Goal: Communication & Community: Answer question/provide support

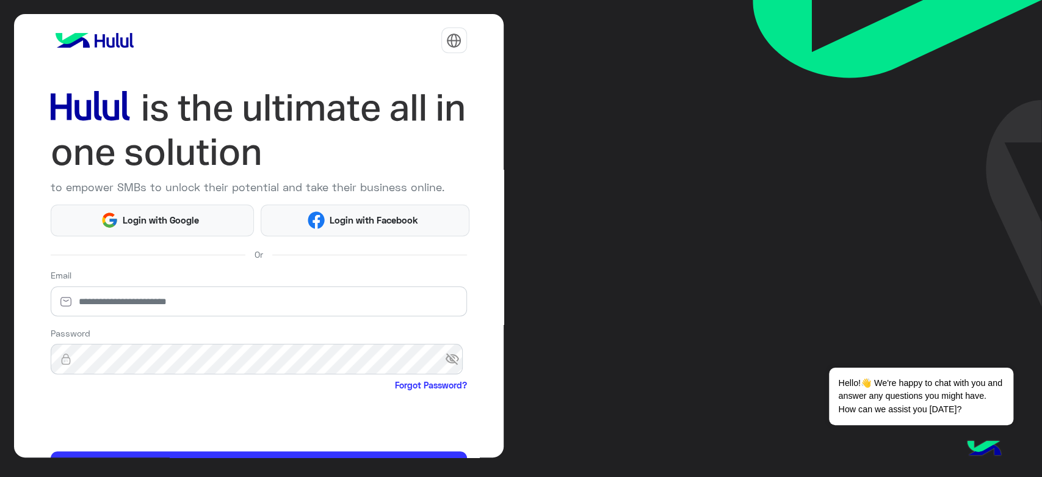
scroll to position [70, 0]
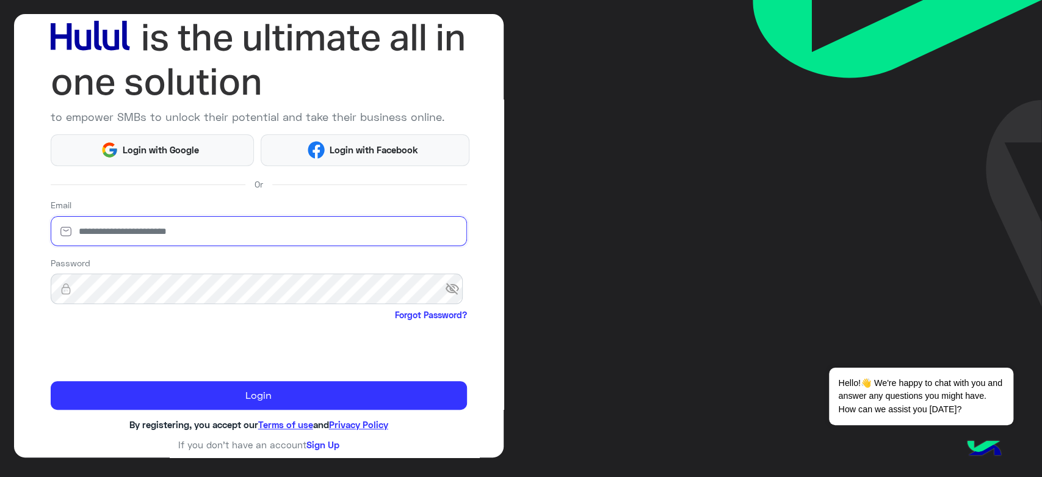
type input "**********"
click at [302, 409] on div "**********" at bounding box center [258, 235] width 489 height 443
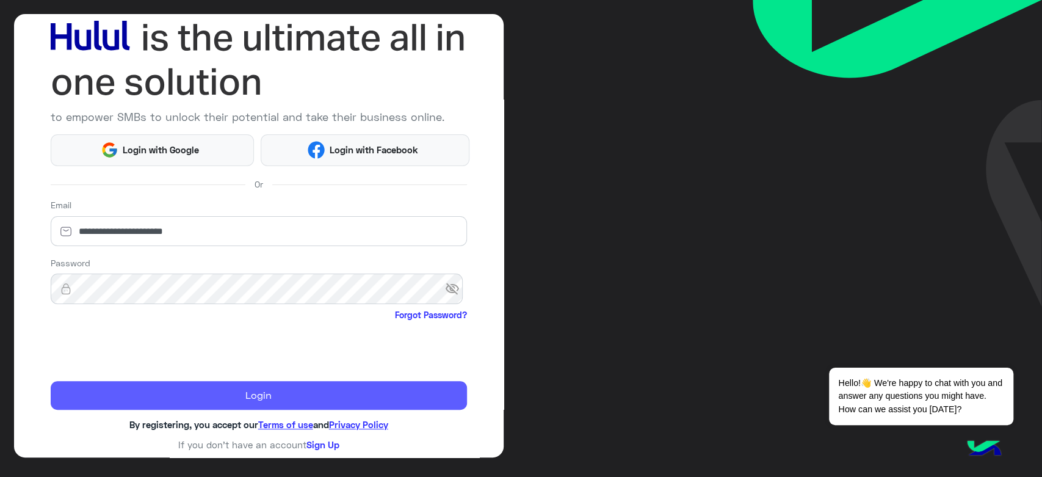
click at [303, 401] on button "Login" at bounding box center [259, 395] width 416 height 29
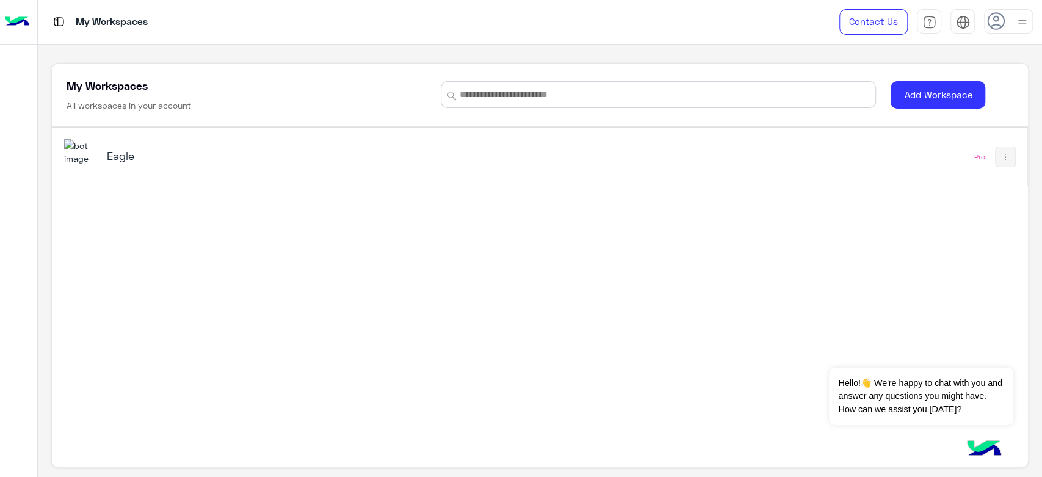
click at [144, 165] on div "Eagle" at bounding box center [278, 156] width 342 height 17
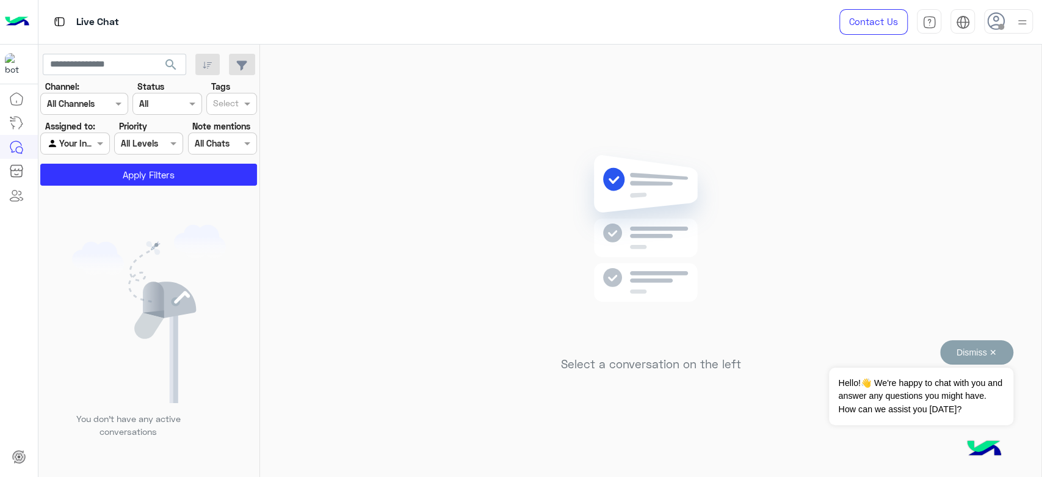
click at [993, 352] on button "Dismiss ✕" at bounding box center [976, 352] width 73 height 24
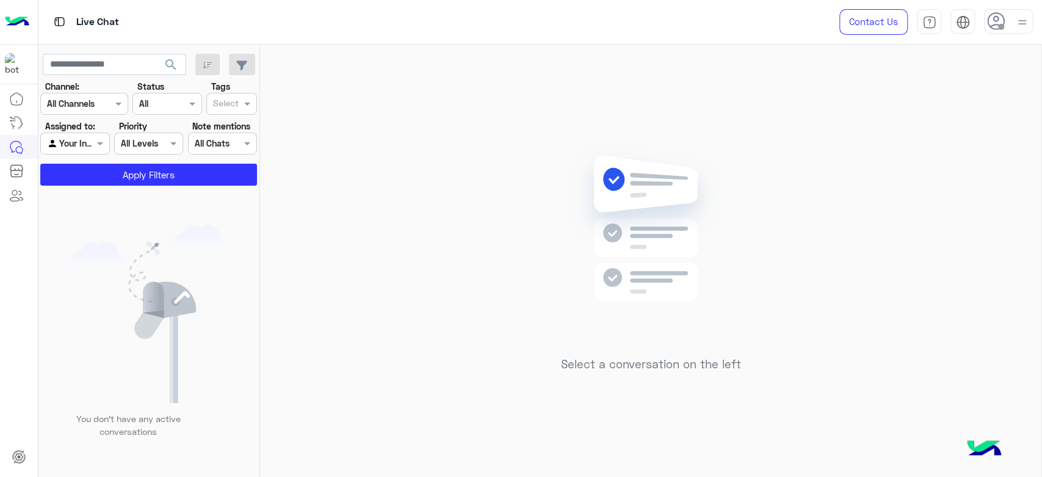
click at [1017, 18] on img at bounding box center [1021, 22] width 15 height 15
click at [918, 97] on span "Online" at bounding box center [906, 93] width 24 height 13
click at [415, 154] on div "Select a conversation on the left" at bounding box center [650, 263] width 781 height 437
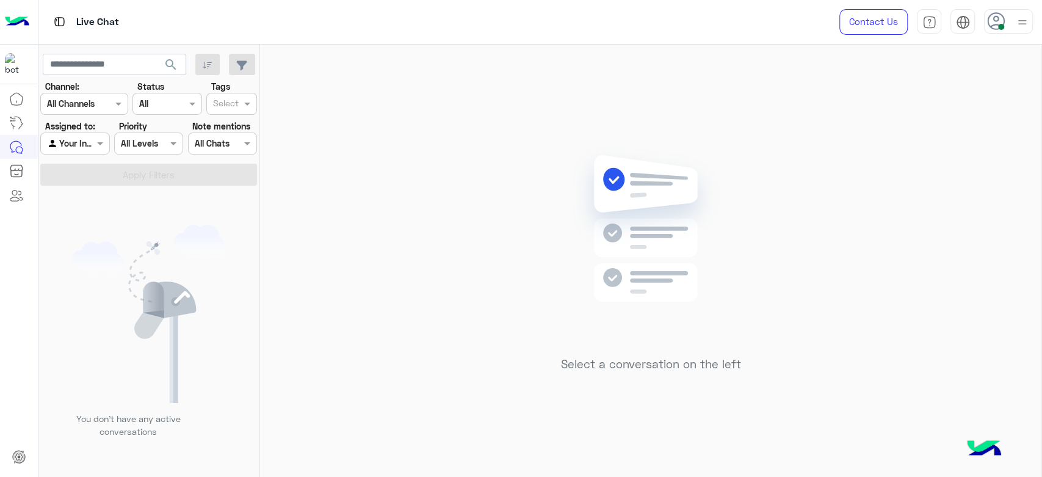
click at [97, 135] on div "Agent Filter Your Inbox" at bounding box center [74, 143] width 69 height 22
click at [86, 167] on b "Unassigned" at bounding box center [82, 167] width 46 height 10
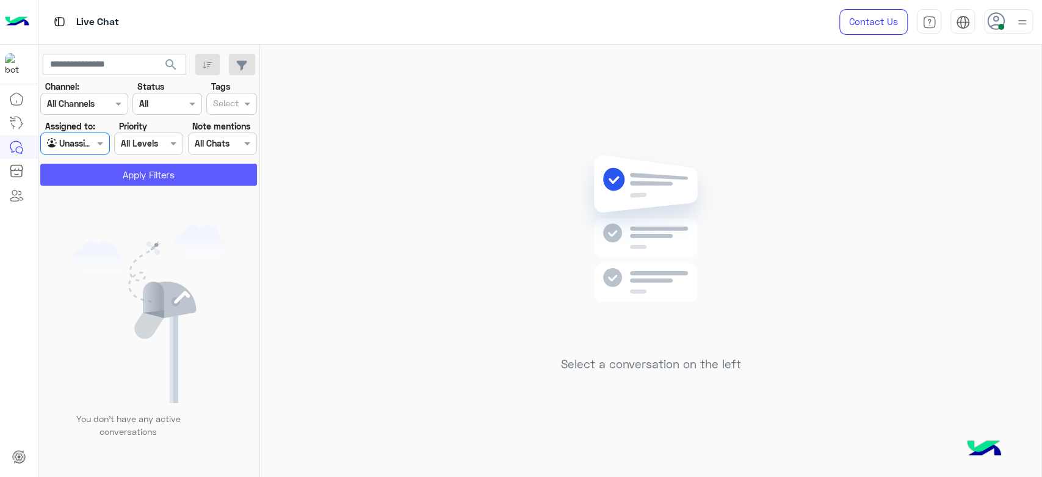
click at [176, 179] on button "Apply Filters" at bounding box center [148, 175] width 217 height 22
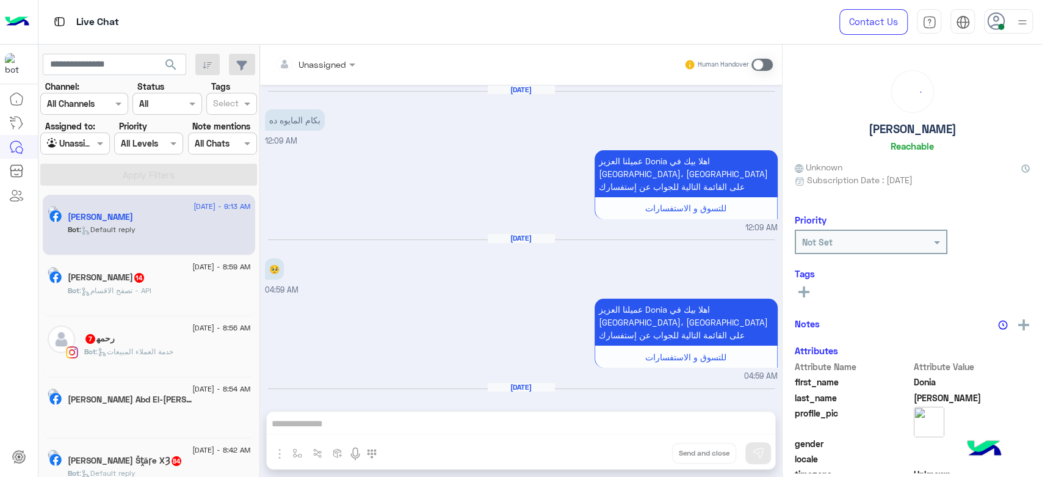
scroll to position [293, 0]
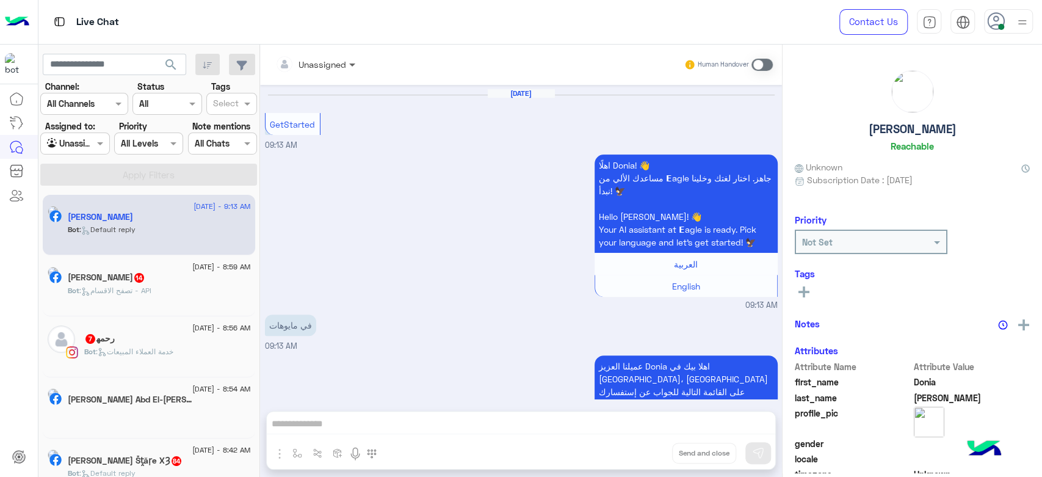
click at [346, 58] on span at bounding box center [353, 64] width 15 height 13
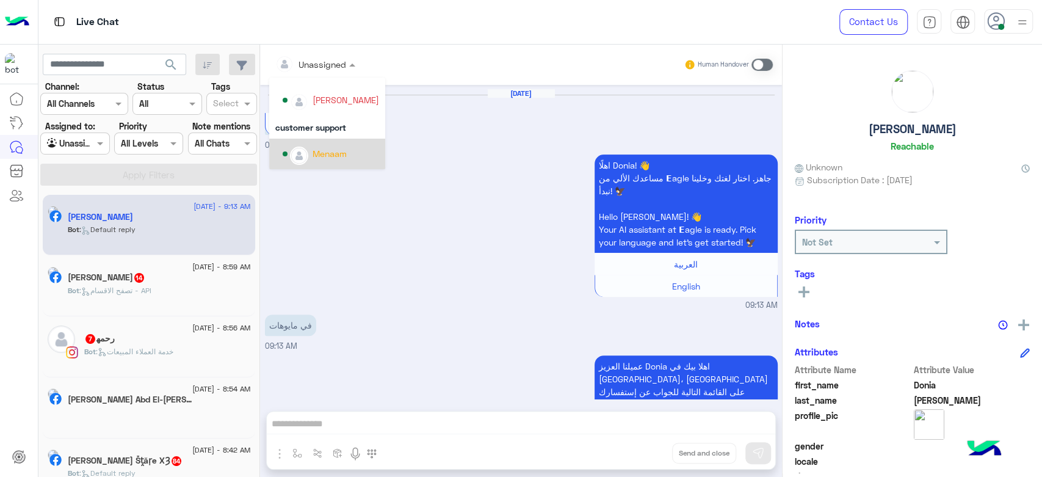
click at [411, 255] on div "اهلًا Donia! 👋 مساعدك الألي من 𝗘agle جاهز. اختار لغتك وخلينا نبدأ! 🦅 Hello Doni…" at bounding box center [521, 231] width 513 height 160
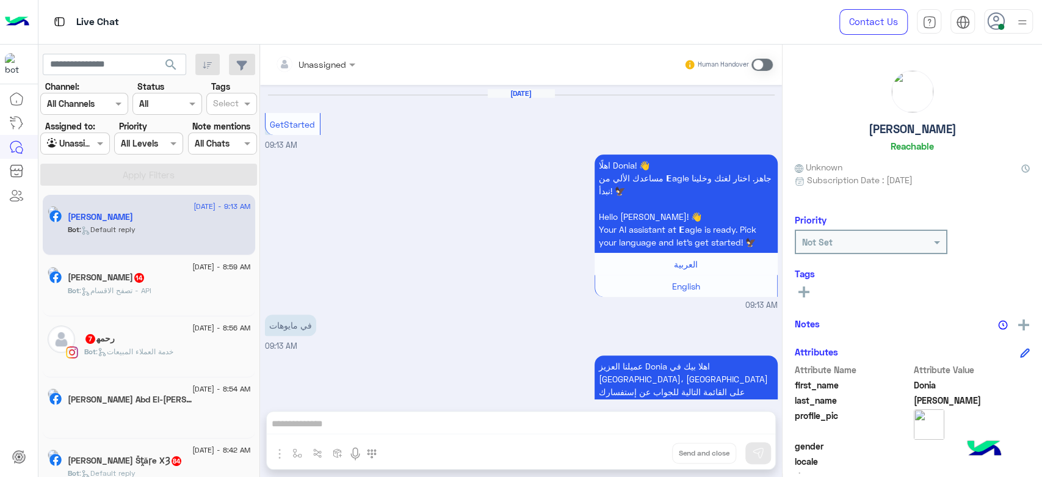
click at [896, 134] on h5 "Donia Ali" at bounding box center [912, 129] width 88 height 14
click at [896, 133] on h5 "Donia Ali" at bounding box center [912, 129] width 88 height 14
copy h5 "Donia Ali"
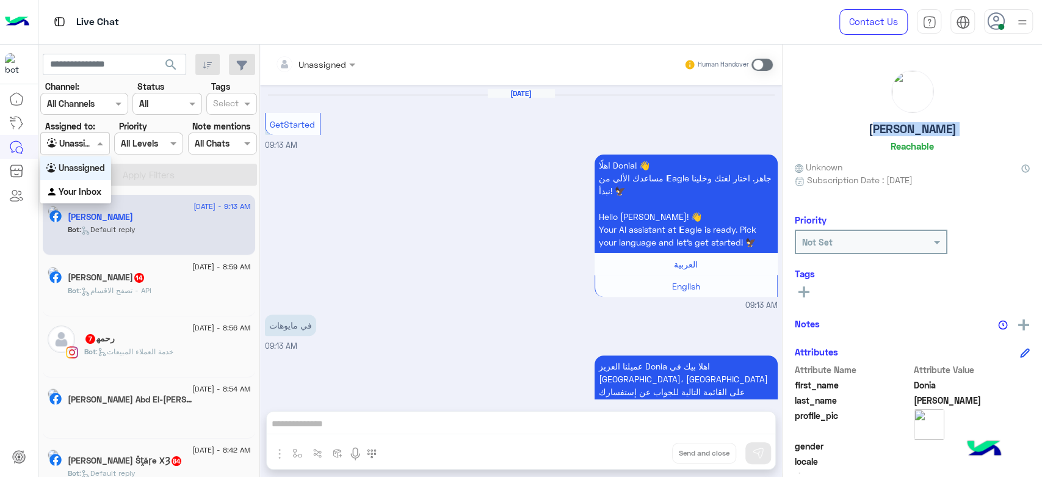
click at [69, 142] on input "text" at bounding box center [61, 143] width 28 height 13
click at [86, 189] on b "Your Inbox" at bounding box center [80, 191] width 43 height 10
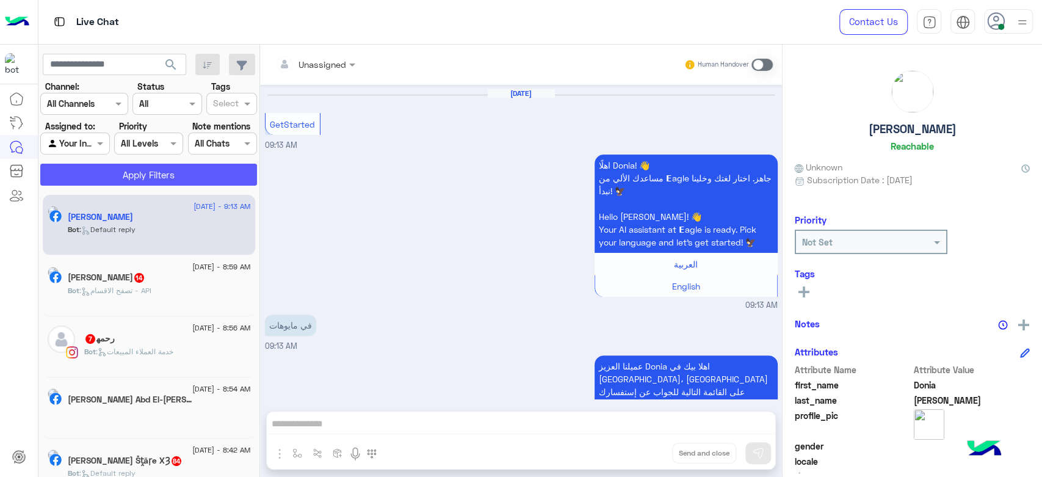
click at [150, 172] on button "Apply Filters" at bounding box center [148, 175] width 217 height 22
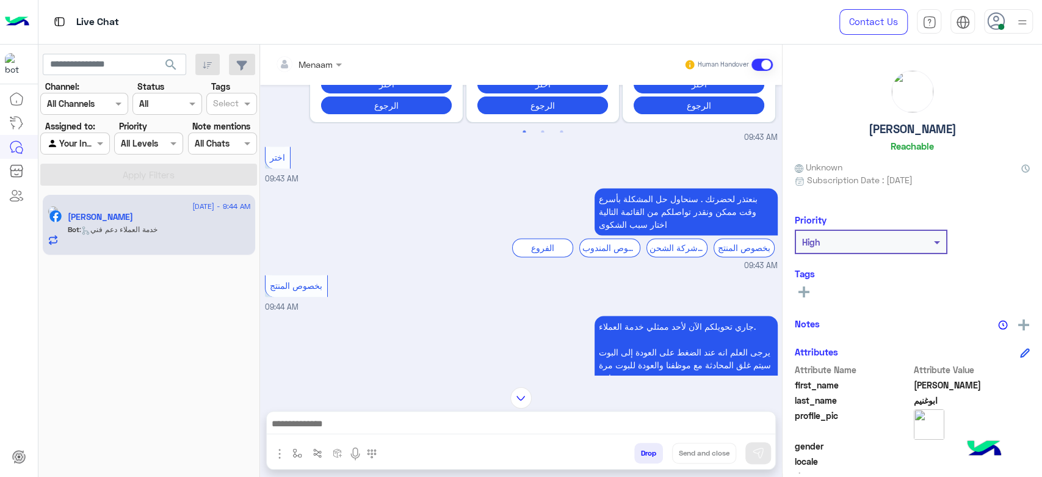
scroll to position [1142, 0]
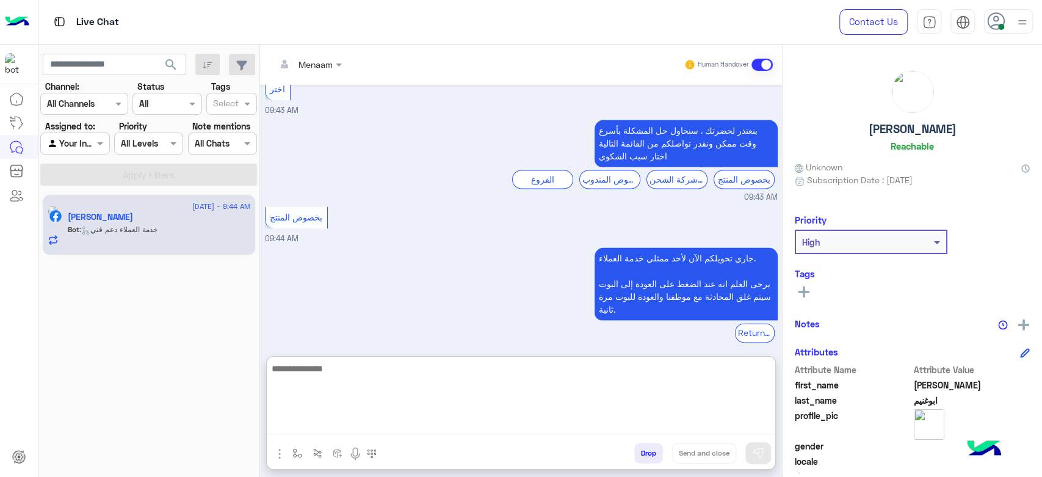
click at [372, 419] on textarea at bounding box center [521, 397] width 508 height 73
type textarea "**********"
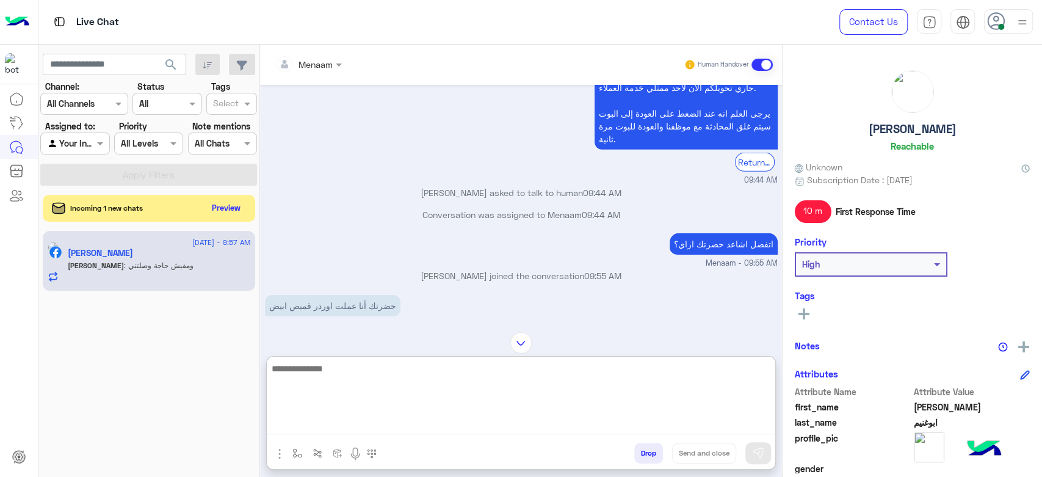
scroll to position [2744, 0]
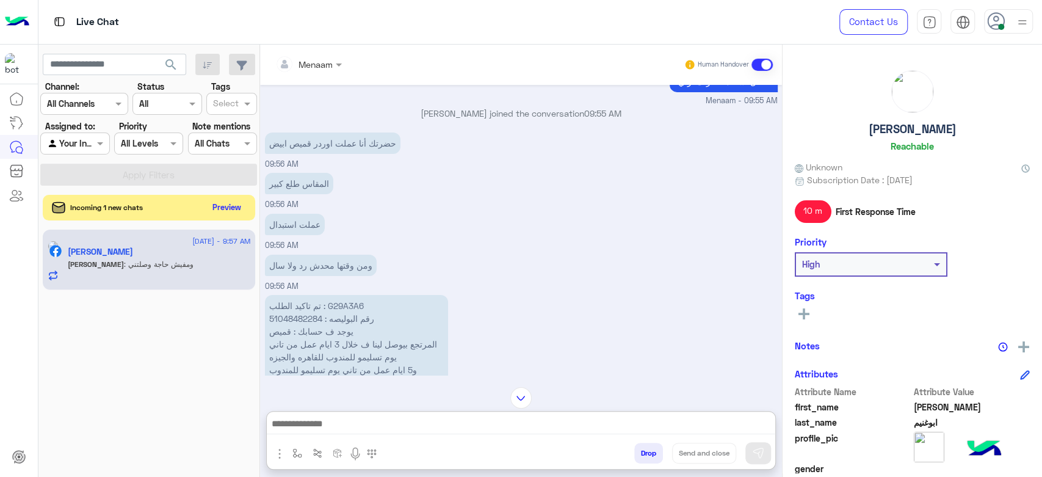
click at [228, 214] on button "Preview" at bounding box center [227, 207] width 38 height 16
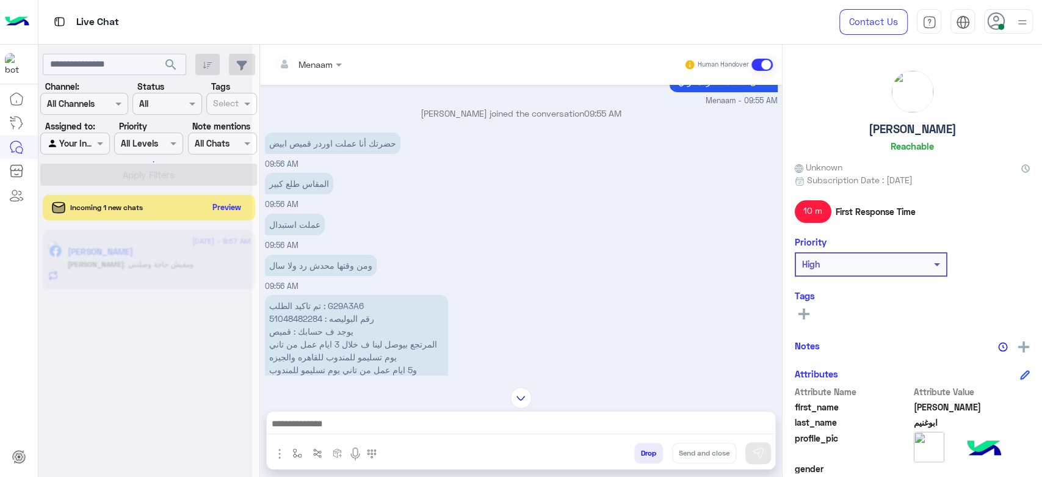
scroll to position [2893, 0]
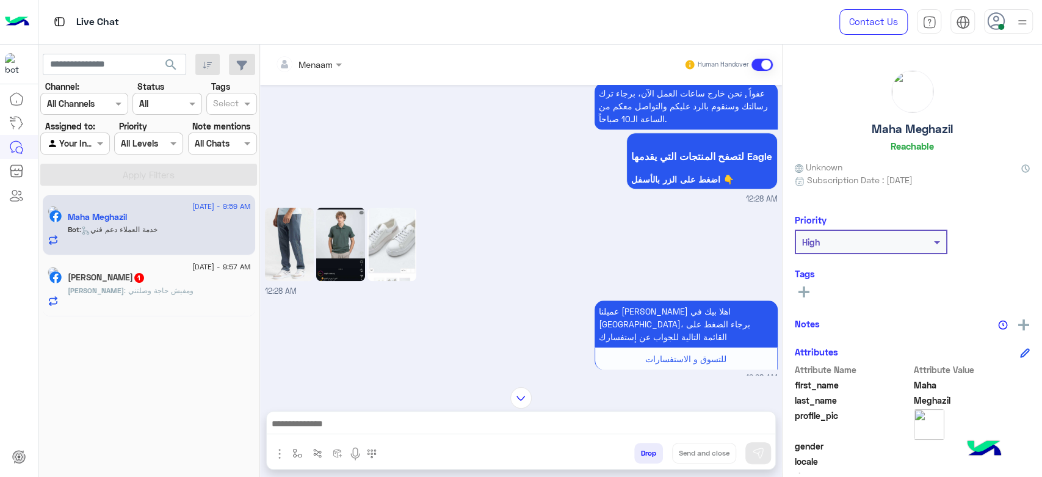
scroll to position [654, 0]
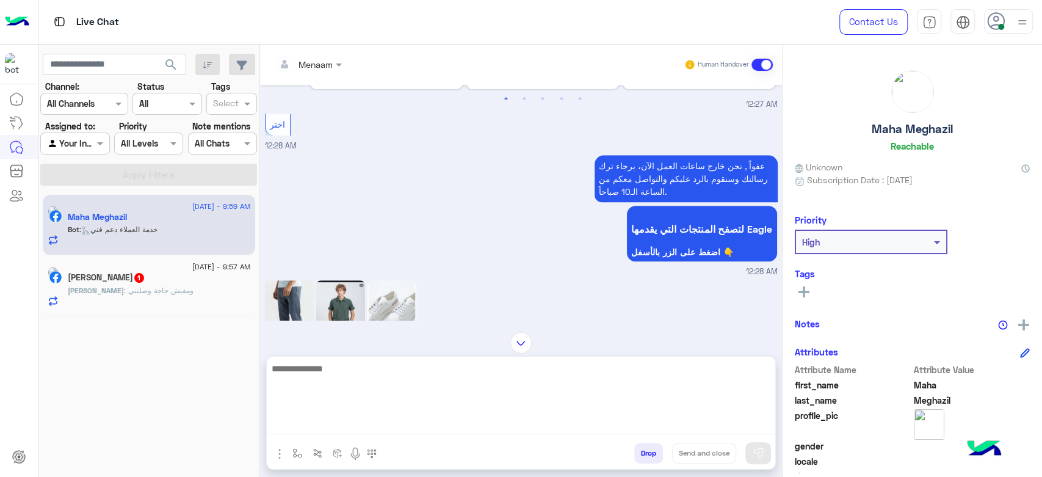
click at [342, 419] on textarea at bounding box center [521, 397] width 508 height 73
type textarea "**********"
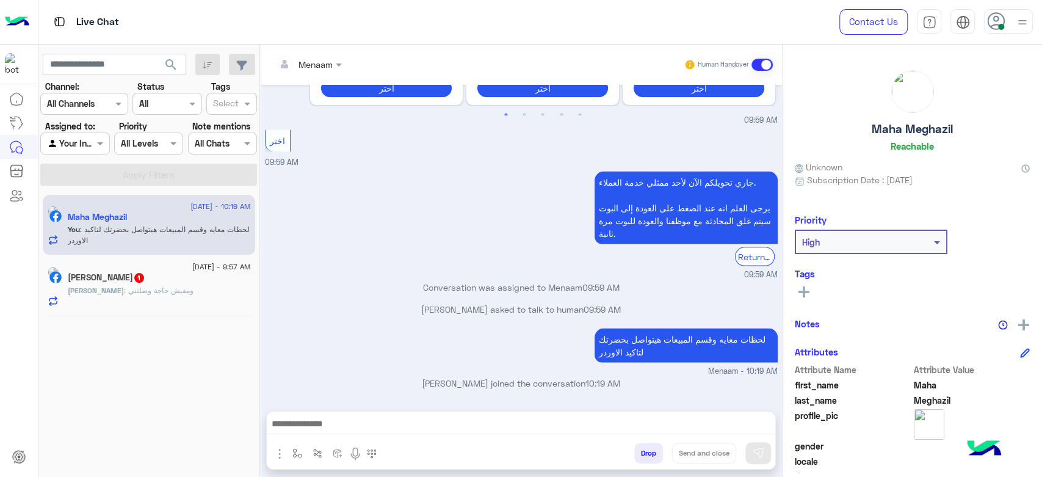
click at [907, 133] on h5 "Maha Meghazil" at bounding box center [911, 129] width 81 height 14
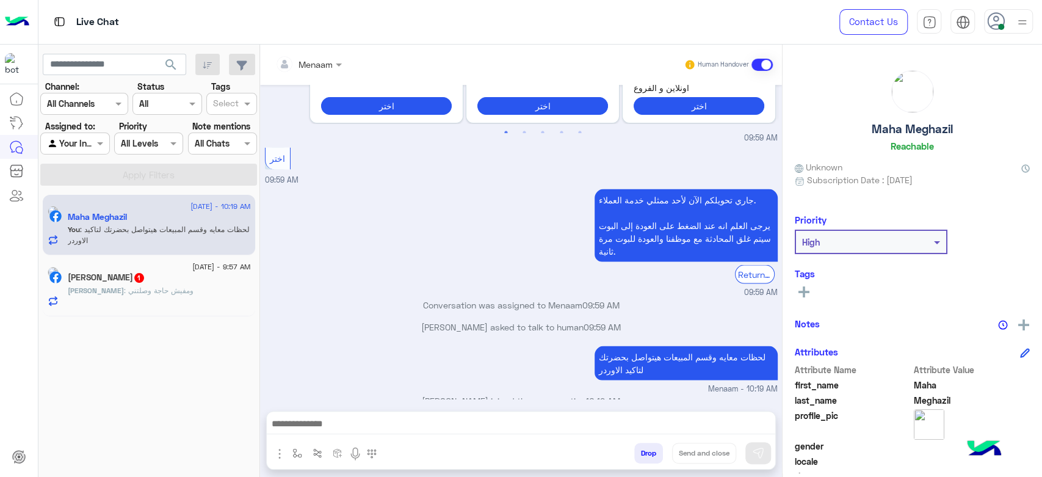
click at [907, 133] on h5 "Maha Meghazil" at bounding box center [911, 129] width 81 height 14
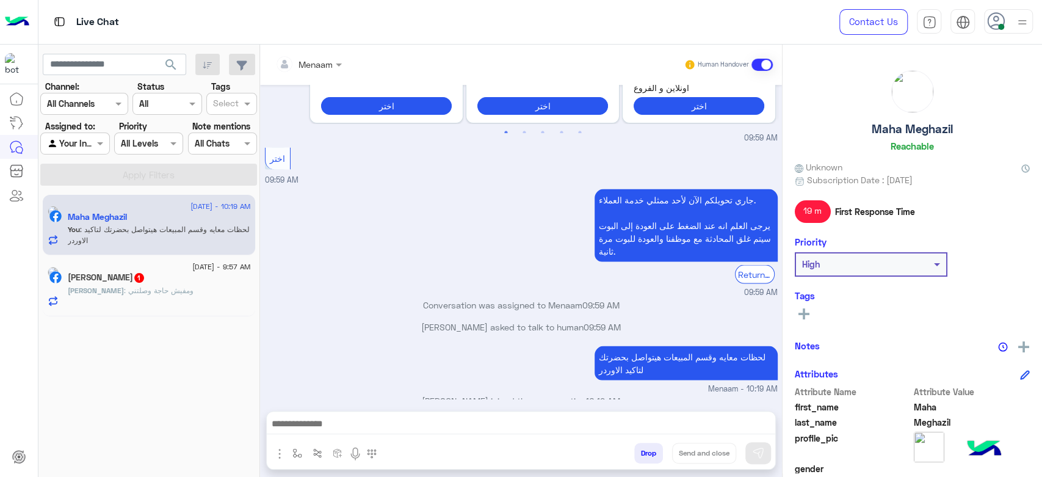
copy h5 "Maha Meghazil"
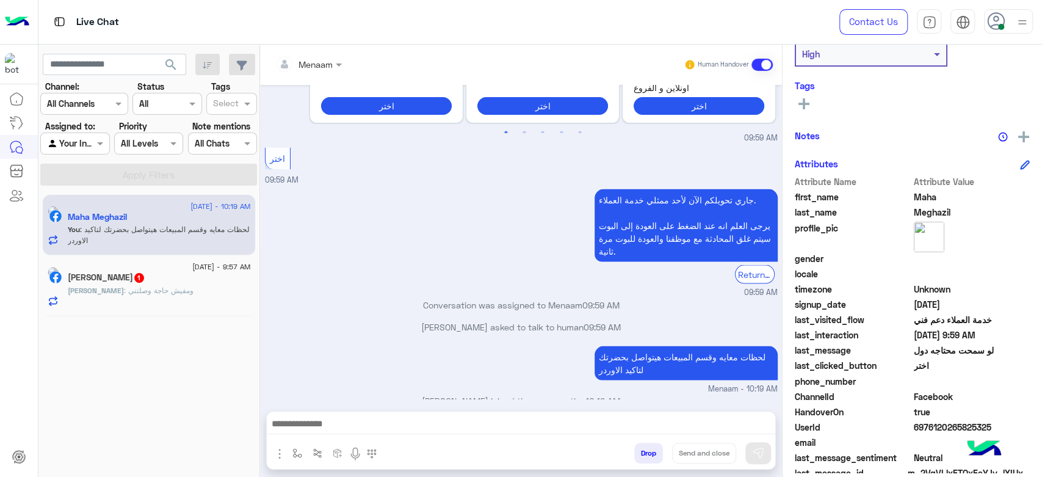
scroll to position [231, 0]
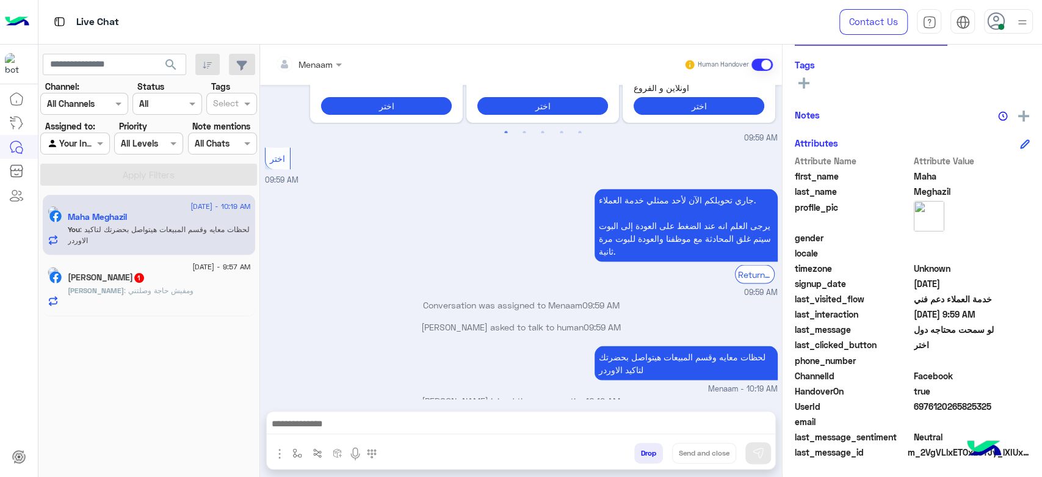
click at [932, 408] on span "6976120265825325" at bounding box center [971, 406] width 117 height 13
copy span "6976120265825325"
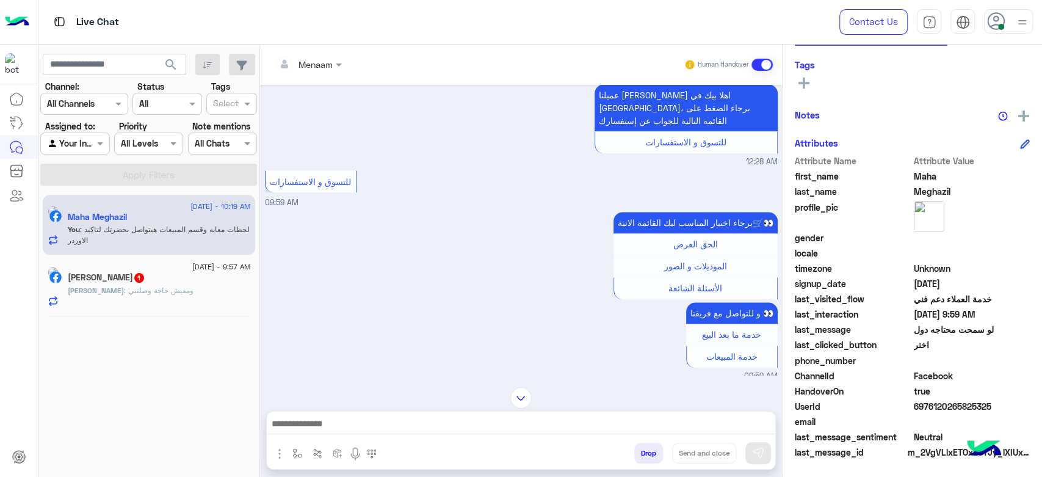
scroll to position [1068, 0]
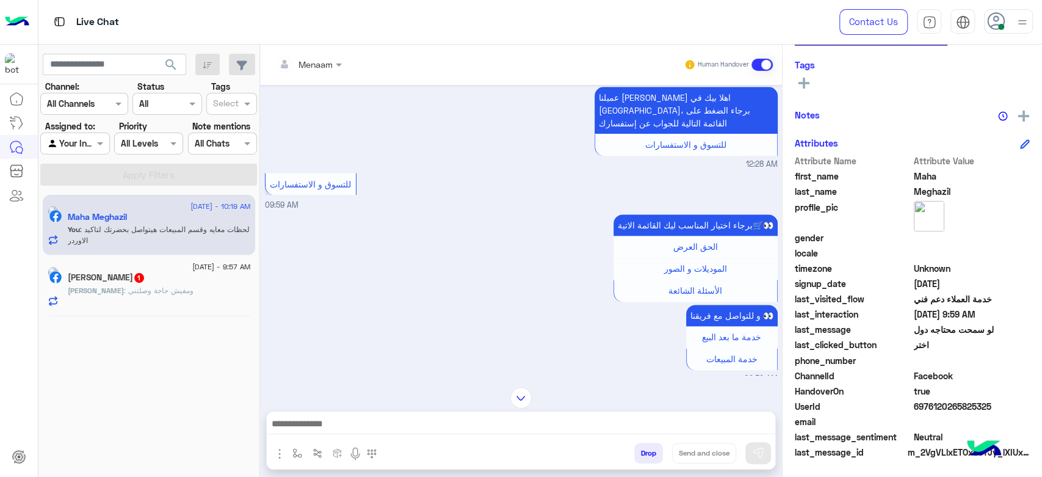
click at [331, 72] on div "Menaam" at bounding box center [303, 64] width 57 height 24
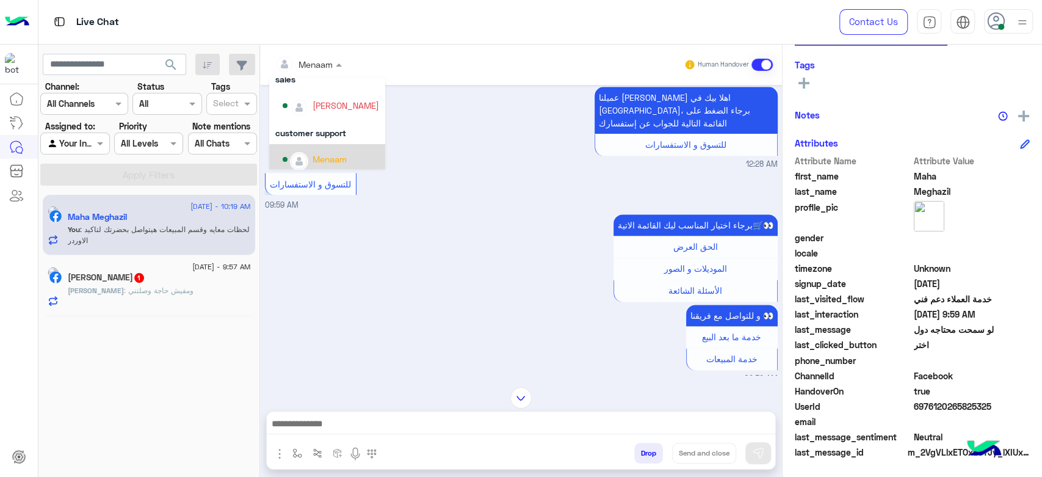
scroll to position [46, 0]
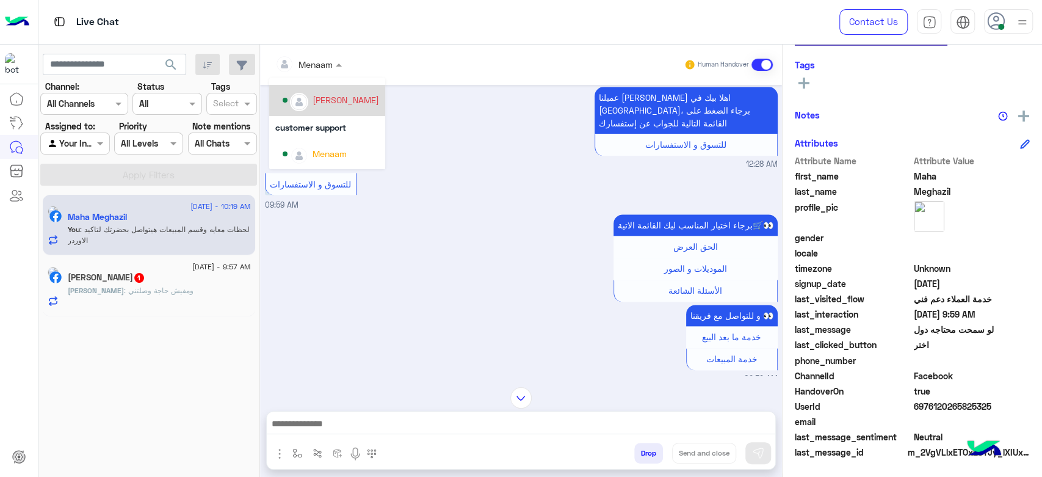
click at [341, 112] on div "mohamed ahmed" at bounding box center [327, 100] width 116 height 31
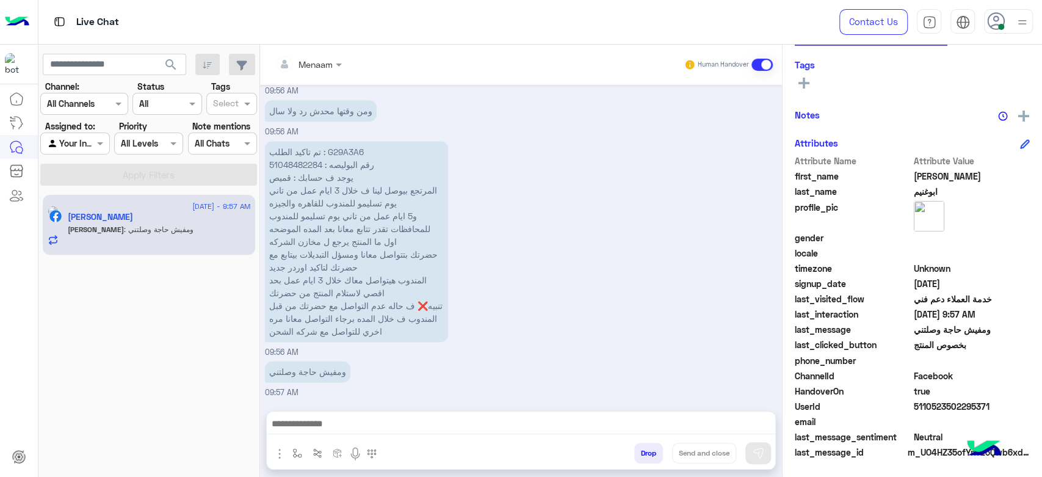
scroll to position [962, 0]
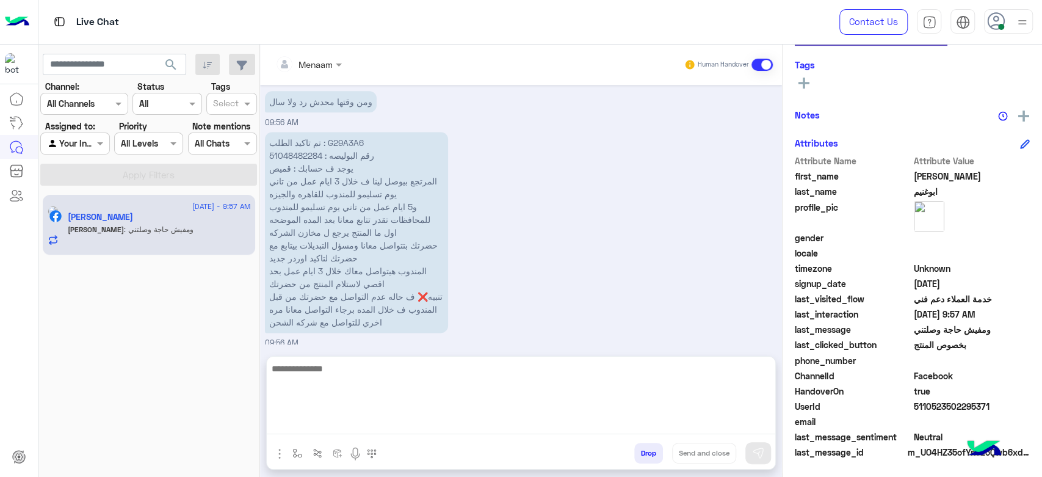
click at [327, 426] on textarea at bounding box center [521, 397] width 508 height 73
type textarea "**********"
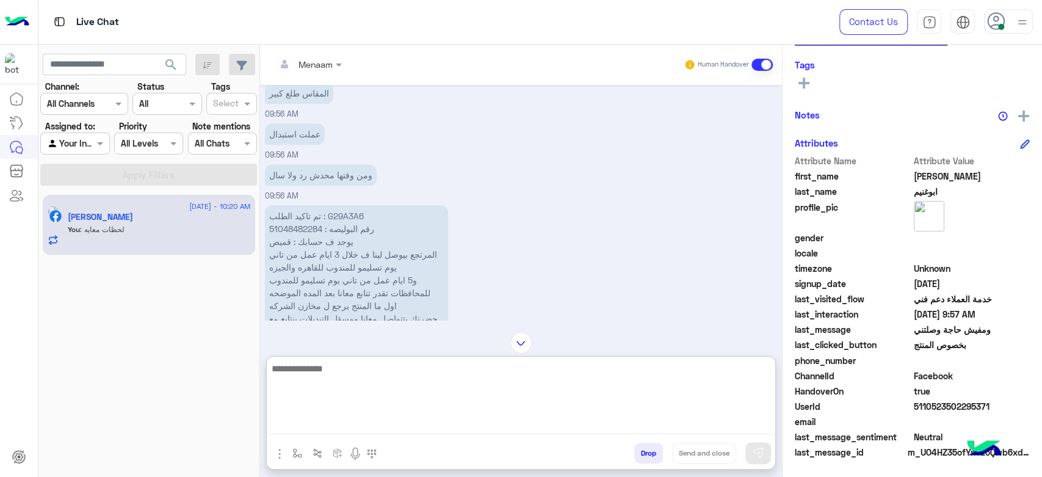
scroll to position [852, 0]
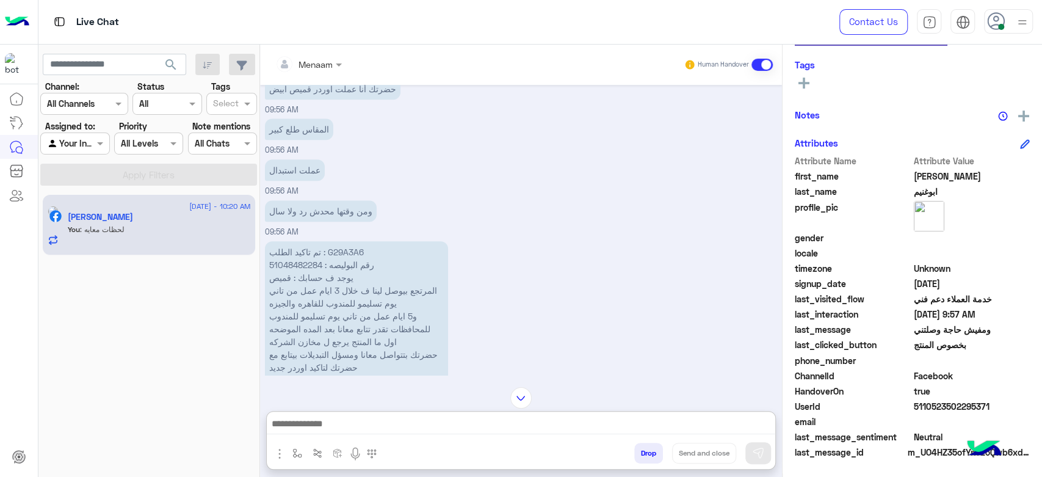
click at [356, 261] on p "تم تاكيد الطلب : G29A3A6 رقم البوليصه : 51048482284 يوجد ف حسابك : قميص المرتجع…" at bounding box center [356, 341] width 183 height 201
copy p "G29A3A6"
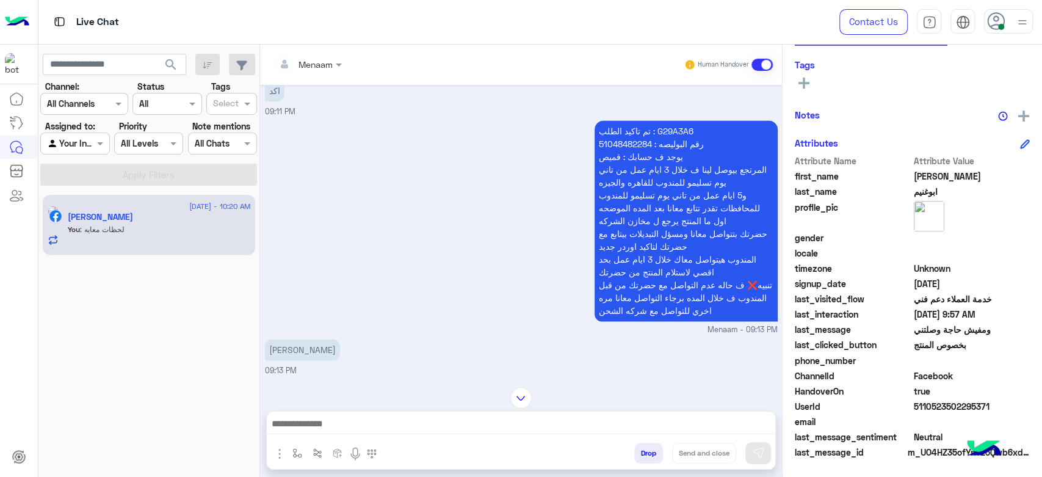
scroll to position [1101, 0]
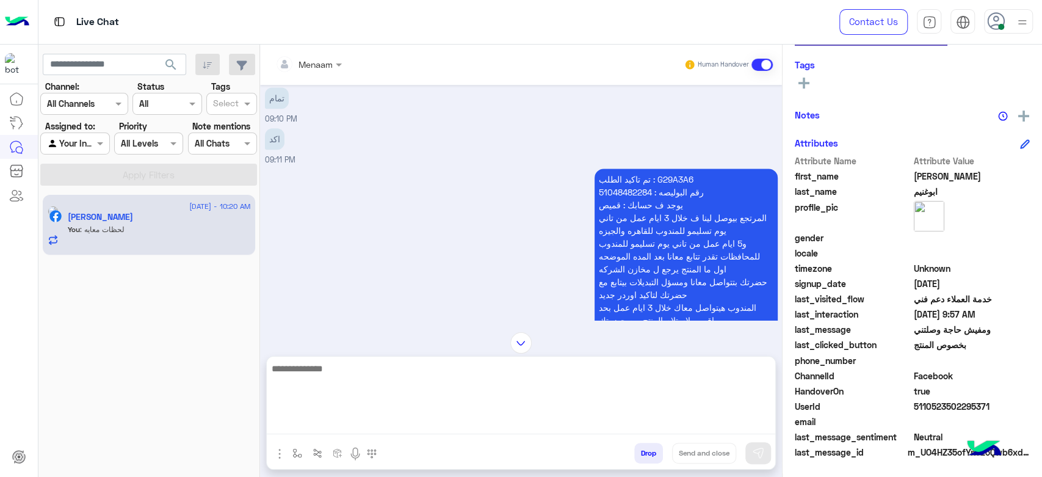
click at [370, 424] on textarea at bounding box center [521, 397] width 508 height 73
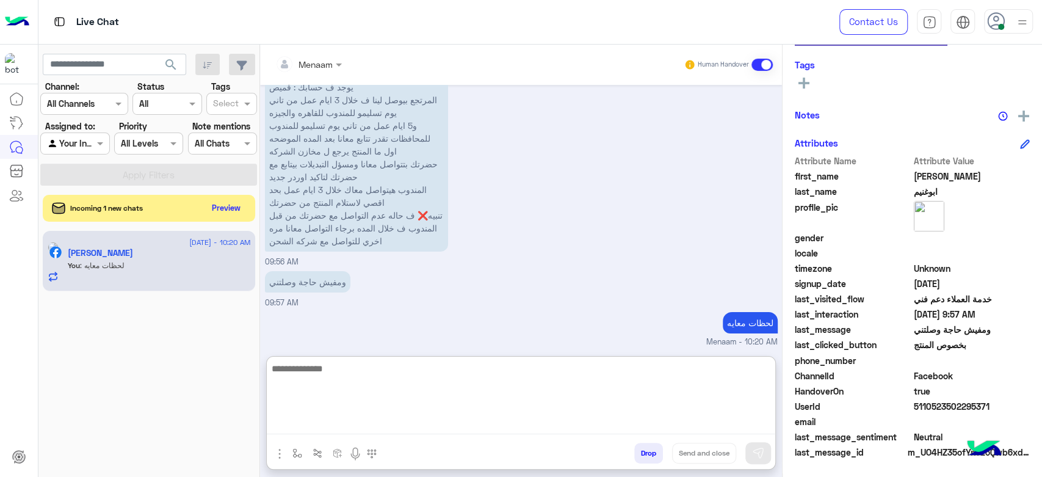
scroll to position [2592, 0]
click at [378, 366] on textarea at bounding box center [521, 397] width 508 height 73
type textarea "*"
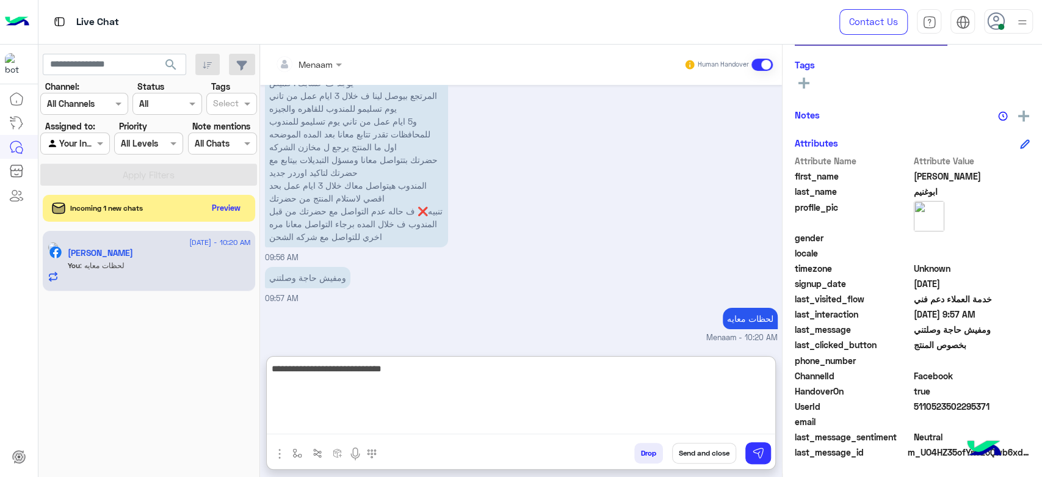
type textarea "**********"
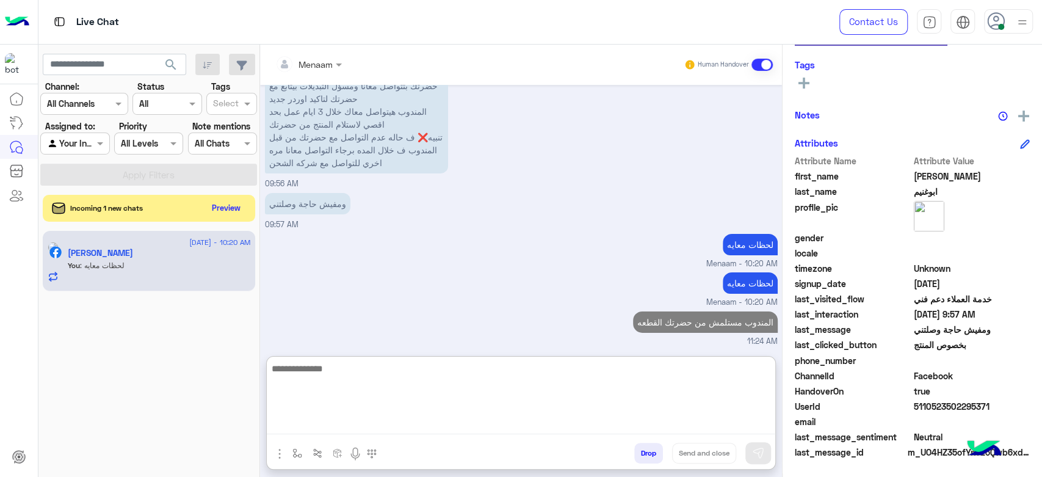
scroll to position [2670, 0]
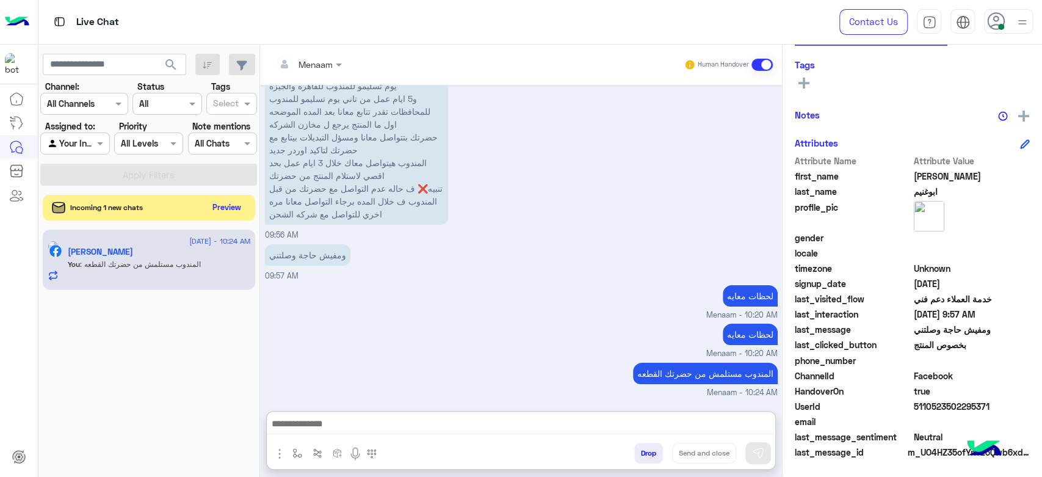
click at [237, 202] on button "Preview" at bounding box center [227, 207] width 38 height 16
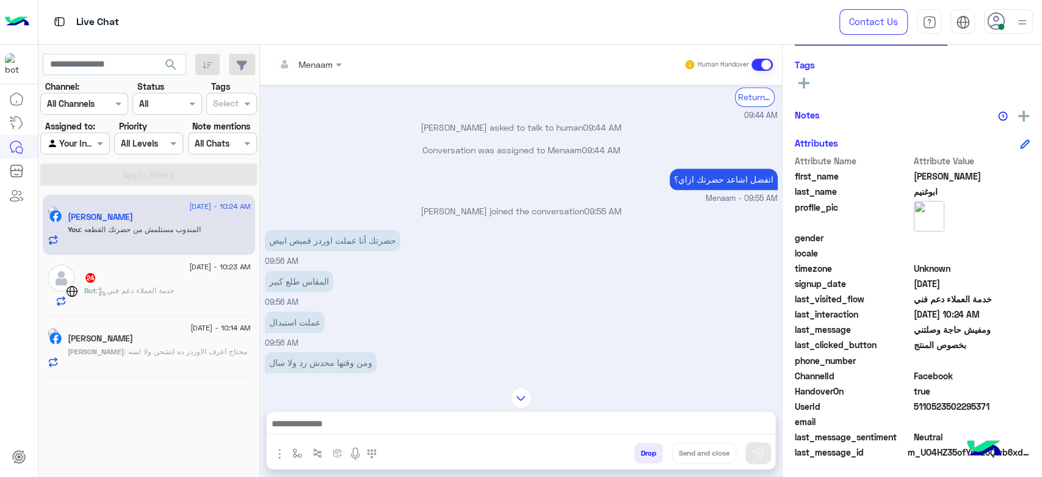
scroll to position [960, 0]
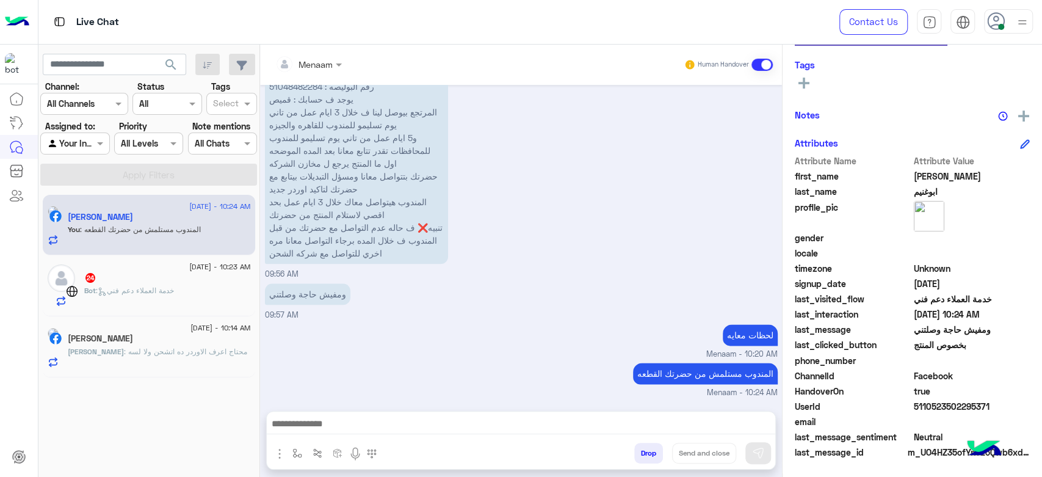
click at [165, 293] on span ": خدمة العملاء دعم فني" at bounding box center [135, 290] width 78 height 9
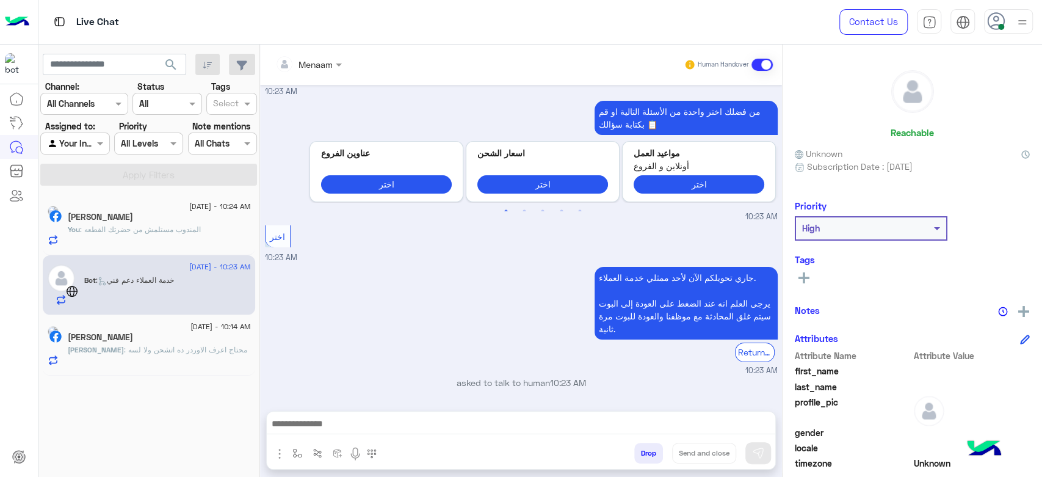
scroll to position [2835, 0]
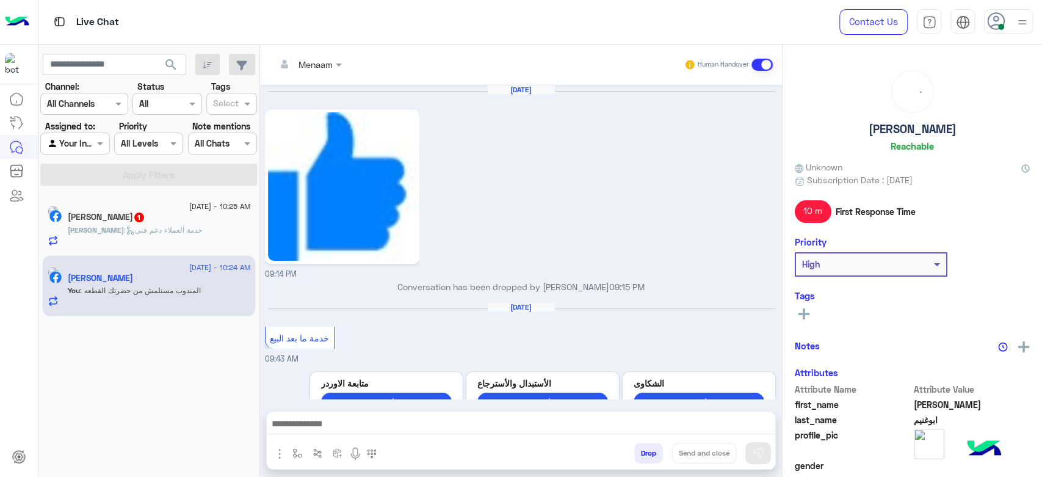
scroll to position [960, 0]
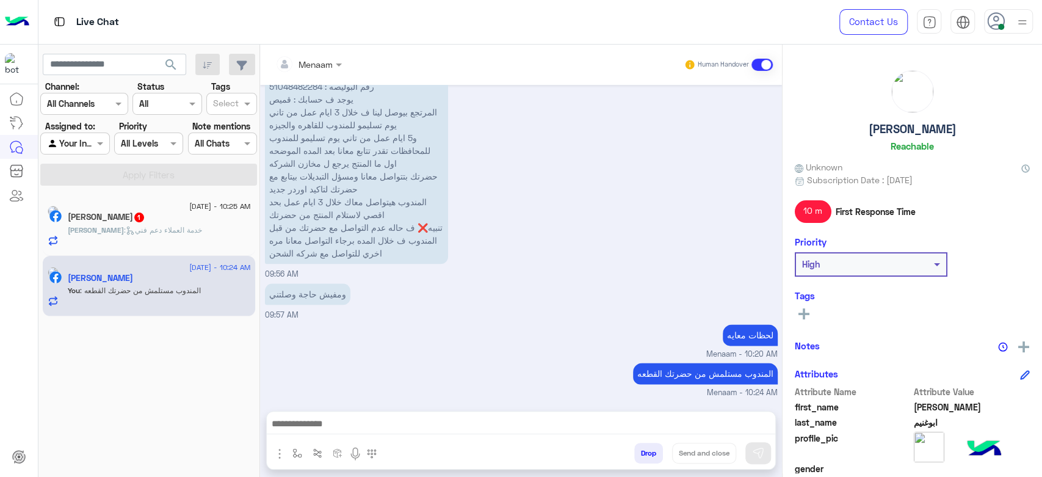
click at [164, 225] on p "Kareem : خدمة العملاء دعم فني" at bounding box center [135, 230] width 134 height 11
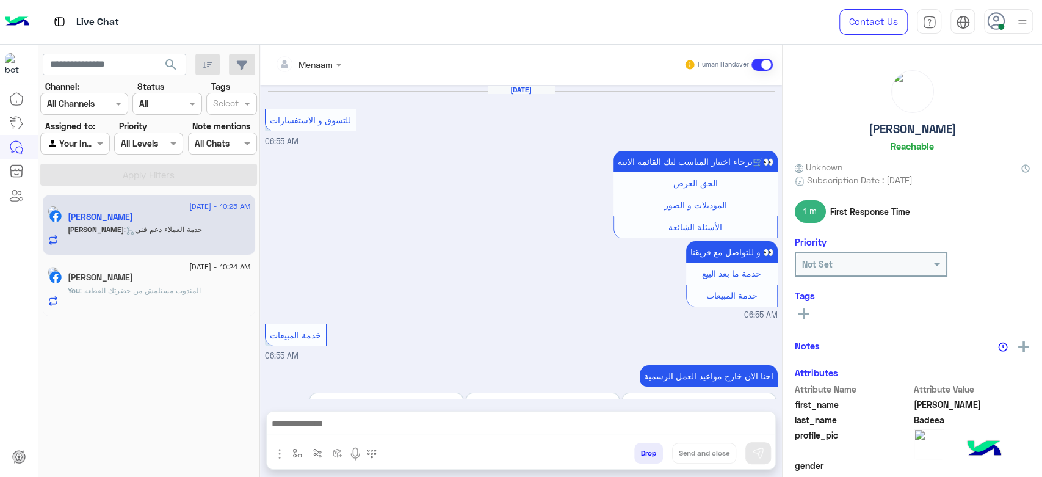
scroll to position [1063, 0]
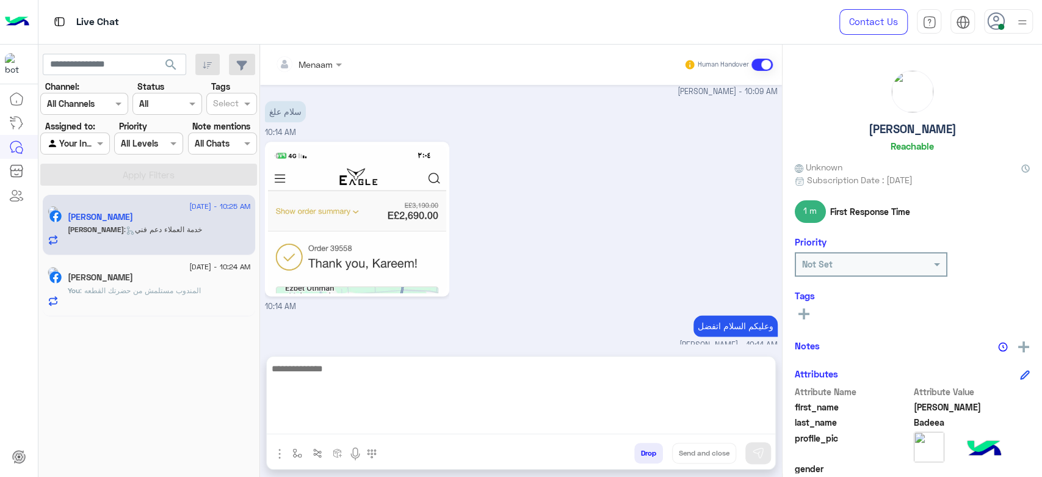
click at [353, 423] on textarea at bounding box center [521, 397] width 508 height 73
click at [293, 371] on textarea "*****" at bounding box center [521, 397] width 508 height 73
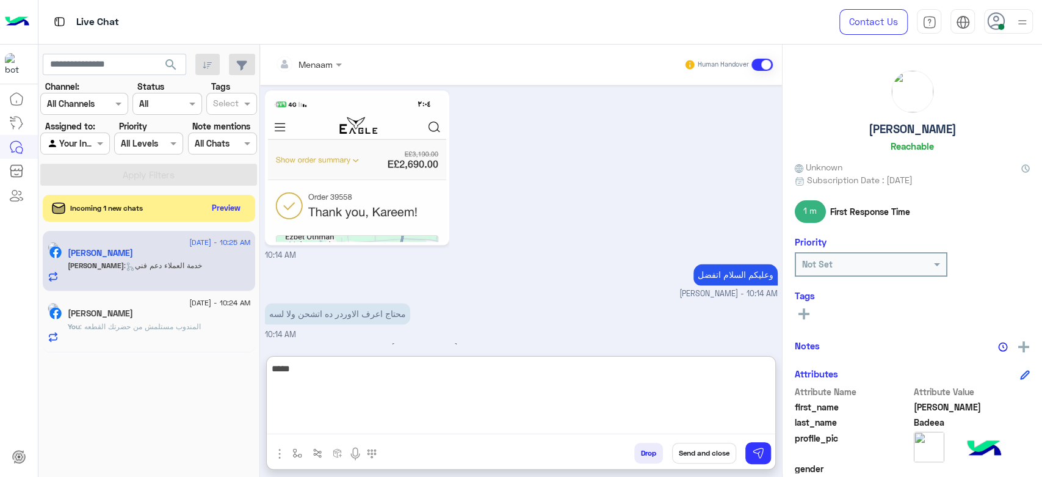
scroll to position [1118, 0]
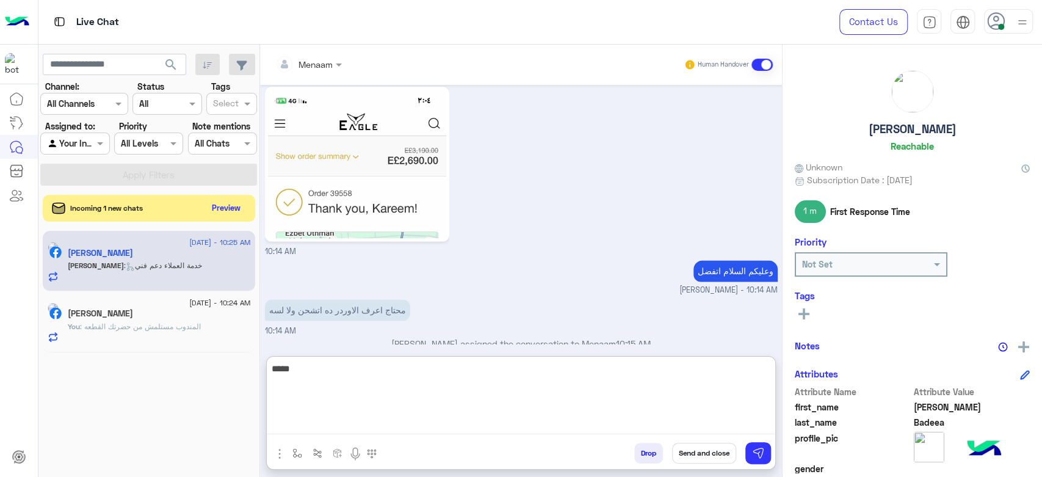
click at [342, 362] on textarea "*****" at bounding box center [521, 397] width 508 height 73
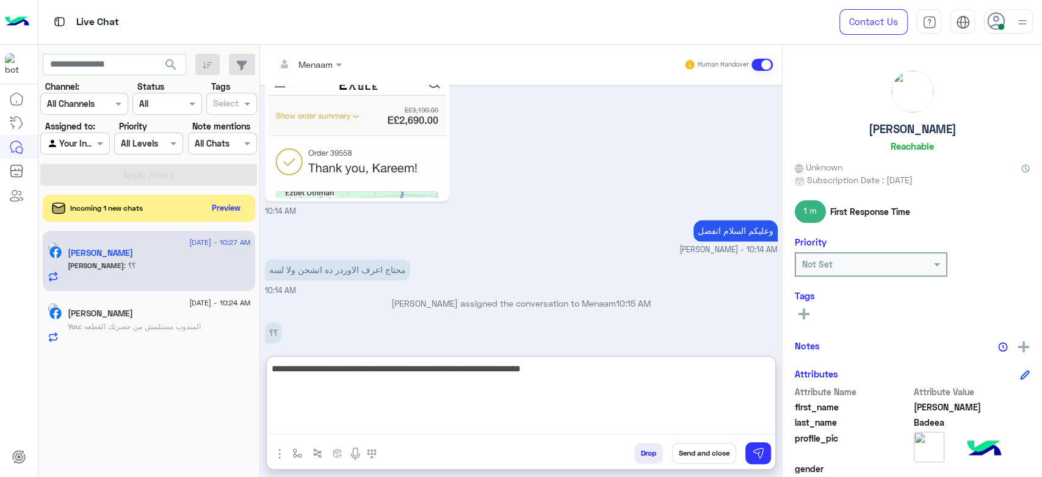
type textarea "**********"
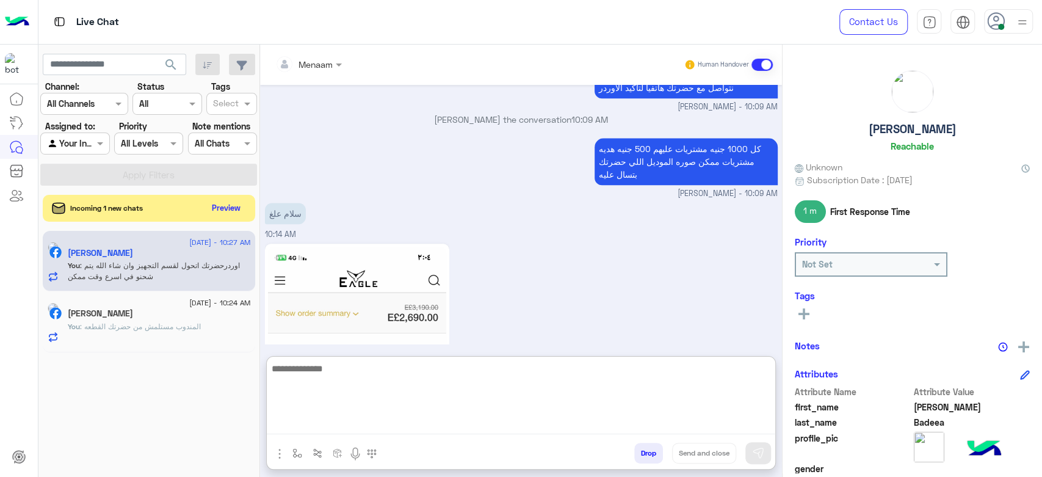
scroll to position [1232, 0]
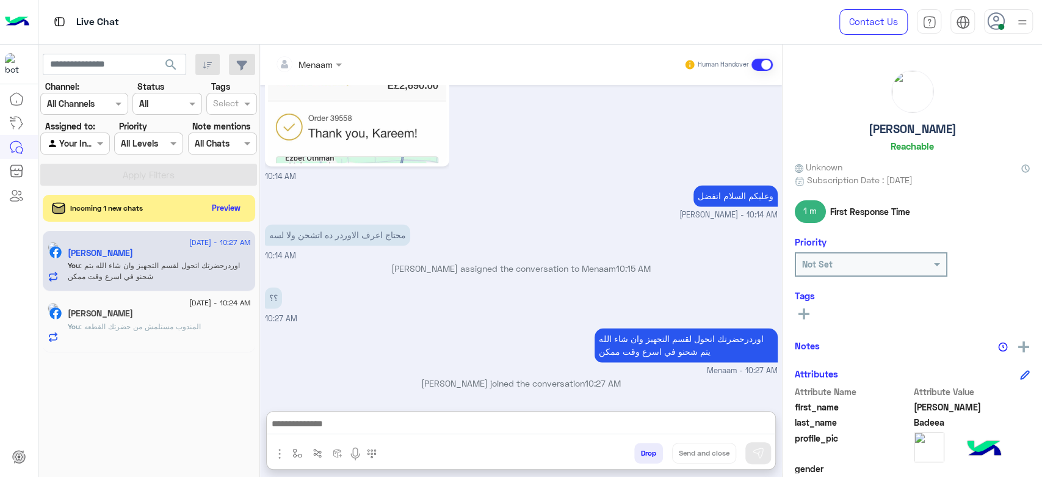
click at [132, 333] on div "You : المندوب مستلمش من حضرتك القطعه" at bounding box center [159, 331] width 183 height 21
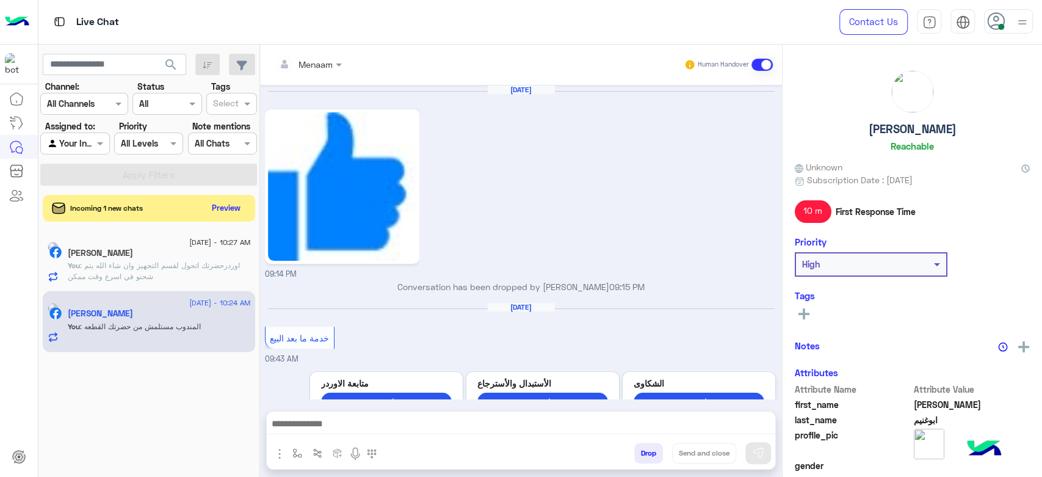
scroll to position [960, 0]
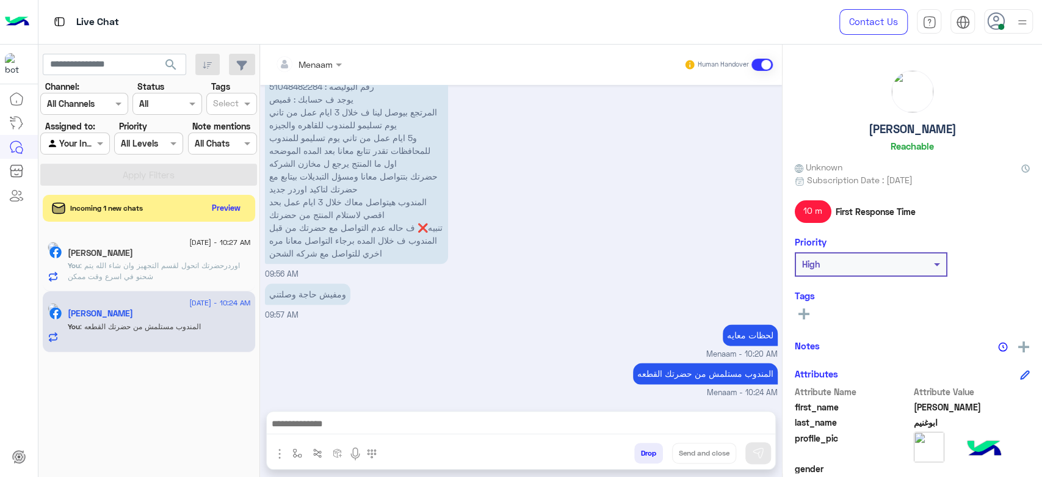
click at [171, 281] on div "30 August - 10:27 AM Kareem Badeea You : اوردرحضرتك اتحول لقسم التجهيز وان شاء …" at bounding box center [149, 261] width 212 height 61
click at [141, 272] on span ": اوردرحضرتك اتحول لقسم التجهيز وان شاء الله يتم شحنو في اسرع وقت ممكن" at bounding box center [154, 271] width 172 height 20
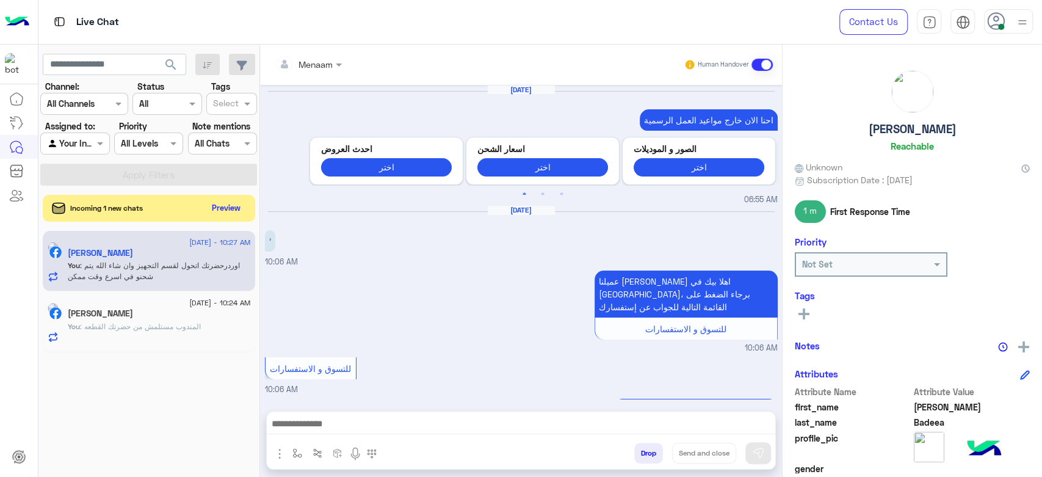
scroll to position [922, 0]
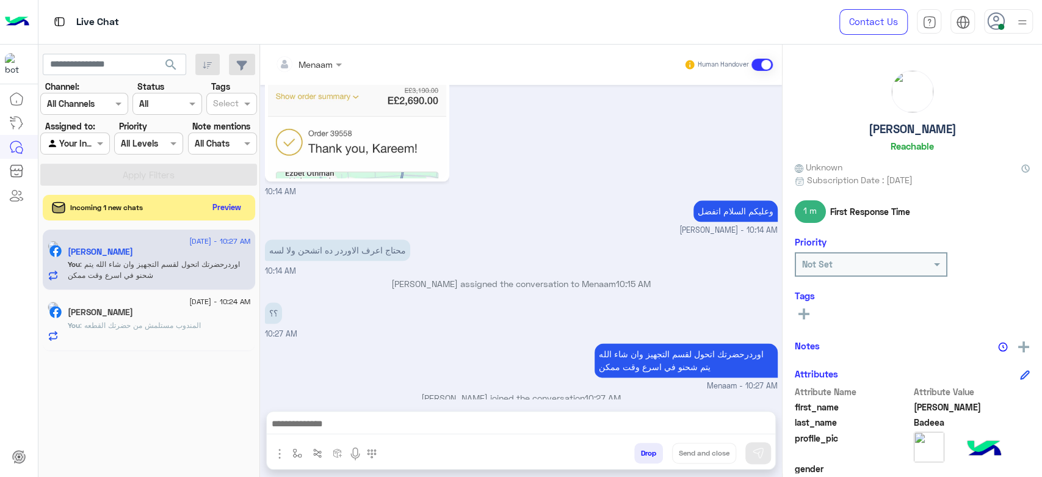
click at [226, 203] on button "Preview" at bounding box center [227, 207] width 38 height 16
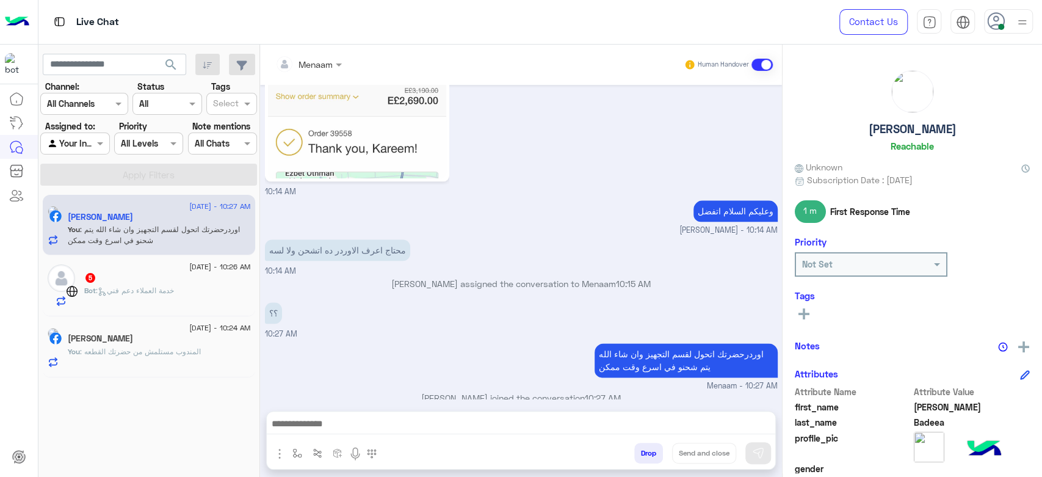
click at [174, 289] on span ": خدمة العملاء دعم فني" at bounding box center [135, 290] width 78 height 9
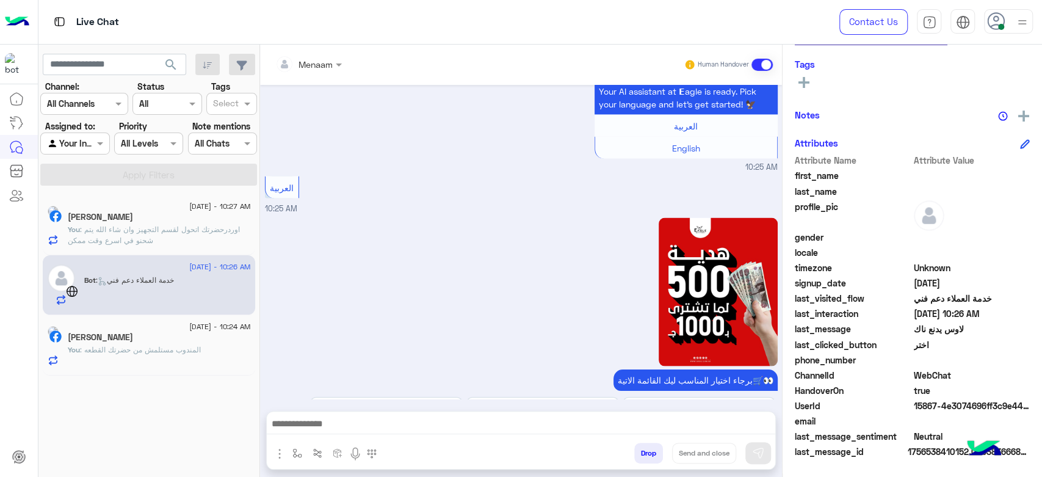
scroll to position [5225, 0]
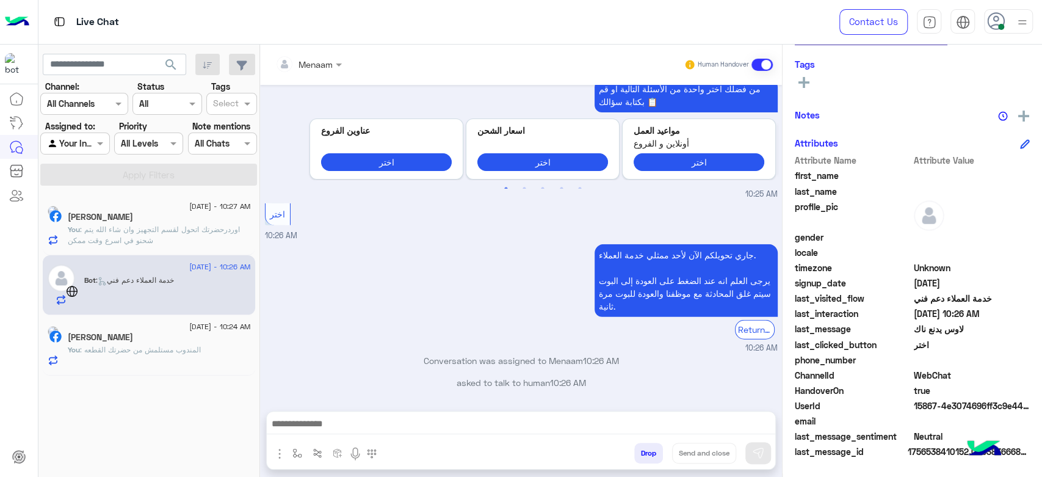
click at [930, 408] on span "15867-4e3074696ff3c9e449fc3c3f1526e8e4" at bounding box center [971, 405] width 117 height 13
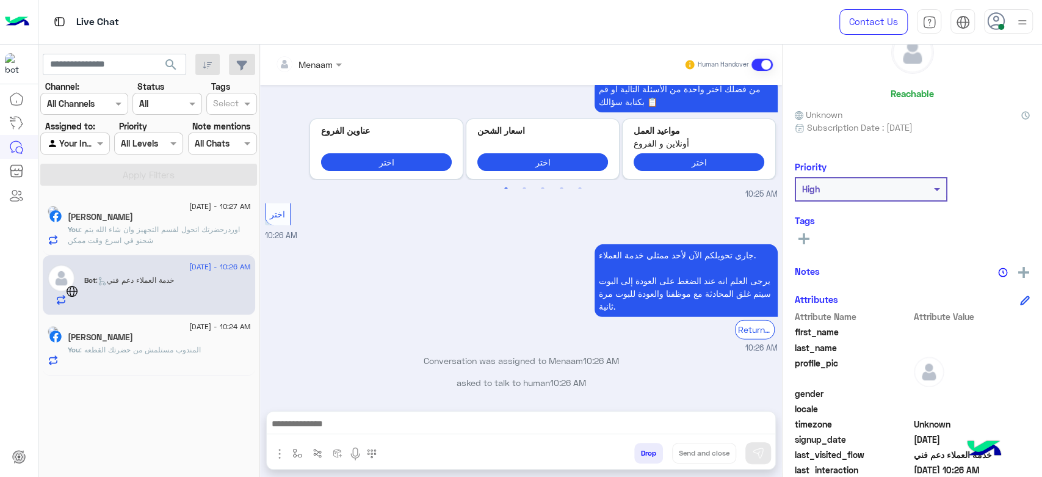
scroll to position [0, 0]
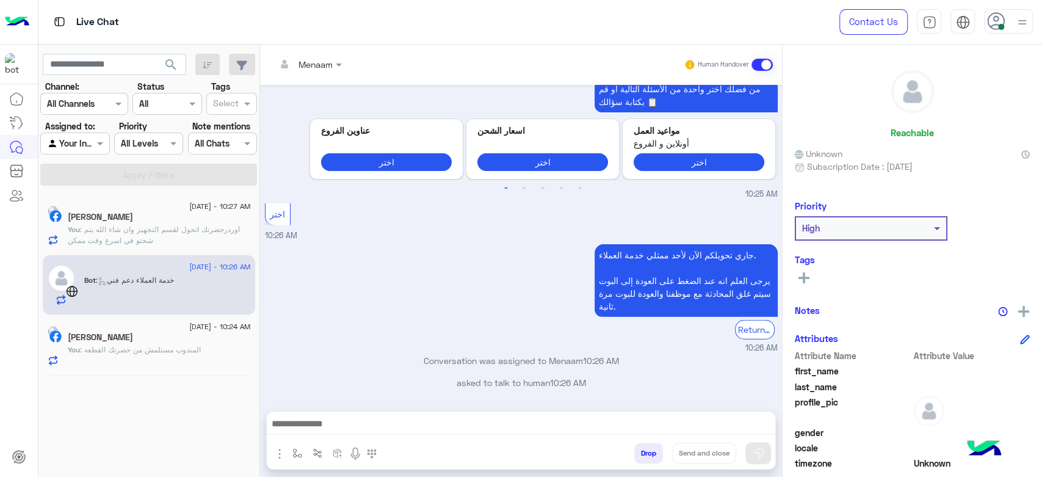
click at [422, 275] on div "جاري تحويلكم الآن لأحد ممثلي خدمة العملاء. يرجى العلم انه عند الضغط على العودة …" at bounding box center [521, 297] width 513 height 112
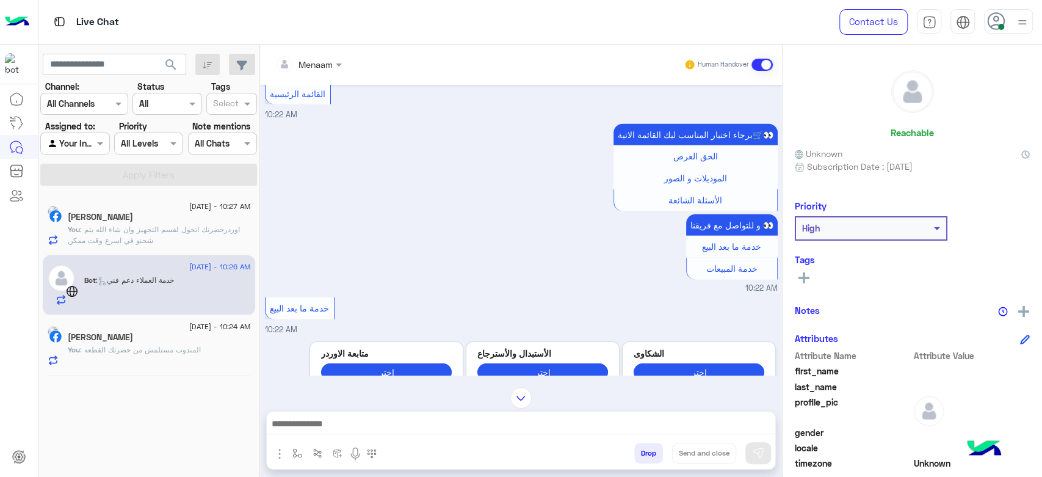
scroll to position [2576, 0]
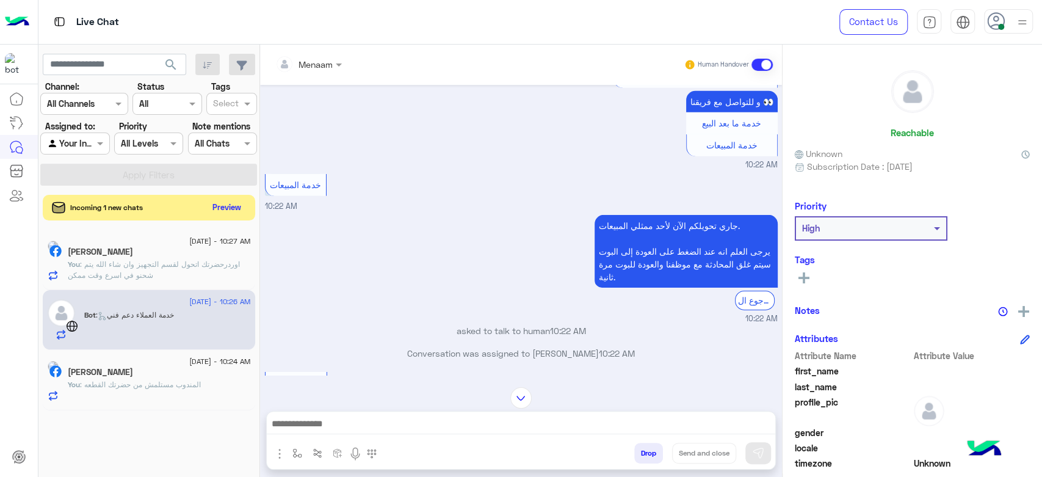
click at [212, 211] on button "Preview" at bounding box center [227, 207] width 38 height 16
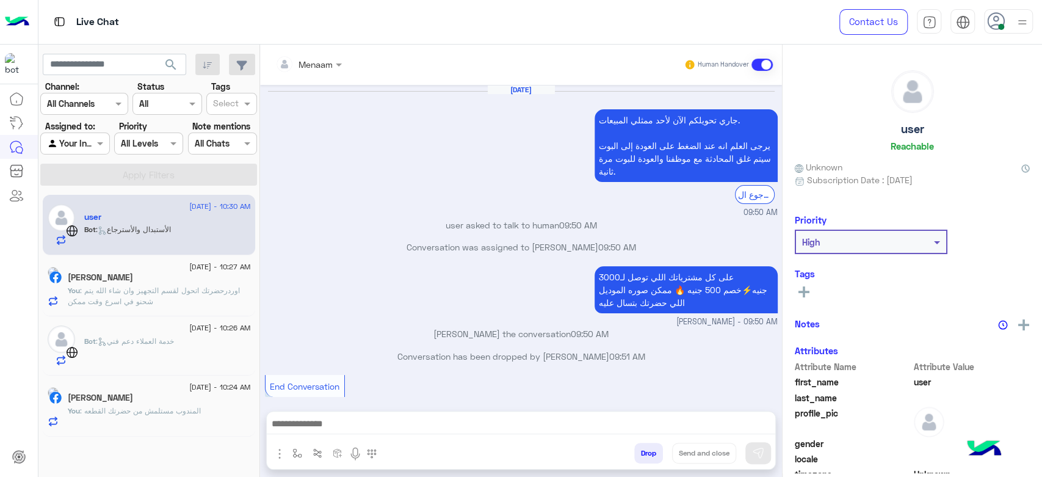
scroll to position [1397, 0]
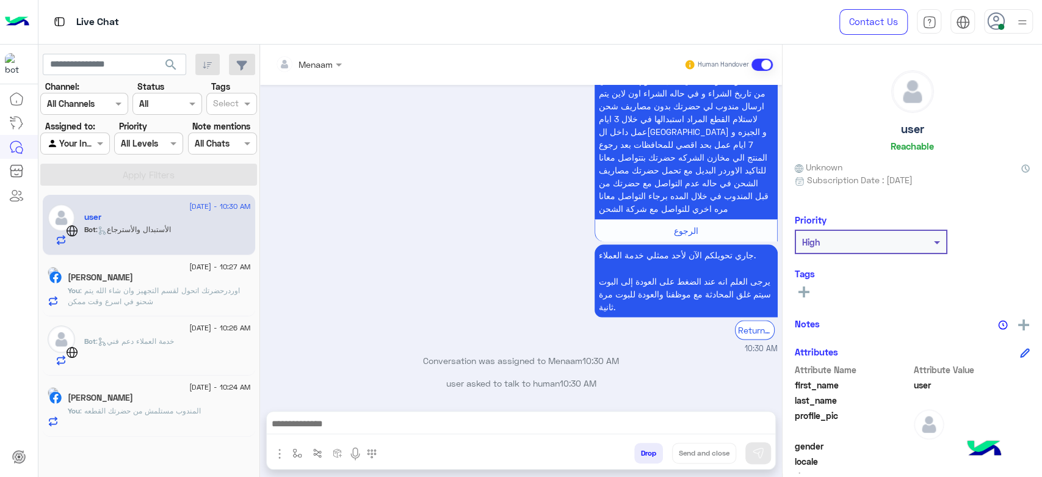
click at [166, 236] on div "Bot : الأستبدال والأسترجاع" at bounding box center [167, 234] width 167 height 21
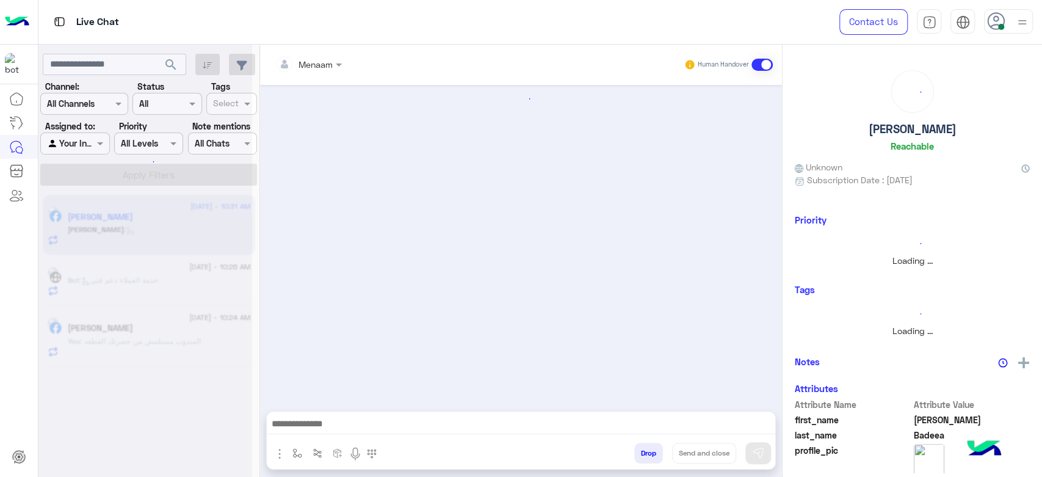
click at [644, 453] on button "Drop" at bounding box center [648, 452] width 29 height 21
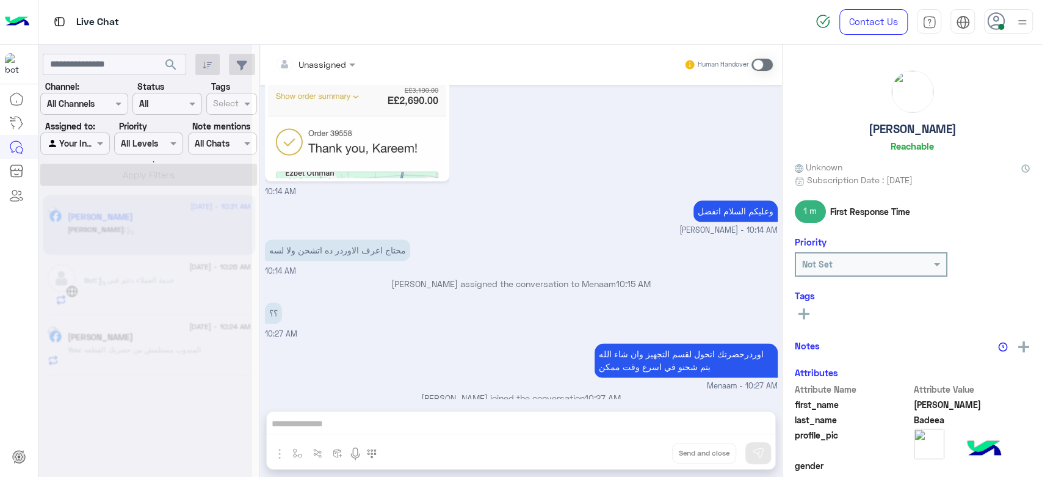
scroll to position [944, 0]
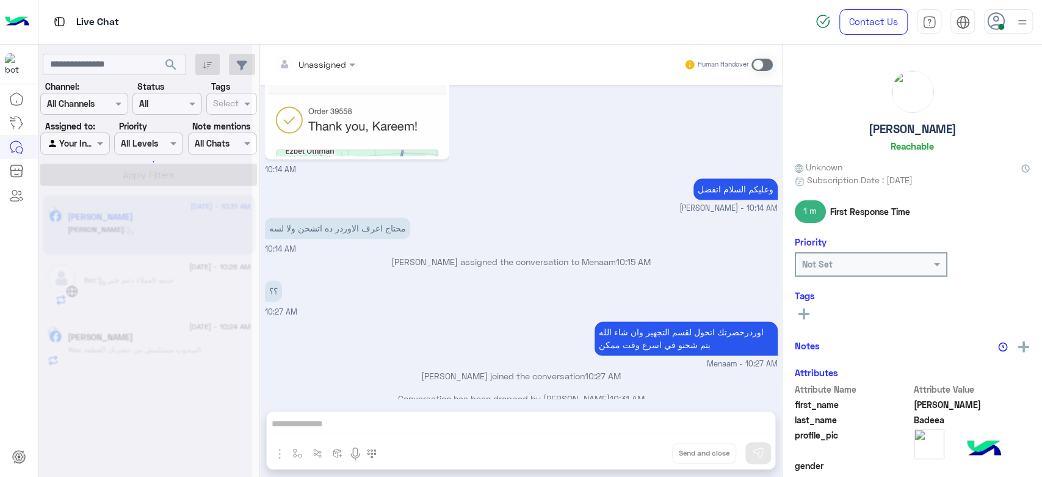
click at [178, 286] on div at bounding box center [145, 243] width 214 height 477
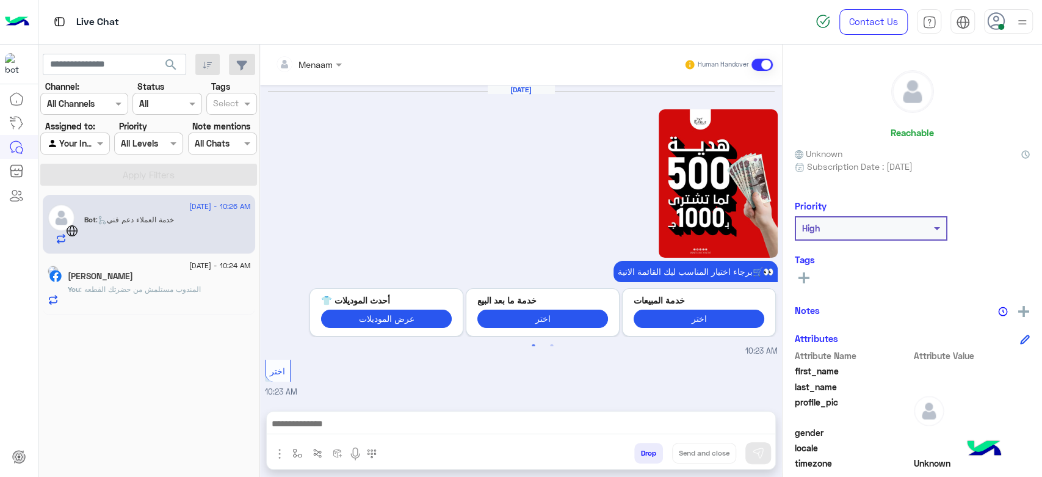
scroll to position [1327, 0]
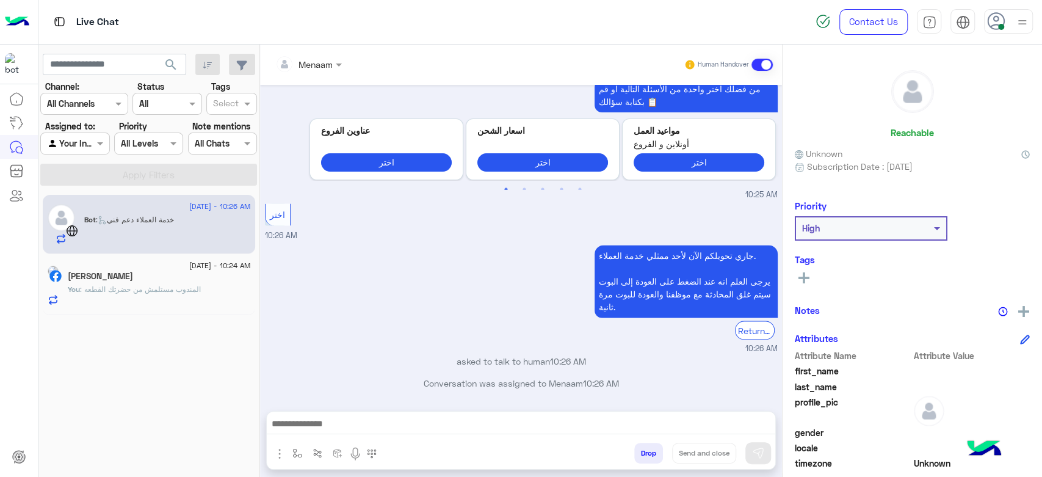
click at [171, 228] on div "Bot : خدمة العملاء دعم فني" at bounding box center [167, 229] width 167 height 31
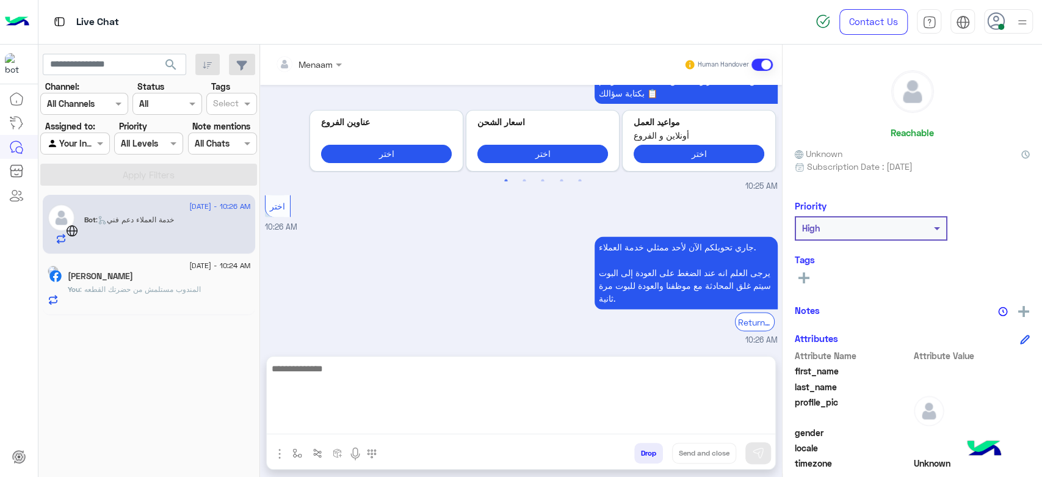
click at [425, 428] on textarea at bounding box center [521, 397] width 508 height 73
type textarea "**********"
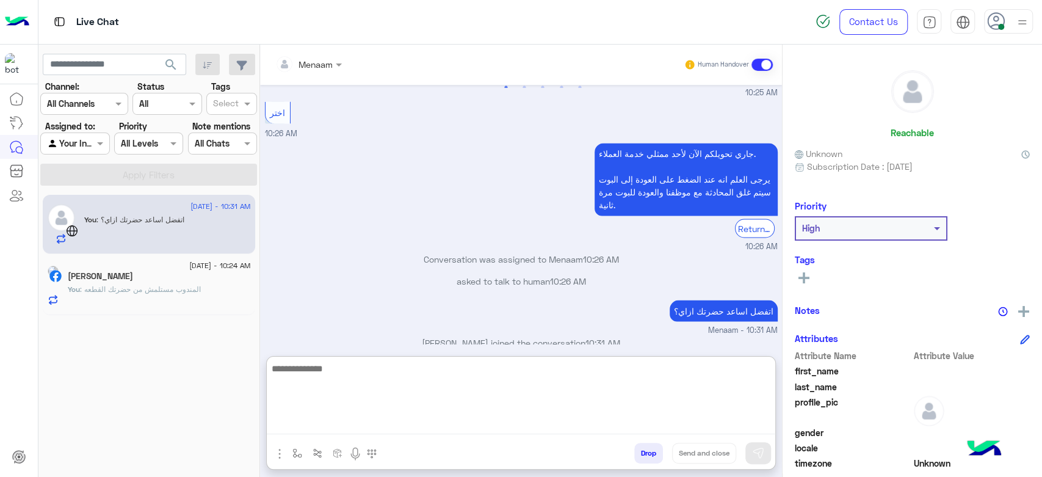
scroll to position [1442, 0]
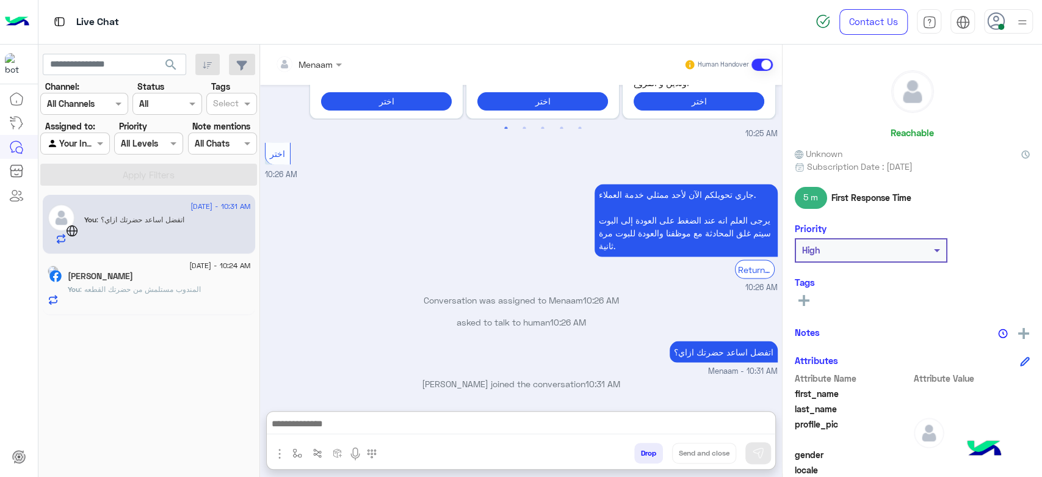
click at [178, 290] on span ": المندوب مستلمش من حضرتك القطعه" at bounding box center [140, 288] width 121 height 9
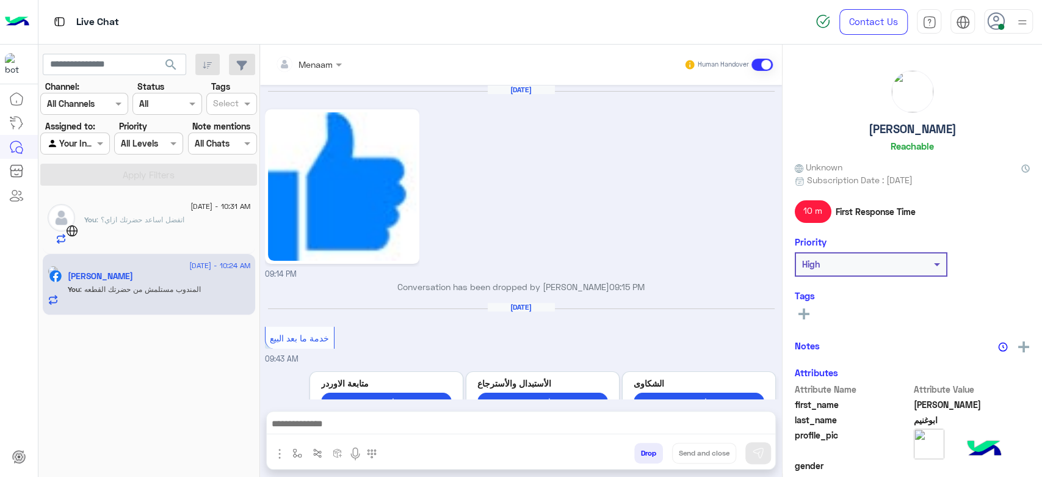
scroll to position [960, 0]
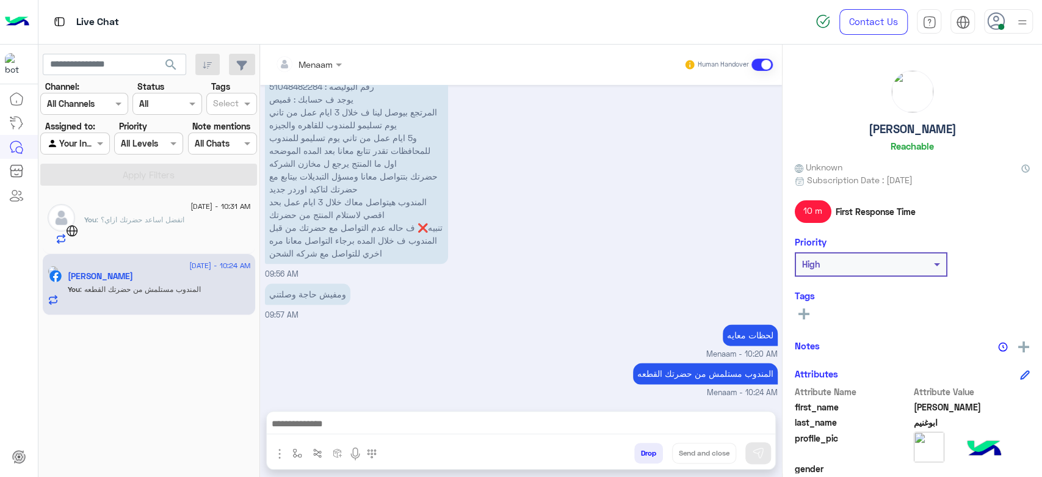
click at [190, 213] on div at bounding box center [167, 213] width 167 height 2
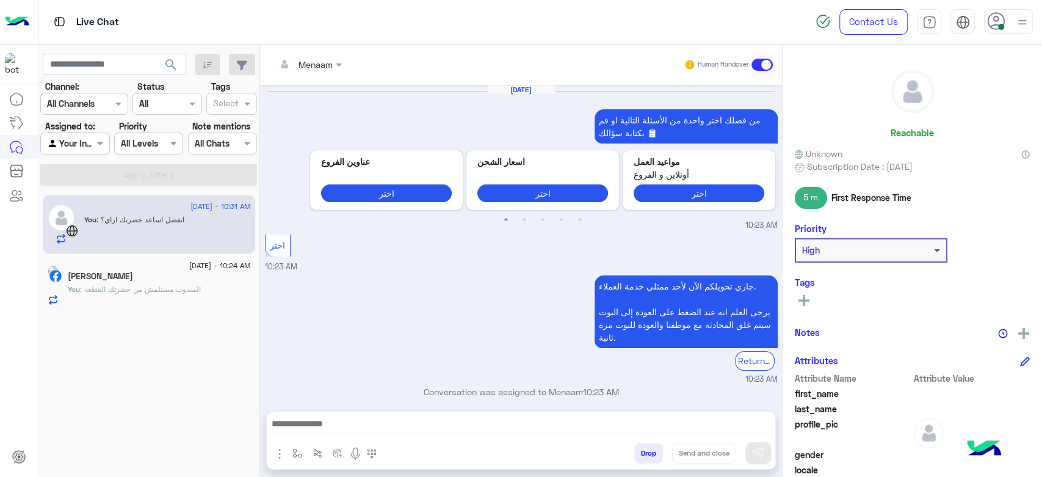
scroll to position [1096, 0]
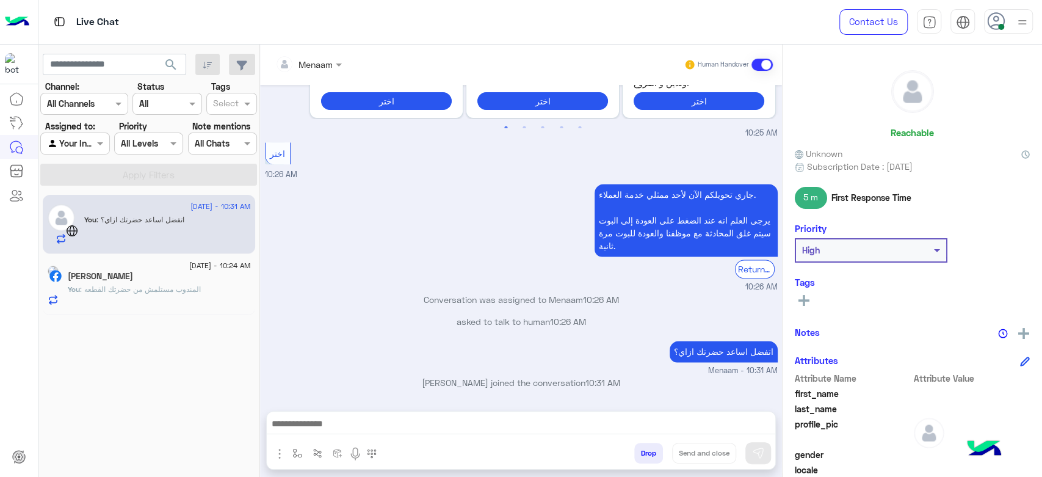
click at [643, 453] on button "Drop" at bounding box center [648, 452] width 29 height 21
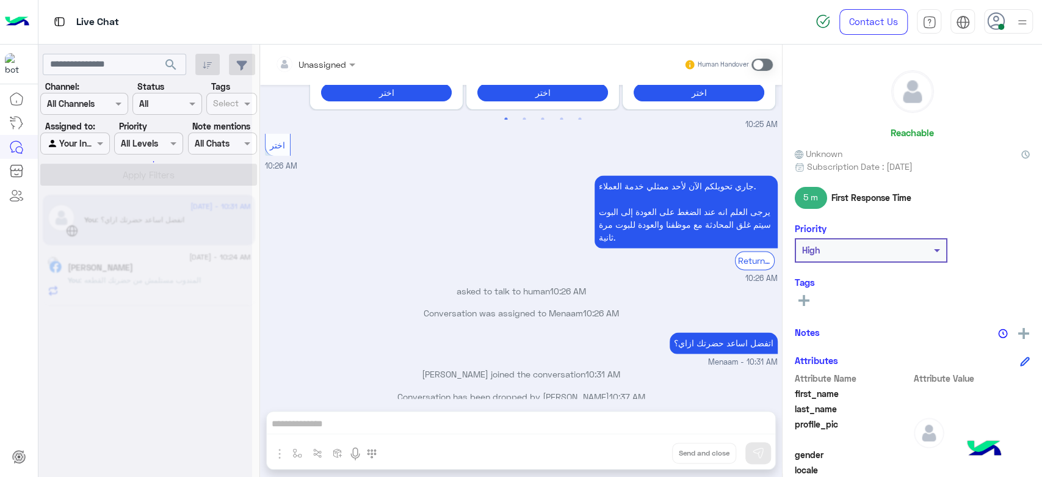
scroll to position [1118, 0]
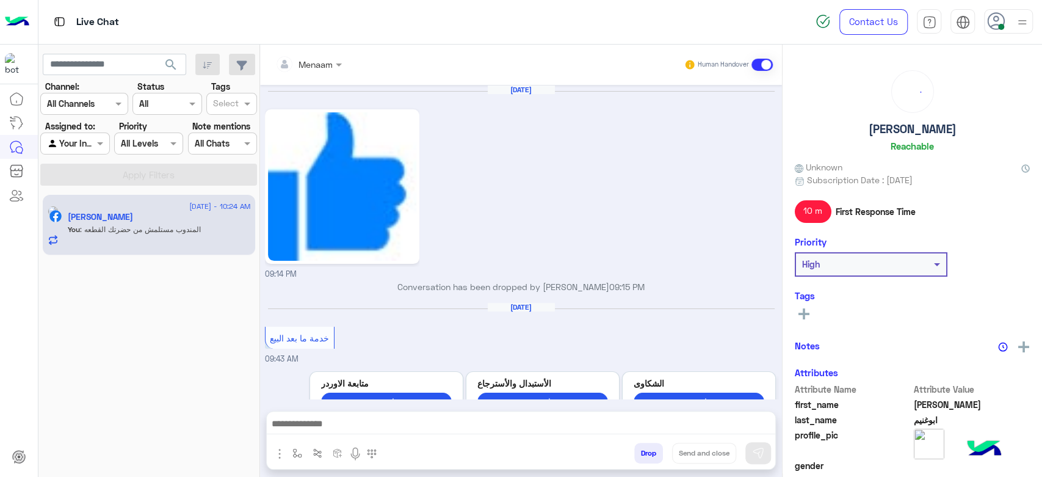
scroll to position [960, 0]
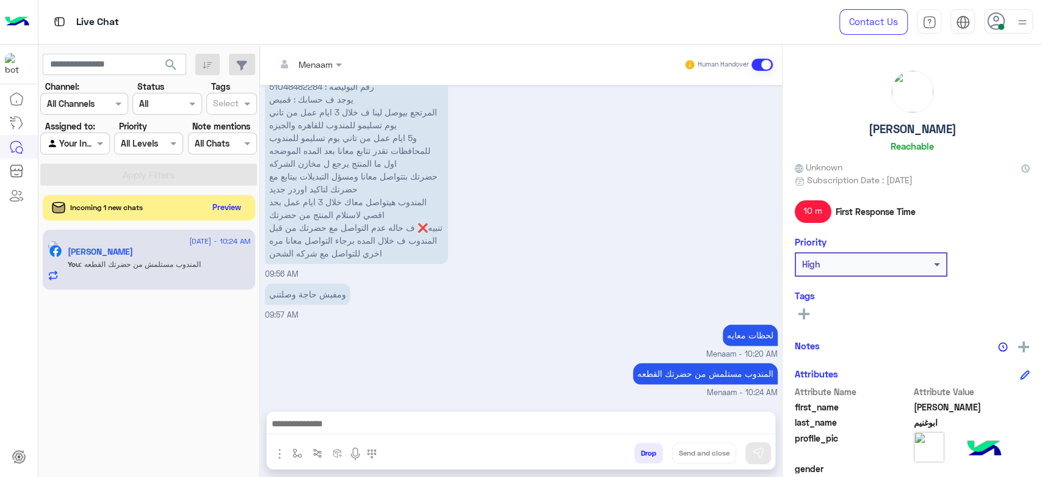
drag, startPoint x: 552, startPoint y: 118, endPoint x: 214, endPoint y: 202, distance: 348.4
click at [214, 202] on button "Preview" at bounding box center [227, 207] width 38 height 16
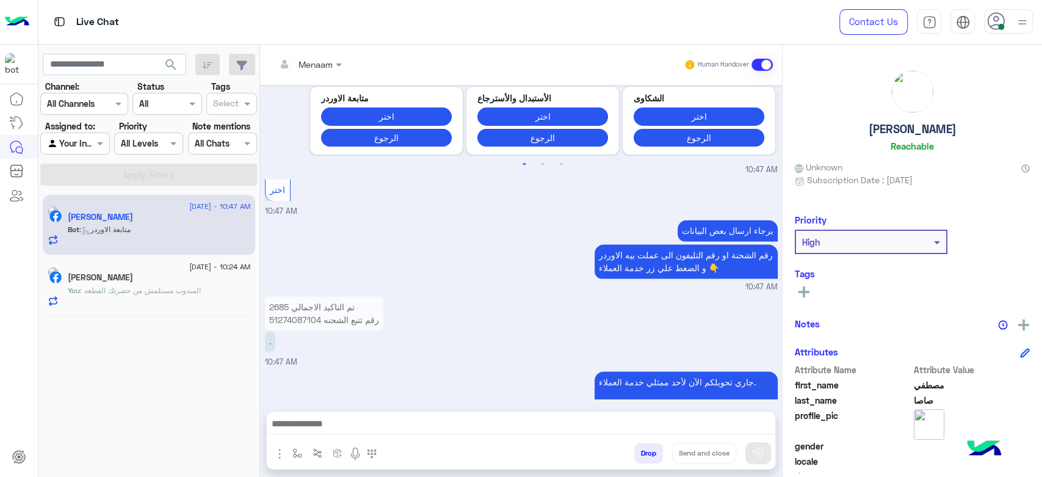
scroll to position [1317, 0]
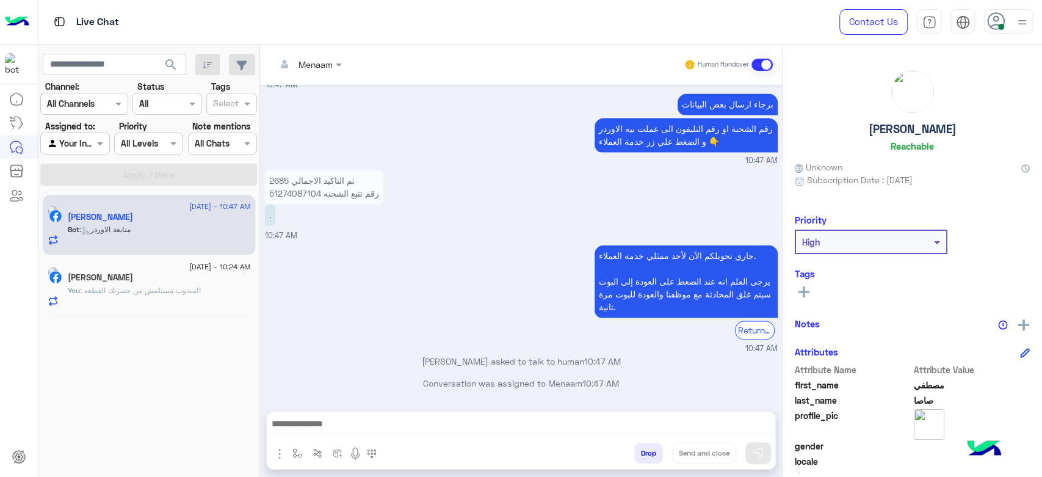
click at [293, 190] on p "تم التاكيد الاجمالي 2685 رقم تتبع الشحنه 51274087104" at bounding box center [324, 187] width 118 height 34
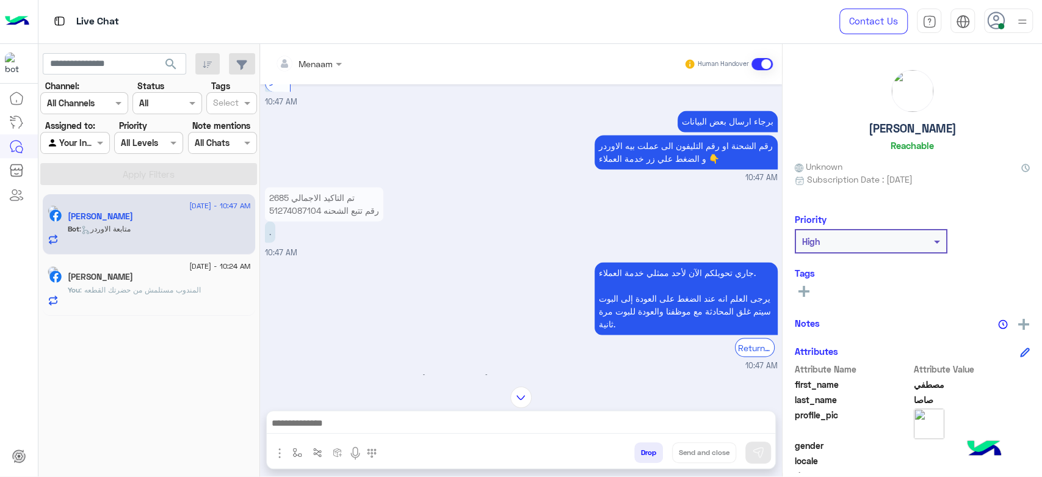
scroll to position [1196, 0]
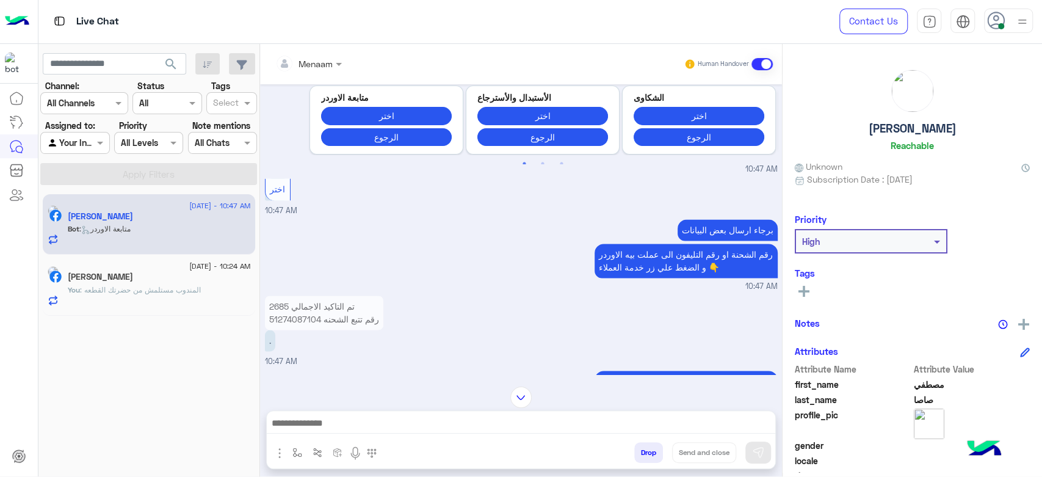
copy p "51274087104"
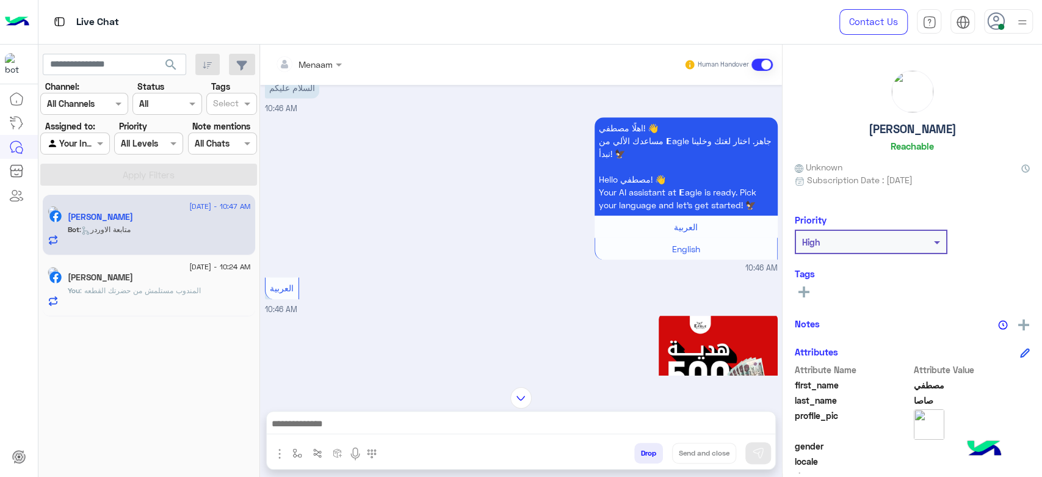
scroll to position [430, 0]
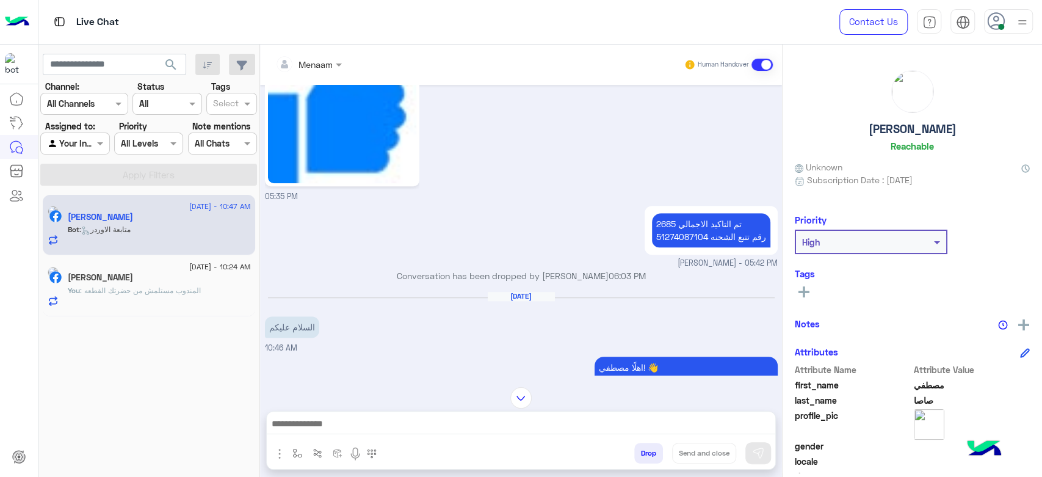
click at [673, 233] on p "تم التاكيد الاجمالي 2685 رقم تتبع الشحنه 51274087104" at bounding box center [711, 230] width 118 height 34
copy p "51274087104"
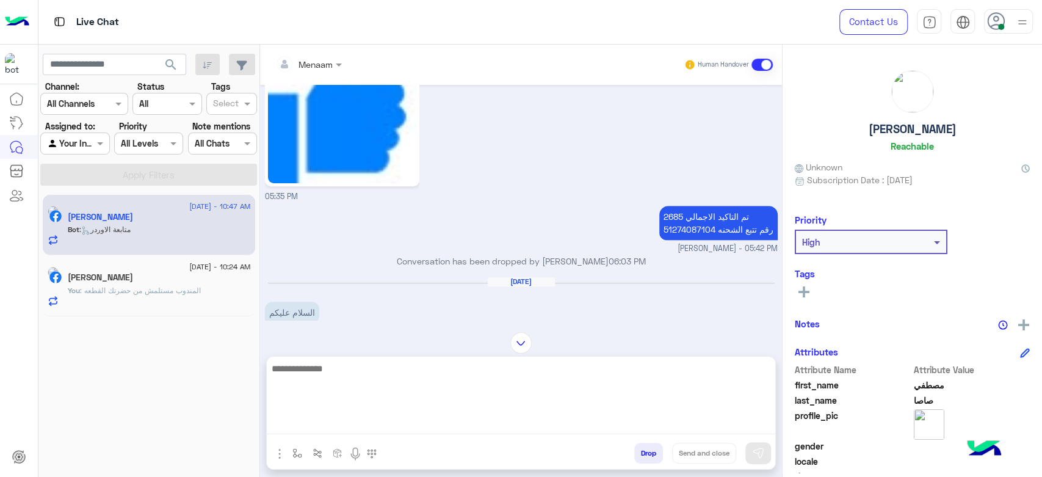
click at [330, 430] on textarea at bounding box center [521, 397] width 508 height 73
type textarea "**********"
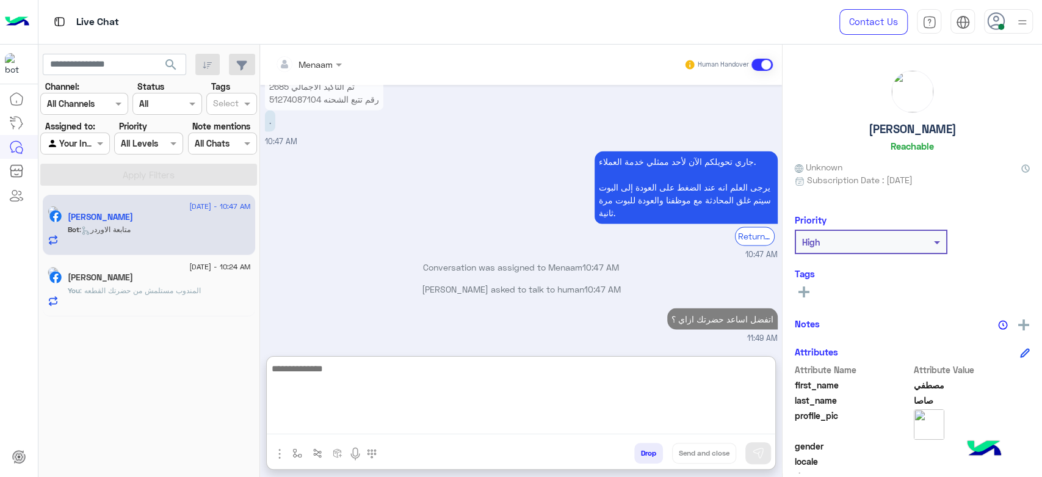
scroll to position [1433, 0]
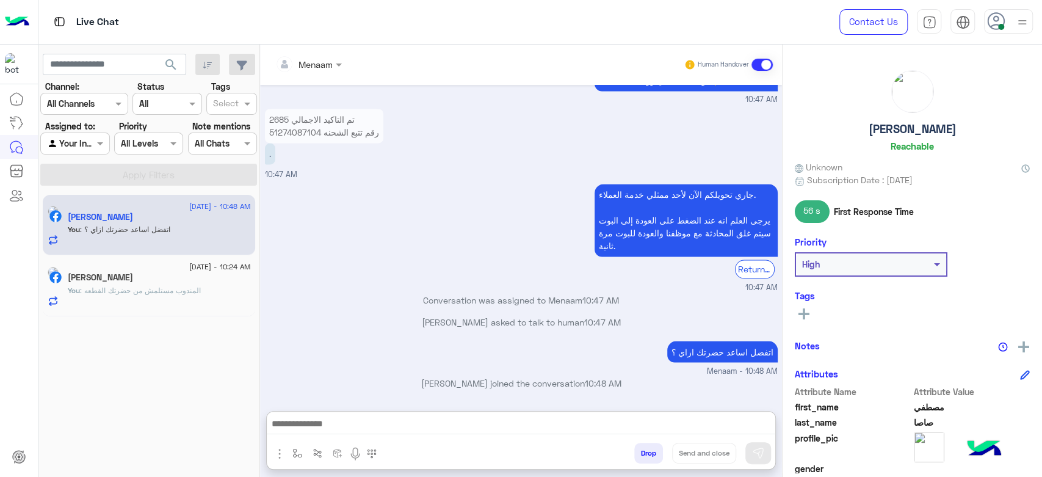
click at [174, 276] on div "سعيد ابوغنيم" at bounding box center [159, 278] width 183 height 13
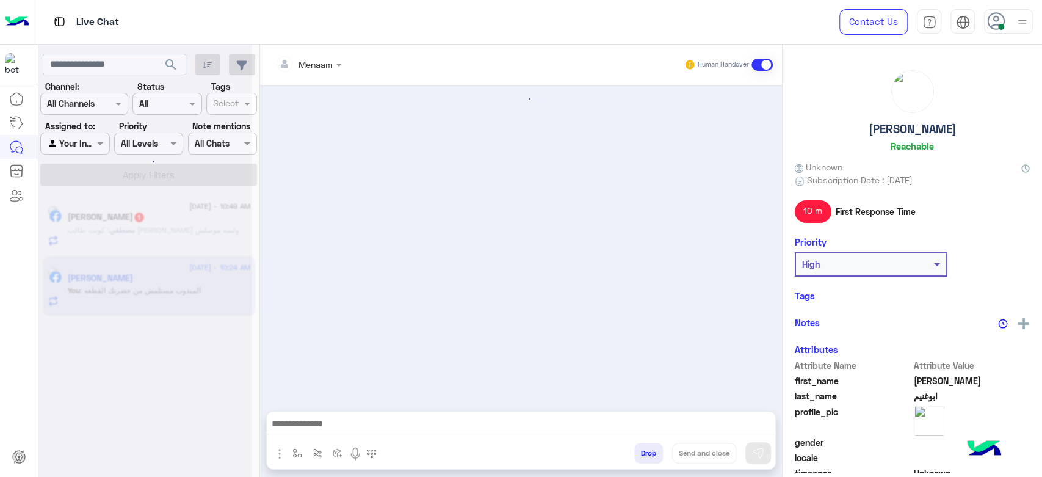
click at [189, 238] on div at bounding box center [145, 243] width 214 height 477
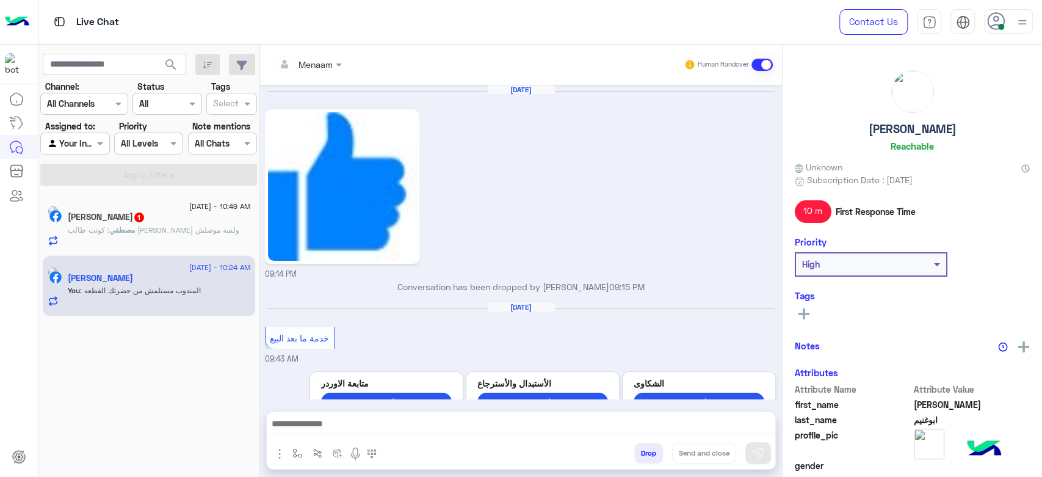
scroll to position [960, 0]
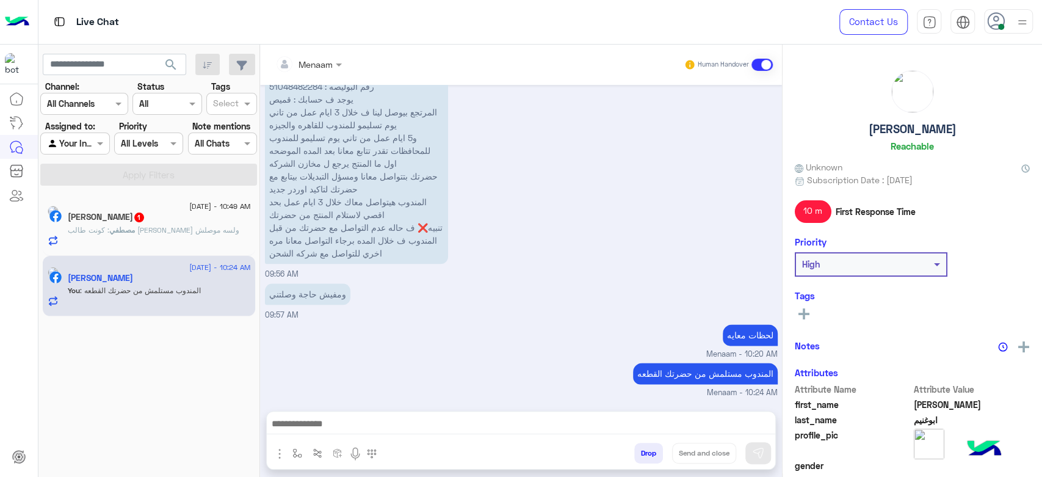
click at [187, 239] on div "مصطفي : كونت طالب اوردر ولسه موصلش" at bounding box center [159, 235] width 183 height 21
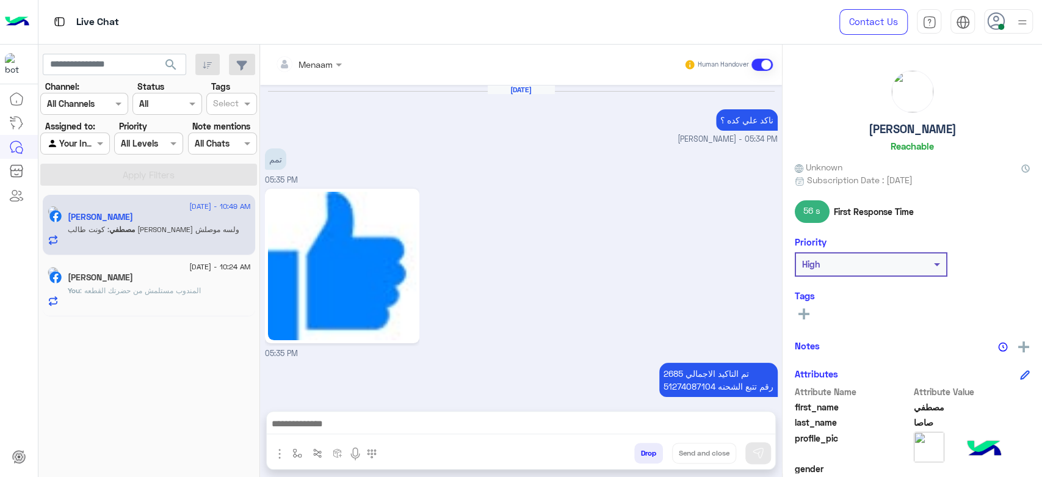
scroll to position [1181, 0]
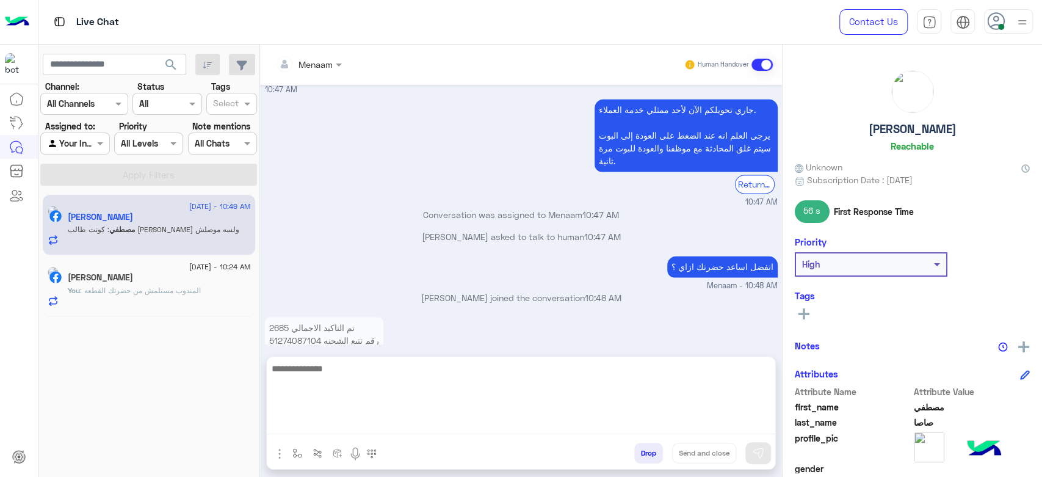
click at [355, 426] on textarea at bounding box center [521, 397] width 508 height 73
type textarea "**********"
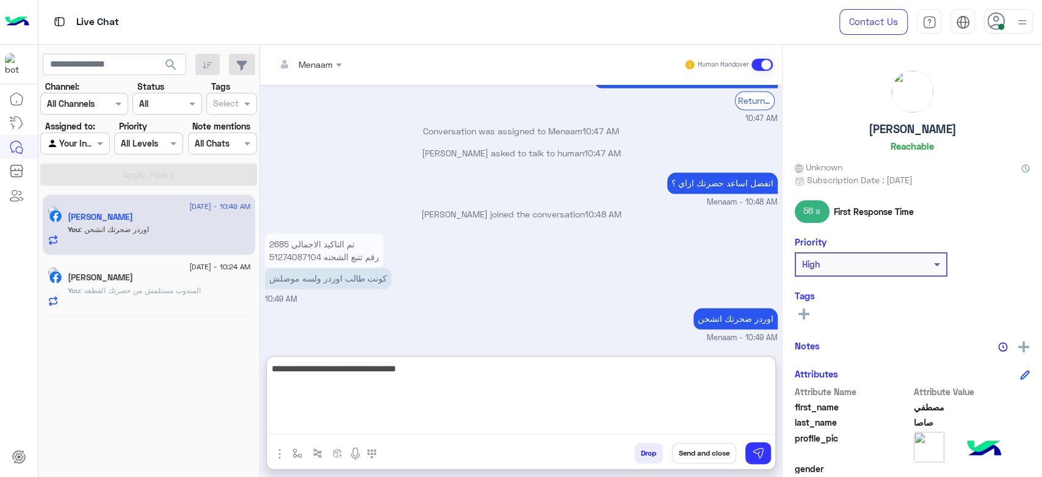
type textarea "**********"
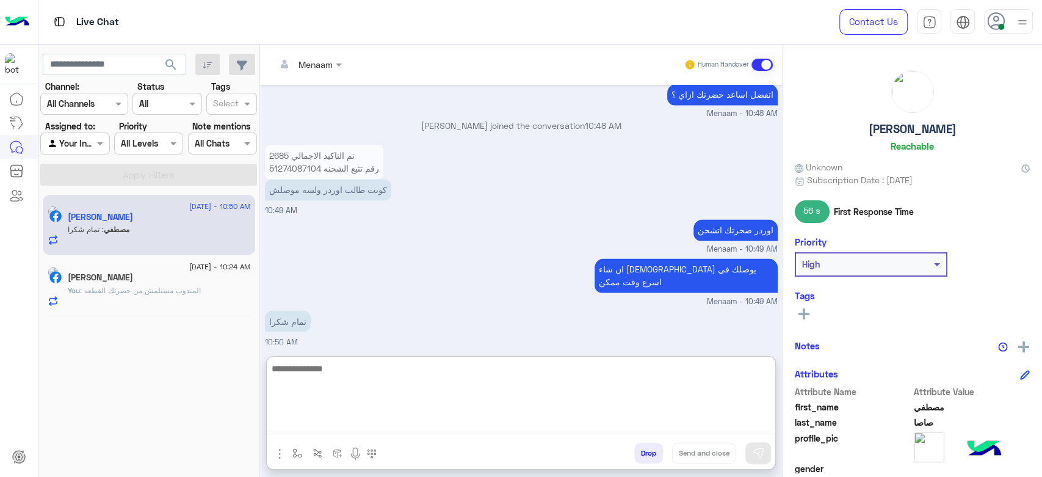
scroll to position [1353, 0]
click at [343, 375] on textarea at bounding box center [521, 397] width 508 height 73
type textarea "**********"
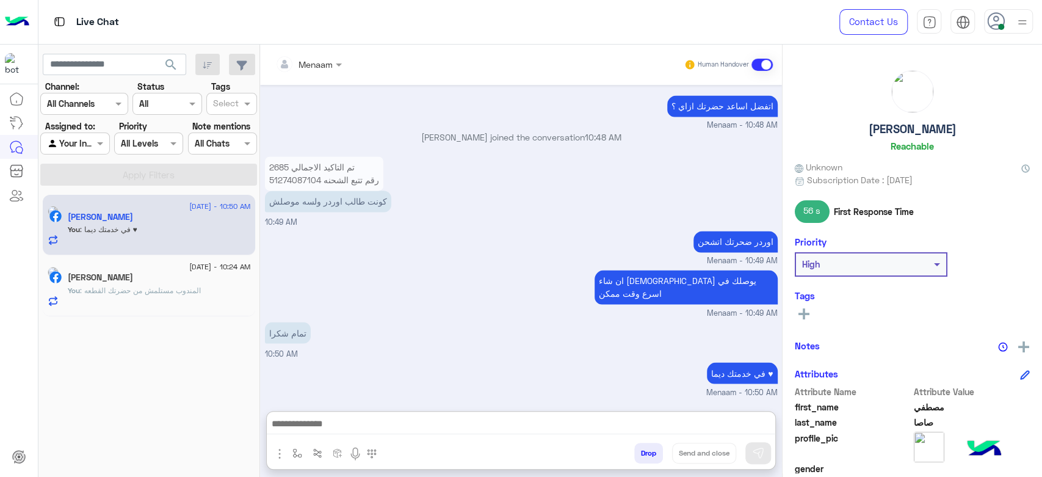
click at [654, 452] on button "Drop" at bounding box center [648, 452] width 29 height 21
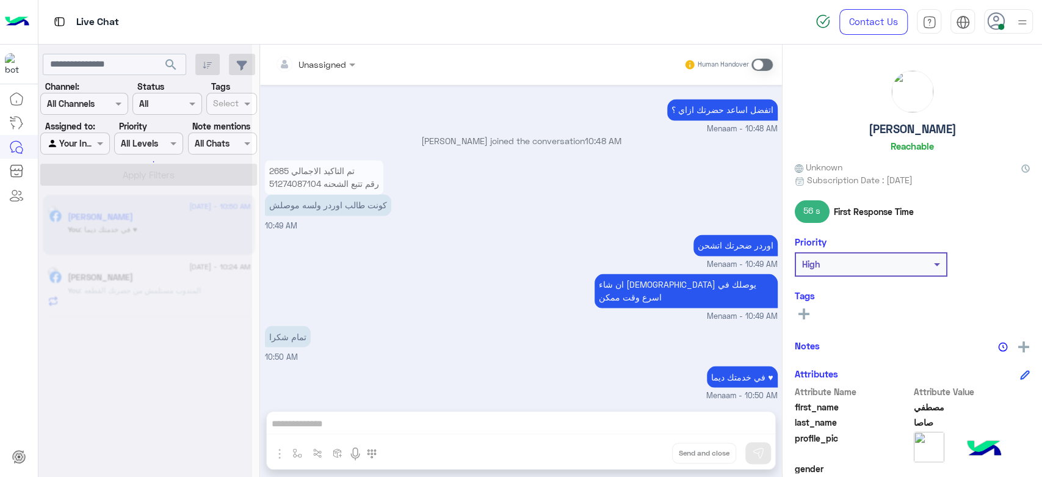
scroll to position [1360, 0]
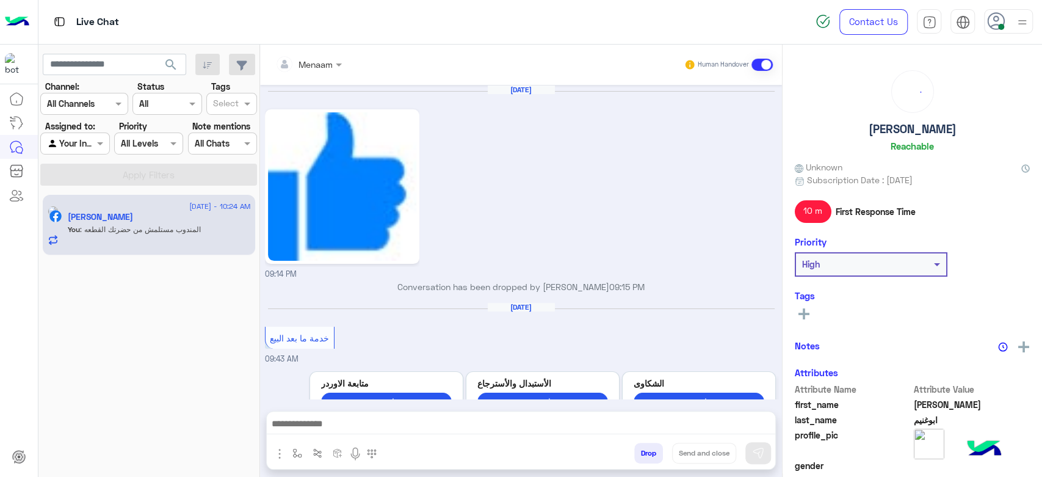
scroll to position [960, 0]
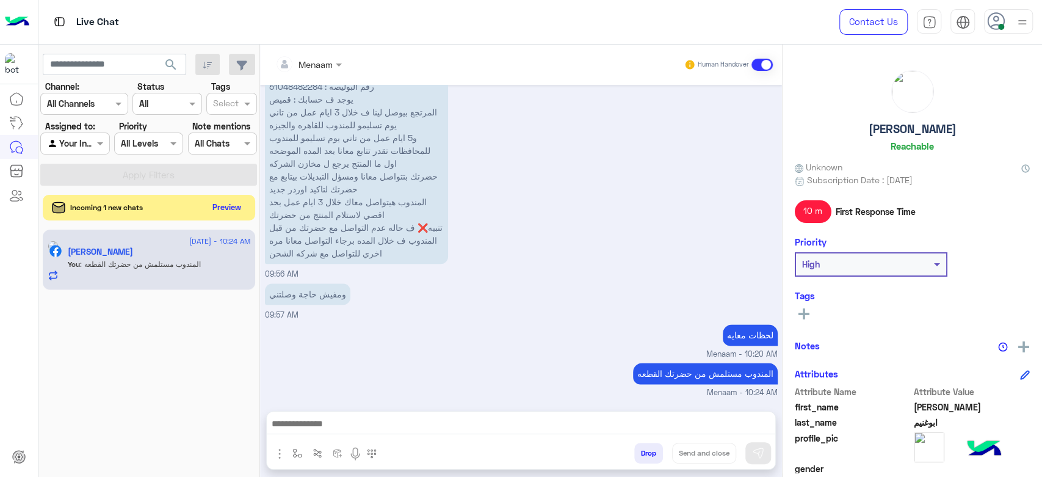
click at [238, 208] on button "Preview" at bounding box center [227, 207] width 38 height 16
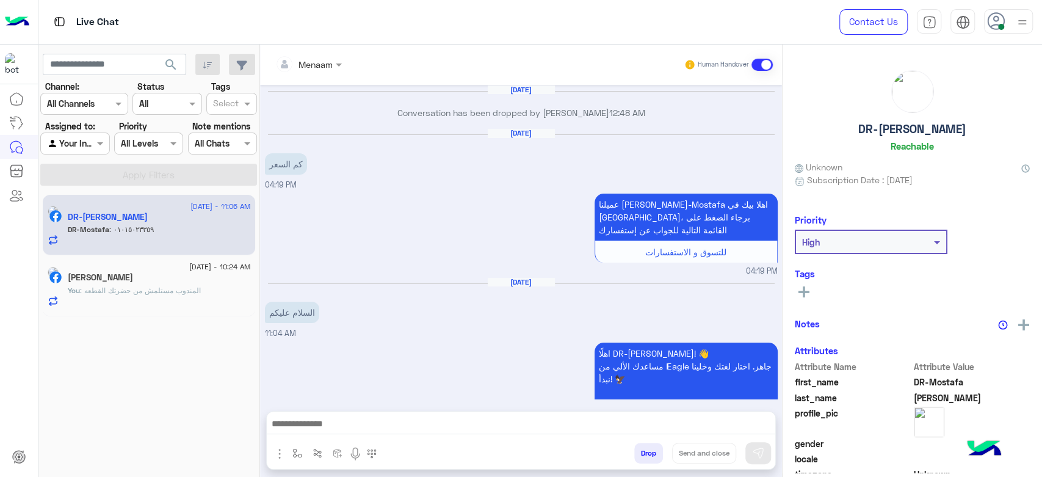
scroll to position [1236, 0]
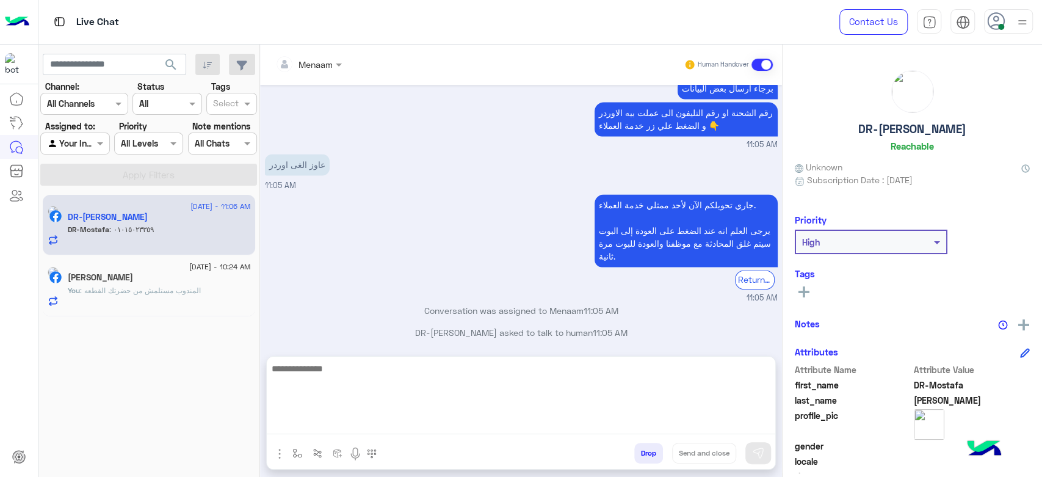
click at [328, 430] on textarea at bounding box center [521, 397] width 508 height 73
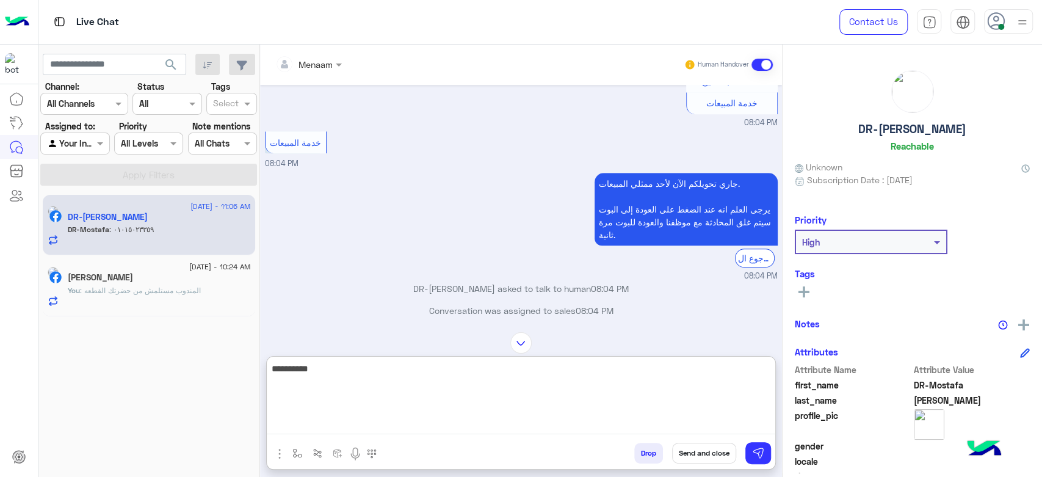
scroll to position [587, 0]
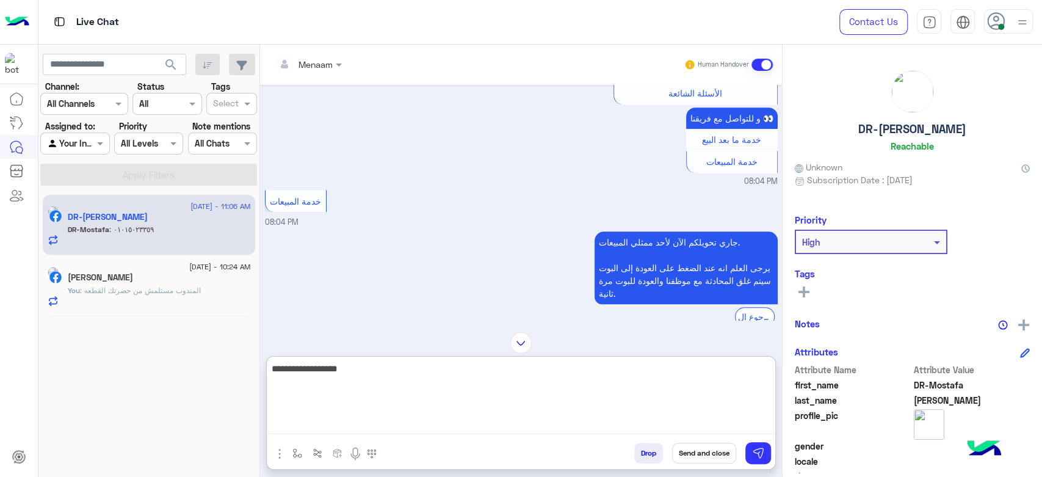
type textarea "**********"
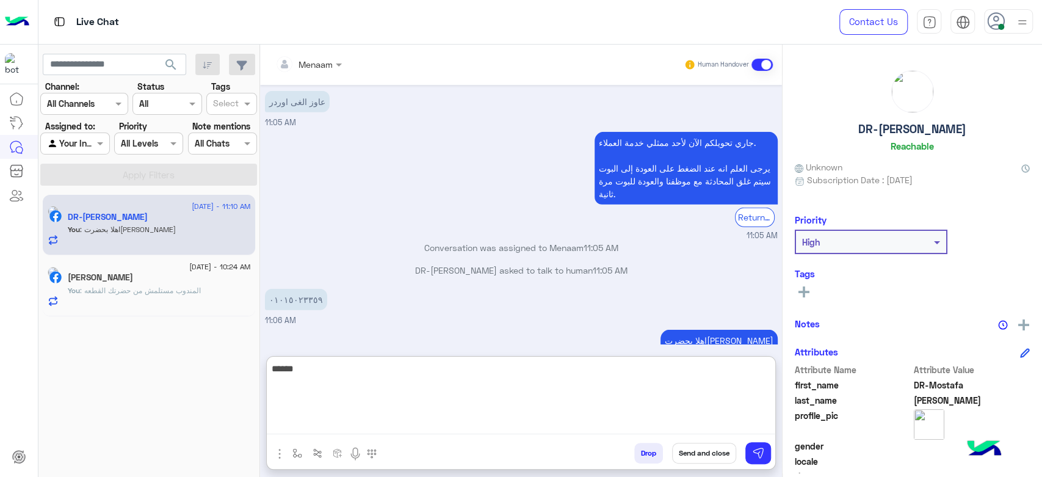
scroll to position [5428, 0]
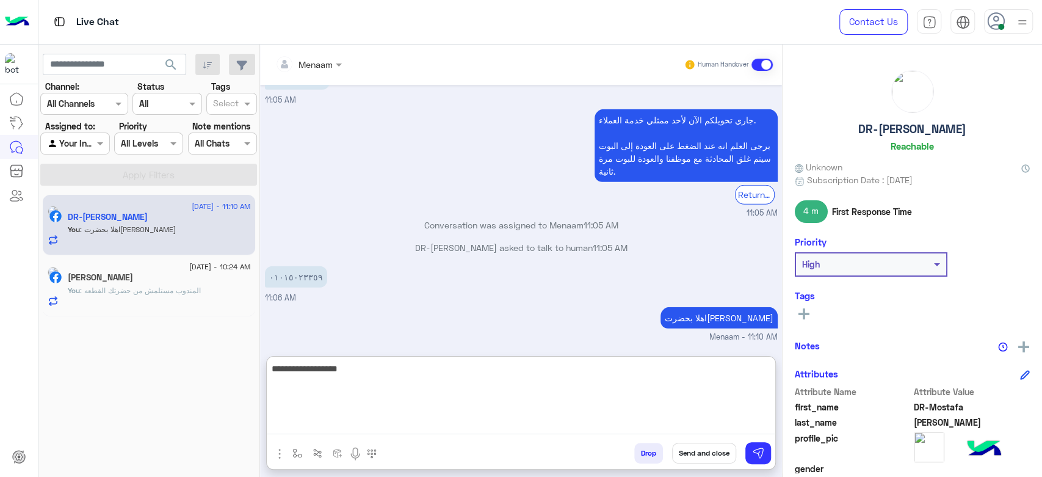
type textarea "**********"
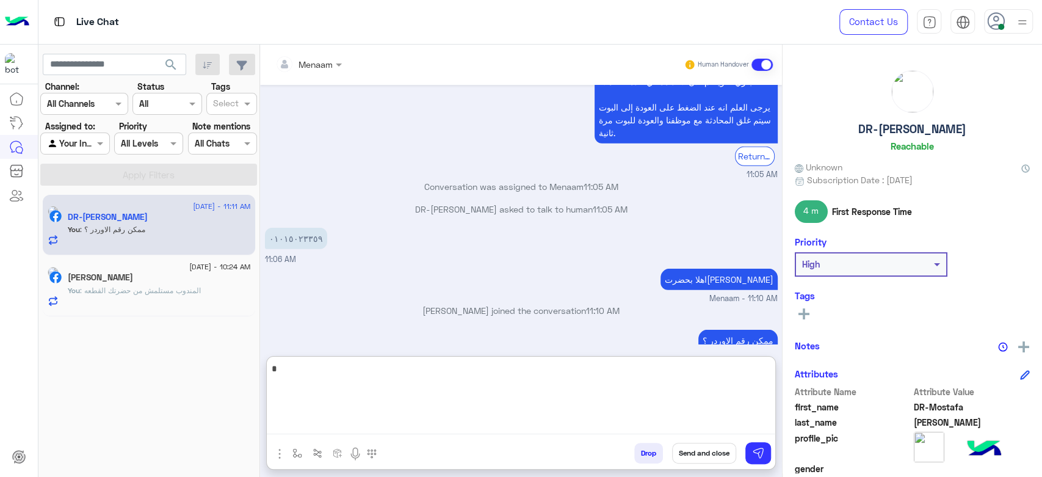
click at [337, 370] on textarea "*" at bounding box center [521, 397] width 508 height 73
type textarea "**********"
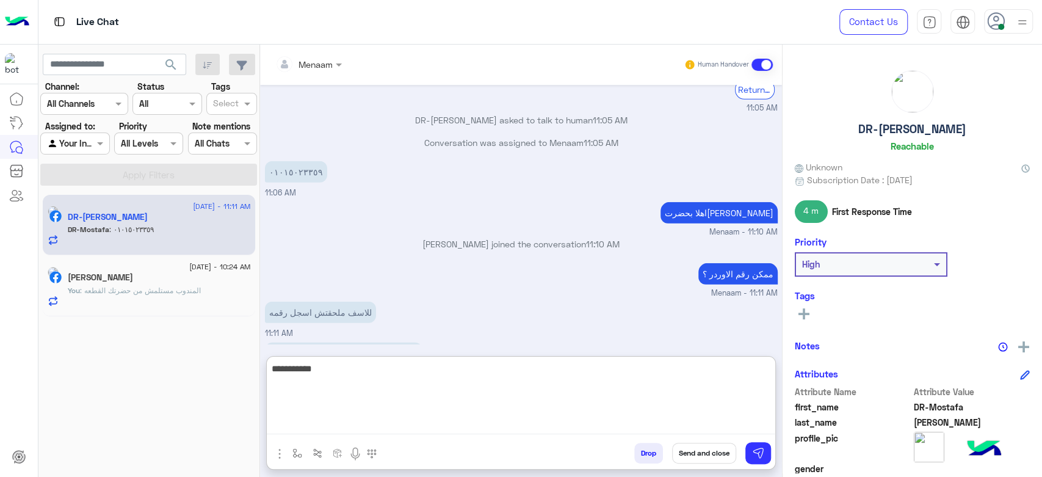
scroll to position [5588, 0]
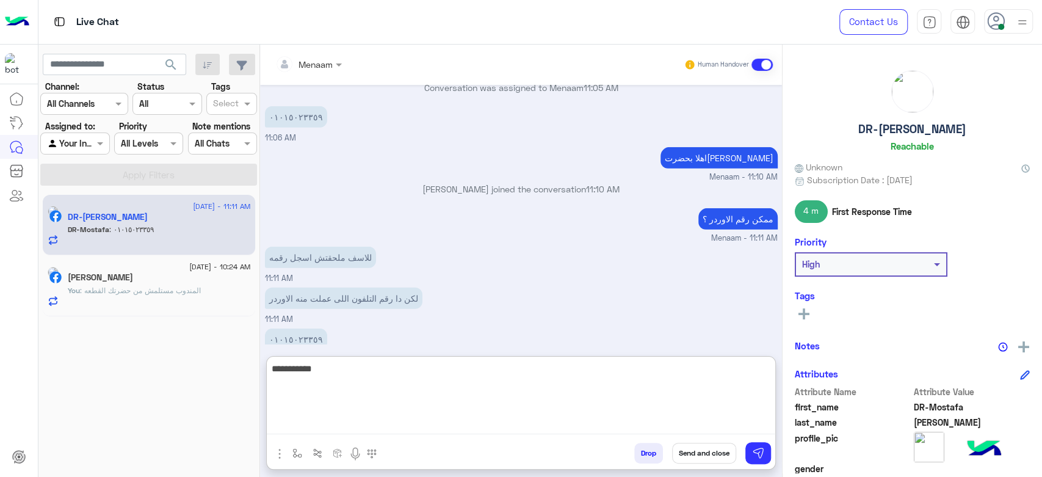
click at [298, 367] on textarea "**********" at bounding box center [521, 397] width 508 height 73
type textarea "**********"
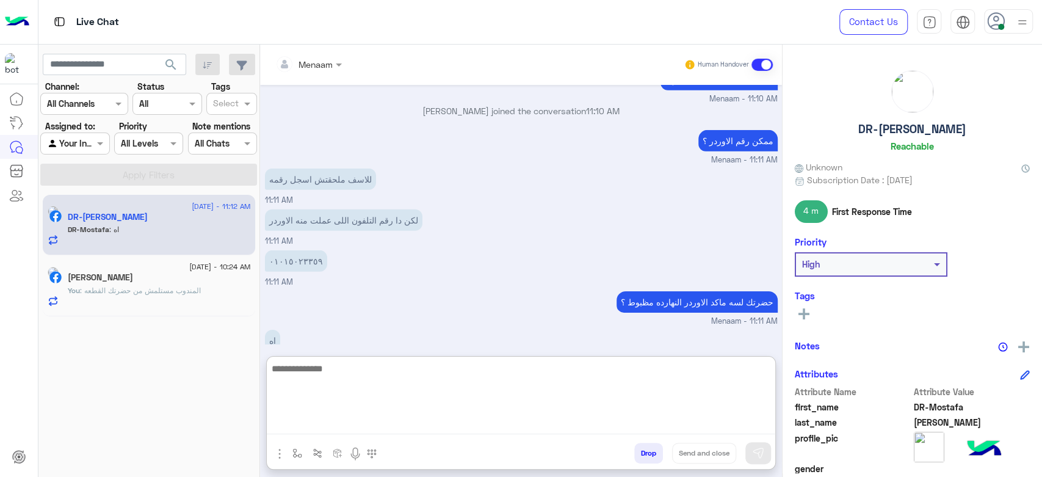
scroll to position [5667, 0]
click at [306, 369] on textarea at bounding box center [521, 397] width 508 height 73
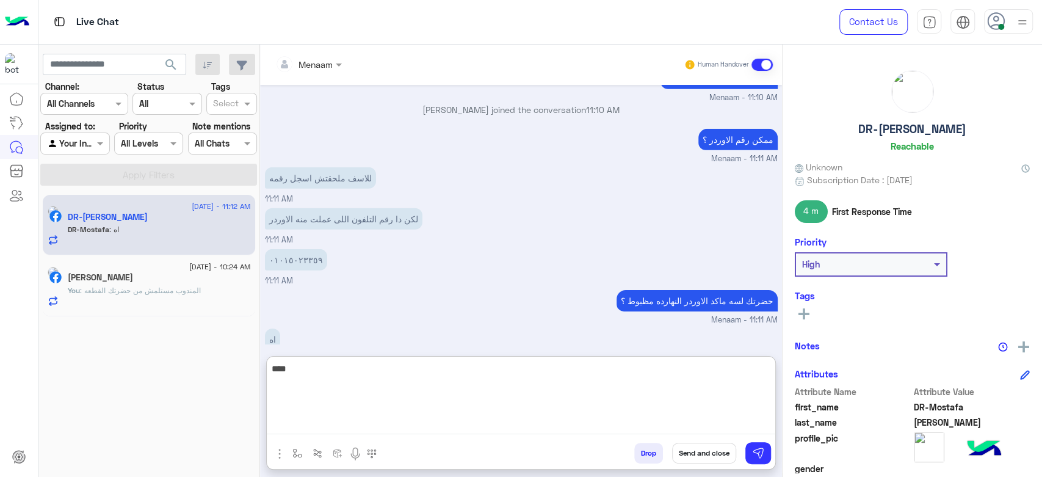
type textarea "****"
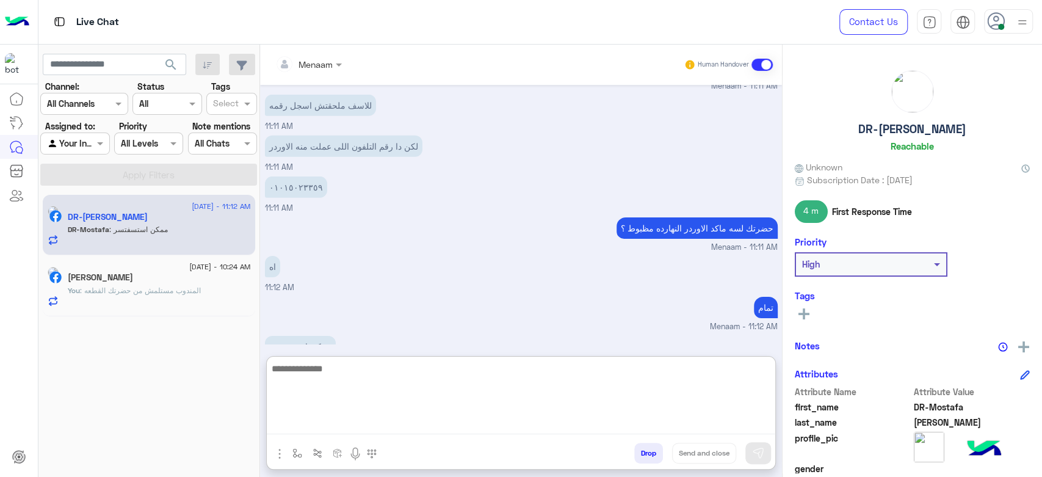
scroll to position [5746, 0]
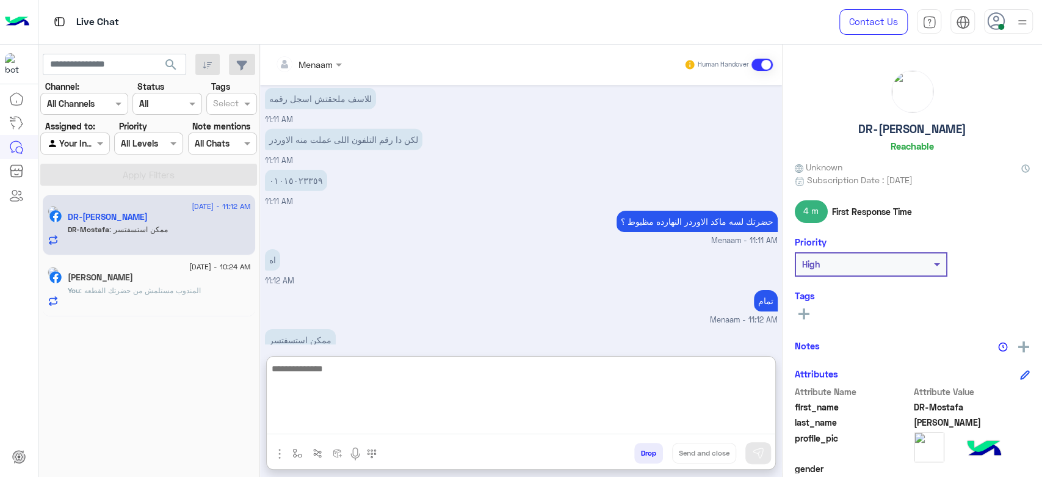
click at [333, 372] on textarea at bounding box center [521, 397] width 508 height 73
type textarea "********"
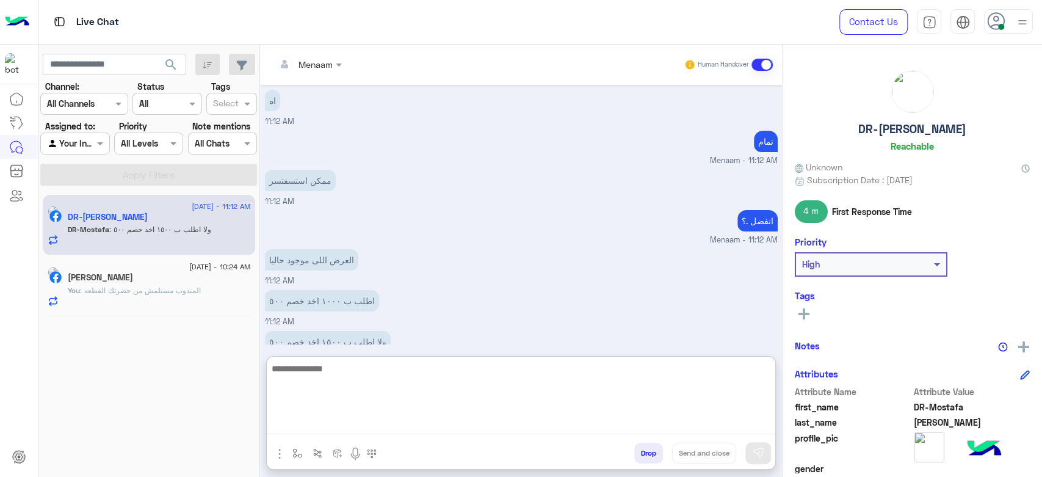
scroll to position [5907, 0]
click at [326, 368] on textarea at bounding box center [521, 397] width 508 height 73
type textarea "*"
type textarea "**********"
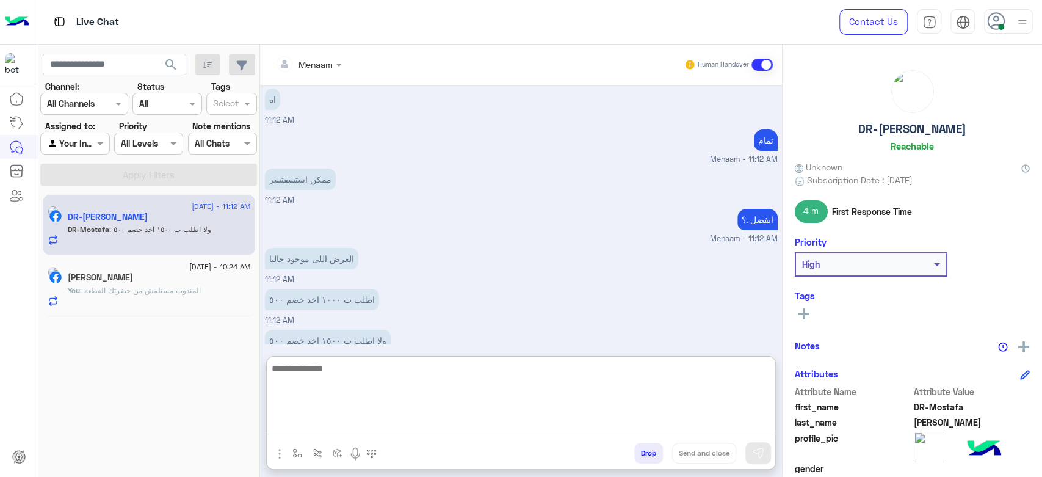
scroll to position [5959, 0]
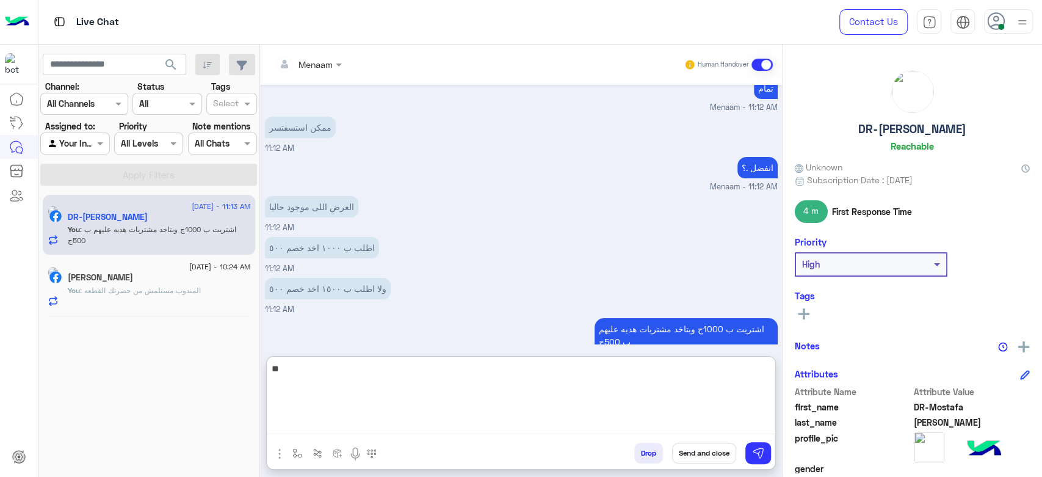
type textarea "*"
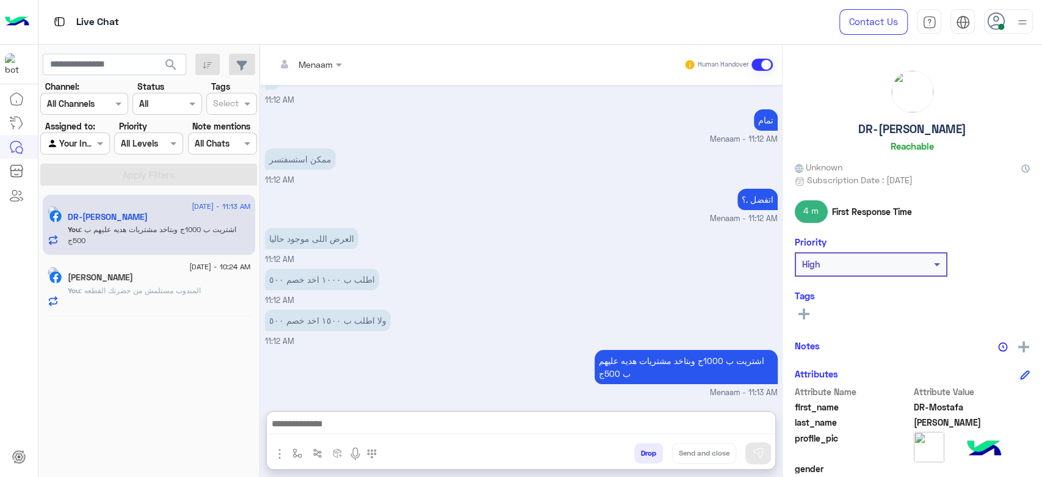
click at [351, 309] on p "ولا اطلب ب ١٥٠٠ اخد خصم ٥٠٠" at bounding box center [328, 319] width 126 height 21
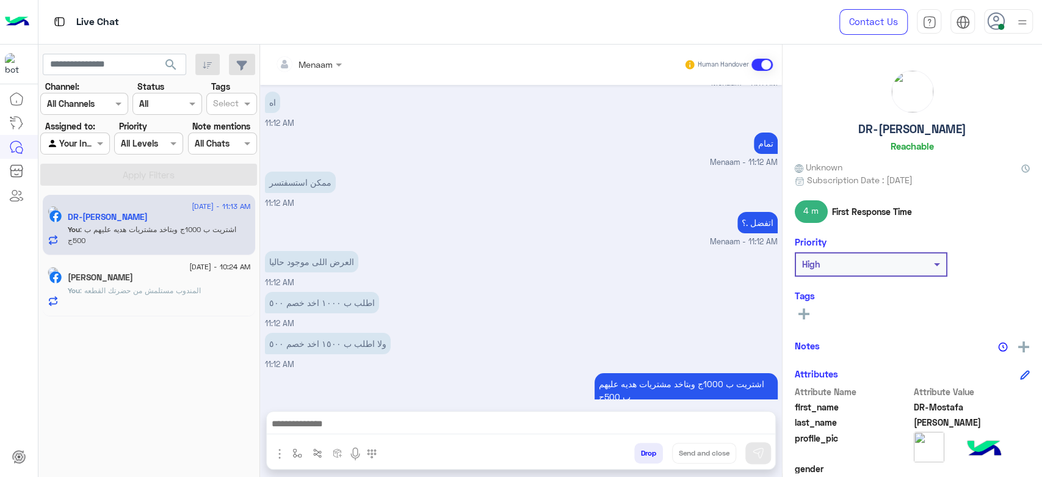
click at [340, 333] on p "ولا اطلب ب ١٥٠٠ اخد خصم ٥٠٠" at bounding box center [328, 343] width 126 height 21
copy app-message "ولا اطلب ب ١٥٠٠ اخد خصم ٥٠٠"
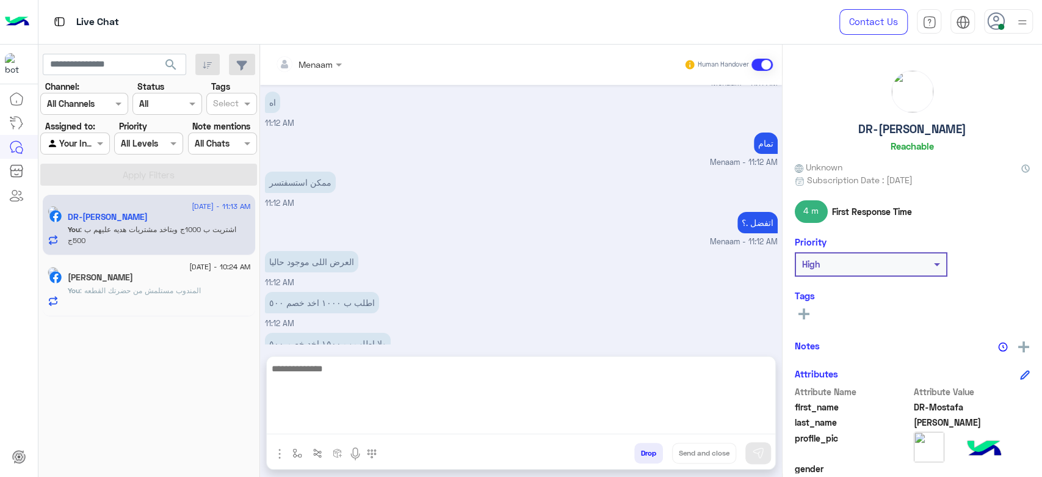
click at [323, 426] on textarea at bounding box center [521, 397] width 508 height 73
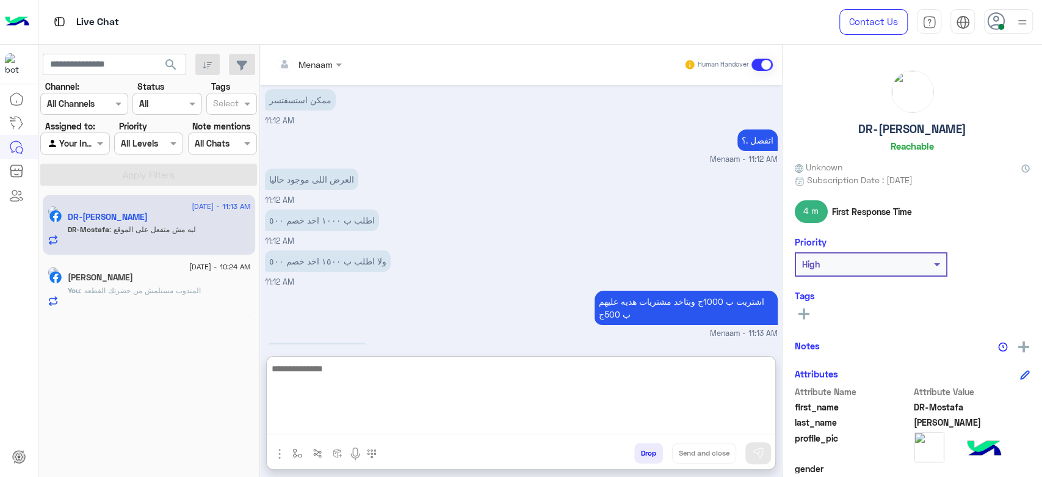
scroll to position [5999, 0]
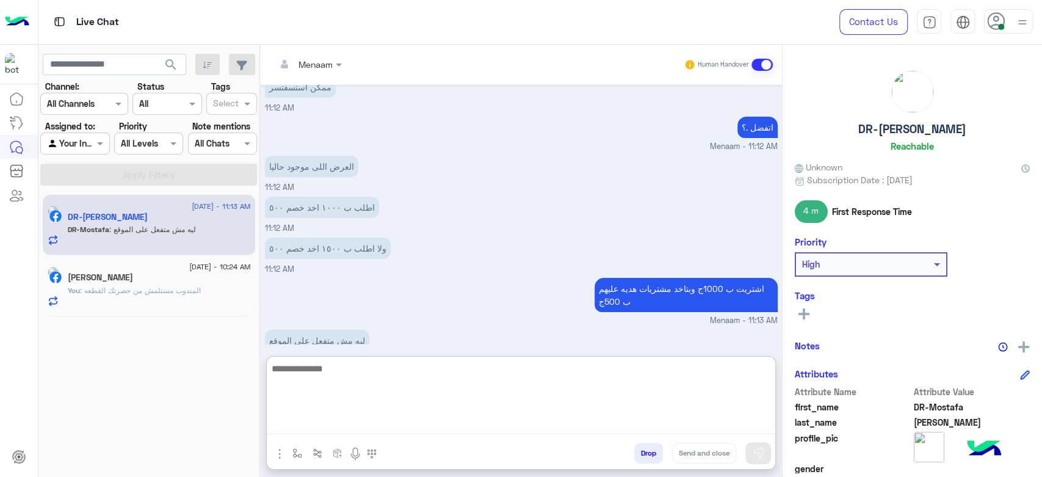
click at [332, 372] on textarea at bounding box center [521, 397] width 508 height 73
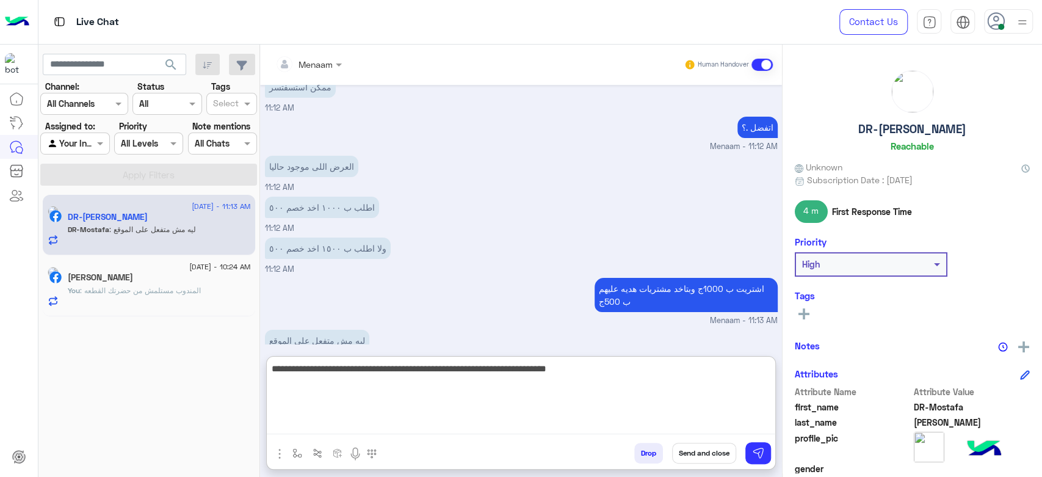
type textarea "**********"
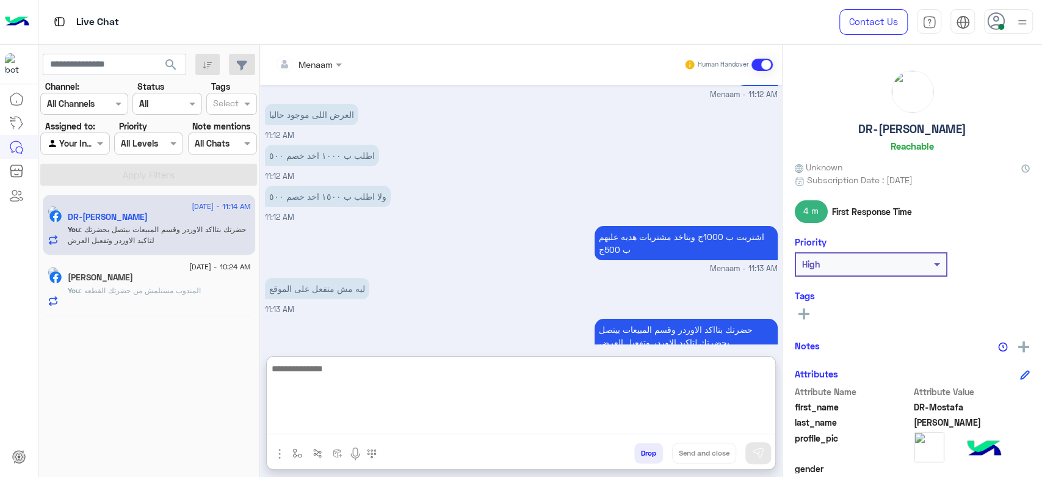
scroll to position [6092, 0]
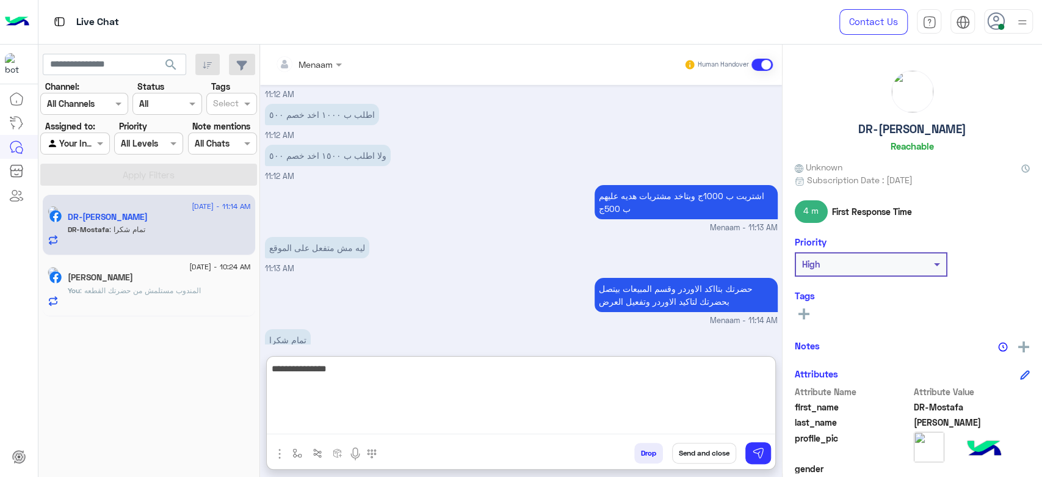
type textarea "**********"
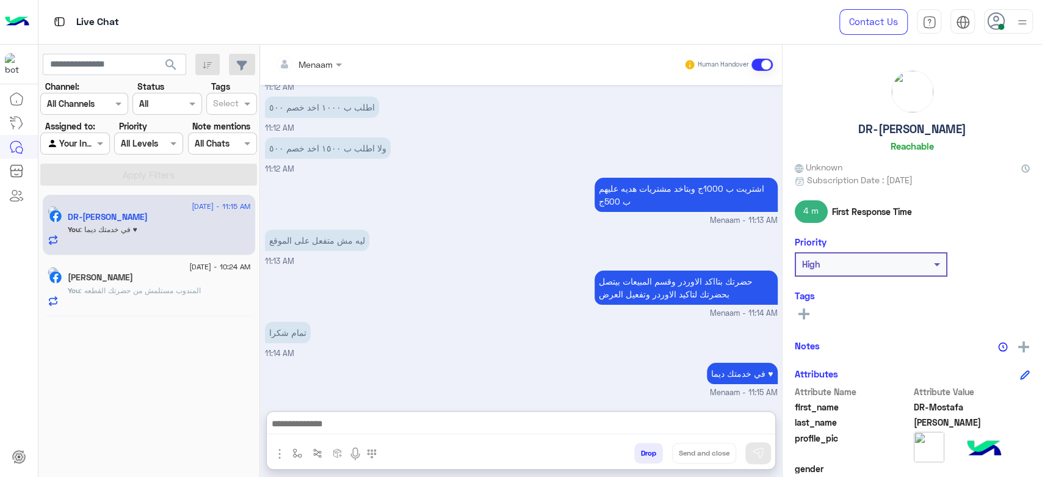
click at [640, 451] on button "Drop" at bounding box center [648, 452] width 29 height 21
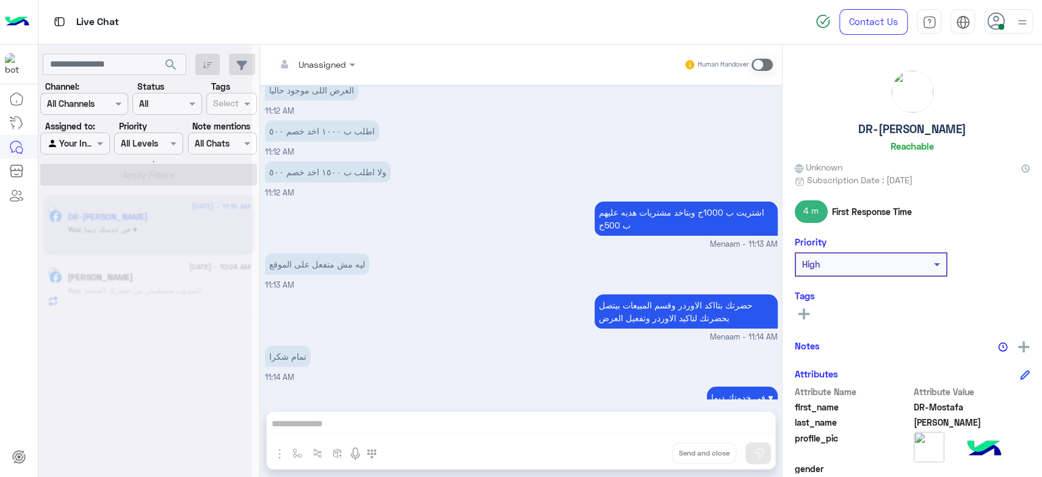
scroll to position [6097, 0]
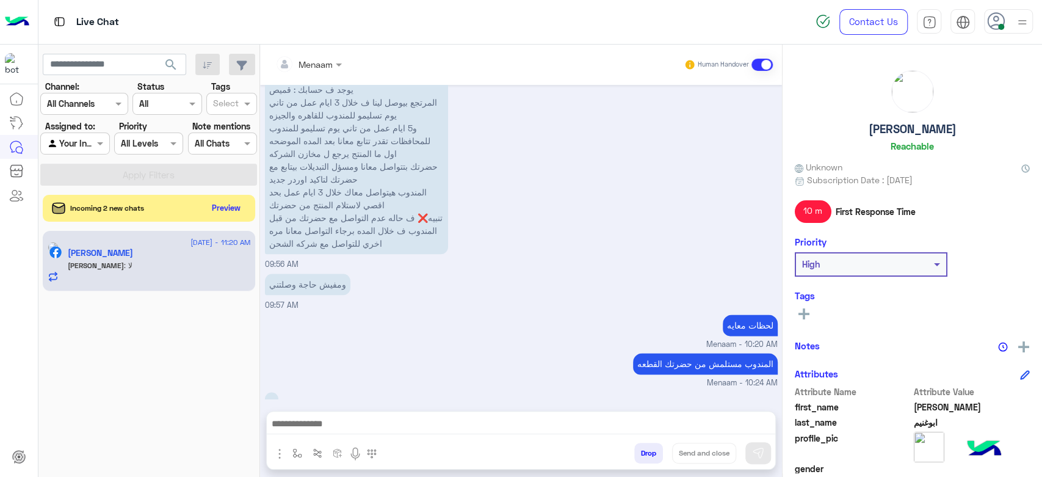
scroll to position [1001, 0]
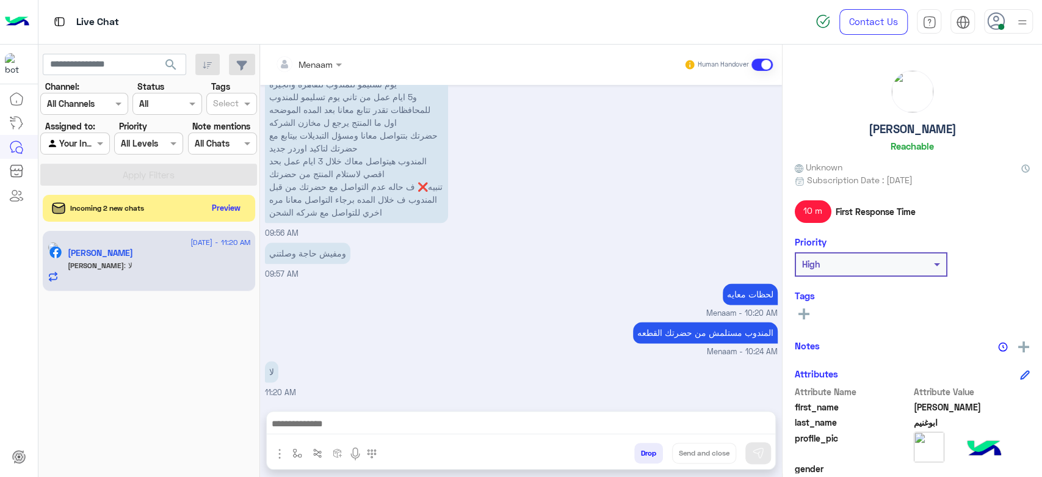
click at [328, 162] on p "تم تاكيد الطلب : G29A3A6 رقم البوليصه : 51048482284 يوجد ف حسابك : قميص المرتجع…" at bounding box center [356, 122] width 183 height 201
drag, startPoint x: 328, startPoint y: 162, endPoint x: 345, endPoint y: 195, distance: 36.6
click at [345, 195] on p "تم تاكيد الطلب : G29A3A6 رقم البوليصه : 51048482284 يوجد ف حسابك : قميص المرتجع…" at bounding box center [356, 122] width 183 height 201
copy app-message "المندوب هيتواصل معاك خلال 3 ايام عمل بحد اقصي لاستلام المنتج من حضرتك تنبيه❌ ف …"
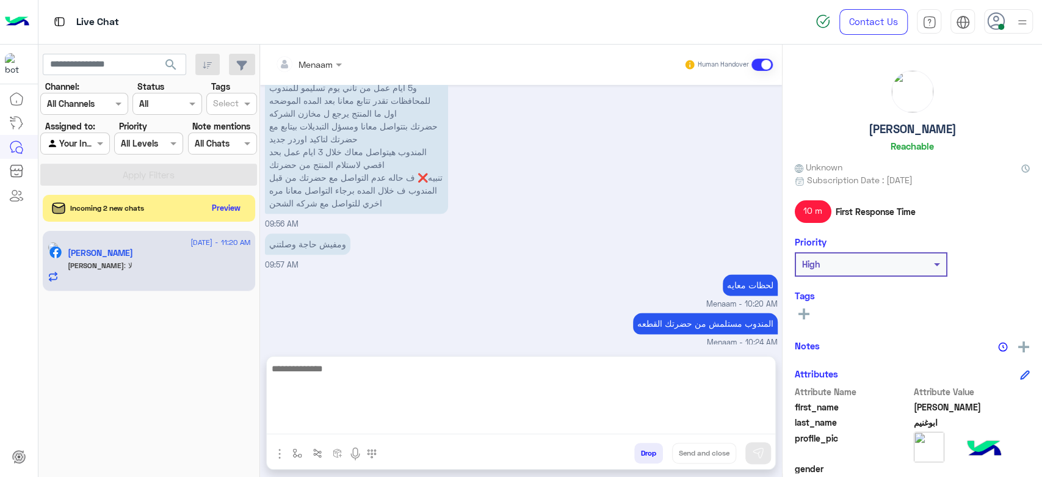
click at [343, 428] on textarea at bounding box center [521, 397] width 508 height 73
paste textarea "**********"
type textarea "**********"
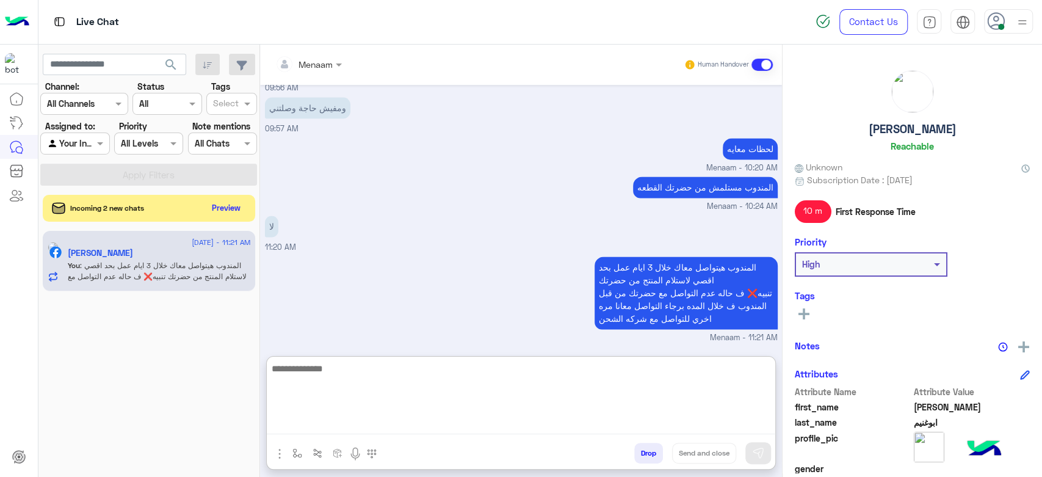
click at [382, 370] on textarea at bounding box center [521, 397] width 508 height 73
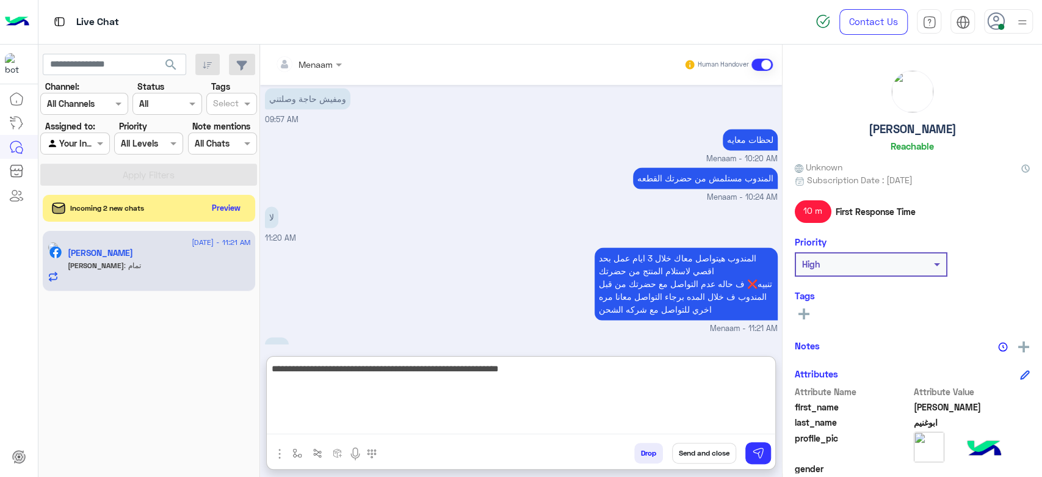
scroll to position [1186, 0]
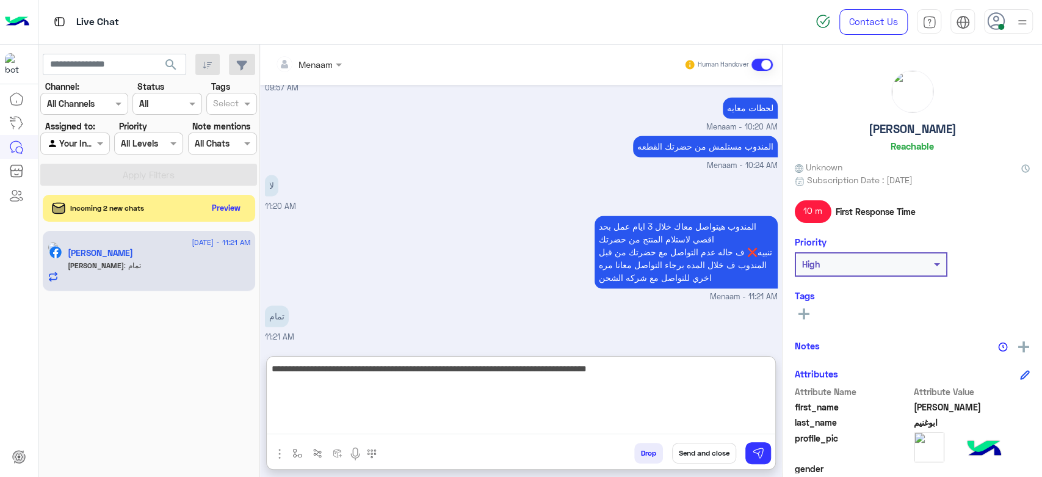
type textarea "**********"
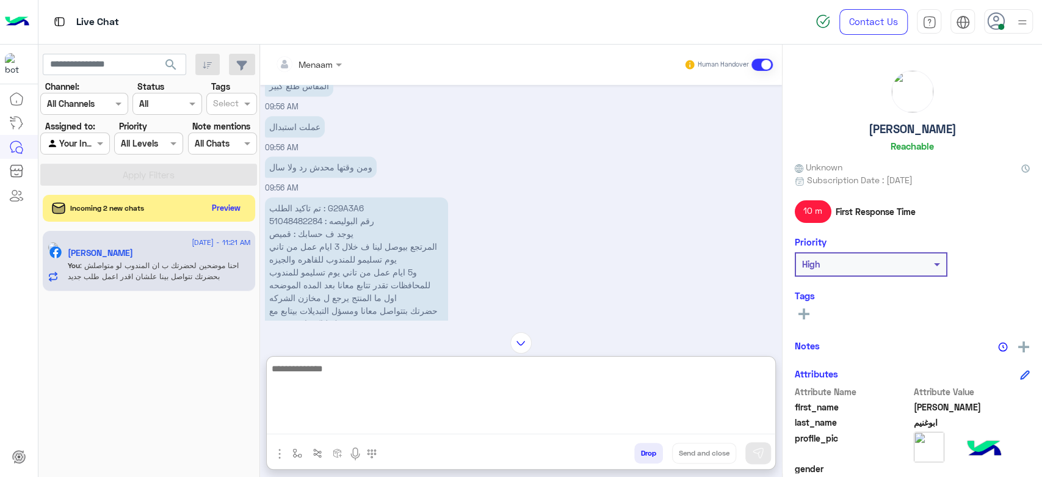
scroll to position [776, 0]
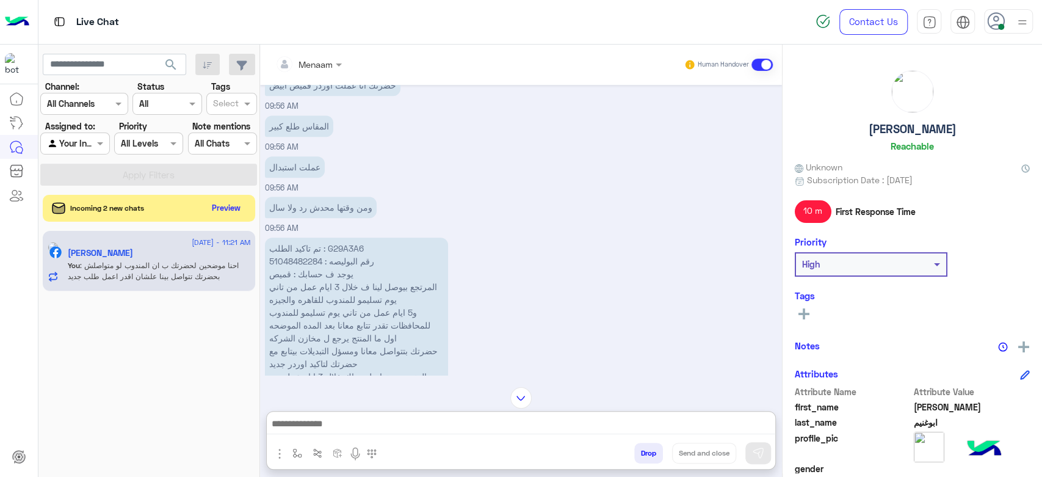
click at [341, 262] on p "تم تاكيد الطلب : G29A3A6 رقم البوليصه : 51048482284 يوجد ف حسابك : قميص المرتجع…" at bounding box center [356, 337] width 183 height 201
click at [339, 257] on p "تم تاكيد الطلب : G29A3A6 رقم البوليصه : 51048482284 يوجد ف حسابك : قميص المرتجع…" at bounding box center [356, 337] width 183 height 201
copy p "G29A3A6"
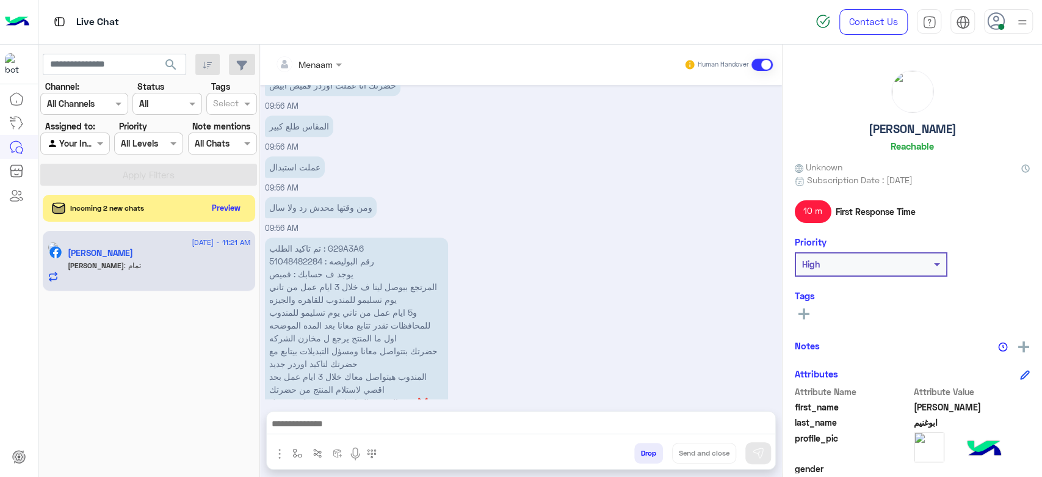
scroll to position [1236, 0]
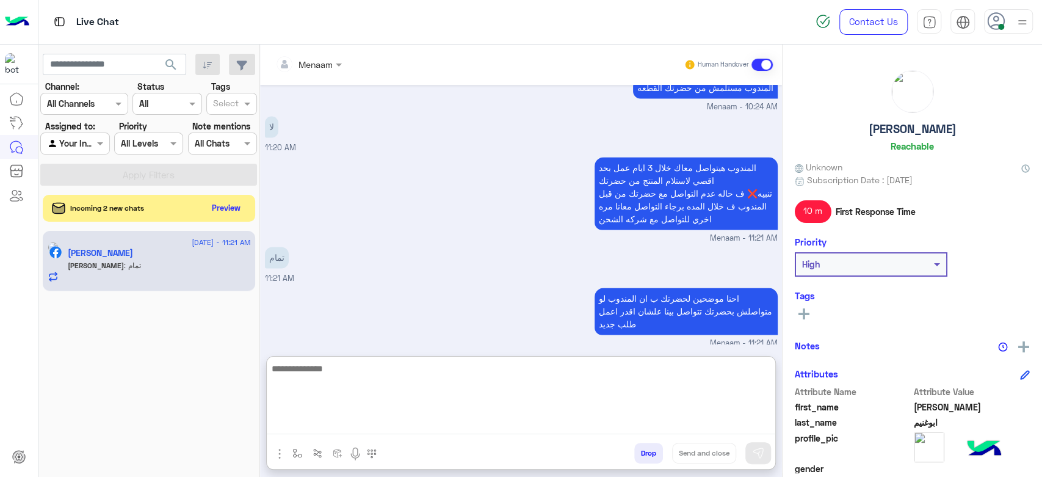
click at [326, 422] on textarea at bounding box center [521, 397] width 508 height 73
type textarea "**********"
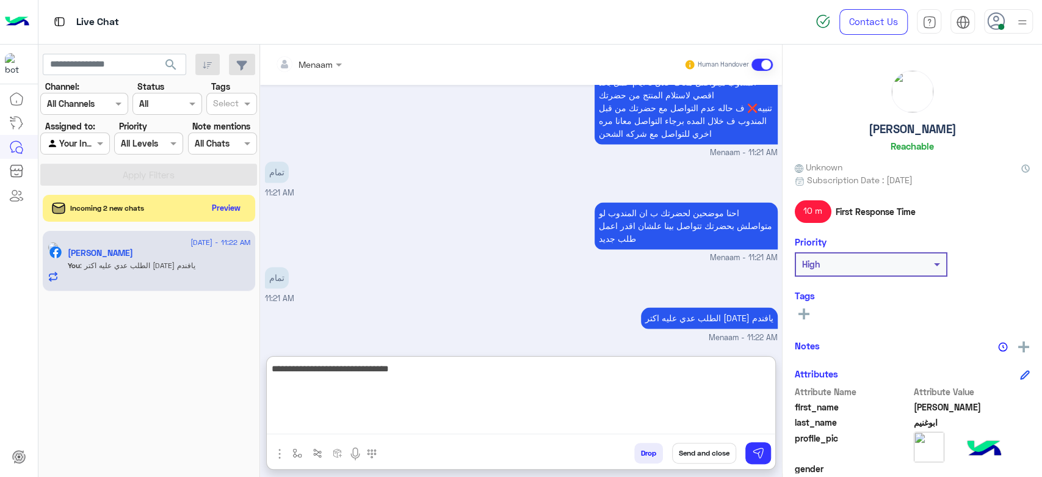
type textarea "**********"
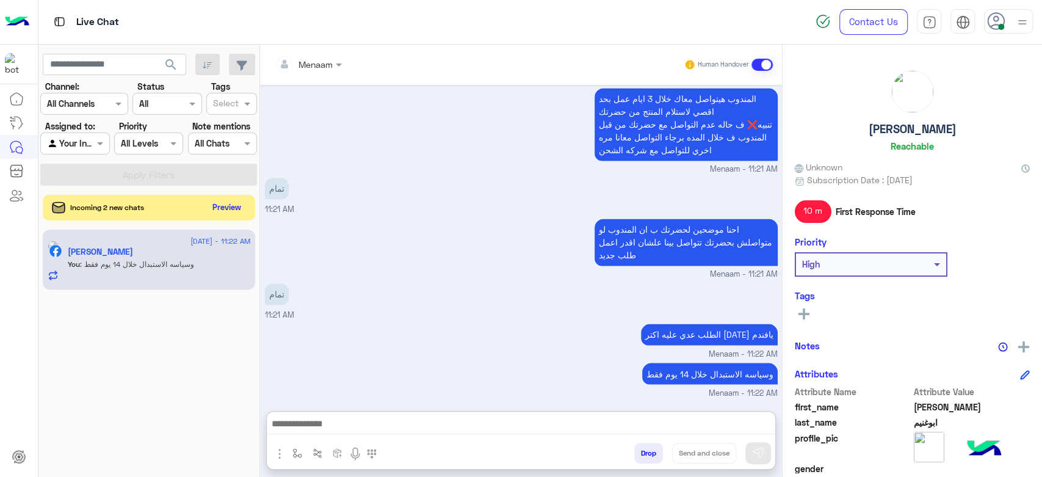
click at [225, 212] on button "Preview" at bounding box center [227, 207] width 38 height 16
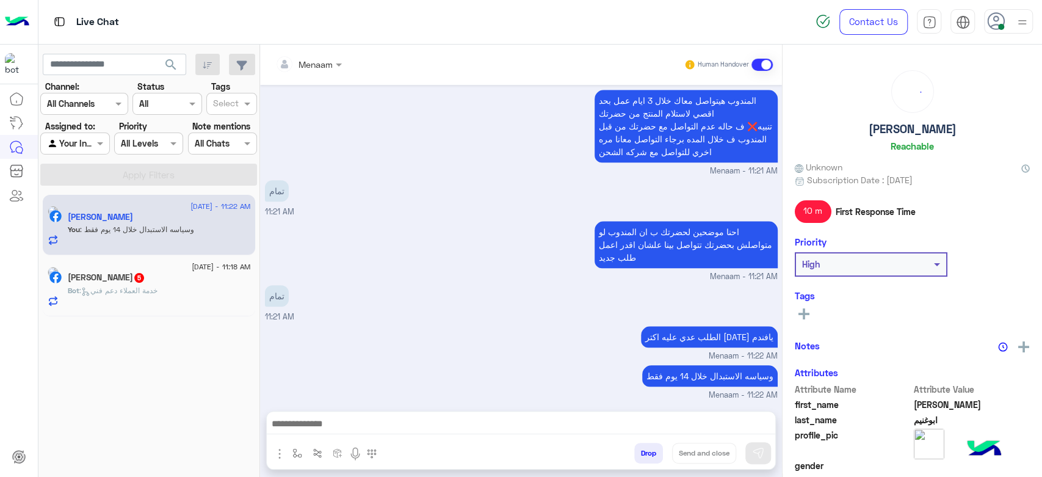
scroll to position [779, 0]
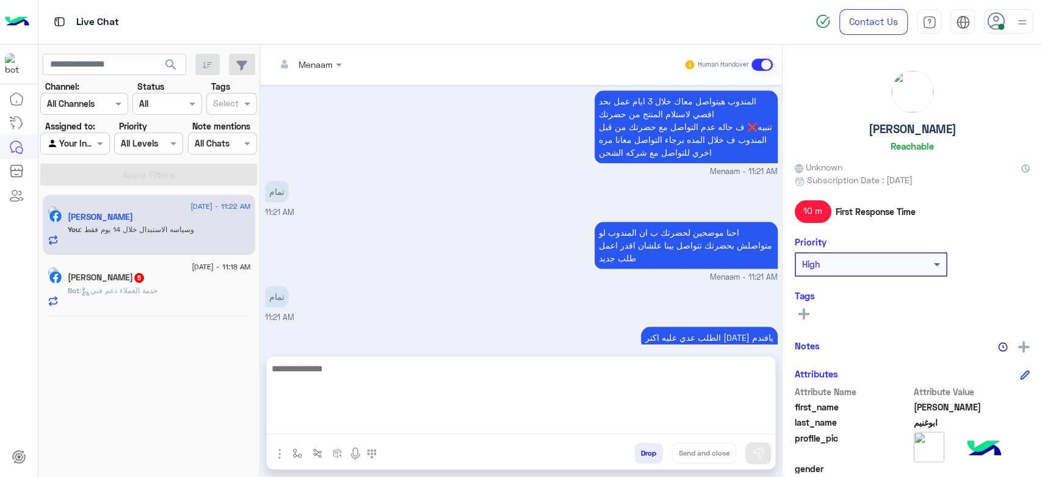
click at [387, 426] on textarea at bounding box center [521, 397] width 508 height 73
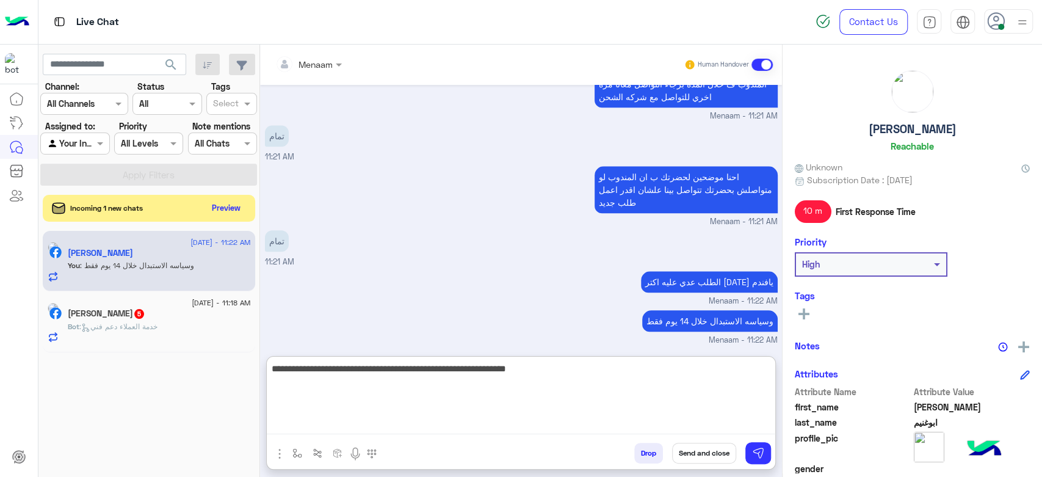
scroll to position [886, 0]
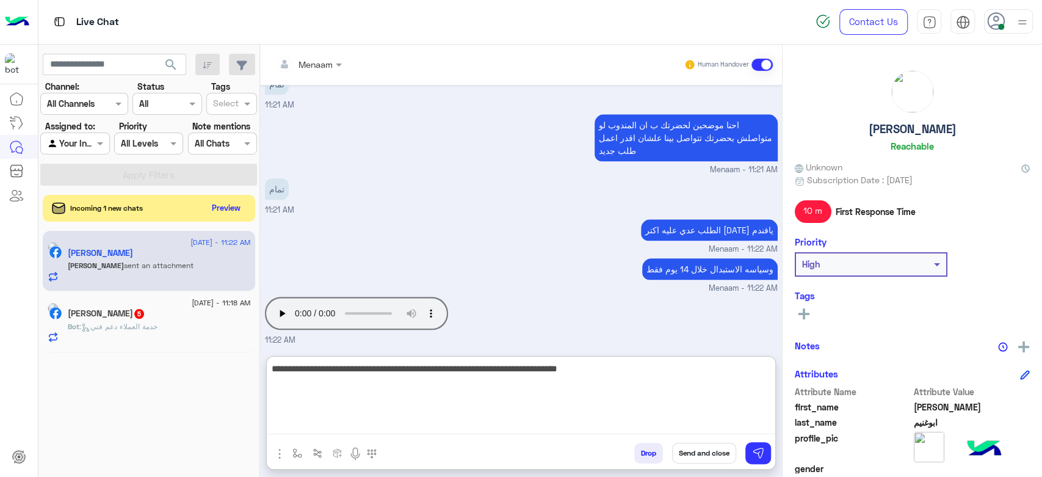
type textarea "**********"
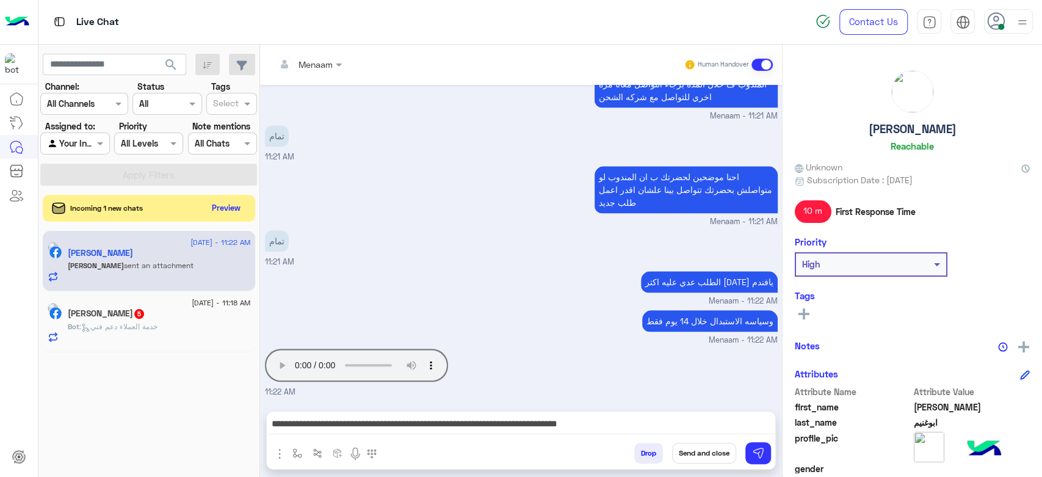
scroll to position [831, 0]
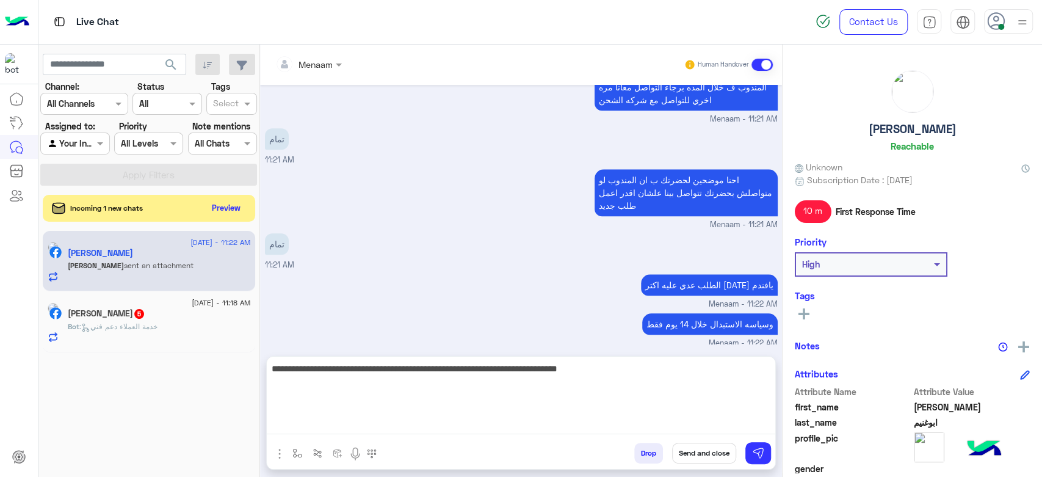
click at [420, 419] on textarea "**********" at bounding box center [521, 397] width 508 height 73
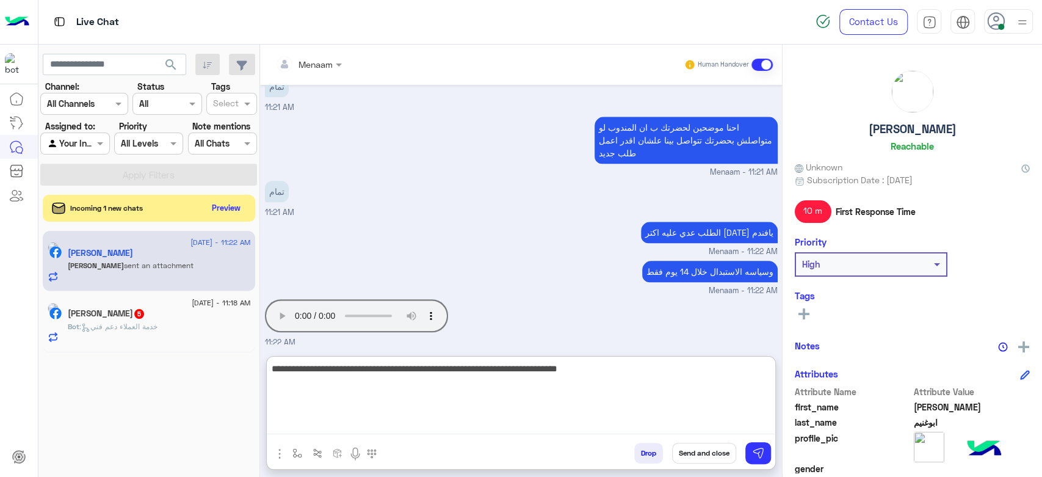
scroll to position [886, 0]
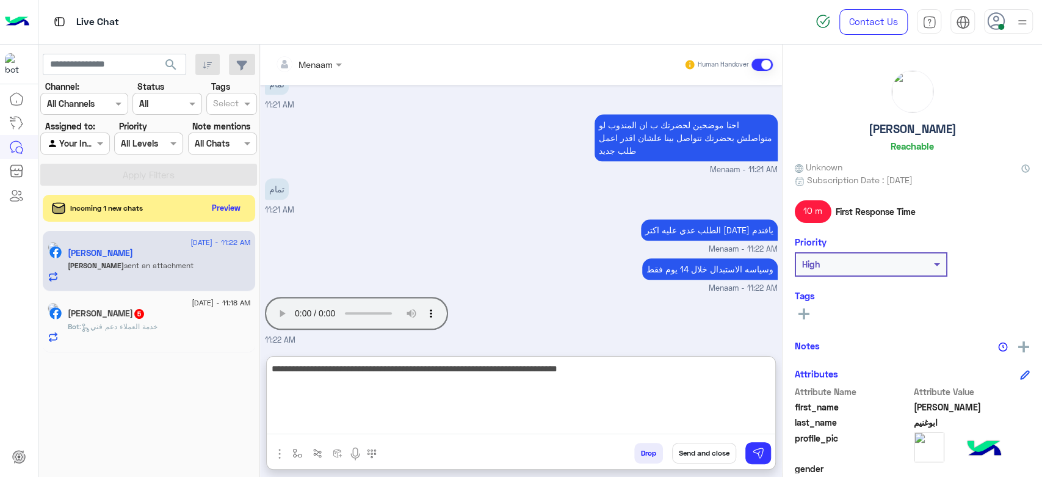
click at [426, 368] on textarea "**********" at bounding box center [521, 397] width 508 height 73
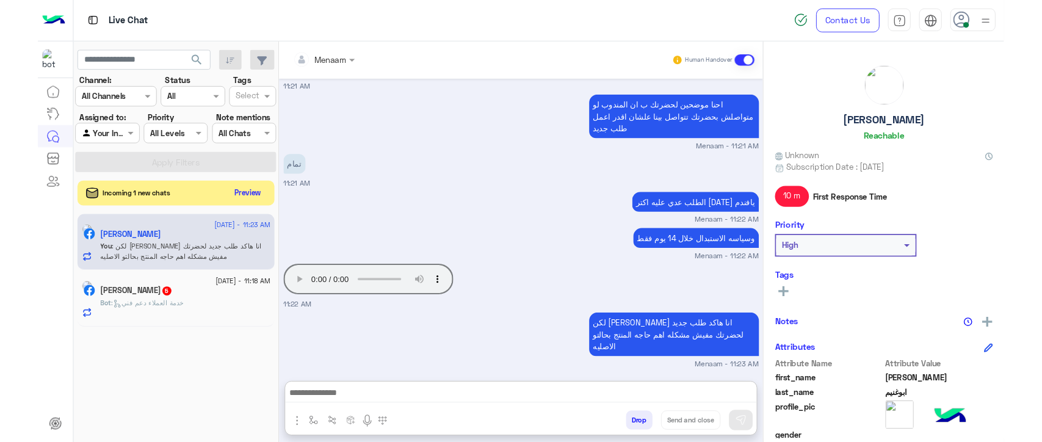
scroll to position [883, 0]
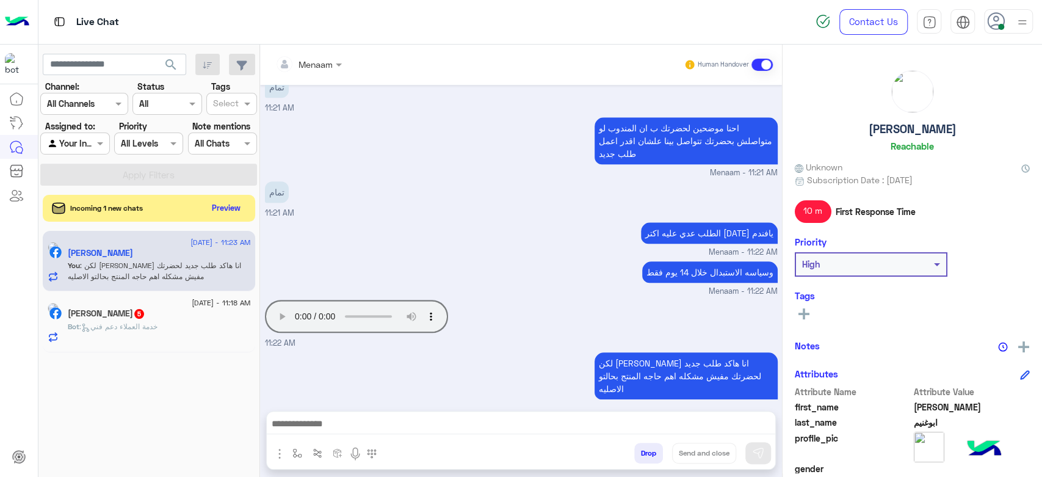
drag, startPoint x: 513, startPoint y: 186, endPoint x: 505, endPoint y: 191, distance: 9.3
click at [512, 186] on div "تمام 11:21 AM" at bounding box center [521, 198] width 513 height 41
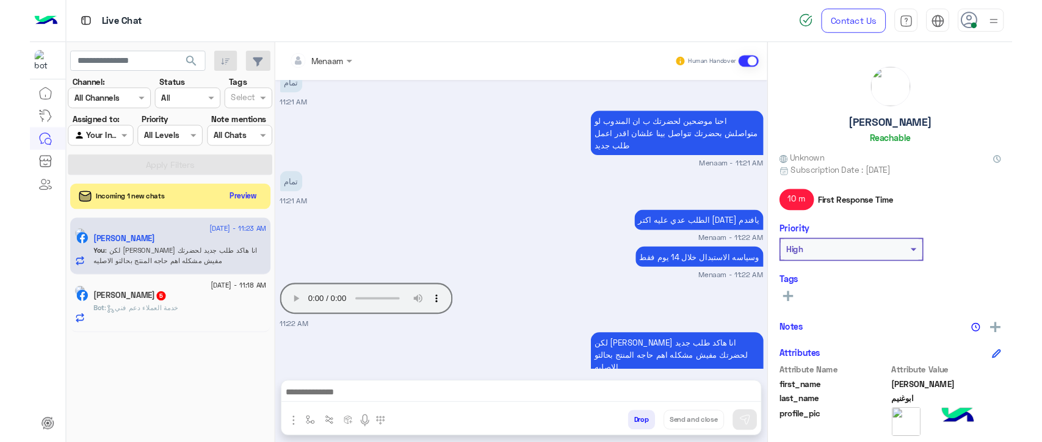
scroll to position [918, 0]
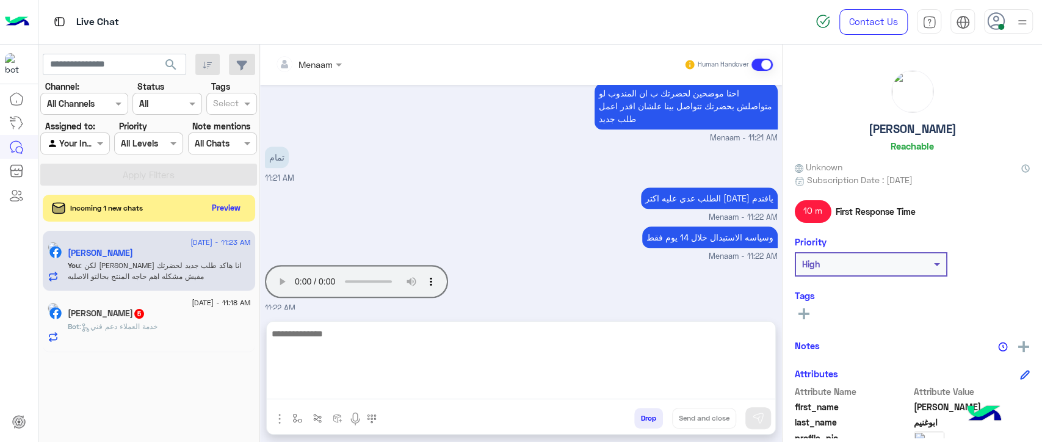
click at [351, 394] on textarea at bounding box center [521, 362] width 508 height 73
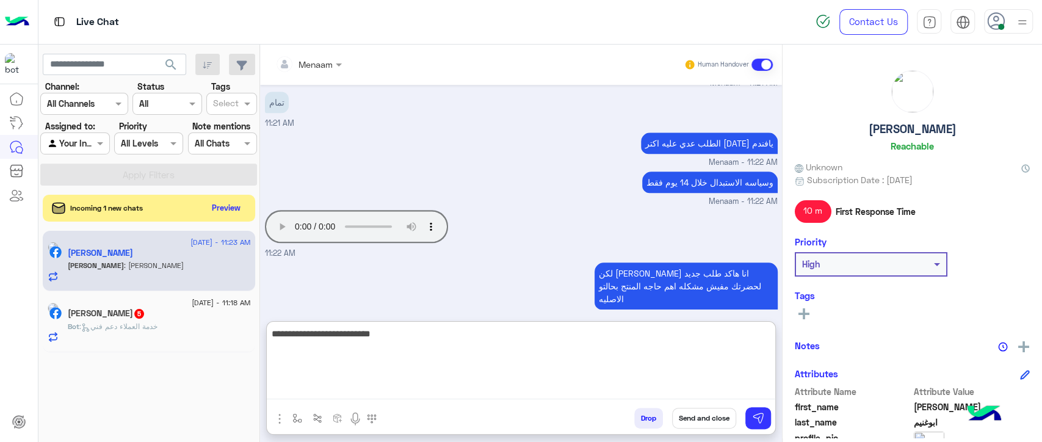
scroll to position [1013, 0]
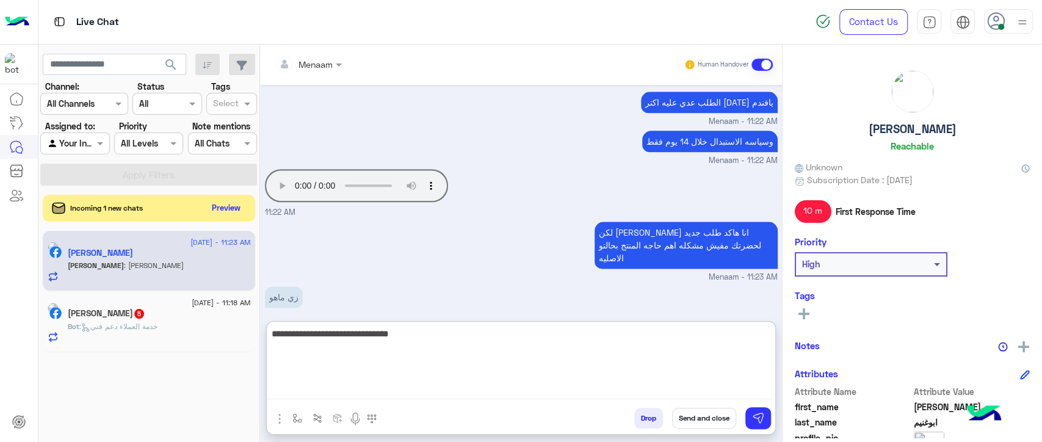
type textarea "**********"
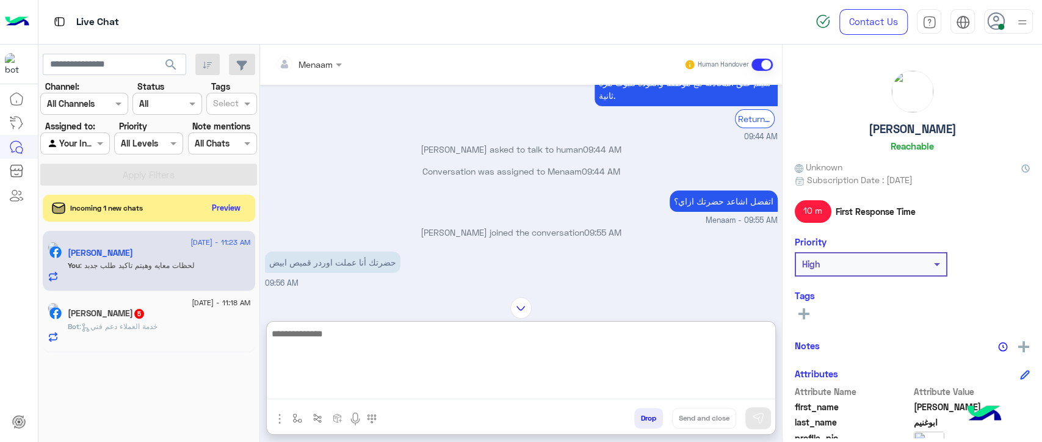
scroll to position [279, 0]
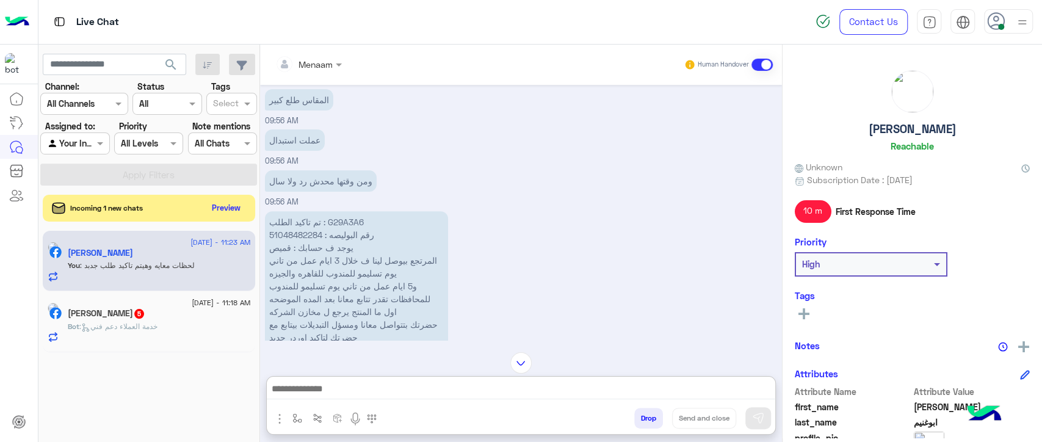
click at [339, 218] on p "تم تاكيد الطلب : G29A3A6 رقم البوليصه : 51048482284 يوجد ف حسابك : قميص المرتجع…" at bounding box center [356, 311] width 183 height 201
copy p "G29A3A6"
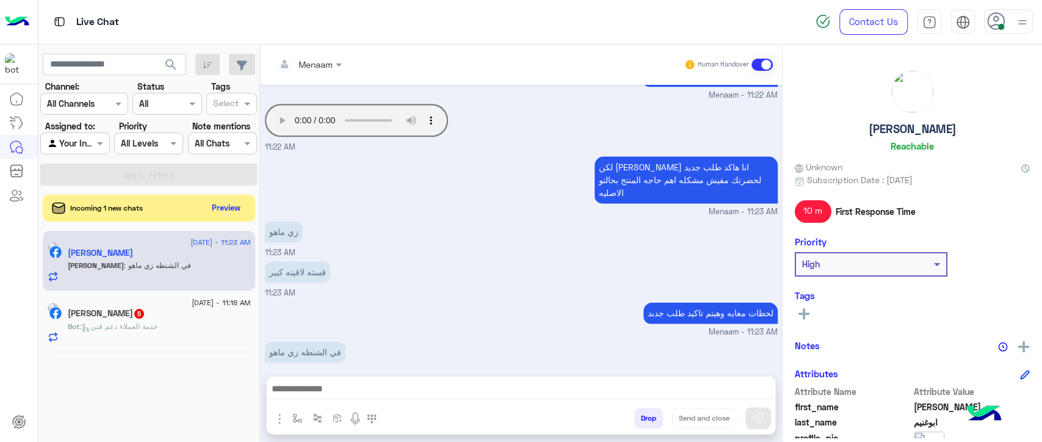
scroll to position [1078, 0]
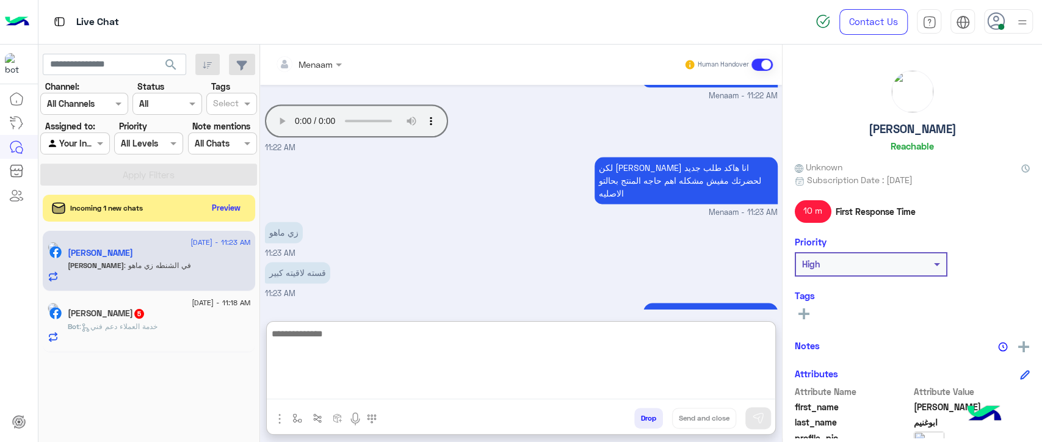
click at [345, 386] on textarea at bounding box center [521, 362] width 508 height 73
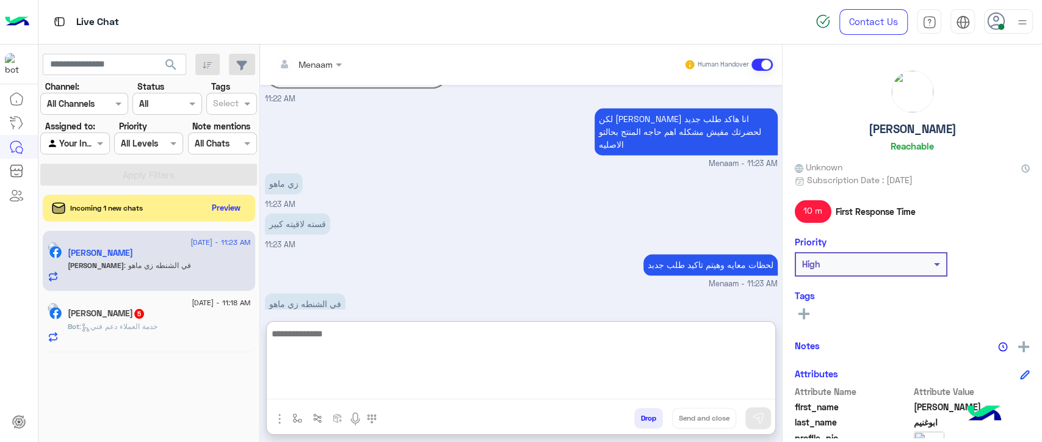
scroll to position [1133, 0]
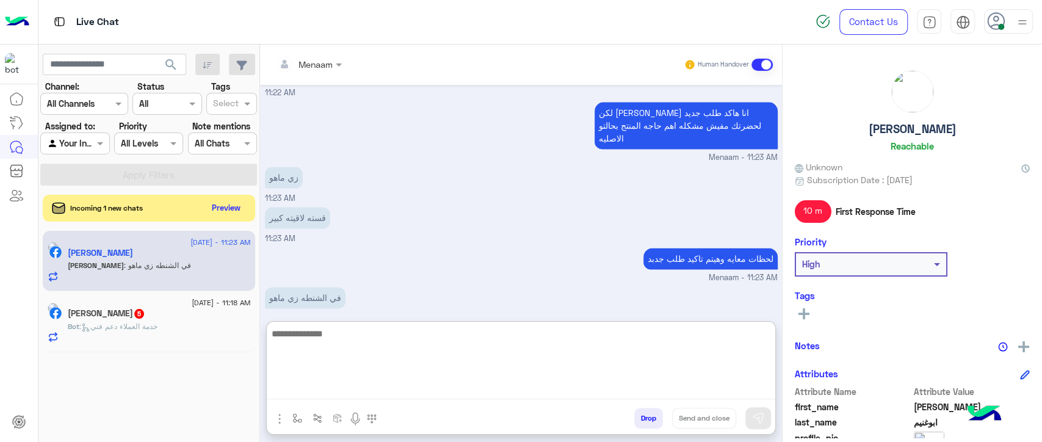
paste textarea "**********"
type textarea "**********"
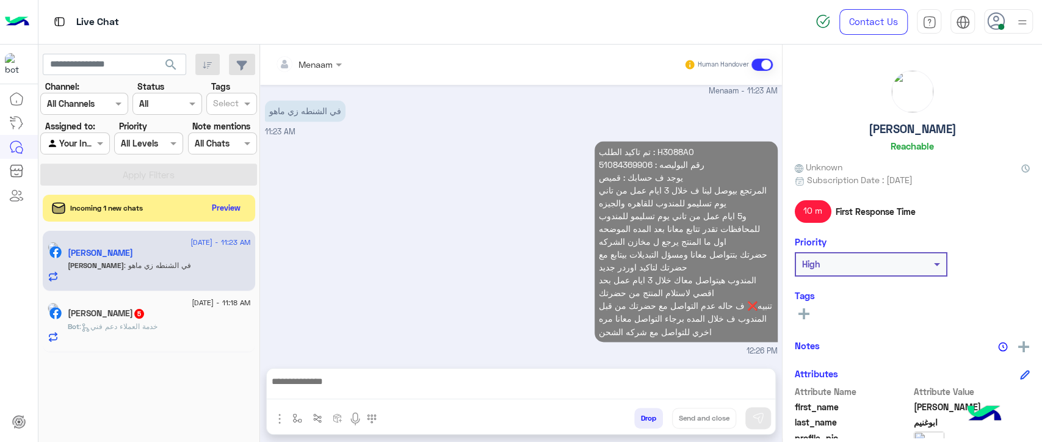
scroll to position [1297, 0]
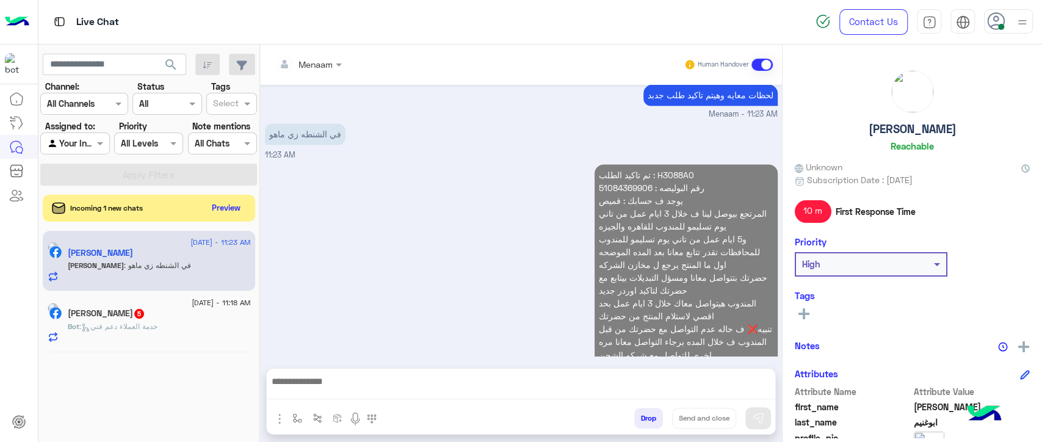
click at [672, 120] on div "في الشنطه زي ماهو 11:23 AM" at bounding box center [521, 140] width 513 height 41
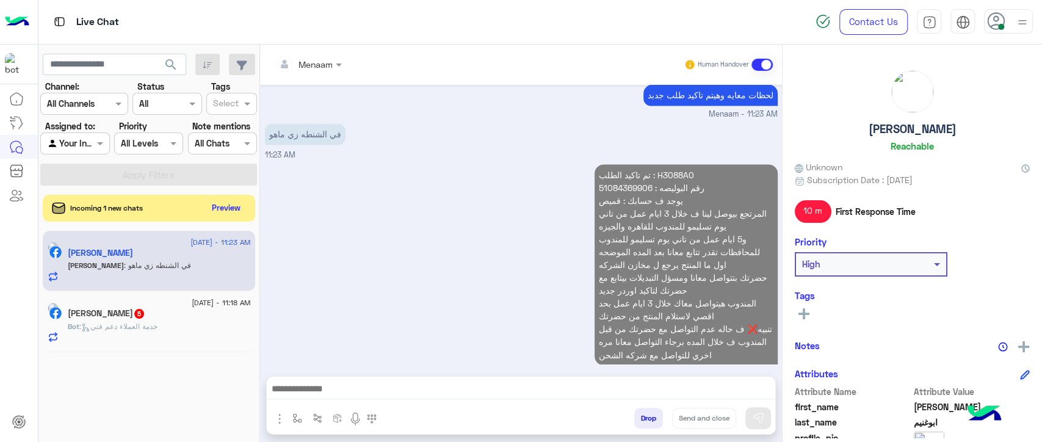
click at [681, 164] on p "تم تاكيد الطلب : H3088A0 رقم البوليصه : 51084369906 يوجد ف حسابك : قميص المرتجع…" at bounding box center [685, 264] width 183 height 201
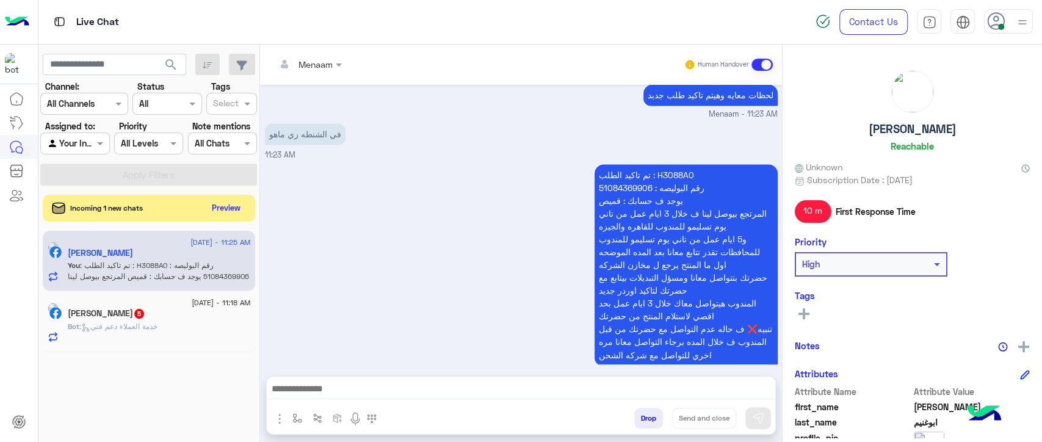
copy p "H3088A0"
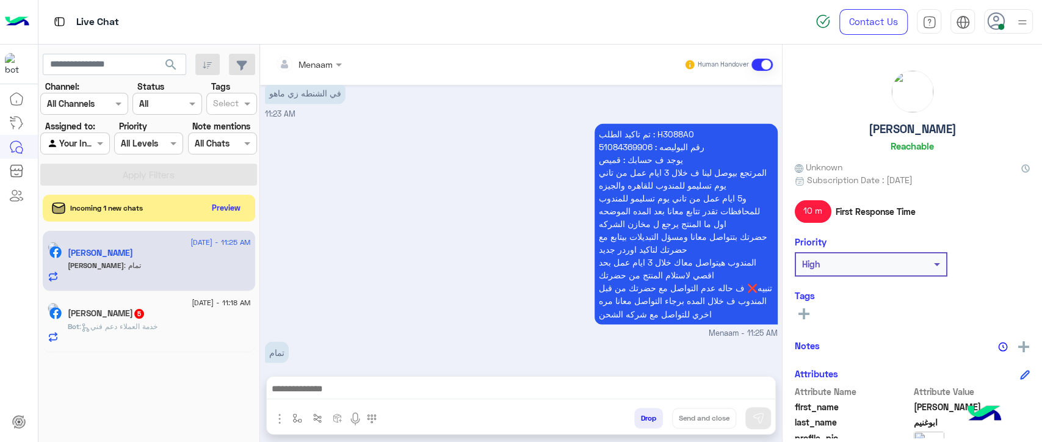
scroll to position [1337, 0]
click at [326, 389] on textarea at bounding box center [521, 390] width 508 height 18
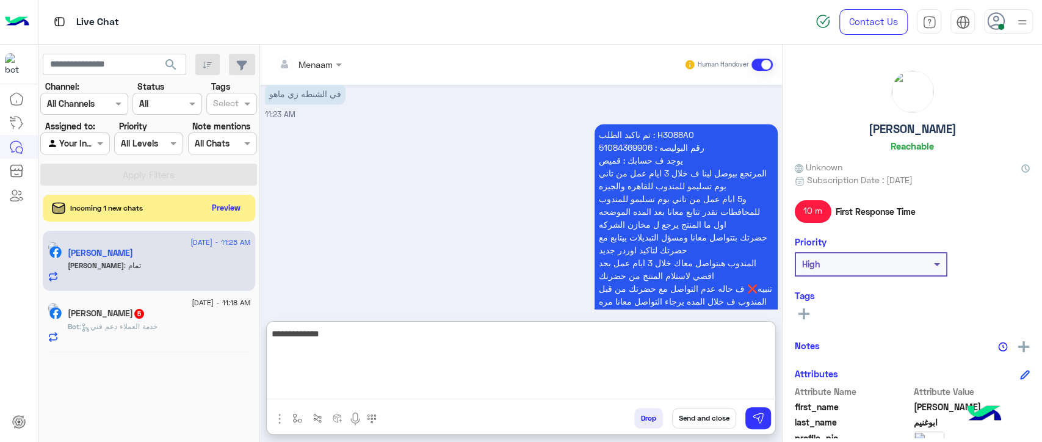
type textarea "**********"
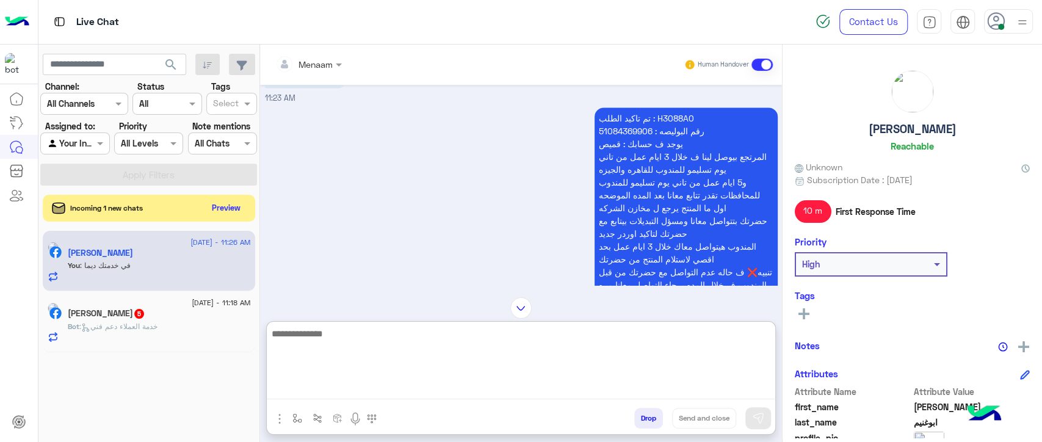
scroll to position [1295, 0]
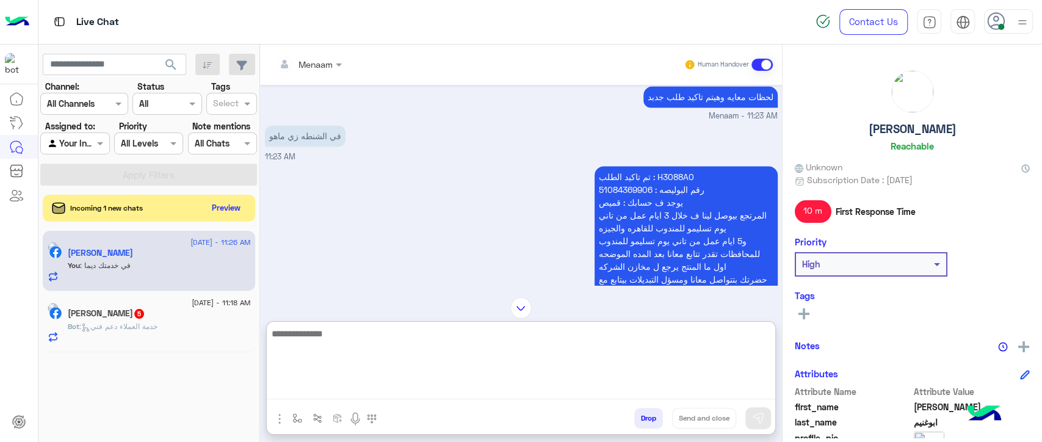
click at [623, 175] on p "تم تاكيد الطلب : H3088A0 رقم البوليصه : 51084369906 يوجد ف حسابك : قميص المرتجع…" at bounding box center [685, 266] width 183 height 201
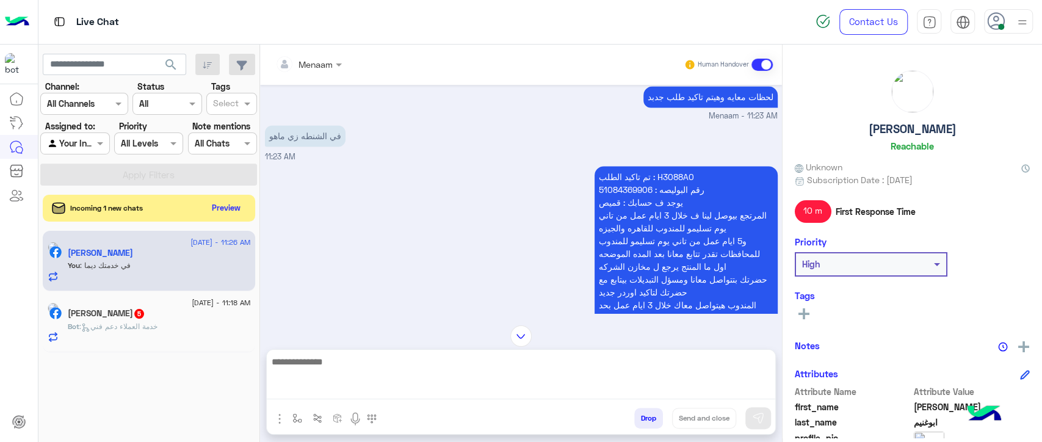
click at [623, 175] on p "تم تاكيد الطلب : H3088A0 رقم البوليصه : 51084369906 يوجد ف حسابك : قميص المرتجع…" at bounding box center [685, 266] width 183 height 201
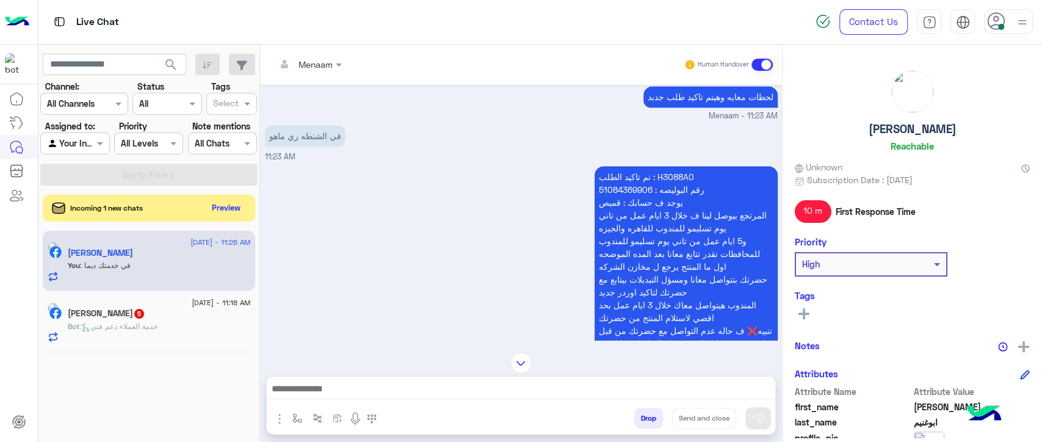
copy p "51084369906"
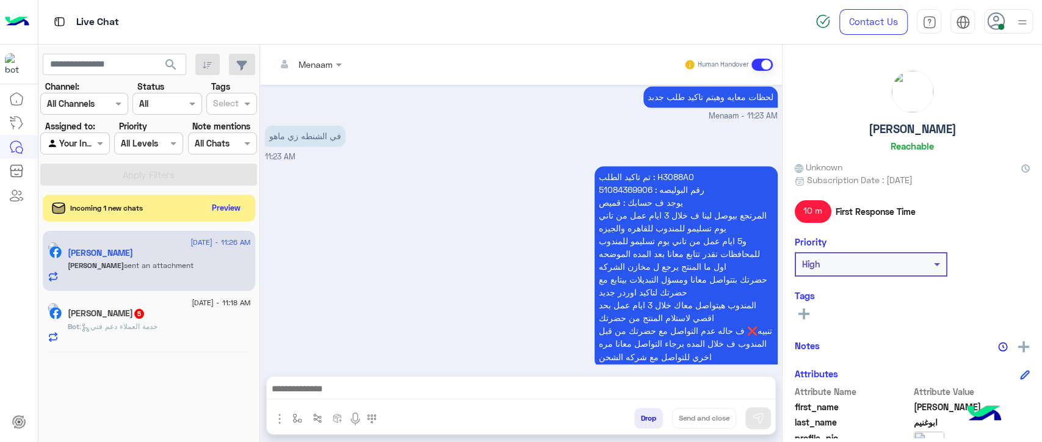
scroll to position [1549, 0]
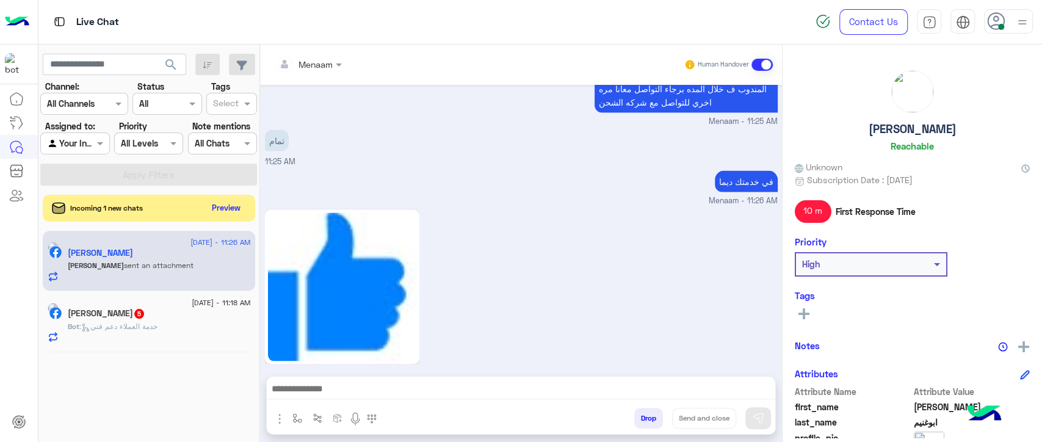
click at [639, 423] on button "Drop" at bounding box center [648, 418] width 29 height 21
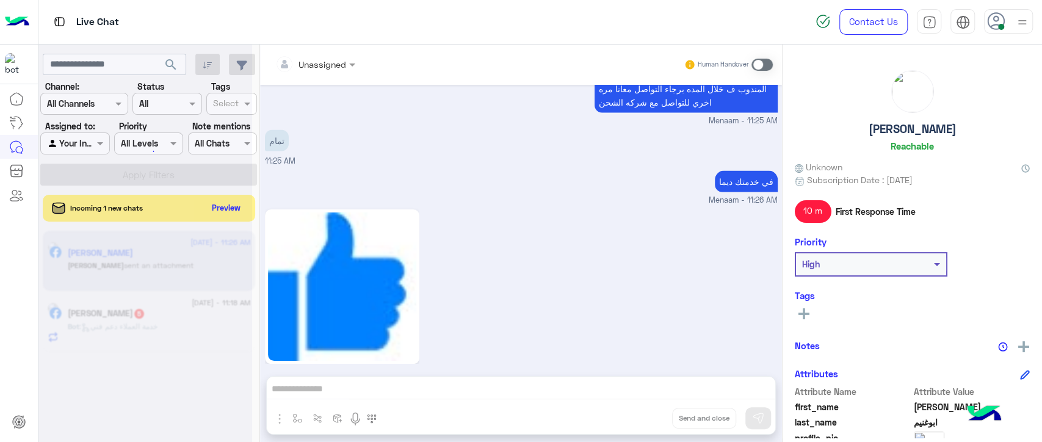
scroll to position [1572, 0]
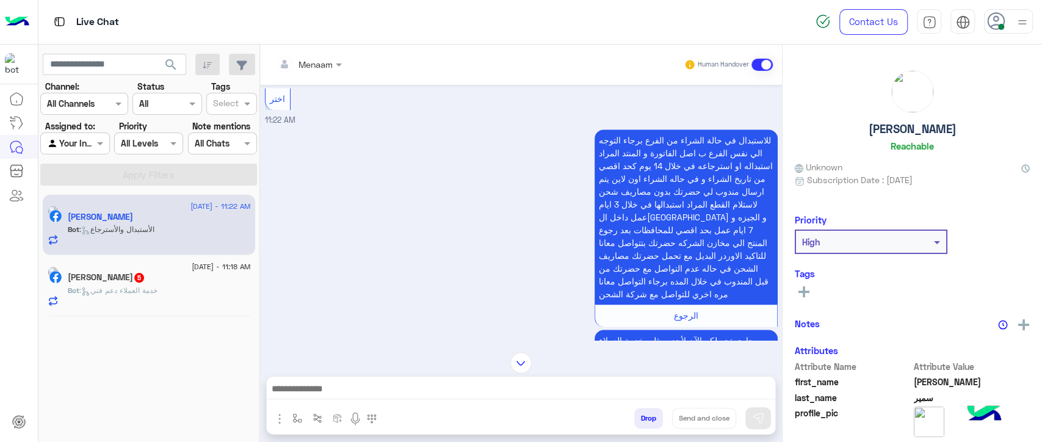
scroll to position [1231, 0]
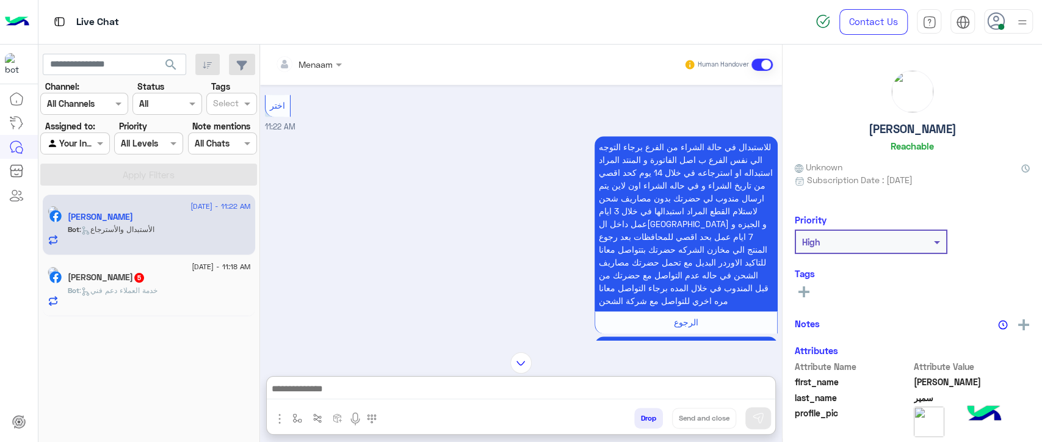
click at [375, 392] on textarea at bounding box center [521, 390] width 508 height 18
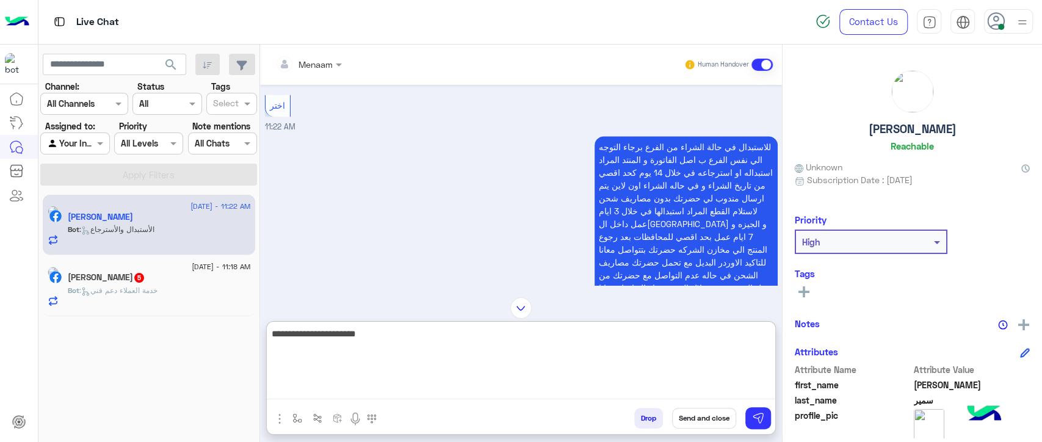
type textarea "**********"
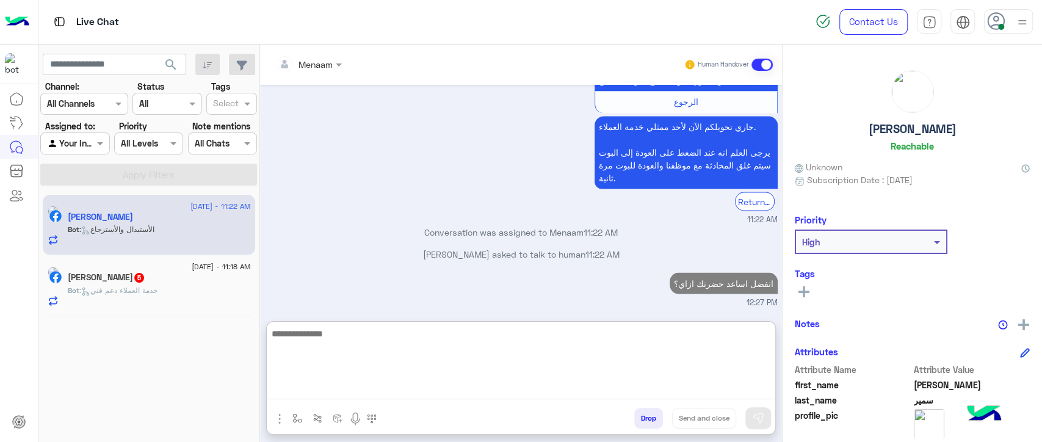
click at [143, 291] on span ": خدمة العملاء دعم فني" at bounding box center [118, 290] width 78 height 9
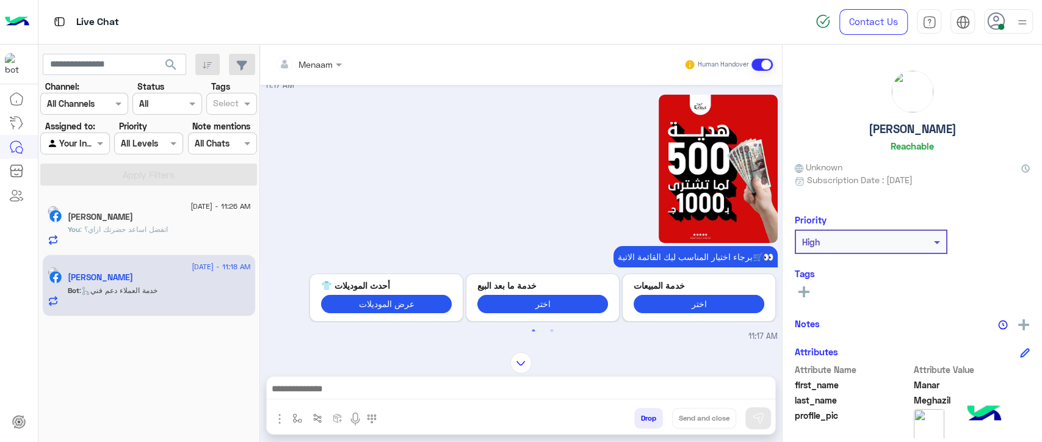
scroll to position [167, 0]
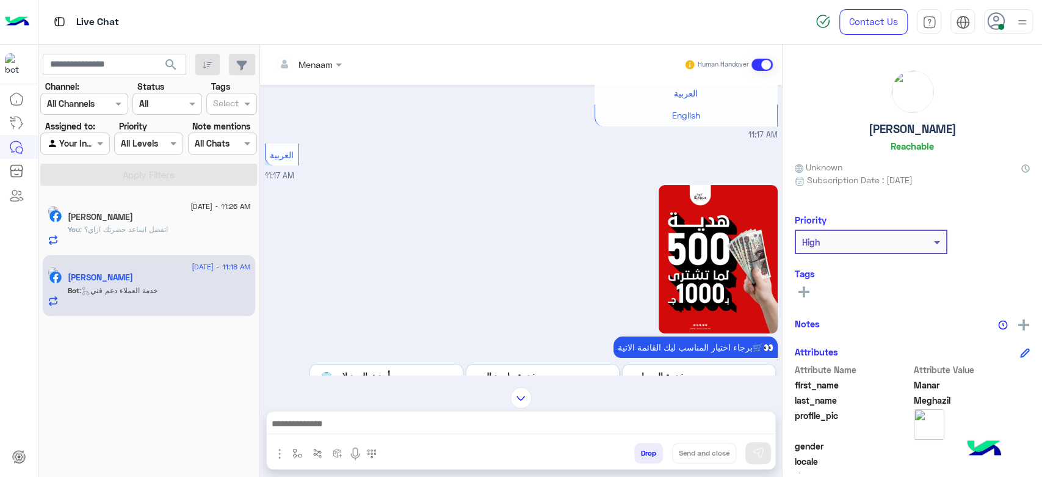
click at [470, 218] on div at bounding box center [542, 259] width 469 height 148
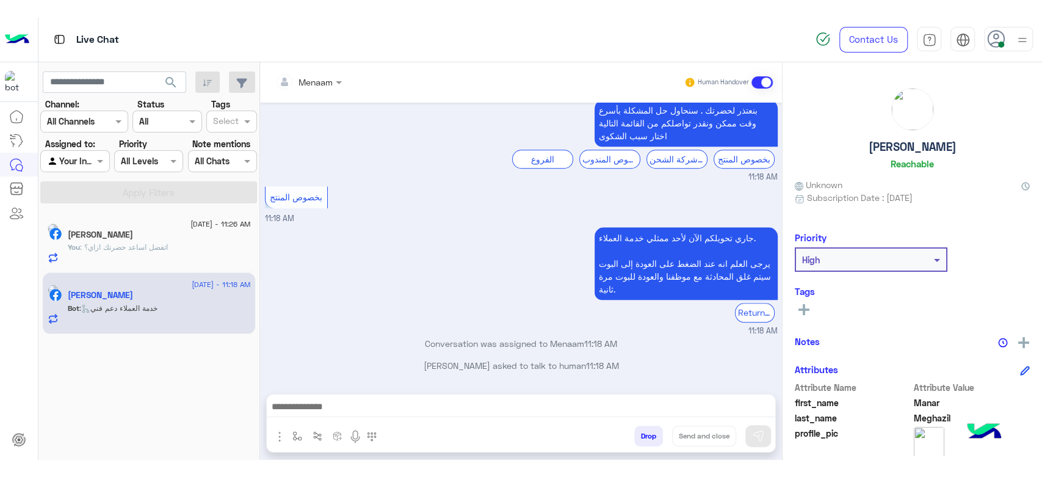
scroll to position [674, 0]
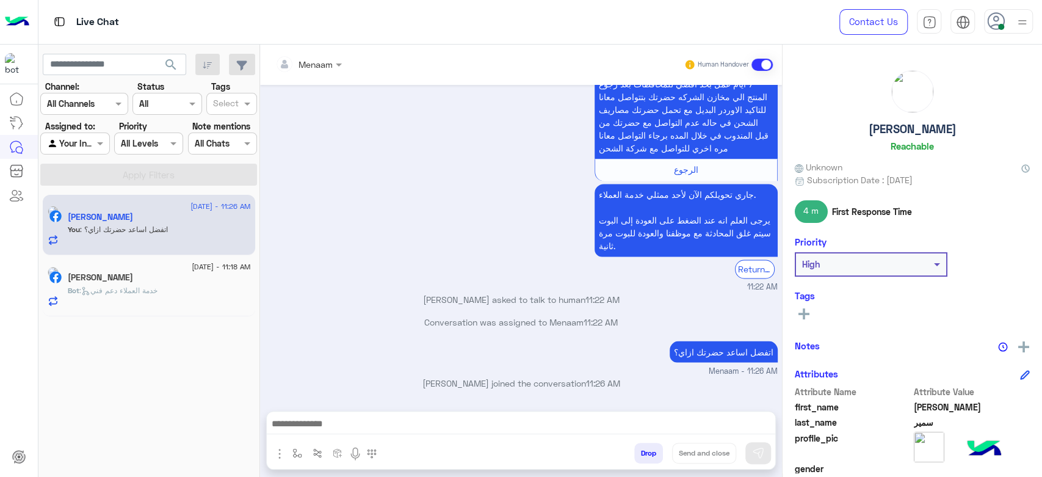
scroll to position [1351, 0]
click at [132, 290] on span ": خدمة العملاء دعم فني" at bounding box center [118, 290] width 78 height 9
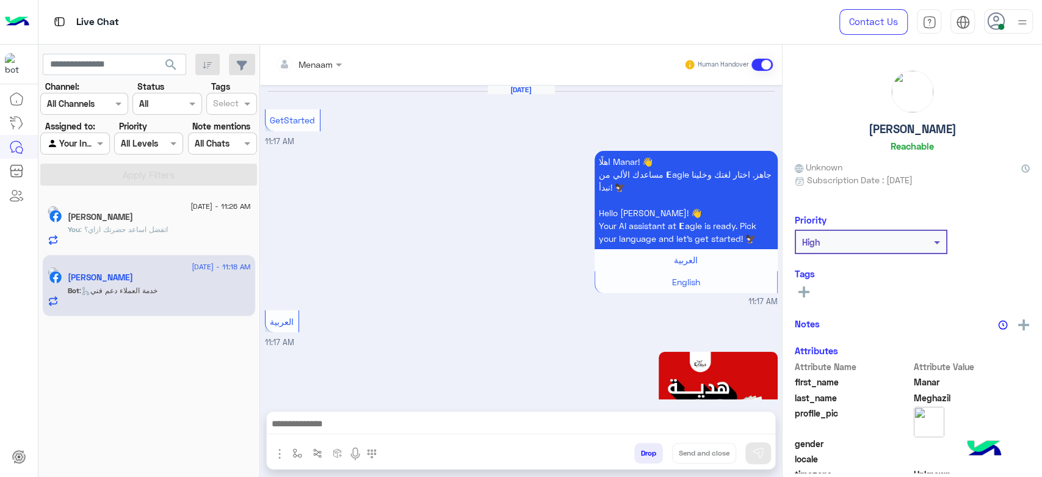
scroll to position [674, 0]
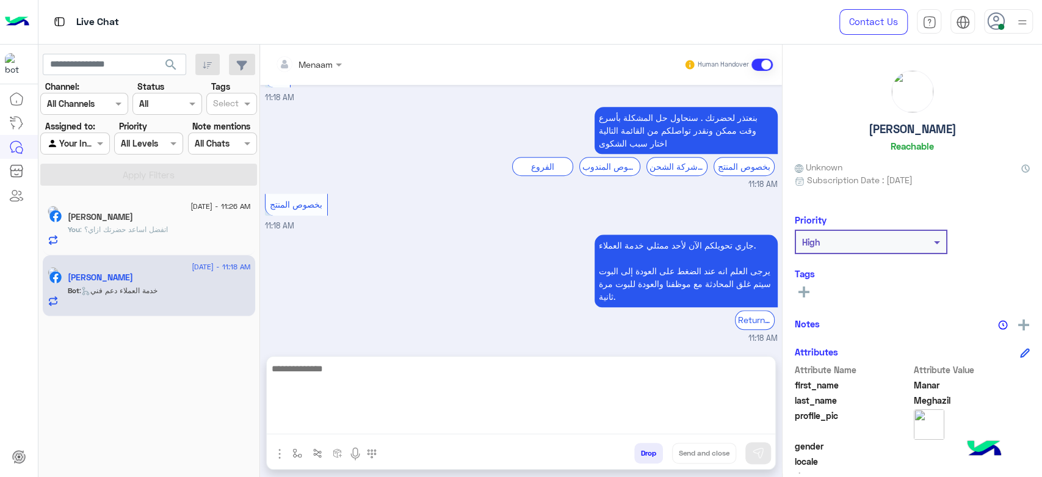
click at [339, 421] on textarea at bounding box center [521, 397] width 508 height 73
type textarea "**********"
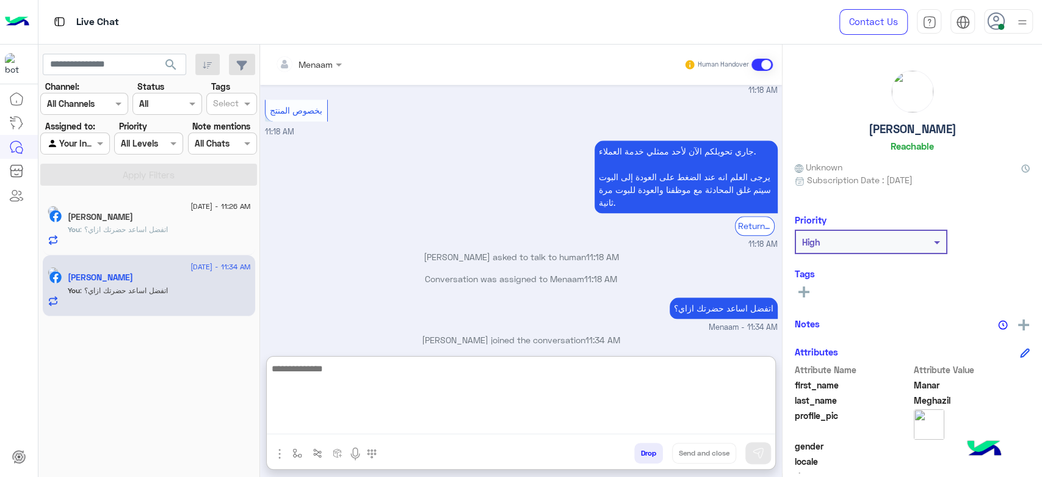
scroll to position [790, 0]
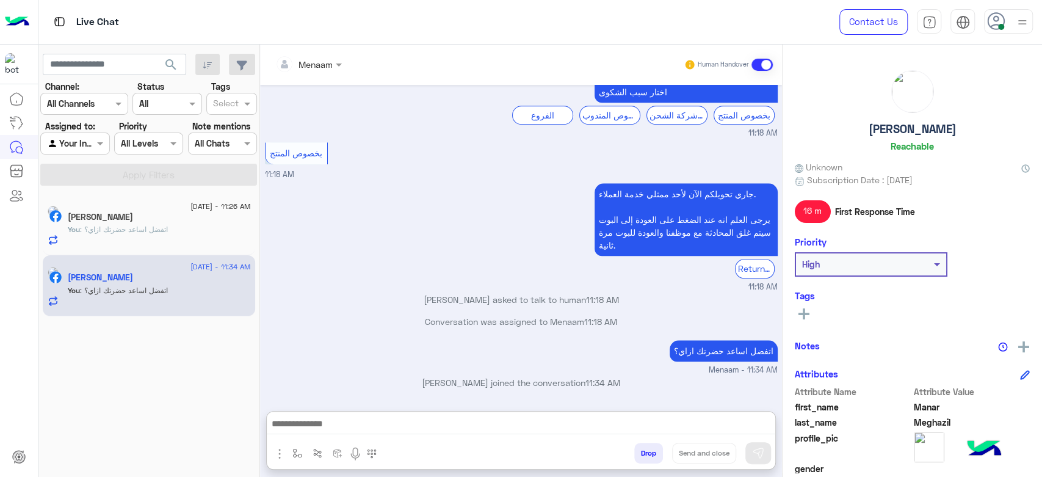
click at [159, 240] on div "You : اتفضل اساعد حضرتك ازاي؟" at bounding box center [159, 234] width 183 height 21
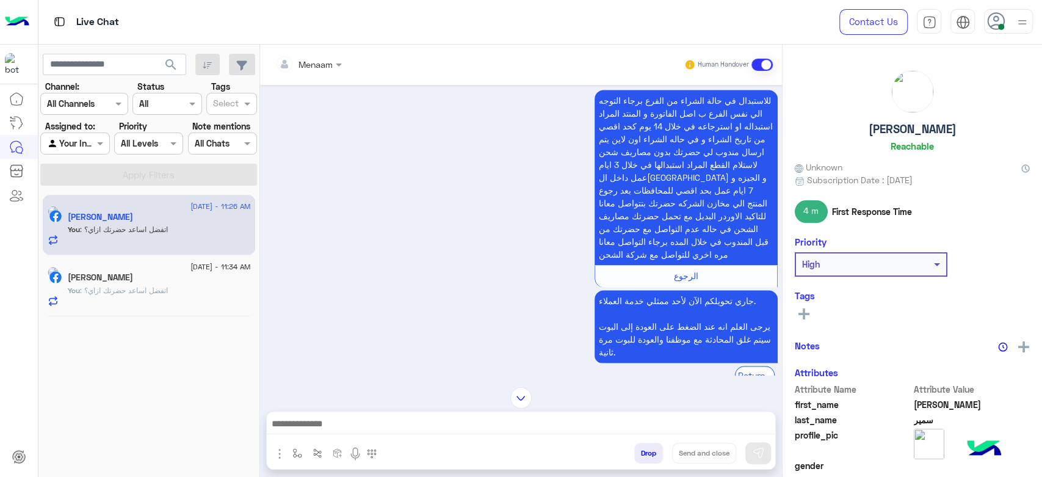
scroll to position [1148, 0]
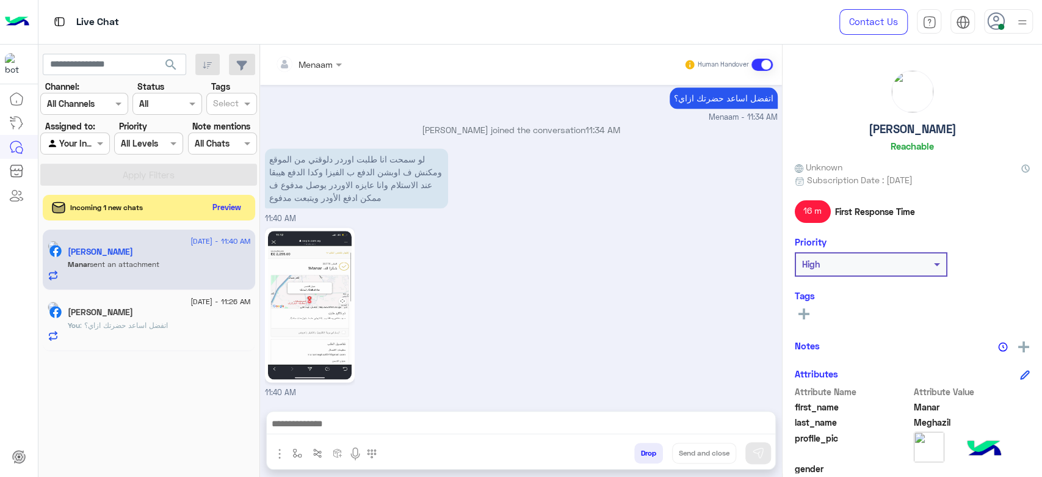
click at [223, 209] on button "Preview" at bounding box center [227, 207] width 38 height 16
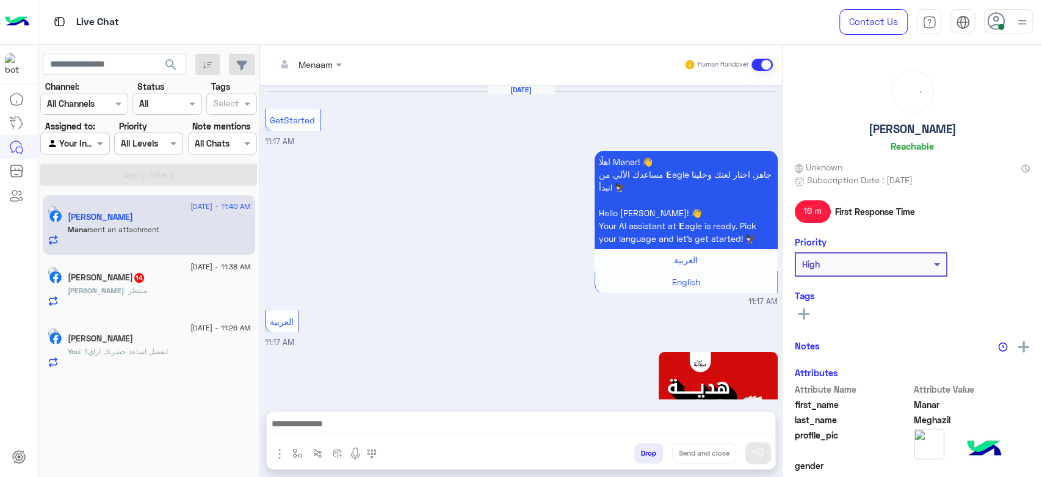
scroll to position [987, 0]
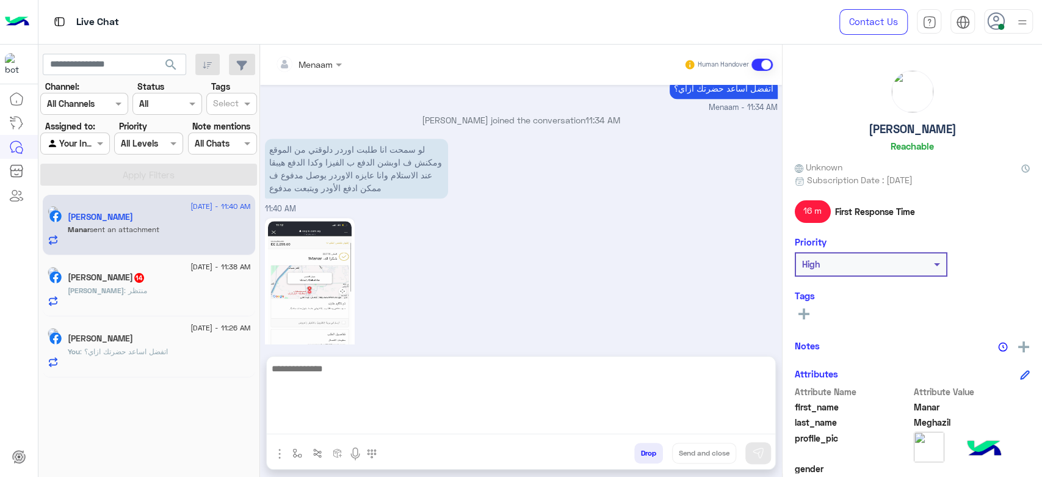
click at [379, 431] on textarea at bounding box center [521, 397] width 508 height 73
type textarea "**********"
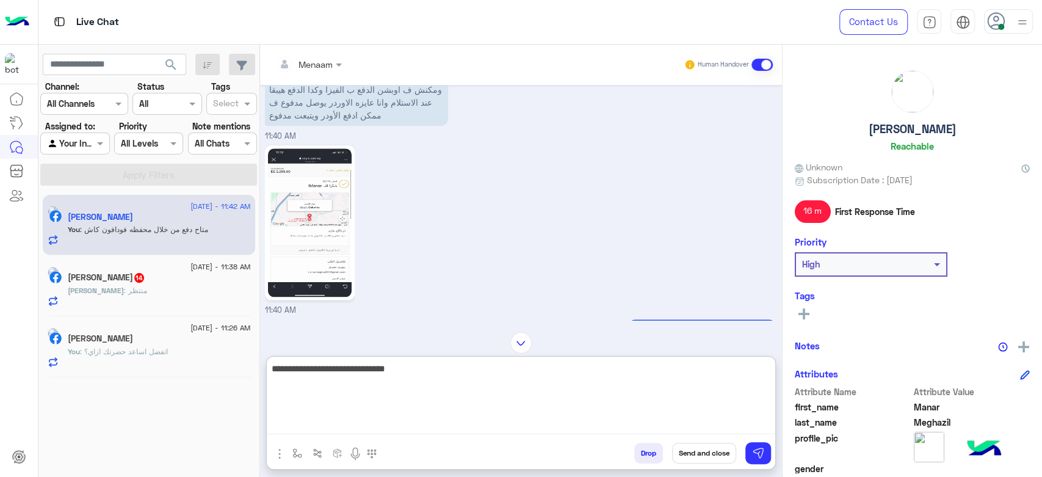
scroll to position [1081, 0]
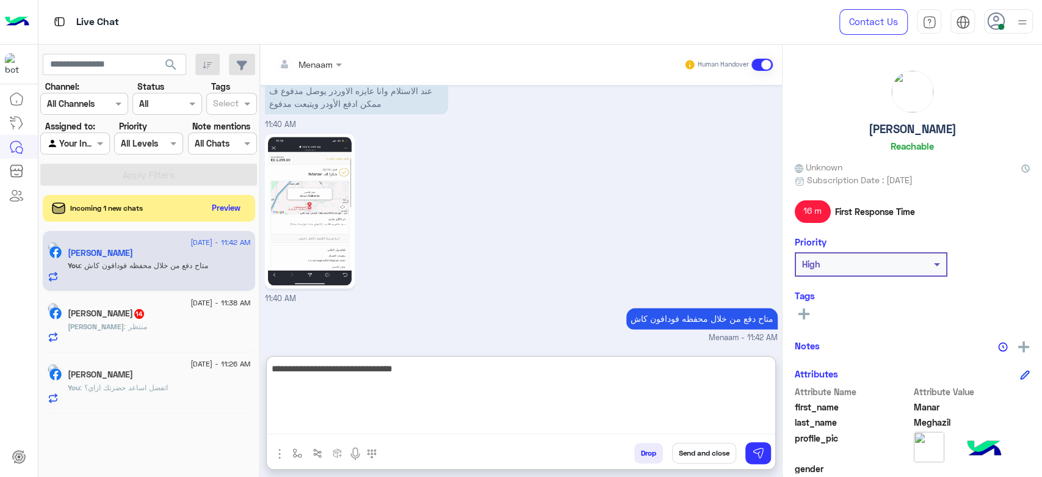
type textarea "**********"
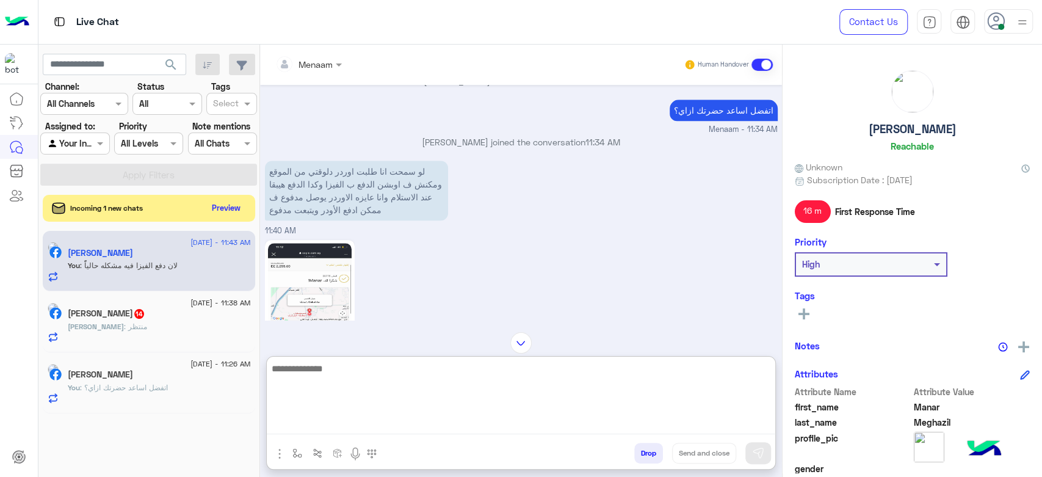
scroll to position [985, 0]
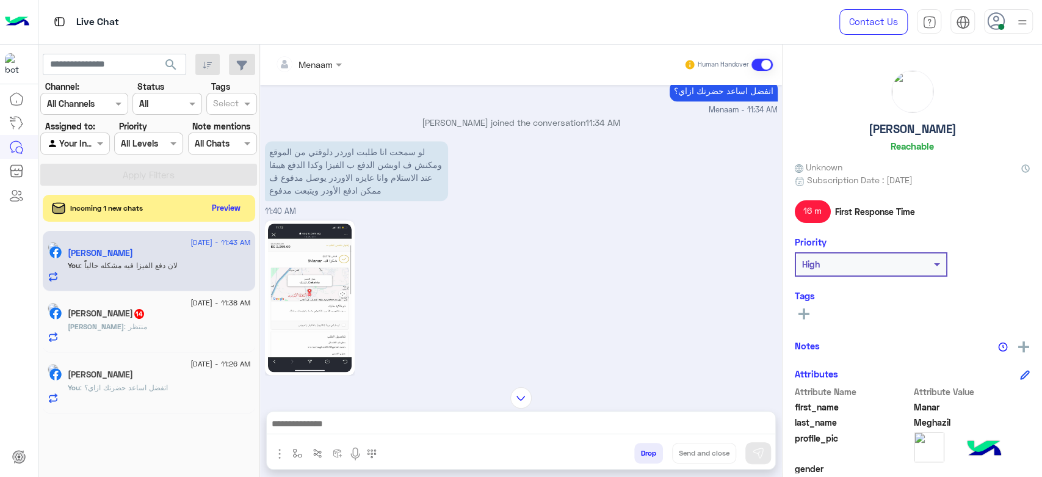
click at [312, 277] on img at bounding box center [310, 297] width 84 height 148
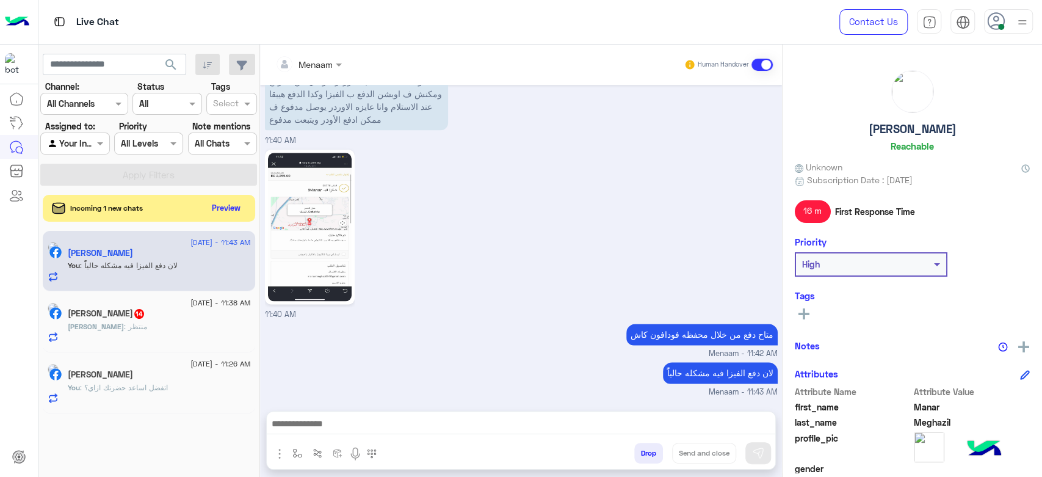
click at [146, 319] on div "محمود عبوده 14" at bounding box center [159, 314] width 183 height 13
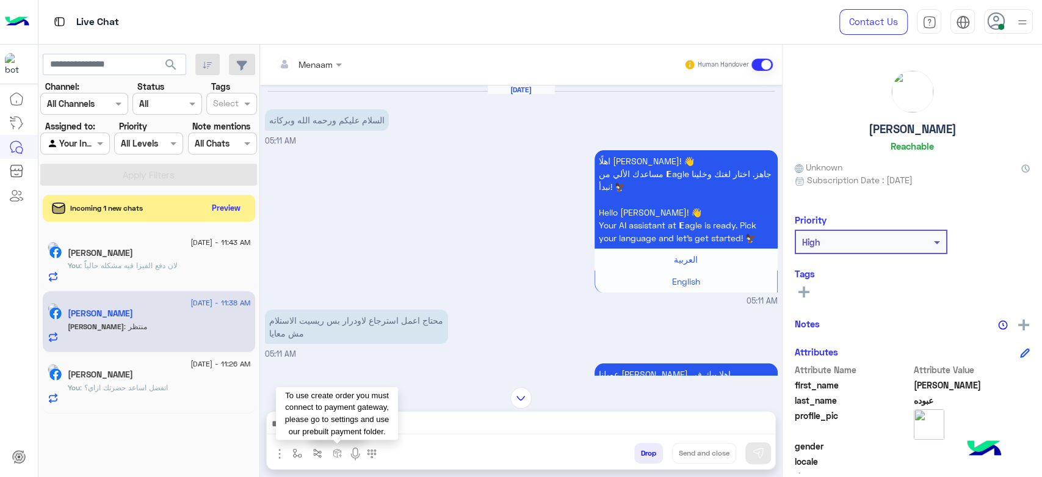
scroll to position [669, 0]
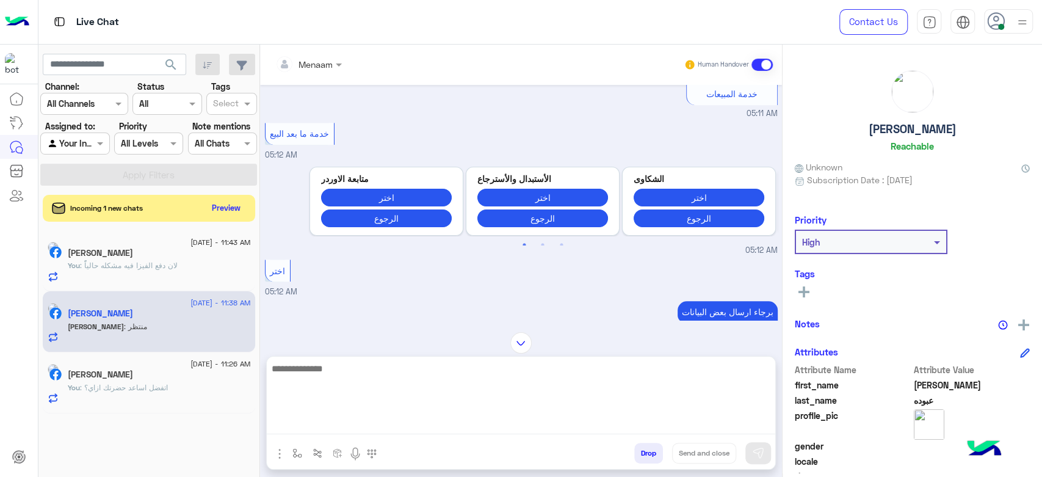
click at [325, 423] on textarea at bounding box center [521, 397] width 508 height 73
type textarea "**********"
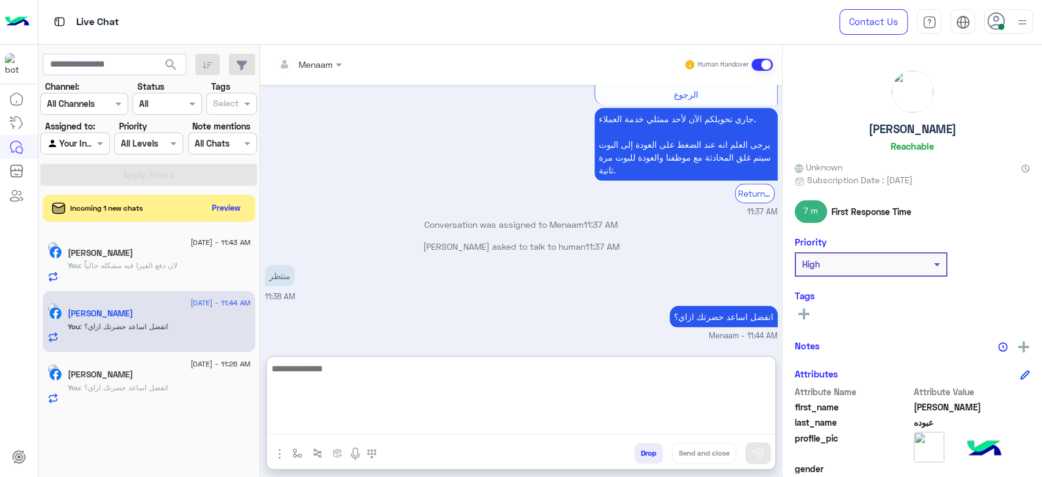
scroll to position [2231, 0]
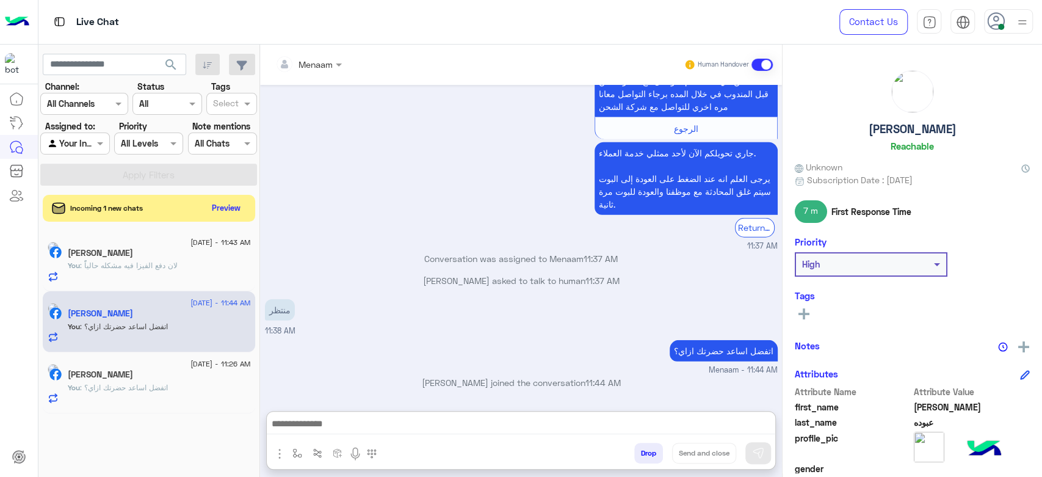
click at [187, 386] on div "You : اتفضل اساعد حضرتك ازاي؟" at bounding box center [159, 392] width 183 height 21
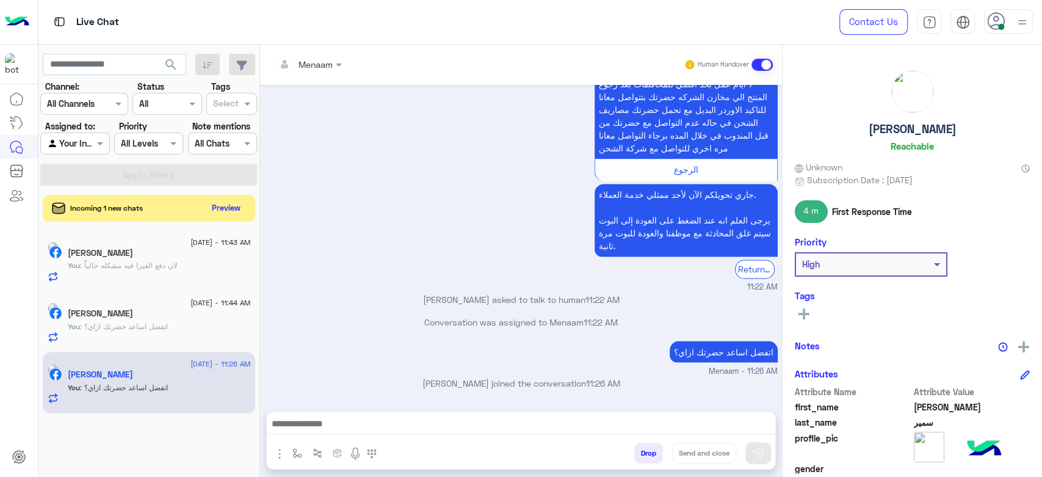
scroll to position [1351, 0]
click at [119, 321] on div "30 August - 11:44 AM محمود عبوده You : اتفضل اساعد حضرتك ازاي؟" at bounding box center [159, 321] width 183 height 42
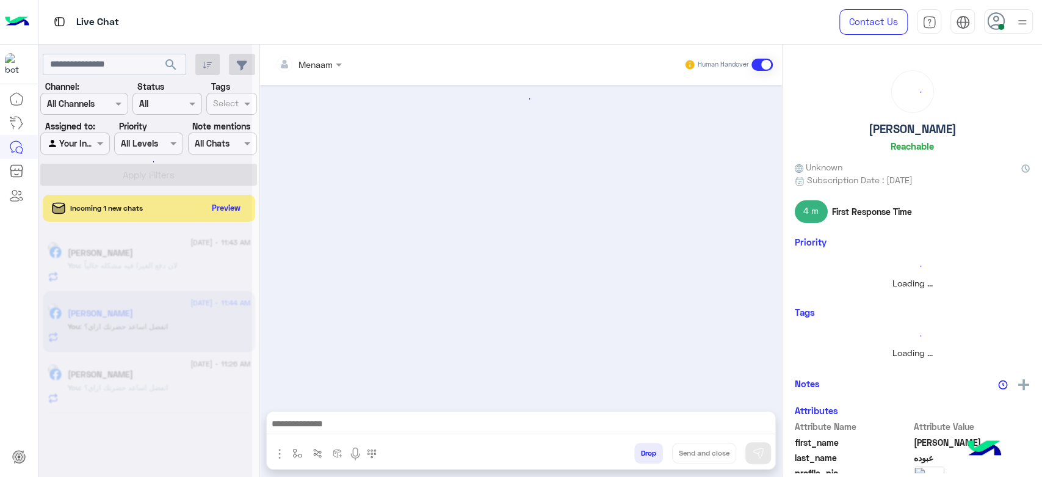
click at [146, 264] on div at bounding box center [145, 243] width 214 height 477
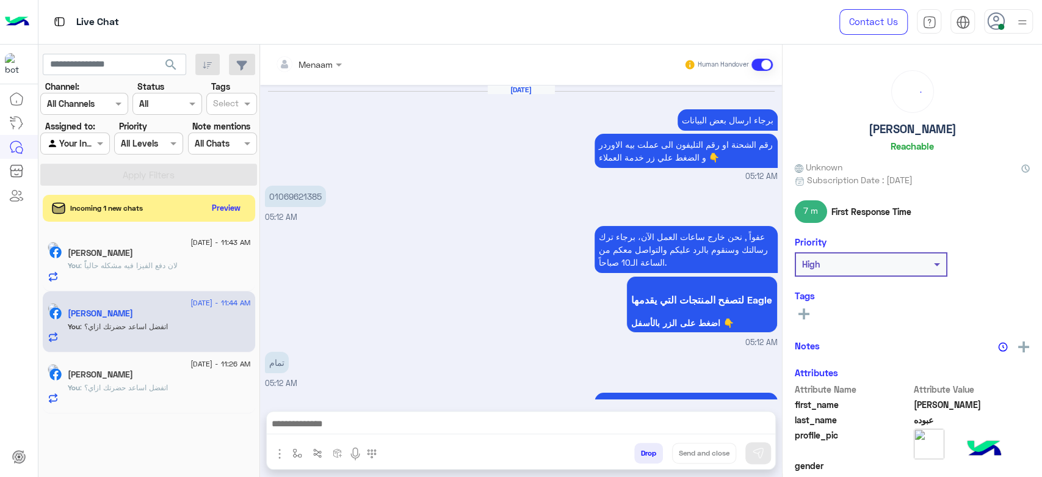
scroll to position [1330, 0]
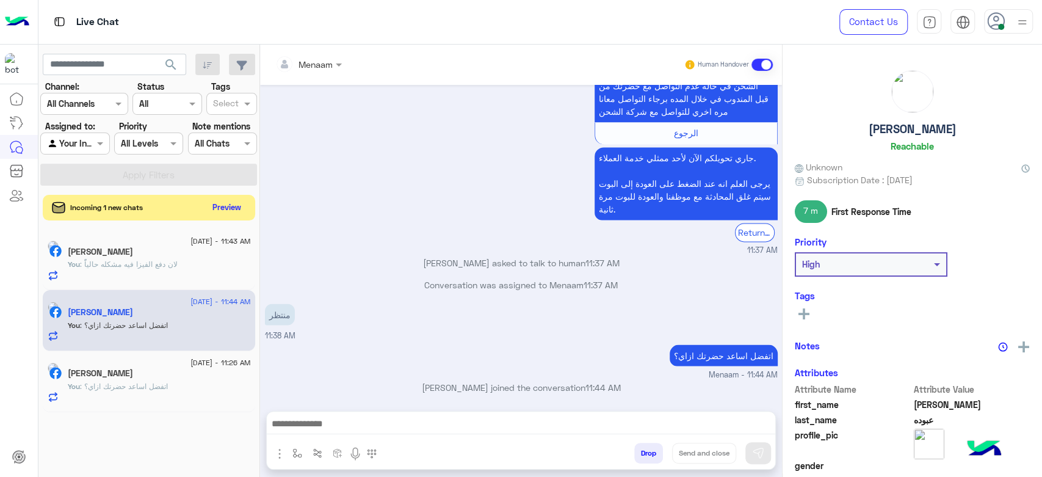
click at [226, 214] on button "Preview" at bounding box center [227, 207] width 38 height 16
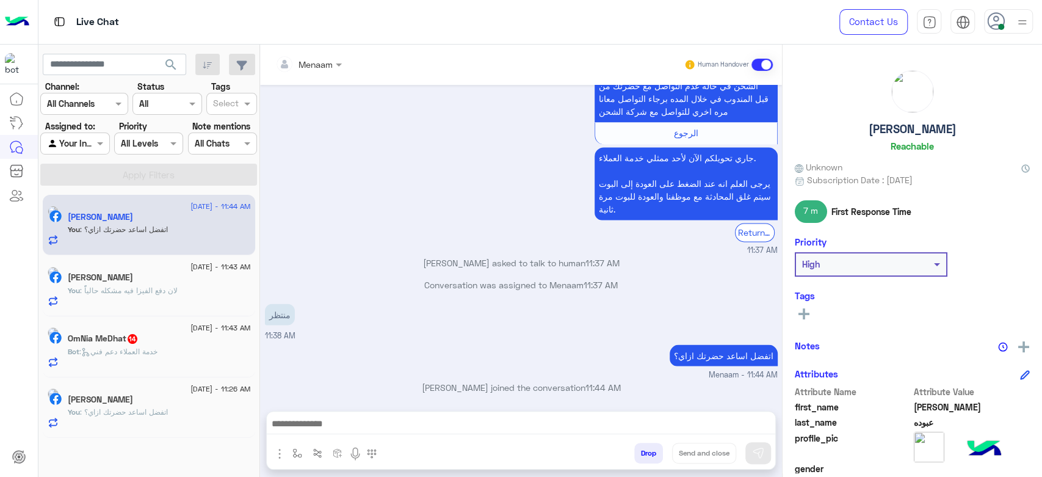
scroll to position [1329, 0]
click at [157, 293] on span ": لان دفع الفيزا فيه مشكله حالياًً" at bounding box center [129, 290] width 98 height 9
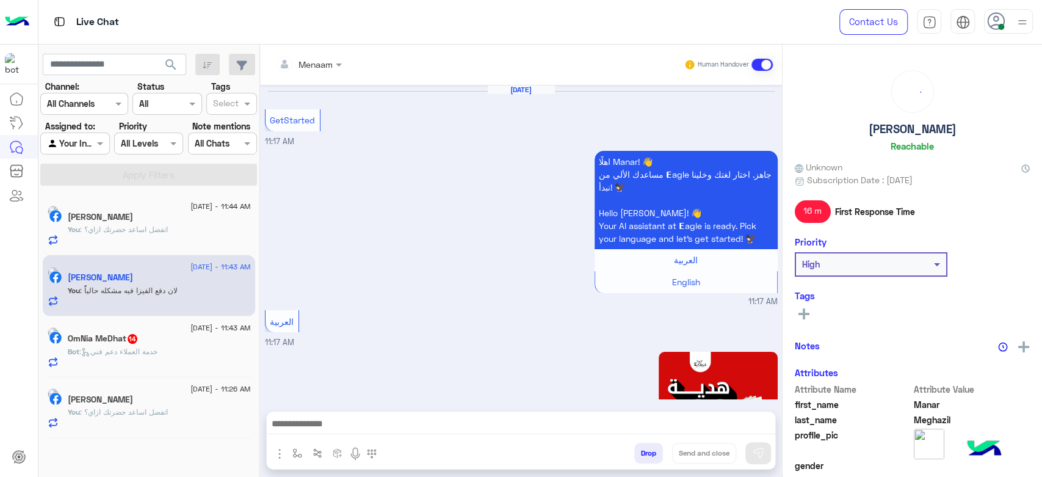
scroll to position [1065, 0]
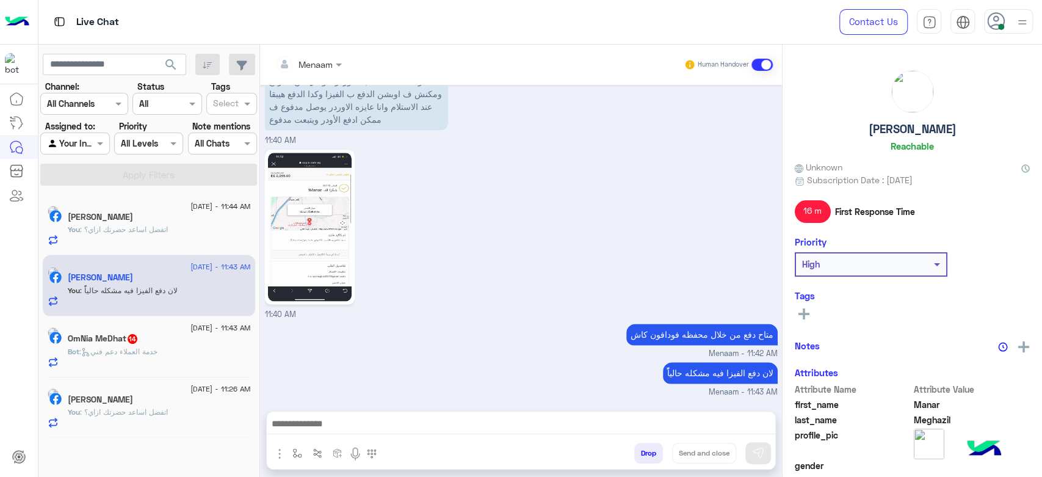
click at [169, 340] on div "OmNia MeDhat 14" at bounding box center [159, 339] width 183 height 13
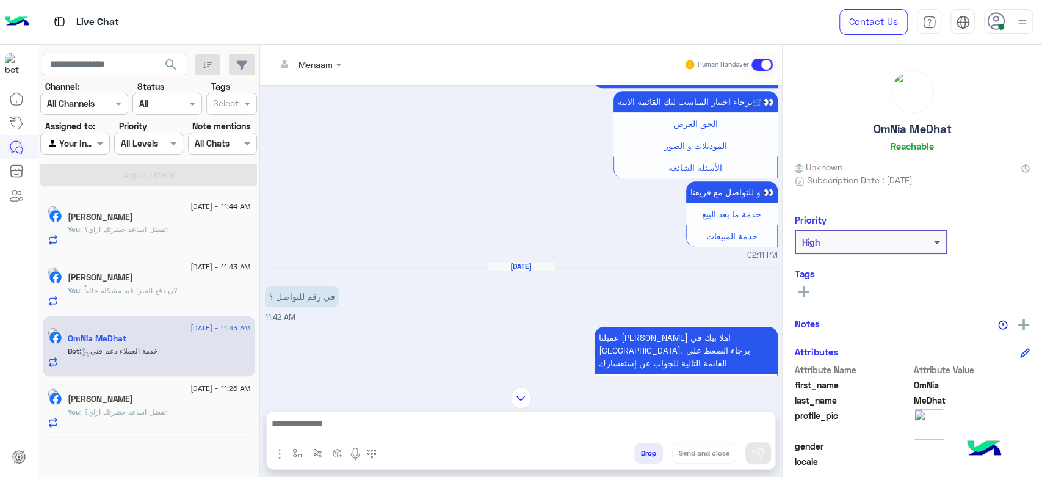
scroll to position [605, 0]
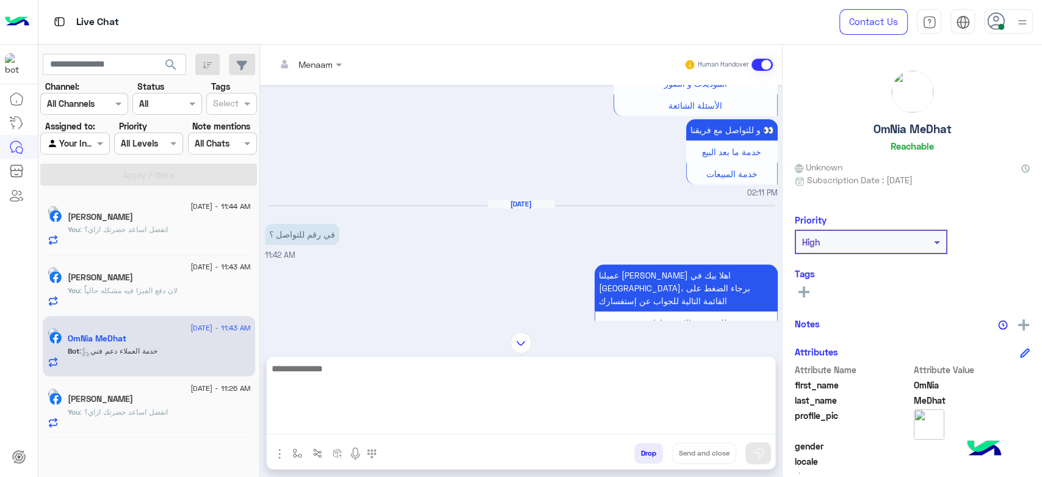
click at [347, 423] on textarea at bounding box center [521, 397] width 508 height 73
type textarea "**********"
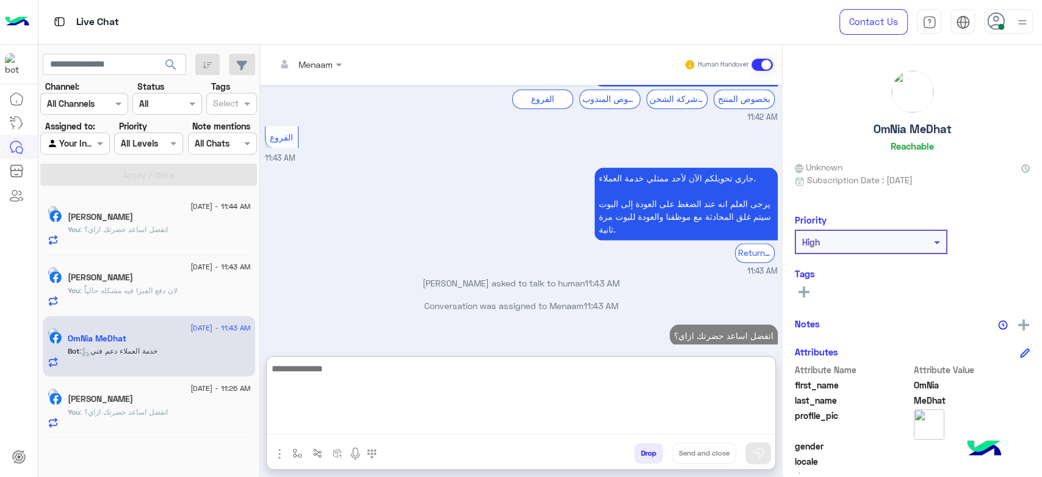
scroll to position [1332, 0]
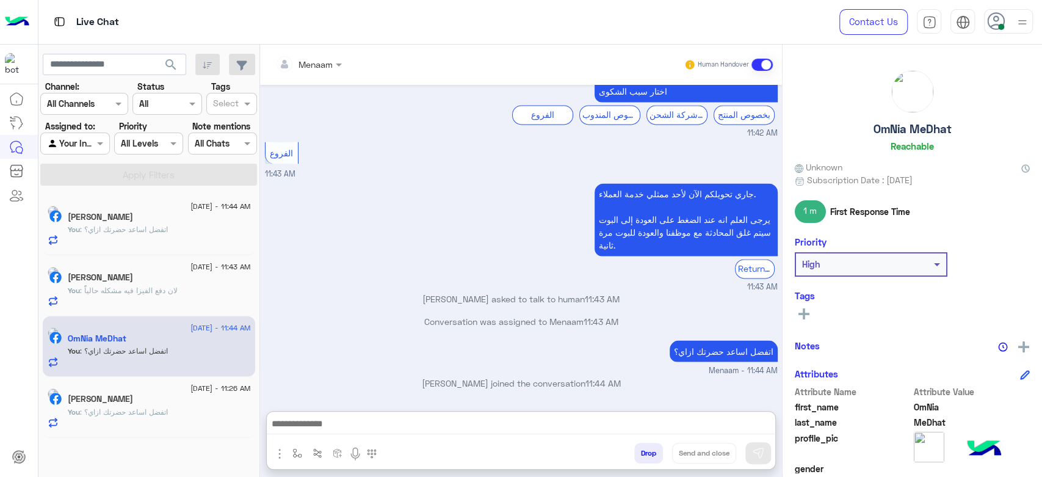
click at [149, 221] on div "[PERSON_NAME]" at bounding box center [159, 218] width 183 height 13
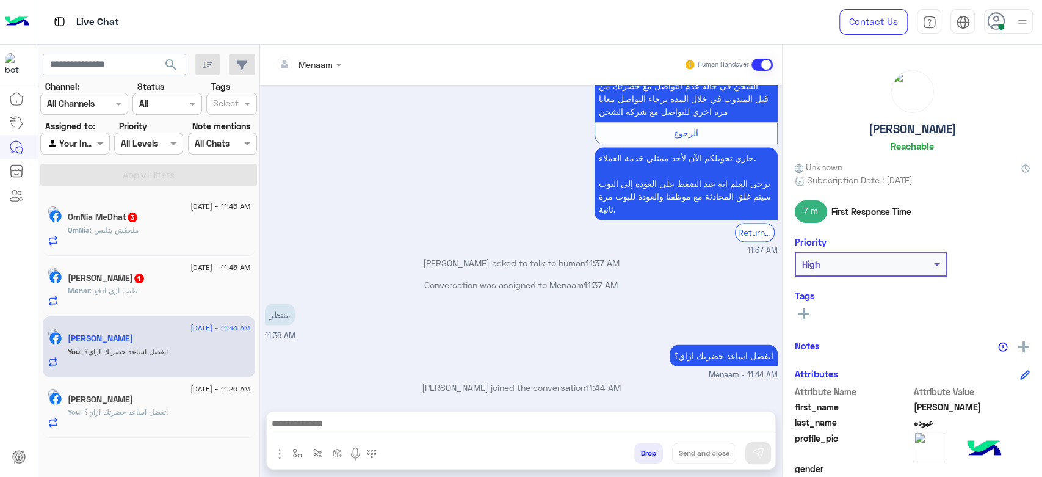
scroll to position [1329, 0]
click at [187, 300] on div "Manar : طيب ازي ادفع" at bounding box center [159, 295] width 183 height 21
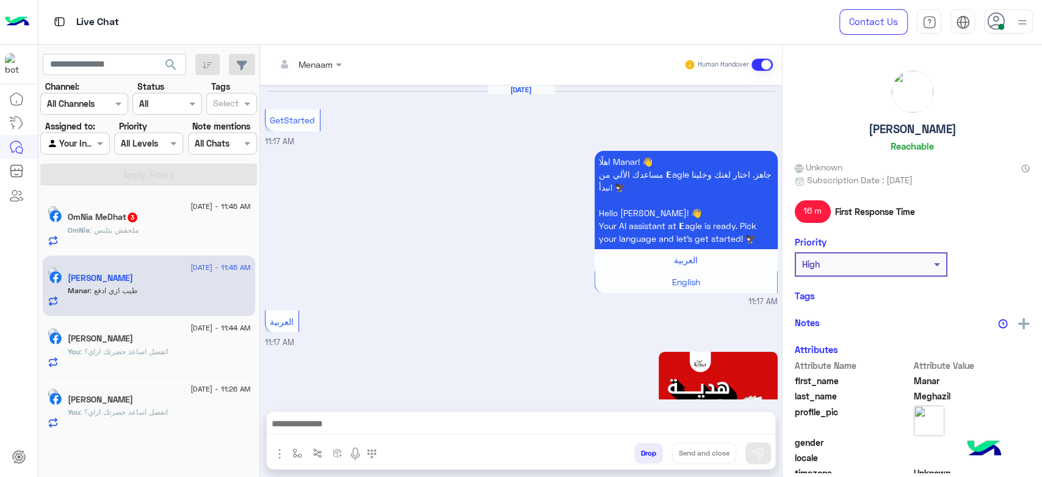
scroll to position [1128, 0]
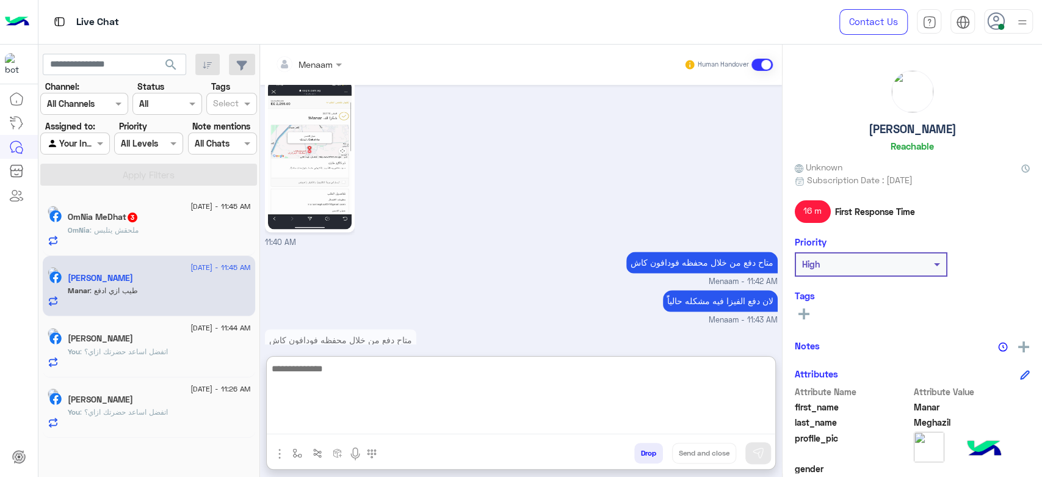
click at [341, 430] on textarea at bounding box center [521, 397] width 508 height 73
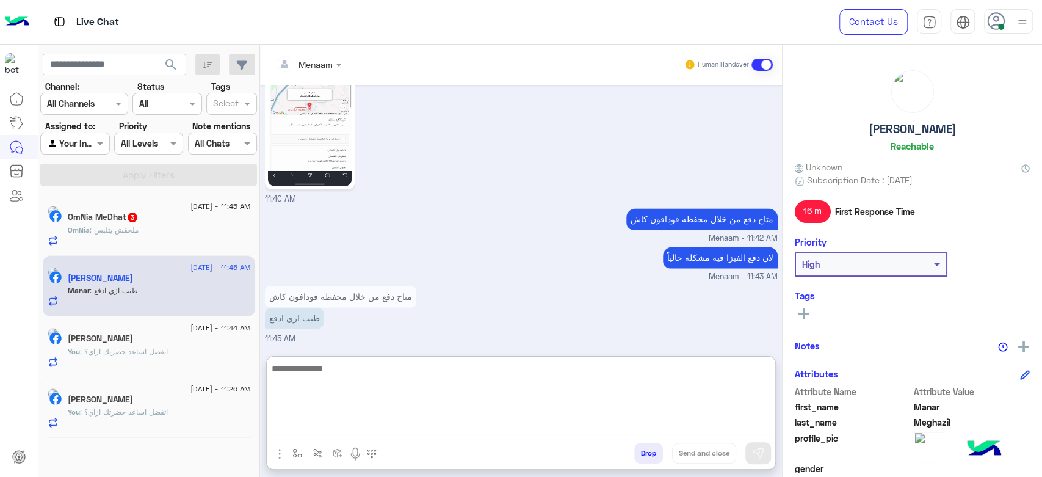
scroll to position [1182, 0]
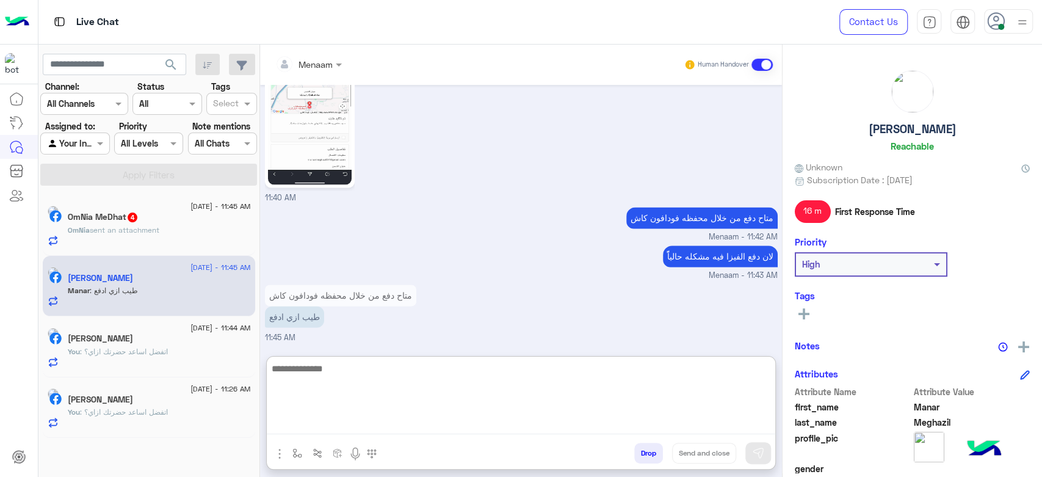
click at [338, 374] on textarea at bounding box center [521, 397] width 508 height 73
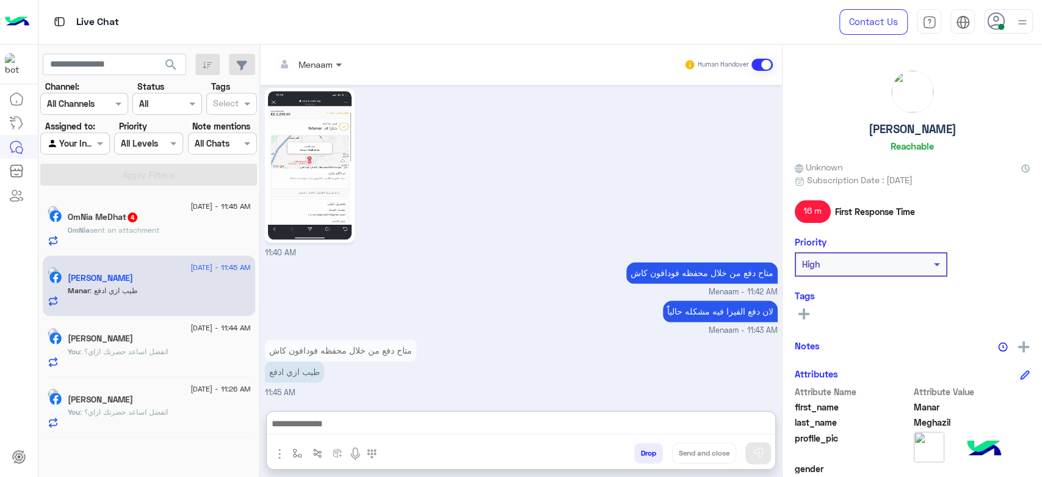
click at [341, 59] on span at bounding box center [340, 64] width 15 height 13
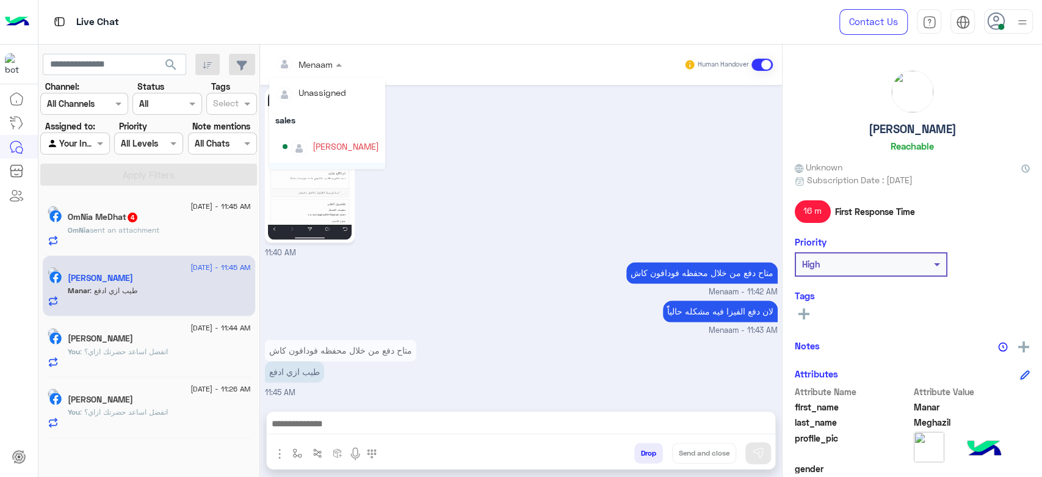
scroll to position [46, 0]
click at [332, 106] on div "mohamed ahmed" at bounding box center [331, 100] width 96 height 21
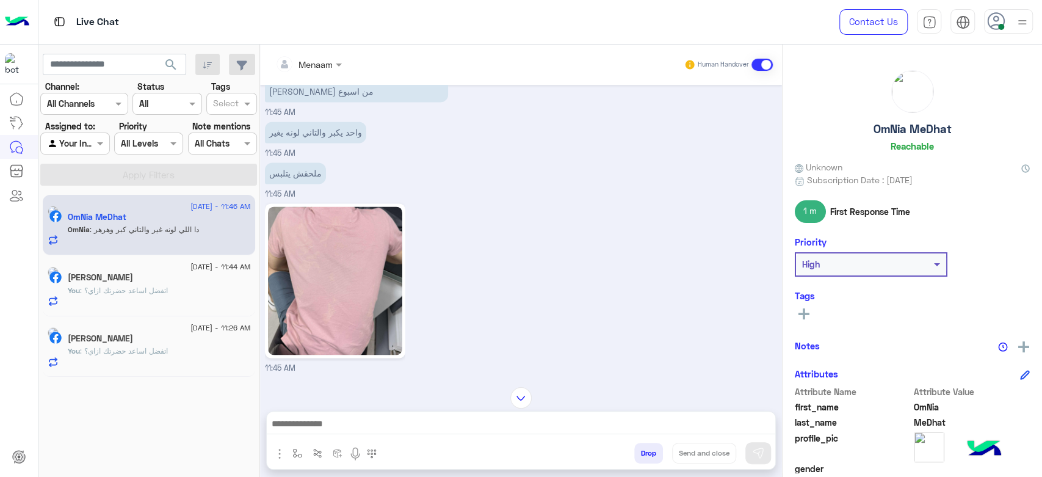
scroll to position [1192, 0]
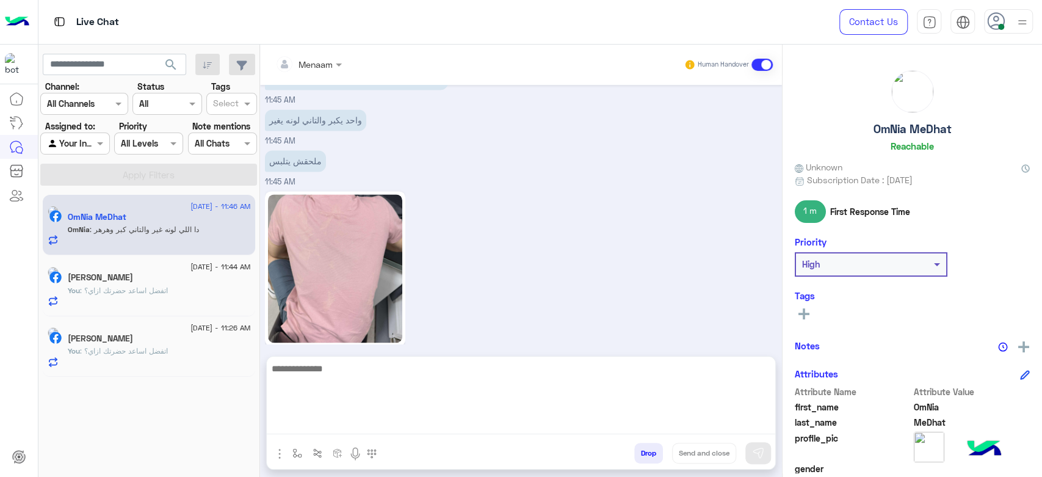
click at [386, 423] on textarea at bounding box center [521, 397] width 508 height 73
type textarea "**********"
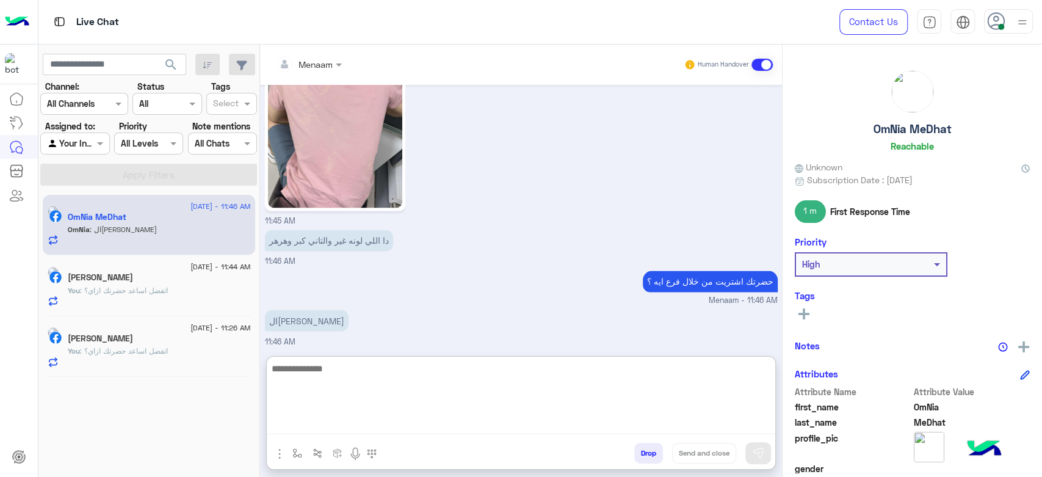
scroll to position [1367, 0]
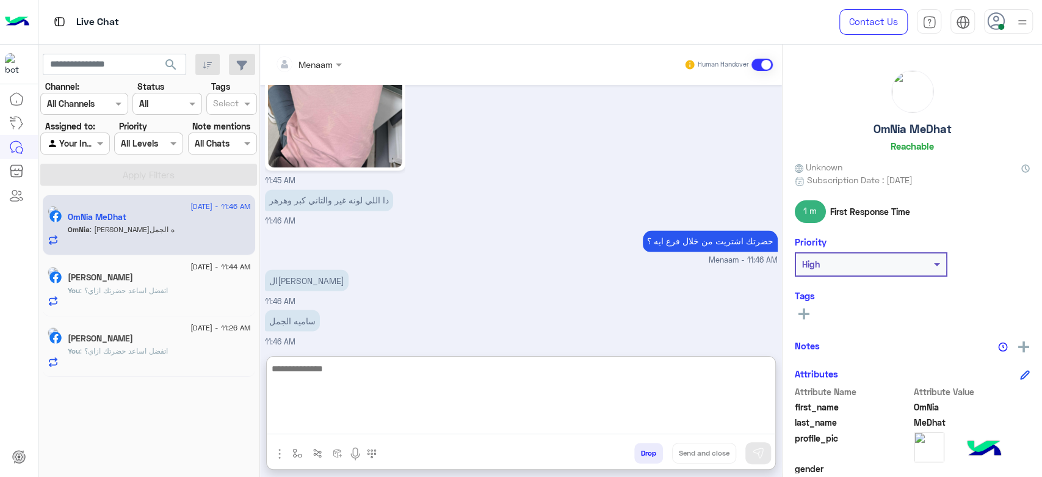
click at [326, 372] on textarea at bounding box center [521, 397] width 508 height 73
paste textarea "**********"
type textarea "**********"
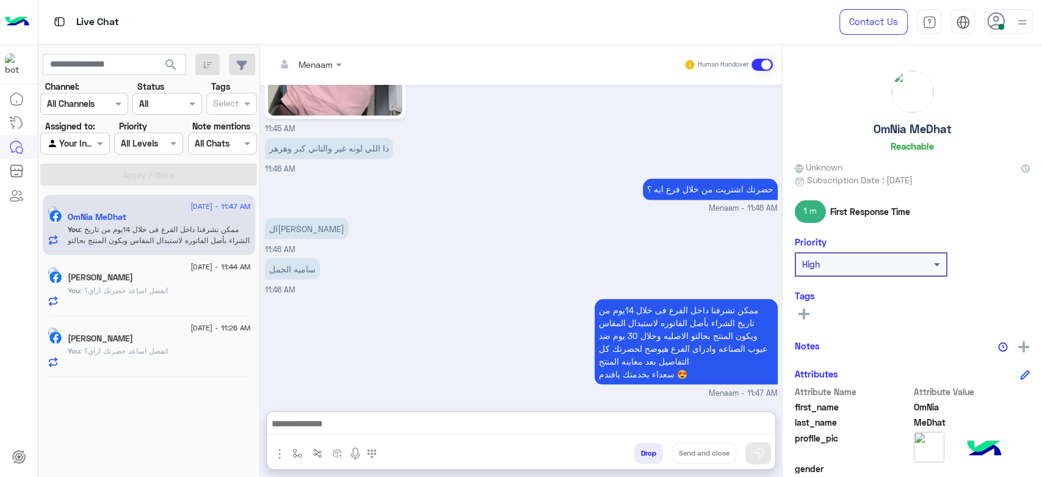
click at [907, 139] on div "OmNia MeDhat Reachable" at bounding box center [911, 113] width 235 height 86
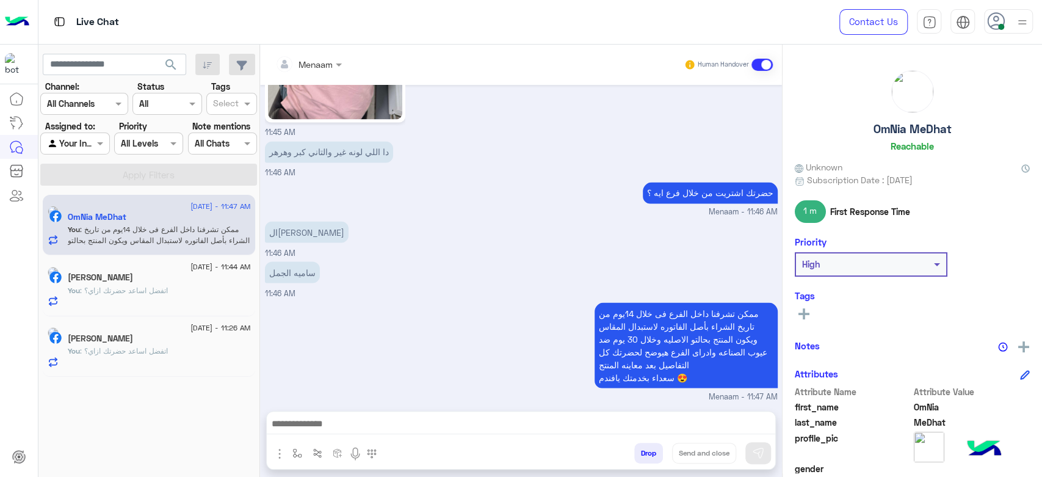
click at [901, 131] on h5 "OmNia MeDhat" at bounding box center [912, 129] width 78 height 14
copy h5 "OmNia MeDhat"
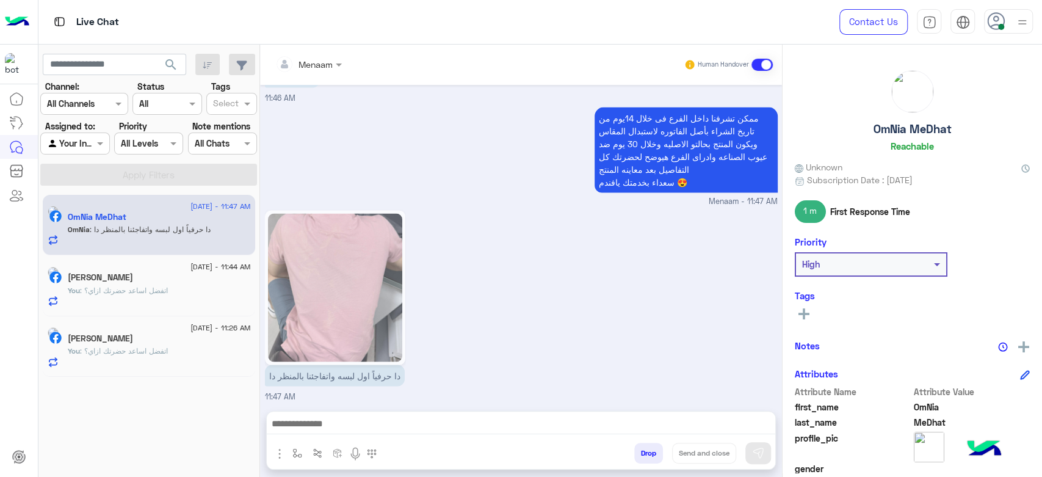
scroll to position [231, 0]
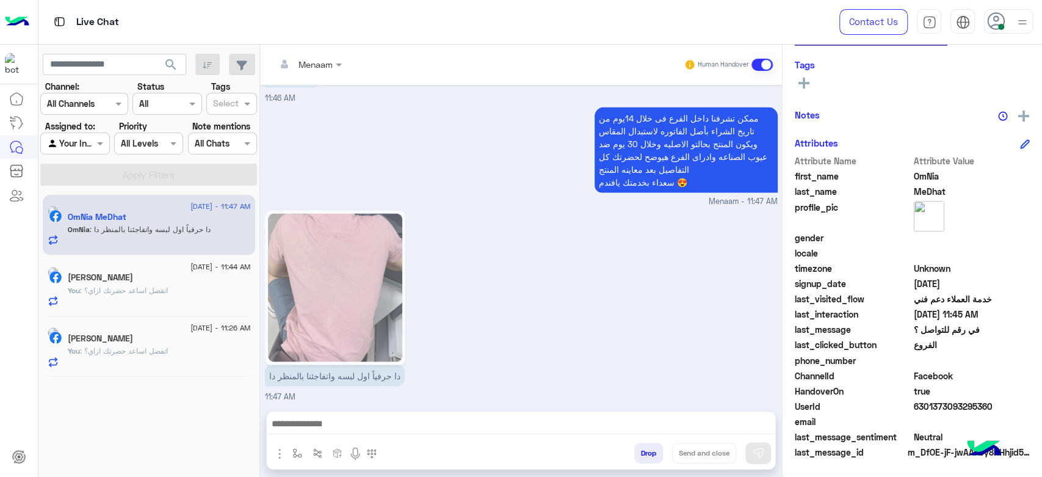
click at [939, 397] on div "HandoverOn true" at bounding box center [911, 391] width 235 height 15
click at [934, 410] on span "6301373093295360" at bounding box center [971, 406] width 117 height 13
click at [927, 397] on div "HandoverOn true" at bounding box center [911, 391] width 235 height 15
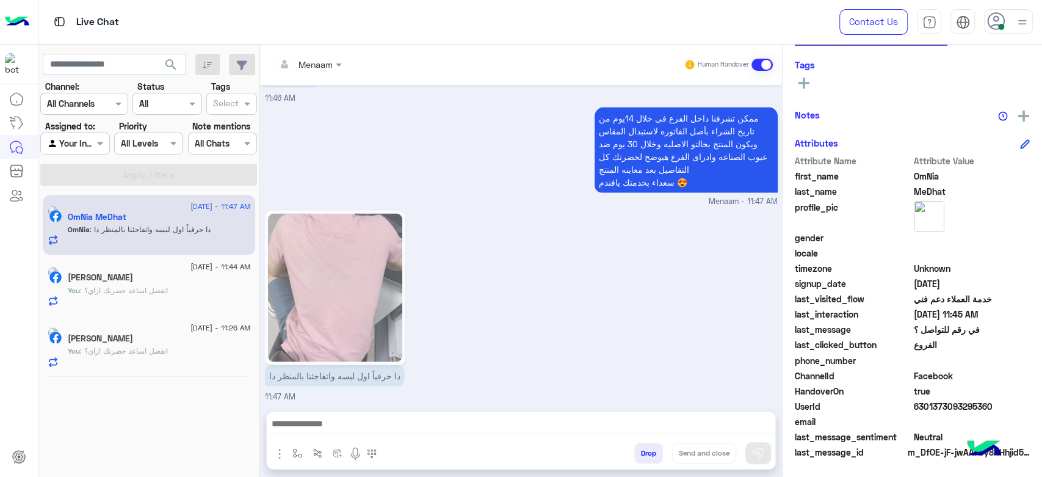
click at [927, 397] on div "HandoverOn true" at bounding box center [911, 391] width 235 height 15
click at [929, 401] on span "6301373093295360" at bounding box center [971, 406] width 117 height 13
copy span "6301373093295360"
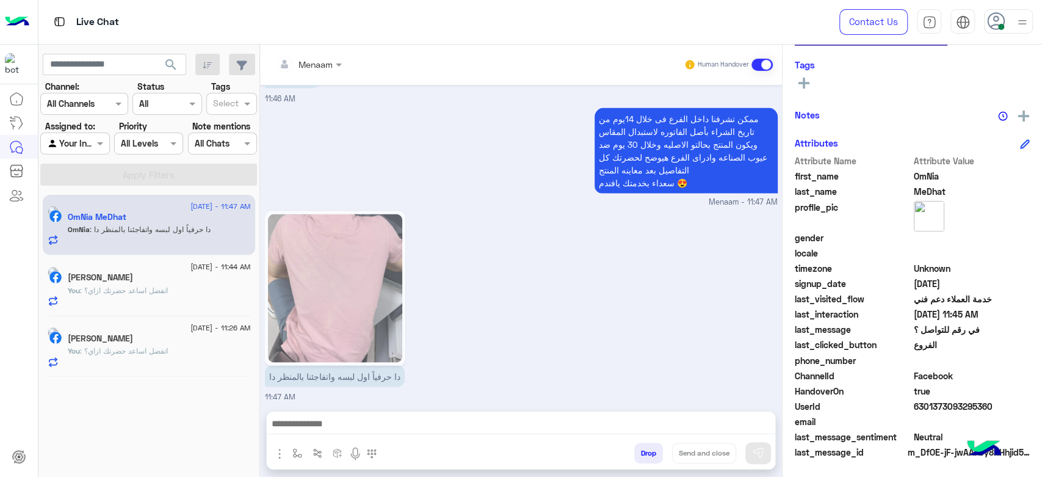
click at [157, 291] on span ": اتفضل اساعد حضرتك ازاي؟" at bounding box center [124, 290] width 88 height 9
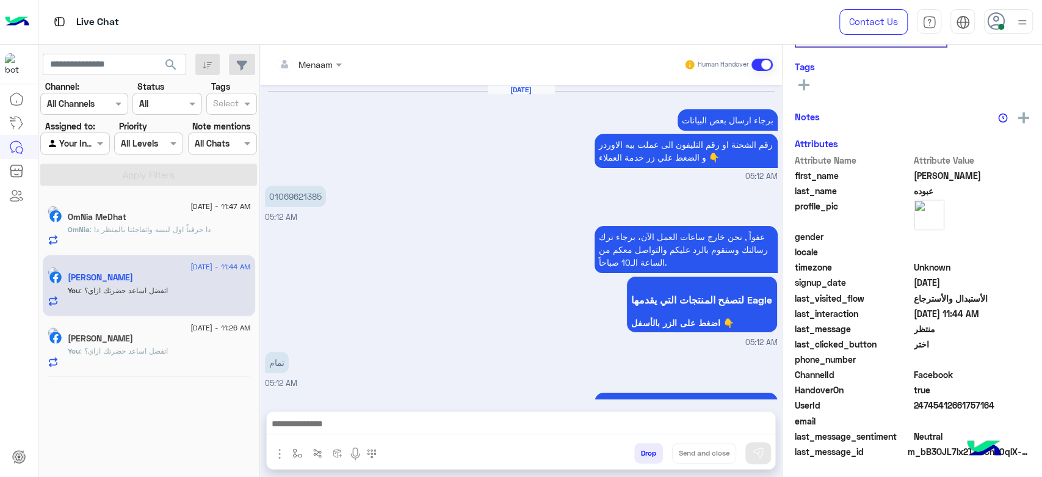
scroll to position [1330, 0]
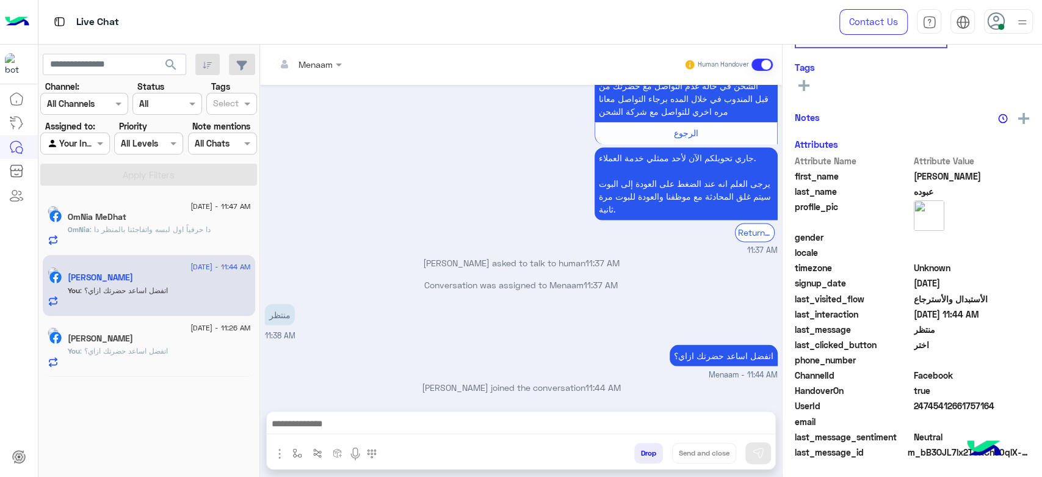
click at [149, 355] on span ": اتفضل اساعد حضرتك ازاي؟" at bounding box center [124, 350] width 88 height 9
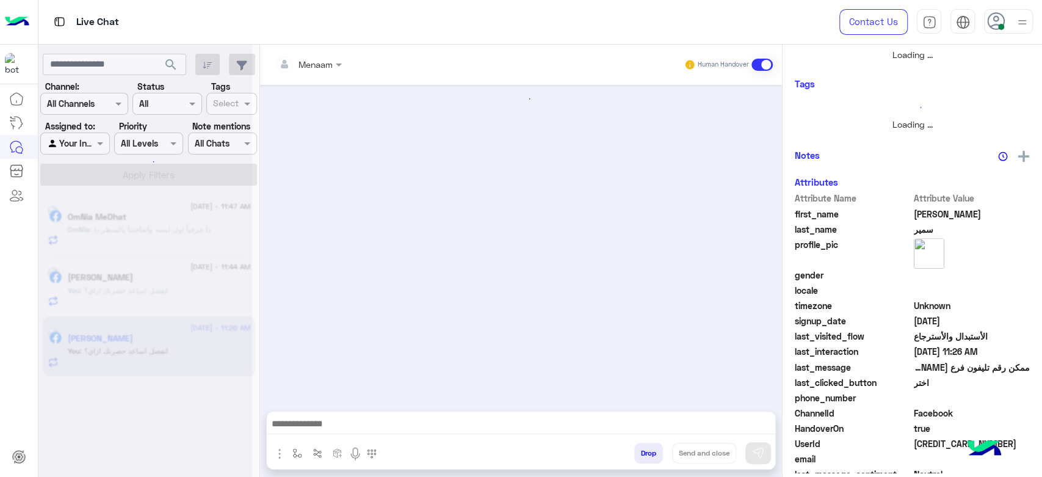
scroll to position [266, 0]
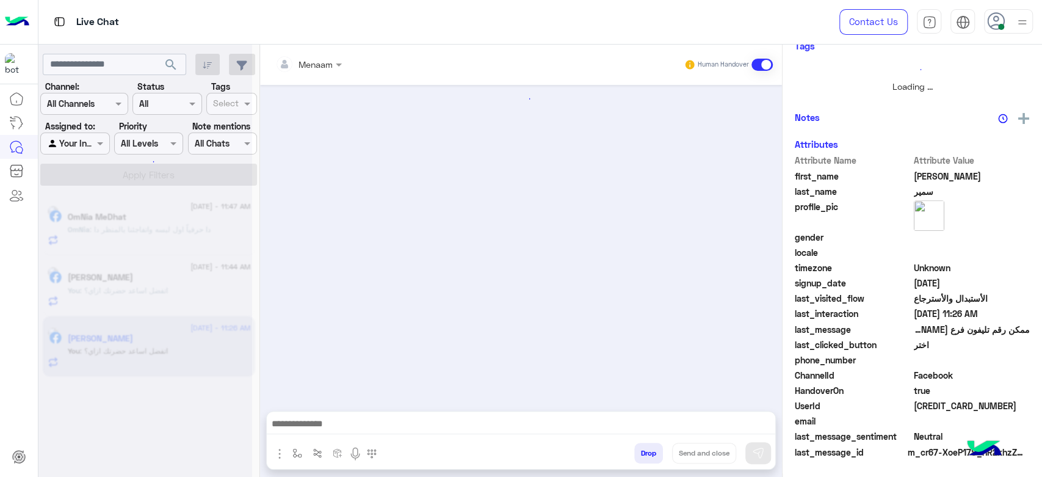
click at [126, 218] on h5 "OmNia MeDhat" at bounding box center [97, 217] width 59 height 10
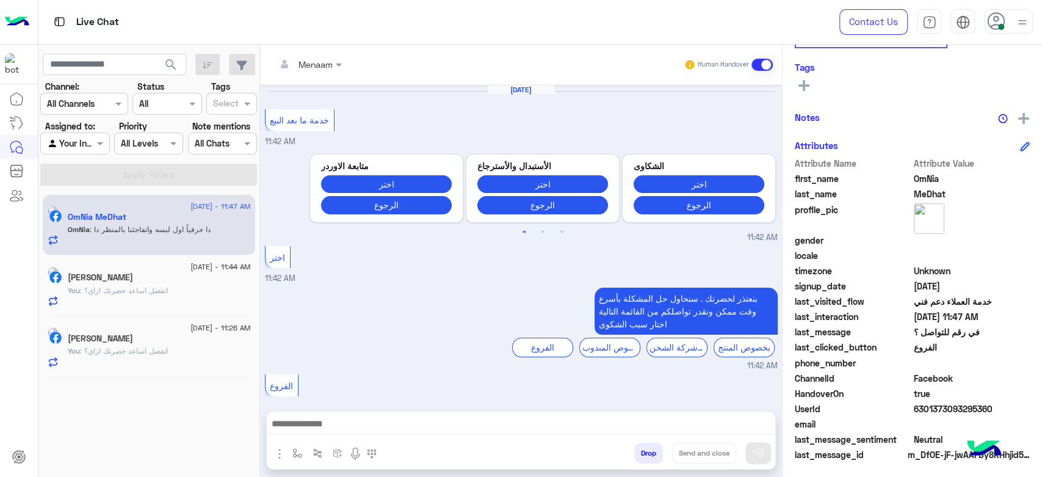
scroll to position [231, 0]
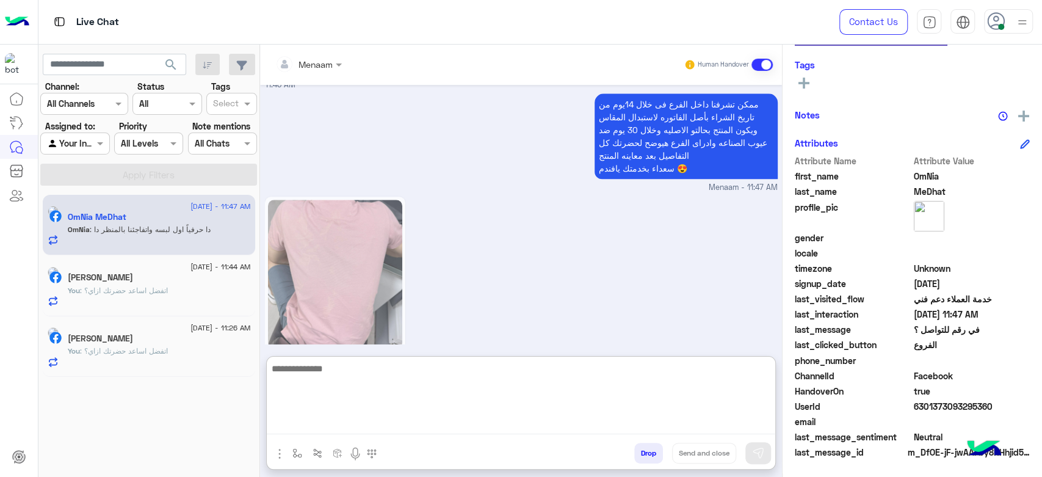
click at [395, 426] on textarea at bounding box center [521, 397] width 508 height 73
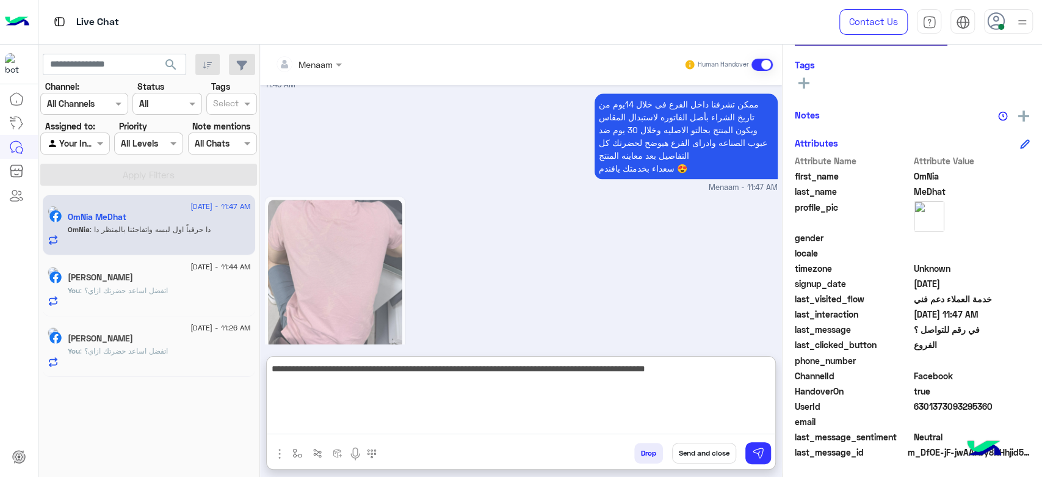
type textarea "**********"
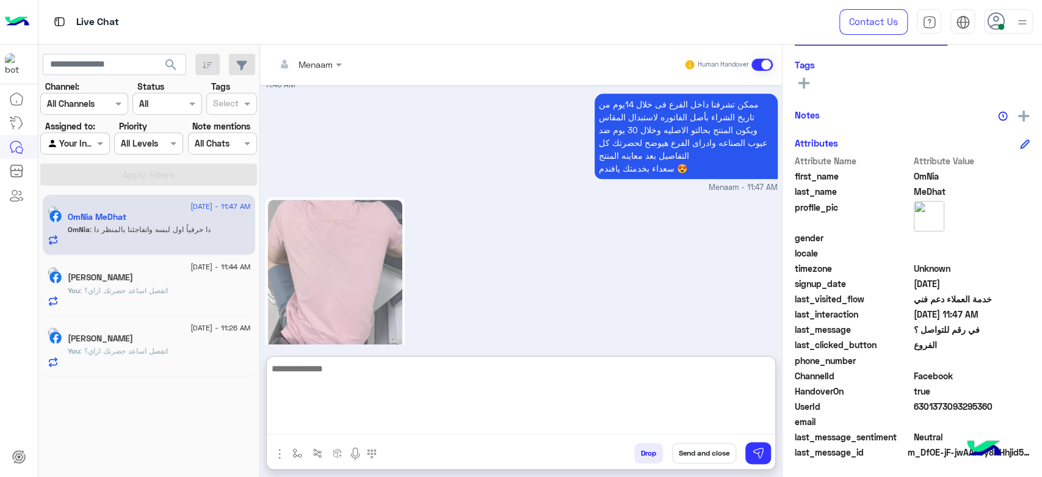
scroll to position [1128, 0]
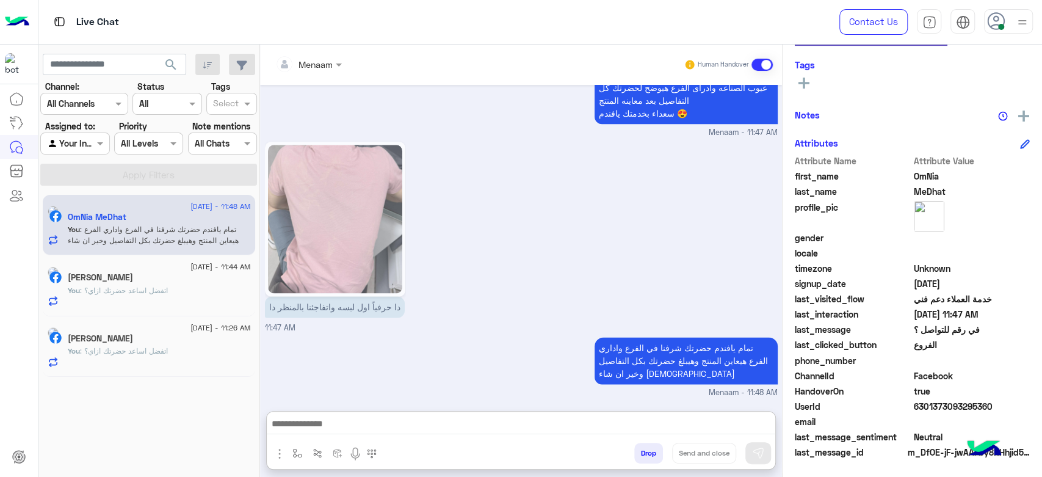
click at [151, 301] on div "You : اتفضل اساعد حضرتك ازاي؟" at bounding box center [159, 295] width 183 height 21
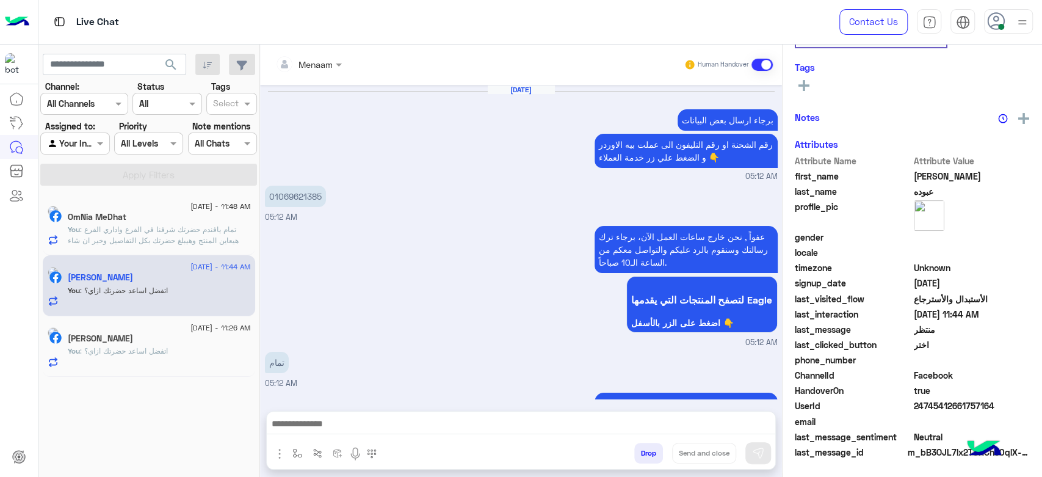
scroll to position [1330, 0]
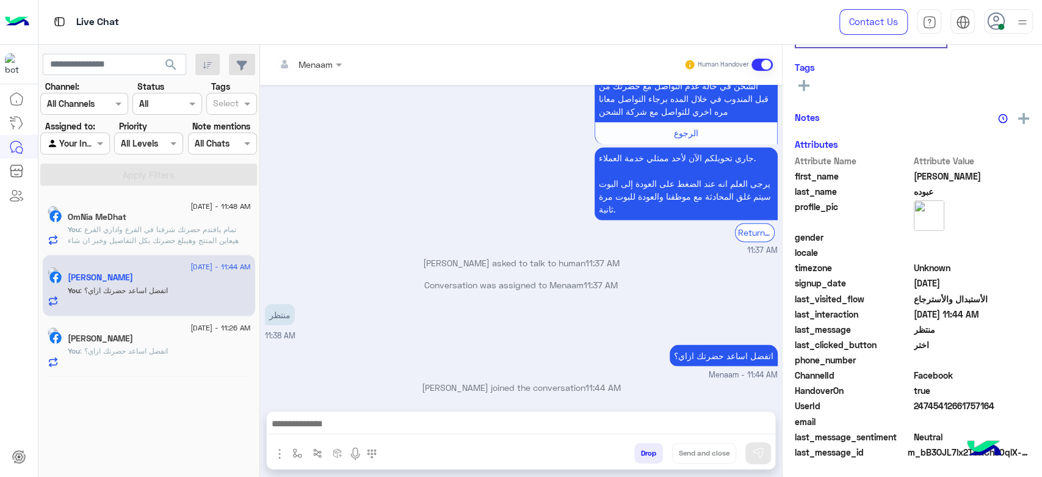
click at [131, 342] on div "[PERSON_NAME]" at bounding box center [159, 339] width 183 height 13
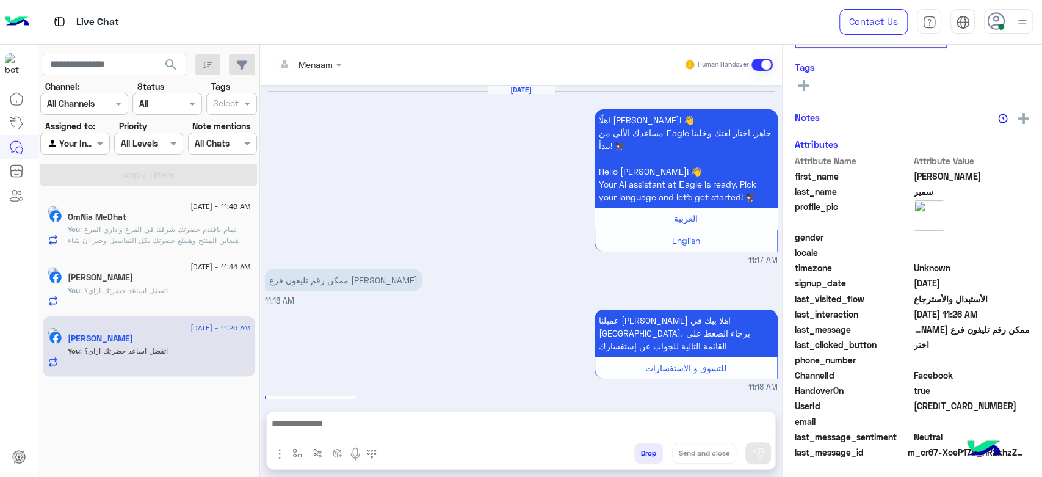
scroll to position [1352, 0]
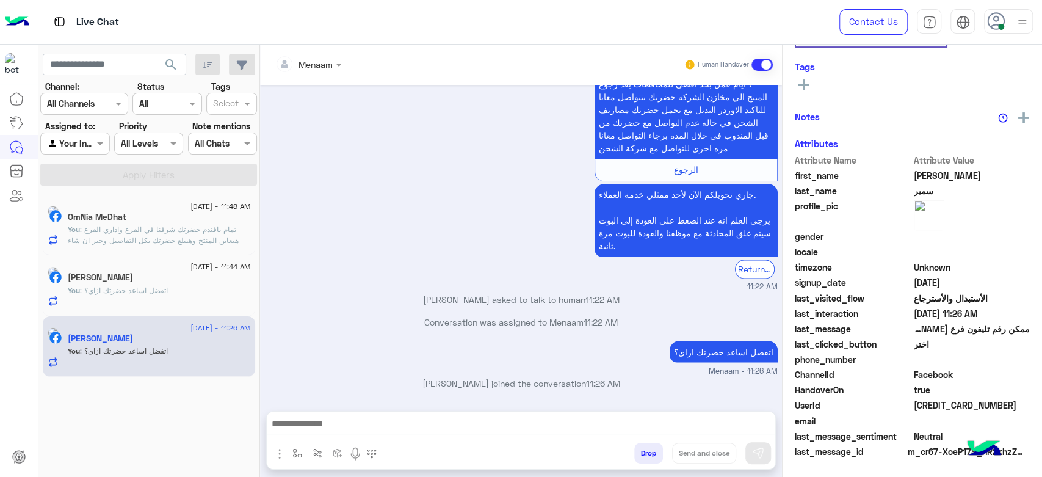
click at [151, 229] on span ": تمام يافندم حضرتك شرفنا في الفرع واداري الفرع هيعاين المنتج وهيبلغ حضرتك بكل …" at bounding box center [153, 240] width 171 height 31
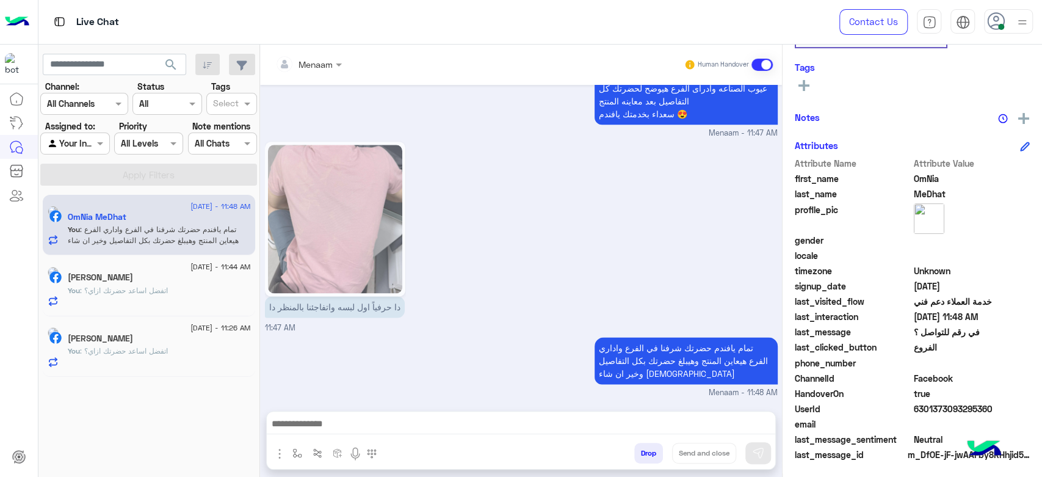
scroll to position [231, 0]
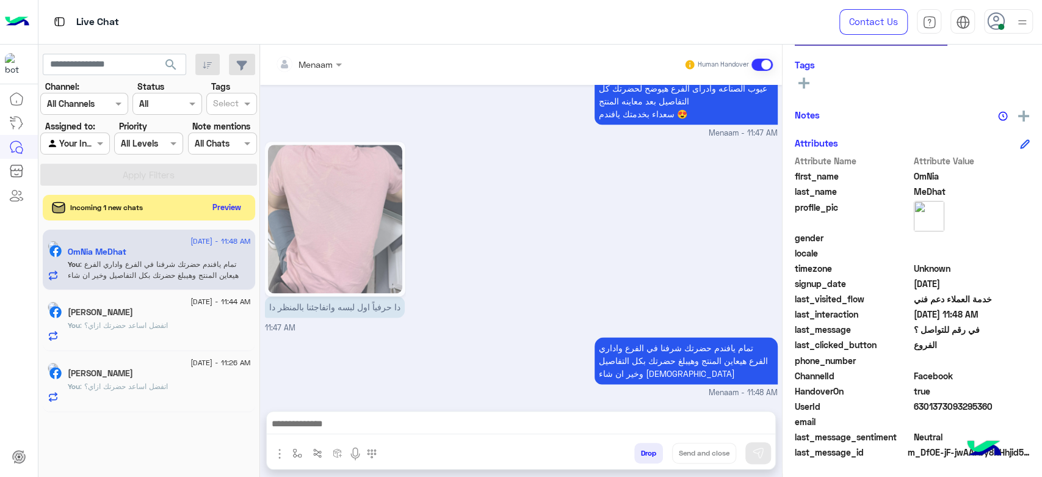
click at [218, 210] on button "Preview" at bounding box center [227, 207] width 38 height 16
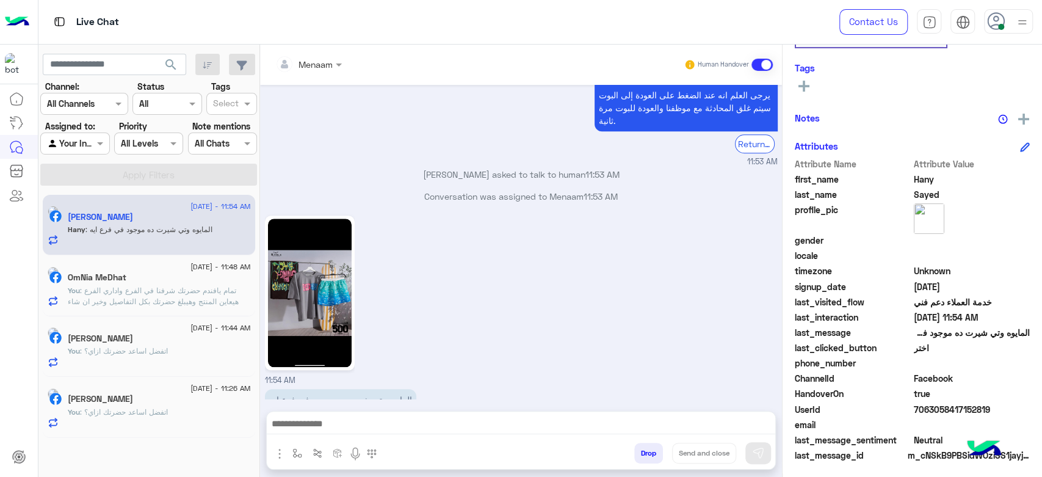
scroll to position [209, 0]
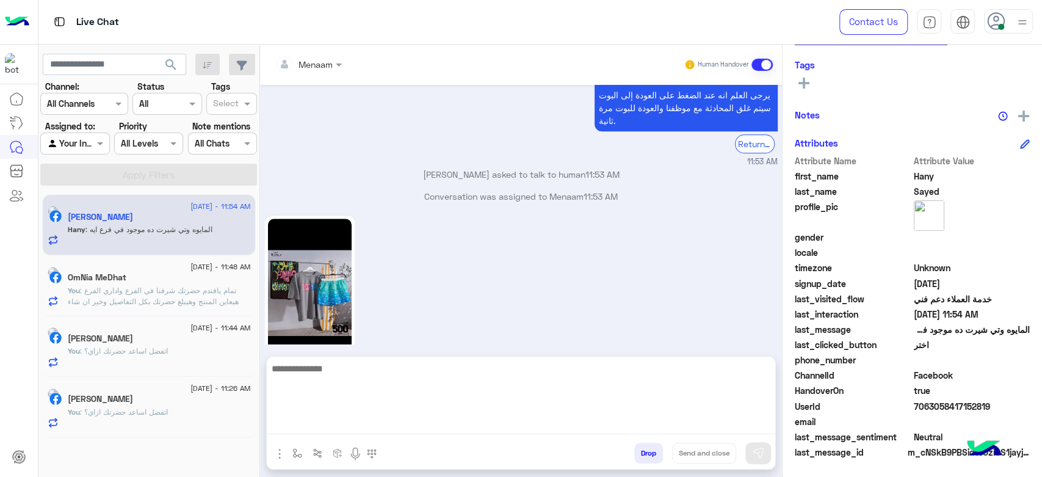
click at [353, 420] on textarea at bounding box center [521, 397] width 508 height 73
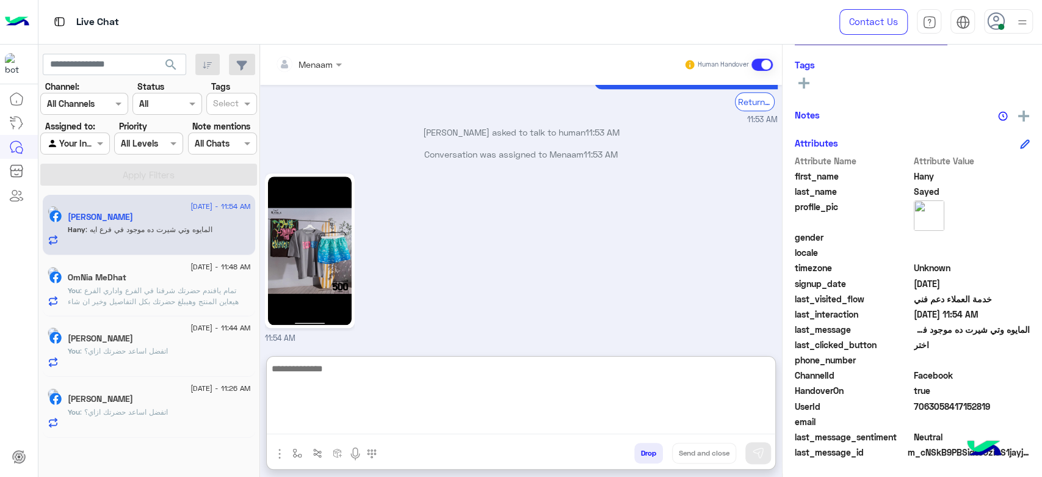
scroll to position [804, 0]
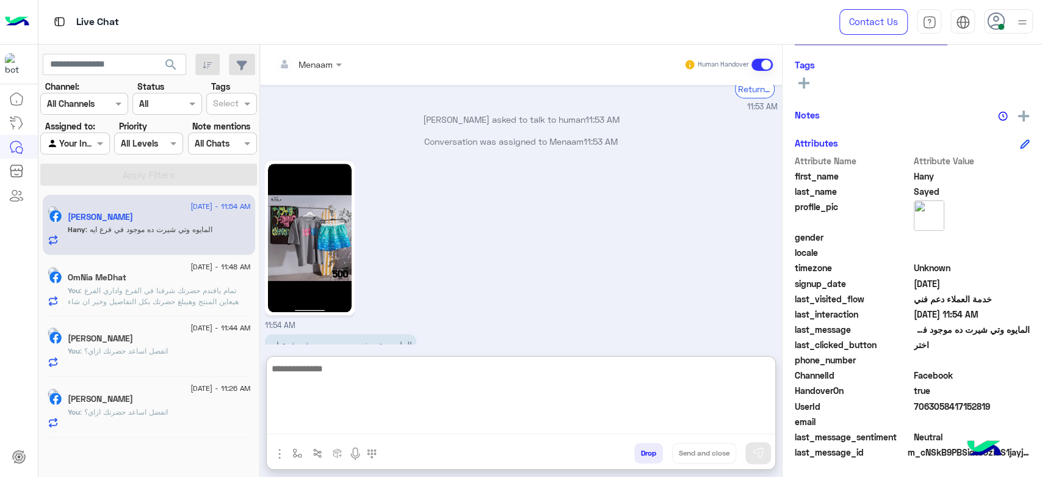
click at [362, 368] on textarea at bounding box center [521, 397] width 508 height 73
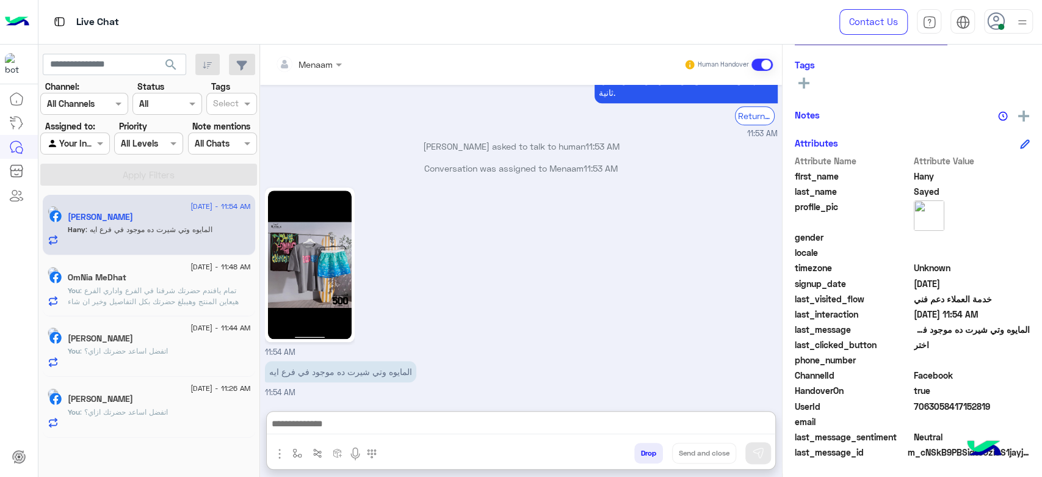
click at [176, 297] on span ": تمام يافندم حضرتك شرفنا في الفرع واداري الفرع هيعاين المنتج وهيبلغ حضرتك بكل …" at bounding box center [153, 301] width 171 height 31
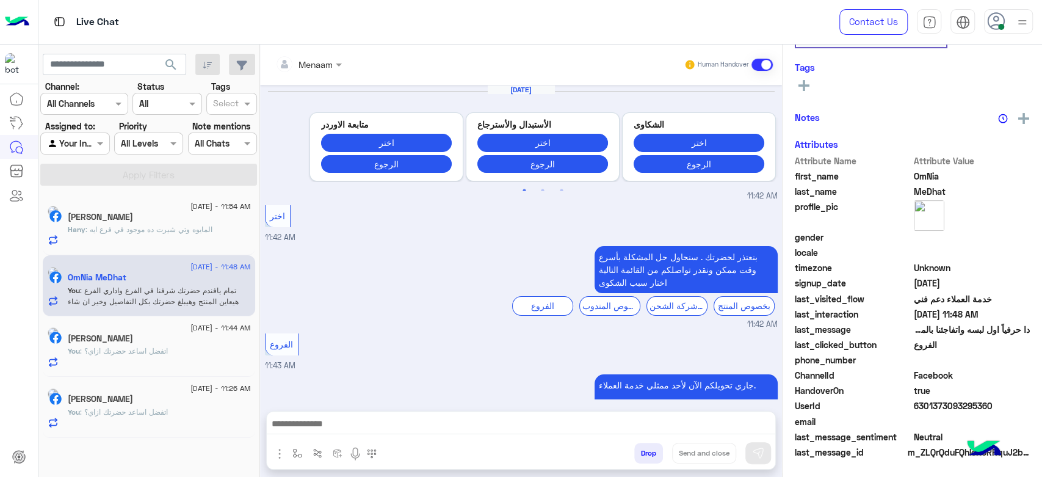
scroll to position [1032, 0]
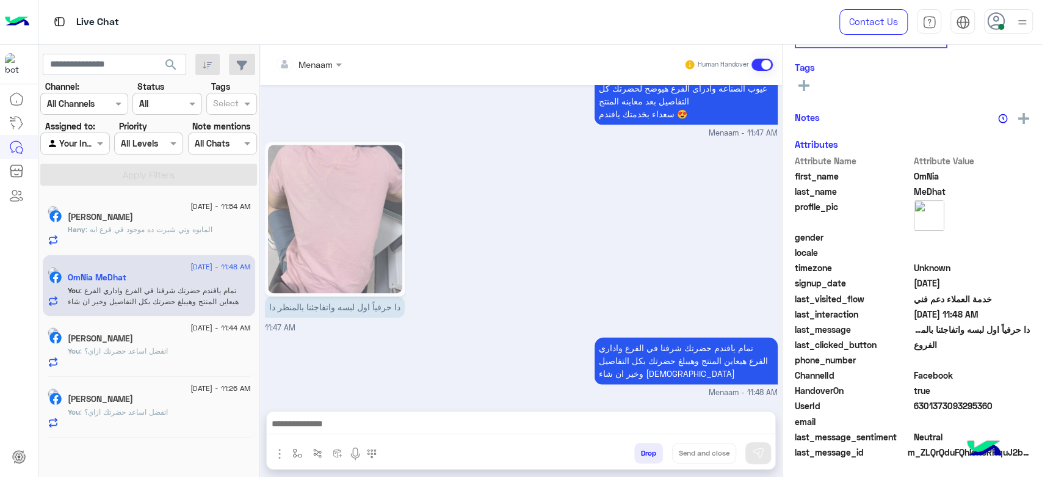
click at [147, 339] on div "[PERSON_NAME]" at bounding box center [159, 339] width 183 height 13
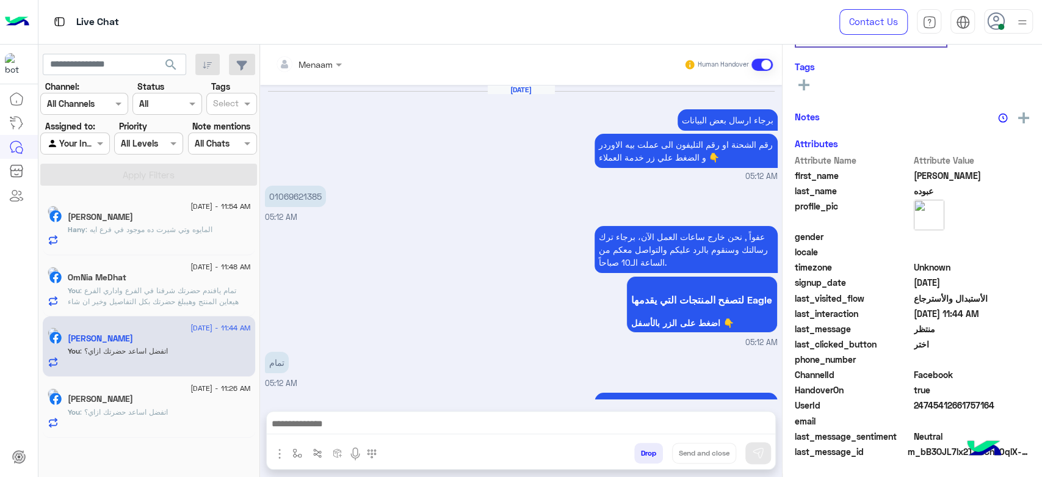
scroll to position [1330, 0]
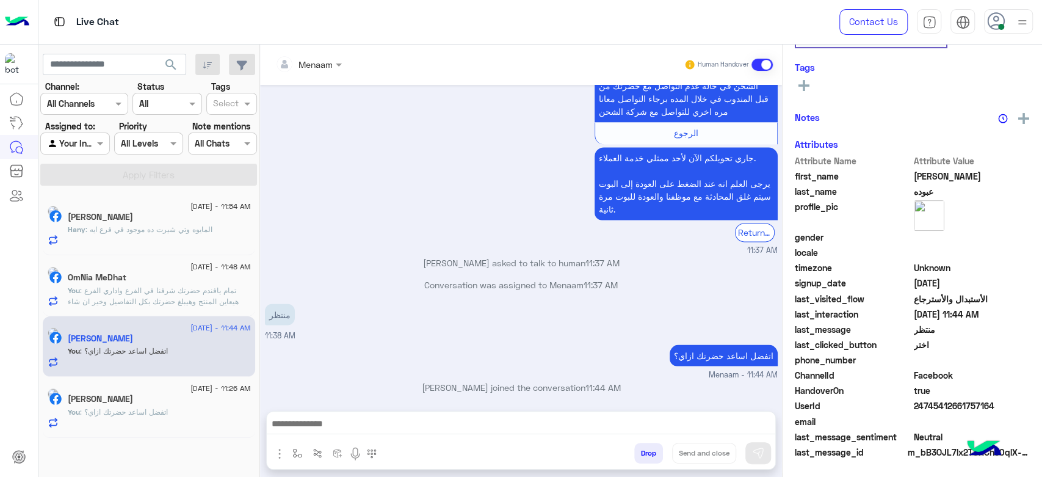
click at [179, 288] on span ": تمام يافندم حضرتك شرفنا في الفرع واداري الفرع هيعاين المنتج وهيبلغ حضرتك بكل …" at bounding box center [153, 301] width 171 height 31
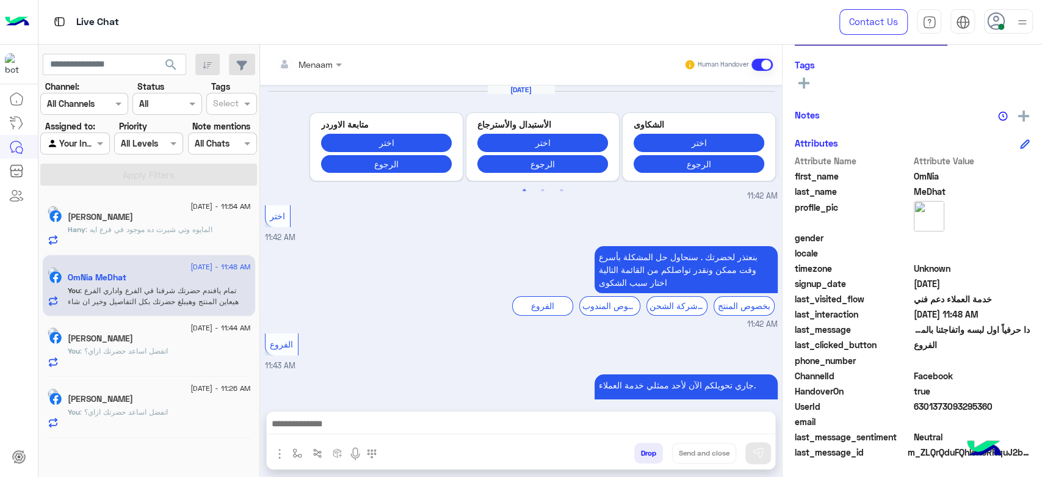
scroll to position [1032, 0]
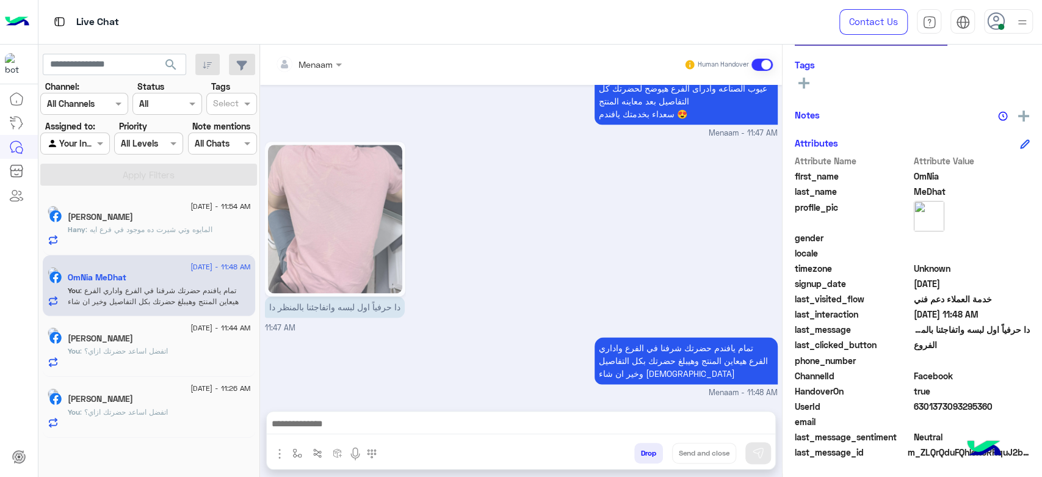
click at [652, 453] on button "Drop" at bounding box center [648, 452] width 29 height 21
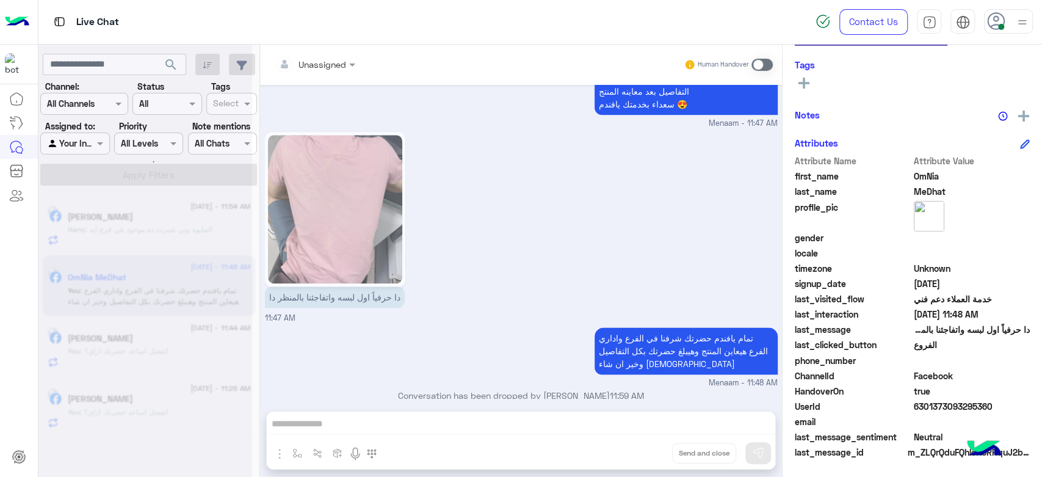
scroll to position [1054, 0]
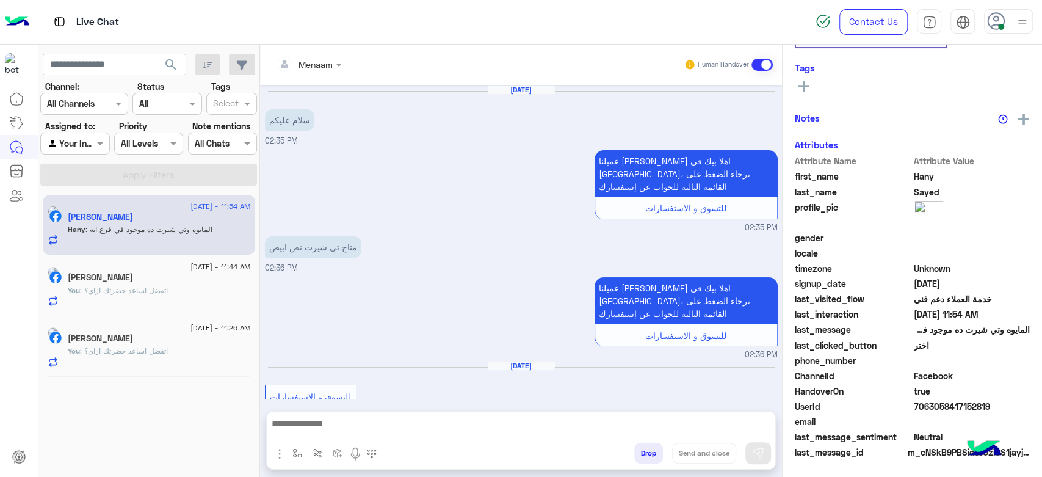
scroll to position [749, 0]
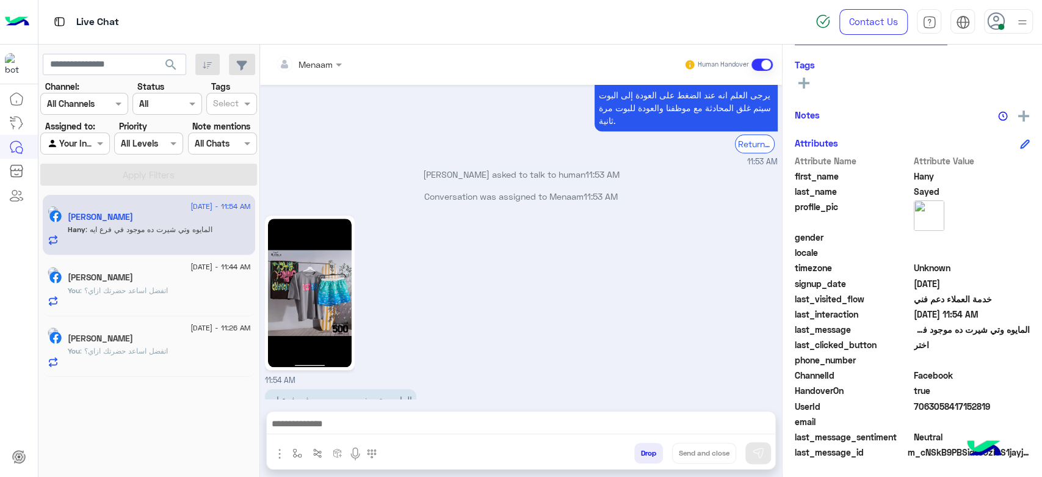
click at [112, 267] on div "[DATE] - 11:44 AM" at bounding box center [159, 268] width 183 height 8
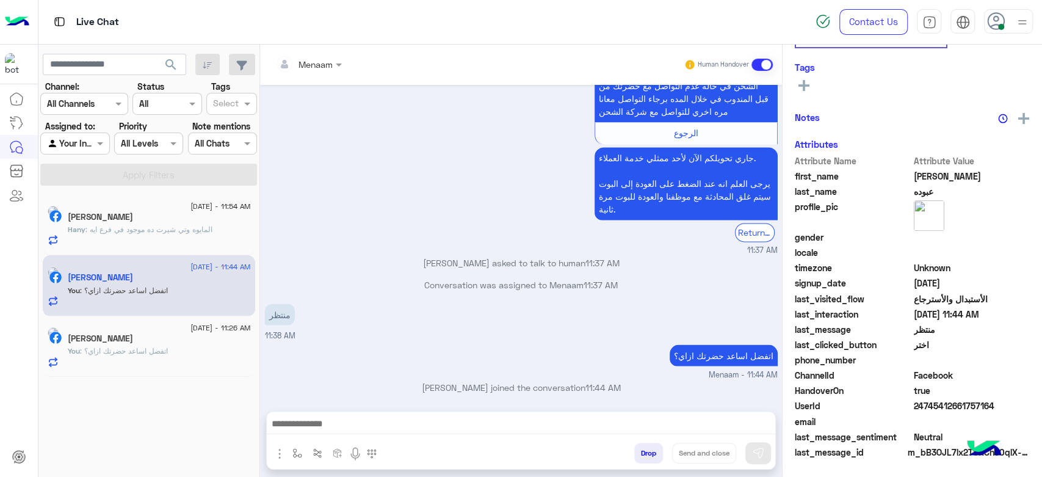
scroll to position [1329, 0]
click at [168, 356] on p "You : اتفضل اساعد حضرتك ازاي؟" at bounding box center [118, 350] width 100 height 11
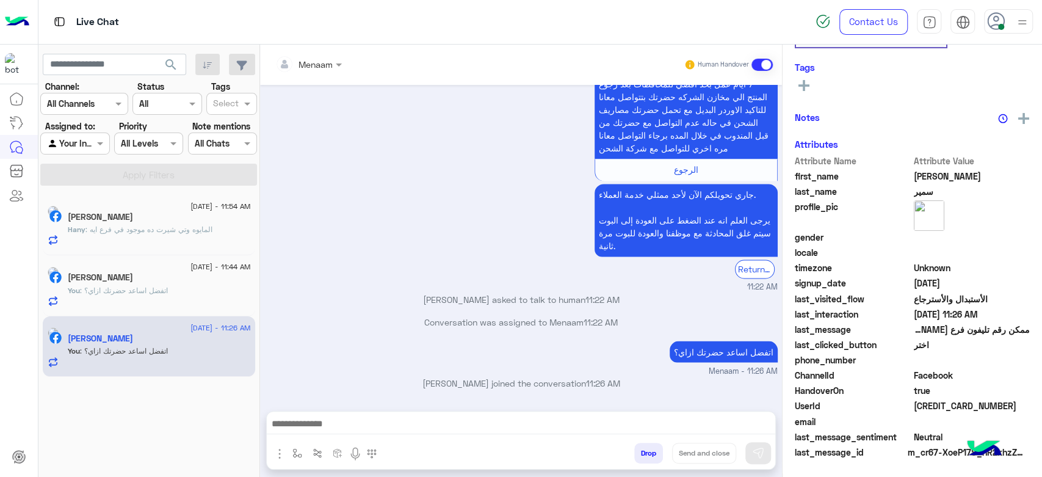
click at [157, 278] on div "[PERSON_NAME]" at bounding box center [159, 278] width 183 height 13
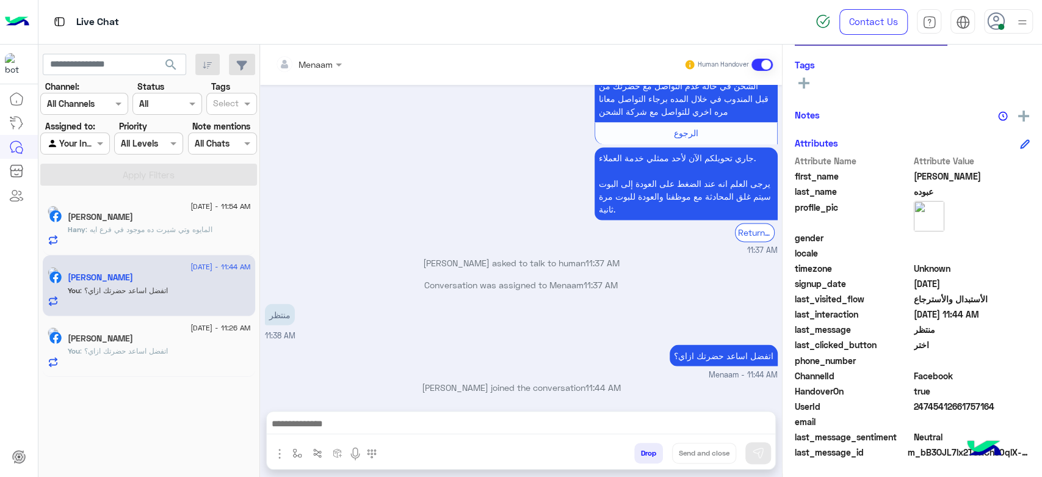
click at [155, 241] on div "Hany : المايوه وتي شيرت ده موجود في فرع ايه" at bounding box center [159, 234] width 183 height 21
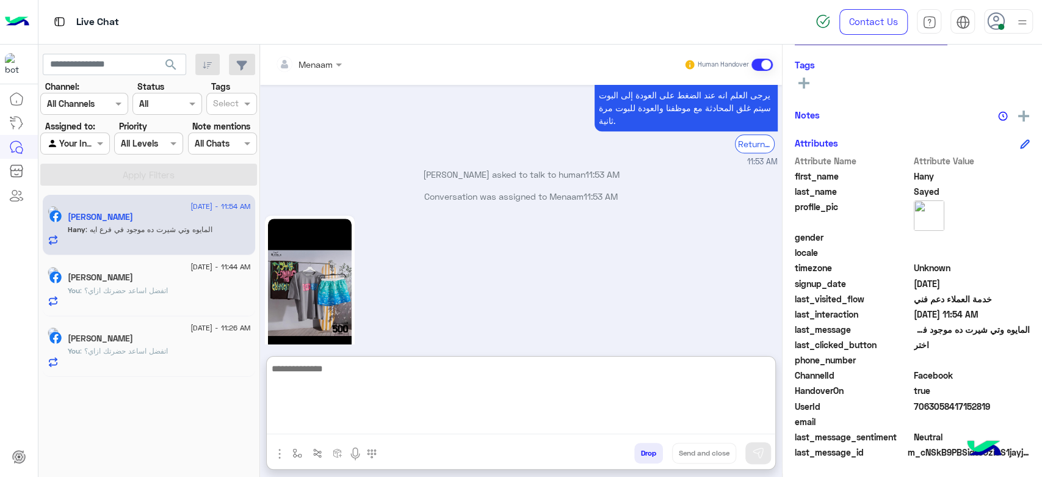
click at [344, 419] on textarea at bounding box center [521, 397] width 508 height 73
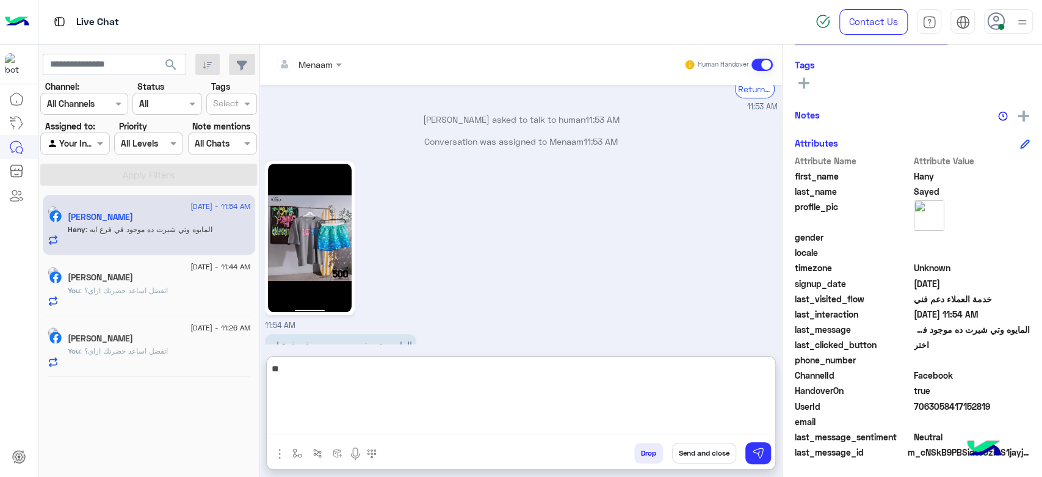
type textarea "*"
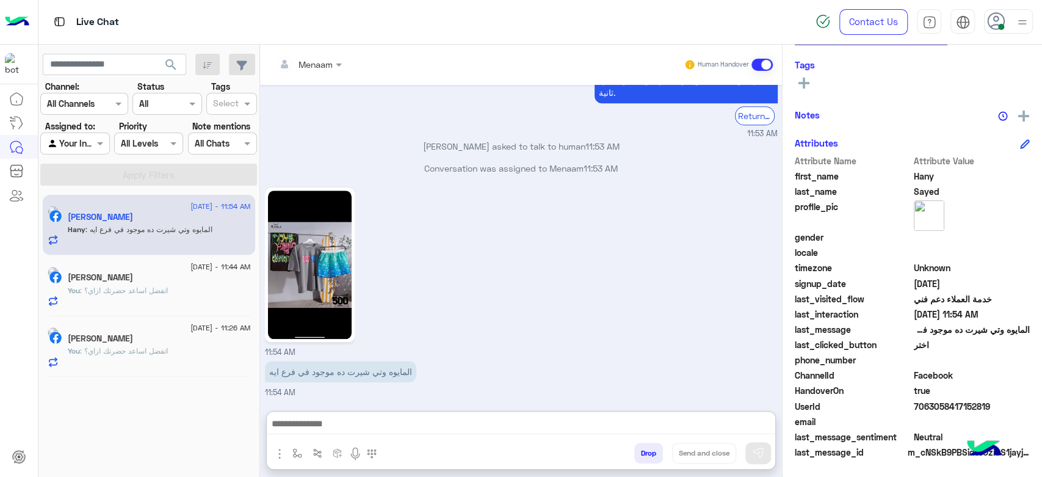
drag, startPoint x: 771, startPoint y: 21, endPoint x: 552, endPoint y: 218, distance: 295.5
click at [552, 210] on div "11:54 AM" at bounding box center [521, 271] width 513 height 174
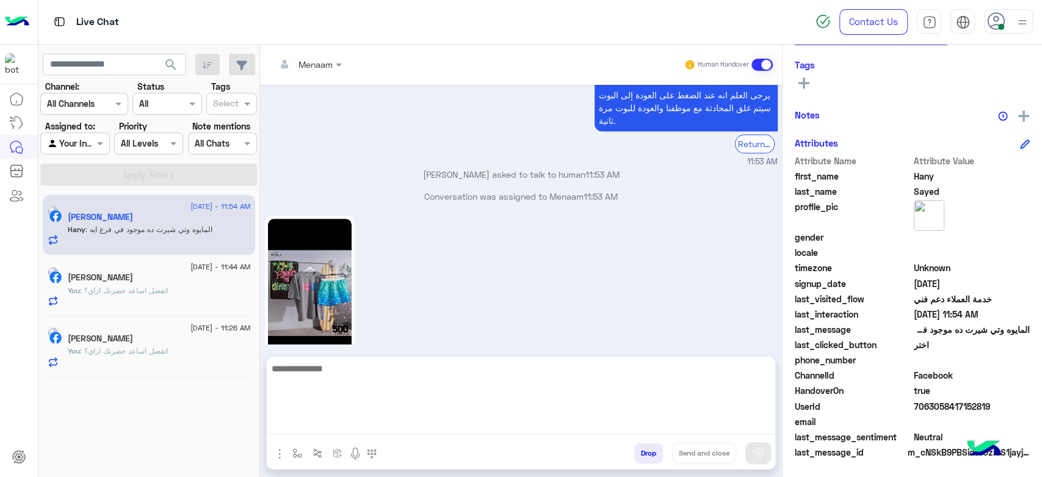
click at [345, 423] on textarea at bounding box center [521, 397] width 508 height 73
type textarea "**********"
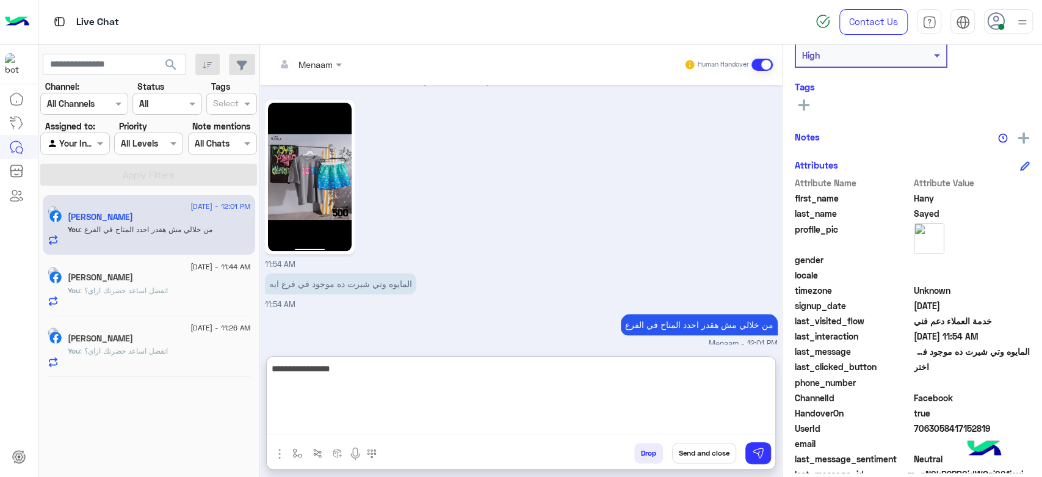
scroll to position [231, 0]
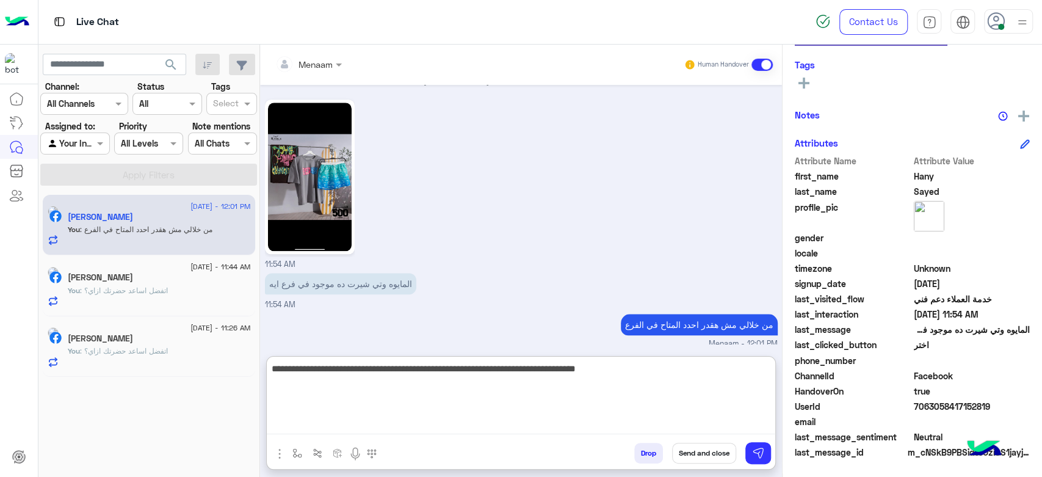
type textarea "**********"
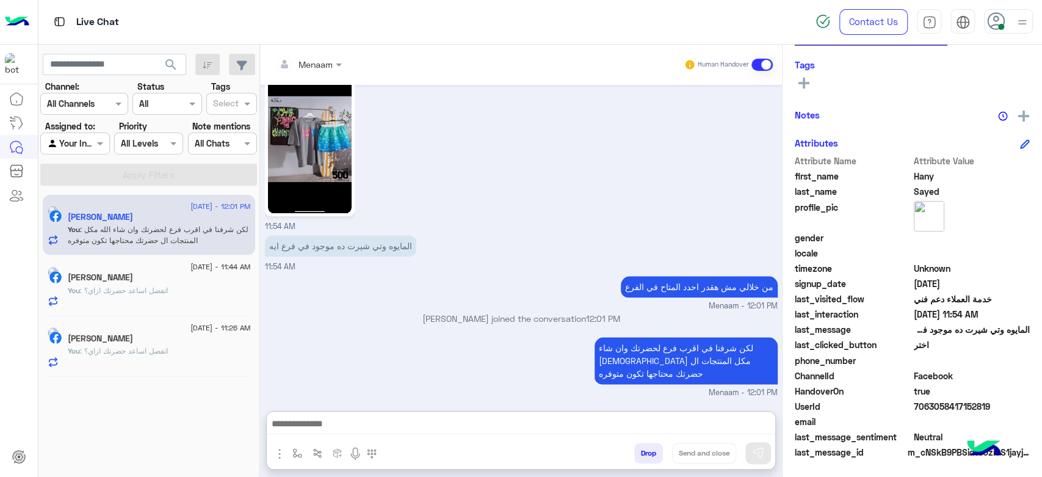
click at [184, 292] on div "You : اتفضل اساعد حضرتك ازاي؟" at bounding box center [159, 295] width 183 height 21
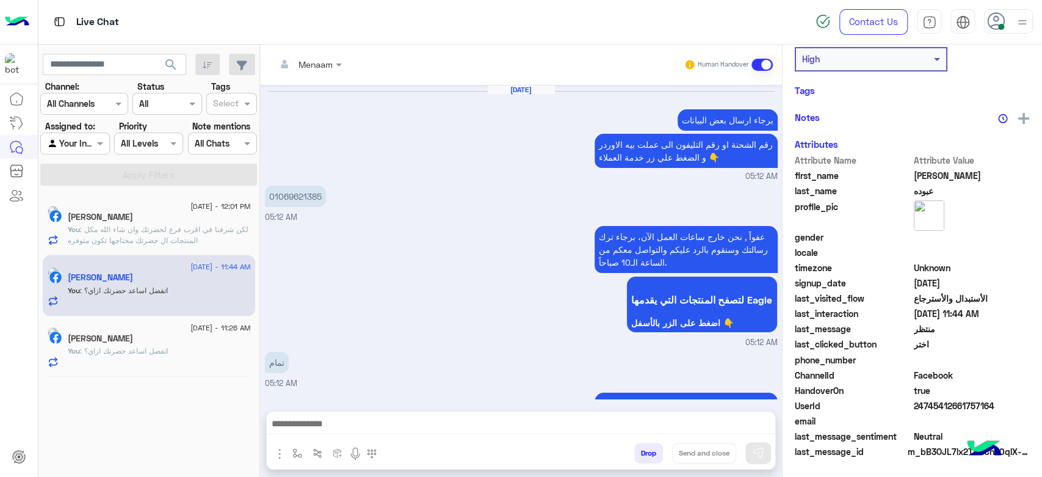
scroll to position [1330, 0]
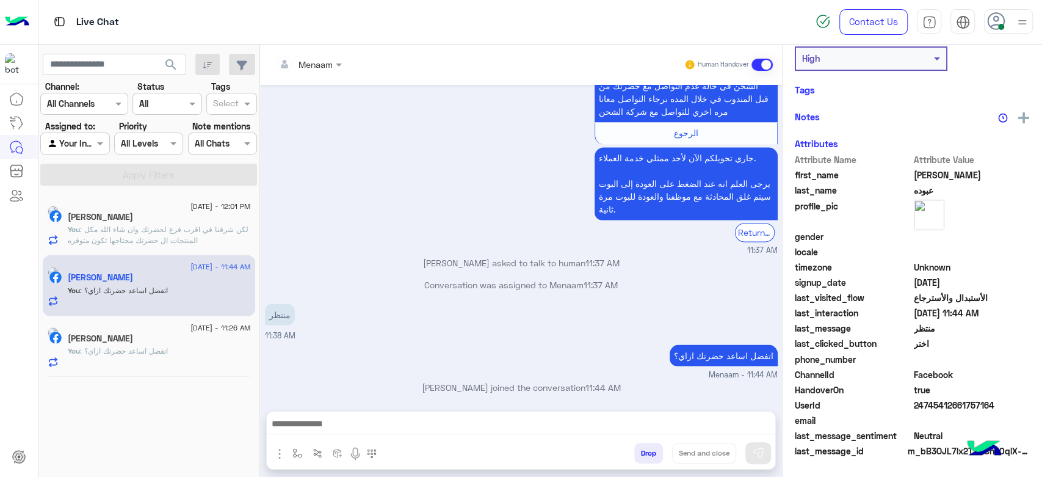
click at [146, 228] on span ": لكن شرفنا في اقرب فرع لحضرتك وان شاء الله مكل المنتجات ال حضرتك محتاجها تكون …" at bounding box center [158, 235] width 181 height 20
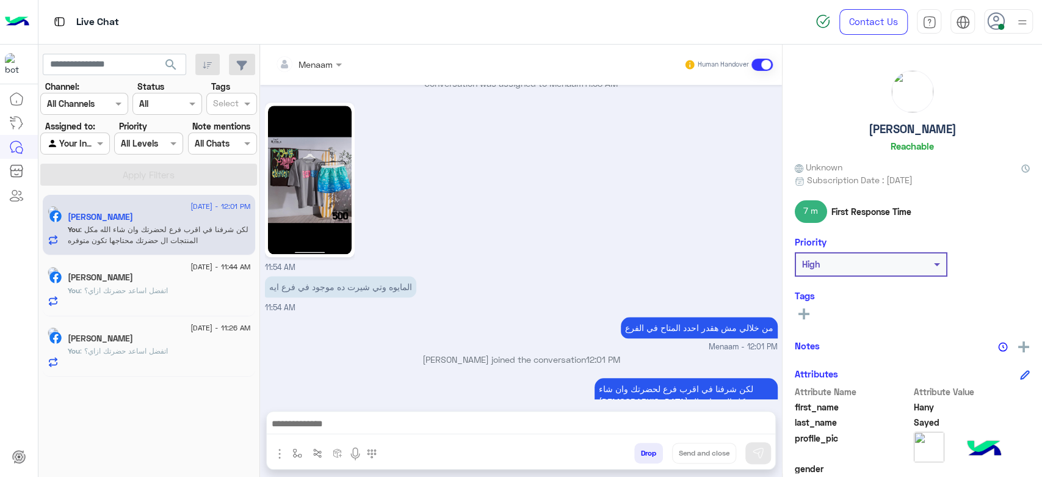
click at [913, 133] on h5 "Hany Sayed" at bounding box center [912, 129] width 88 height 14
copy h5 "Hany Sayed"
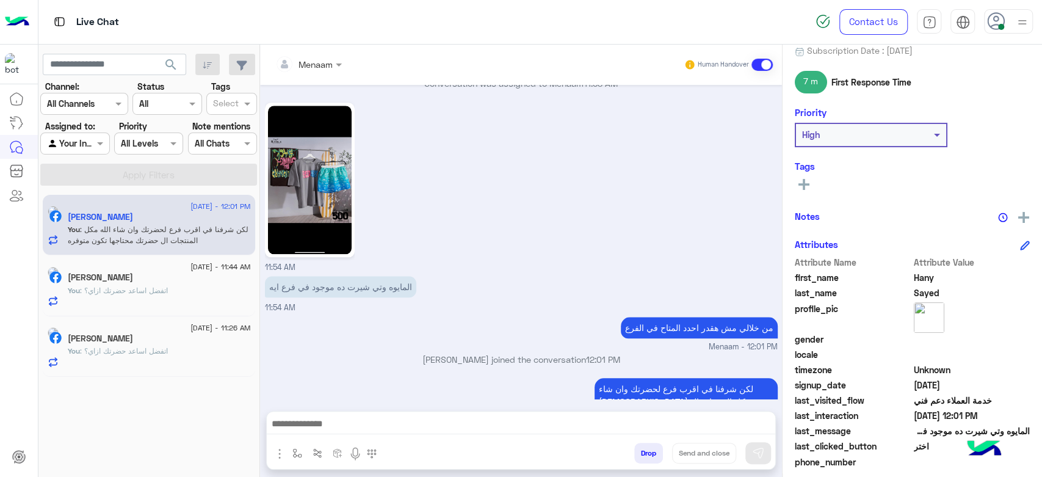
scroll to position [231, 0]
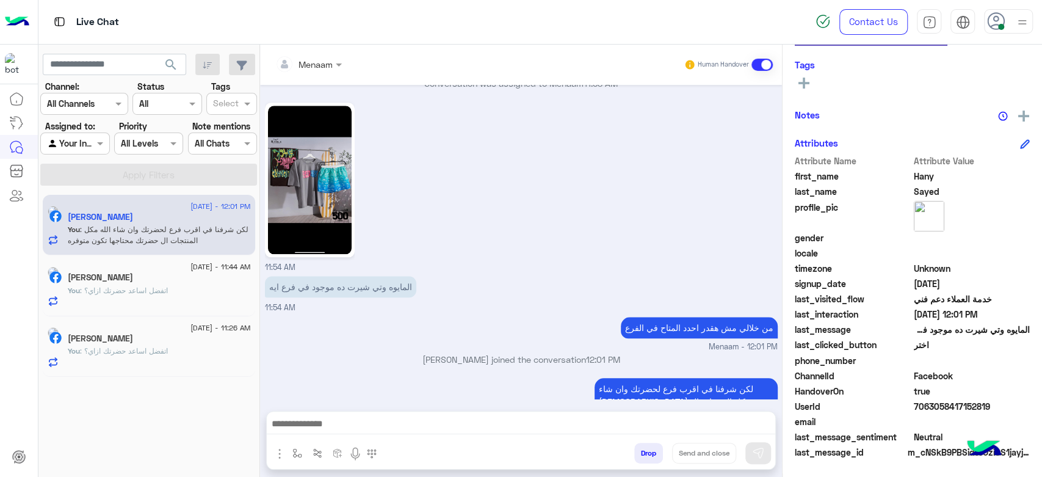
click at [943, 402] on span "7063058417152819" at bounding box center [971, 406] width 117 height 13
copy span "7063058417152819"
click at [138, 283] on div "[PERSON_NAME]" at bounding box center [159, 278] width 183 height 13
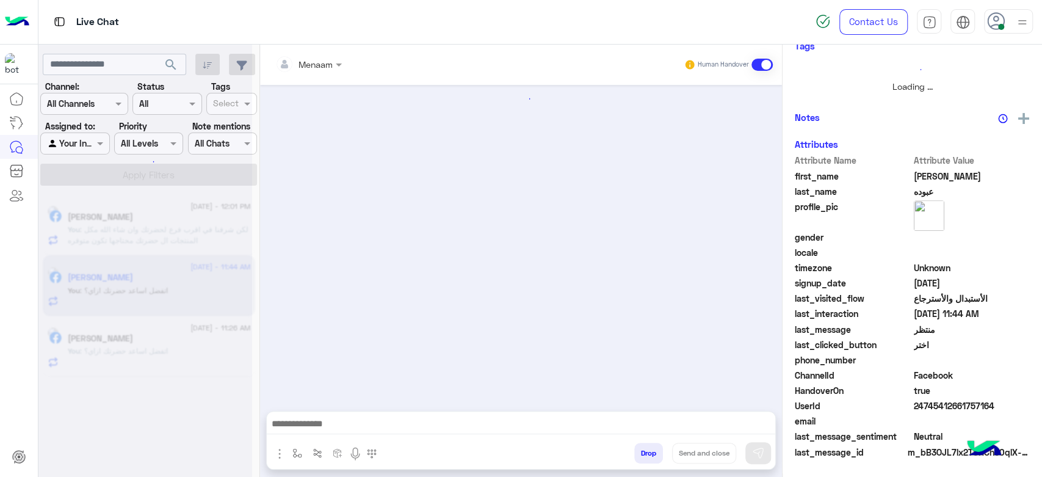
click at [137, 345] on p "You : اتفضل اساعد حضرتك ازاي؟" at bounding box center [118, 350] width 100 height 11
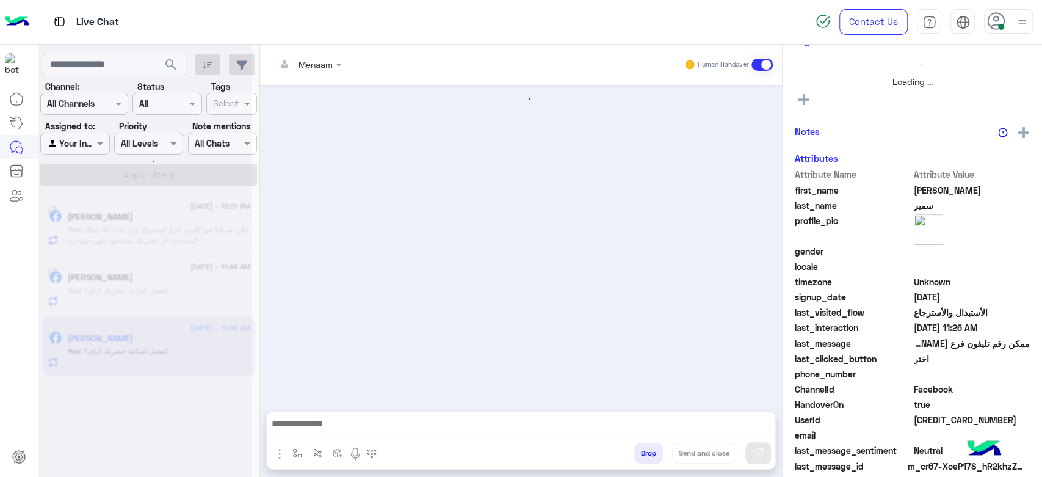
scroll to position [228, 0]
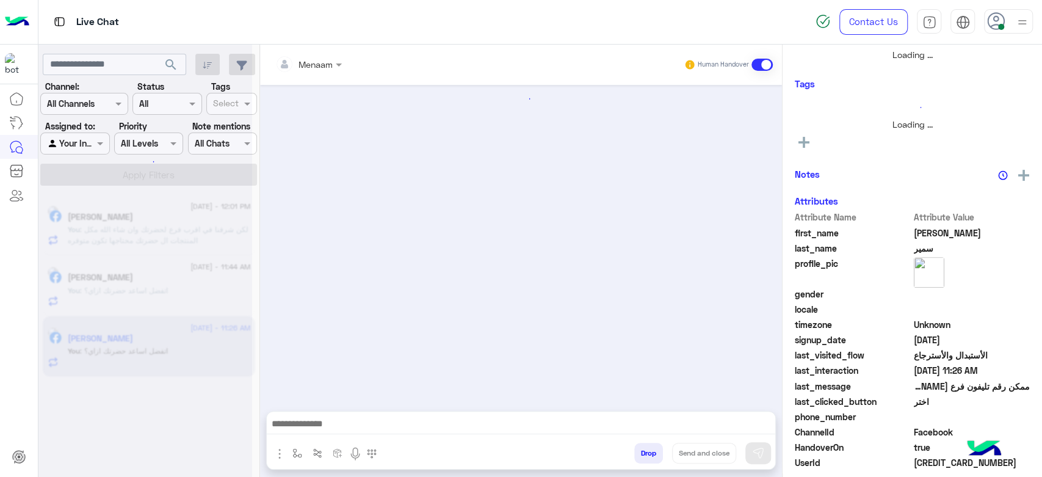
click at [149, 358] on div "You : اتفضل اساعد حضرتك ازاي؟" at bounding box center [159, 355] width 183 height 21
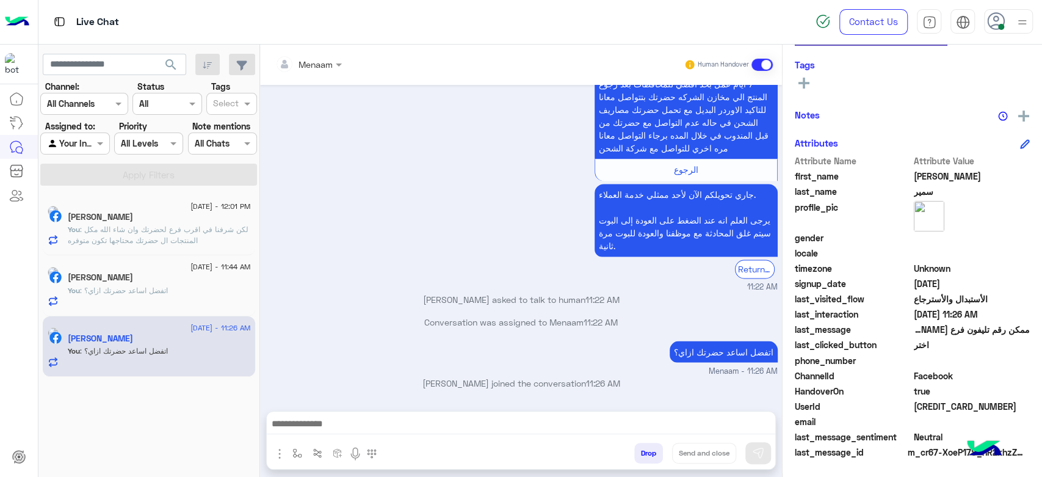
click at [145, 294] on span ": اتفضل اساعد حضرتك ازاي؟" at bounding box center [124, 290] width 88 height 9
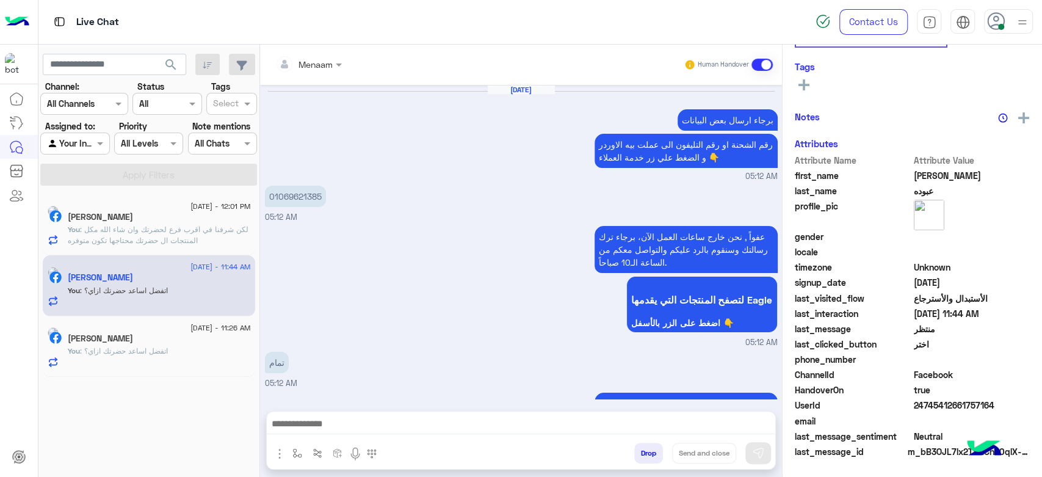
scroll to position [1330, 0]
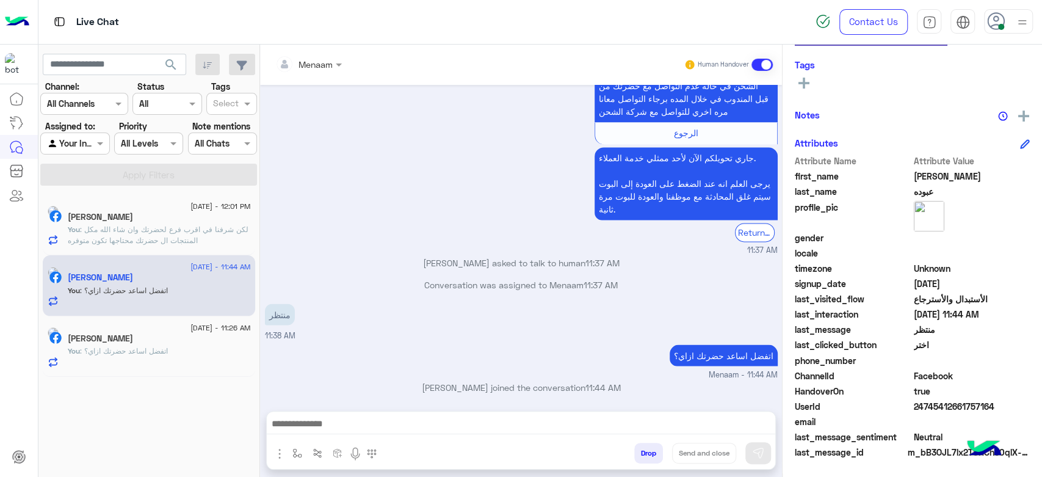
click at [176, 233] on span ": لكن شرفنا في اقرب فرع لحضرتك وان شاء الله مكل المنتجات ال حضرتك محتاجها تكون …" at bounding box center [158, 235] width 181 height 20
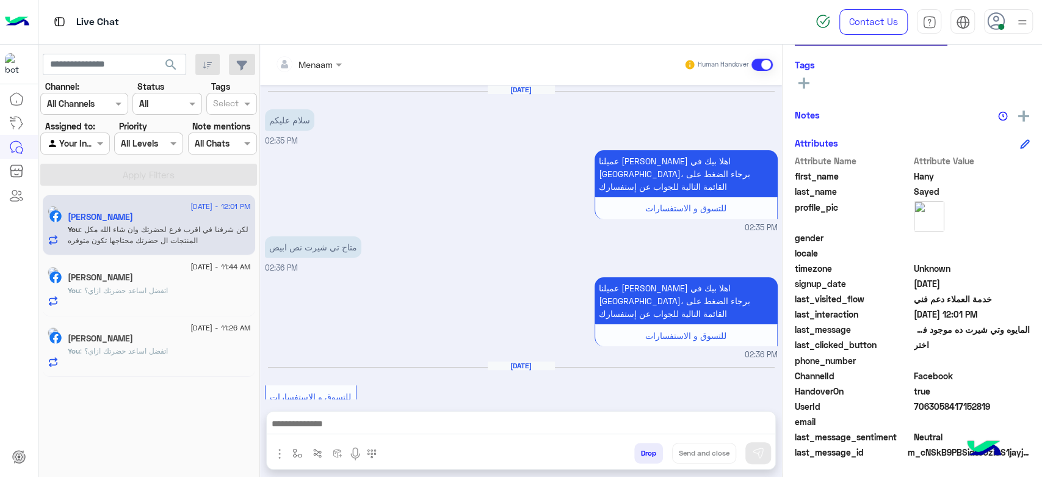
scroll to position [862, 0]
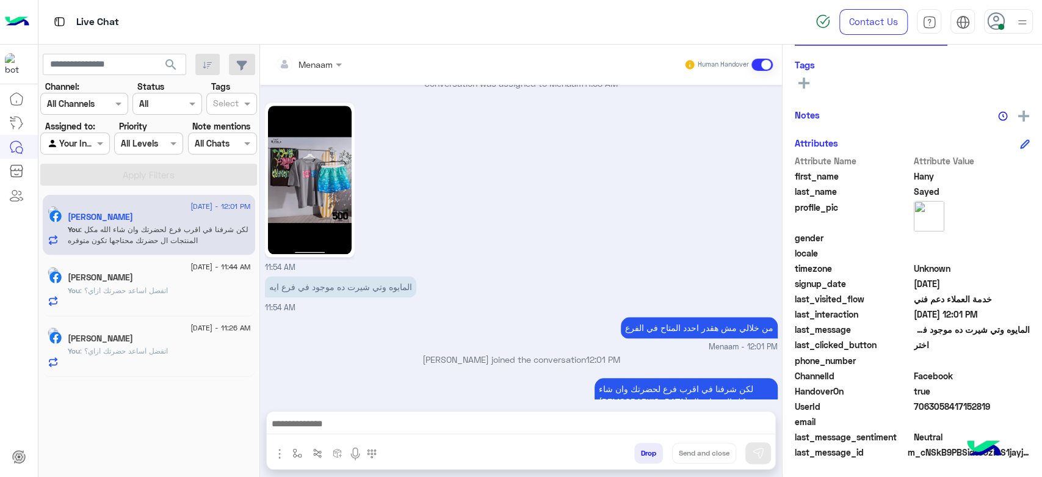
click at [151, 316] on div "30 August - 11:26 AM محمد سمير You : اتفضل اساعد حضرتك ازاي؟" at bounding box center [149, 346] width 212 height 61
click at [156, 290] on span ": اتفضل اساعد حضرتك ازاي؟" at bounding box center [124, 290] width 88 height 9
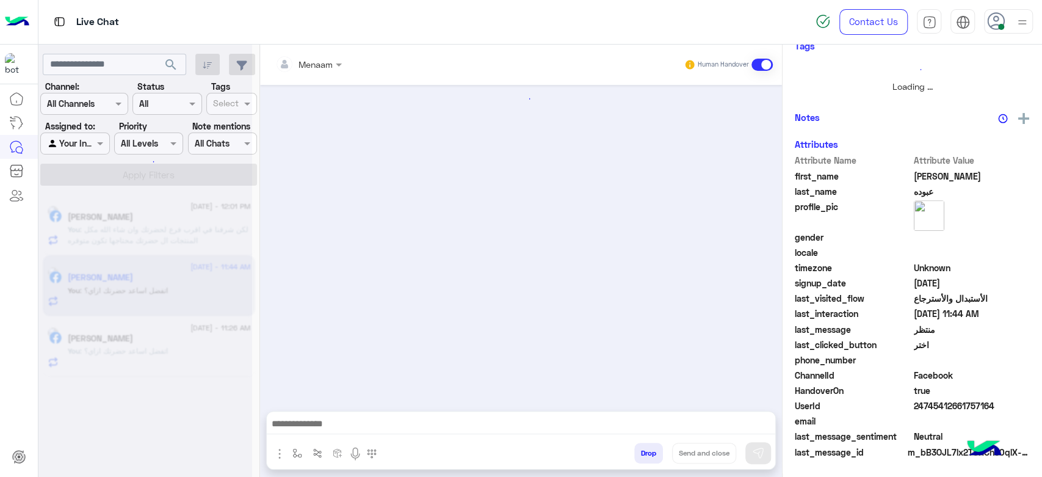
click at [161, 343] on div "[PERSON_NAME]" at bounding box center [159, 339] width 183 height 13
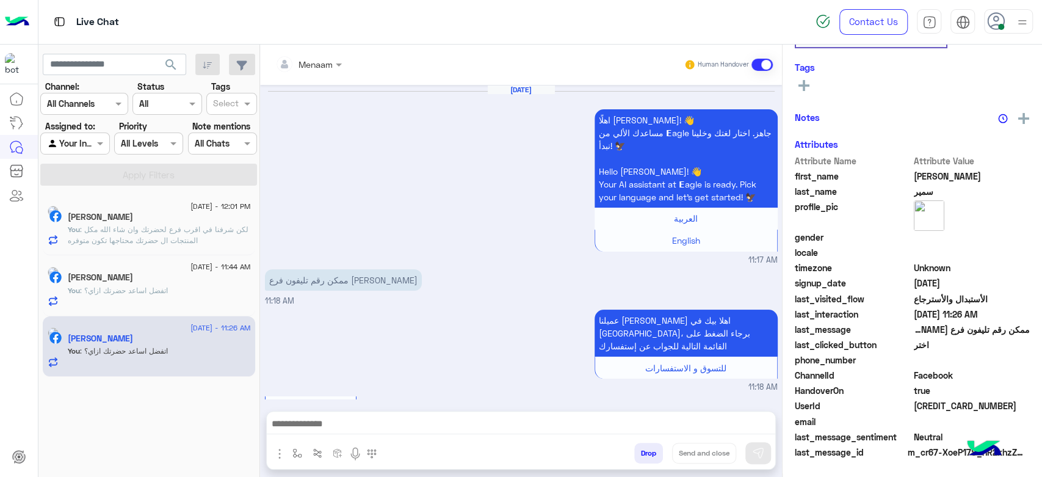
scroll to position [1352, 0]
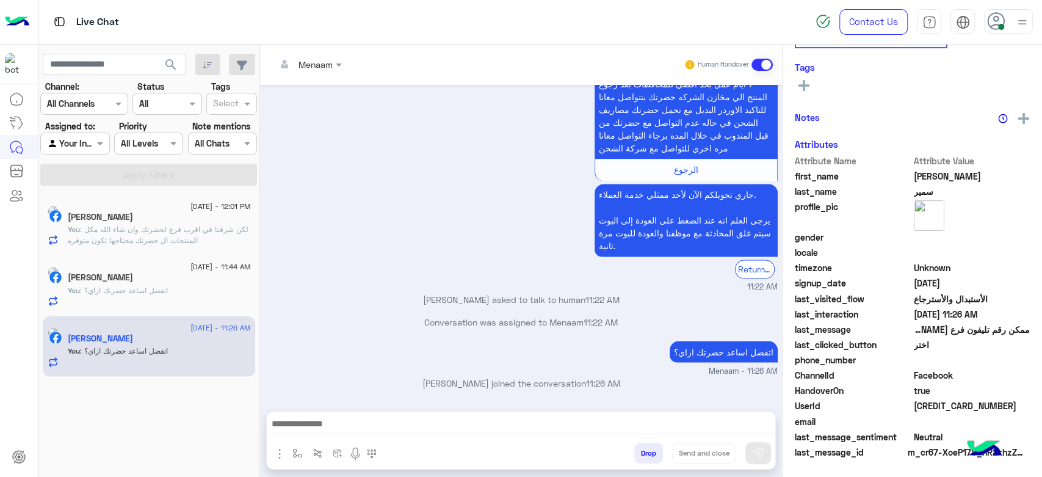
click at [156, 287] on span ": اتفضل اساعد حضرتك ازاي؟" at bounding box center [124, 290] width 88 height 9
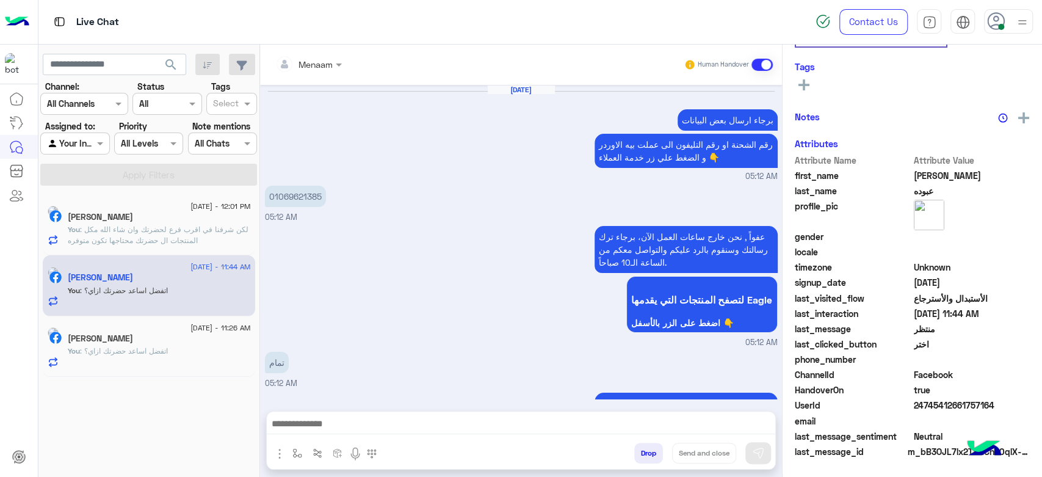
scroll to position [231, 0]
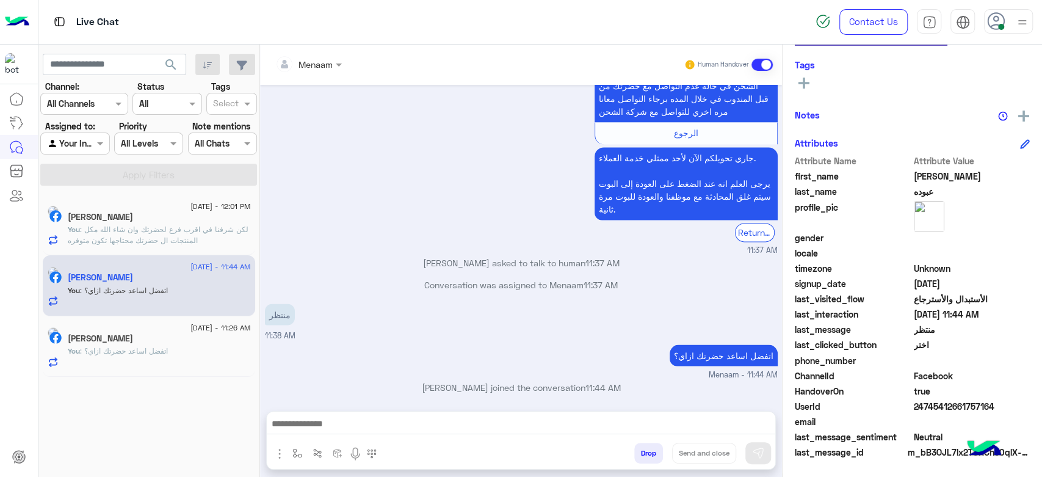
click at [125, 354] on span ": اتفضل اساعد حضرتك ازاي؟" at bounding box center [124, 350] width 88 height 9
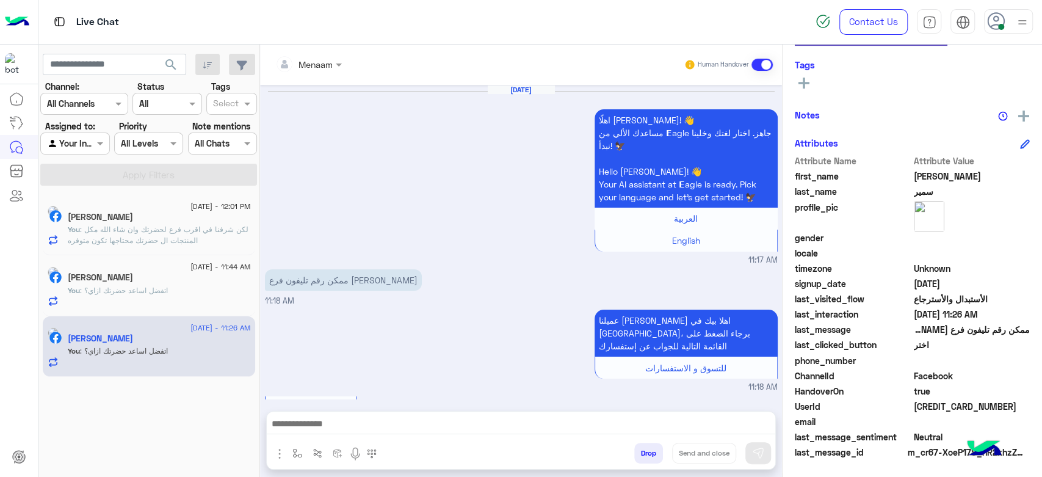
scroll to position [1352, 0]
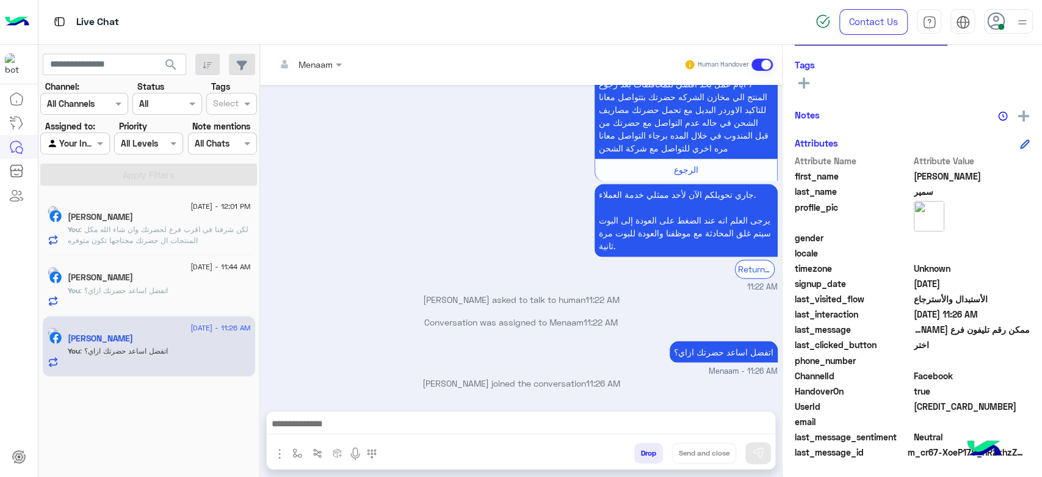
click at [176, 203] on div "30 August - 12:01 PM Hany Sayed You : لكن شرفنا في اقرب فرع لحضرتك وان شاء الله…" at bounding box center [149, 225] width 212 height 61
click at [167, 245] on p "You : لكن شرفنا في اقرب فرع لحضرتك وان شاء الله مكل المنتجات ال حضرتك محتاجها ت…" at bounding box center [159, 235] width 183 height 22
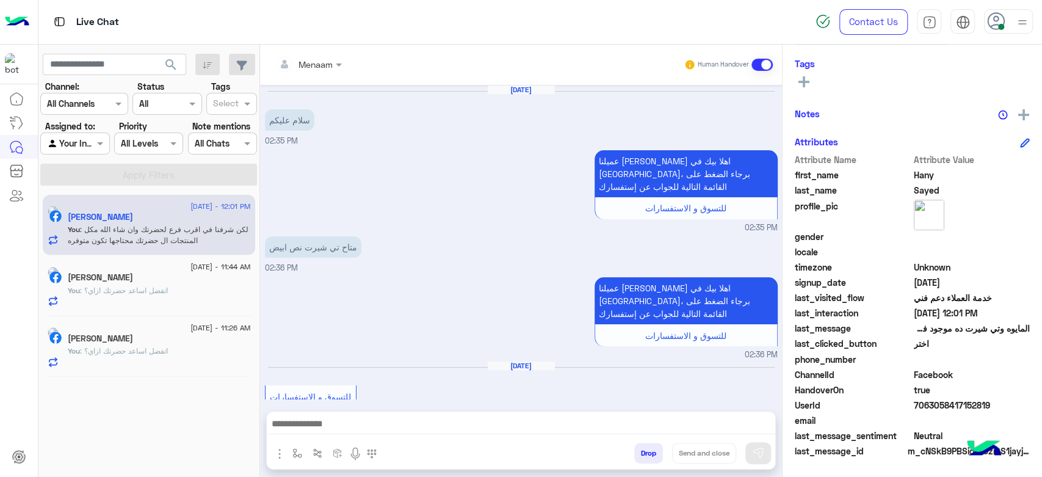
scroll to position [231, 0]
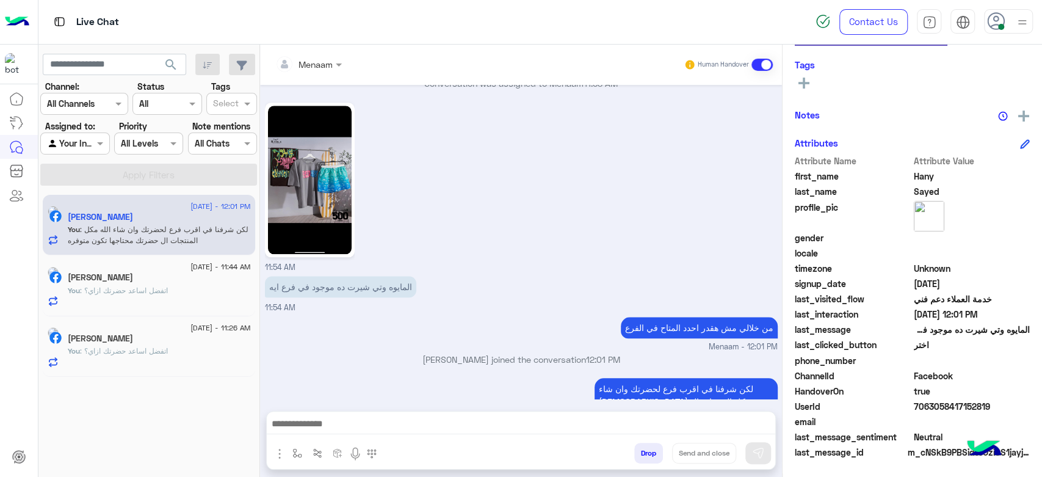
click at [203, 286] on div "You : اتفضل اساعد حضرتك ازاي؟" at bounding box center [159, 295] width 183 height 21
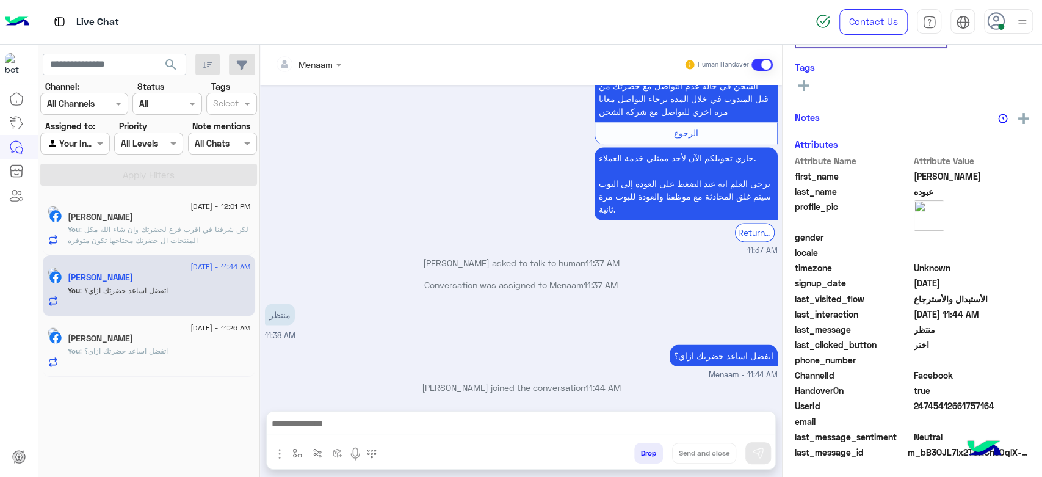
click at [168, 342] on div "[PERSON_NAME]" at bounding box center [159, 339] width 183 height 13
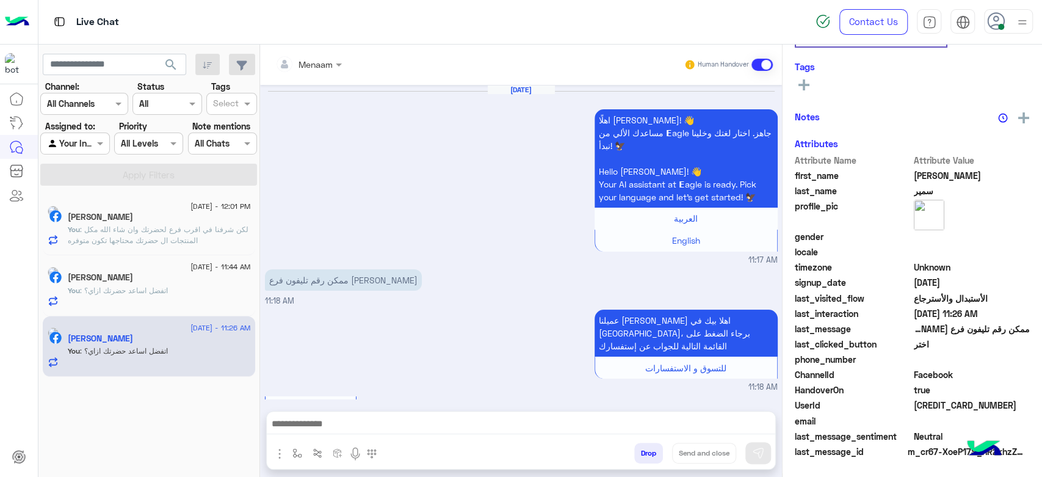
click at [164, 232] on span ": لكن شرفنا في اقرب فرع لحضرتك وان شاء الله مكل المنتجات ال حضرتك محتاجها تكون …" at bounding box center [158, 235] width 181 height 20
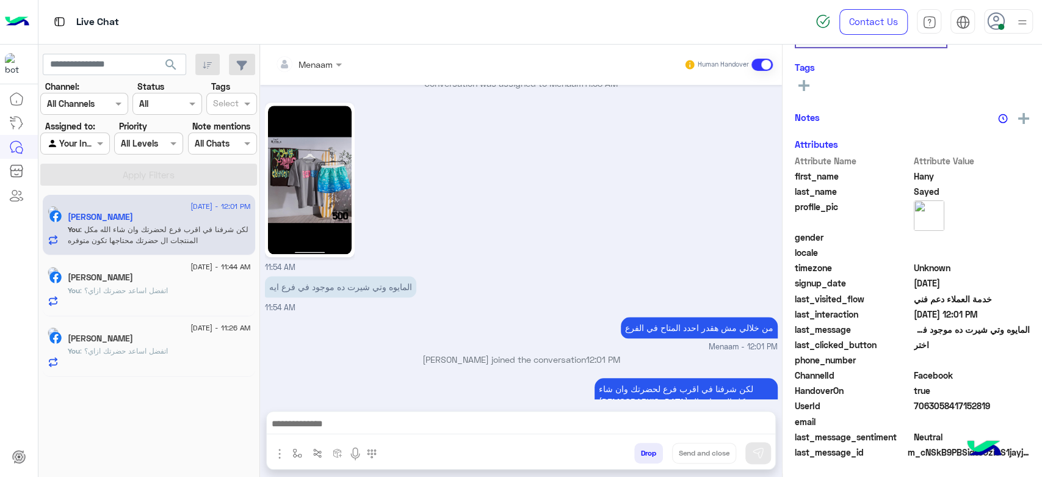
click at [167, 242] on span ": لكن شرفنا في اقرب فرع لحضرتك وان شاء الله مكل المنتجات ال حضرتك محتاجها تكون …" at bounding box center [158, 235] width 181 height 20
click at [151, 304] on div "You : اتفضل اساعد حضرتك ازاي؟" at bounding box center [159, 295] width 183 height 21
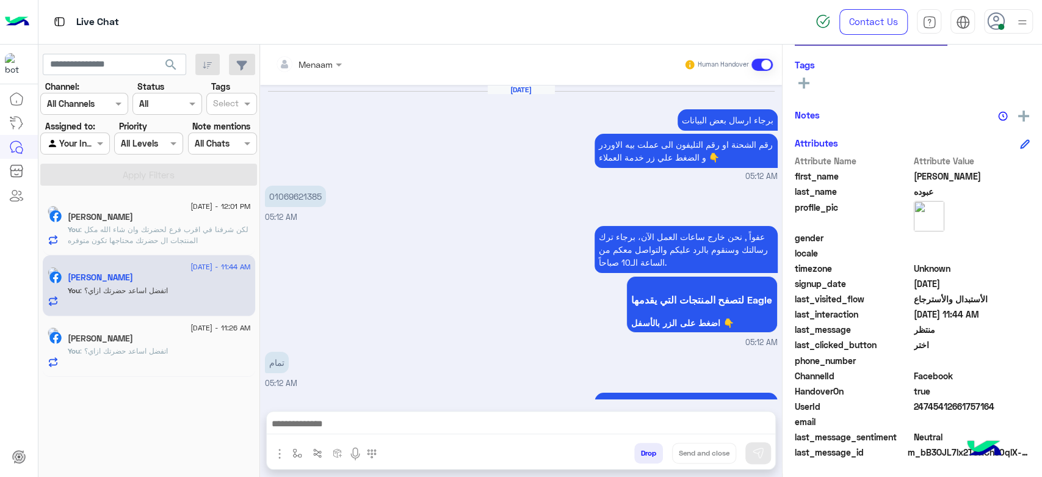
click at [159, 372] on div "30 August - 11:26 AM محمد سمير You : اتفضل اساعد حضرتك ازاي؟" at bounding box center [149, 346] width 212 height 61
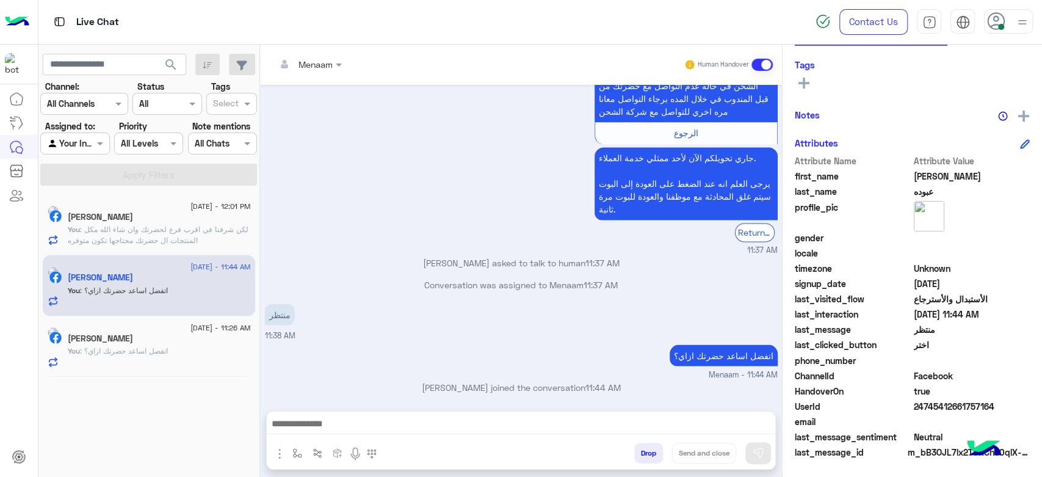
click at [153, 353] on span ": اتفضل اساعد حضرتك ازاي؟" at bounding box center [124, 350] width 88 height 9
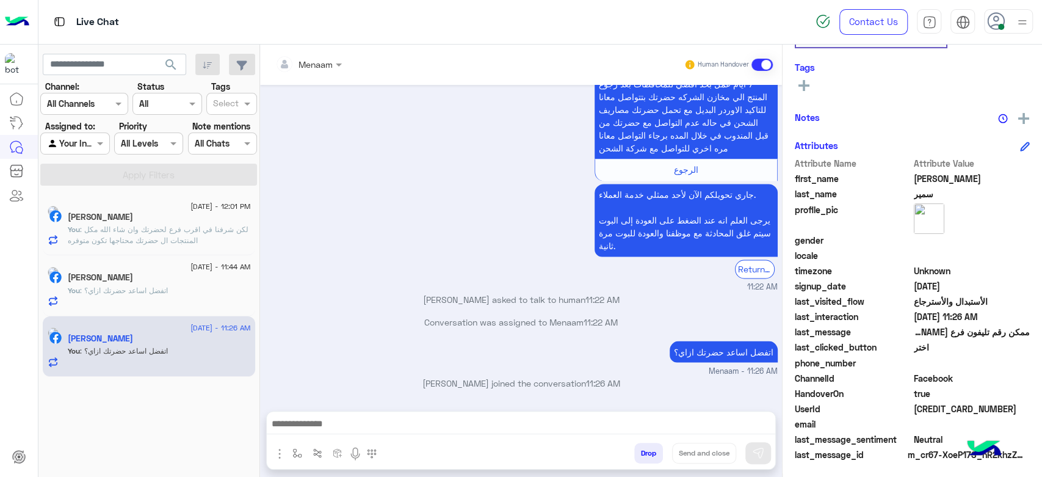
click at [145, 293] on span ": اتفضل اساعد حضرتك ازاي؟" at bounding box center [124, 290] width 88 height 9
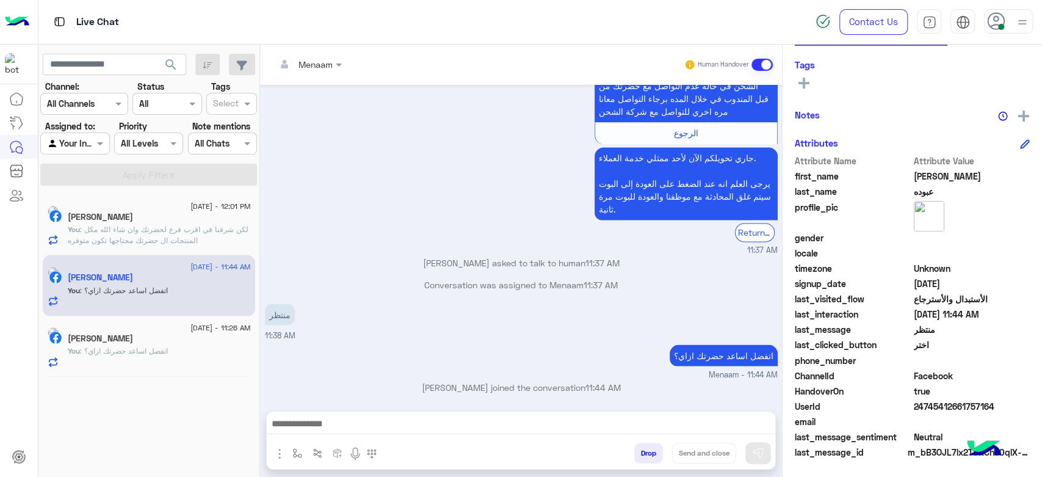
click at [166, 230] on span ": لكن شرفنا في اقرب فرع لحضرتك وان شاء الله مكل المنتجات ال حضرتك محتاجها تكون …" at bounding box center [158, 235] width 181 height 20
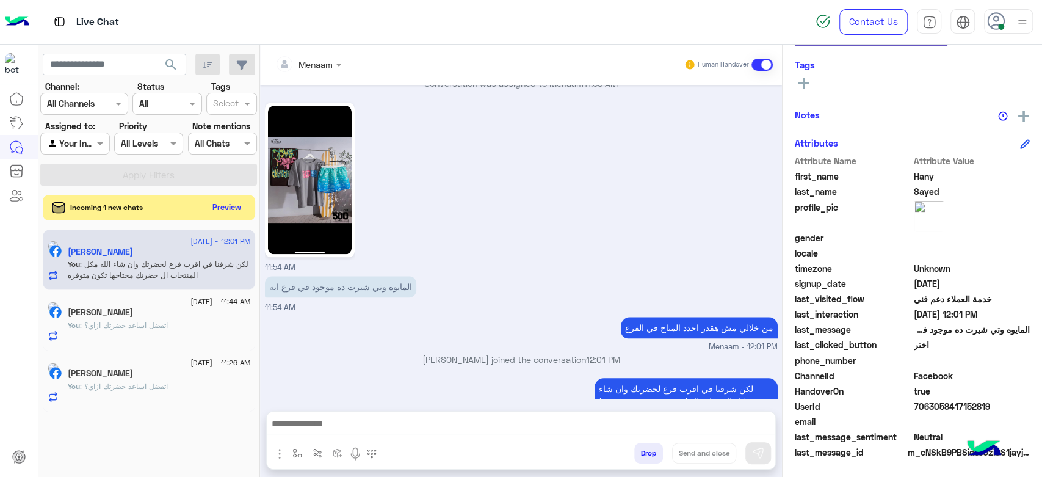
click at [219, 214] on button "Preview" at bounding box center [227, 207] width 38 height 16
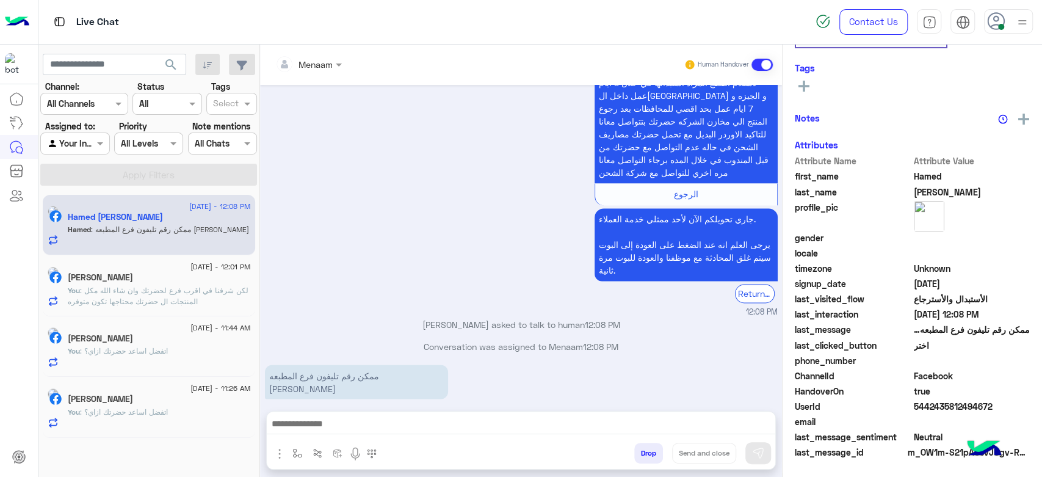
scroll to position [209, 0]
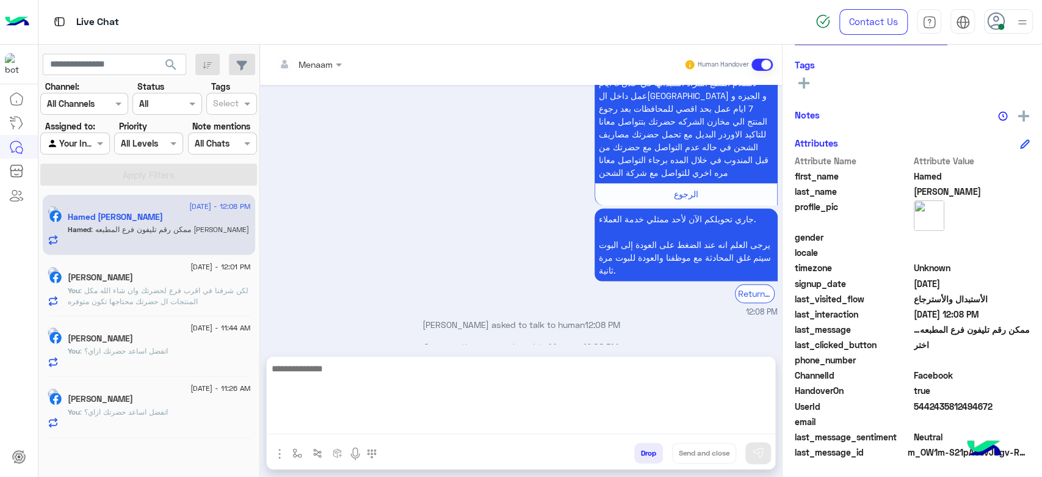
click at [347, 428] on textarea at bounding box center [521, 397] width 508 height 73
paste textarea "**********"
type textarea "**********"
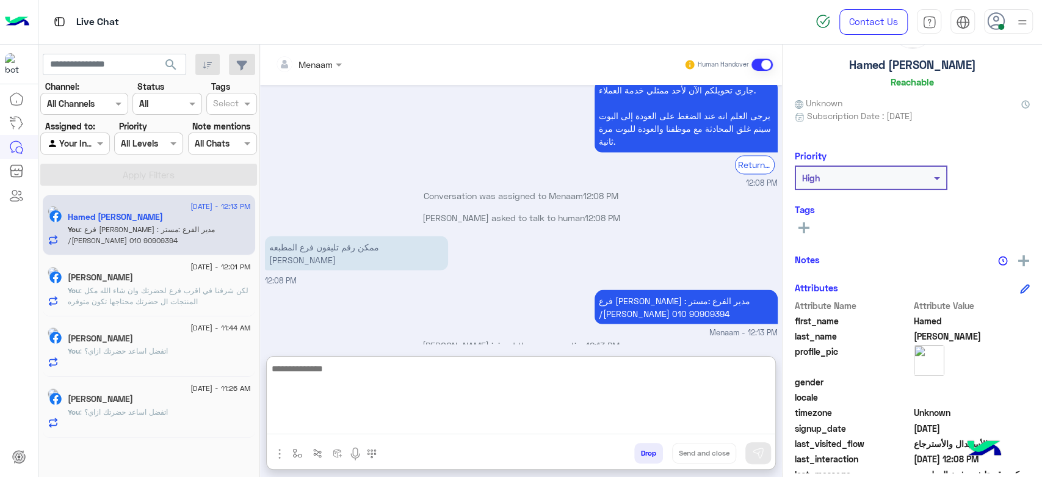
scroll to position [0, 0]
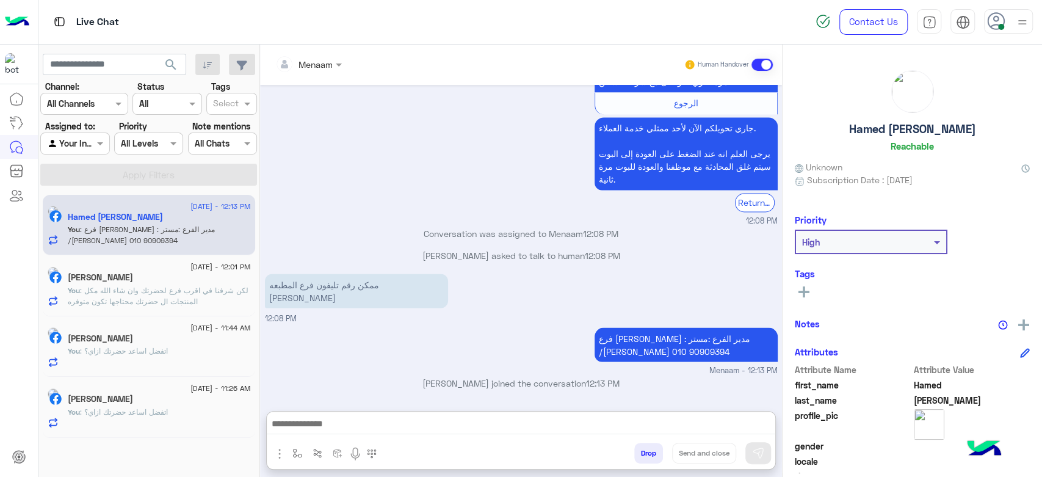
click at [884, 128] on h5 "Hamed Abd Elkarim" at bounding box center [912, 129] width 127 height 14
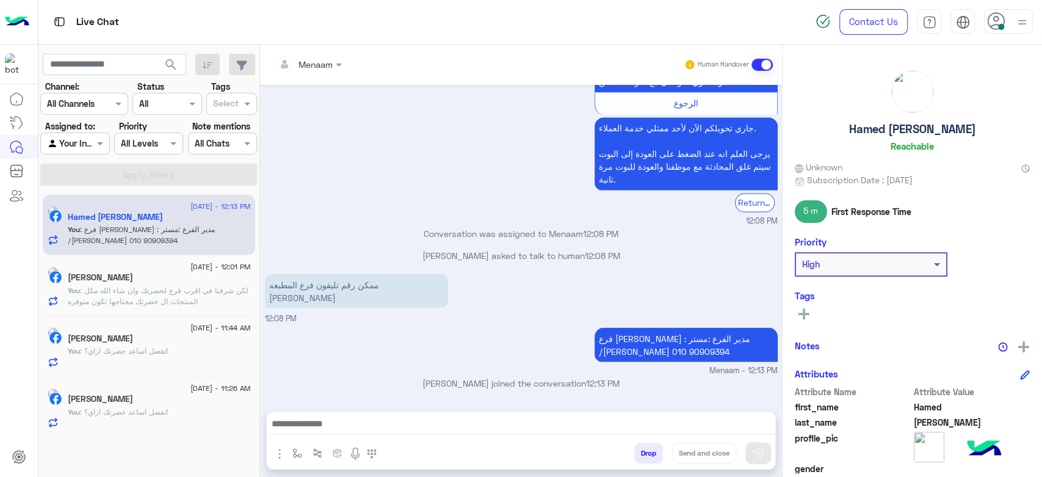
scroll to position [1417, 0]
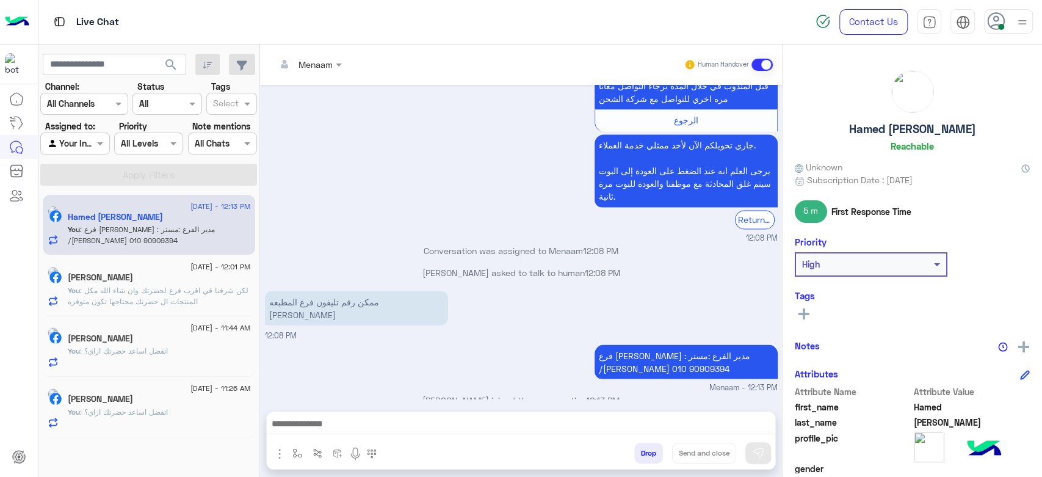
click at [884, 128] on h5 "Hamed Abd Elkarim" at bounding box center [912, 129] width 127 height 14
copy h5 "Hamed Abd Elkarim"
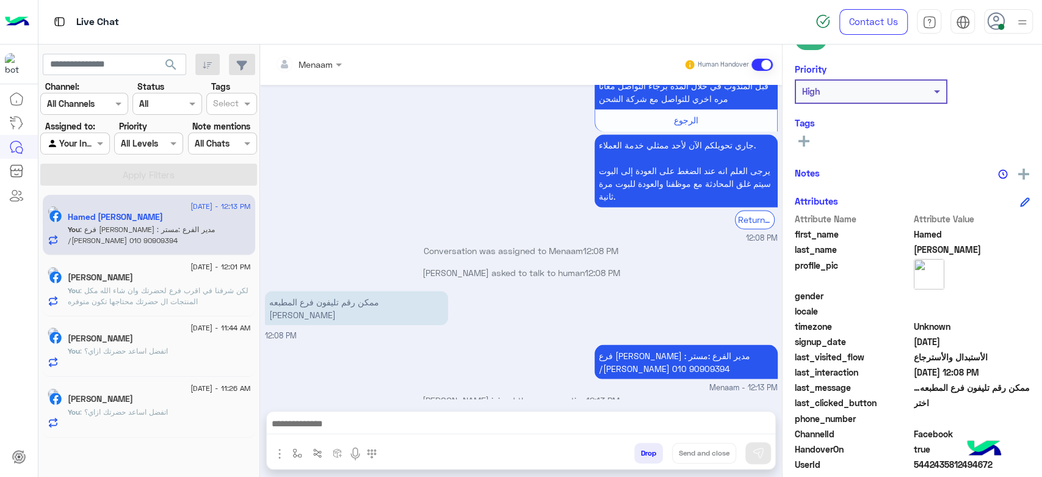
scroll to position [231, 0]
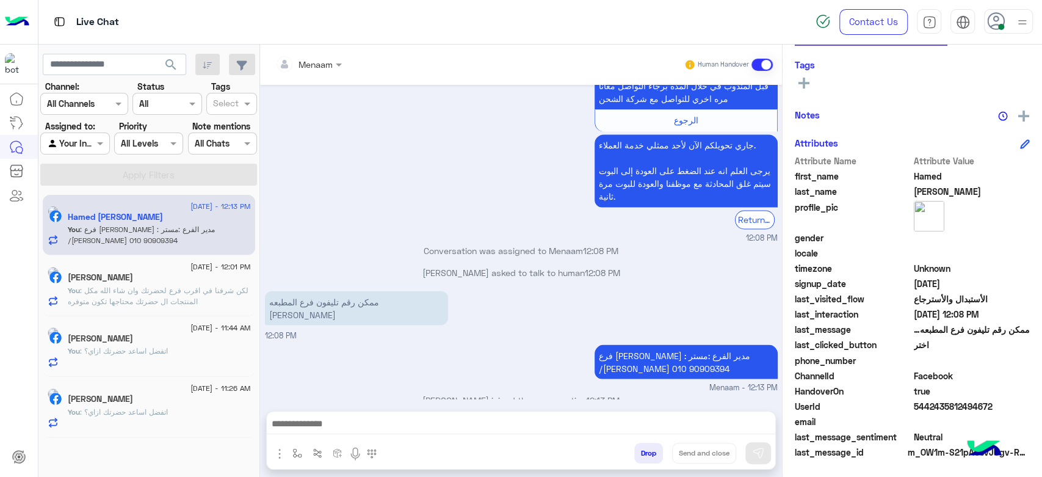
click at [918, 400] on span "5442435812494672" at bounding box center [971, 406] width 117 height 13
copy span "5442435812494672"
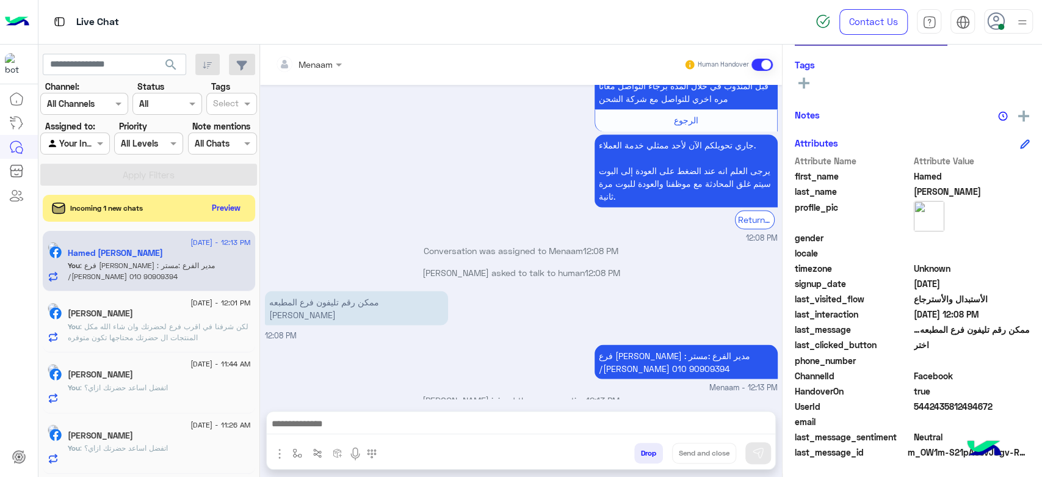
scroll to position [0, 0]
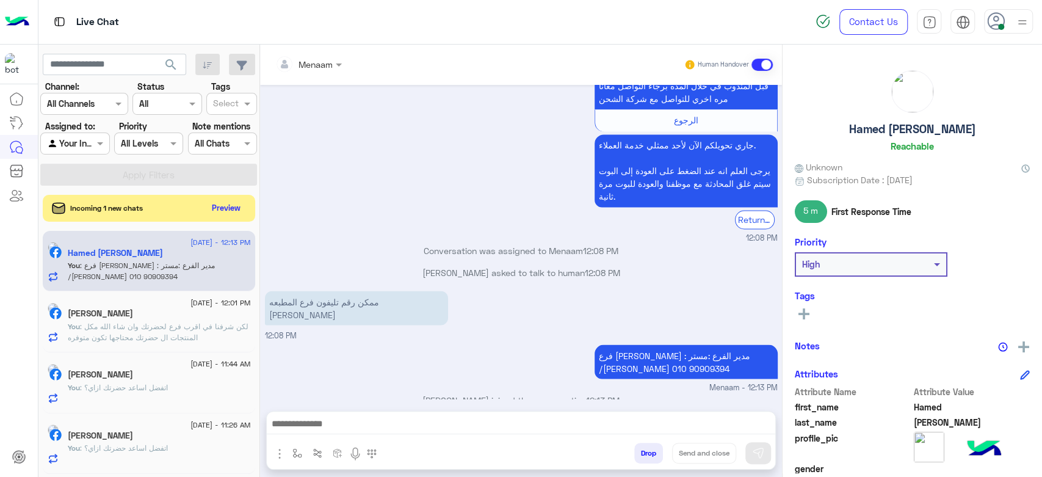
click at [644, 448] on button "Drop" at bounding box center [648, 452] width 29 height 21
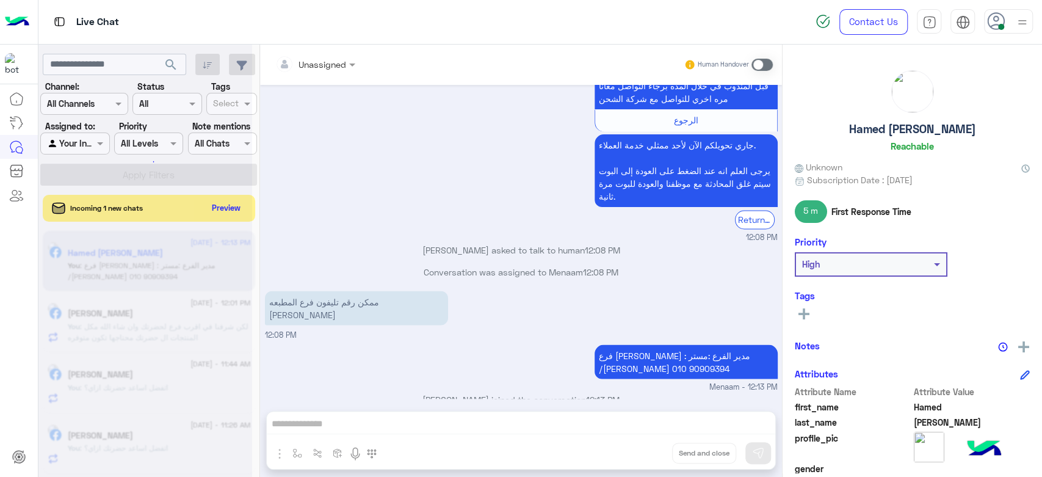
scroll to position [1439, 0]
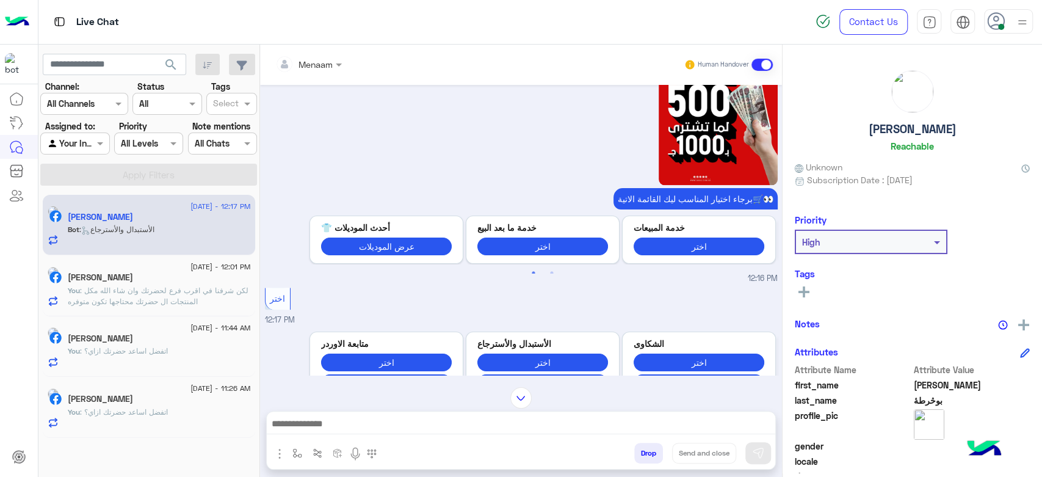
scroll to position [1034, 0]
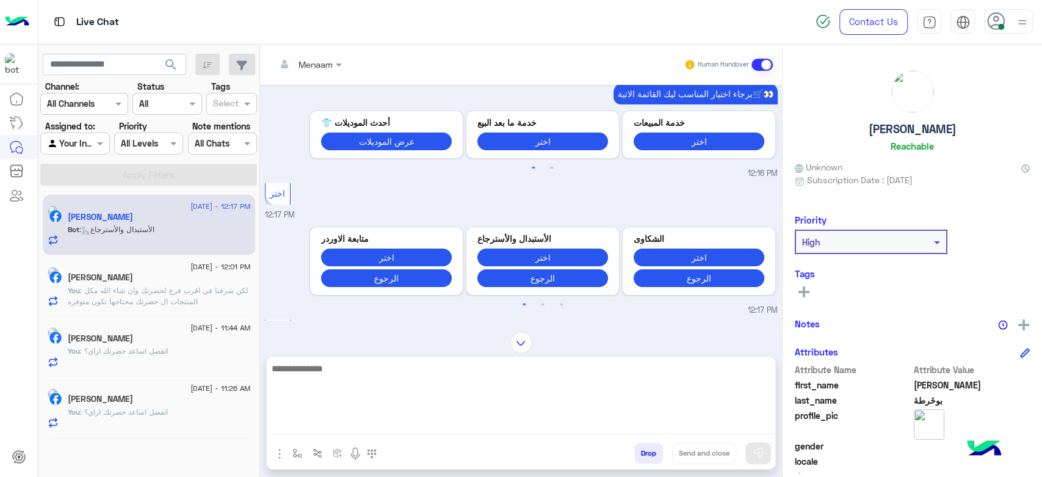
click at [345, 420] on textarea at bounding box center [521, 397] width 508 height 73
type textarea "**********"
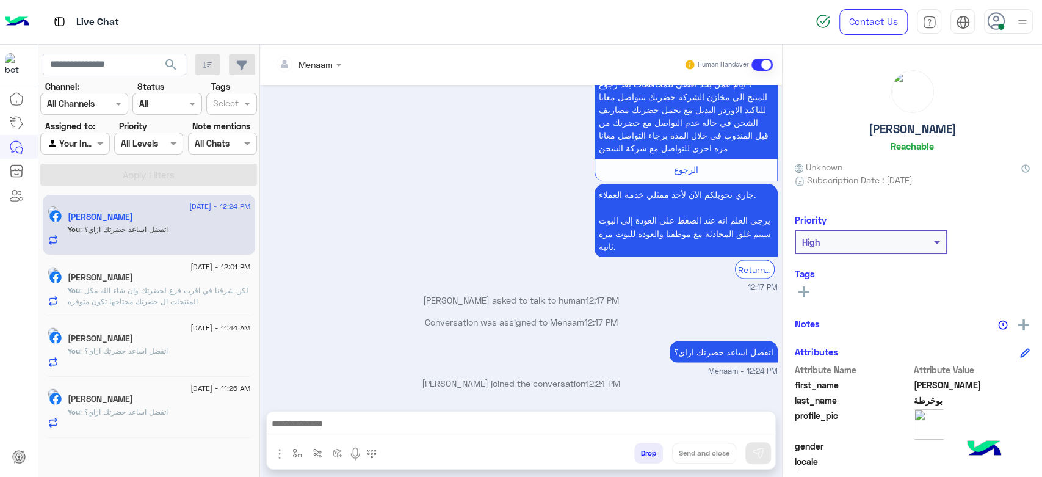
click at [151, 403] on div "[PERSON_NAME]" at bounding box center [159, 400] width 183 height 13
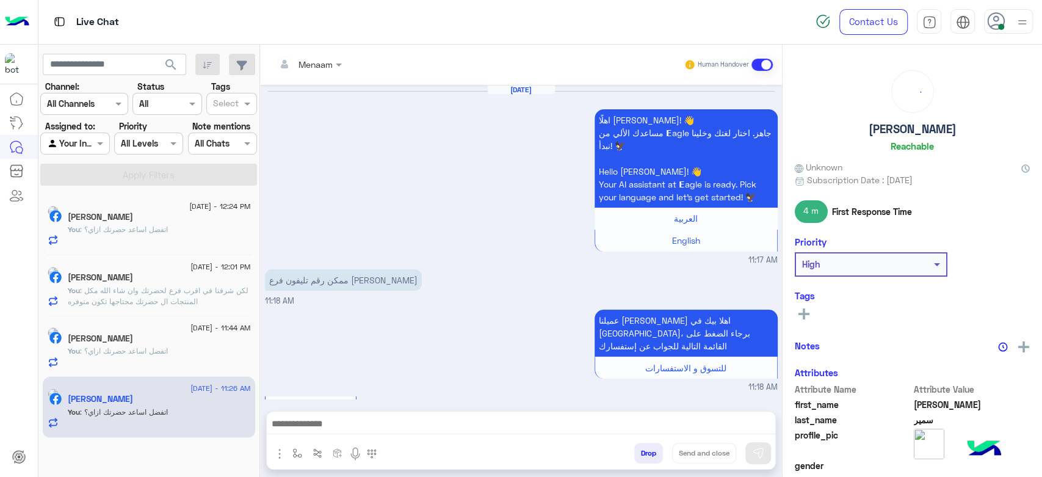
scroll to position [1352, 0]
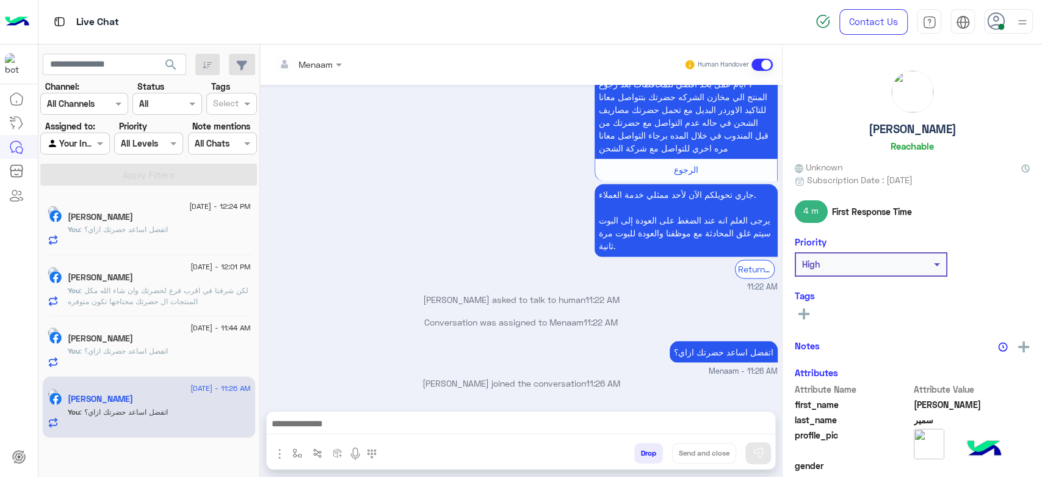
click at [168, 350] on span ": اتفضل اساعد حضرتك ازاي؟" at bounding box center [124, 350] width 88 height 9
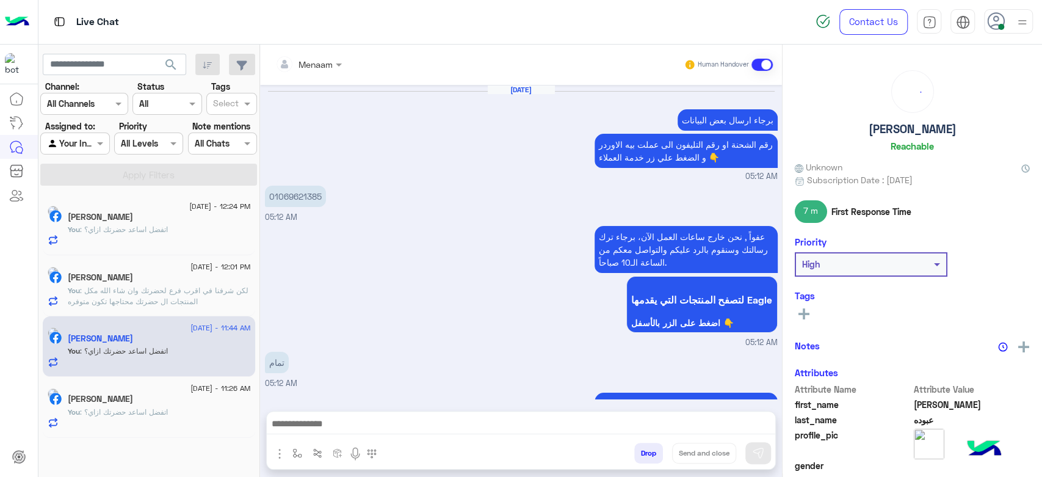
scroll to position [1330, 0]
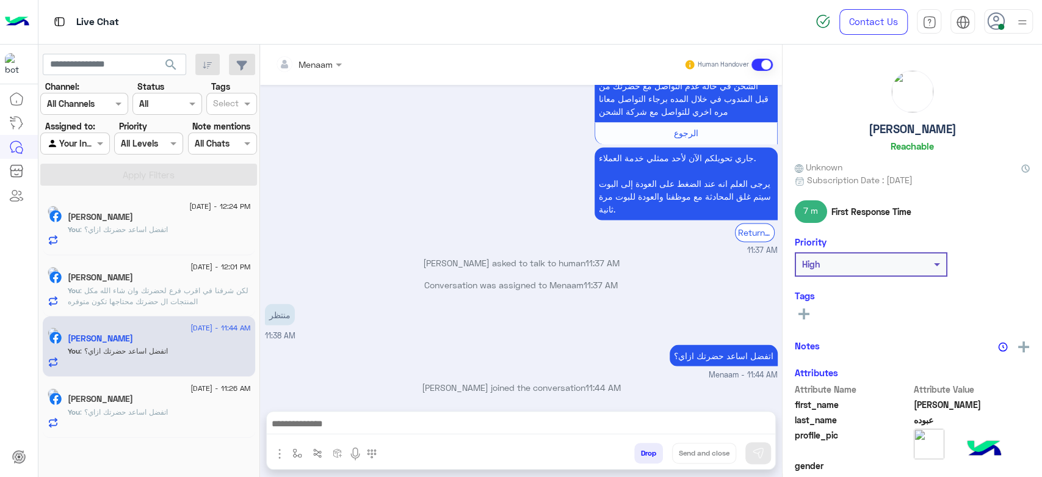
click at [171, 301] on span ": لكن شرفنا في اقرب فرع لحضرتك وان شاء الله مكل المنتجات ال حضرتك محتاجها تكون …" at bounding box center [158, 296] width 181 height 20
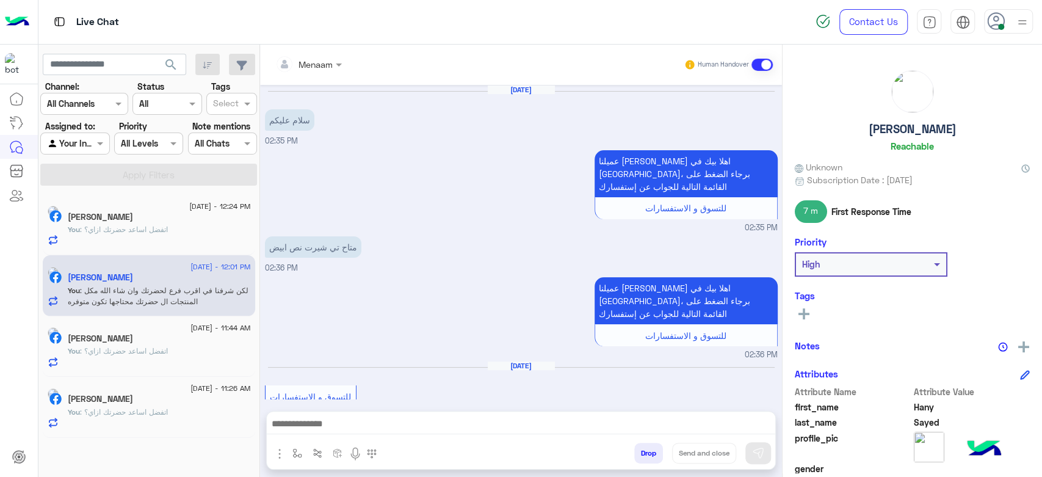
scroll to position [862, 0]
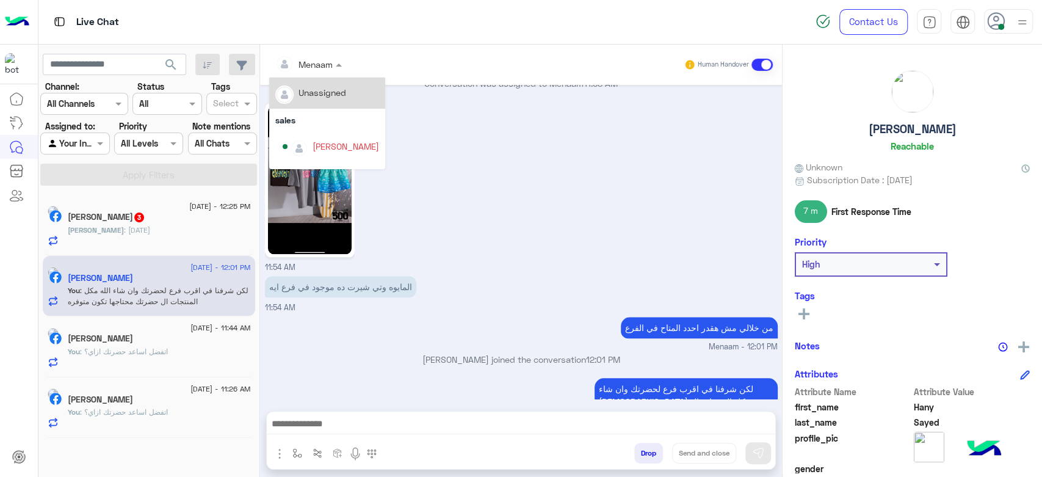
click at [319, 58] on div at bounding box center [308, 64] width 79 height 14
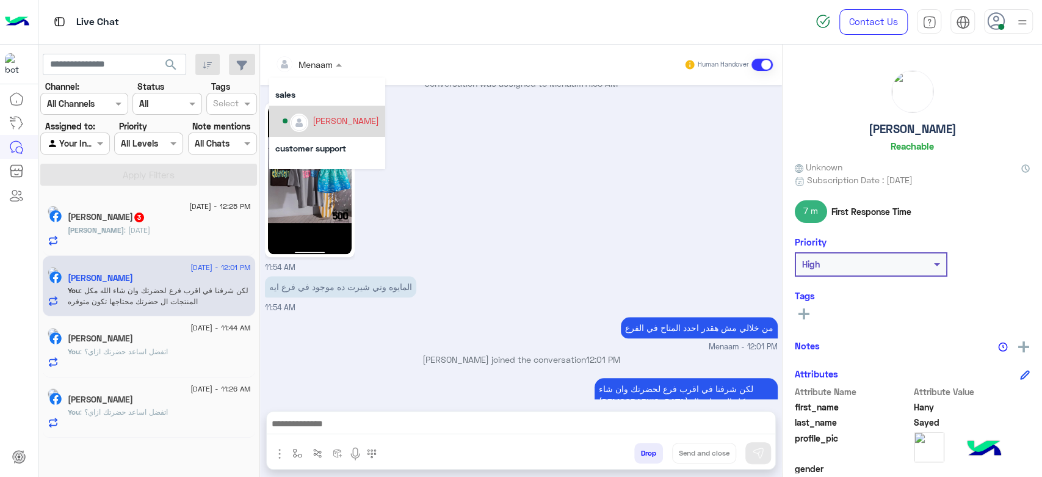
scroll to position [46, 0]
click at [647, 453] on button "Drop" at bounding box center [648, 452] width 29 height 21
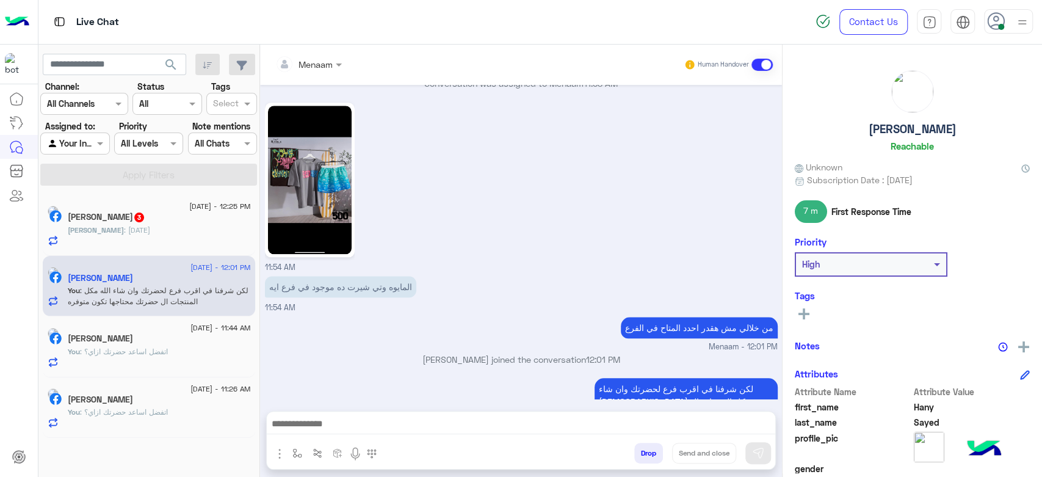
scroll to position [884, 0]
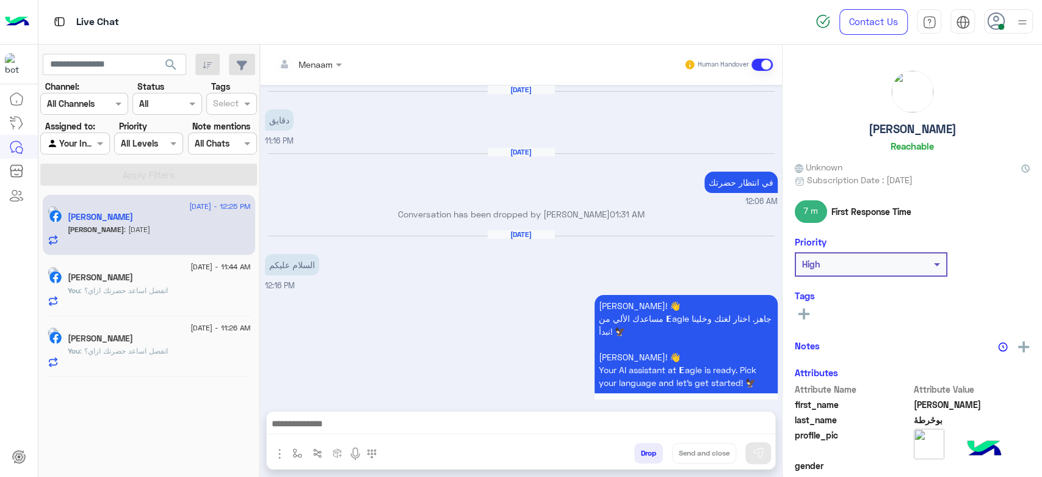
scroll to position [1311, 0]
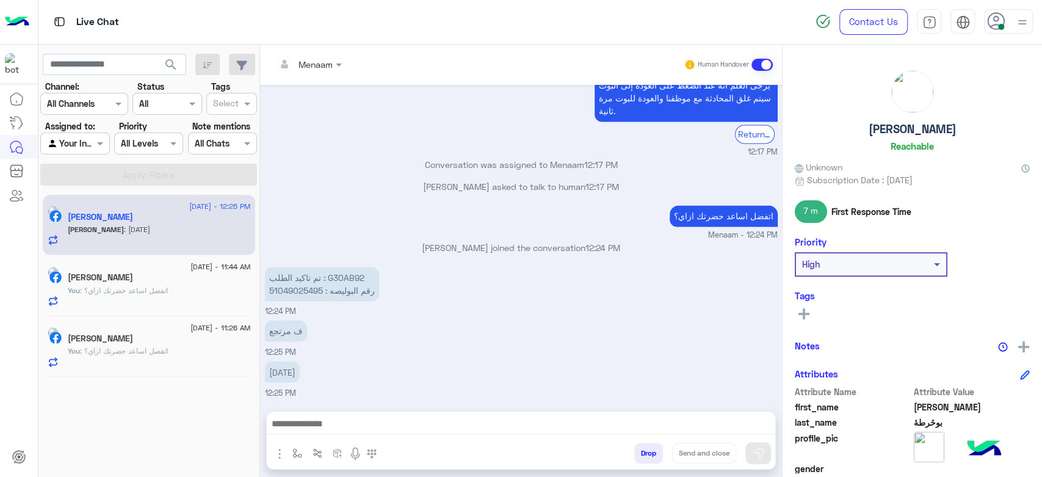
click at [182, 296] on div "You : اتفضل اساعد حضرتك ازاي؟" at bounding box center [159, 295] width 183 height 21
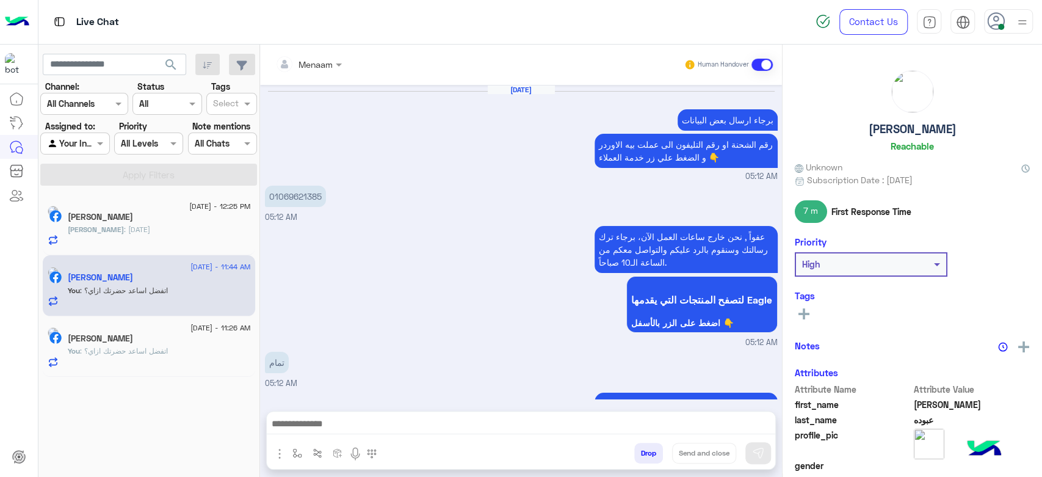
scroll to position [1330, 0]
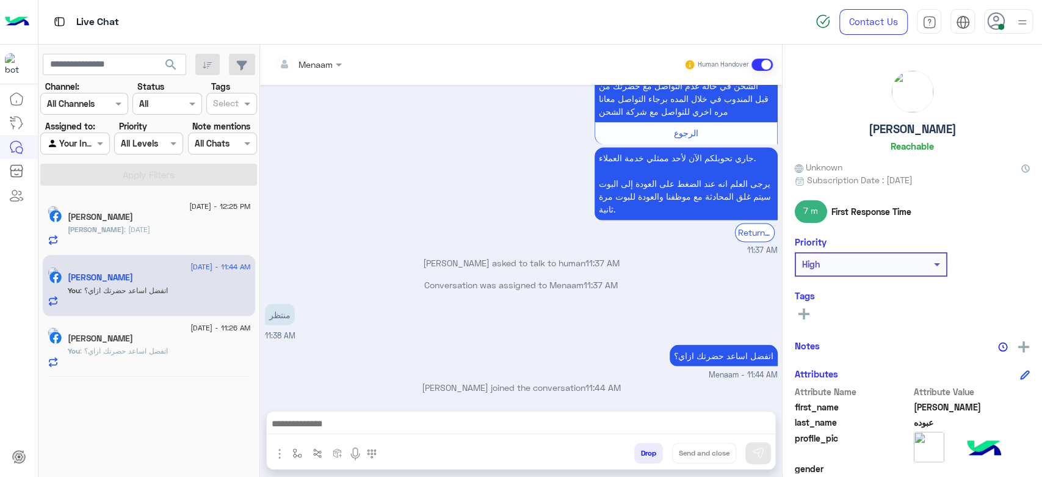
click at [146, 237] on div "أحمد : 31/7/2025" at bounding box center [159, 234] width 183 height 21
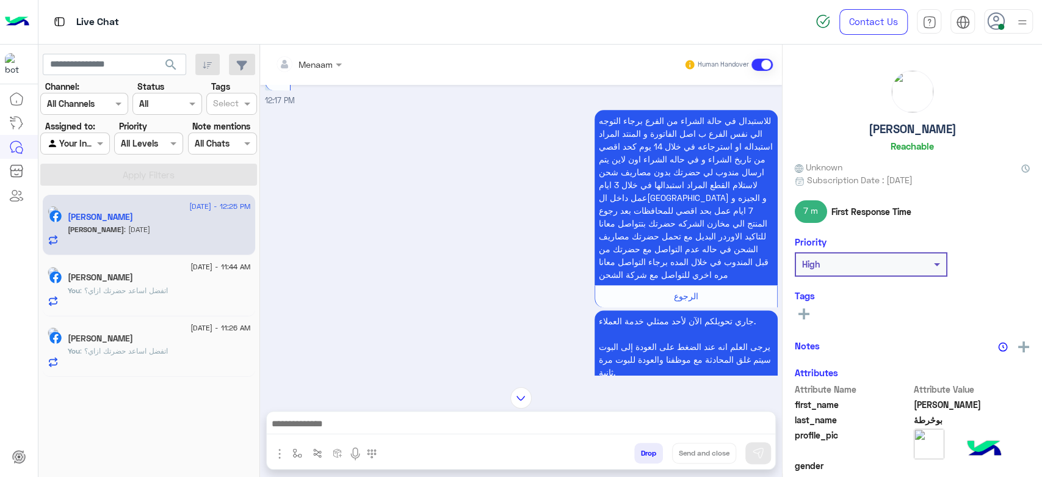
scroll to position [1311, 0]
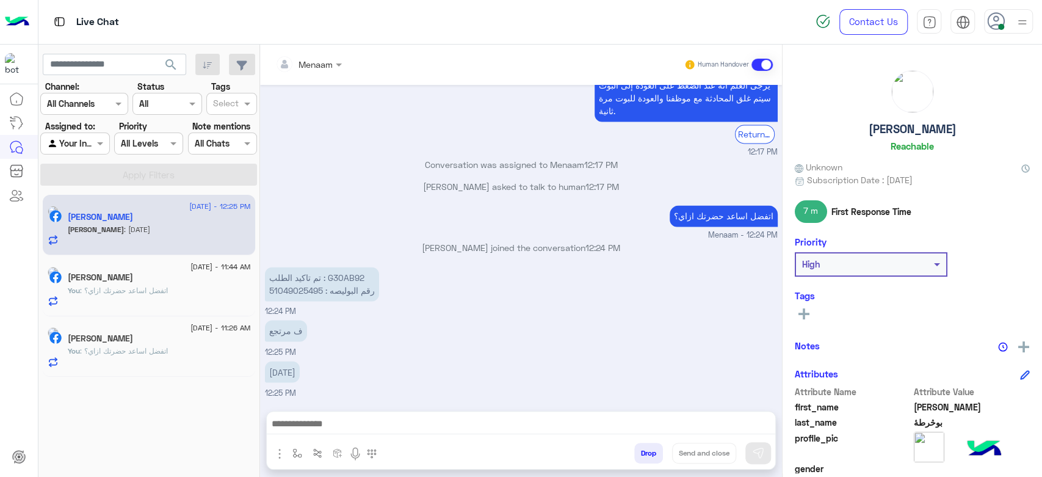
click at [334, 282] on p "تم تاكيد الطلب : G30AB92 رقم البوليصه : 51049025495" at bounding box center [322, 284] width 114 height 34
copy p "G30AB92"
click at [367, 414] on div at bounding box center [521, 426] width 508 height 31
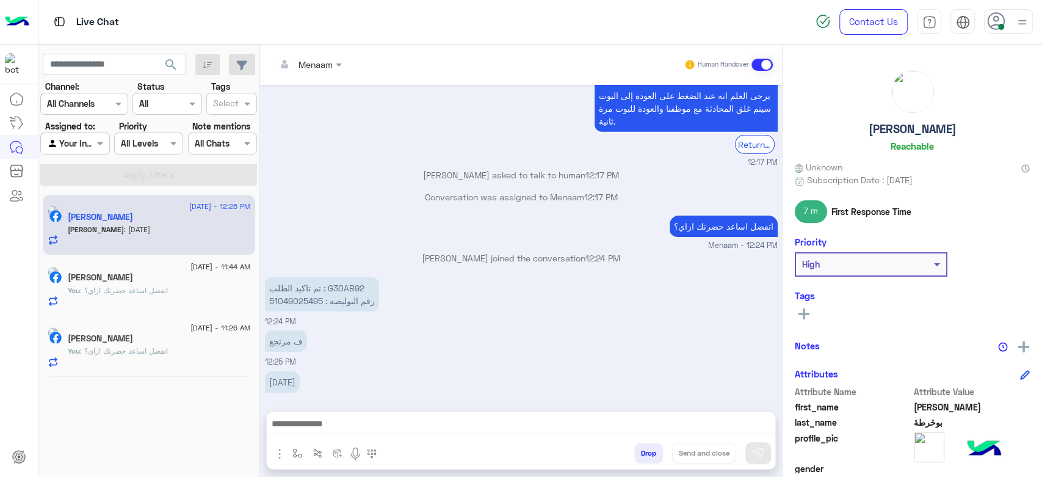
scroll to position [5735, 0]
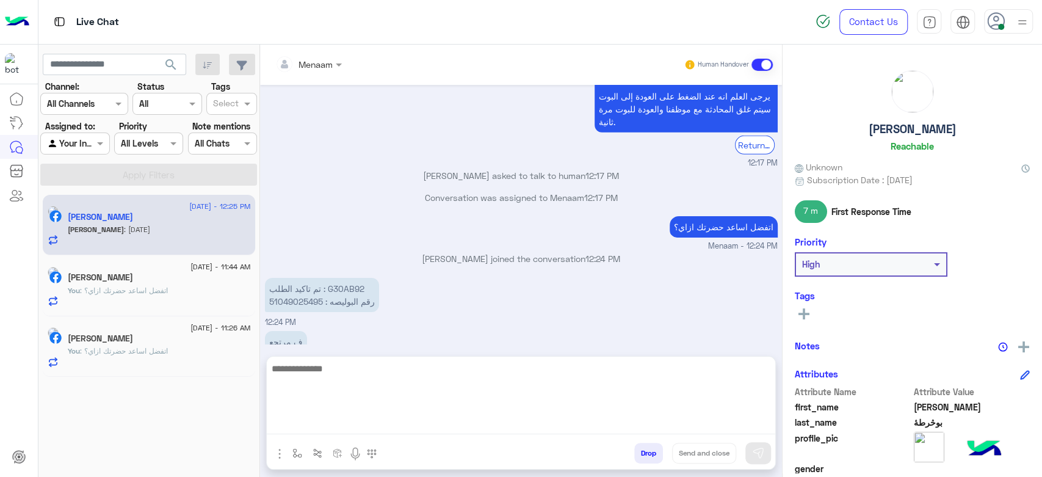
click at [364, 426] on textarea at bounding box center [521, 397] width 508 height 73
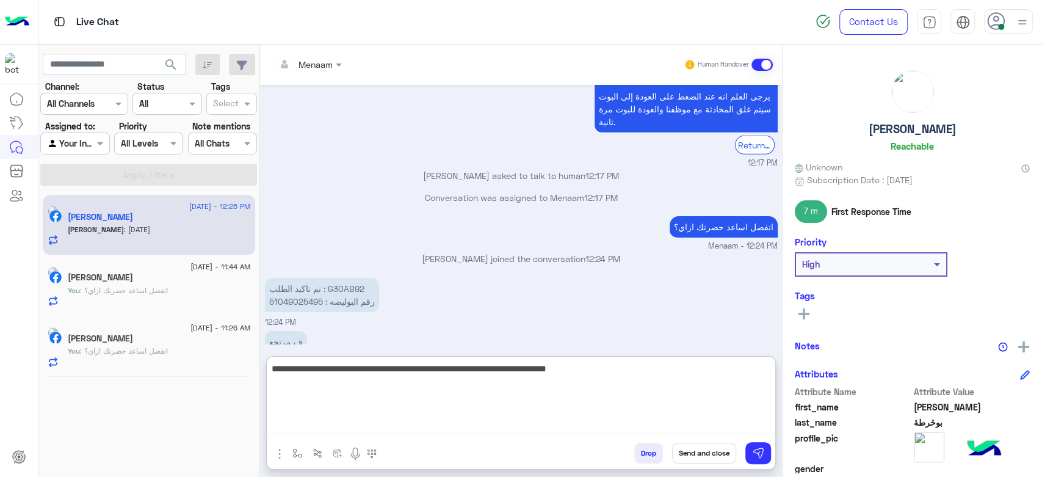
type textarea "**********"
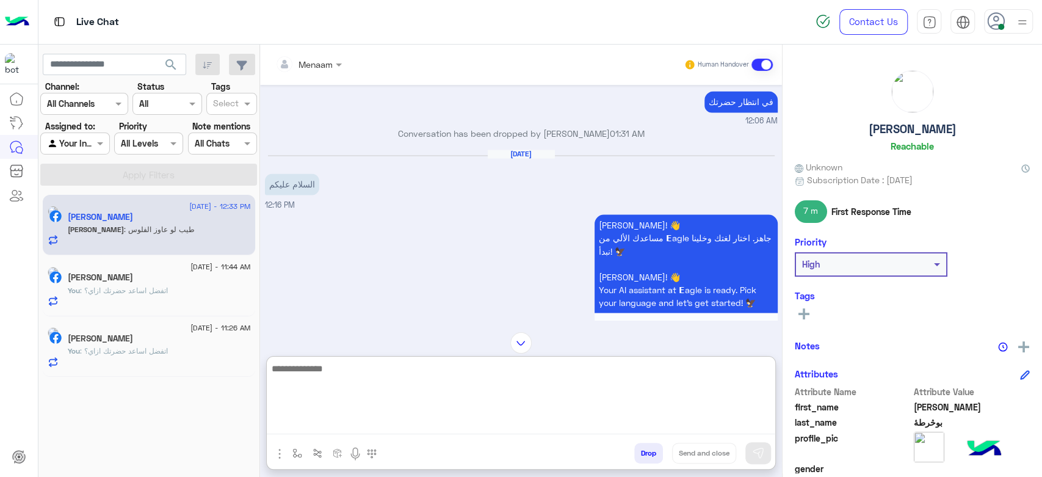
scroll to position [4595, 0]
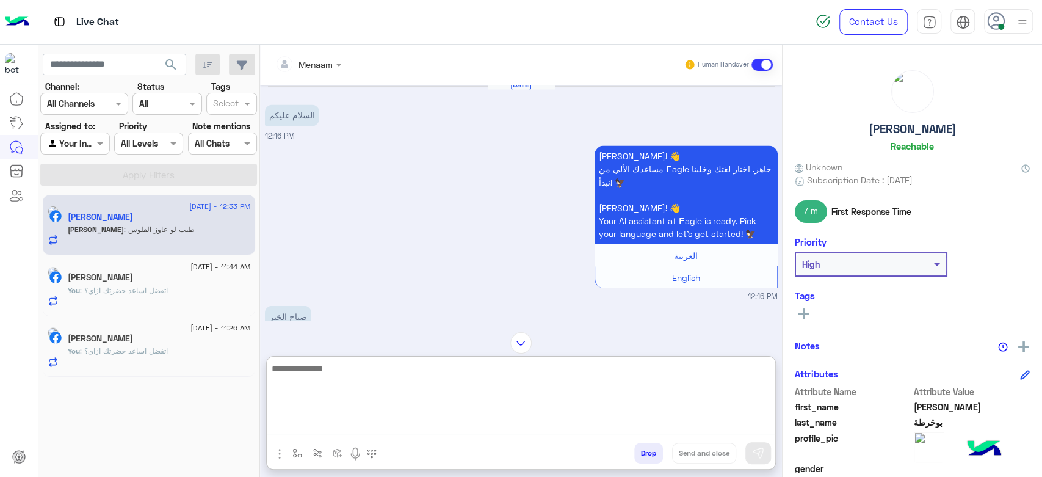
click at [351, 370] on textarea at bounding box center [521, 397] width 508 height 73
type textarea "**********"
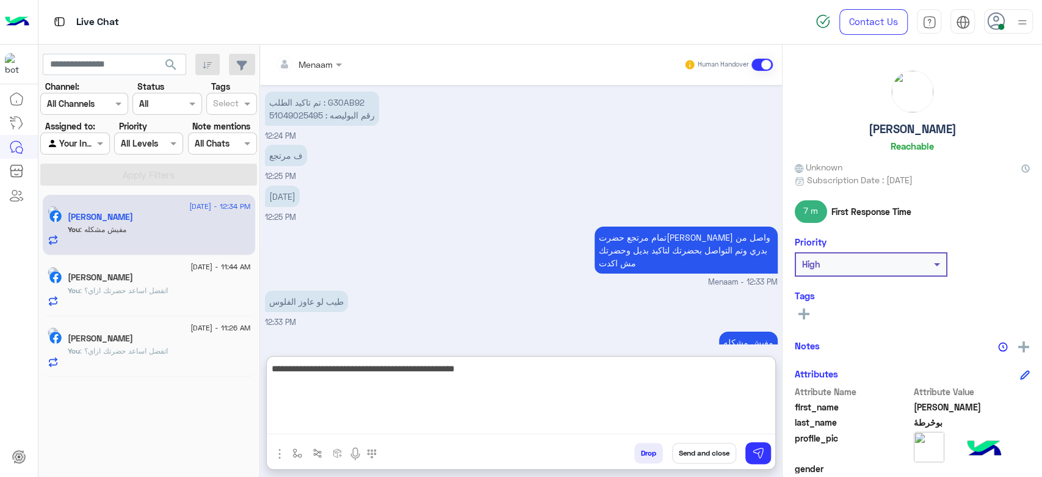
type textarea "**********"
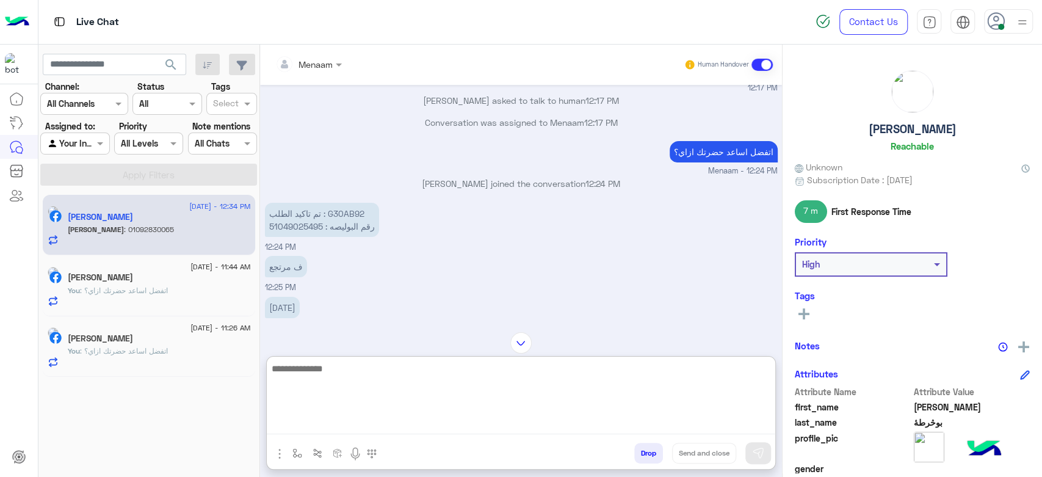
scroll to position [6014, 0]
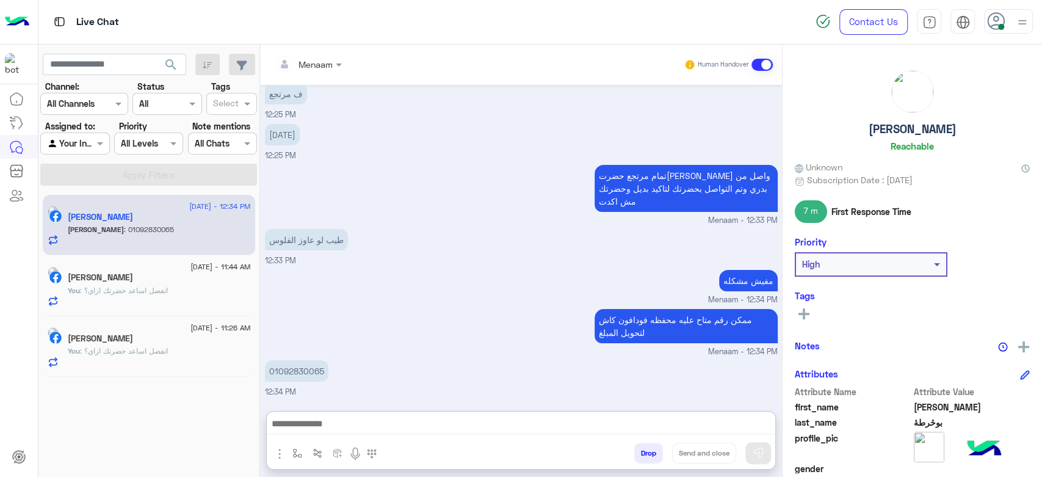
click at [328, 356] on div "Menaam Human Handover Jul 30, 2025 عفواً , نحن خارج ساعات العمل الآن، برجاء ترك…" at bounding box center [521, 263] width 522 height 437
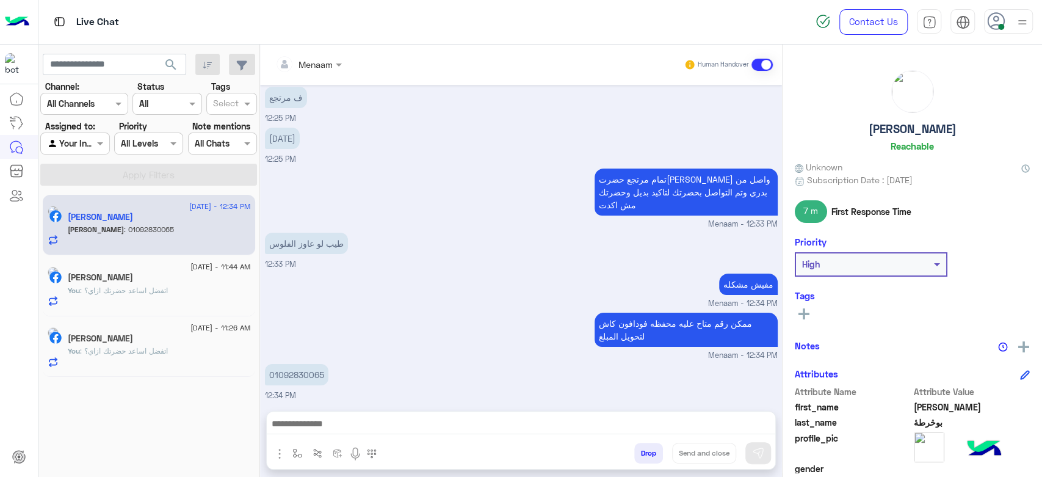
scroll to position [5959, 0]
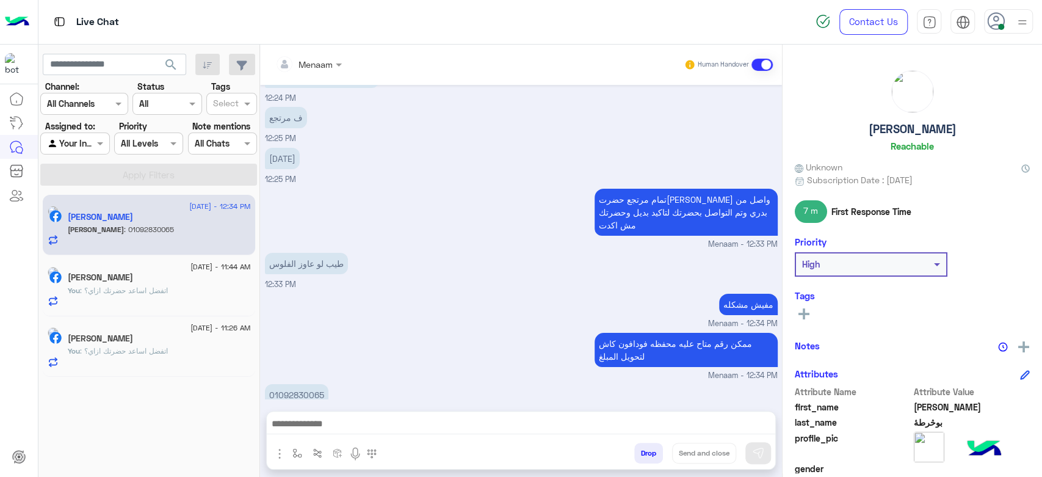
click at [337, 381] on div "01092830065 12:34 PM" at bounding box center [521, 401] width 513 height 41
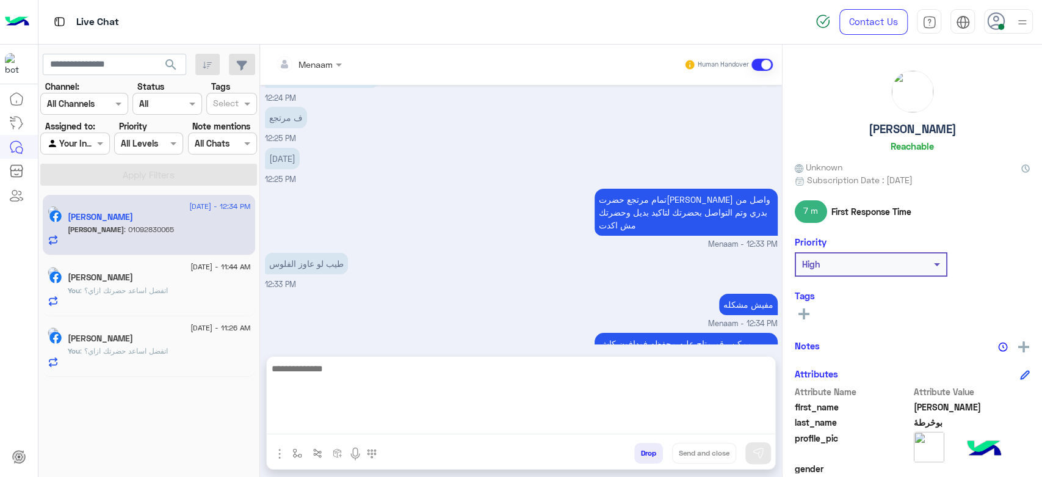
click at [322, 425] on textarea at bounding box center [521, 397] width 508 height 73
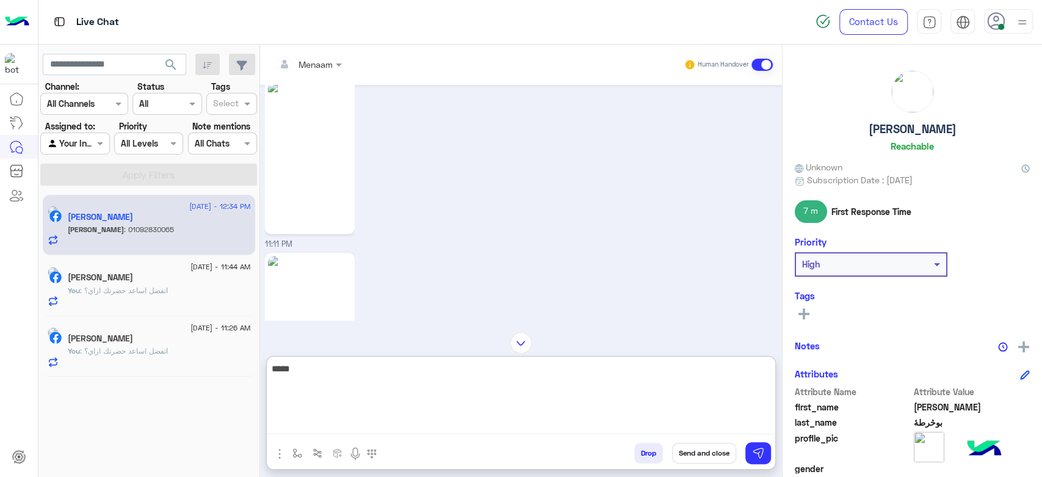
scroll to position [4183, 0]
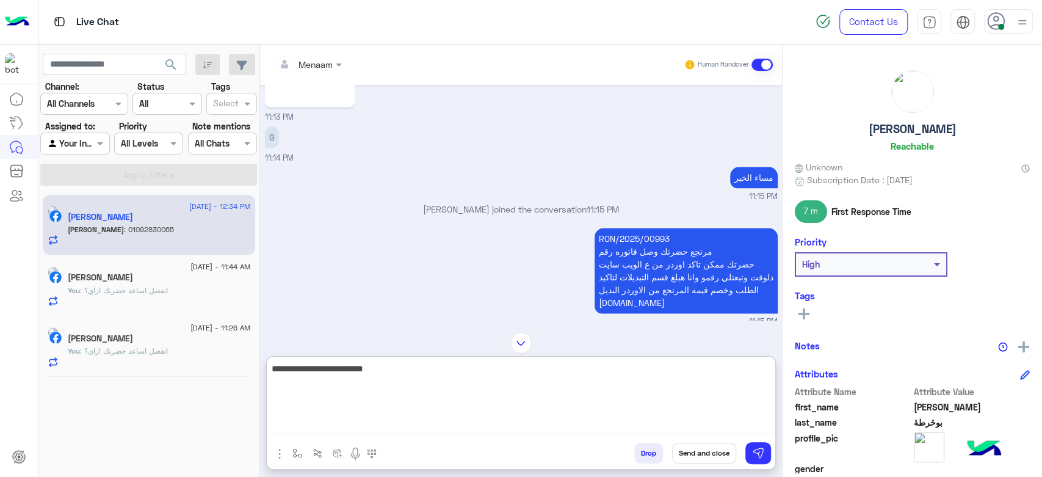
type textarea "**********"
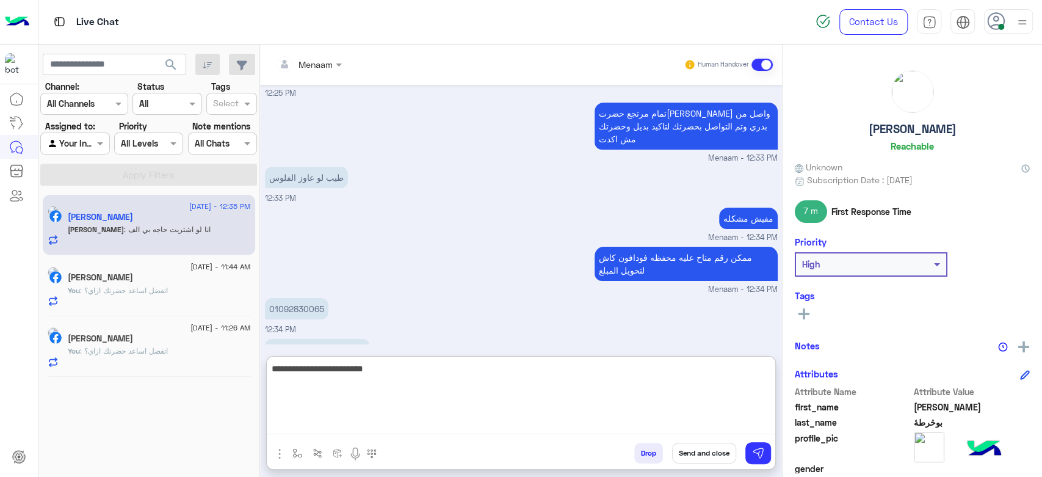
scroll to position [6055, 0]
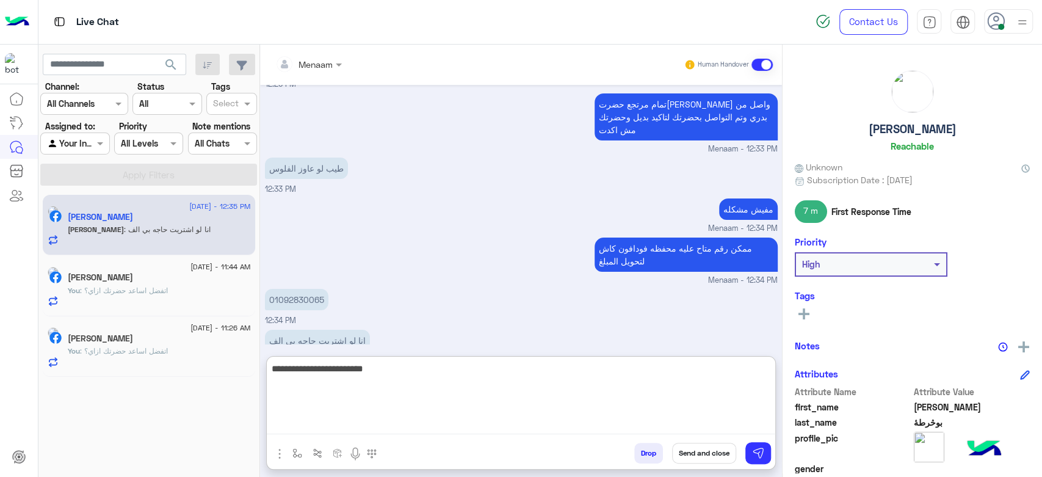
click at [674, 375] on textarea "**********" at bounding box center [521, 397] width 508 height 73
click at [642, 375] on textarea "**********" at bounding box center [521, 397] width 508 height 73
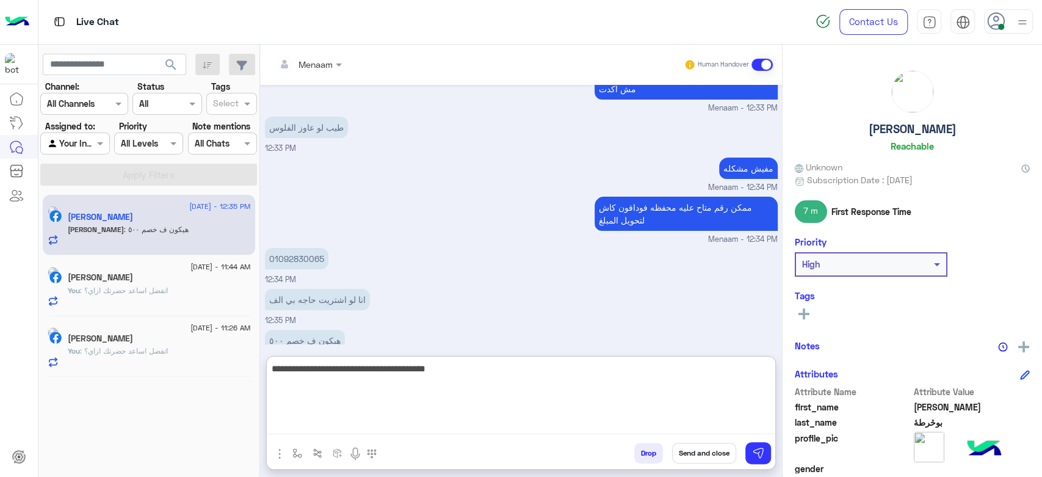
type textarea "**********"
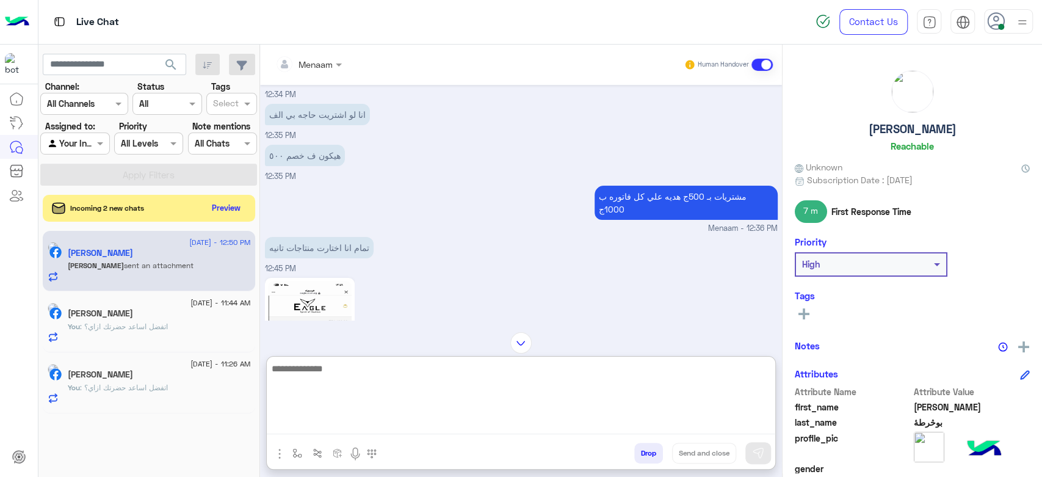
scroll to position [6348, 0]
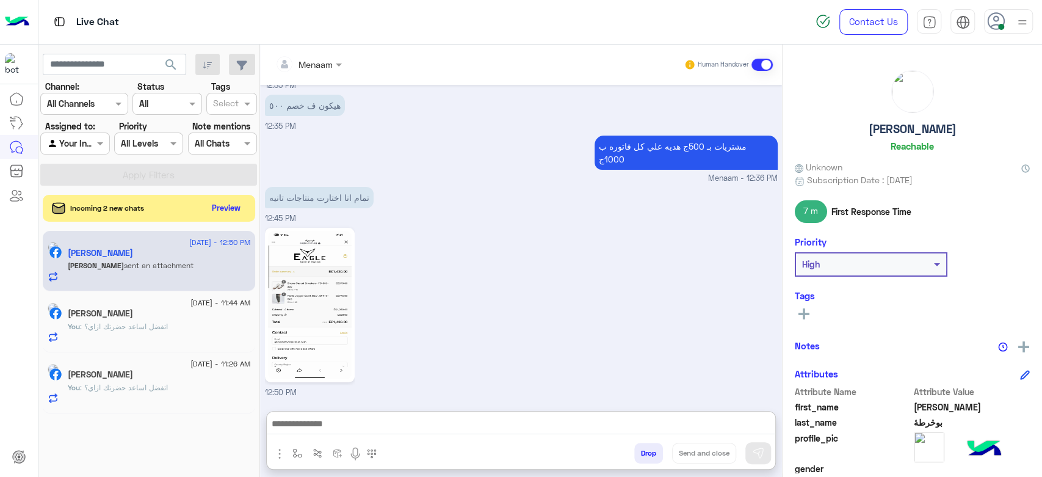
click at [316, 243] on img at bounding box center [310, 305] width 84 height 148
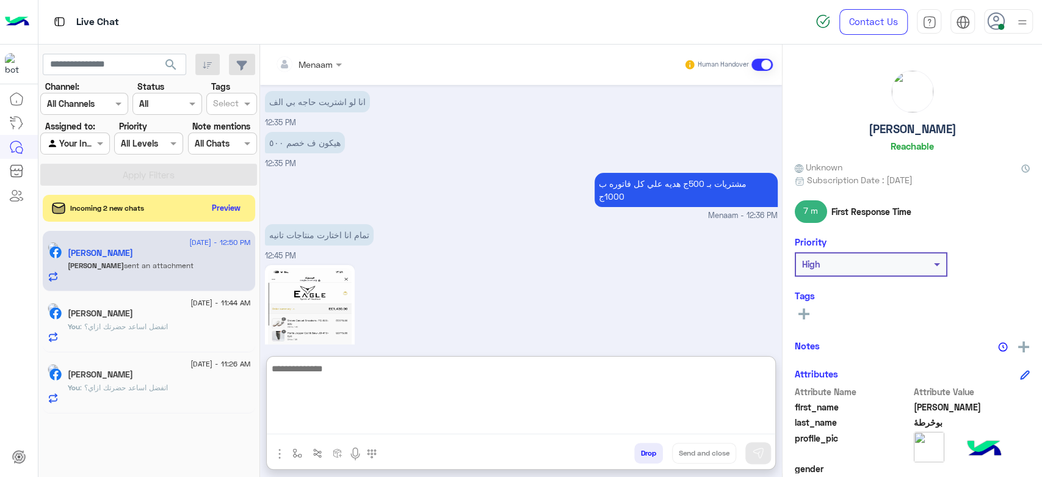
click at [361, 421] on textarea at bounding box center [521, 397] width 508 height 73
type textarea "**********"
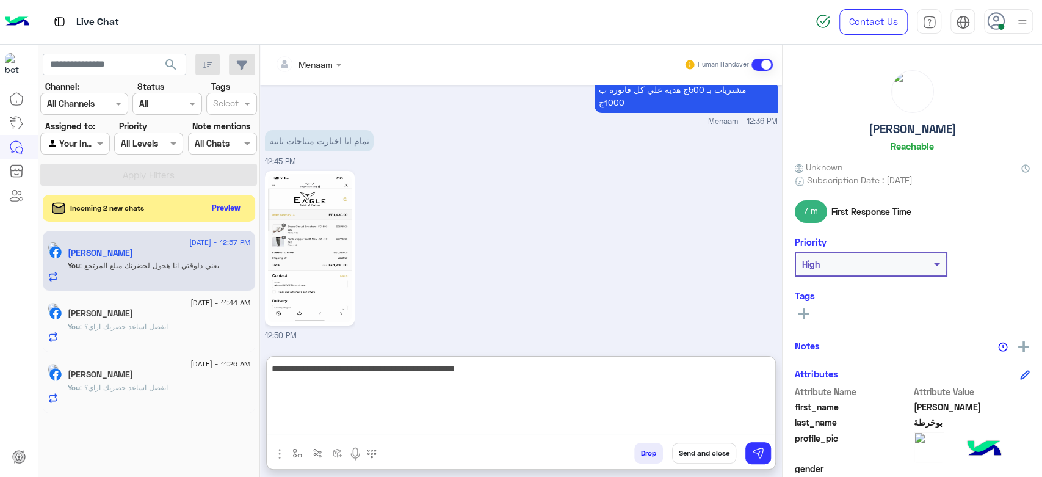
type textarea "**********"
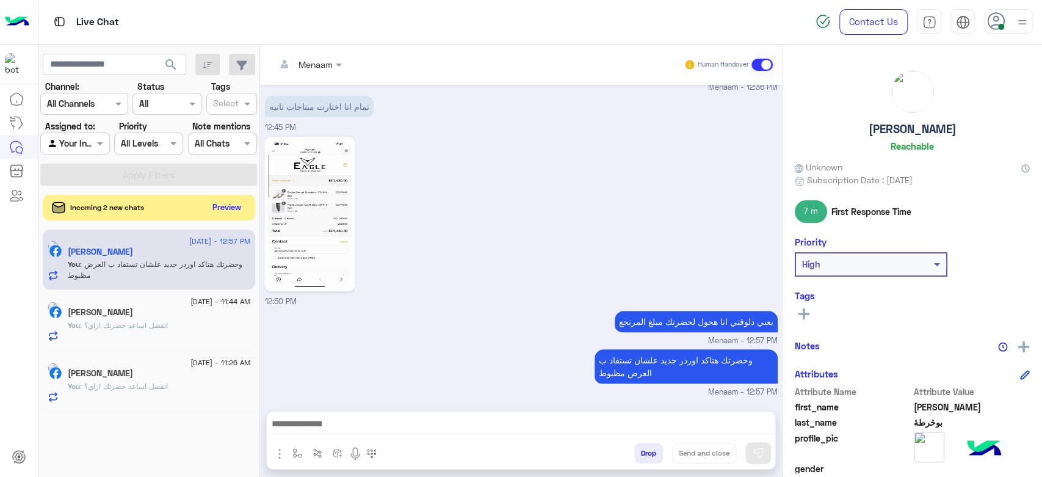
click at [236, 204] on button "Preview" at bounding box center [227, 207] width 38 height 16
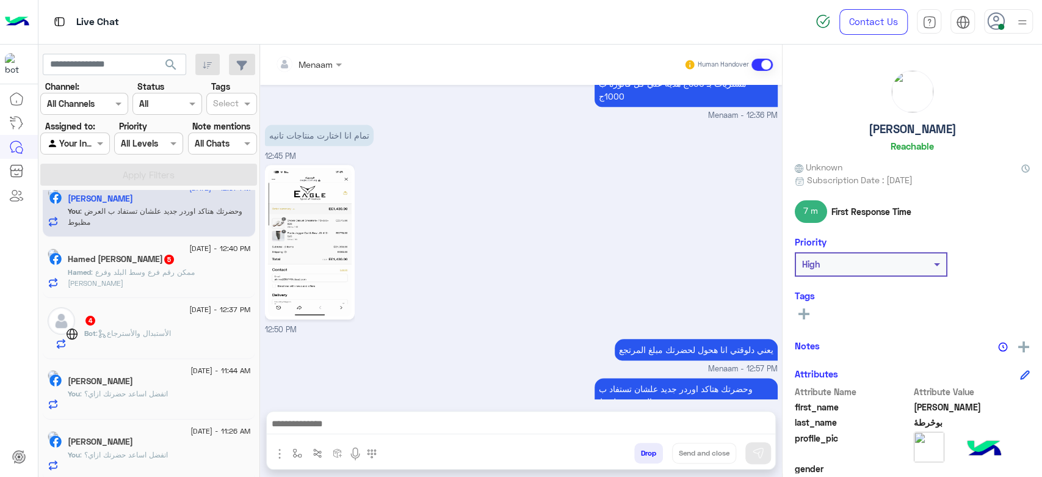
scroll to position [21, 0]
click at [148, 442] on div "[PERSON_NAME]" at bounding box center [159, 439] width 183 height 13
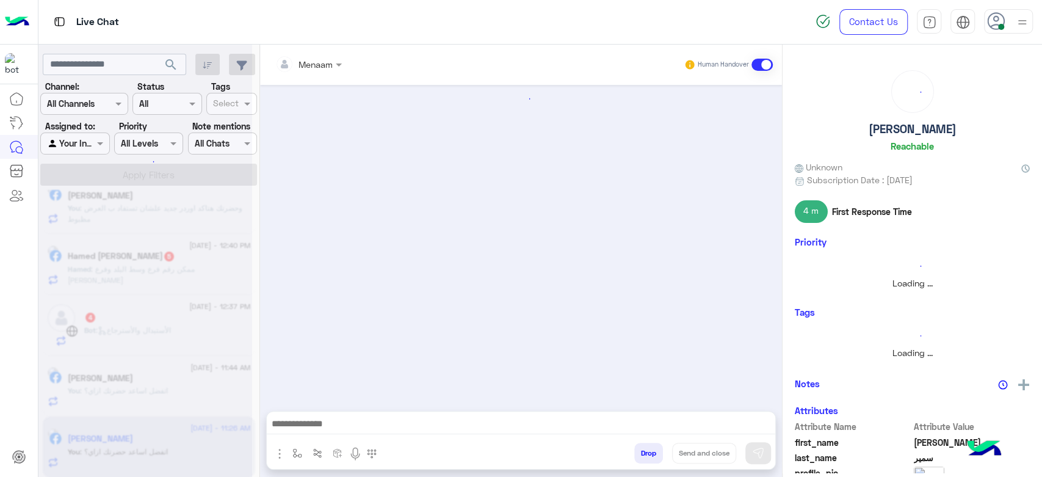
scroll to position [1352, 0]
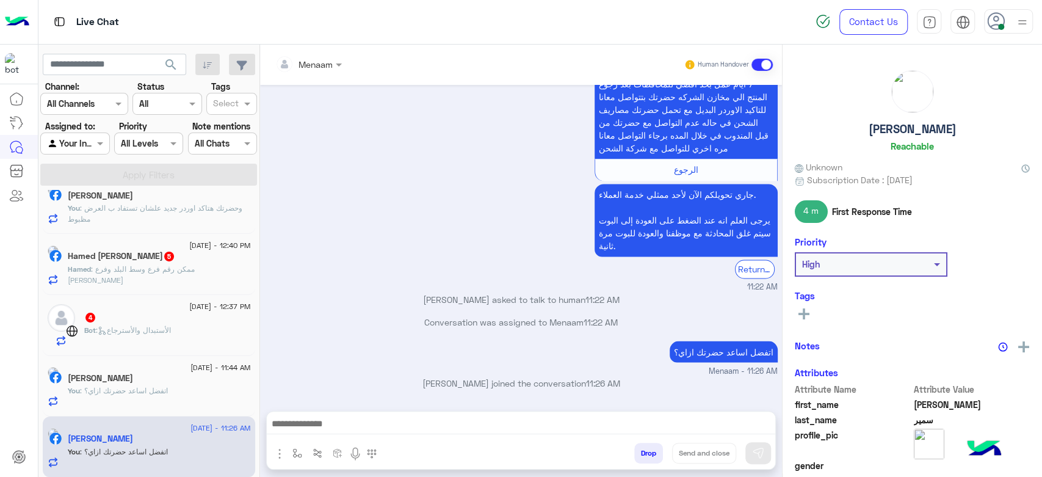
click at [156, 397] on div "You : اتفضل اساعد حضرتك ازاي؟" at bounding box center [159, 395] width 183 height 21
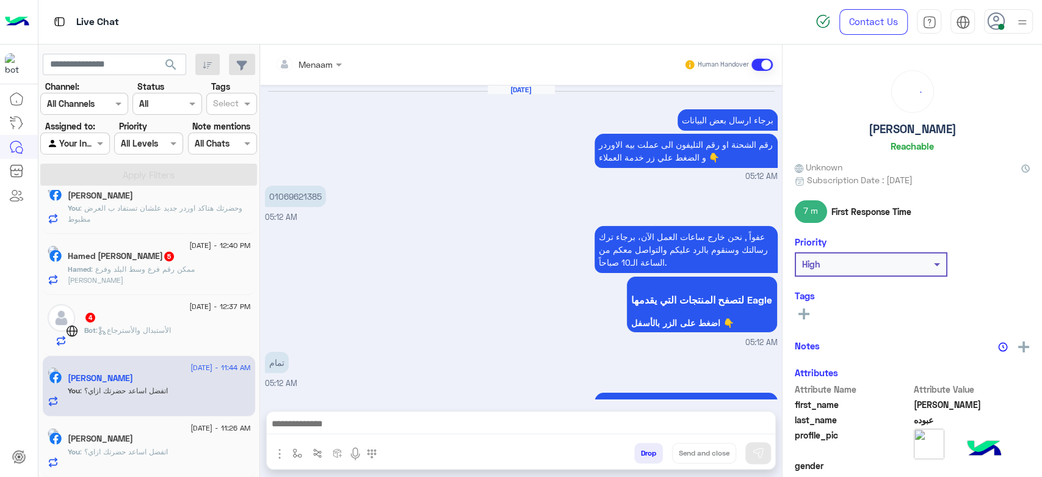
scroll to position [1330, 0]
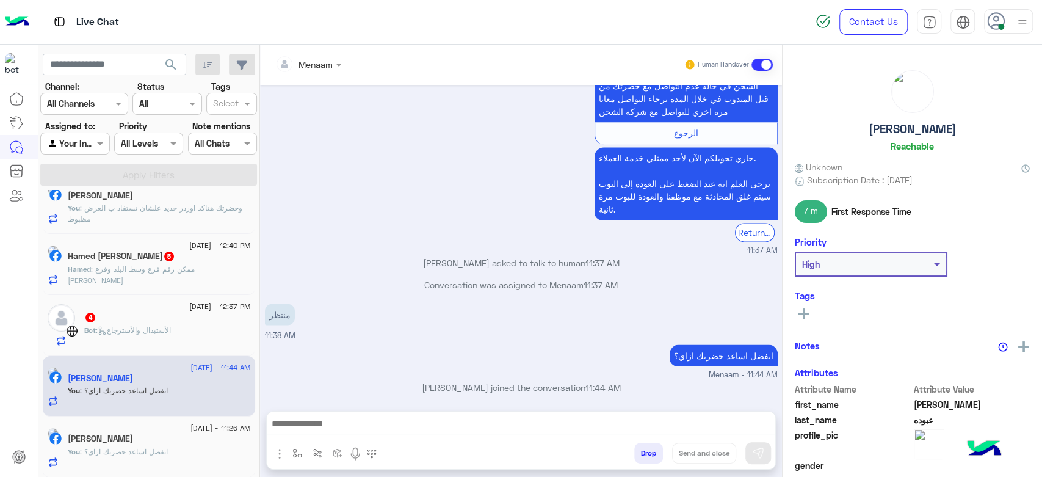
click at [162, 342] on div "Bot : الأستبدال والأسترجاع" at bounding box center [167, 335] width 167 height 21
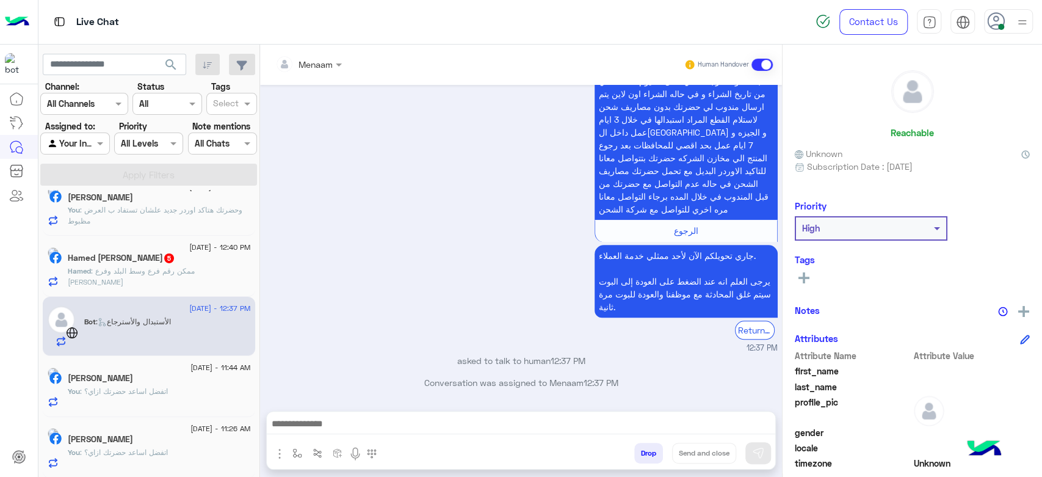
scroll to position [747, 0]
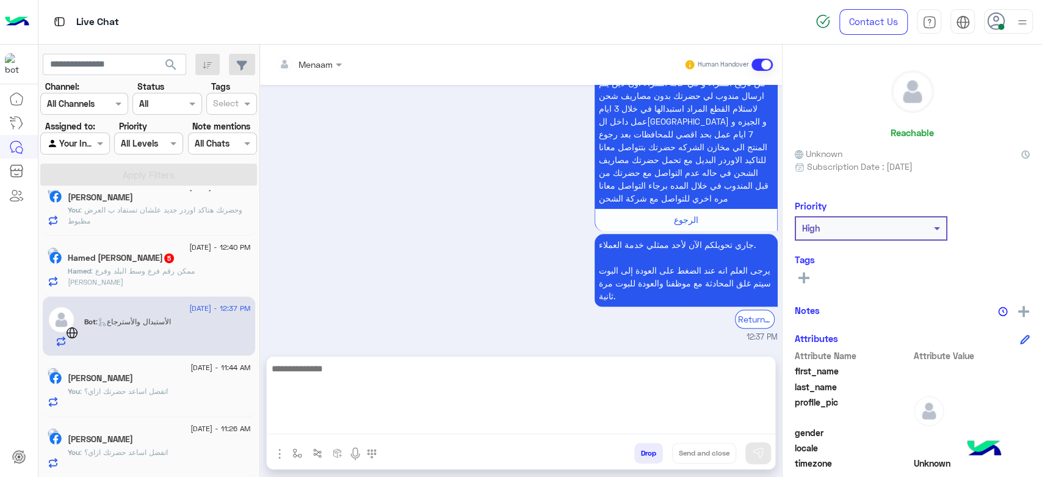
click at [353, 423] on textarea at bounding box center [521, 397] width 508 height 73
type textarea "**********"
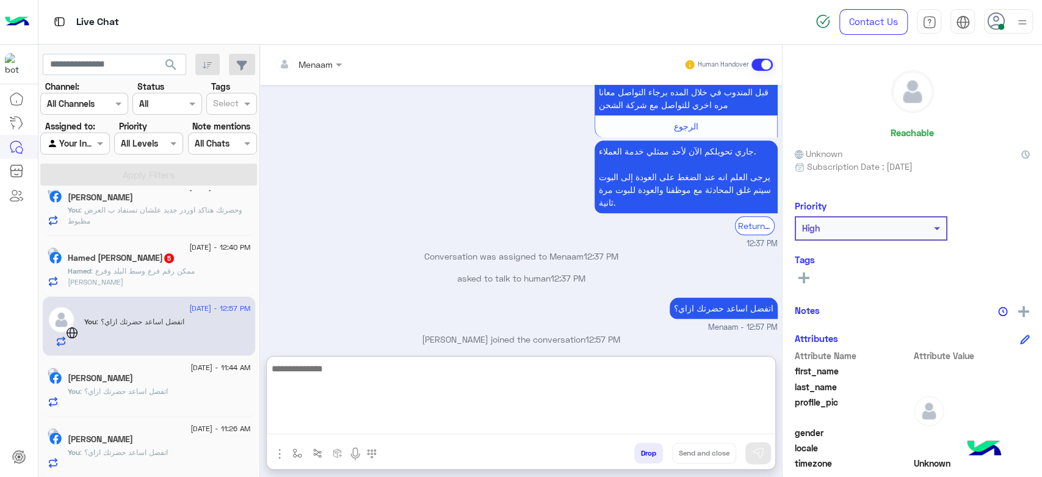
scroll to position [863, 0]
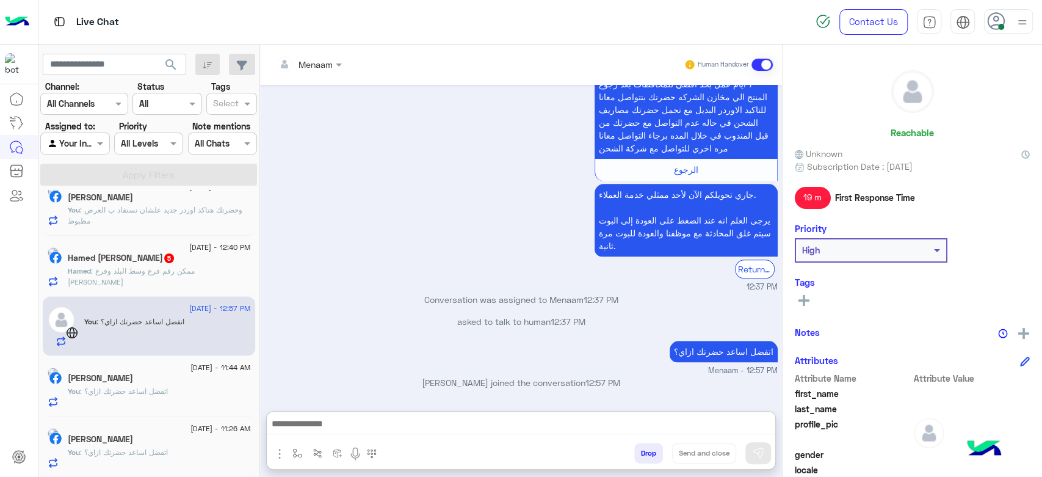
click at [159, 278] on div "Hamed : ممكن رقم فرع وسط البلد وفرع عباس" at bounding box center [159, 275] width 183 height 21
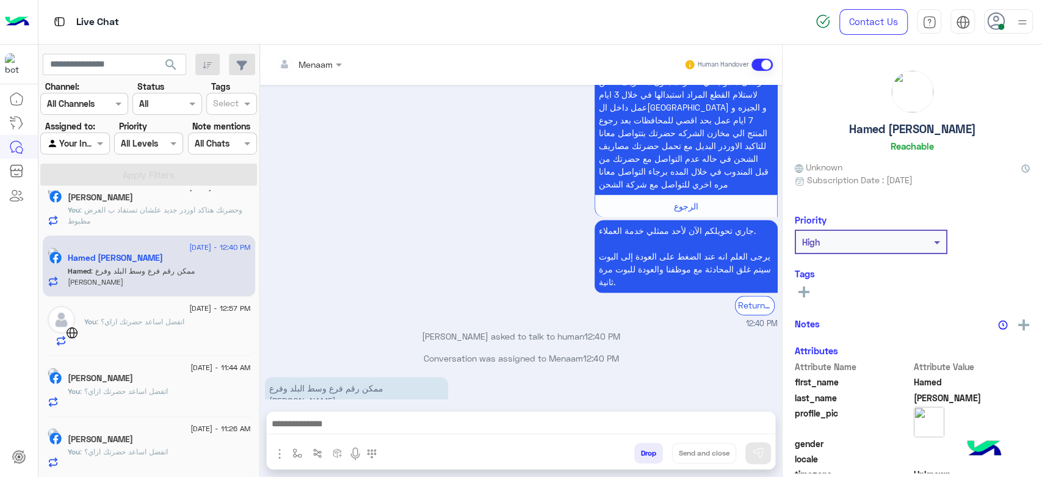
scroll to position [1266, 0]
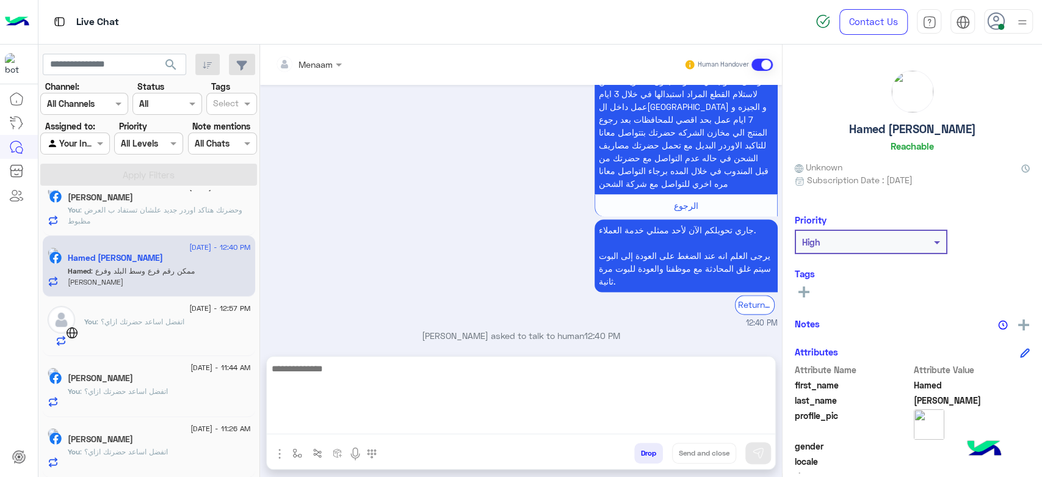
click at [350, 418] on textarea at bounding box center [521, 397] width 508 height 73
paste textarea "**********"
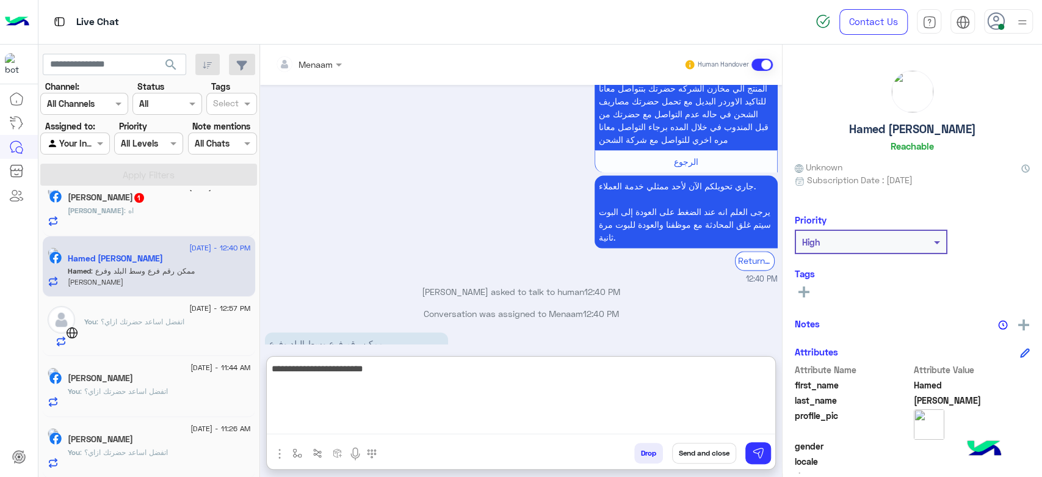
scroll to position [1321, 0]
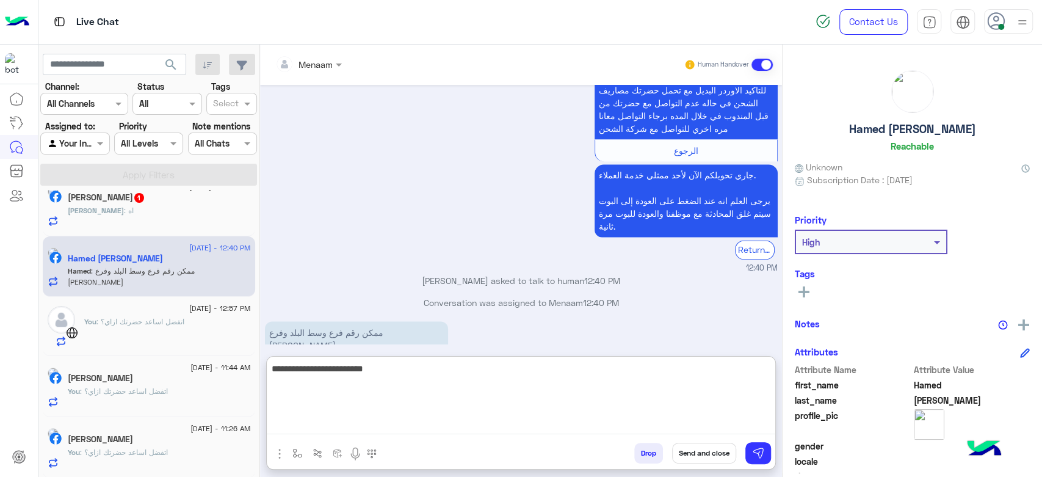
click at [423, 409] on textarea "**********" at bounding box center [521, 397] width 508 height 73
paste textarea "**********"
type textarea "**********"
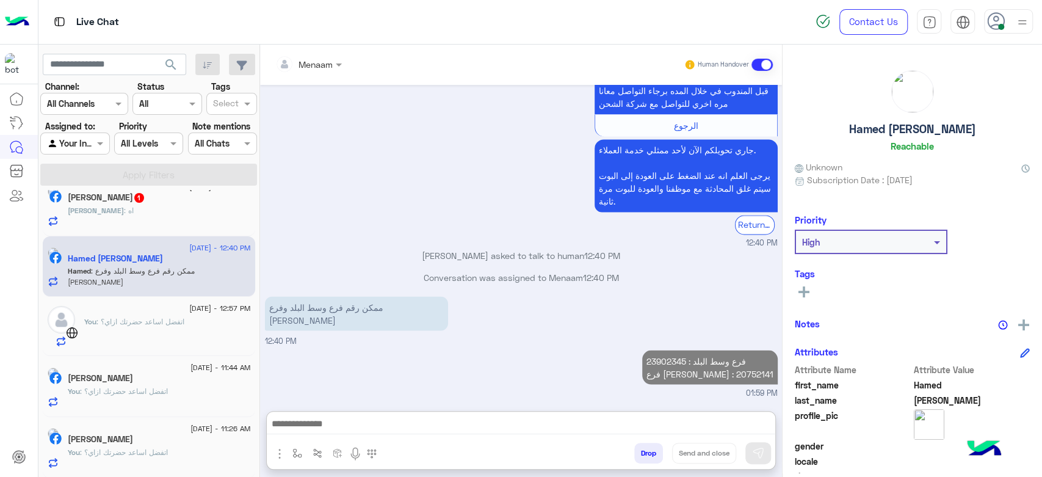
click at [890, 127] on h5 "Hamed Abd Elkarim" at bounding box center [912, 129] width 127 height 14
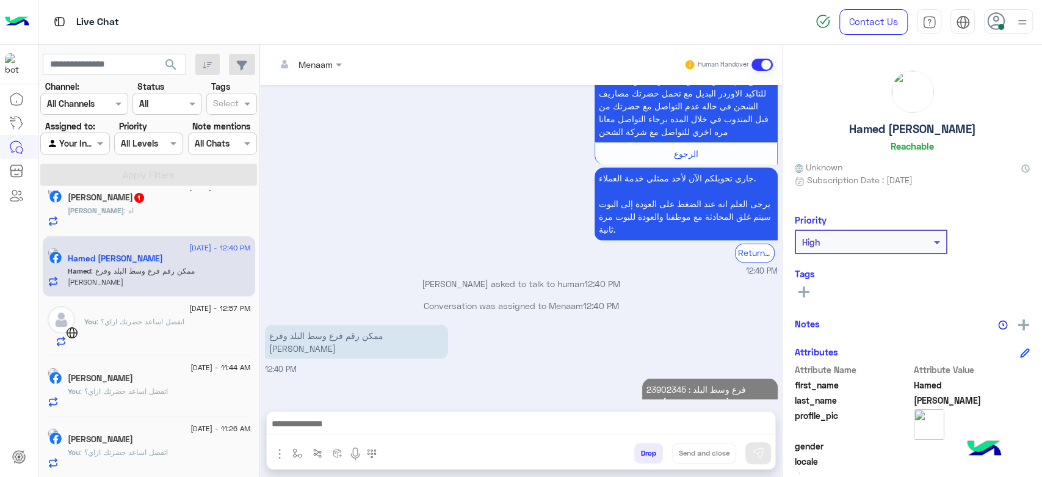
click at [890, 127] on h5 "Hamed Abd Elkarim" at bounding box center [912, 129] width 127 height 14
copy h5 "Hamed Abd Elkarim"
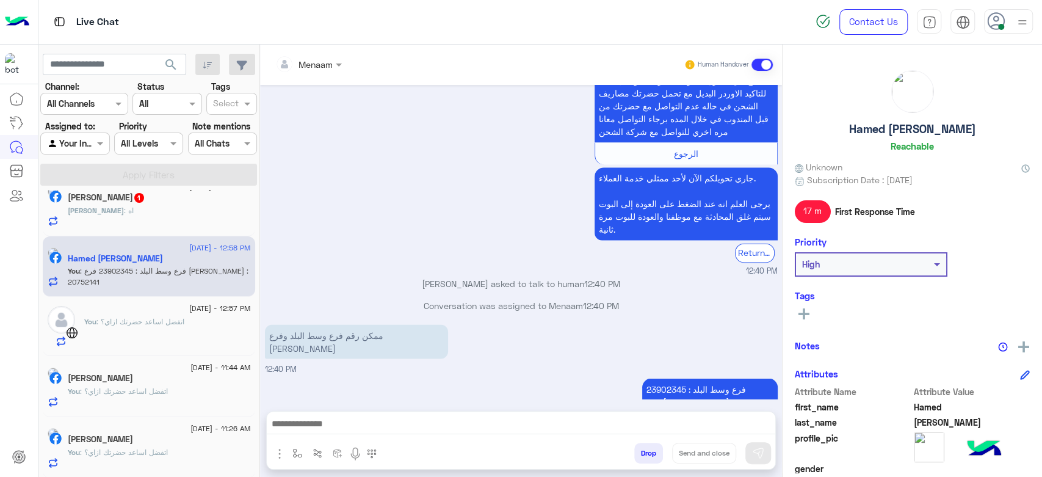
scroll to position [1340, 0]
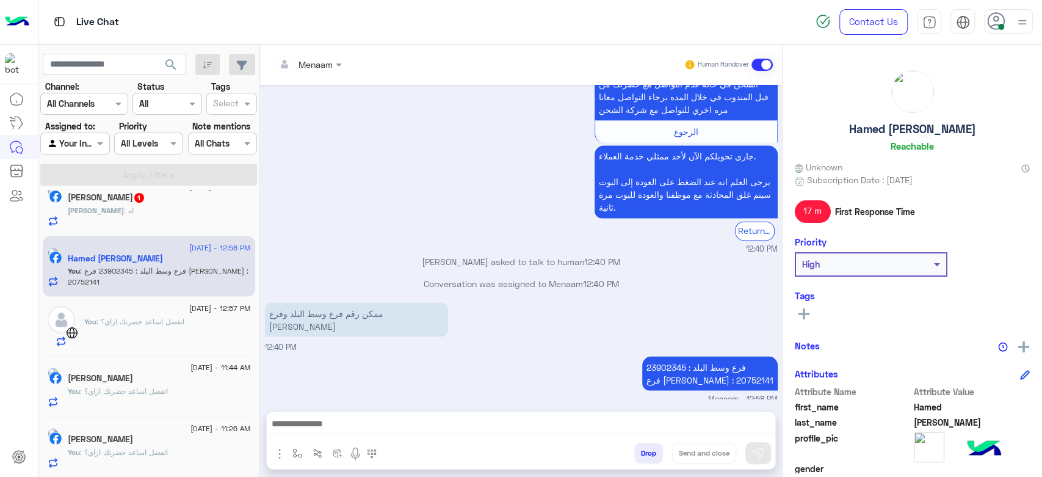
click at [647, 455] on button "Drop" at bounding box center [648, 452] width 29 height 21
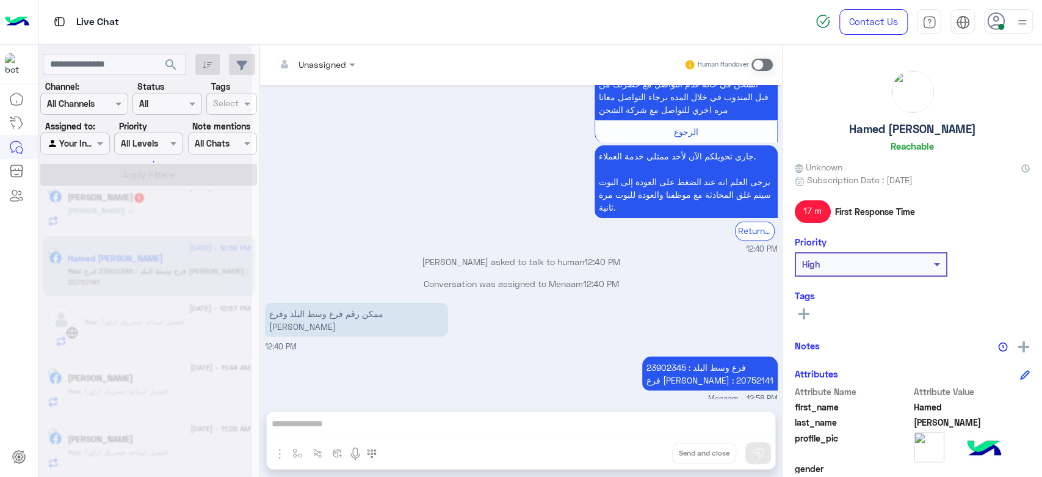
scroll to position [1362, 0]
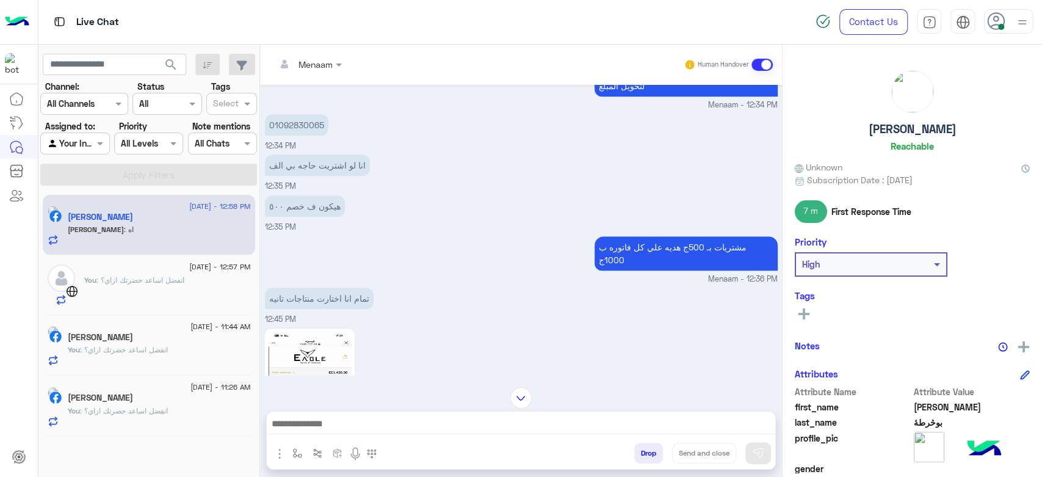
scroll to position [635, 0]
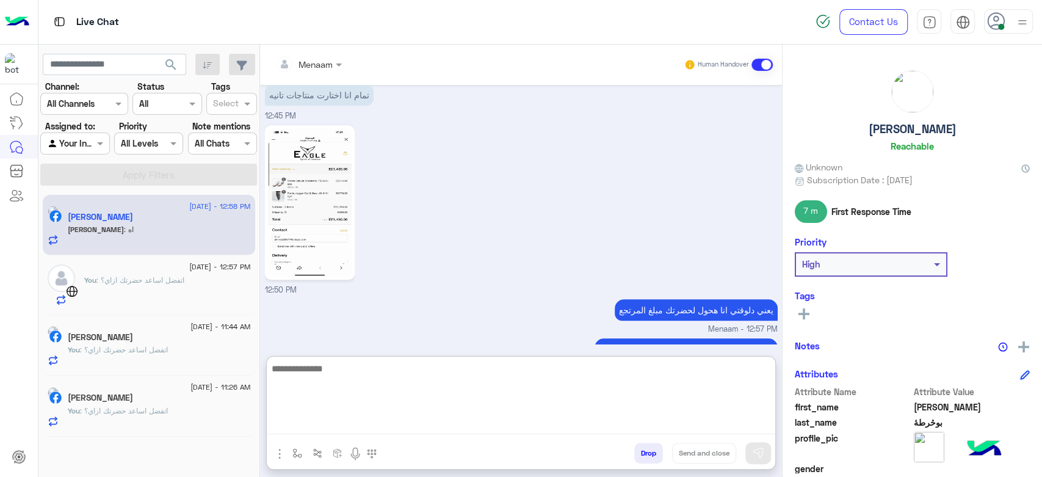
click at [332, 424] on textarea at bounding box center [521, 397] width 508 height 73
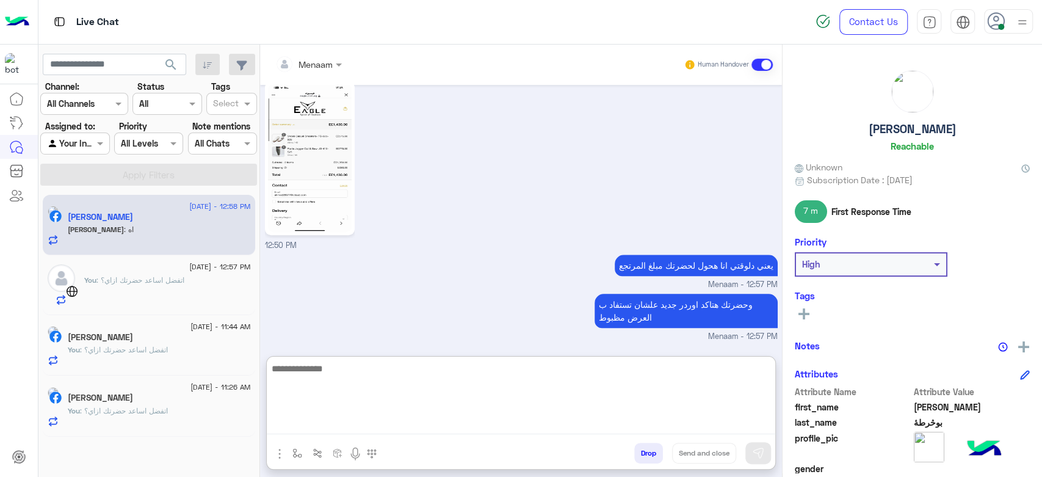
scroll to position [690, 0]
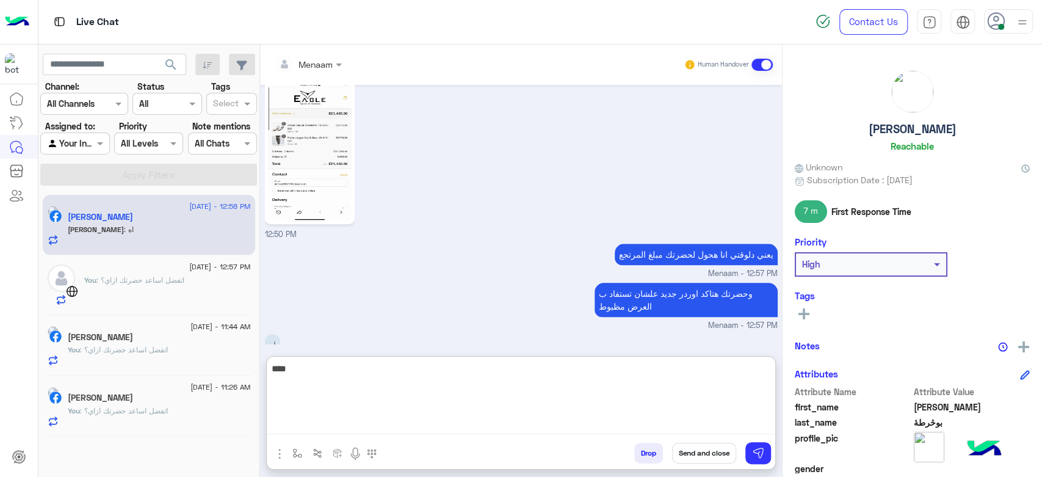
type textarea "****"
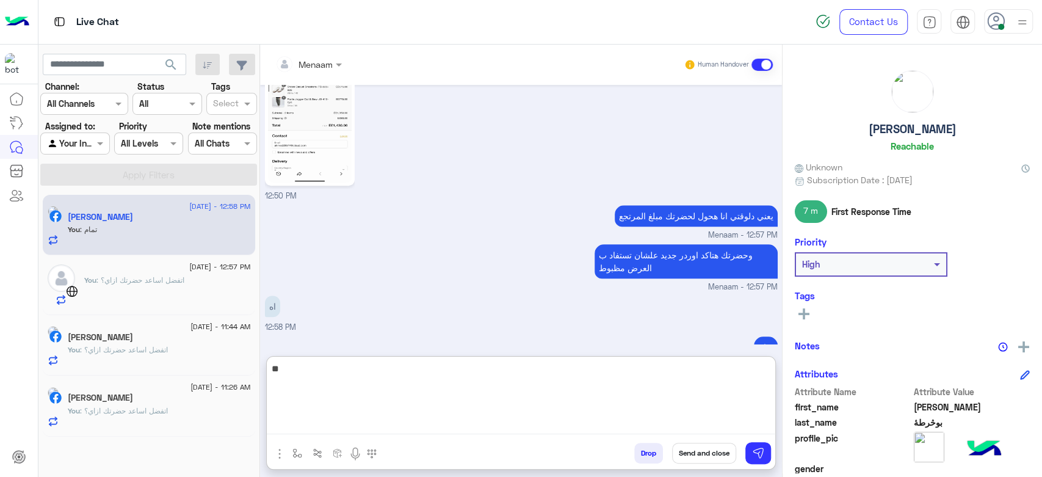
type textarea "*"
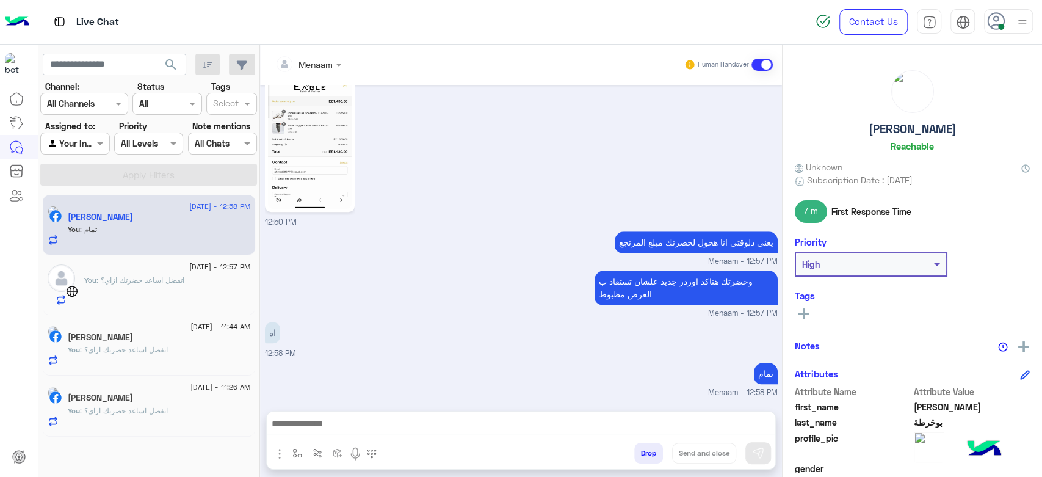
scroll to position [674, 0]
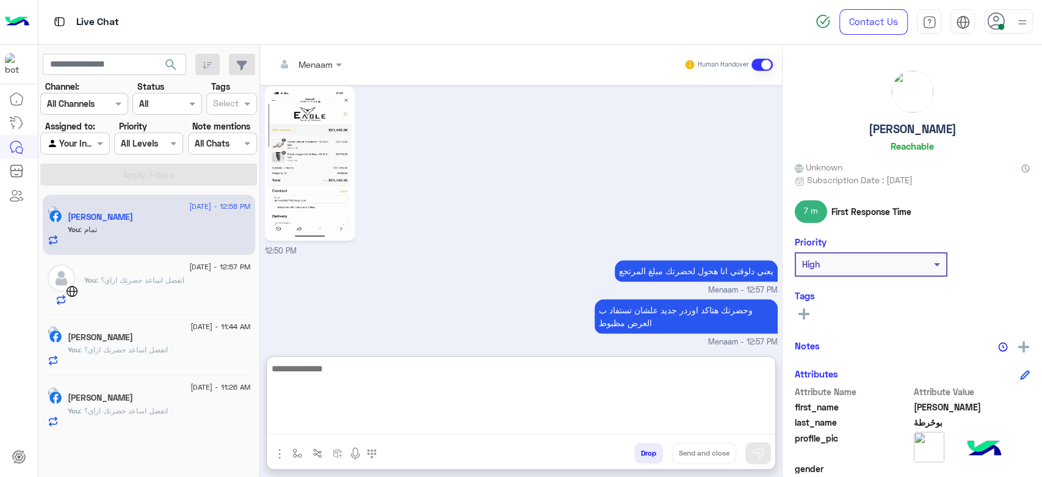
click at [453, 423] on textarea at bounding box center [521, 397] width 508 height 73
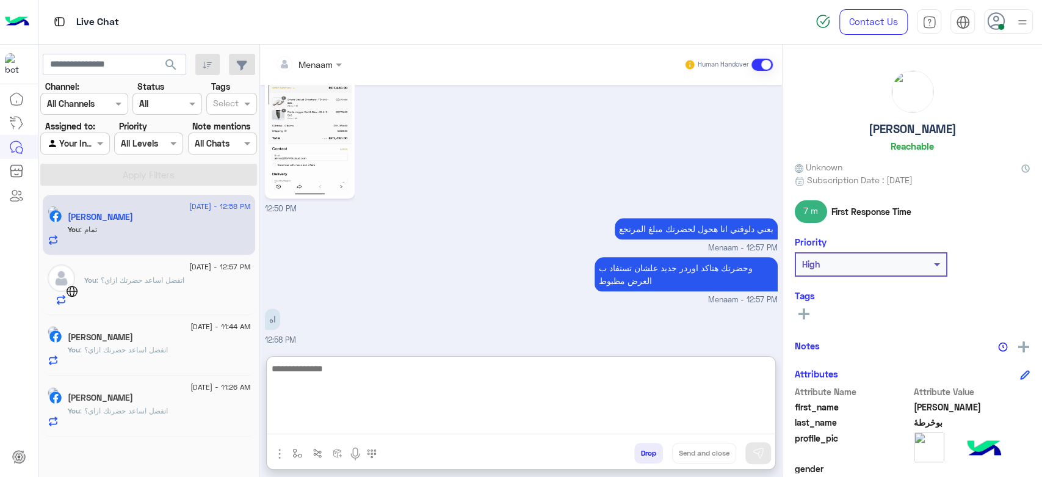
paste textarea "**********"
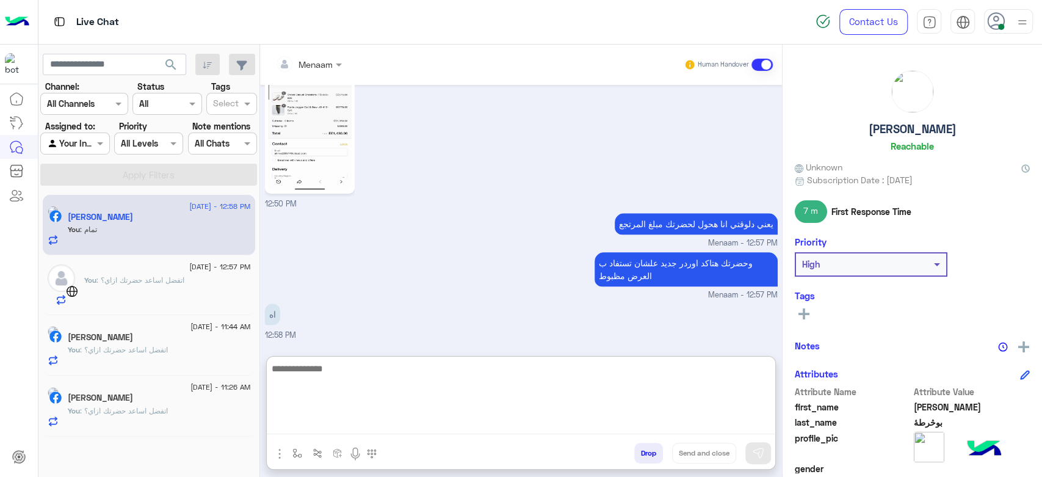
type textarea "**********"
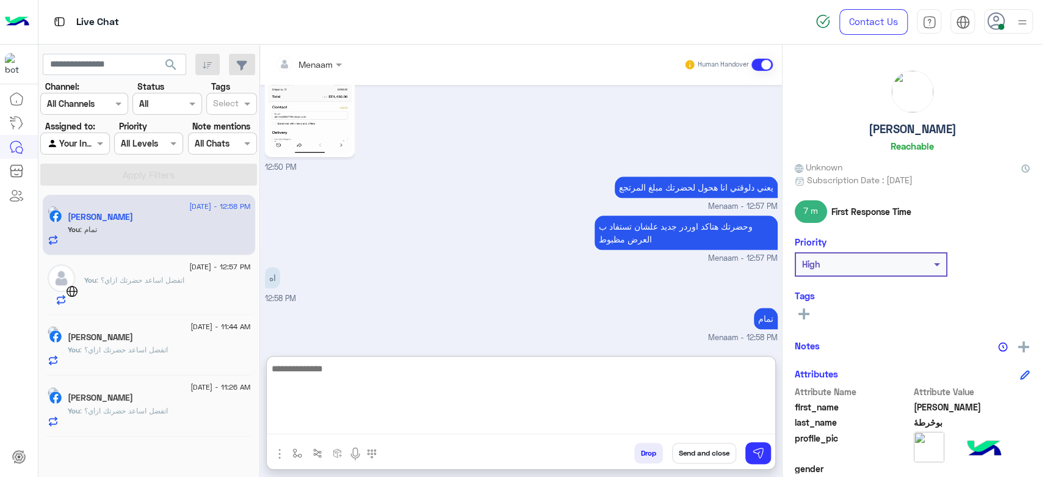
scroll to position [0, 0]
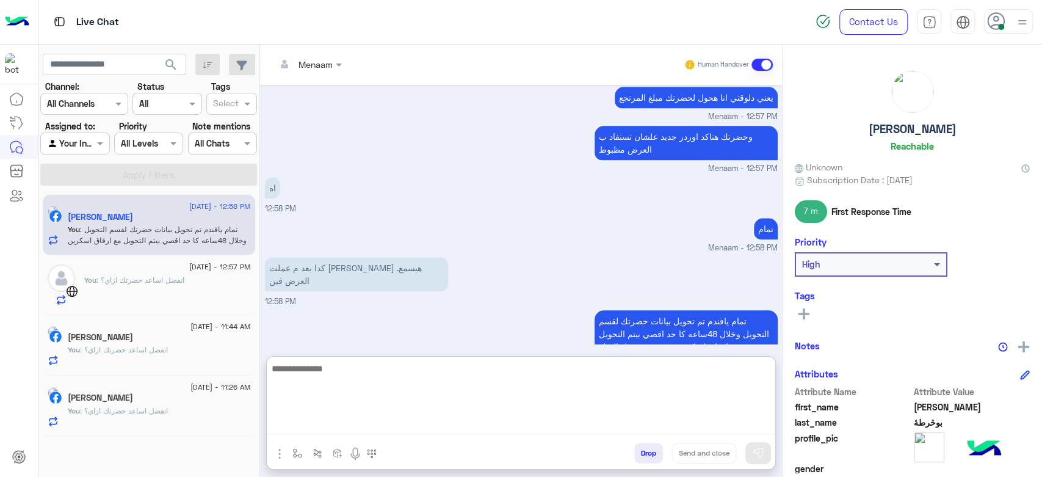
click at [326, 371] on textarea at bounding box center [521, 397] width 508 height 73
type textarea "**********"
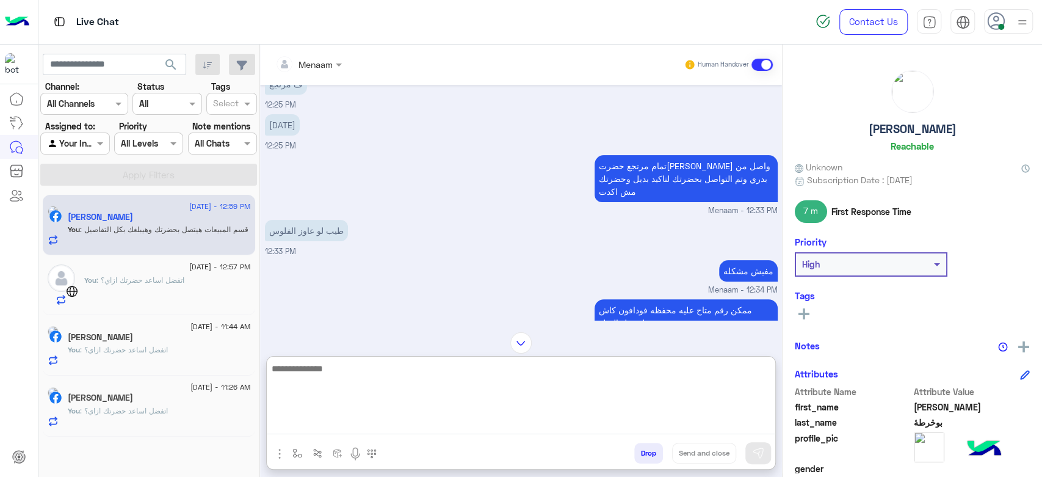
scroll to position [153, 0]
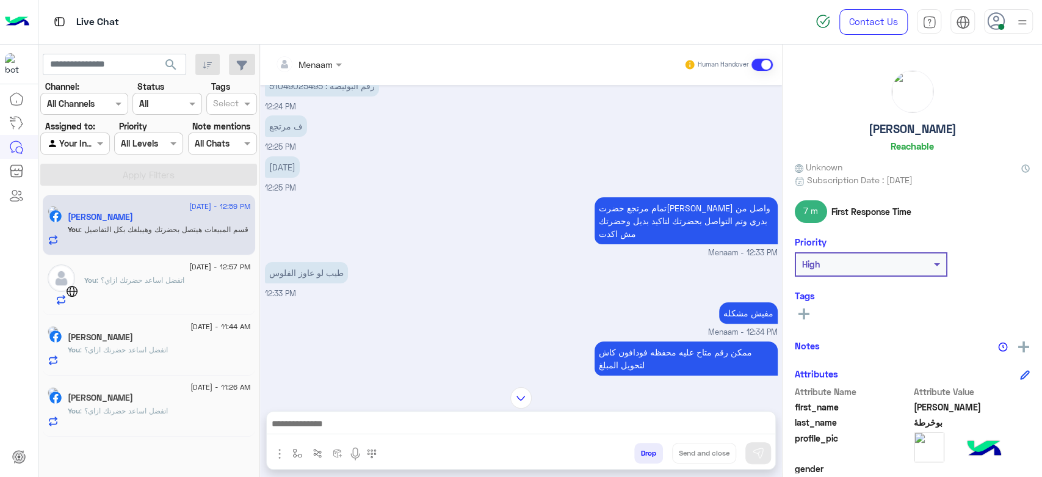
click at [347, 423] on textarea at bounding box center [521, 425] width 508 height 18
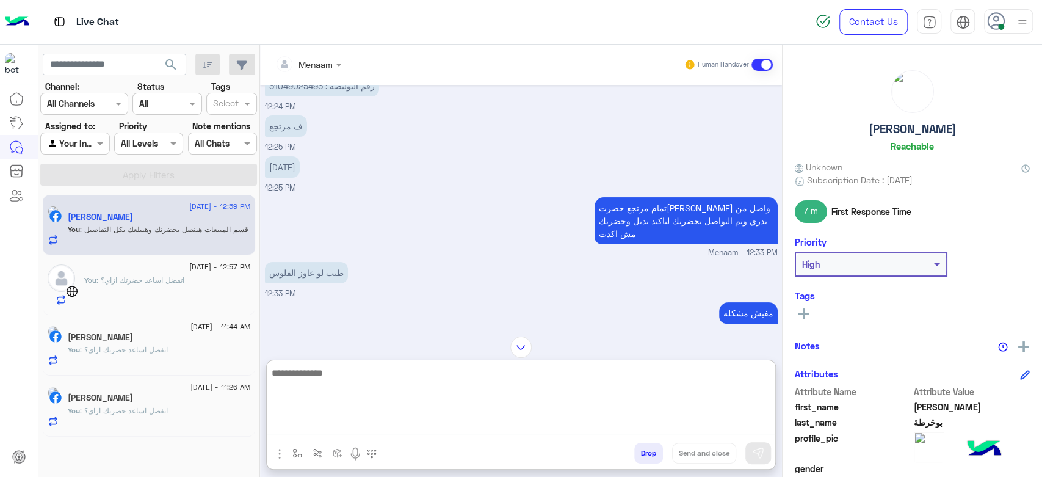
paste textarea "**********"
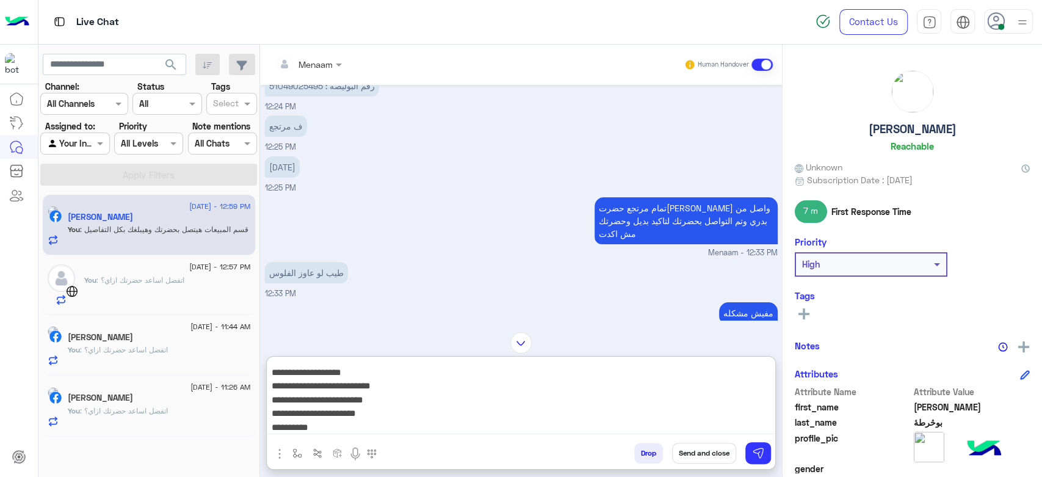
scroll to position [0, 0]
click at [666, 369] on textarea "**********" at bounding box center [521, 397] width 508 height 73
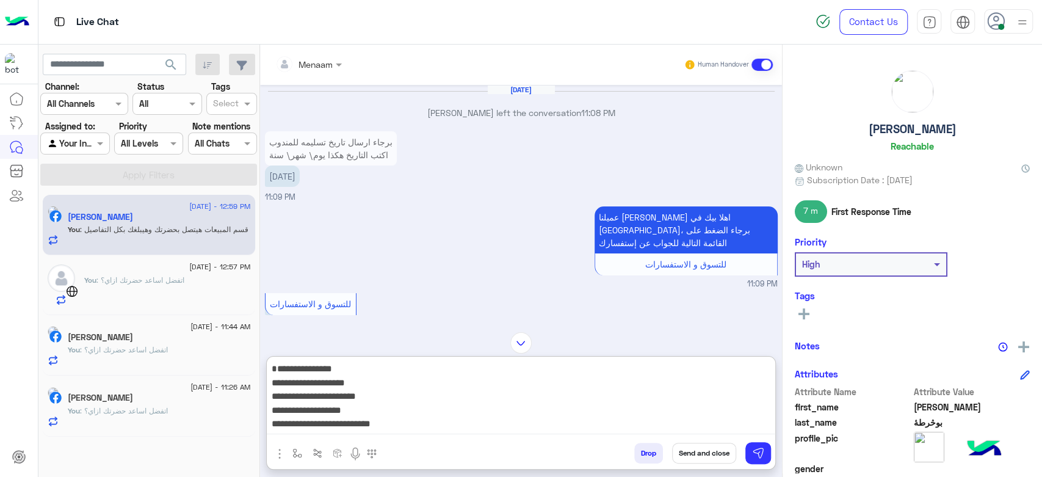
scroll to position [1475, 0]
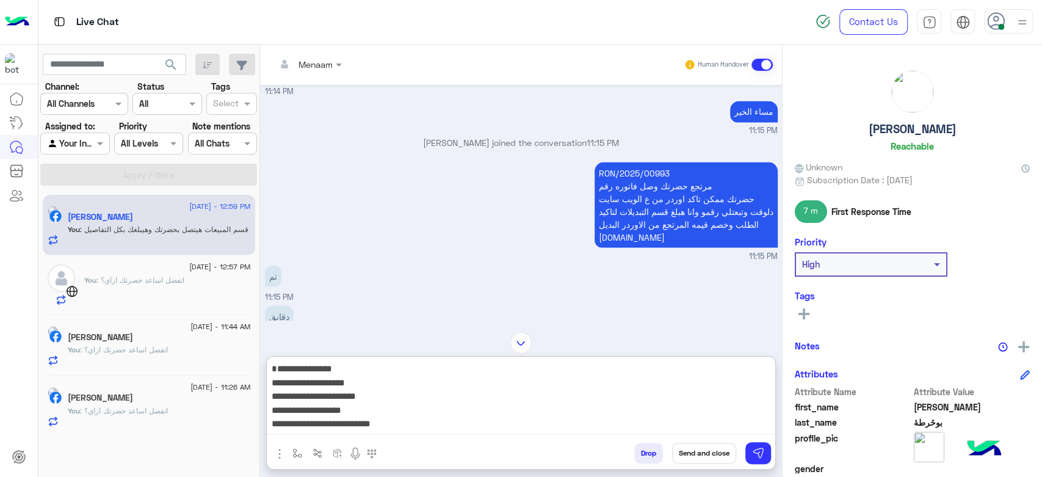
click at [619, 171] on p "RON/2025/00993 مرتجع حضرتك وصل فاتوره رقم حضرتك ممكن تاكد اوردر من ع الويب سايت…" at bounding box center [685, 204] width 183 height 85
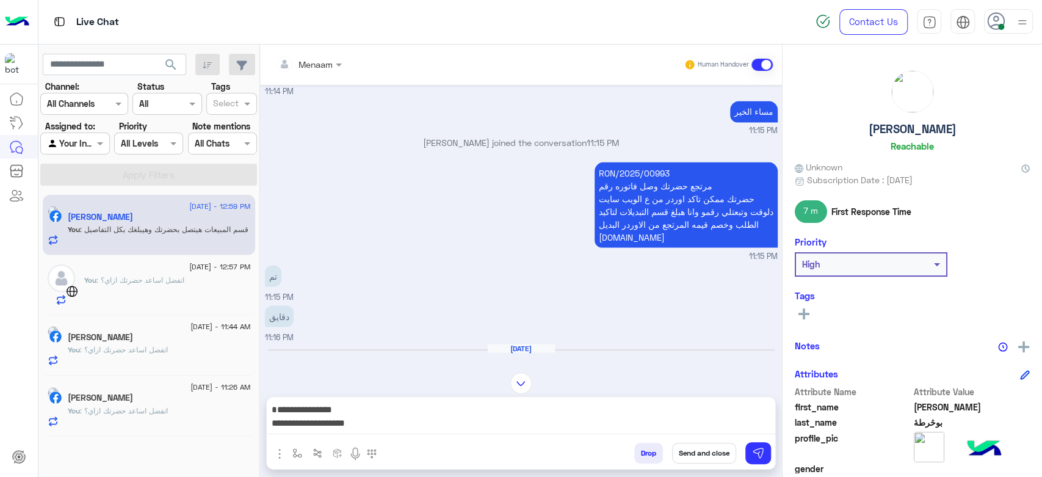
click at [619, 171] on p "RON/2025/00993 مرتجع حضرتك وصل فاتوره رقم حضرتك ممكن تاكد اوردر من ع الويب سايت…" at bounding box center [685, 204] width 183 height 85
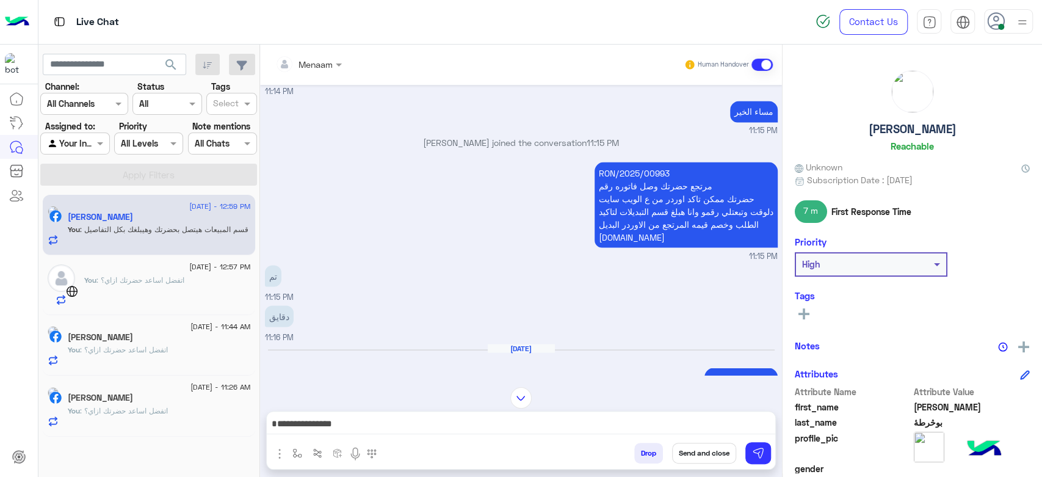
click at [619, 171] on p "RON/2025/00993 مرتجع حضرتك وصل فاتوره رقم حضرتك ممكن تاكد اوردر من ع الويب سايت…" at bounding box center [685, 204] width 183 height 85
copy p "RON/2025/00993"
click at [683, 424] on textarea "**********" at bounding box center [521, 425] width 508 height 18
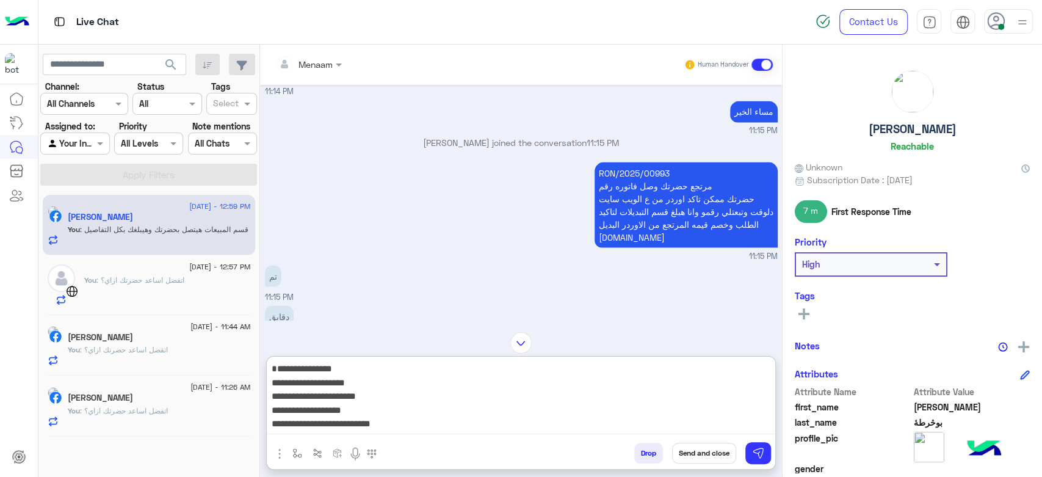
paste textarea "**********"
click at [653, 381] on textarea "**********" at bounding box center [521, 397] width 508 height 73
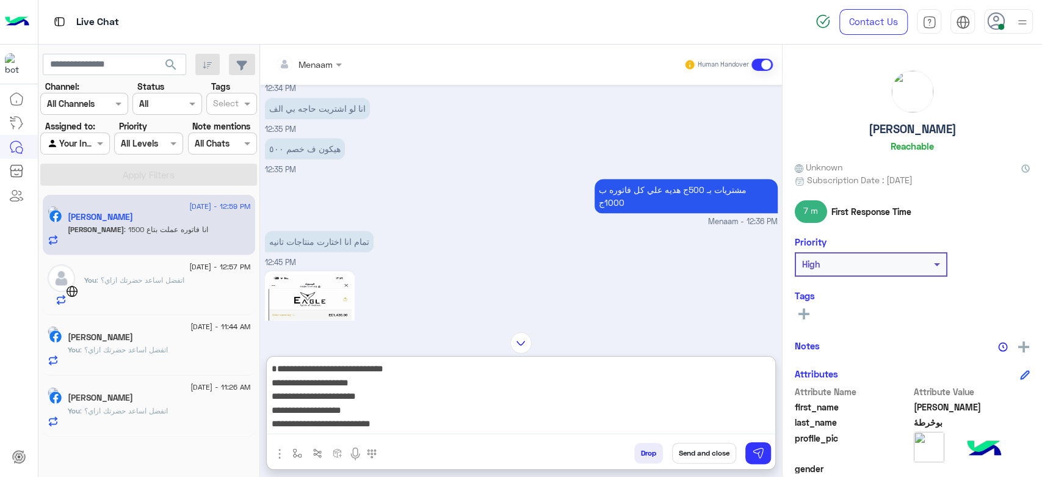
scroll to position [3463, 0]
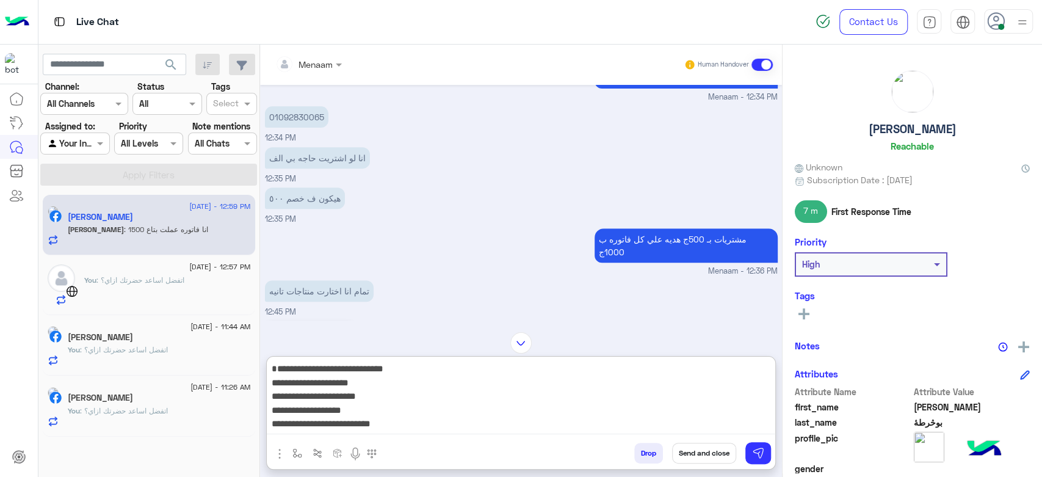
click at [301, 121] on p "01092830065" at bounding box center [296, 116] width 63 height 21
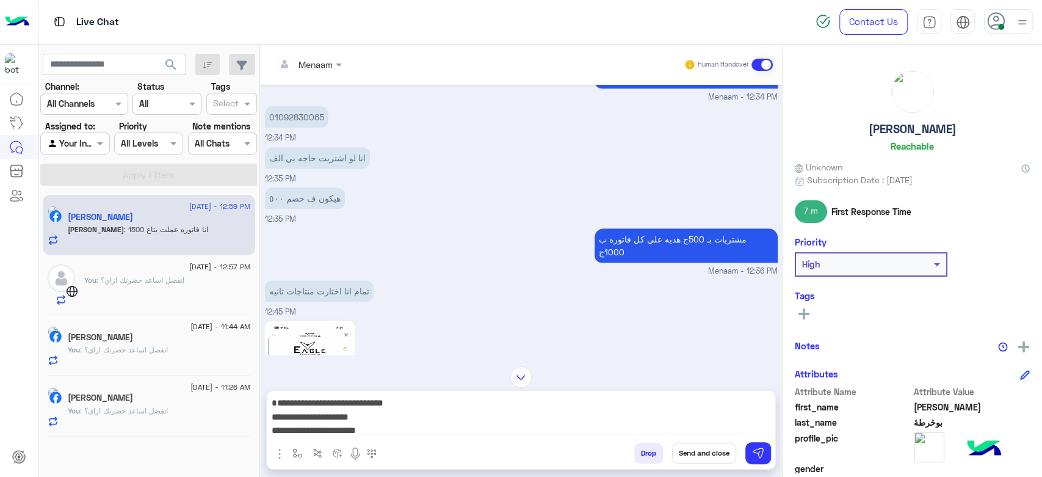
click at [301, 121] on p "01092830065" at bounding box center [296, 116] width 63 height 21
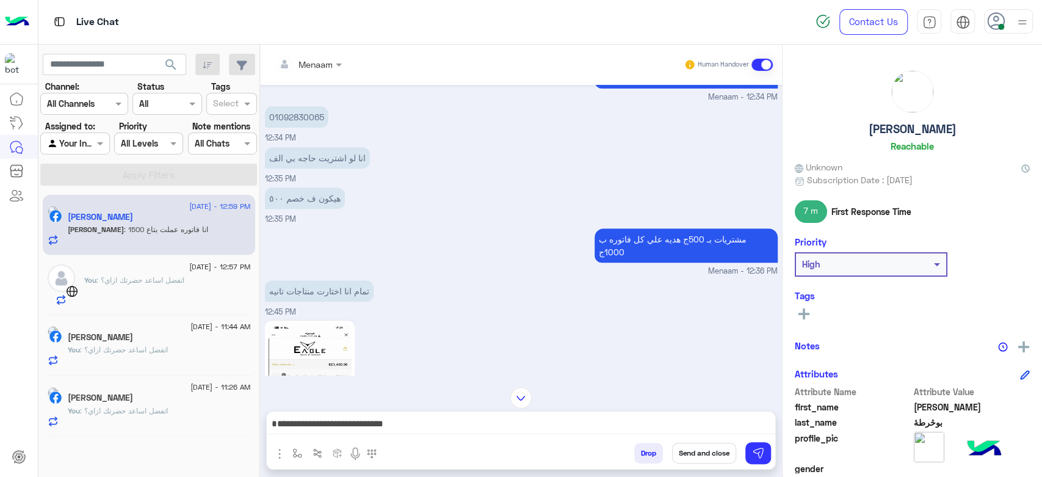
copy p "01092830065"
click at [613, 422] on textarea "**********" at bounding box center [521, 425] width 508 height 18
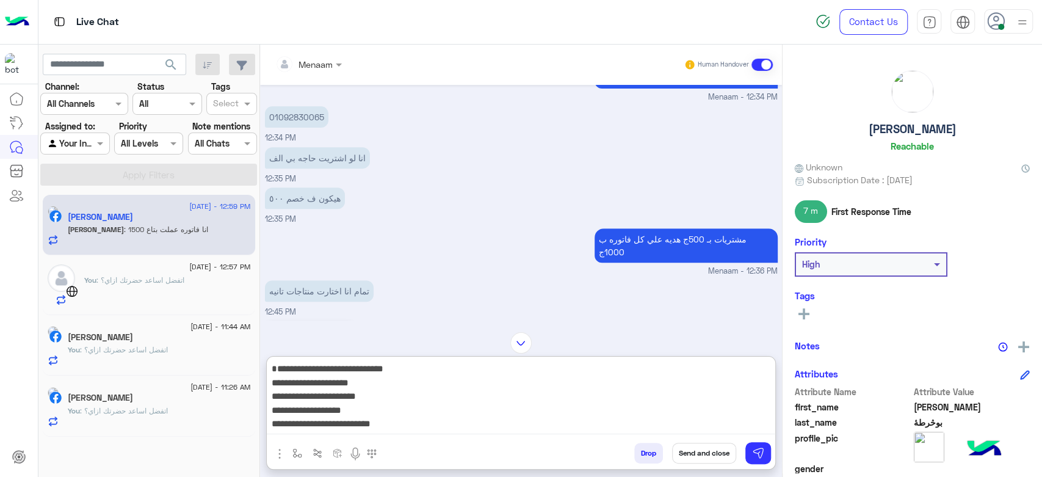
click at [664, 386] on textarea "**********" at bounding box center [521, 397] width 508 height 73
paste textarea "**********"
click at [651, 396] on textarea "**********" at bounding box center [521, 397] width 508 height 73
click at [680, 413] on textarea "**********" at bounding box center [521, 397] width 508 height 73
click at [636, 421] on textarea "**********" at bounding box center [521, 397] width 508 height 73
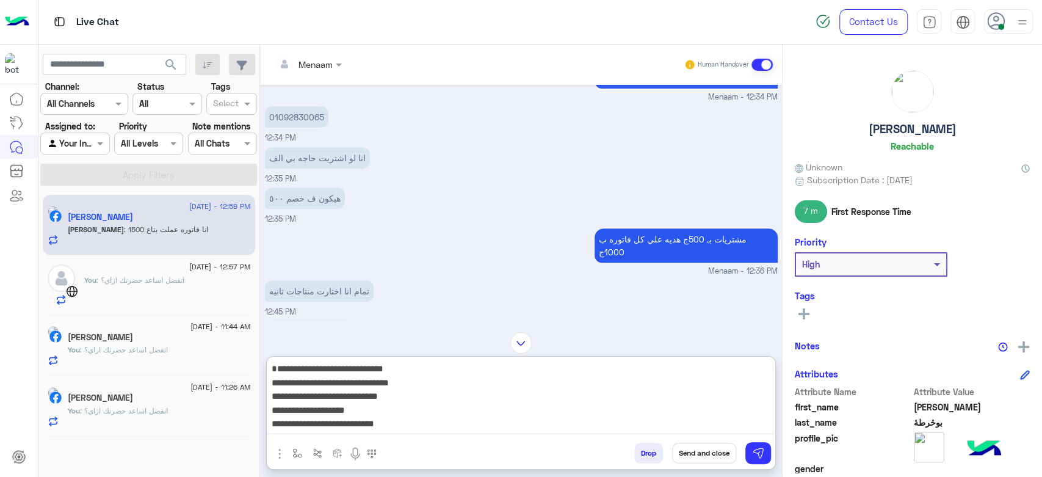
paste textarea "**********"
click at [648, 384] on textarea "**********" at bounding box center [521, 397] width 508 height 73
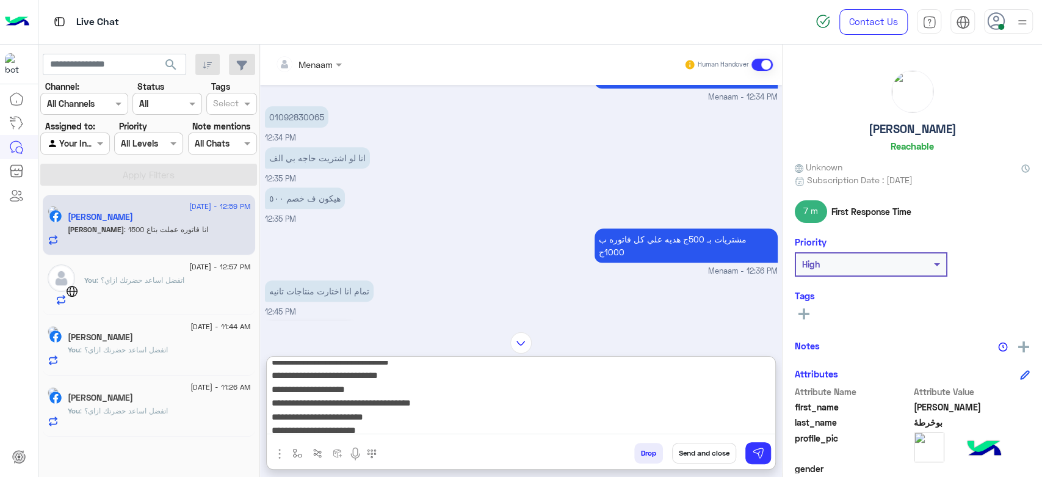
scroll to position [0, 0]
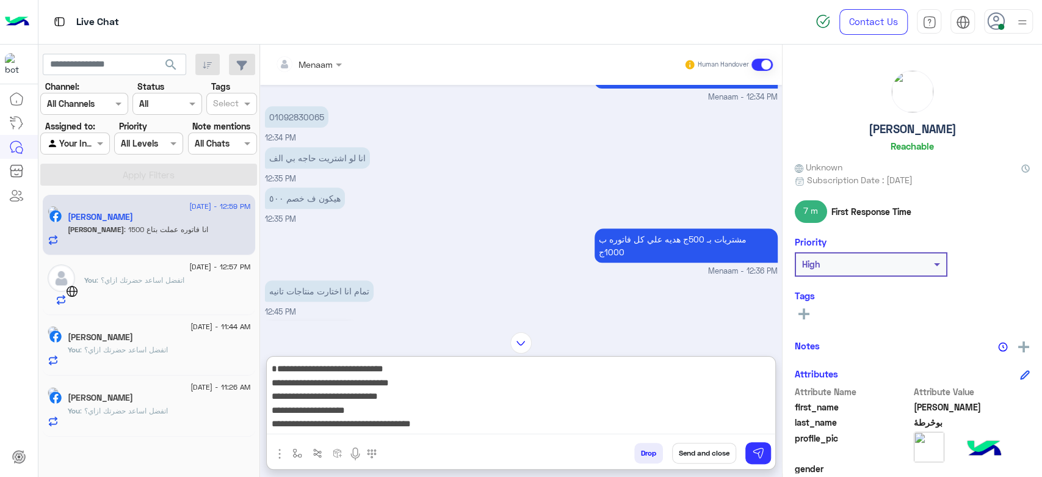
click at [636, 414] on textarea "**********" at bounding box center [521, 397] width 508 height 73
click at [580, 419] on textarea "**********" at bounding box center [521, 397] width 508 height 73
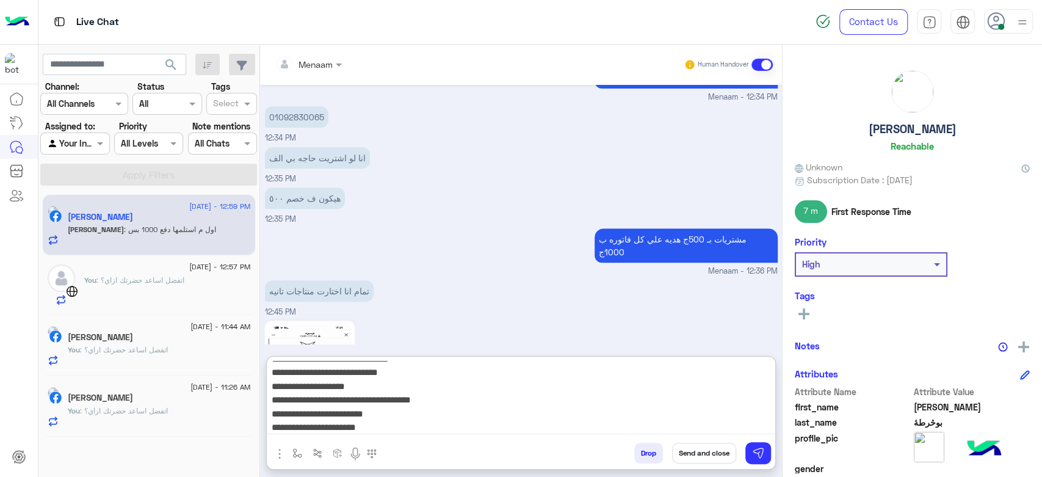
scroll to position [4059, 0]
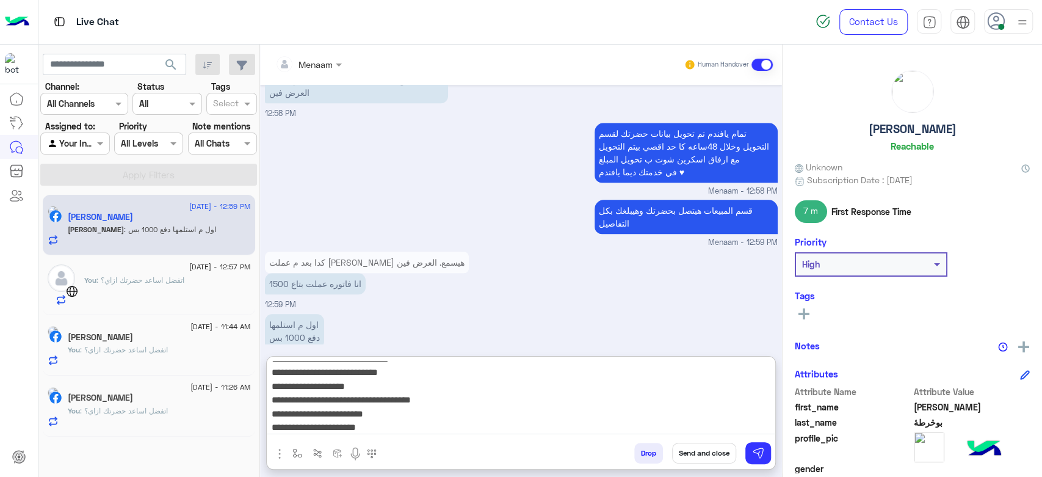
click at [644, 412] on textarea "**********" at bounding box center [521, 397] width 508 height 73
click at [639, 427] on textarea "**********" at bounding box center [521, 397] width 508 height 73
paste textarea "****"
click at [688, 389] on textarea "**********" at bounding box center [521, 397] width 508 height 73
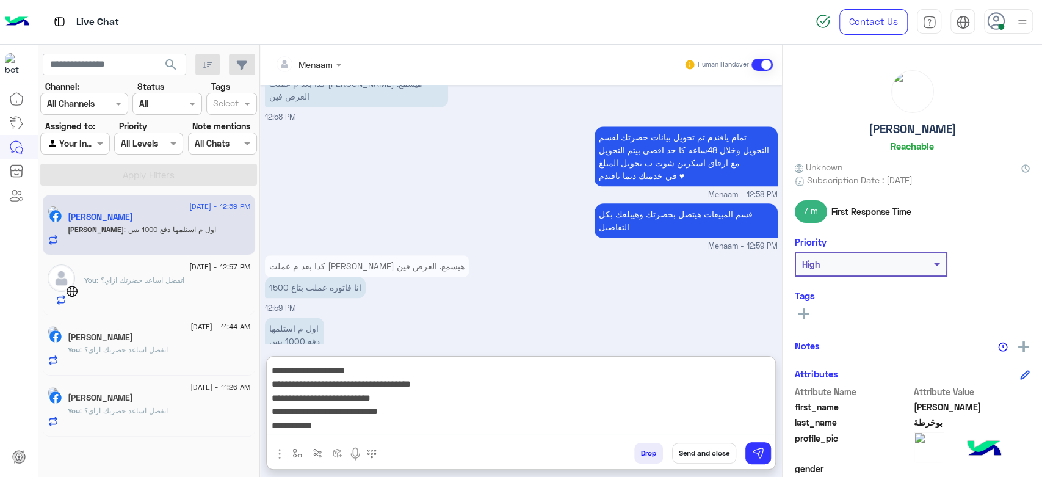
scroll to position [4059, 0]
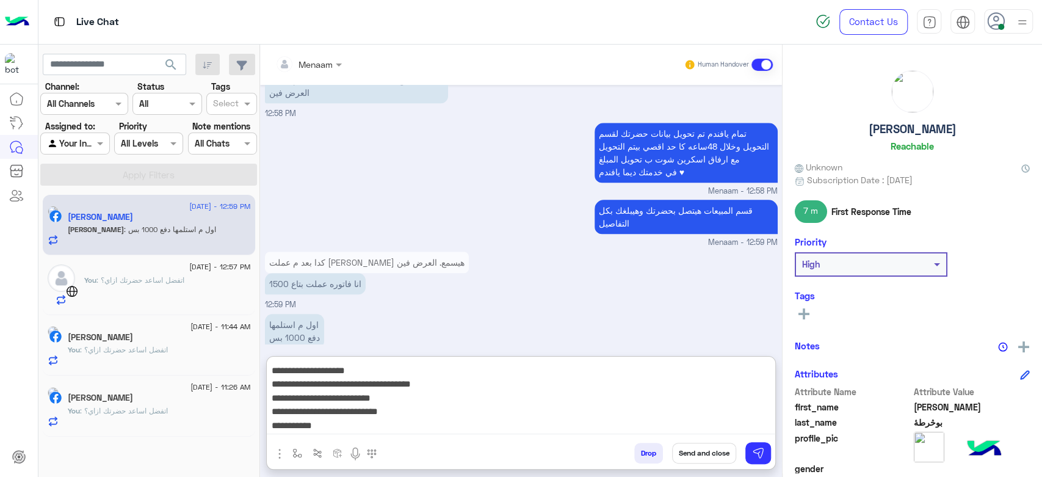
paste textarea "********"
type textarea "**********"
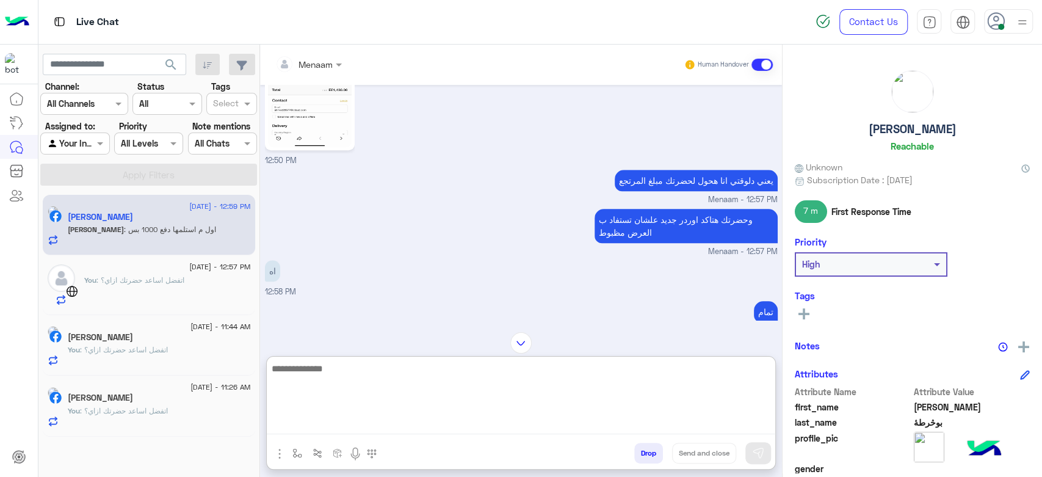
scroll to position [3652, 0]
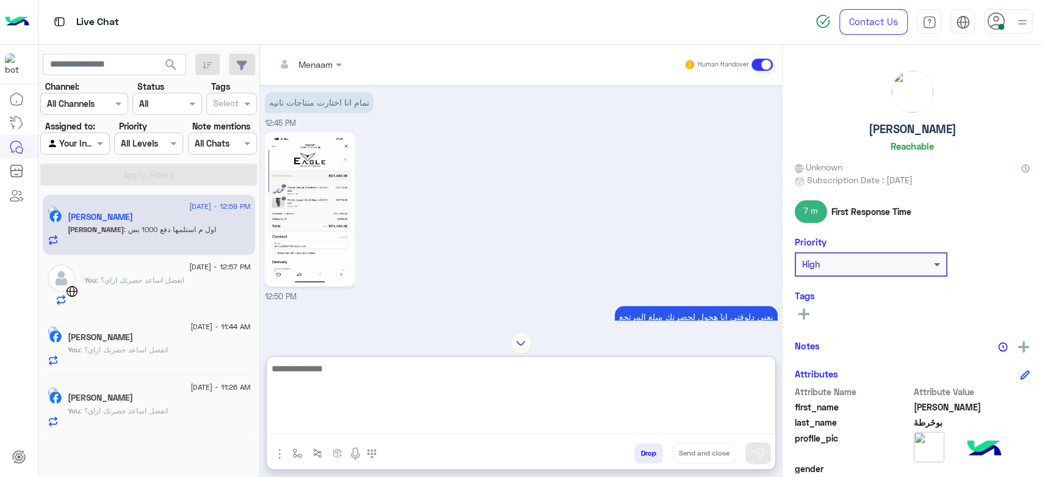
click at [325, 201] on img at bounding box center [310, 209] width 84 height 148
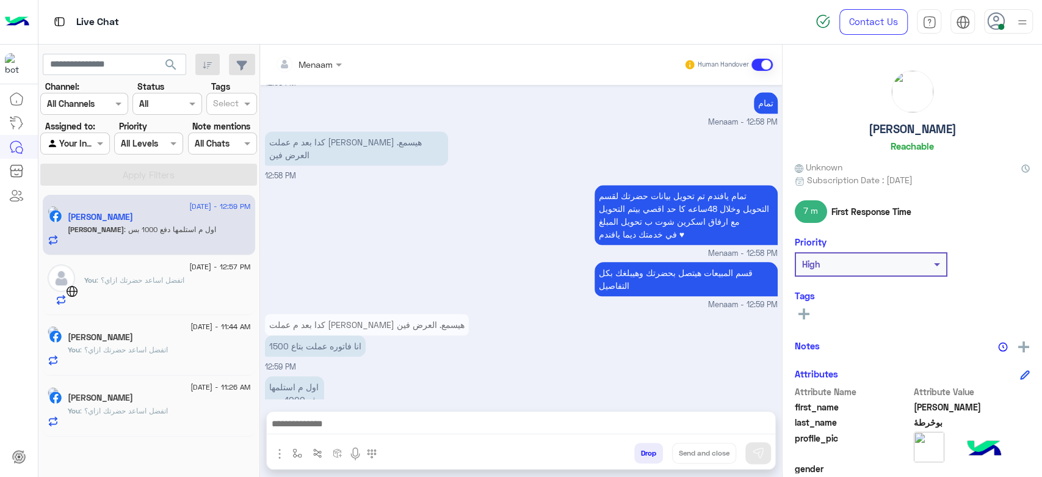
scroll to position [4004, 0]
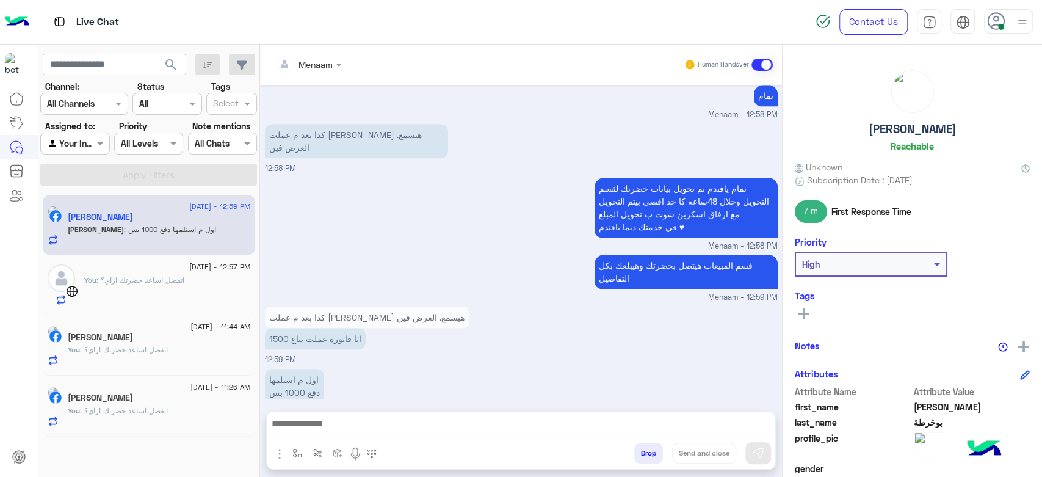
click at [332, 423] on textarea at bounding box center [521, 425] width 508 height 18
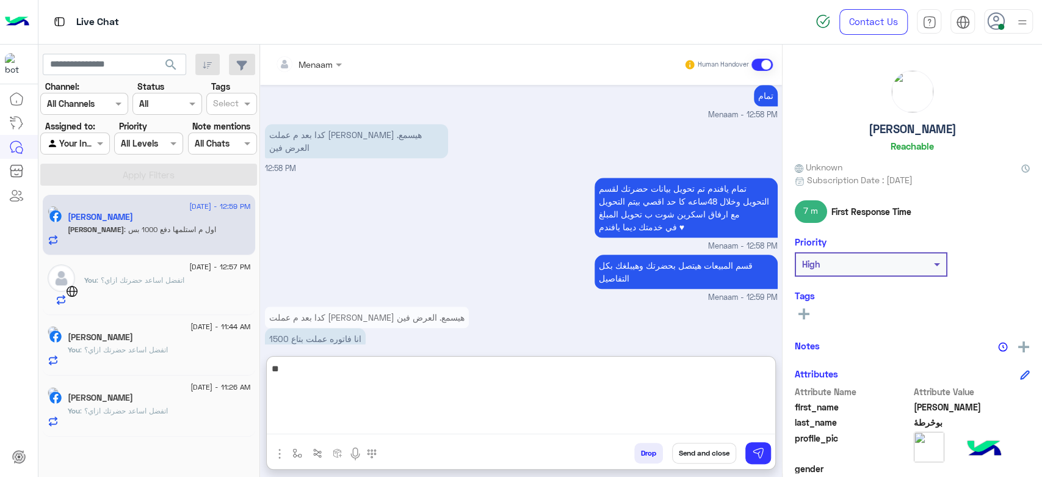
type textarea "*"
type textarea "**********"
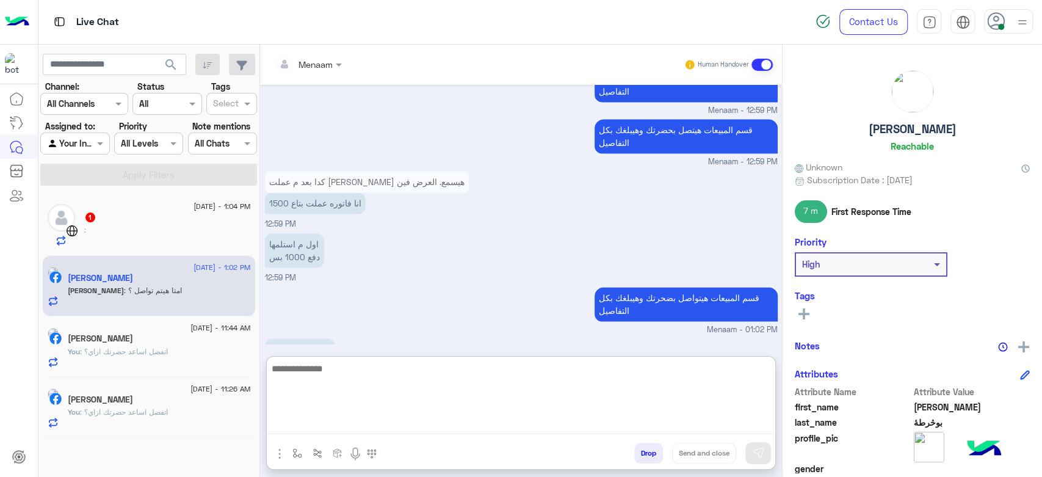
scroll to position [4319, 0]
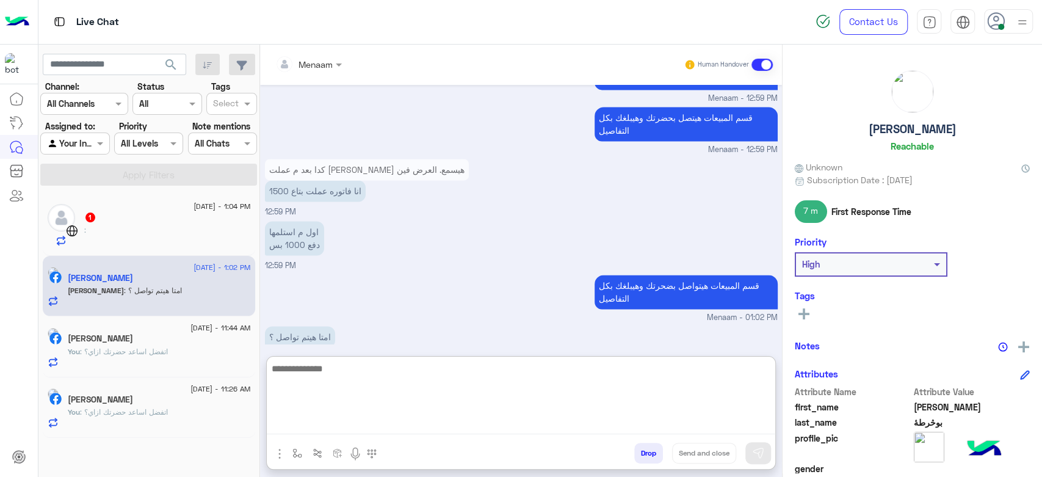
click at [317, 375] on textarea at bounding box center [521, 397] width 508 height 73
type textarea "******"
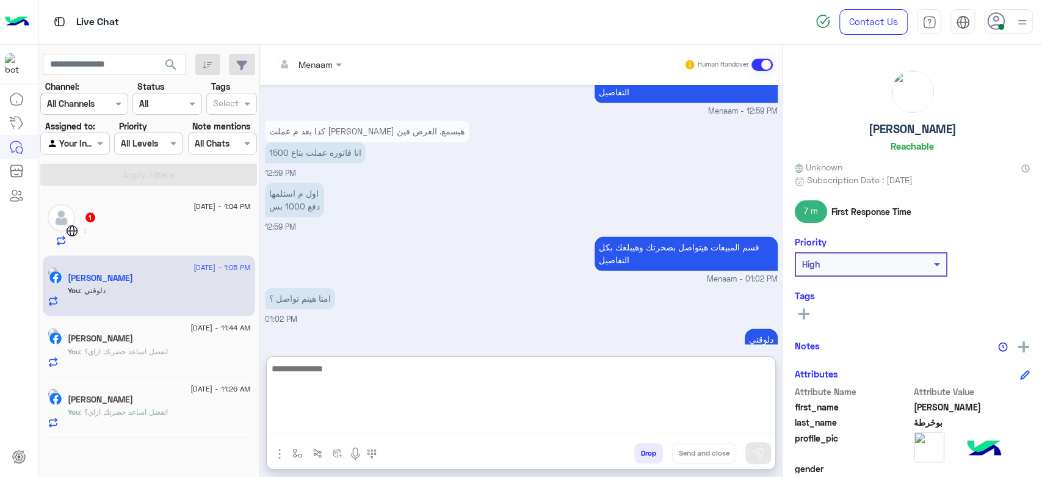
click at [137, 236] on div ":" at bounding box center [167, 235] width 167 height 21
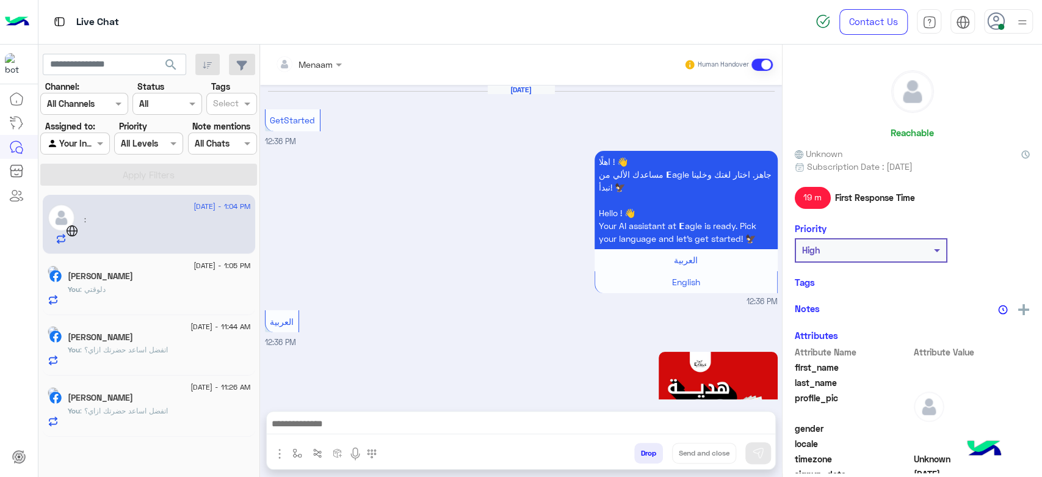
scroll to position [859, 0]
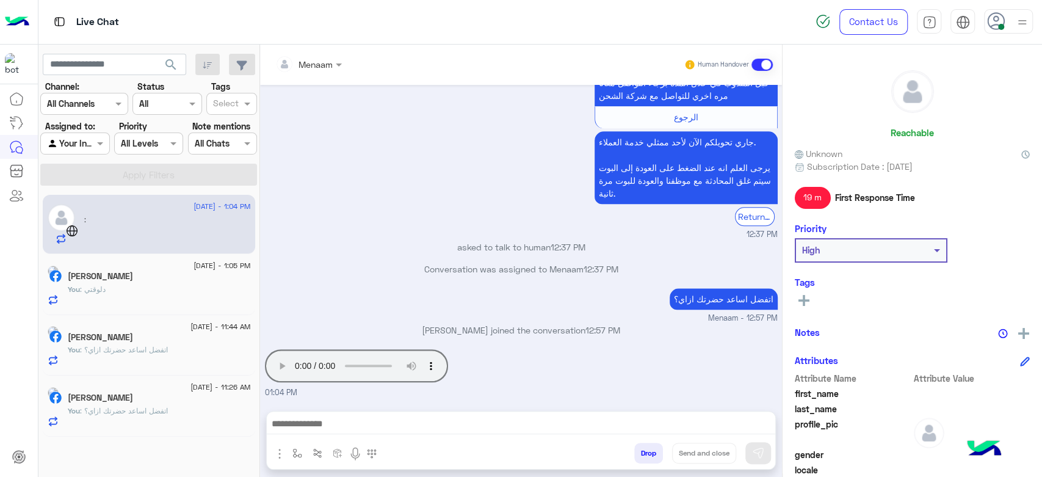
click at [658, 448] on button "Drop" at bounding box center [648, 452] width 29 height 21
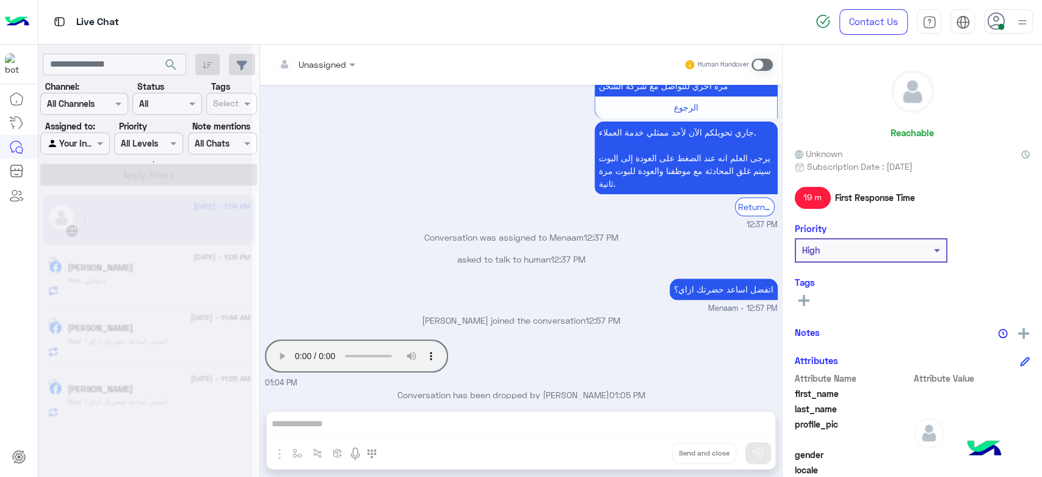
scroll to position [882, 0]
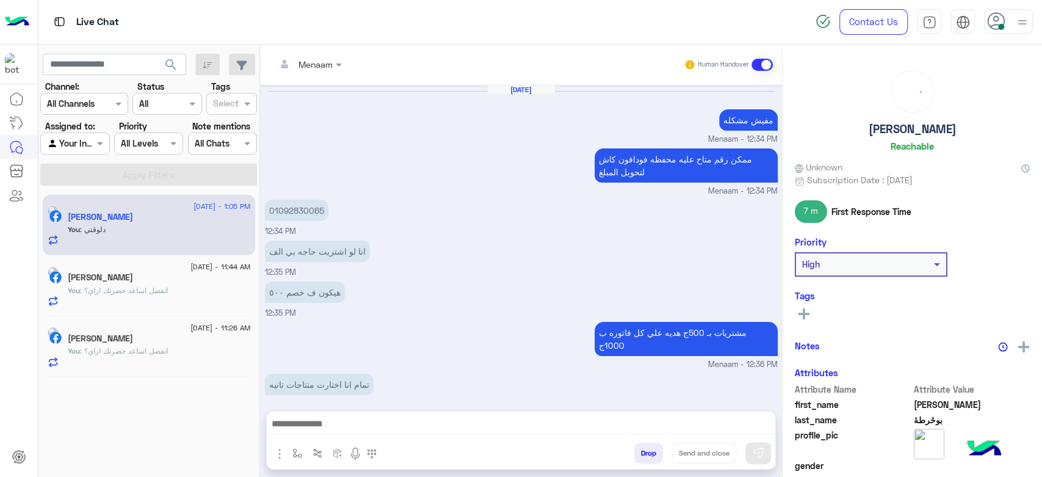
scroll to position [758, 0]
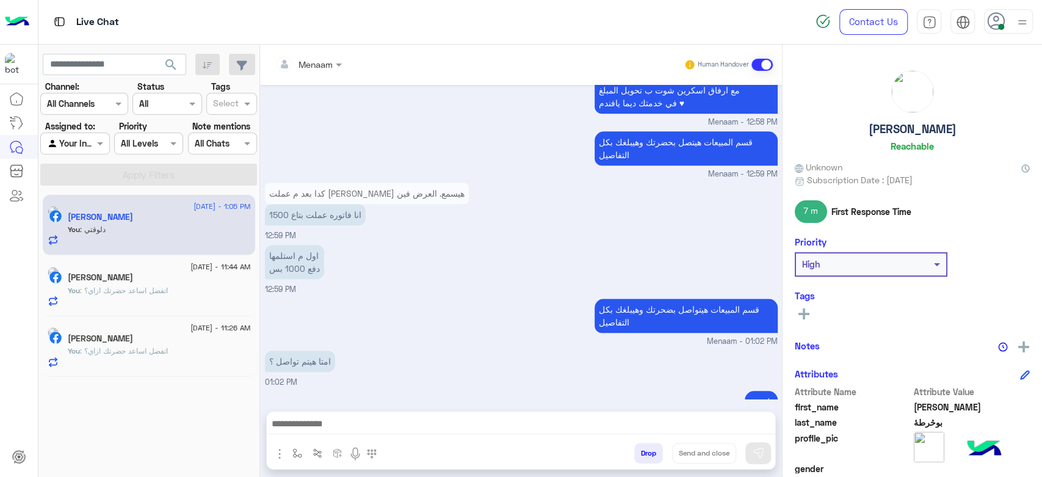
click at [166, 276] on div "[PERSON_NAME]" at bounding box center [159, 278] width 183 height 13
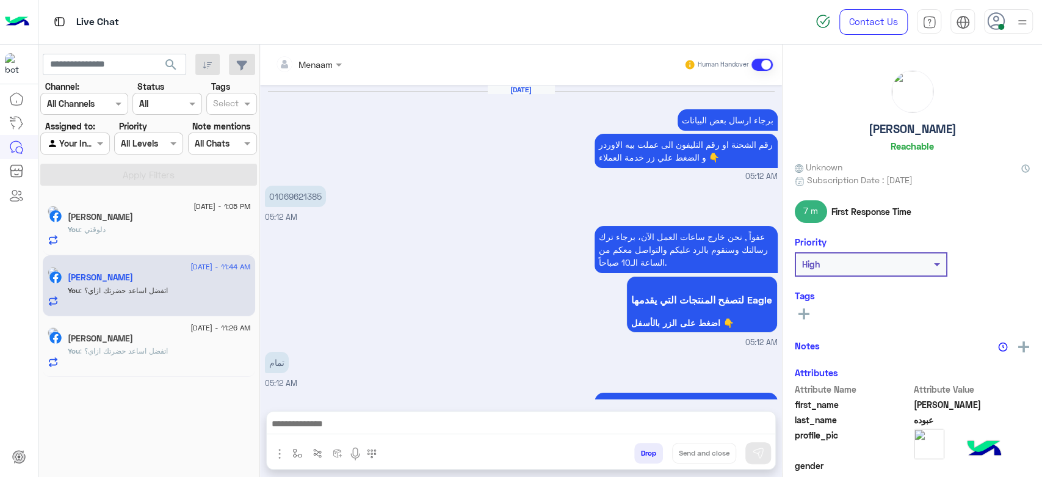
scroll to position [1330, 0]
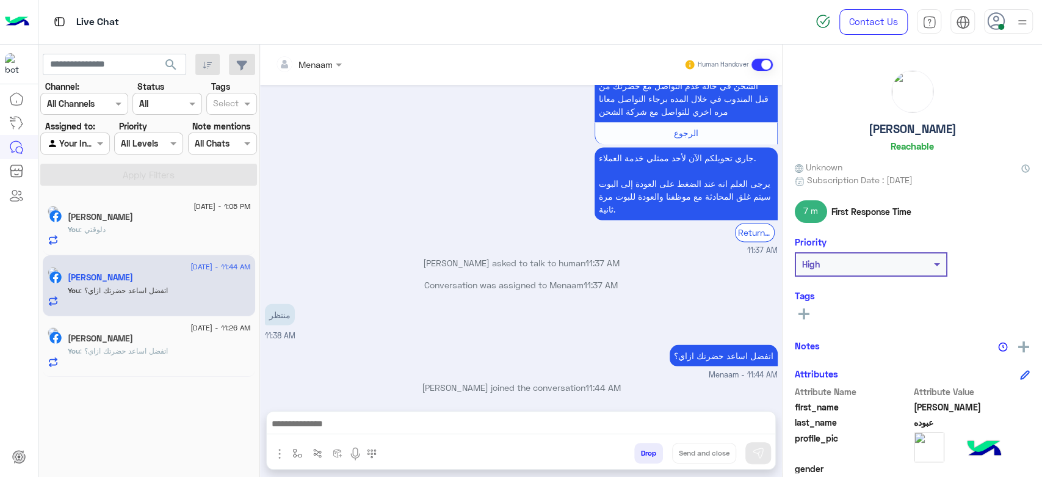
click at [160, 351] on span ": اتفضل اساعد حضرتك ازاي؟" at bounding box center [124, 350] width 88 height 9
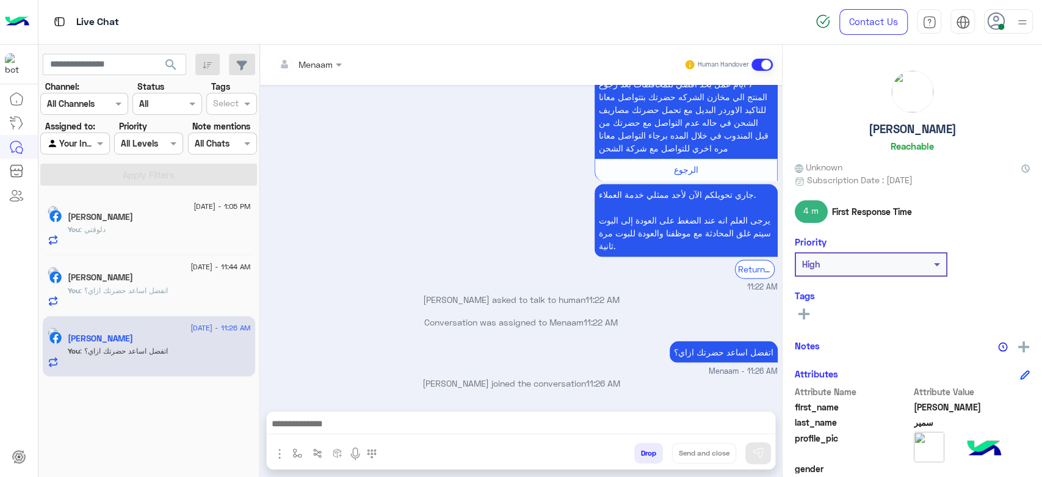
scroll to position [1351, 0]
click at [115, 306] on div "You : اتفضل اساعد حضرتك ازاي؟" at bounding box center [159, 295] width 183 height 21
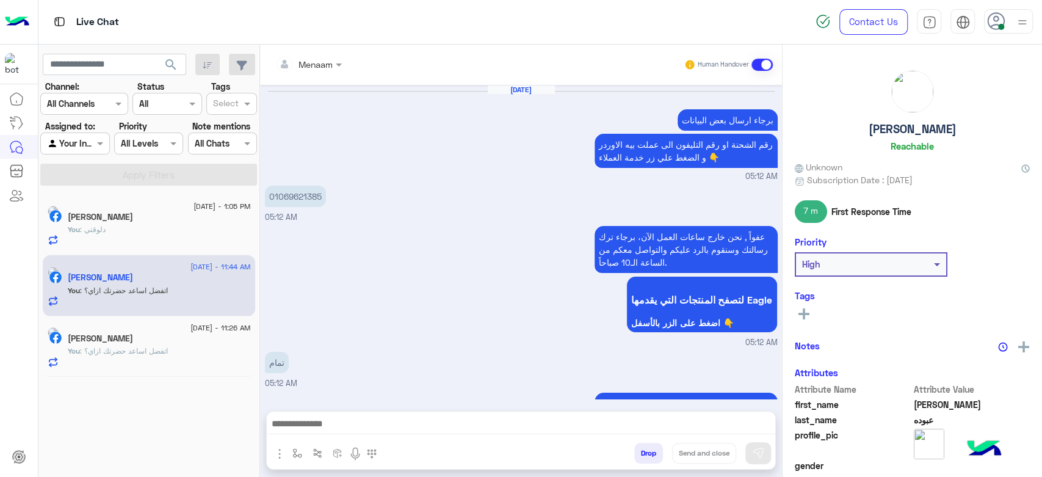
scroll to position [1330, 0]
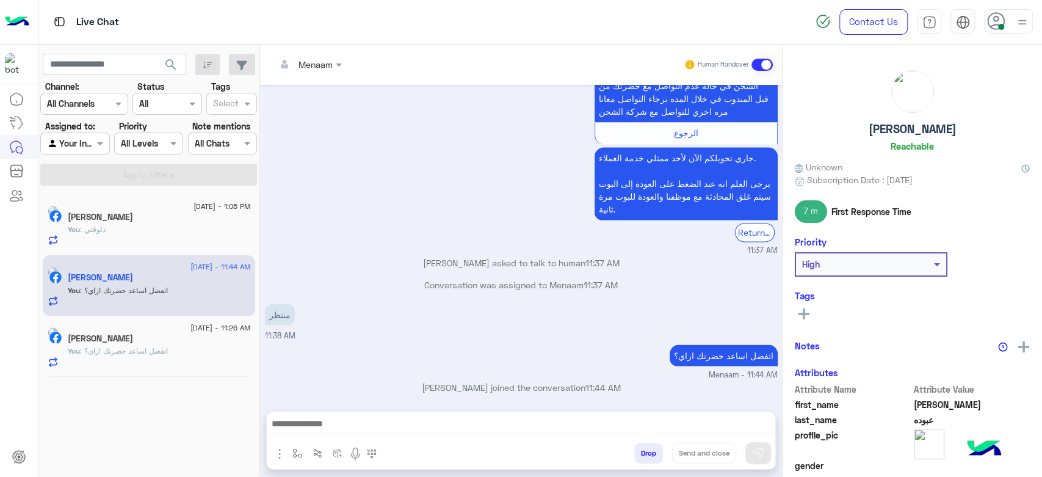
click at [139, 234] on div "You : دلوقتي" at bounding box center [159, 234] width 183 height 21
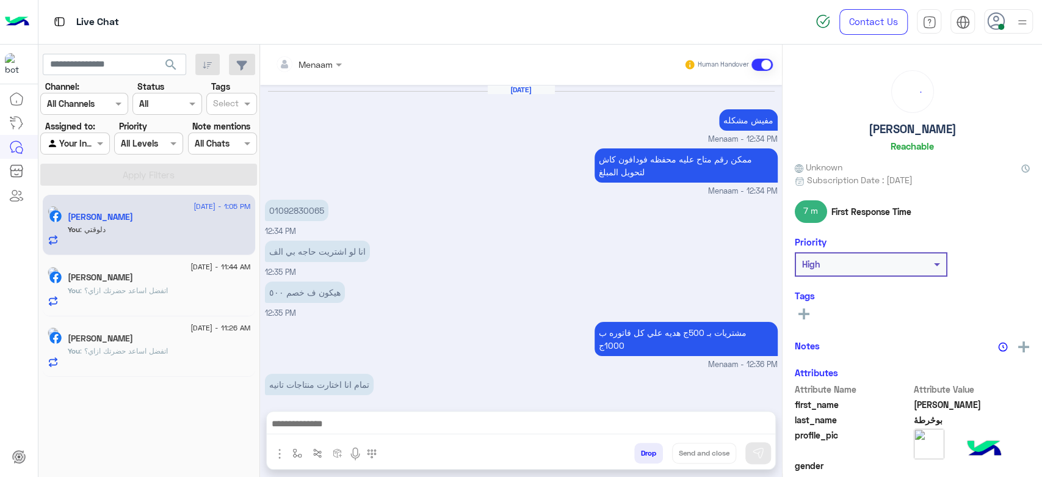
scroll to position [758, 0]
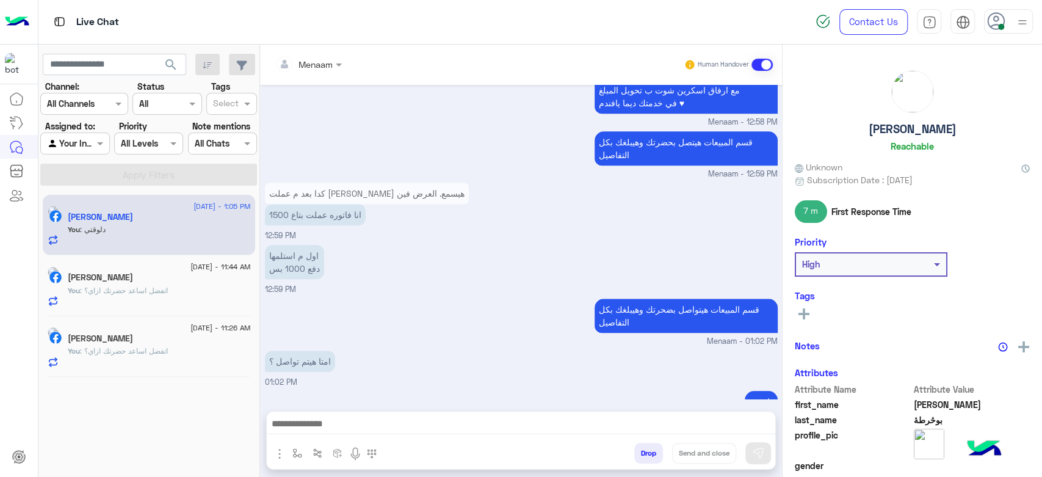
click at [150, 351] on span ": اتفضل اساعد حضرتك ازاي؟" at bounding box center [124, 350] width 88 height 9
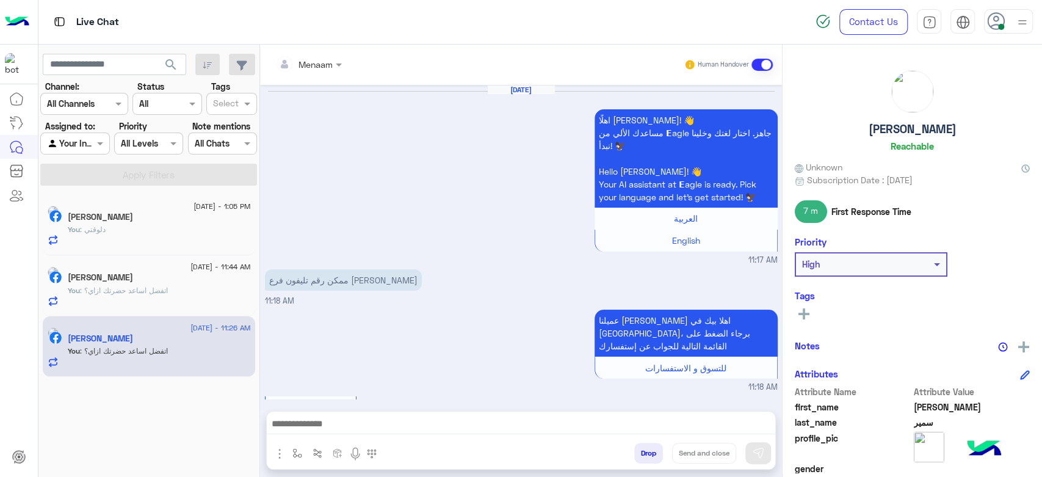
scroll to position [1352, 0]
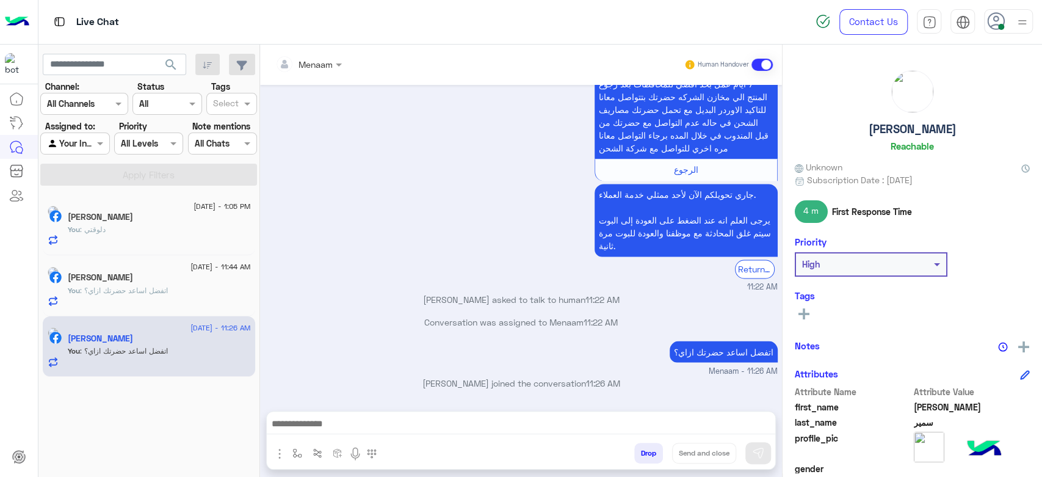
click at [135, 286] on span ": اتفضل اساعد حضرتك ازاي؟" at bounding box center [124, 290] width 88 height 9
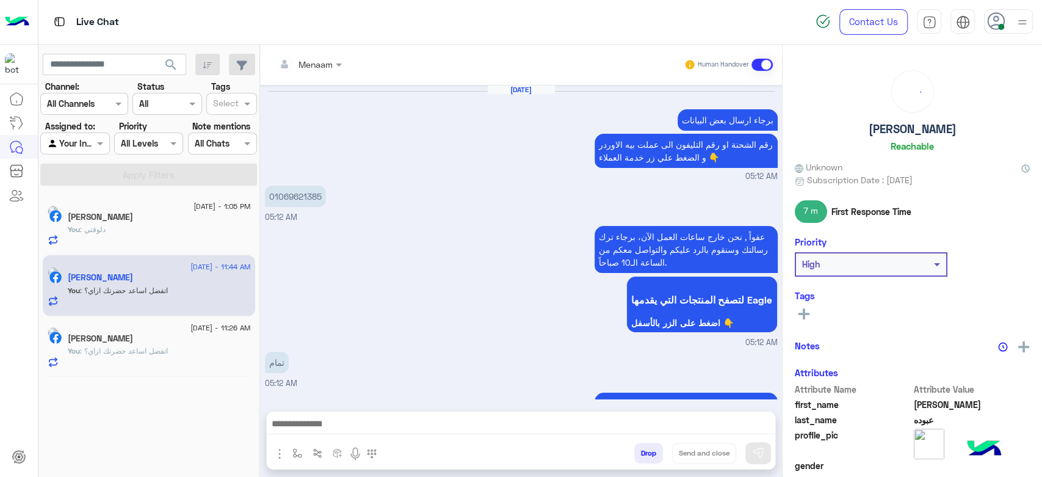
scroll to position [1330, 0]
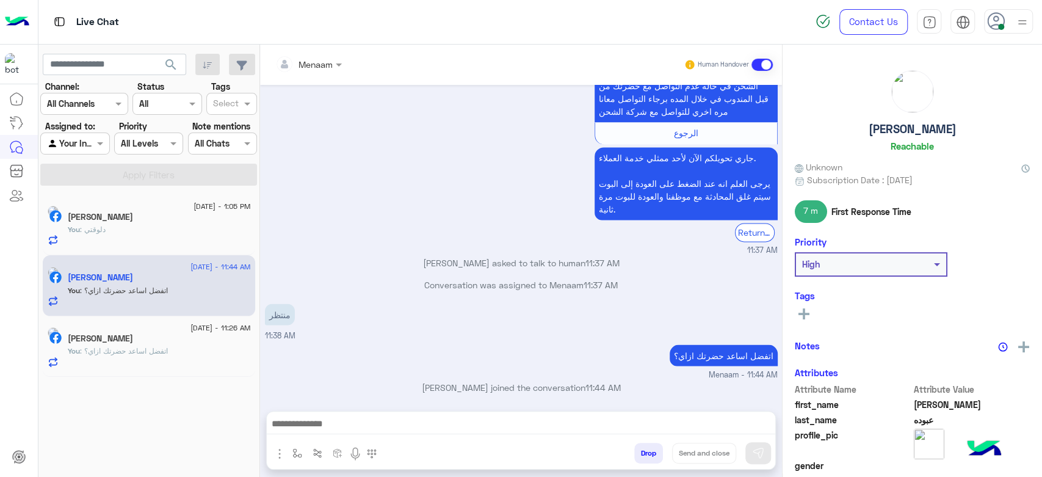
click at [146, 229] on div "You : دلوقتي" at bounding box center [159, 234] width 183 height 21
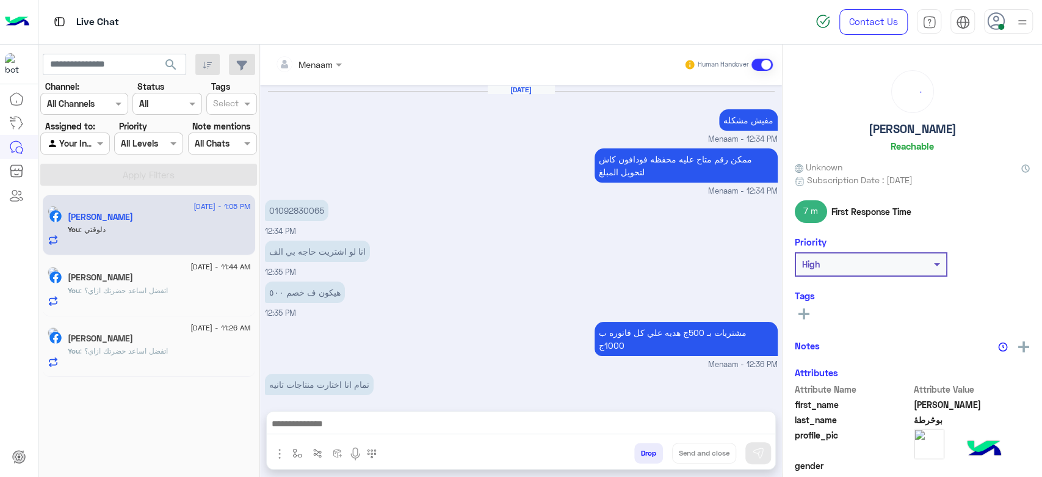
scroll to position [758, 0]
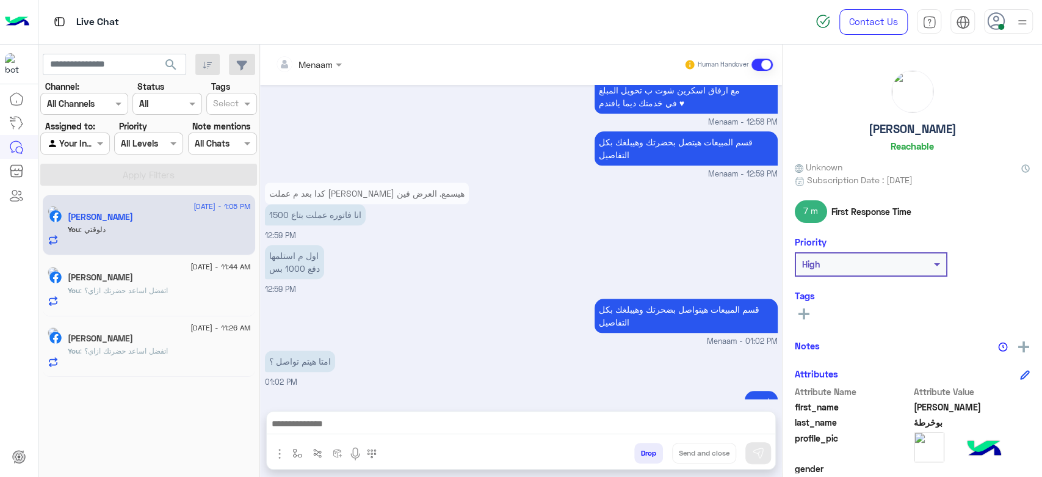
click at [144, 294] on span ": اتفضل اساعد حضرتك ازاي؟" at bounding box center [124, 290] width 88 height 9
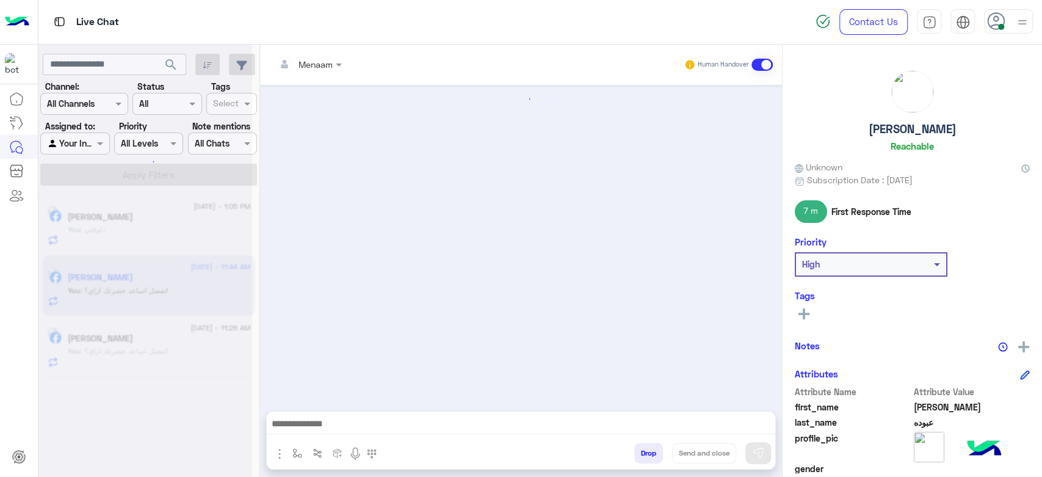
click at [157, 347] on div at bounding box center [145, 243] width 214 height 477
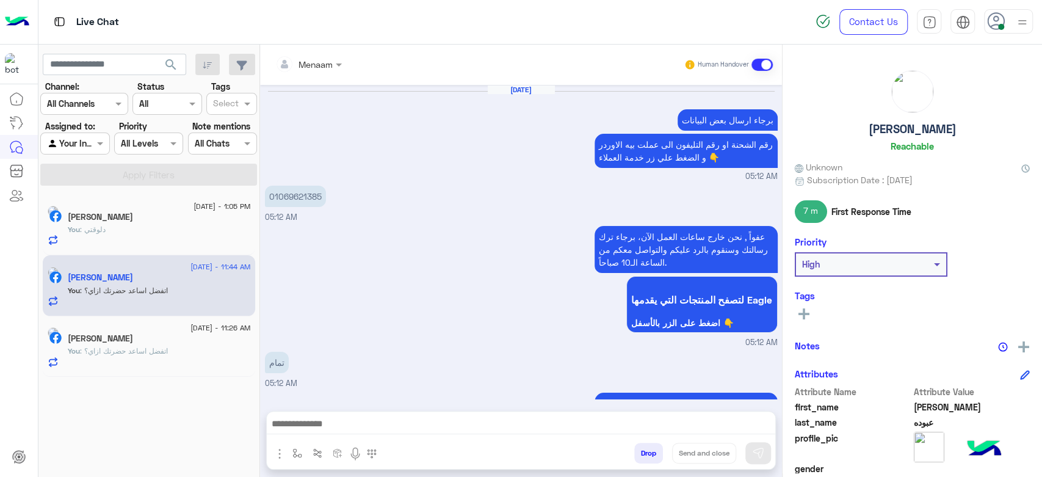
scroll to position [1330, 0]
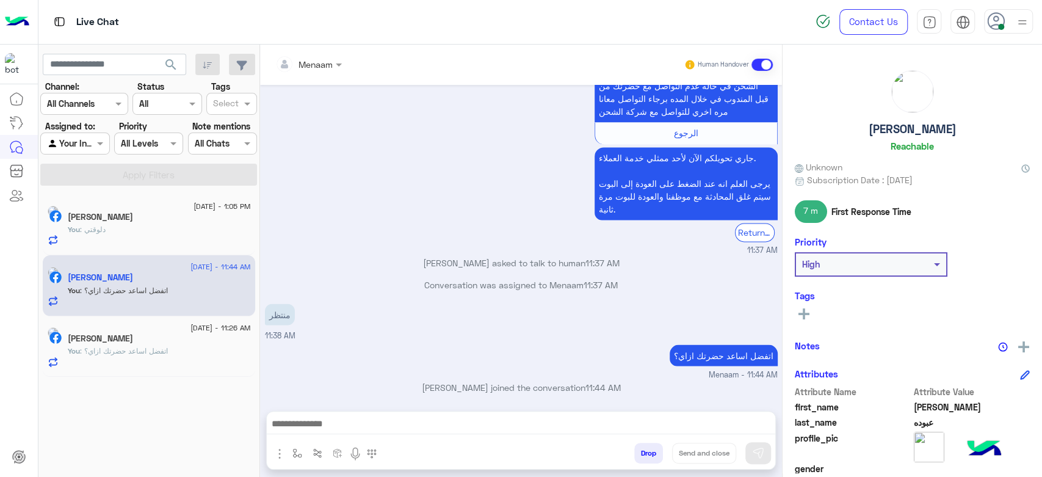
click at [157, 347] on span ": اتفضل اساعد حضرتك ازاي؟" at bounding box center [124, 350] width 88 height 9
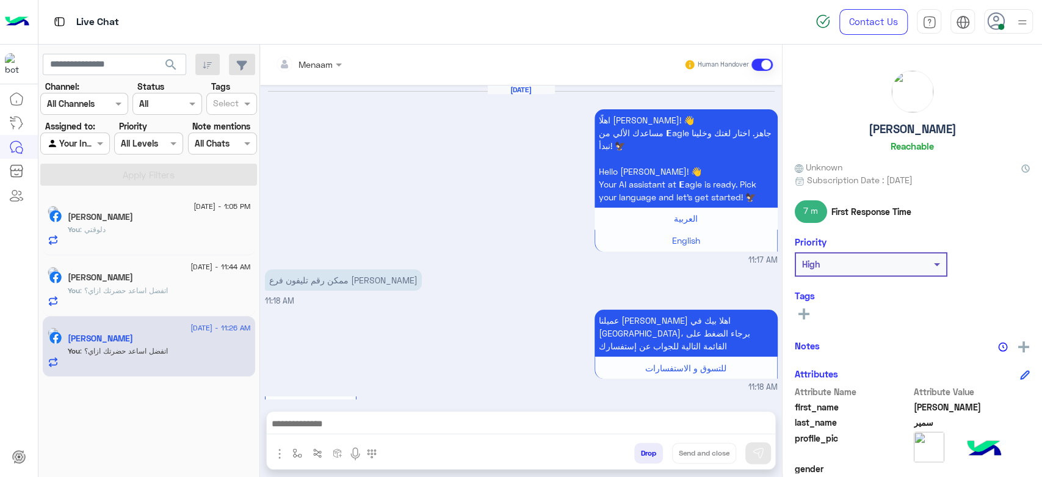
scroll to position [1352, 0]
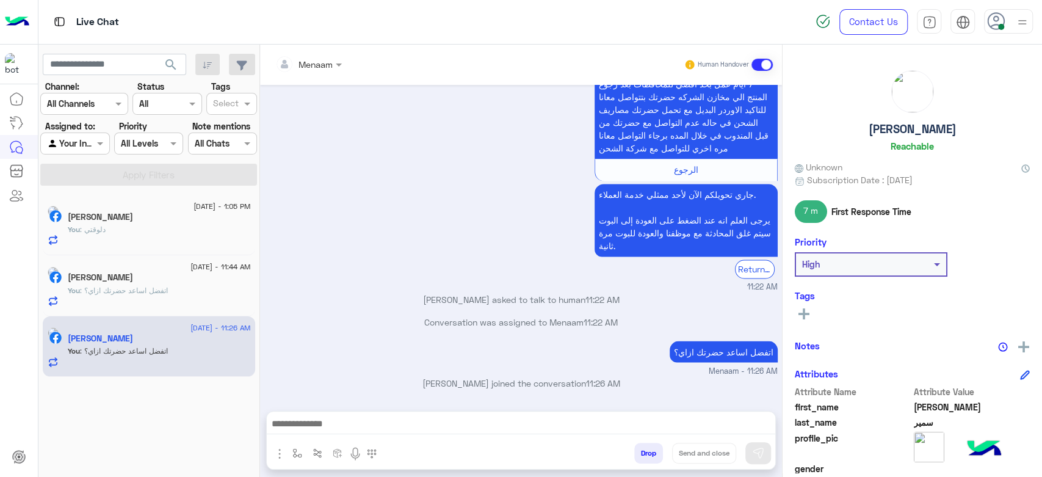
click at [137, 302] on div "You : اتفضل اساعد حضرتك ازاي؟" at bounding box center [159, 295] width 183 height 21
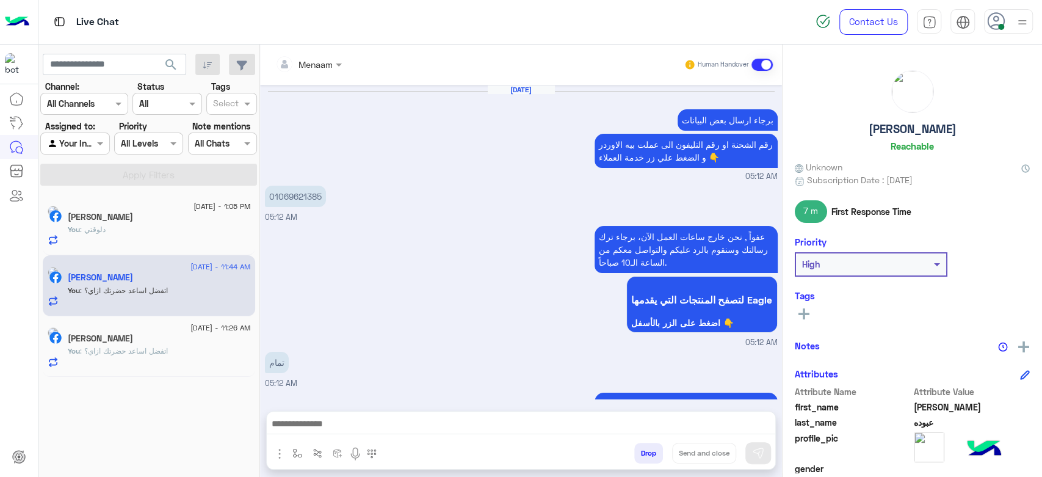
scroll to position [1330, 0]
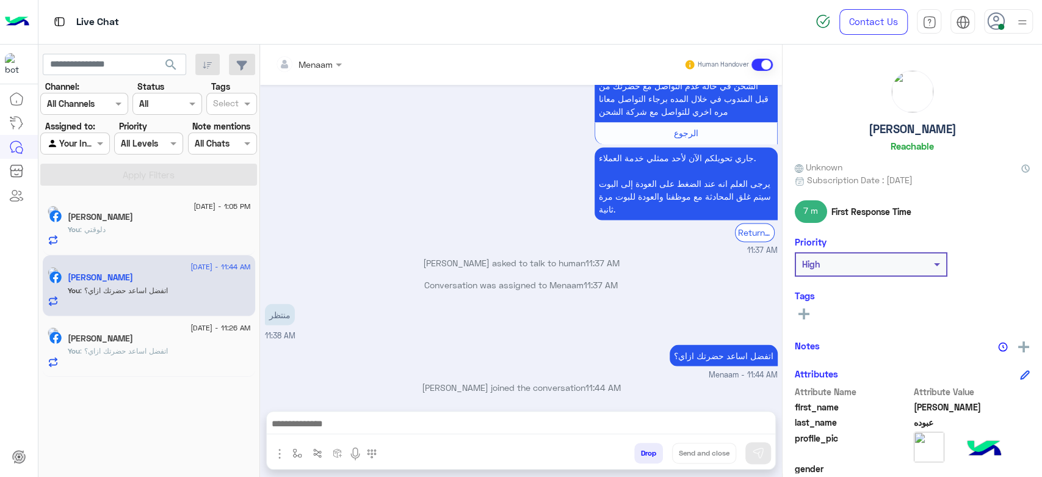
click at [154, 235] on div "You : دلوقتي" at bounding box center [159, 234] width 183 height 21
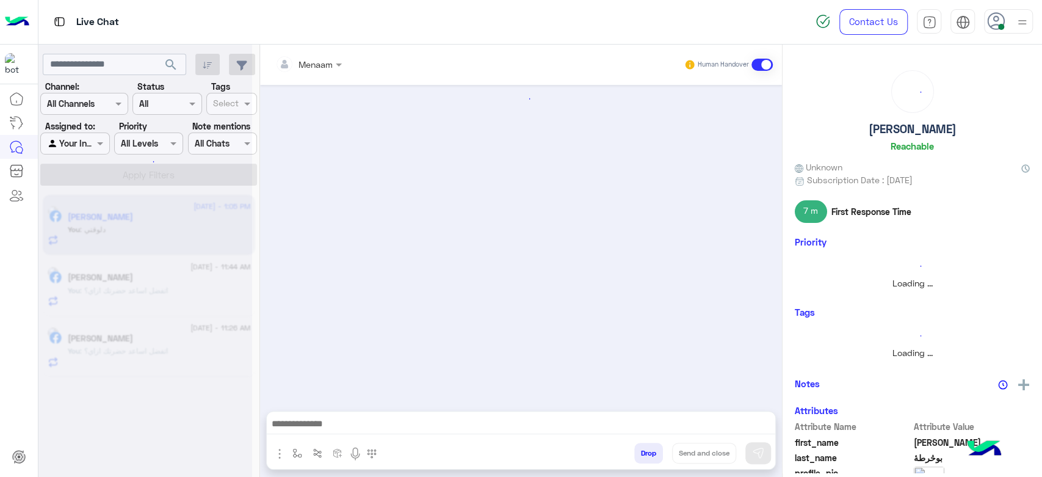
scroll to position [758, 0]
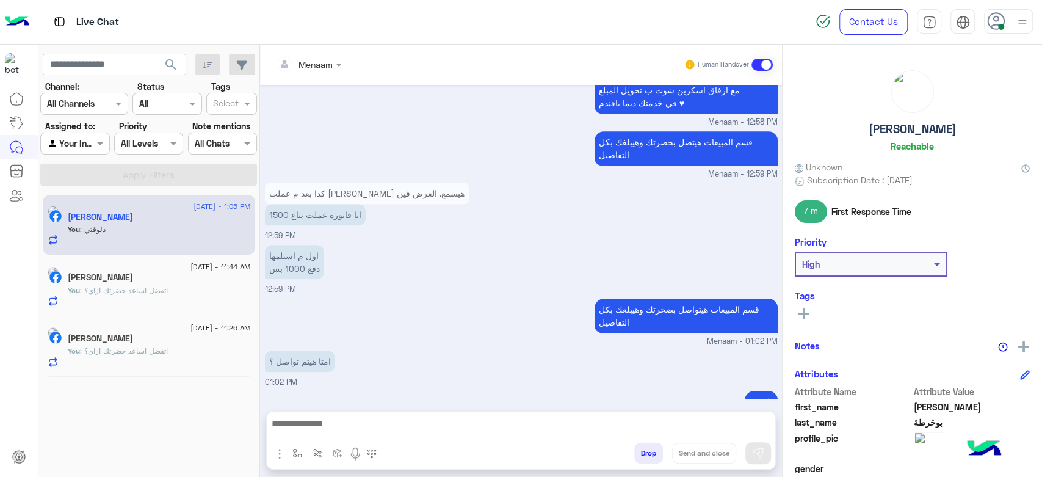
click at [122, 347] on span ": اتفضل اساعد حضرتك ازاي؟" at bounding box center [124, 350] width 88 height 9
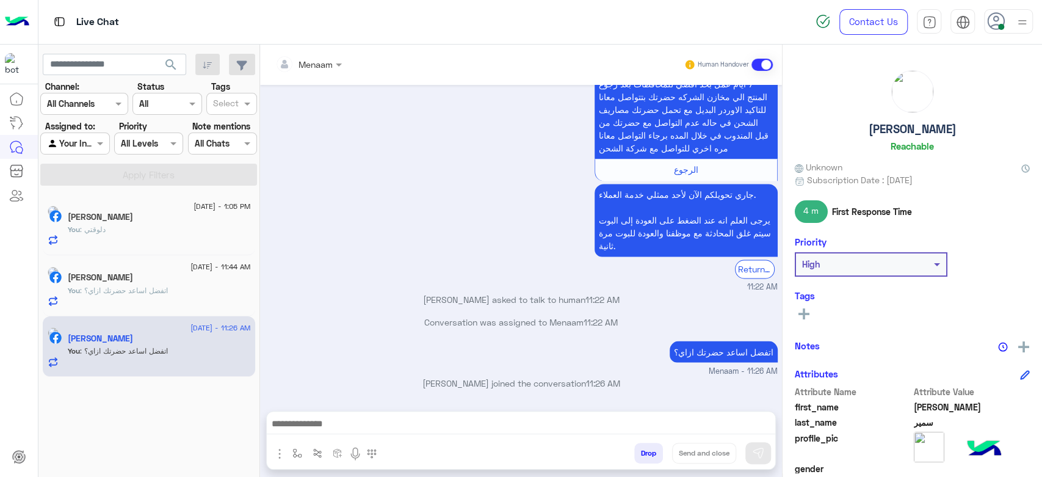
scroll to position [1351, 0]
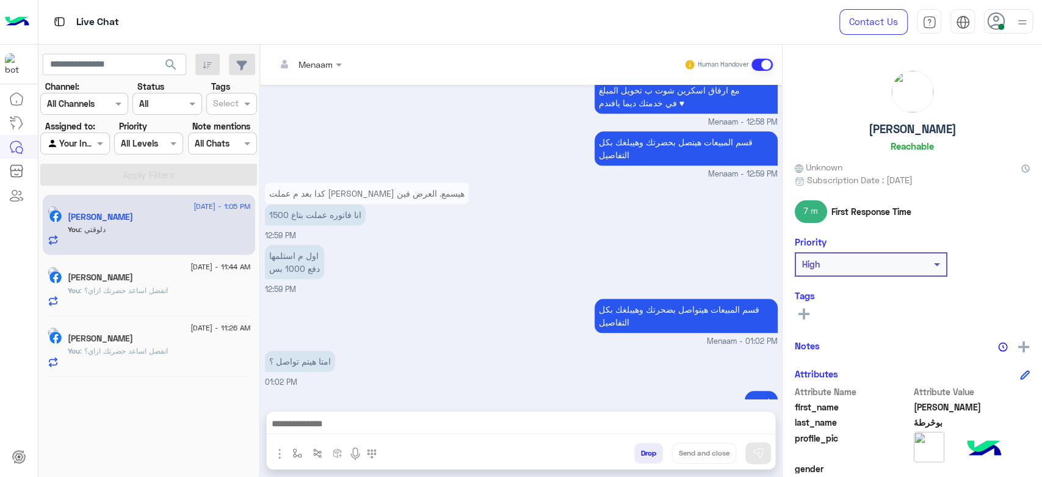
scroll to position [622, 0]
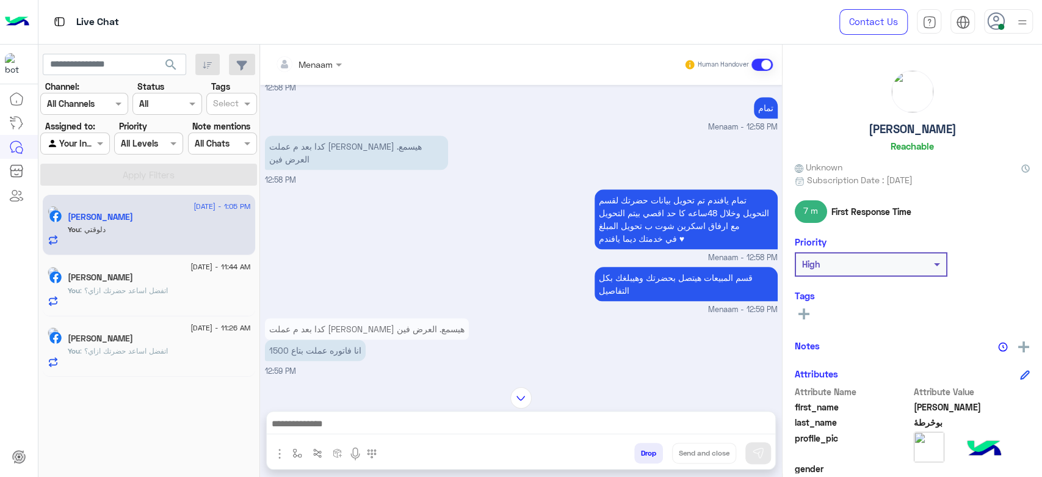
click at [650, 446] on button "Drop" at bounding box center [648, 452] width 29 height 21
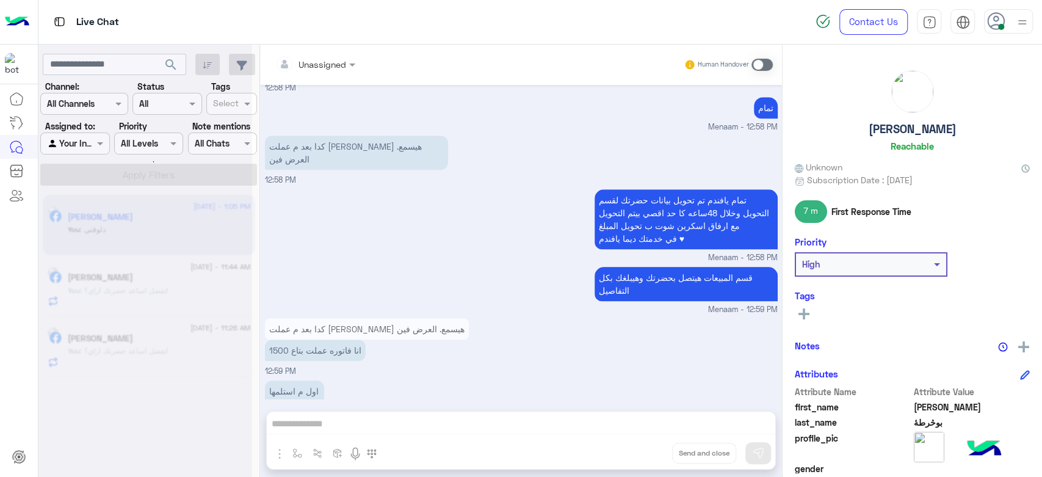
scroll to position [780, 0]
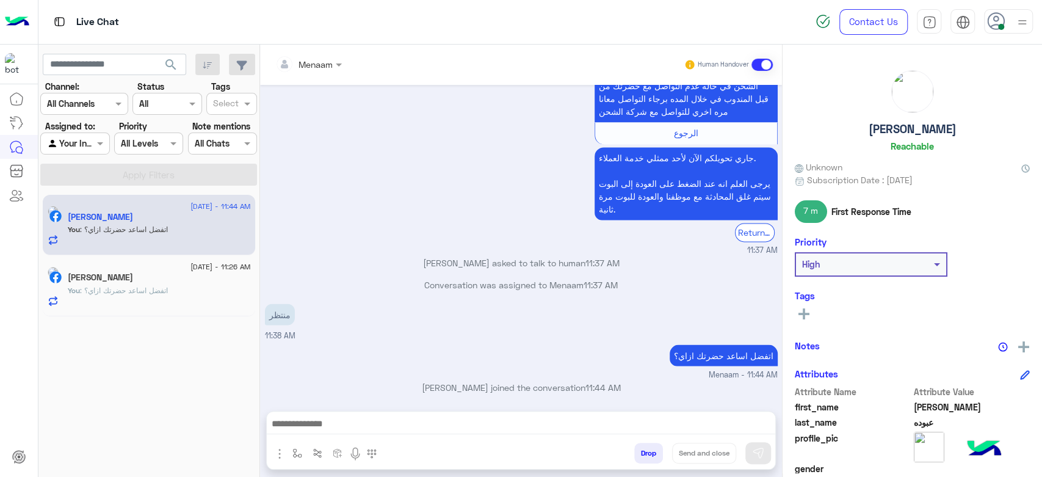
scroll to position [1329, 0]
drag, startPoint x: 112, startPoint y: 242, endPoint x: 112, endPoint y: 251, distance: 9.8
click at [112, 242] on div "You : اتفضل اساعد حضرتك ازاي؟" at bounding box center [159, 234] width 183 height 21
click at [125, 279] on h5 "[PERSON_NAME]" at bounding box center [100, 277] width 65 height 10
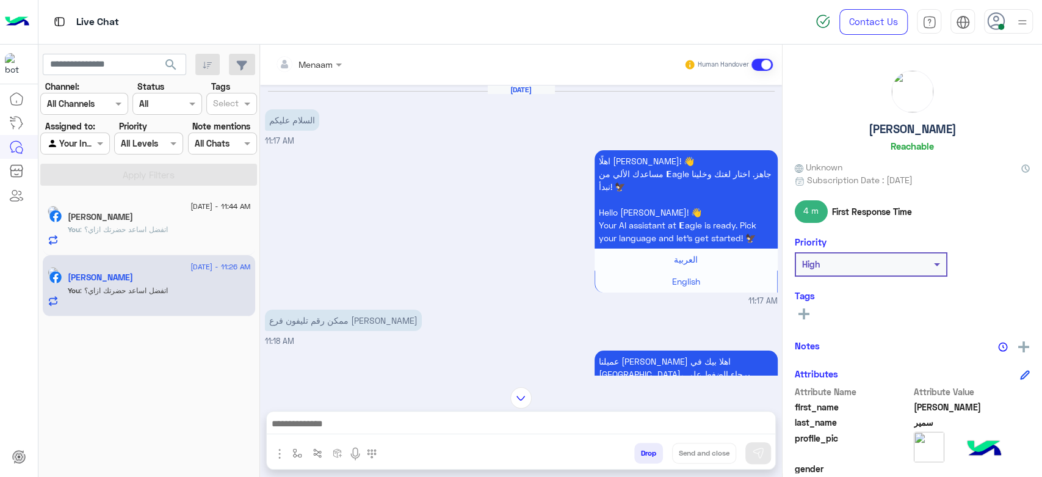
scroll to position [13, 0]
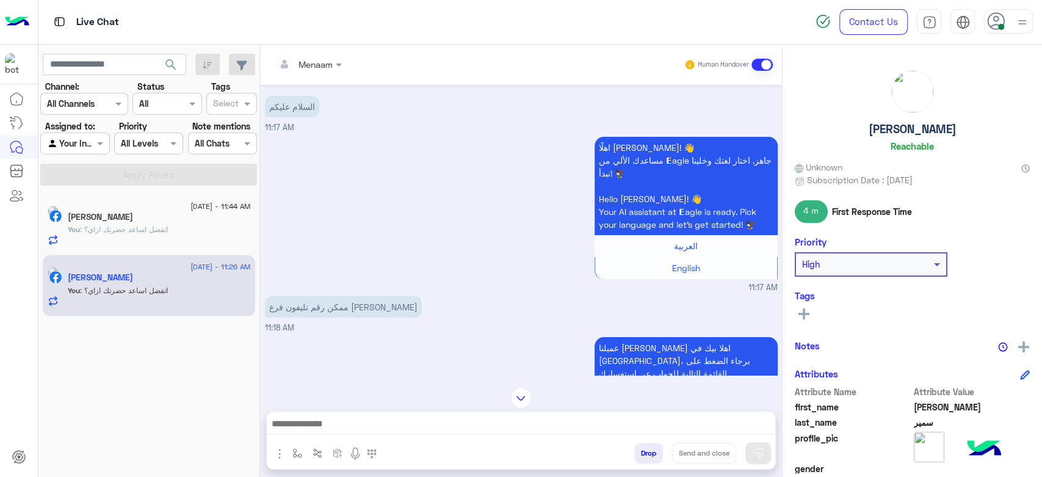
click at [161, 231] on span ": اتفضل اساعد حضرتك ازاي؟" at bounding box center [124, 229] width 88 height 9
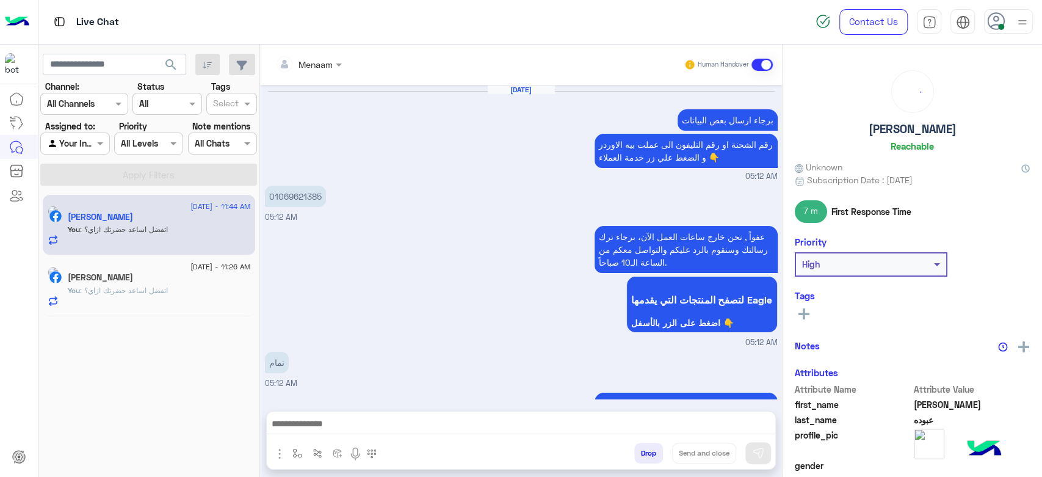
scroll to position [1330, 0]
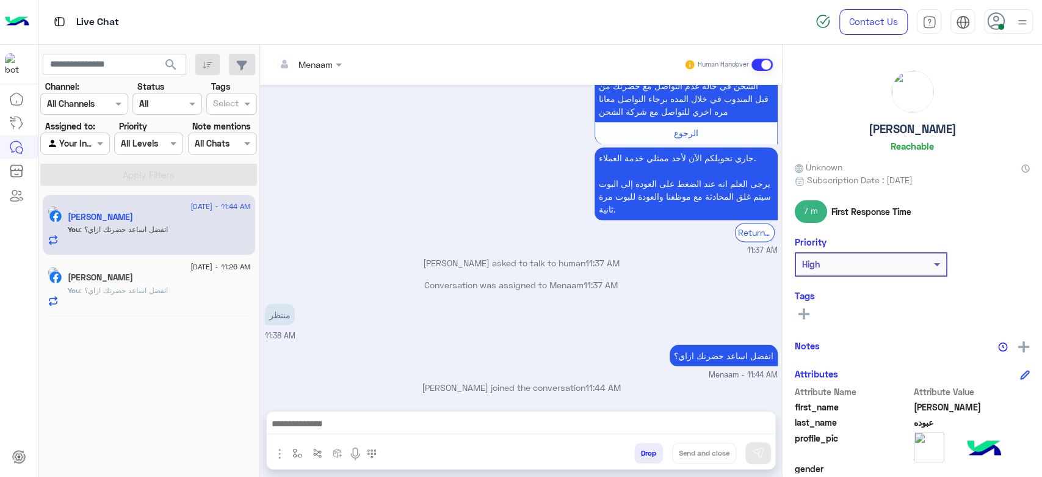
click at [166, 286] on span ": اتفضل اساعد حضرتك ازاي؟" at bounding box center [124, 290] width 88 height 9
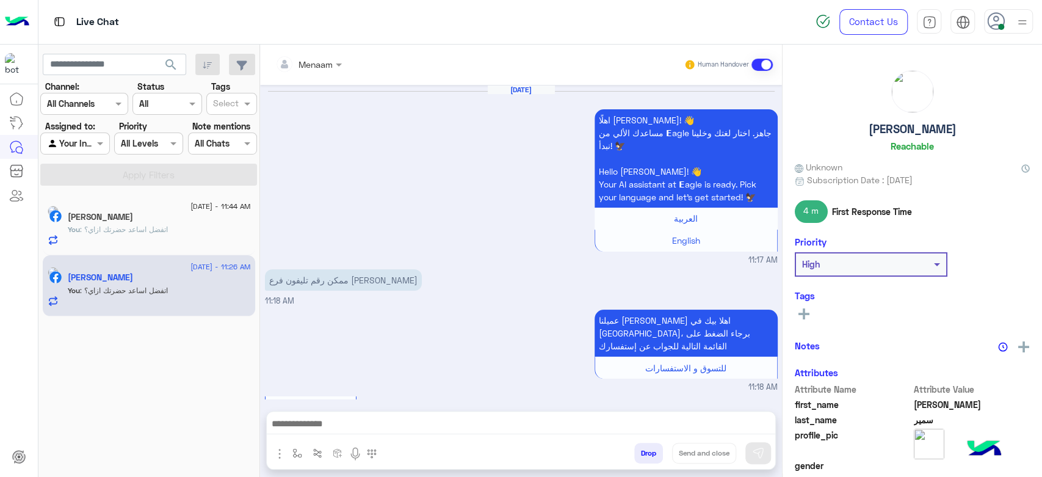
scroll to position [1352, 0]
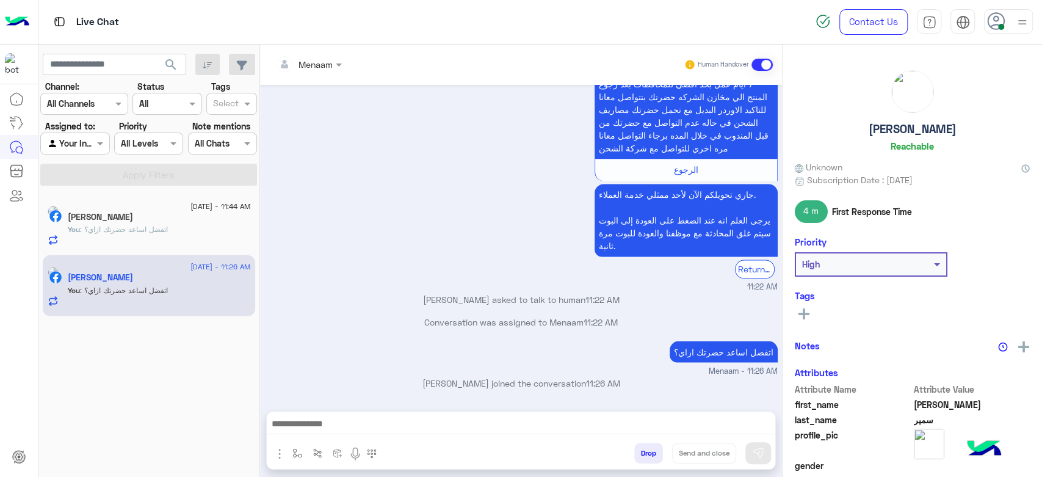
click at [117, 238] on div "You : اتفضل اساعد حضرتك ازاي؟" at bounding box center [159, 234] width 183 height 21
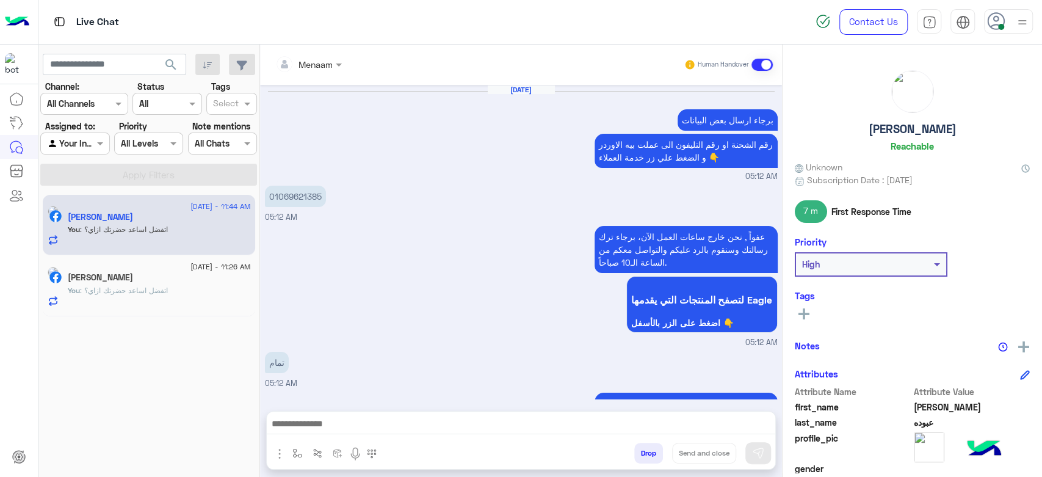
scroll to position [1330, 0]
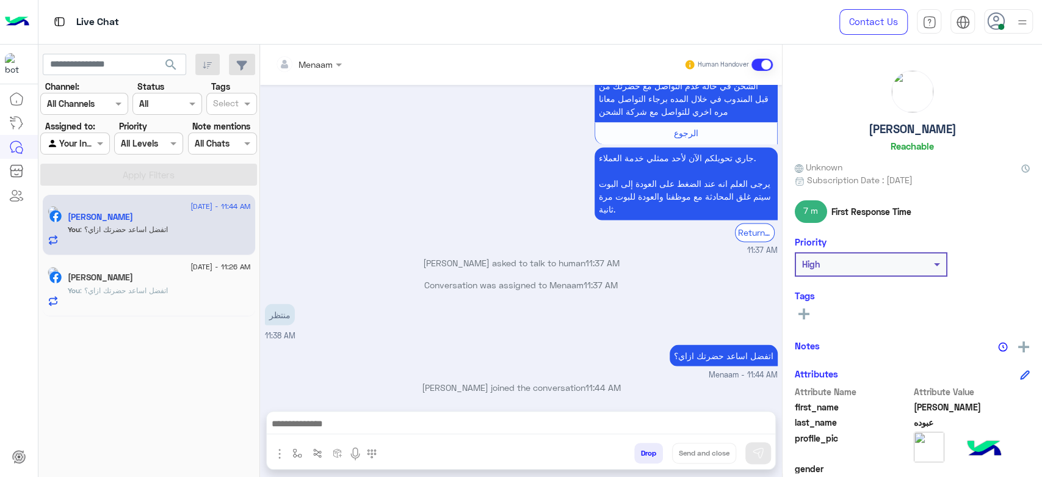
scroll to position [1329, 0]
click at [122, 298] on div "You : اتفضل اساعد حضرتك ازاي؟" at bounding box center [159, 295] width 183 height 21
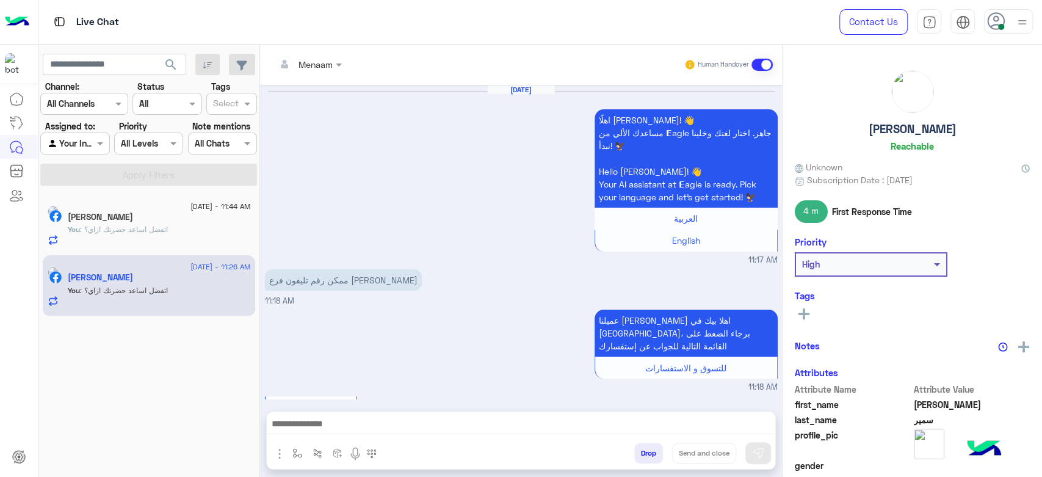
scroll to position [1352, 0]
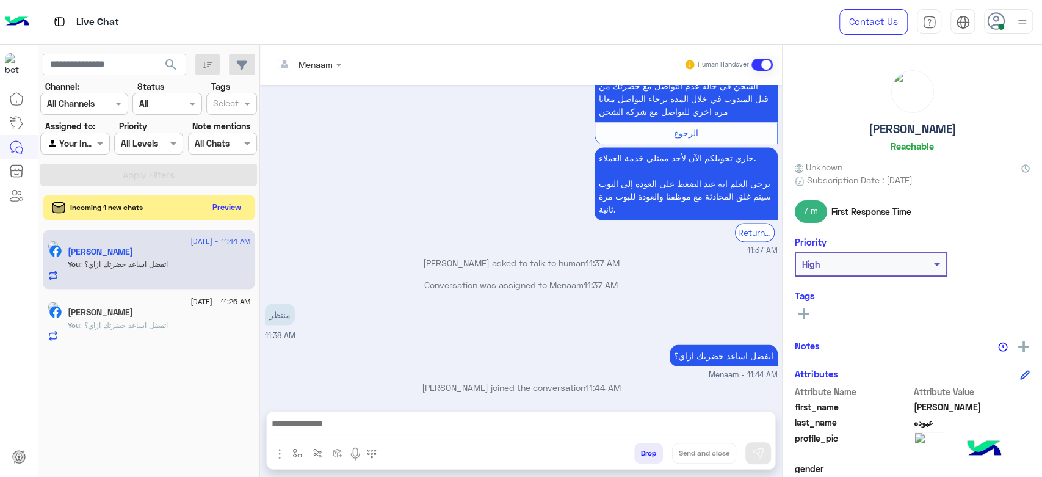
click at [230, 211] on button "Preview" at bounding box center [227, 207] width 38 height 16
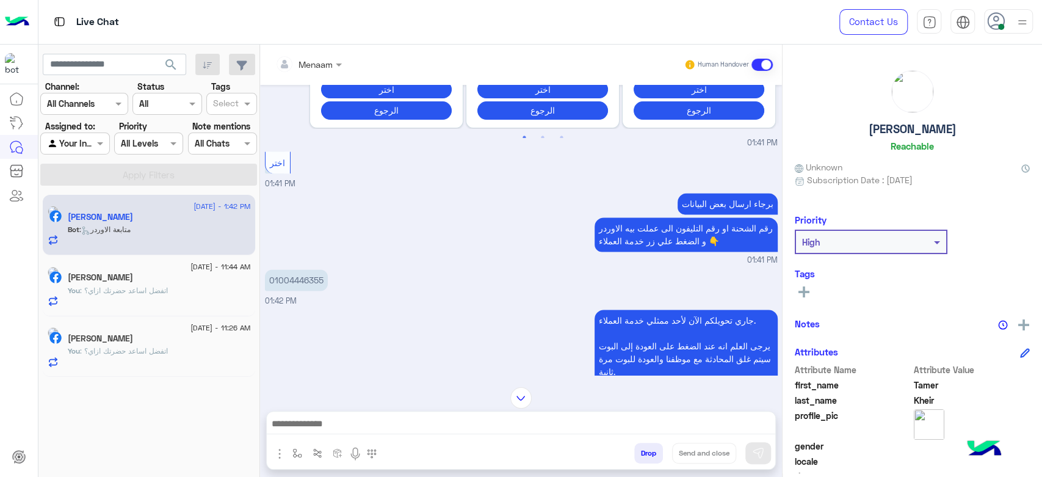
scroll to position [1089, 0]
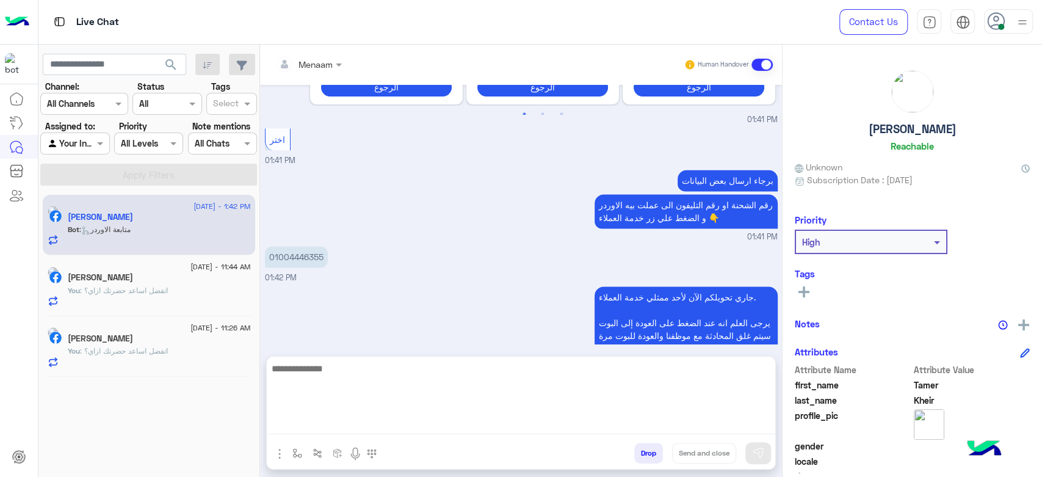
click at [356, 431] on textarea at bounding box center [521, 397] width 508 height 73
type textarea "**********"
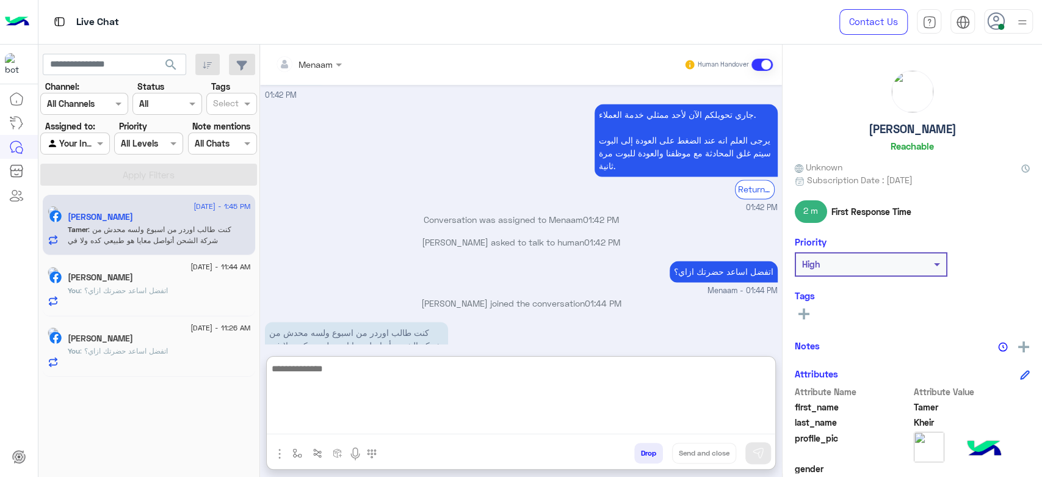
scroll to position [1135, 0]
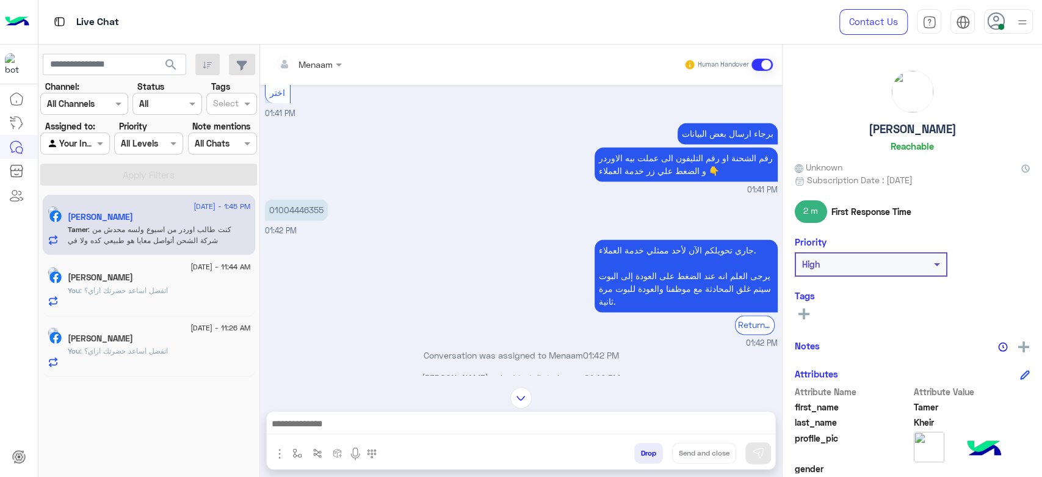
click at [284, 199] on p "01004446355" at bounding box center [296, 209] width 63 height 21
copy p "01004446355"
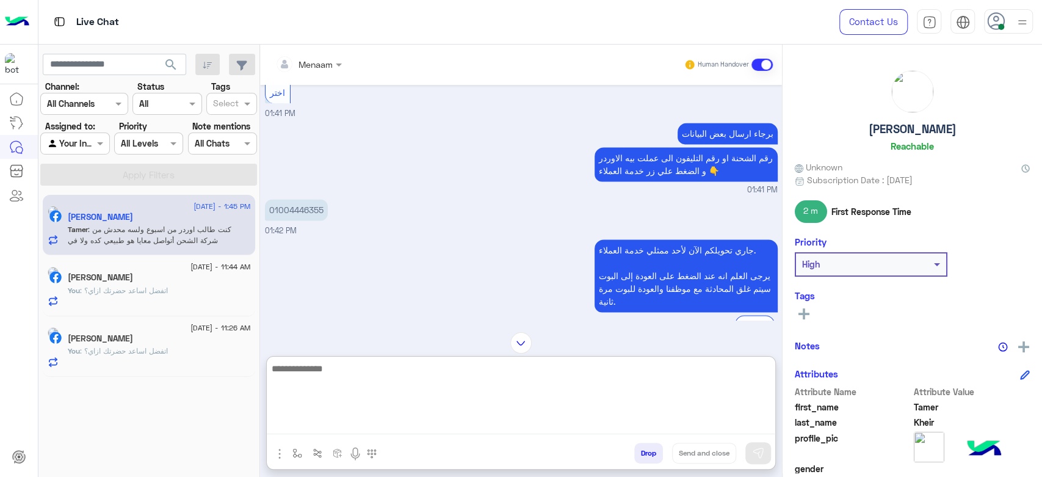
click at [396, 419] on textarea at bounding box center [521, 397] width 508 height 73
type textarea "**********"
type textarea "*"
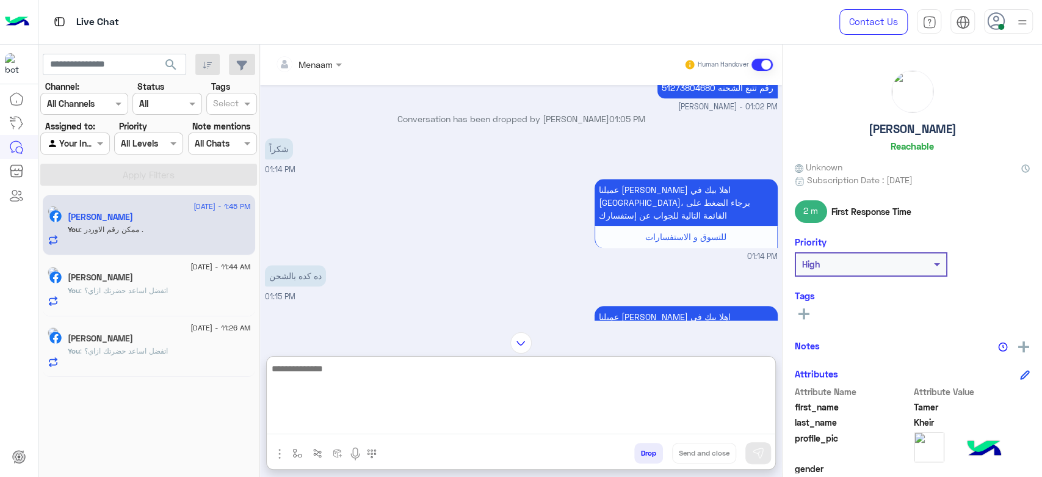
scroll to position [638, 0]
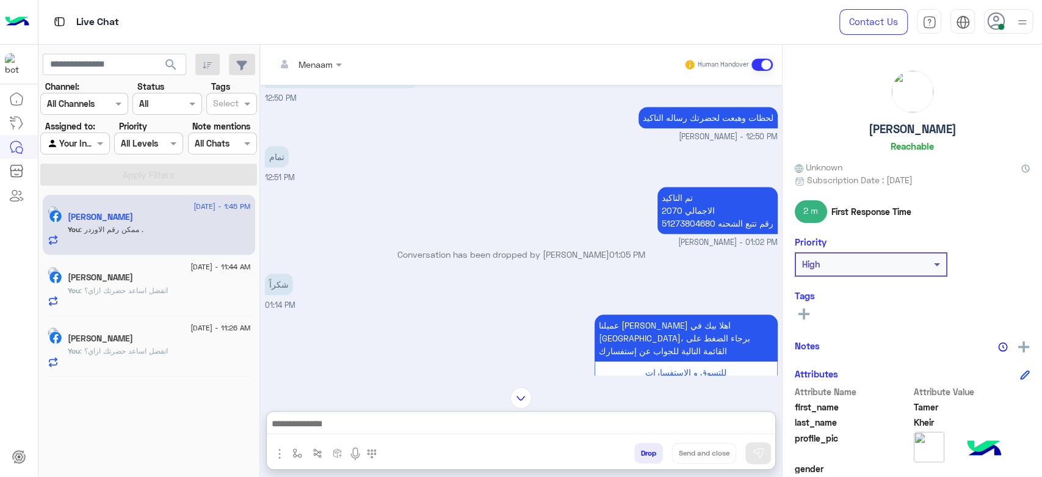
click at [677, 221] on p "تم التاكيد الاجمالي 2070 رقم تتبع الشحنه 51273804680" at bounding box center [717, 210] width 120 height 47
copy p "51273804680"
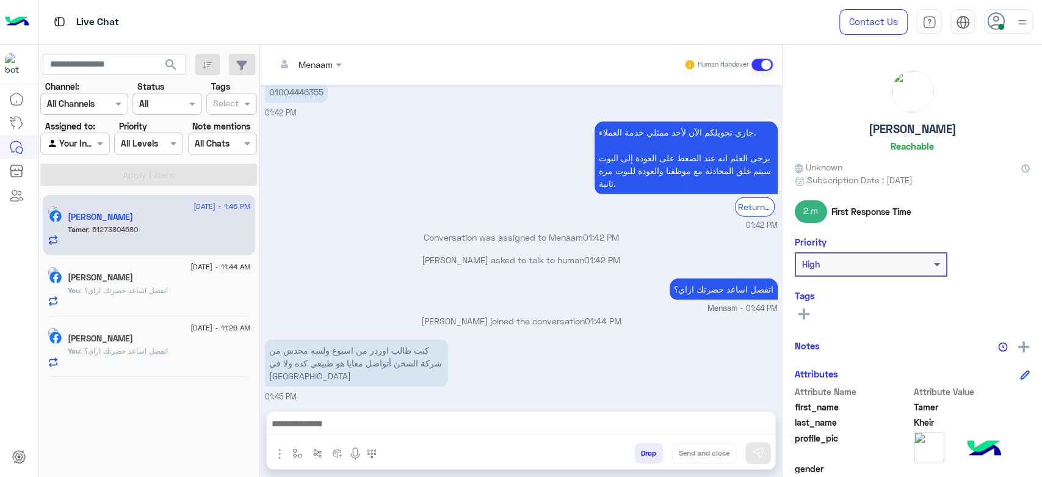
scroll to position [2143, 0]
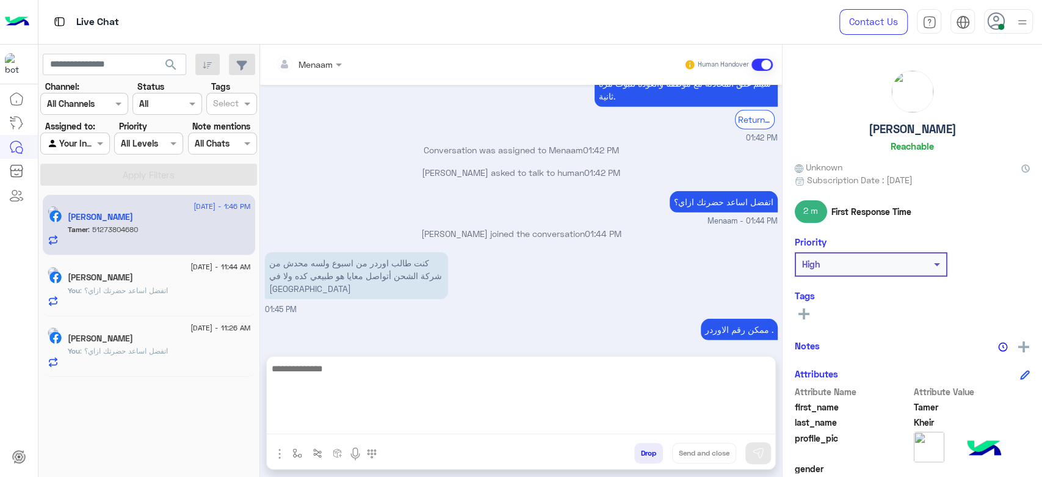
click at [355, 429] on textarea at bounding box center [521, 397] width 508 height 73
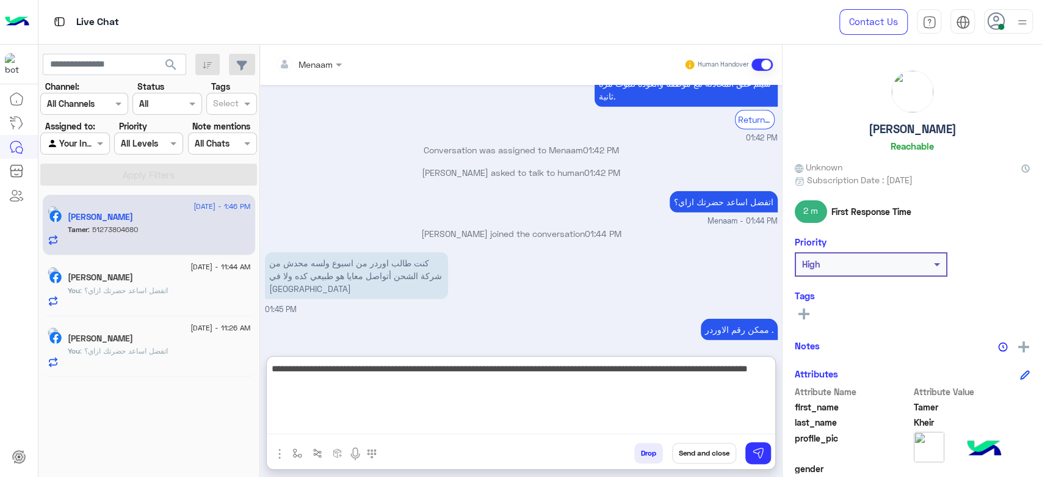
type textarea "**********"
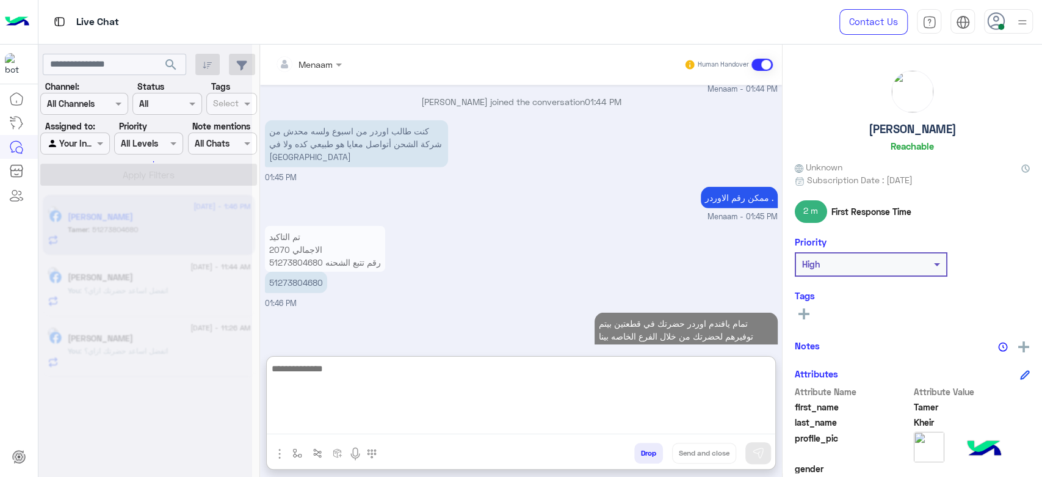
scroll to position [2375, 0]
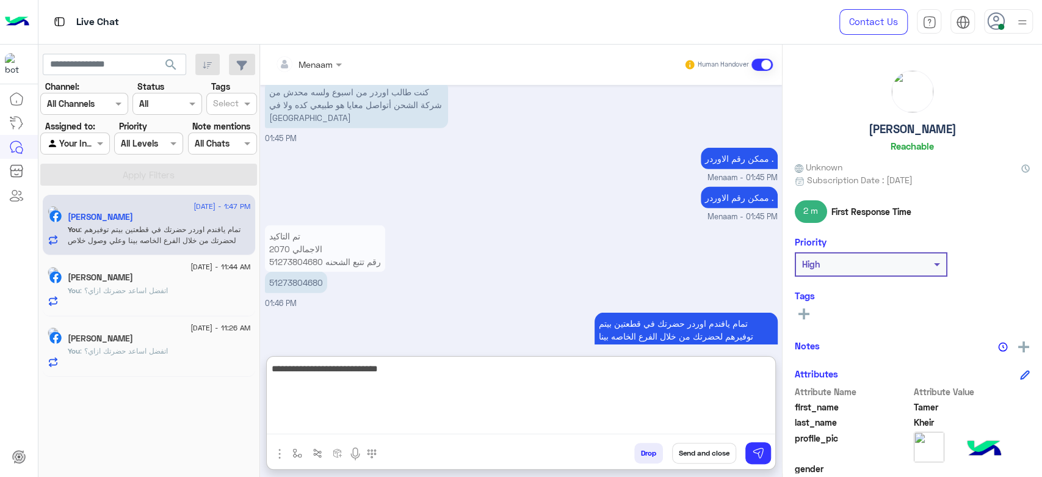
type textarea "**********"
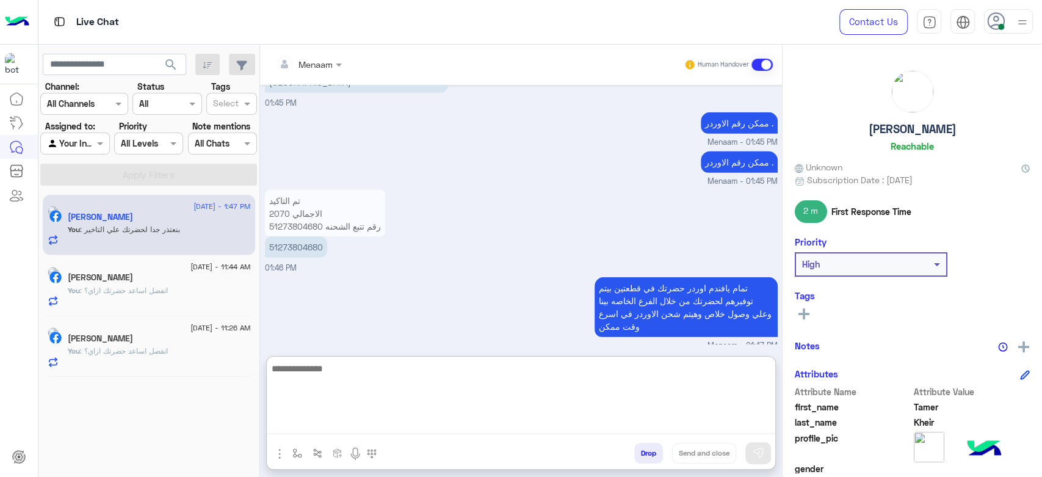
scroll to position [2414, 0]
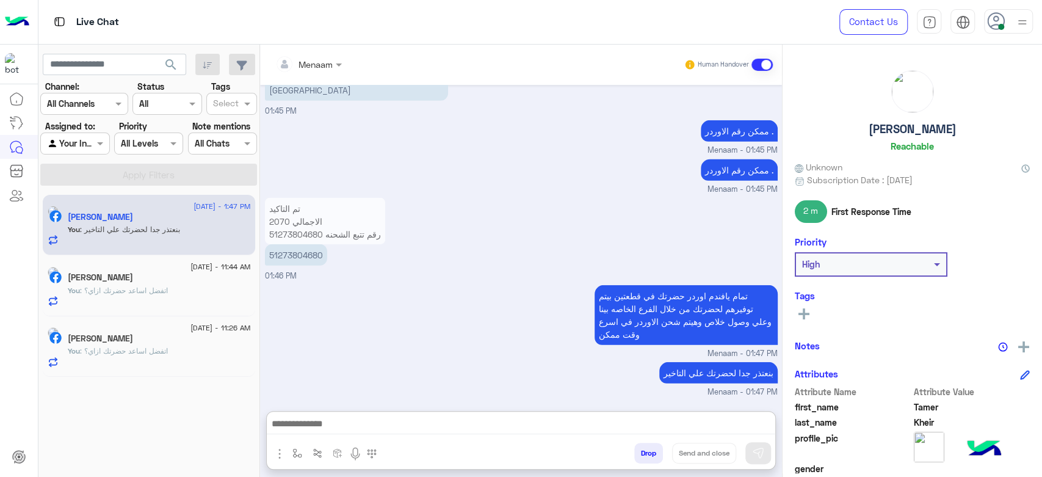
click at [153, 292] on span ": اتفضل اساعد حضرتك ازاي؟" at bounding box center [124, 290] width 88 height 9
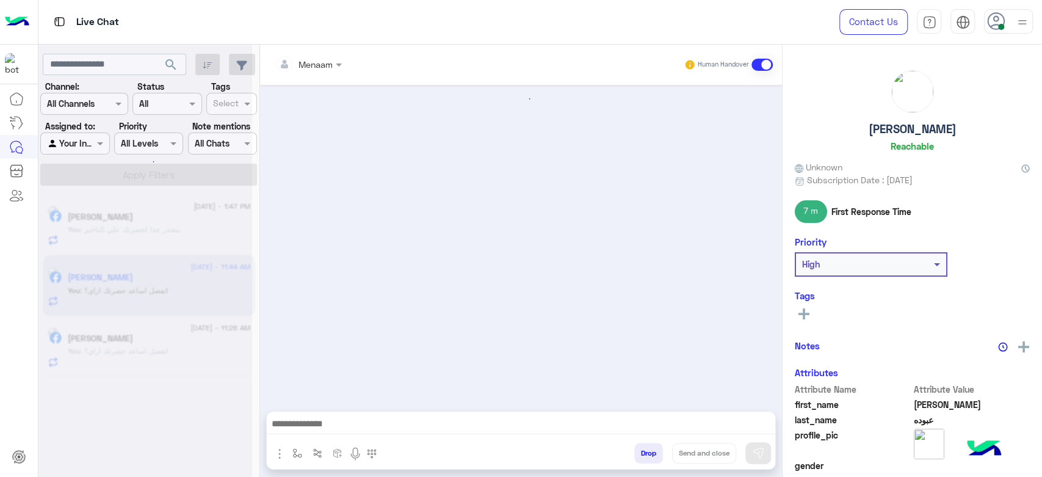
scroll to position [1330, 0]
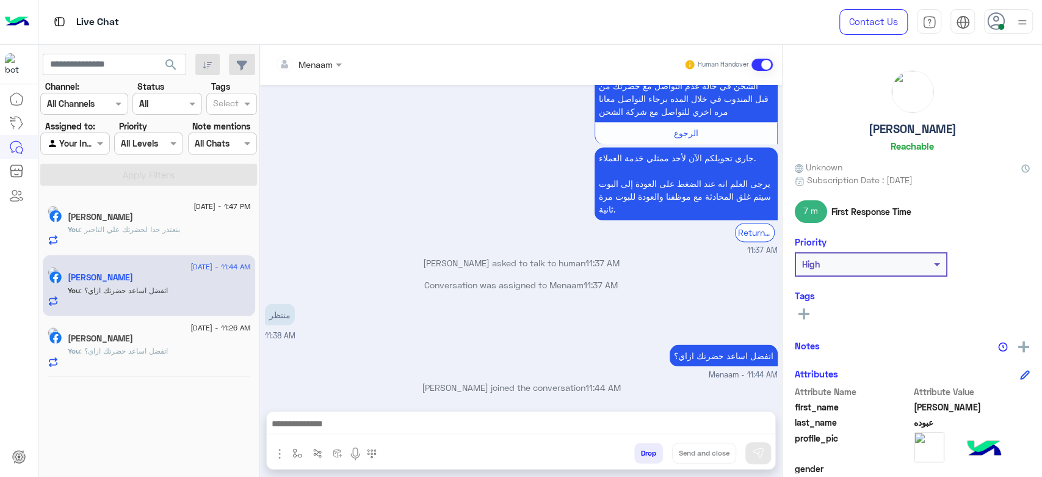
click at [147, 345] on p "You : اتفضل اساعد حضرتك ازاي؟" at bounding box center [118, 350] width 100 height 11
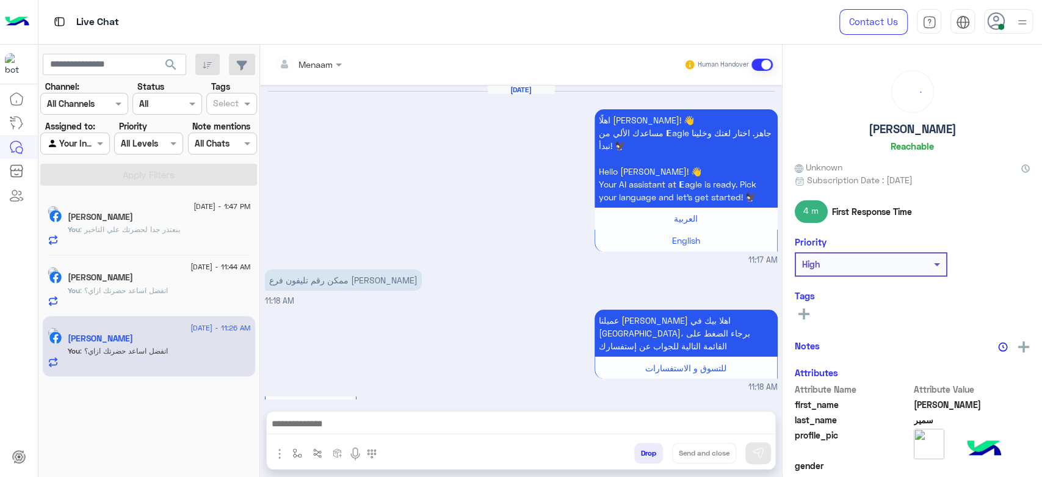
scroll to position [1352, 0]
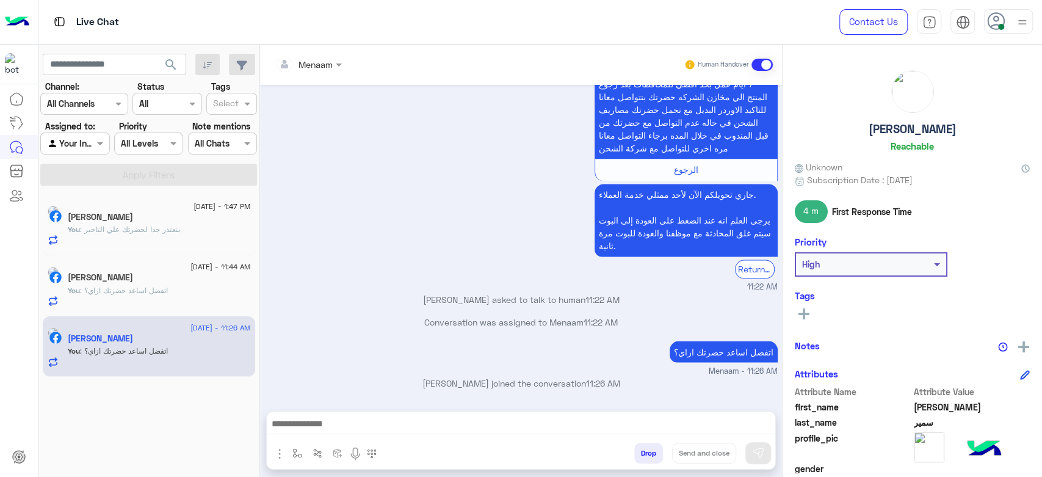
click at [149, 237] on div "You : بنعتذر جدا لحضرتك علي التاخير" at bounding box center [159, 234] width 183 height 21
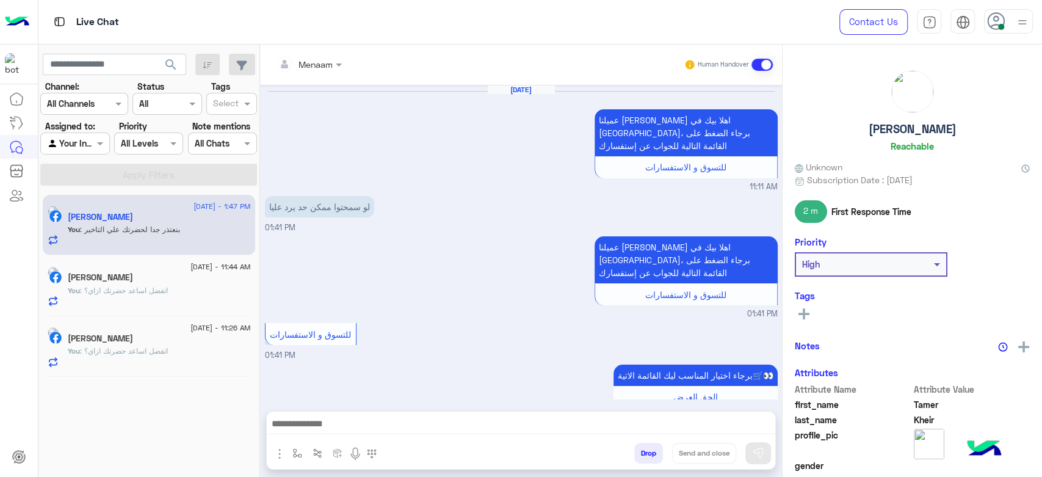
scroll to position [942, 0]
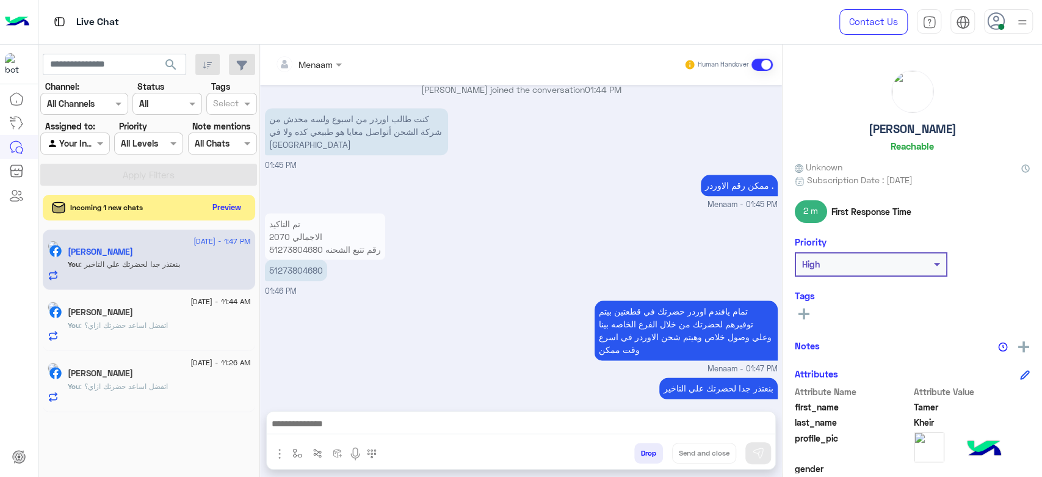
click at [229, 207] on button "Preview" at bounding box center [227, 207] width 38 height 16
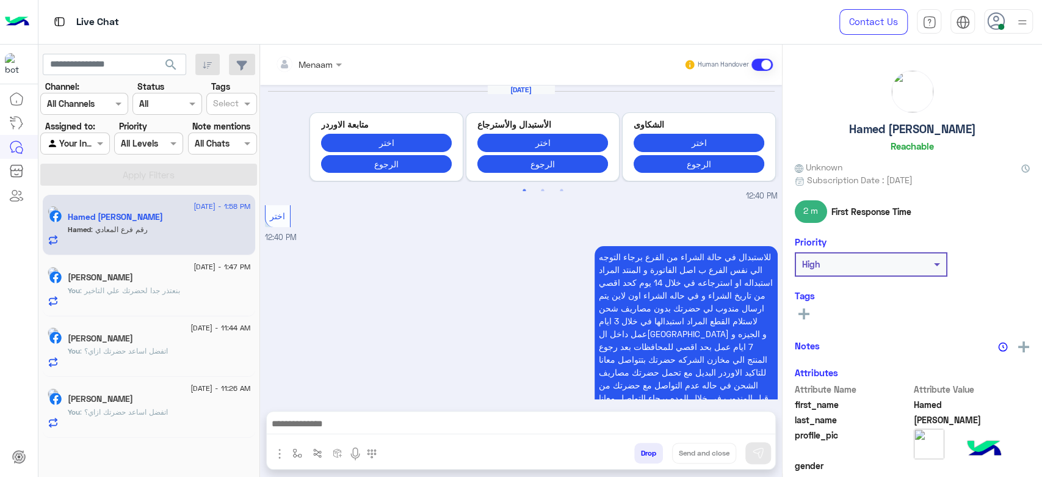
scroll to position [1266, 0]
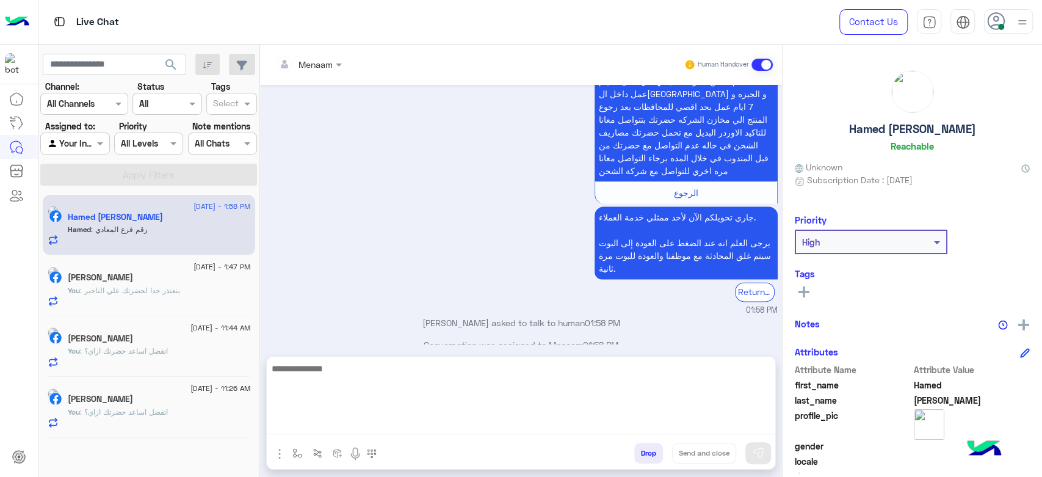
click at [361, 426] on textarea at bounding box center [521, 397] width 508 height 73
paste textarea "**********"
type textarea "**********"
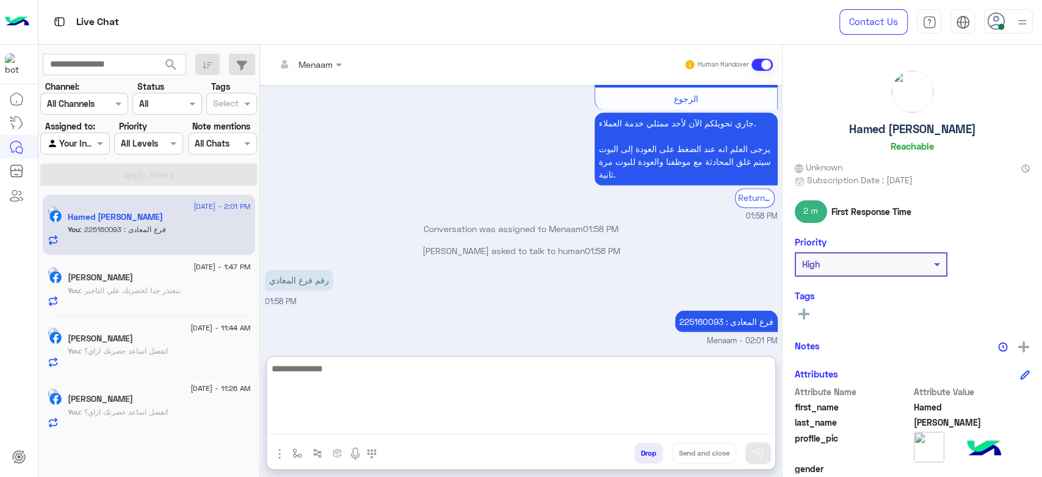
scroll to position [1381, 0]
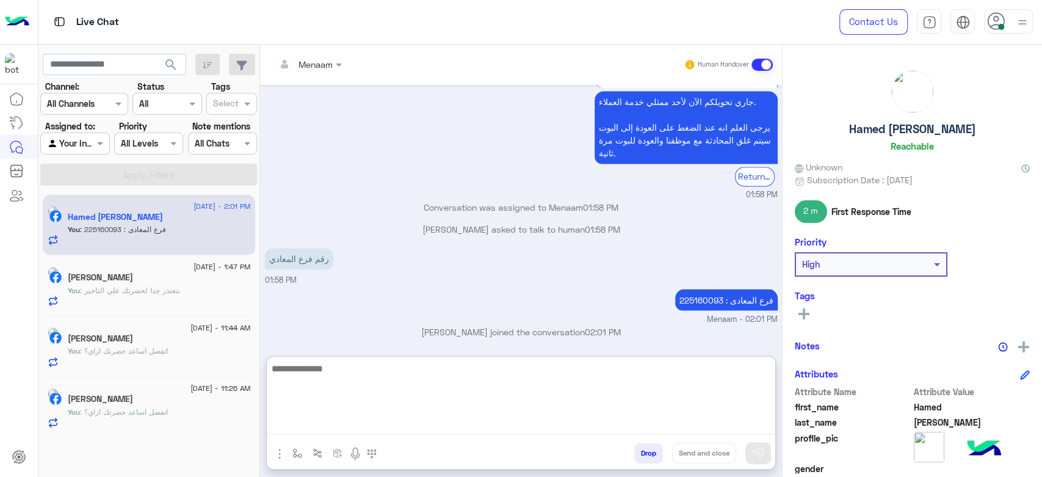
paste textarea "**********"
type textarea "**********"
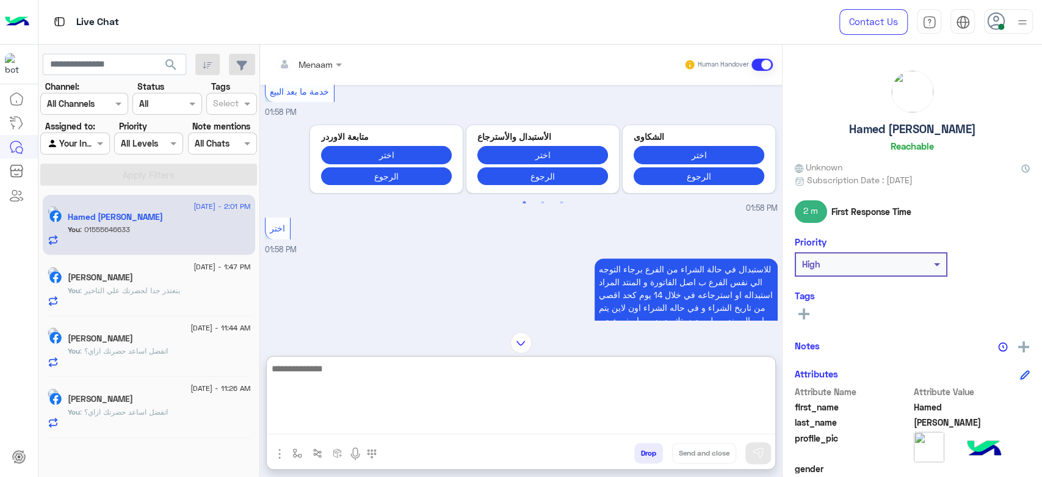
scroll to position [1420, 0]
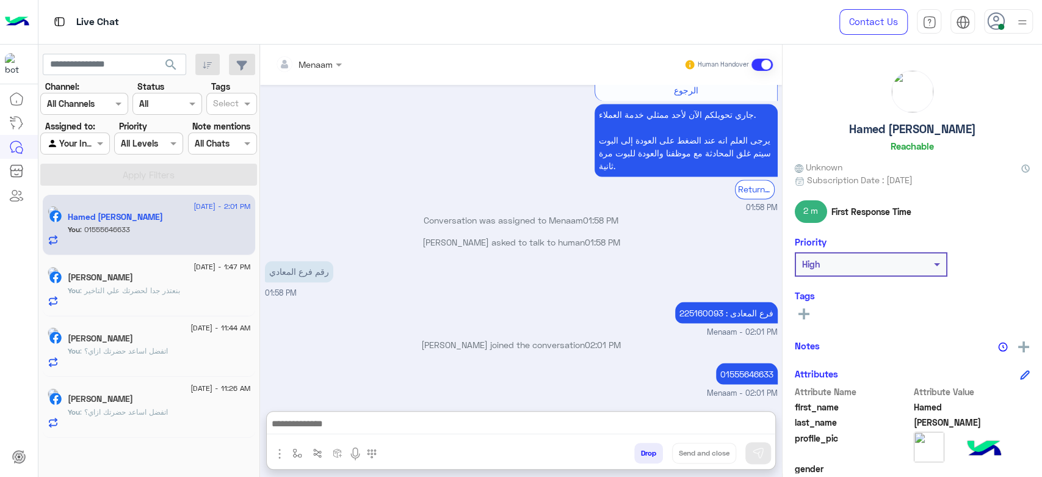
click at [647, 452] on button "Drop" at bounding box center [648, 452] width 29 height 21
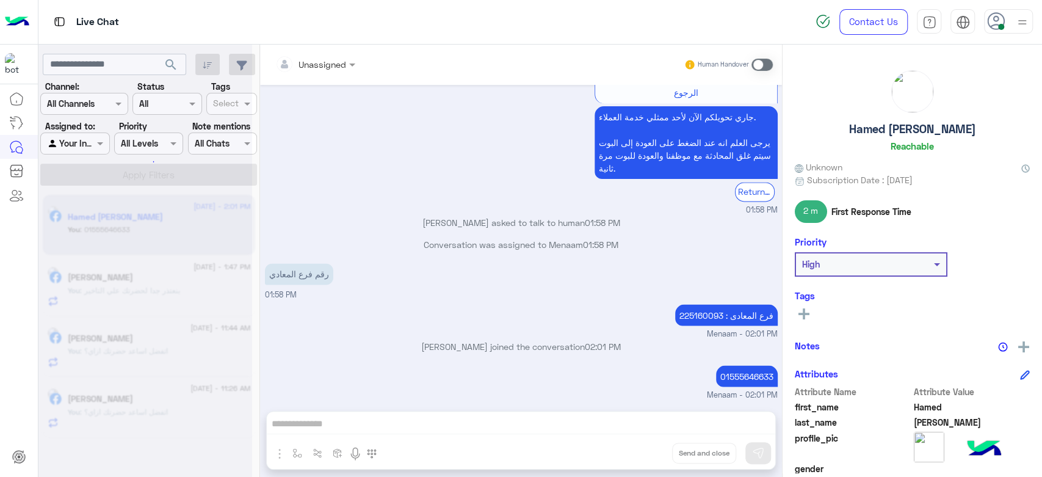
scroll to position [1388, 0]
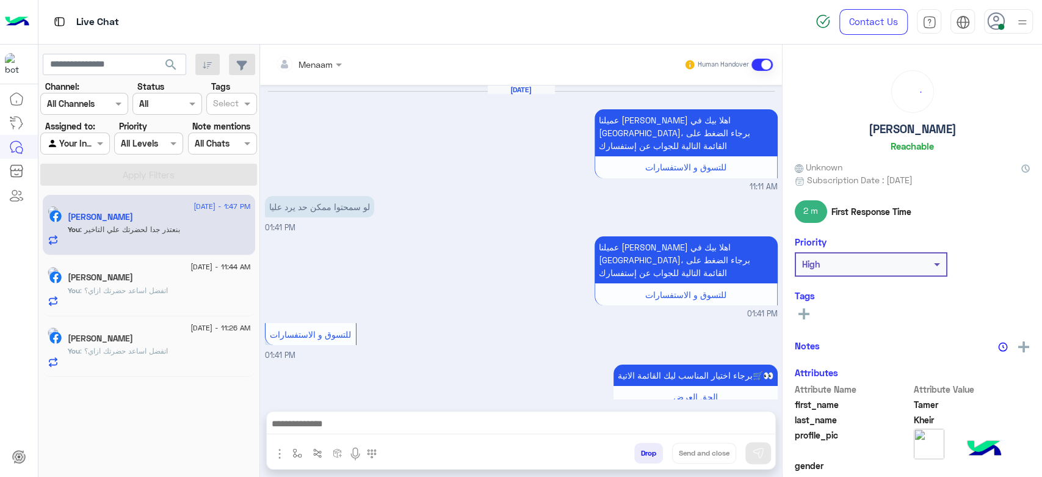
scroll to position [942, 0]
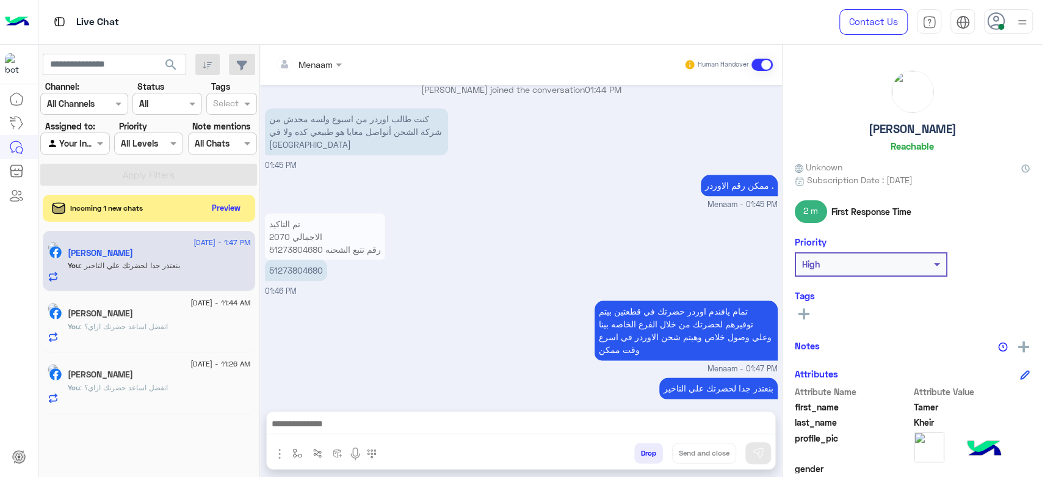
click at [202, 211] on div "Incoming 1 new chats Preview" at bounding box center [149, 208] width 212 height 27
click at [217, 212] on button "Preview" at bounding box center [227, 207] width 38 height 16
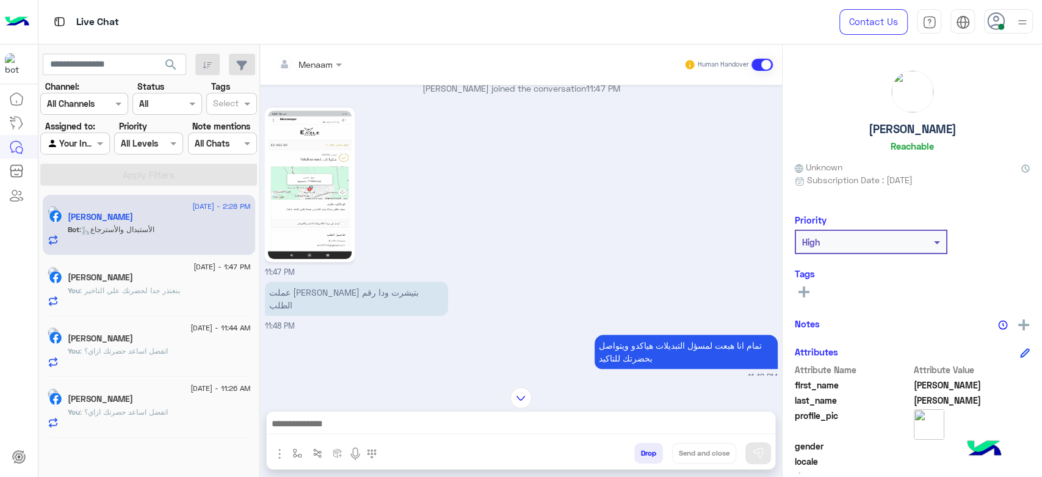
scroll to position [381, 0]
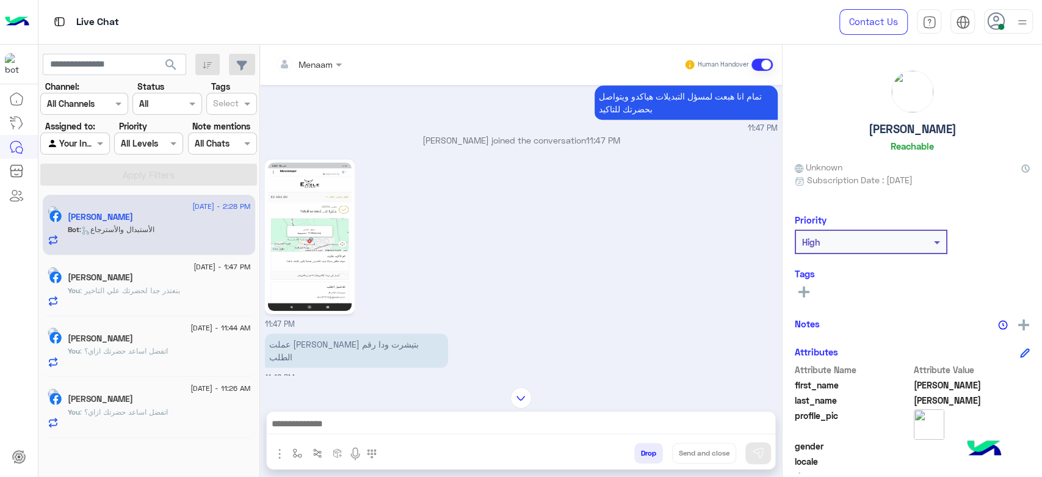
click at [304, 230] on img at bounding box center [310, 236] width 84 height 148
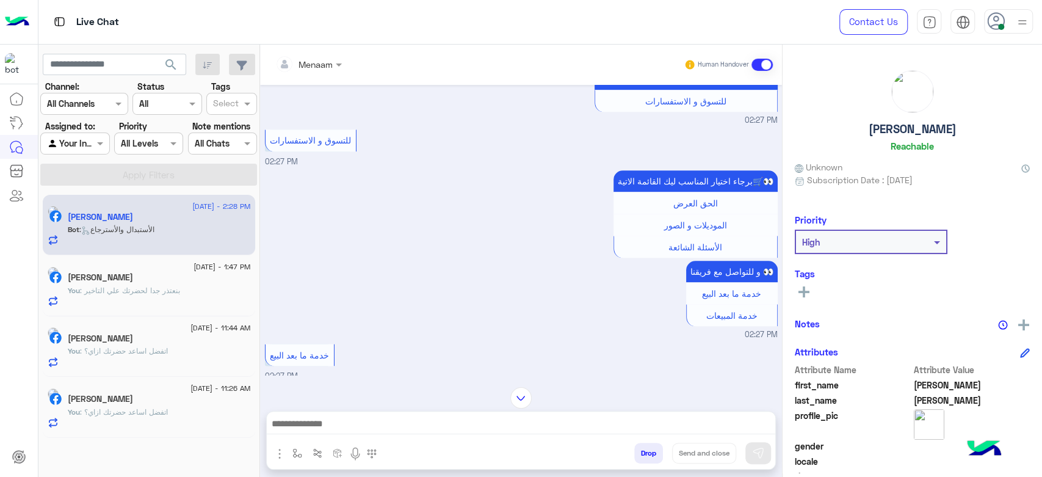
scroll to position [1397, 0]
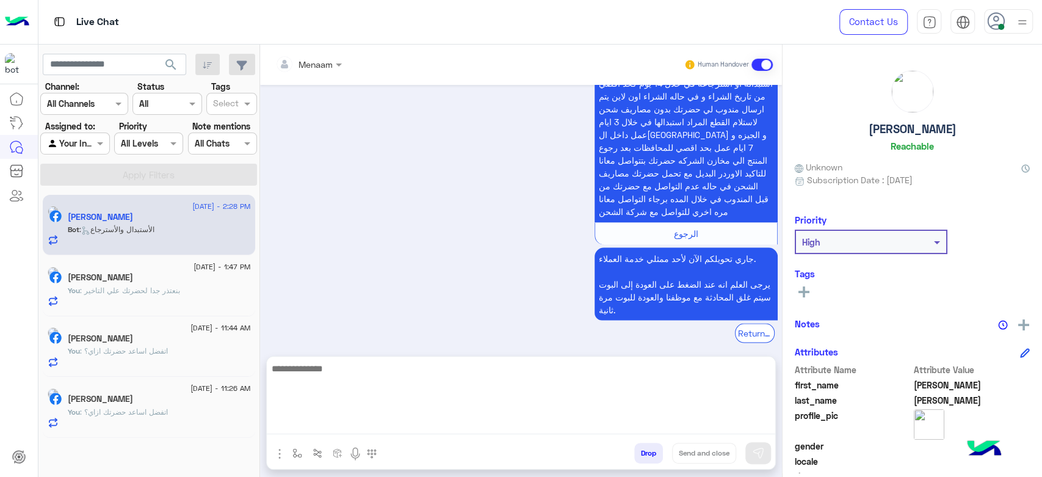
click at [368, 423] on textarea at bounding box center [521, 397] width 508 height 73
type textarea "**********"
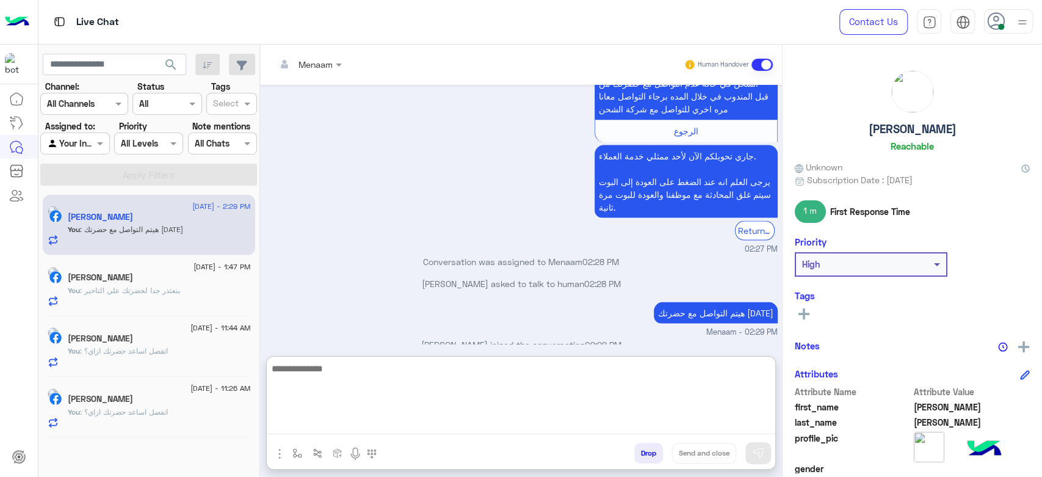
scroll to position [1513, 0]
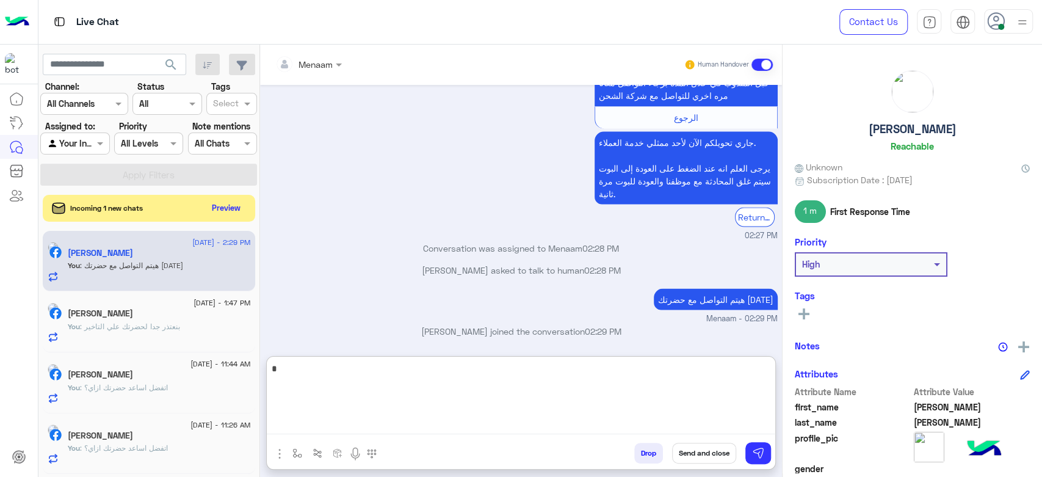
type textarea "*"
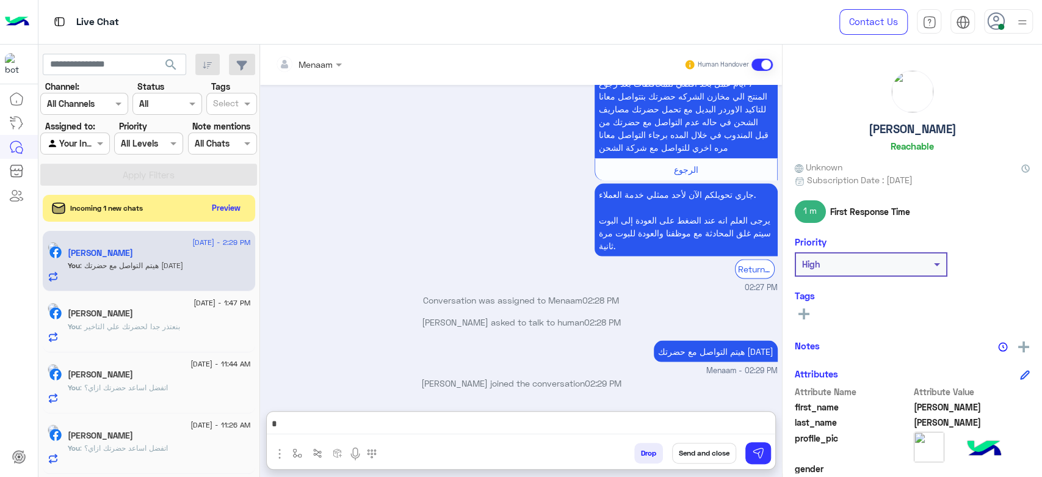
click at [245, 214] on div "Incoming 1 new chats Preview" at bounding box center [149, 208] width 212 height 27
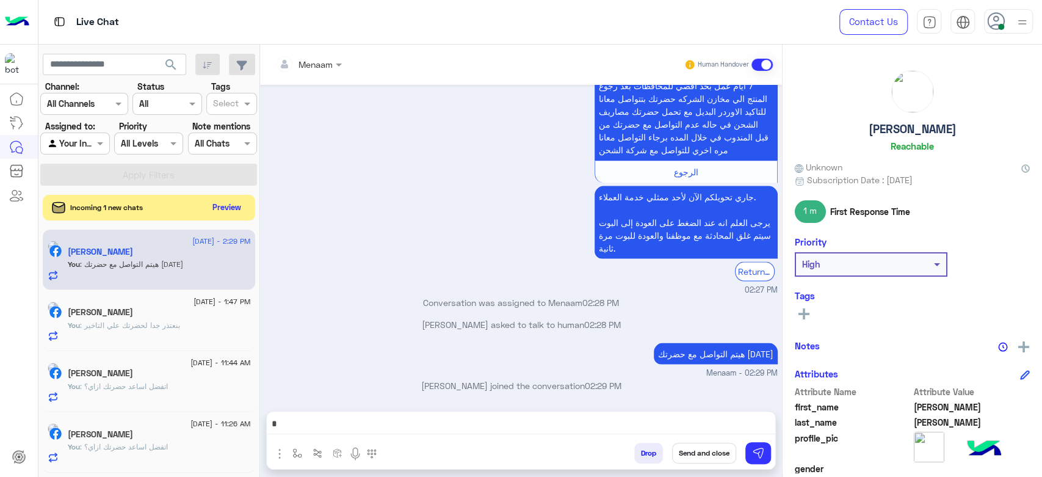
click at [234, 214] on button "Preview" at bounding box center [227, 207] width 38 height 16
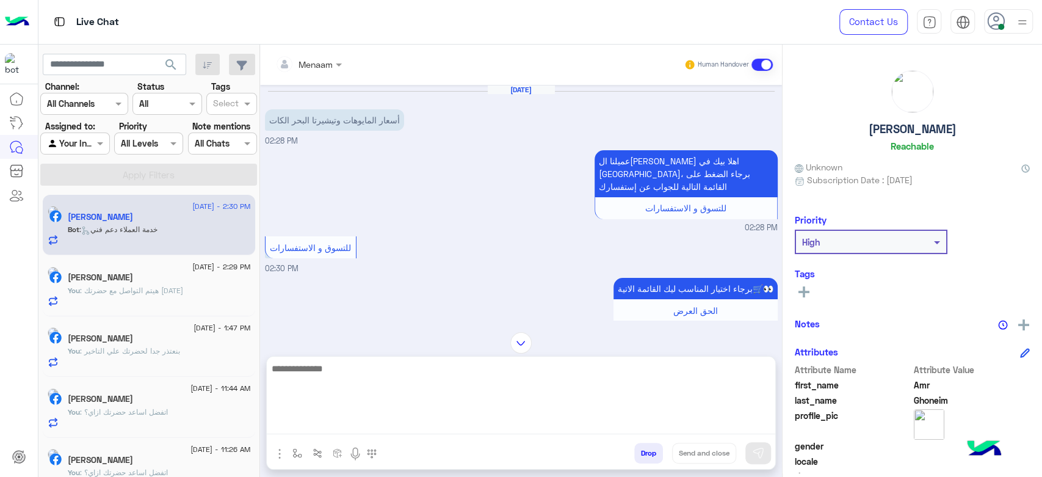
click at [364, 425] on textarea at bounding box center [521, 397] width 508 height 73
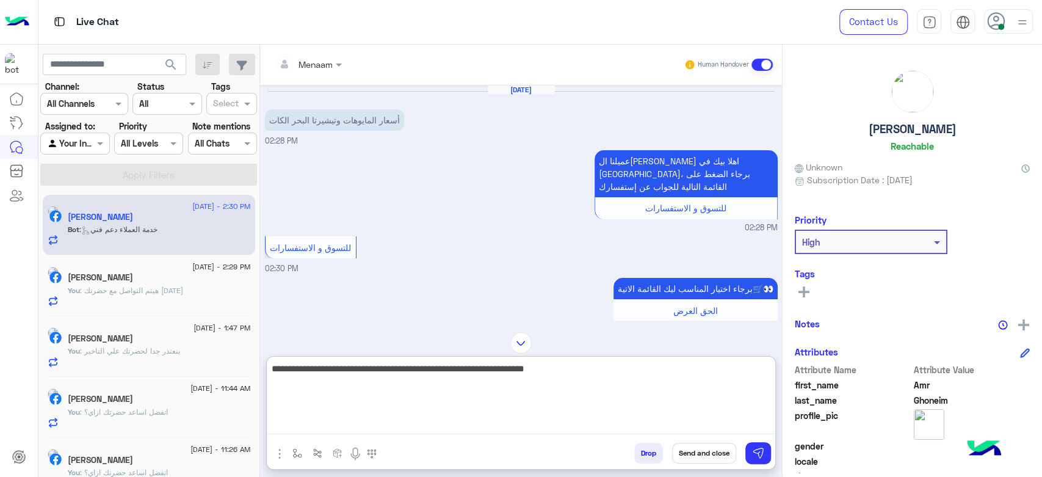
type textarea "**********"
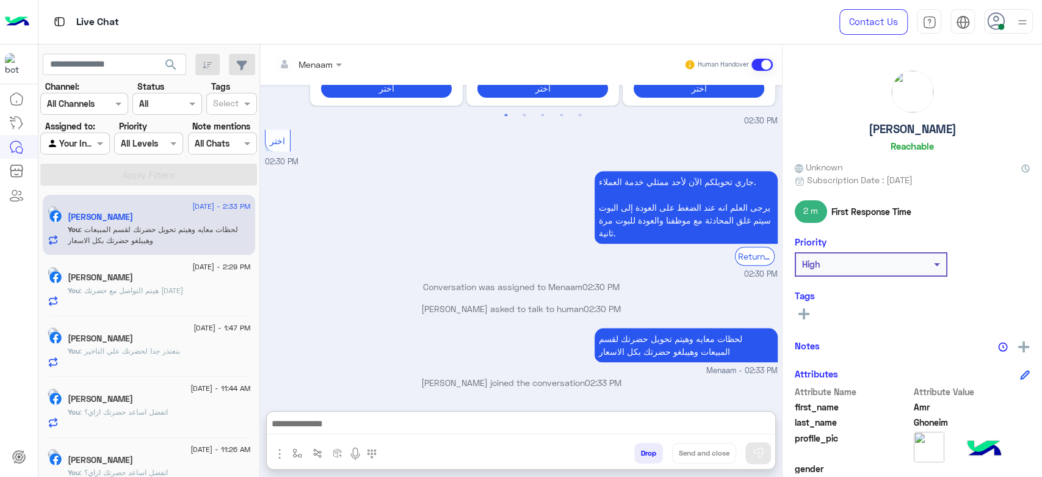
click at [919, 128] on h5 "Amr Ghoneim" at bounding box center [912, 129] width 88 height 14
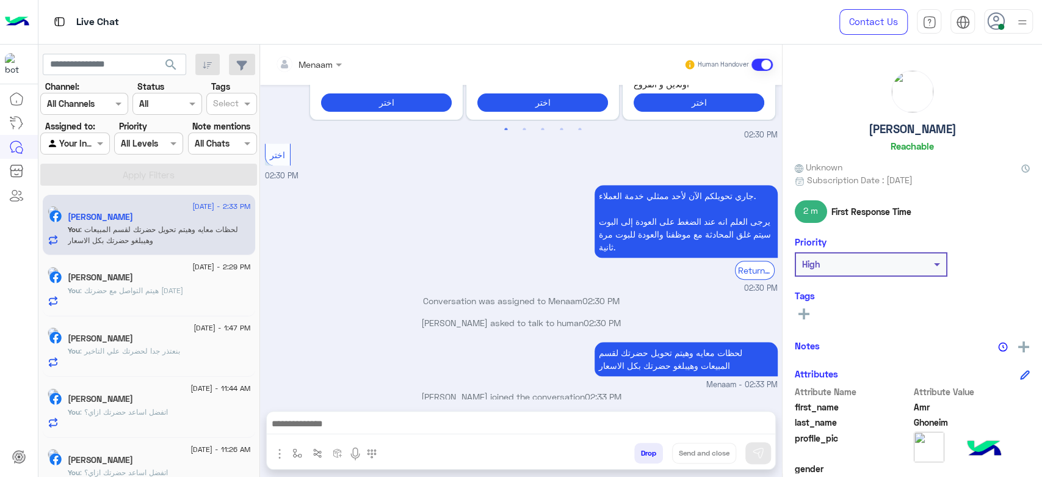
click at [919, 128] on h5 "Amr Ghoneim" at bounding box center [912, 129] width 88 height 14
copy h5 "Amr Ghoneim"
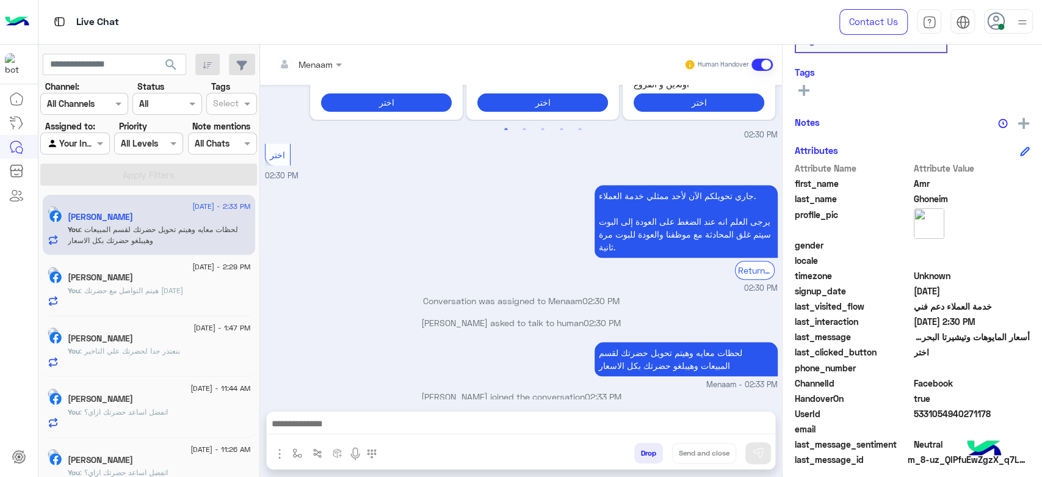
scroll to position [231, 0]
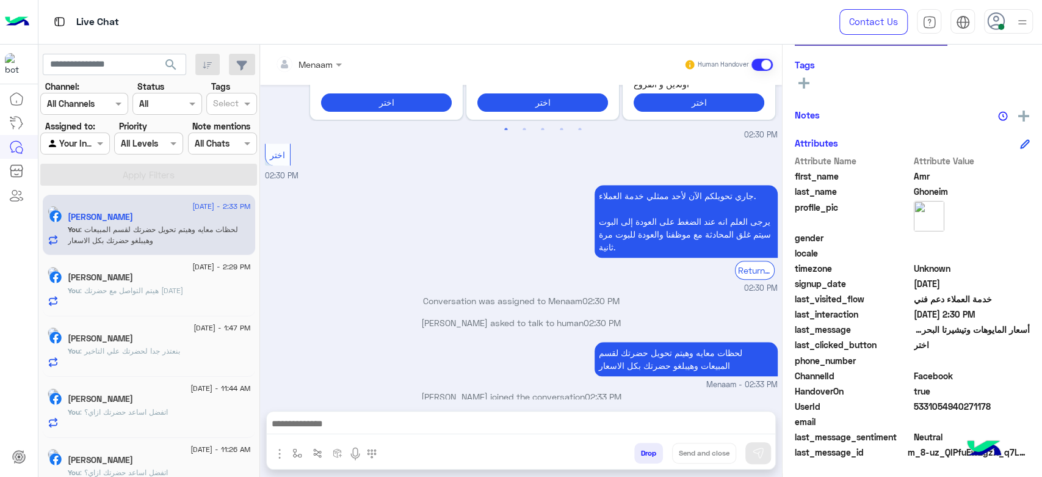
click at [933, 404] on span "5331054940271178" at bounding box center [971, 406] width 117 height 13
copy span "5331054940271178"
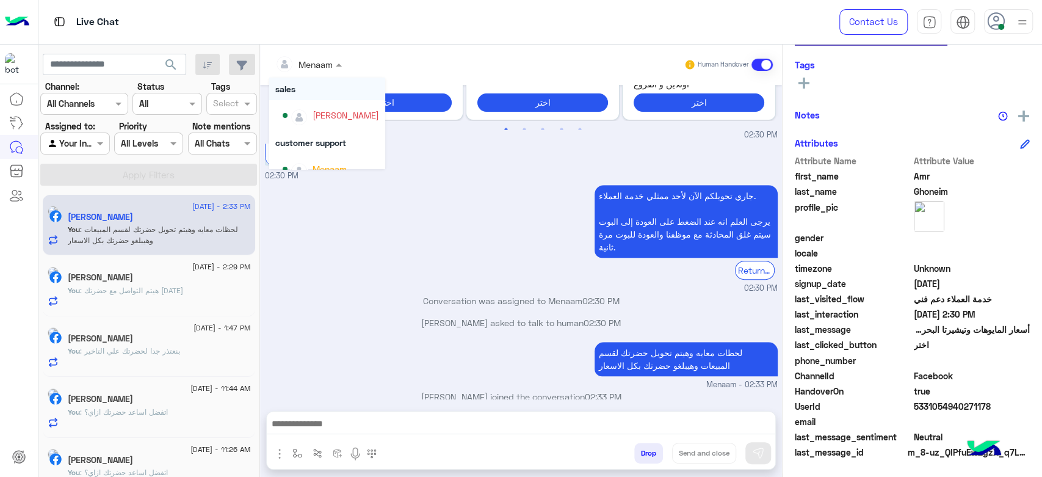
click at [329, 71] on div "Menaam" at bounding box center [303, 64] width 57 height 24
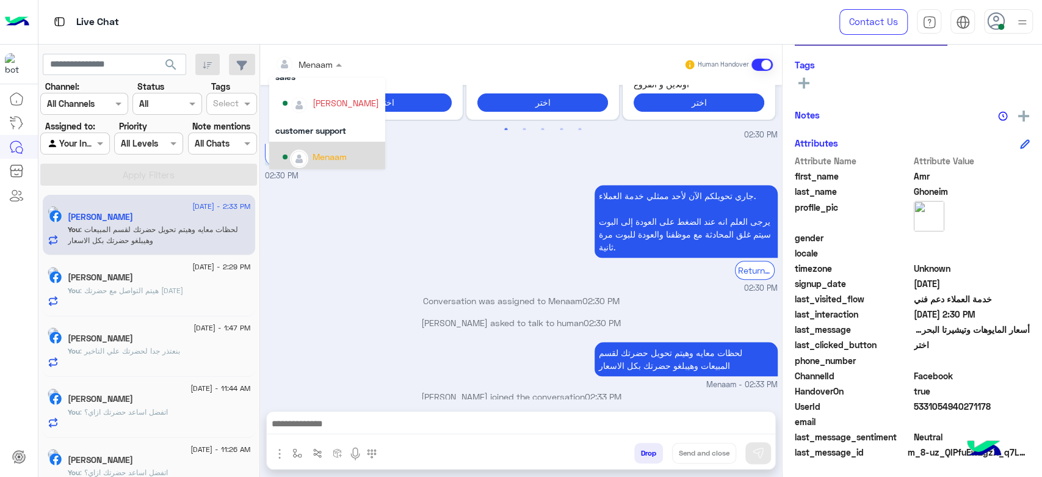
scroll to position [15, 0]
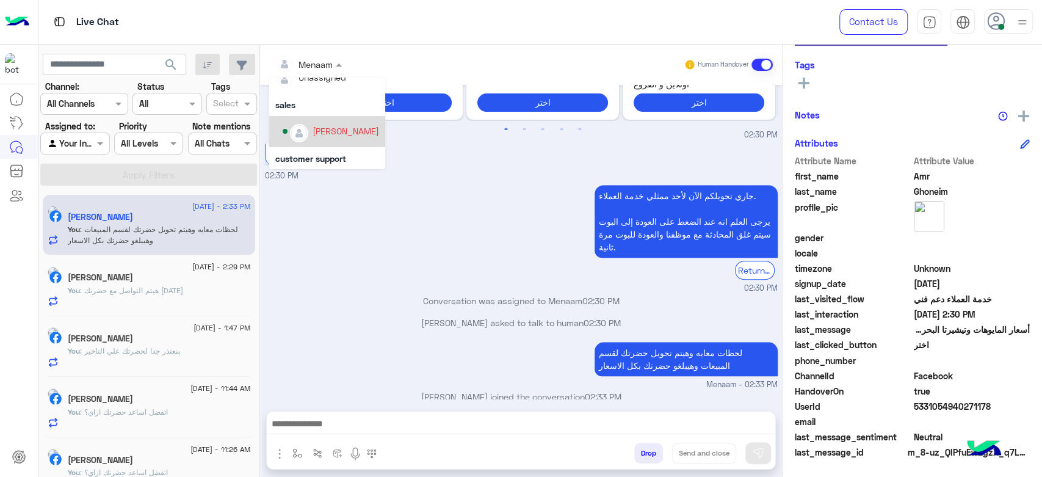
click at [334, 123] on div "[PERSON_NAME]" at bounding box center [331, 131] width 96 height 21
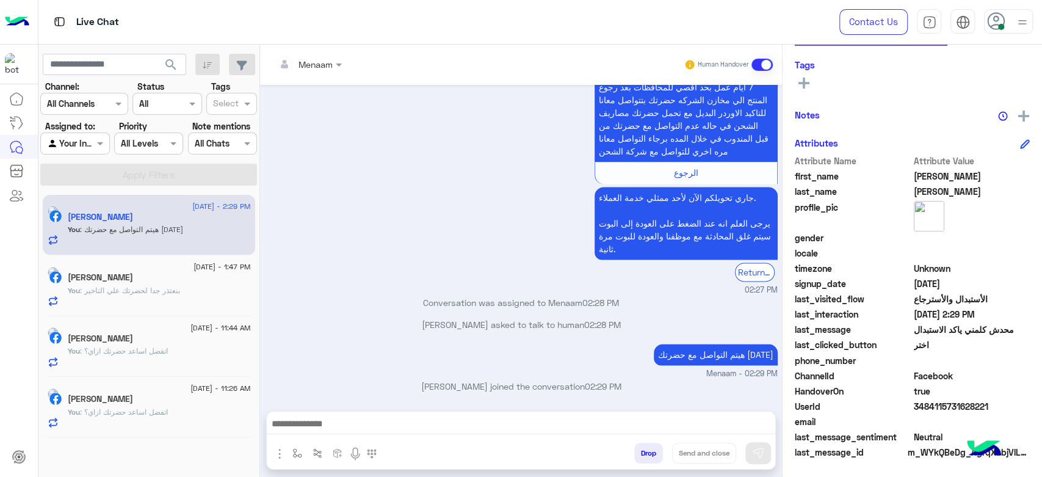
scroll to position [1124, 0]
click at [132, 284] on div "Tamer Kheir" at bounding box center [159, 278] width 183 height 13
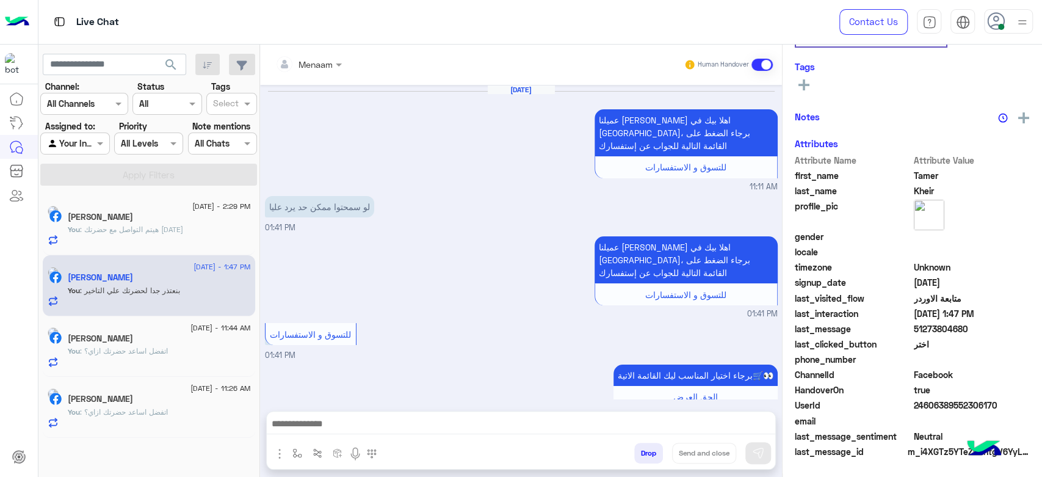
scroll to position [942, 0]
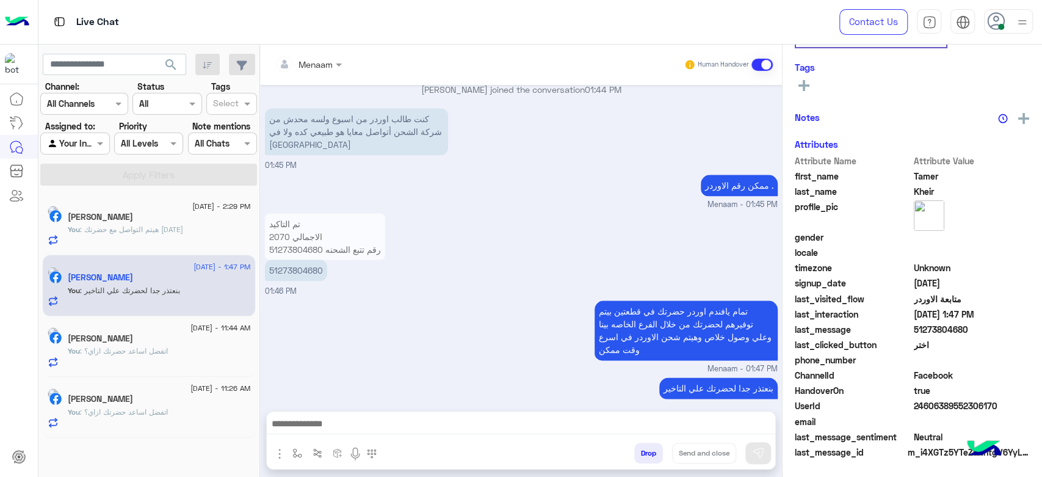
click at [153, 351] on span ": اتفضل اساعد حضرتك ازاي؟" at bounding box center [124, 350] width 88 height 9
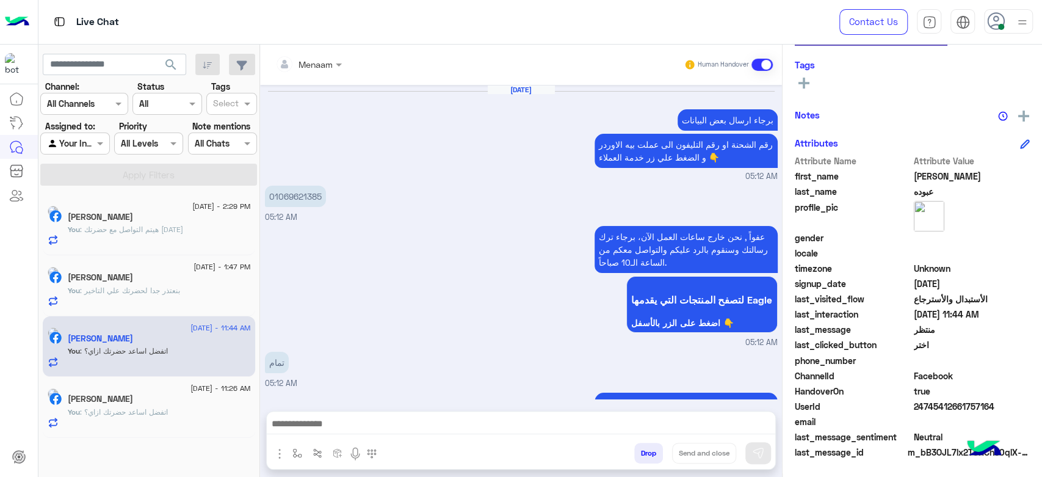
scroll to position [1330, 0]
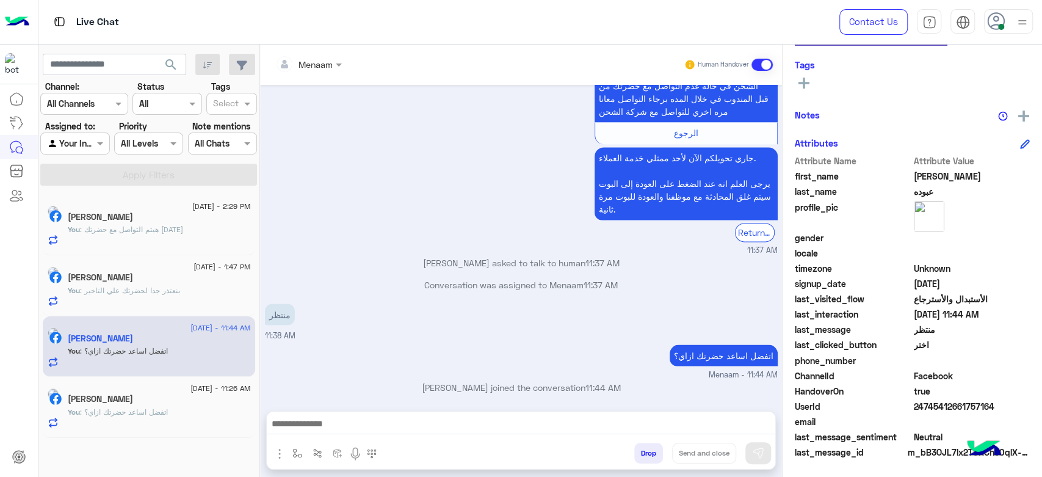
click at [149, 397] on div "[PERSON_NAME]" at bounding box center [159, 400] width 183 height 13
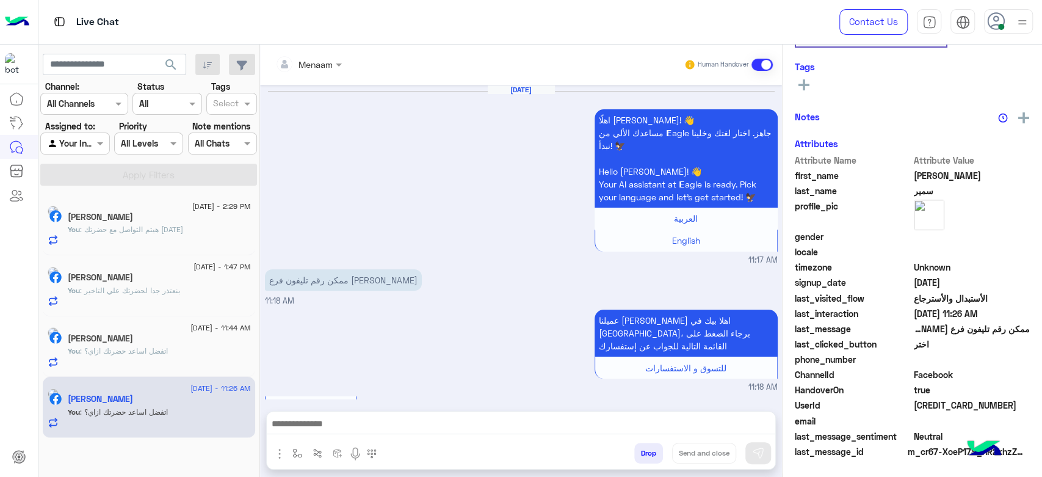
scroll to position [1352, 0]
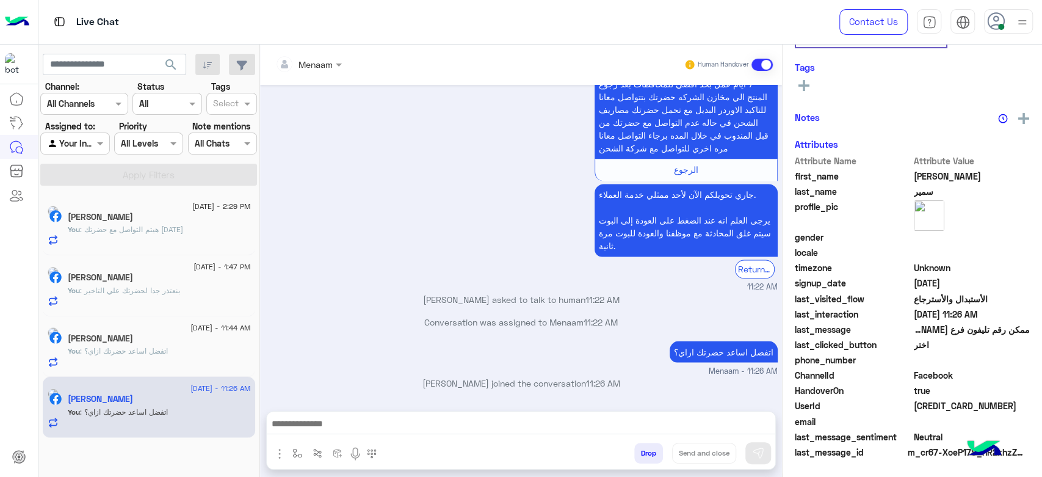
click at [178, 232] on span ": هيتم التواصل مع حضرتك اليوم" at bounding box center [131, 229] width 103 height 9
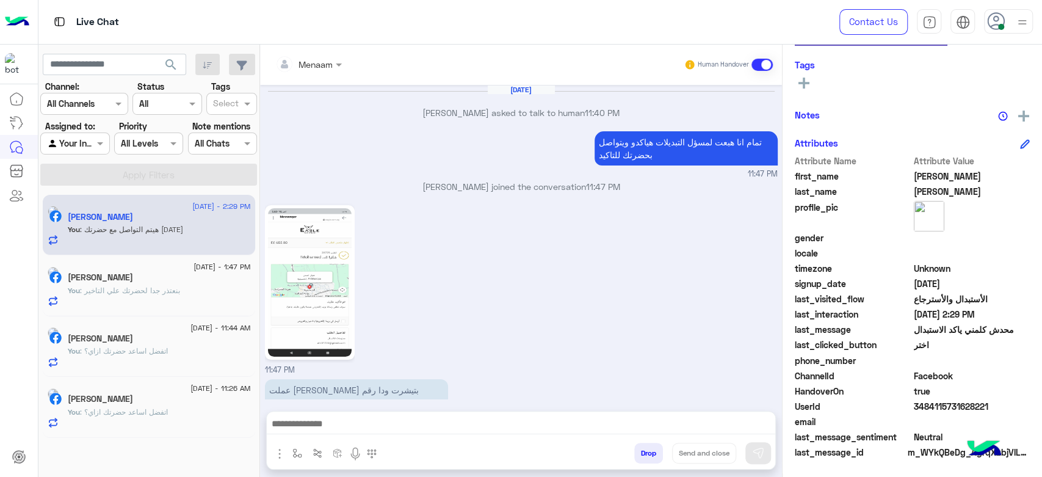
scroll to position [1124, 0]
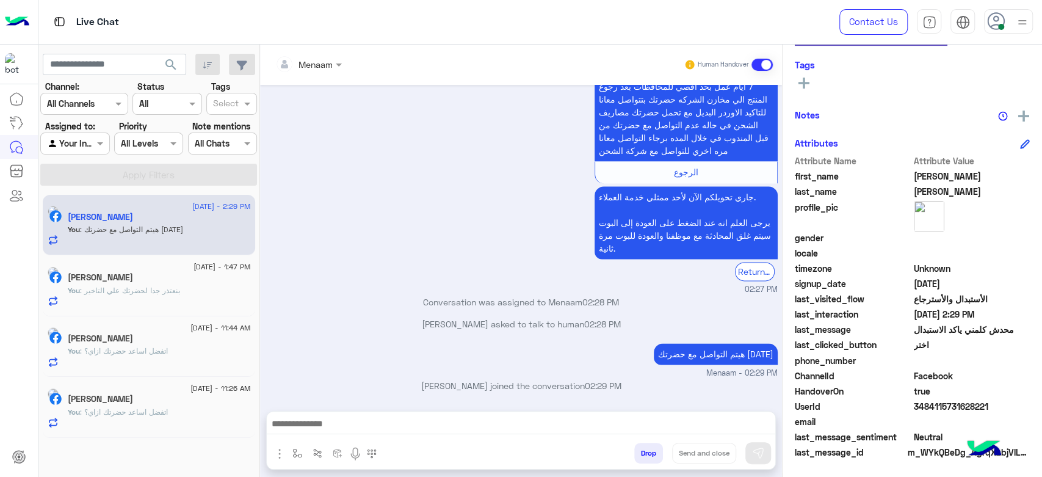
click at [644, 453] on button "Drop" at bounding box center [648, 452] width 29 height 21
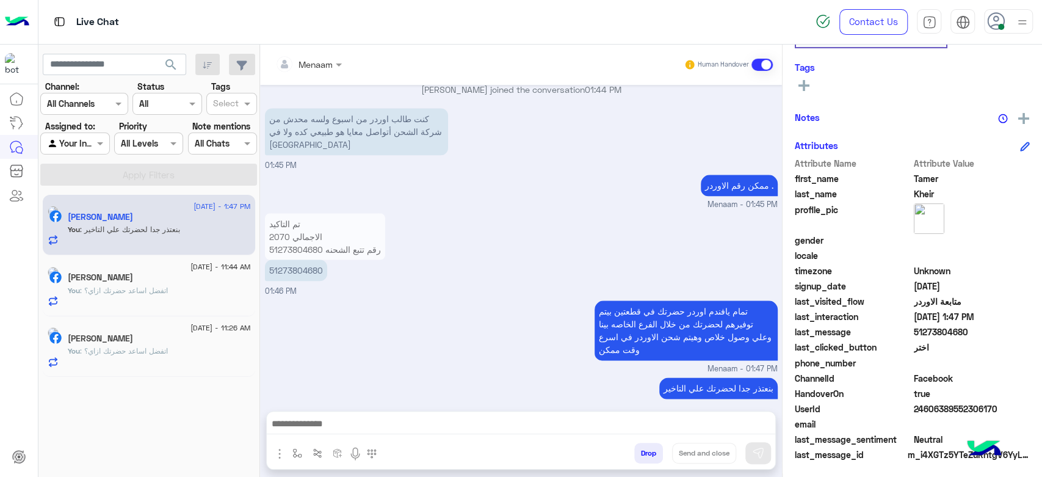
scroll to position [231, 0]
click at [191, 304] on div "You : اتفضل اساعد حضرتك ازاي؟" at bounding box center [159, 295] width 183 height 21
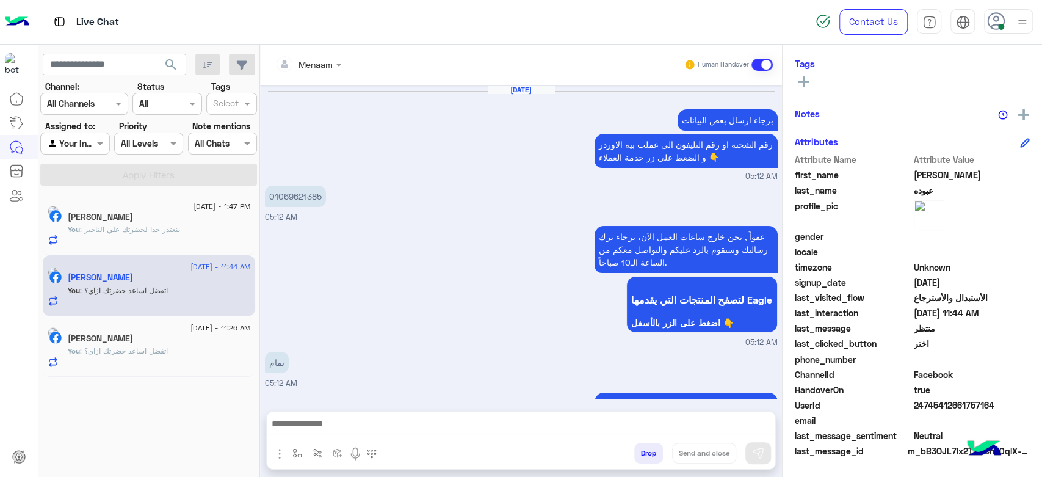
scroll to position [231, 0]
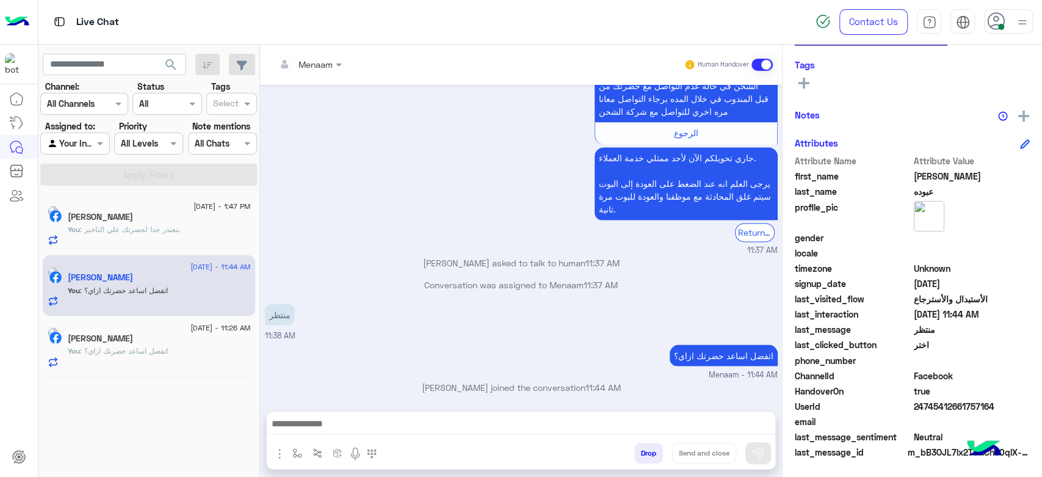
click at [158, 357] on div "You : اتفضل اساعد حضرتك ازاي؟" at bounding box center [159, 355] width 183 height 21
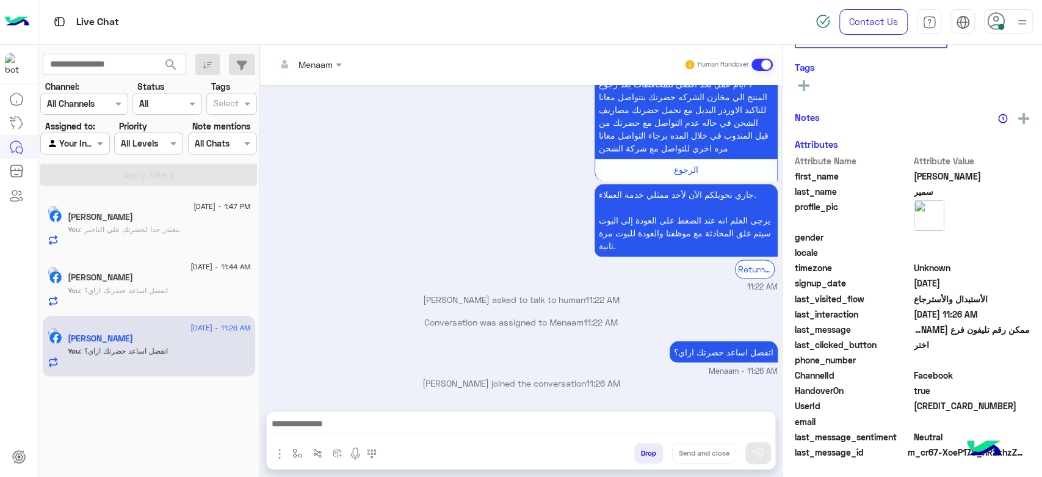
scroll to position [231, 0]
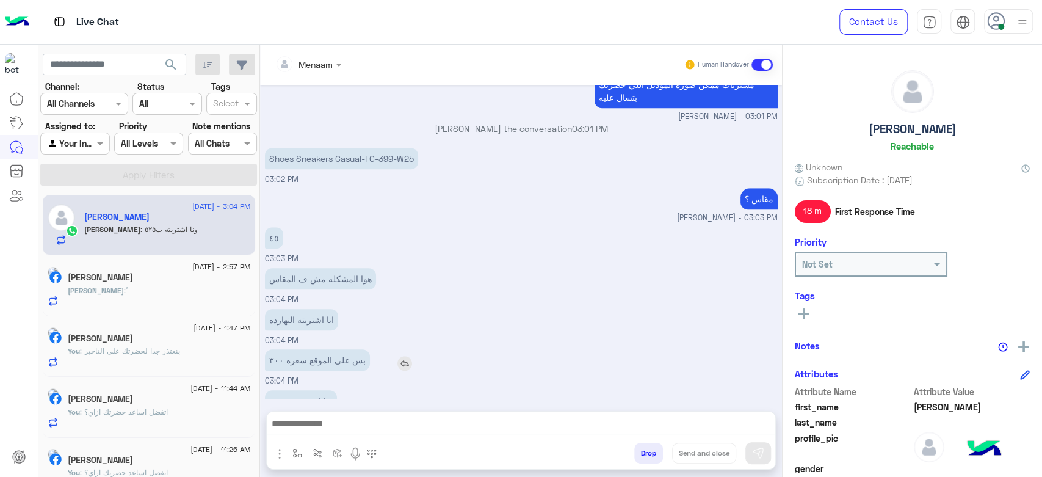
scroll to position [630, 0]
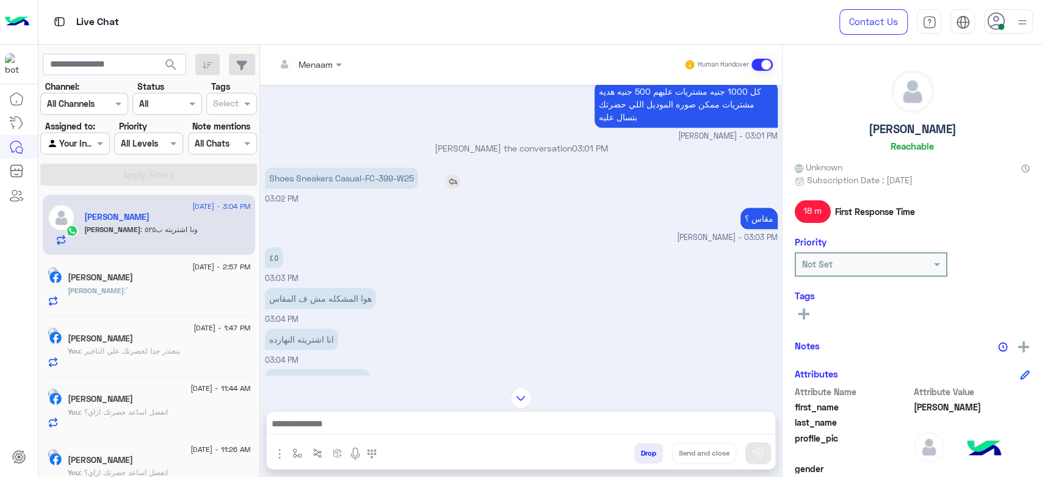
click at [315, 180] on p "Shoes Sneakers Casual-FC-399-W25" at bounding box center [341, 177] width 153 height 21
click at [319, 177] on p "Shoes Sneakers Casual-FC-399-W25" at bounding box center [341, 177] width 153 height 21
copy app-msgs-text
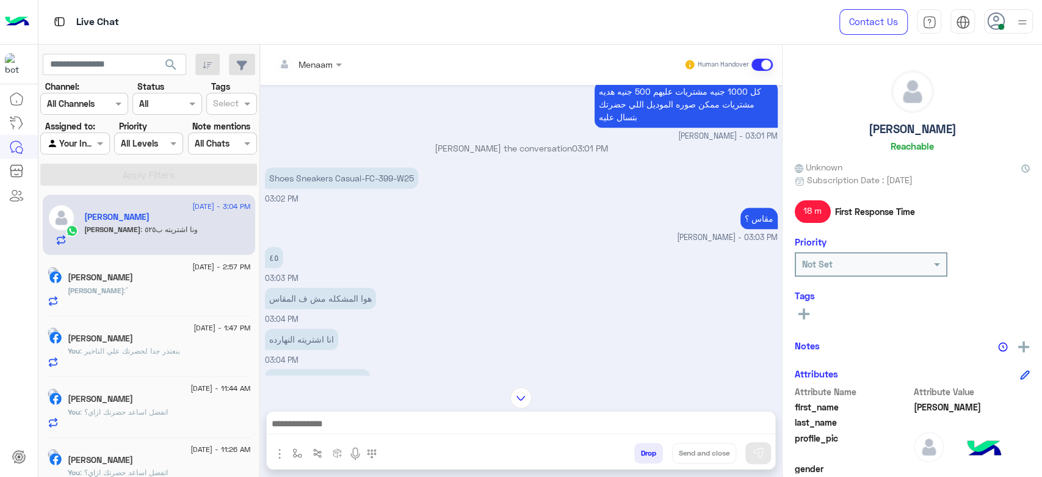
scroll to position [698, 0]
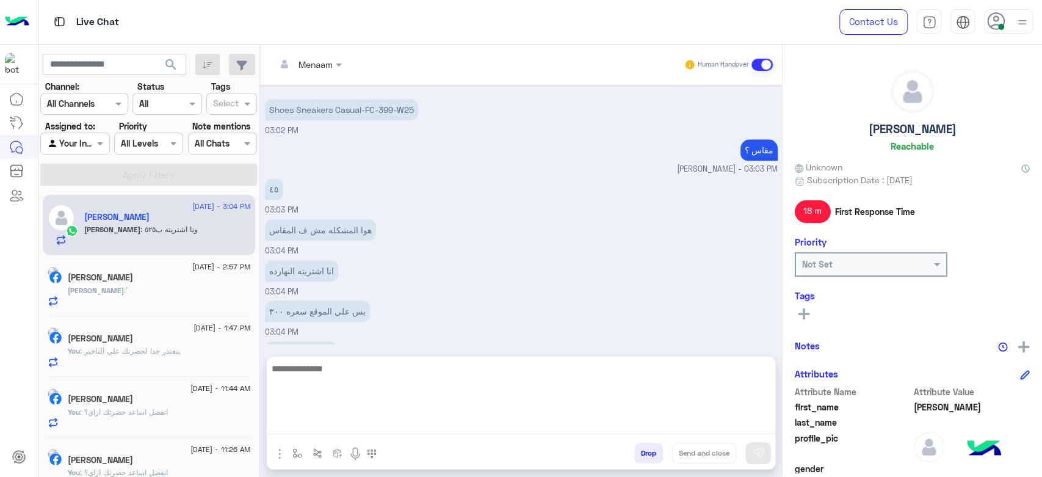
click at [336, 420] on textarea at bounding box center [521, 397] width 508 height 73
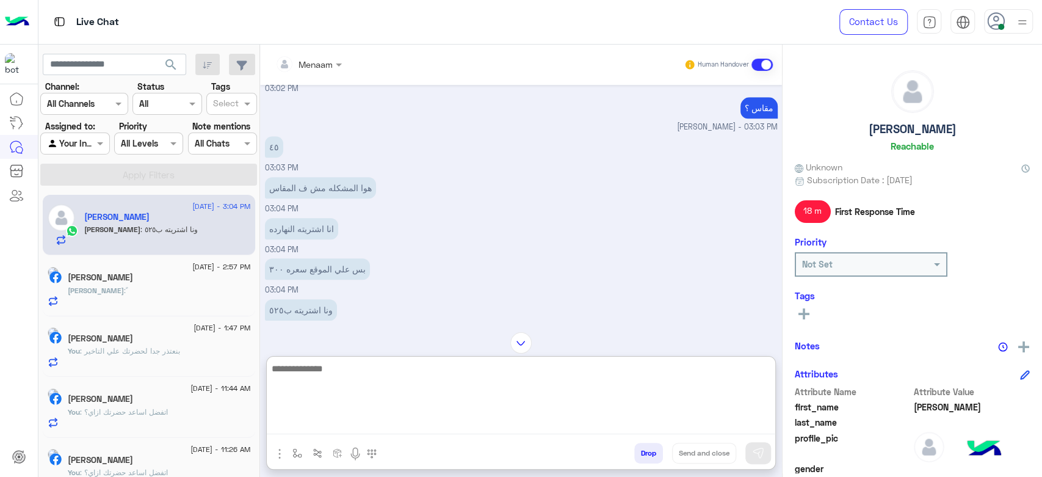
scroll to position [752, 0]
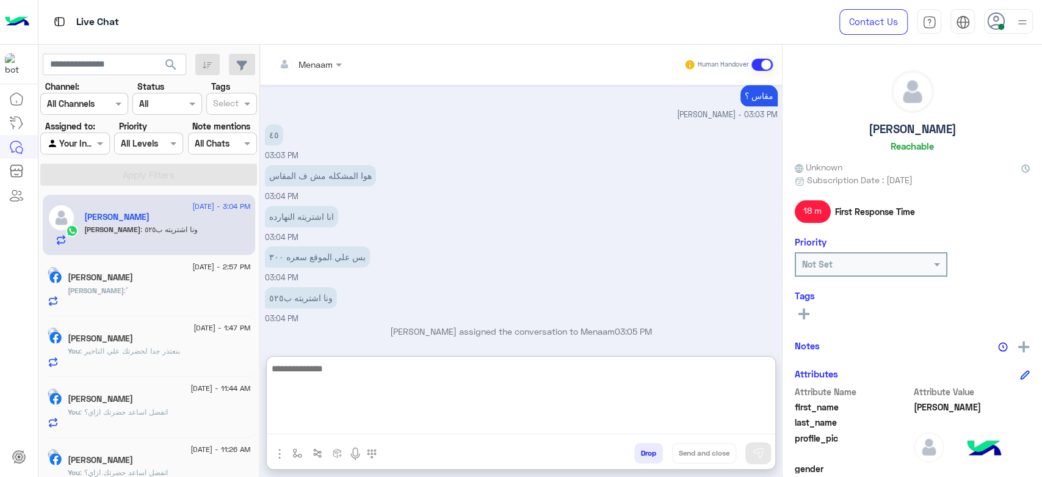
click at [344, 367] on textarea at bounding box center [521, 397] width 508 height 73
type textarea "**********"
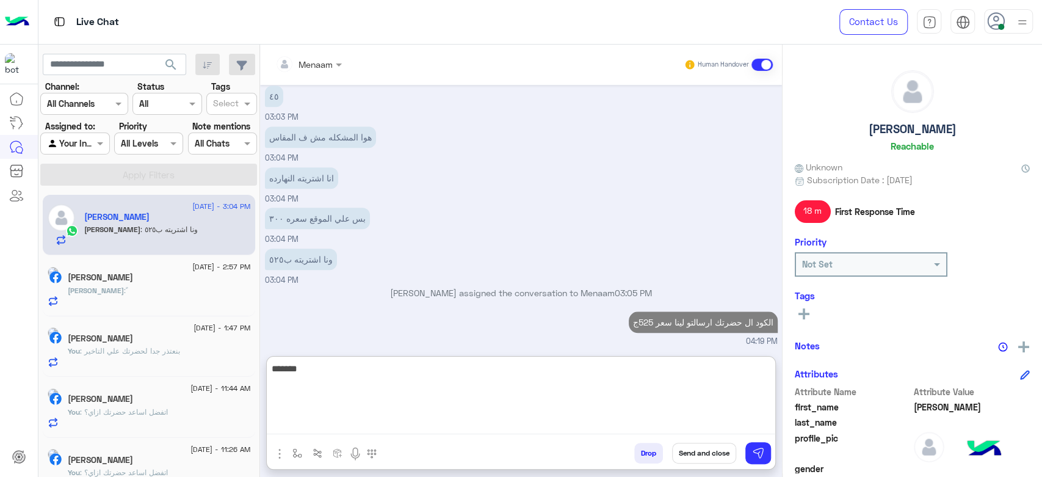
type textarea "*******"
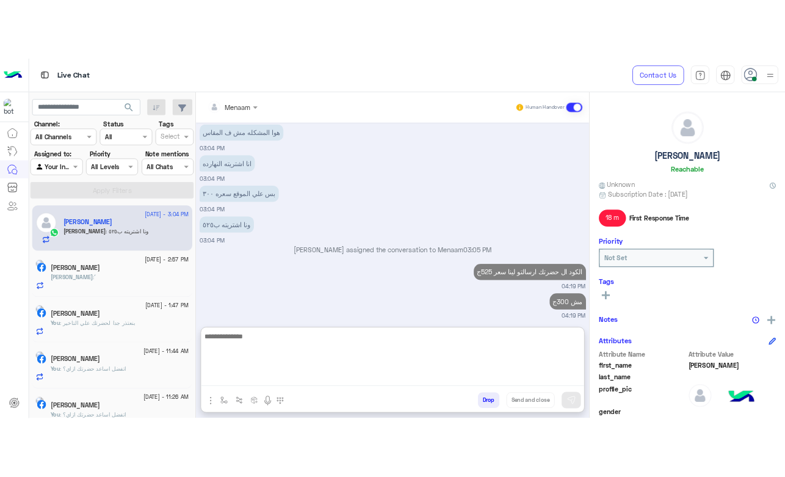
scroll to position [852, 0]
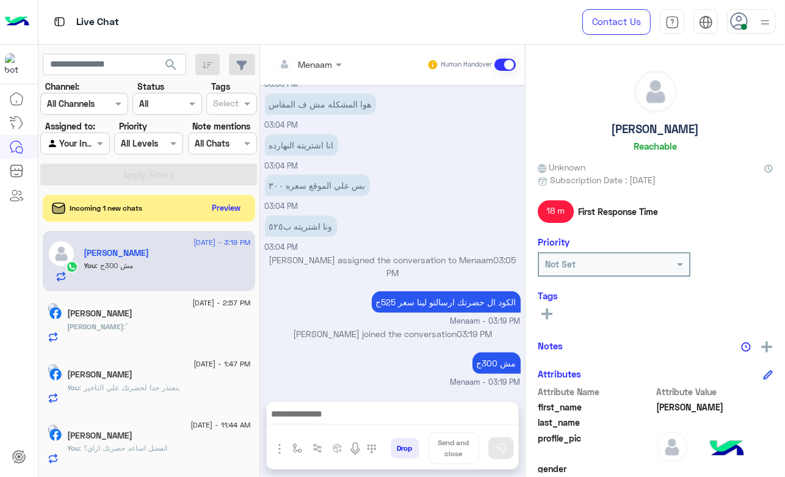
click at [488, 171] on div "بس علي الموقع سعره ٣٠٠ 03:04 PM" at bounding box center [393, 191] width 256 height 41
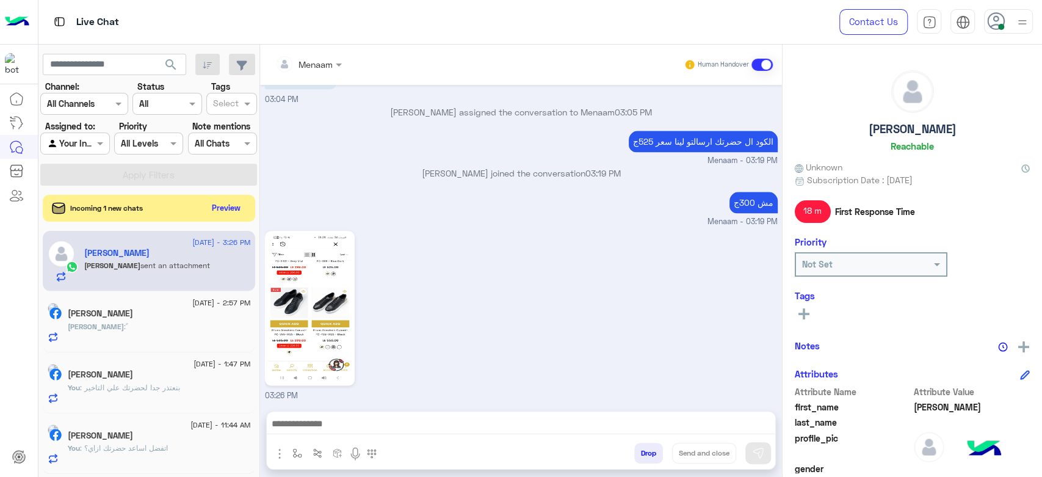
scroll to position [1166, 0]
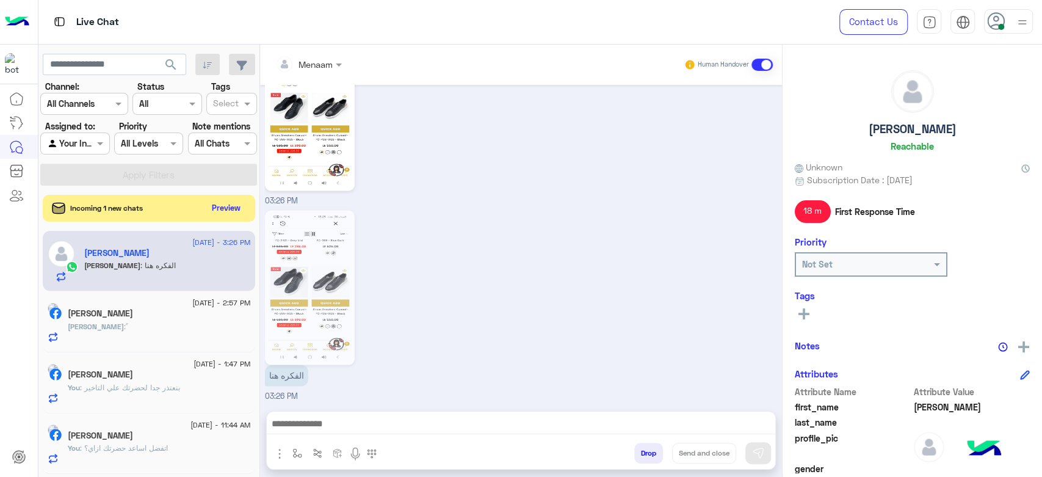
click at [322, 275] on img at bounding box center [310, 287] width 84 height 148
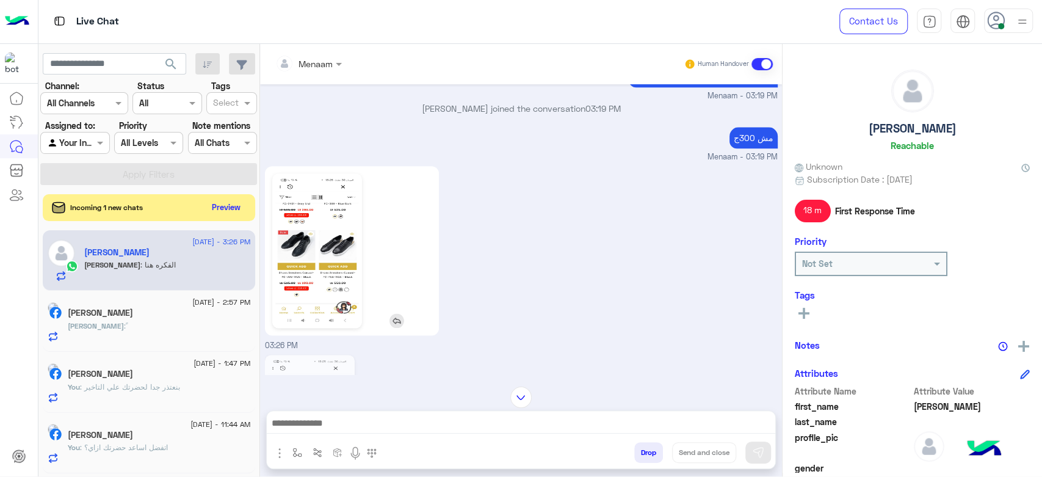
scroll to position [1035, 0]
click at [326, 253] on img at bounding box center [317, 251] width 84 height 148
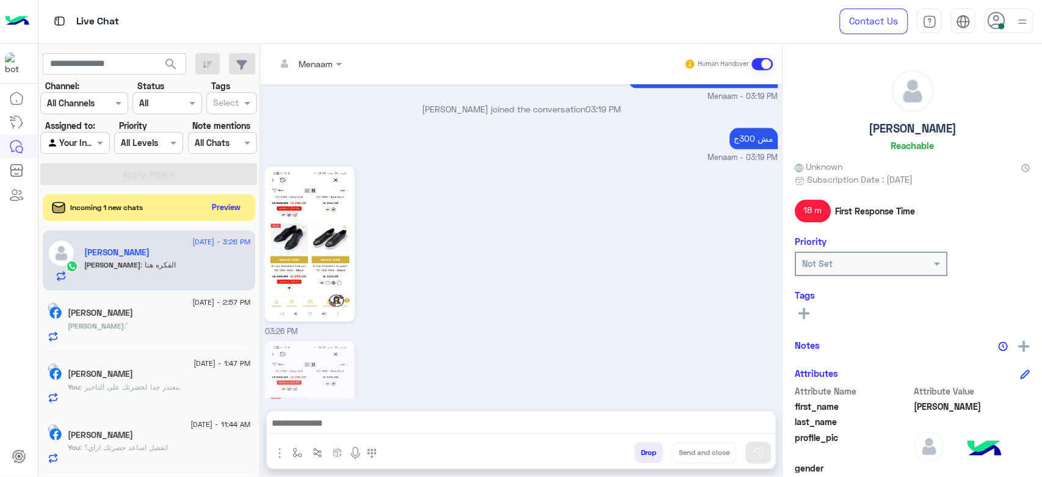
scroll to position [1166, 0]
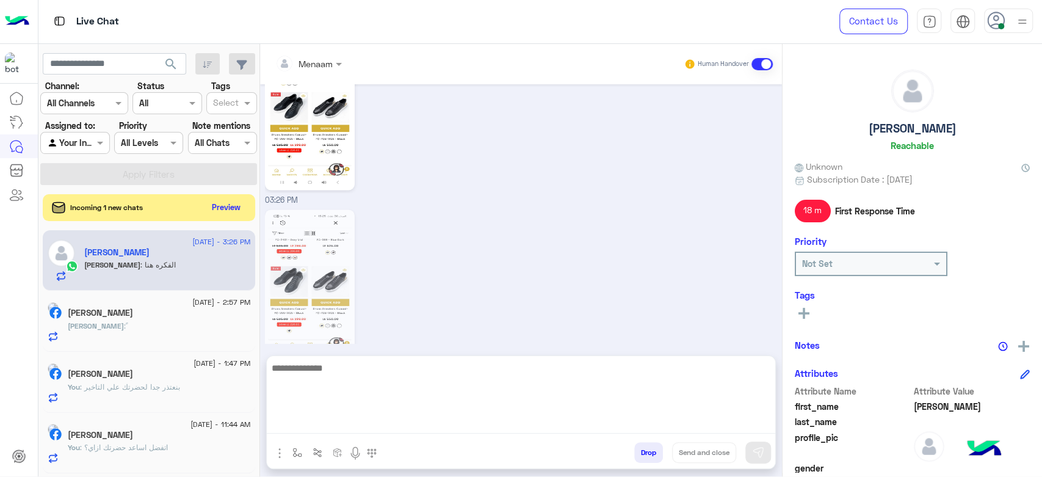
click at [338, 424] on textarea at bounding box center [521, 396] width 508 height 73
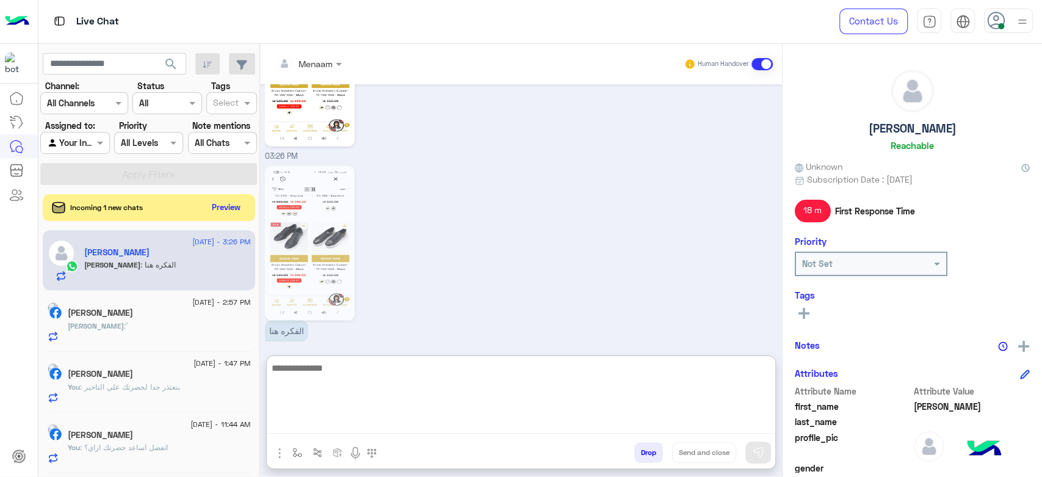
scroll to position [1220, 0]
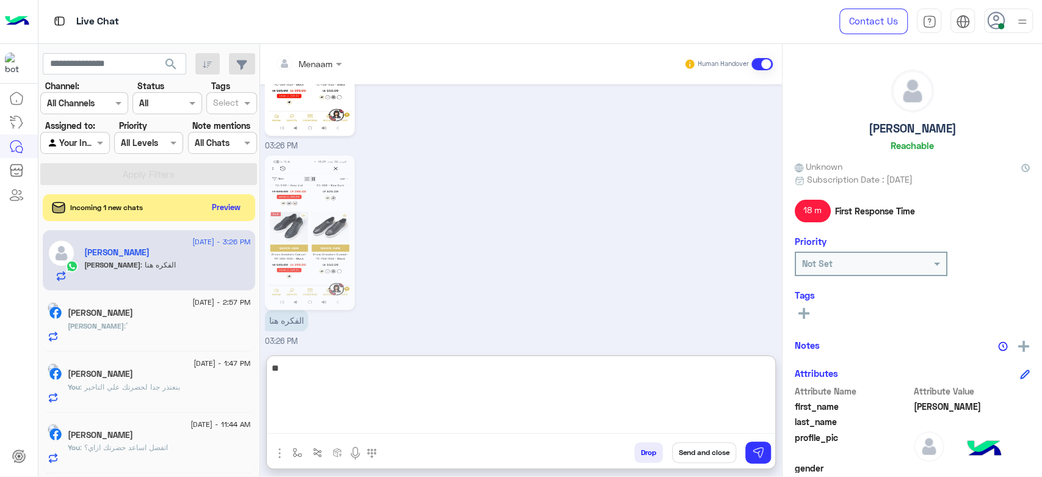
type textarea "*"
type textarea "**********"
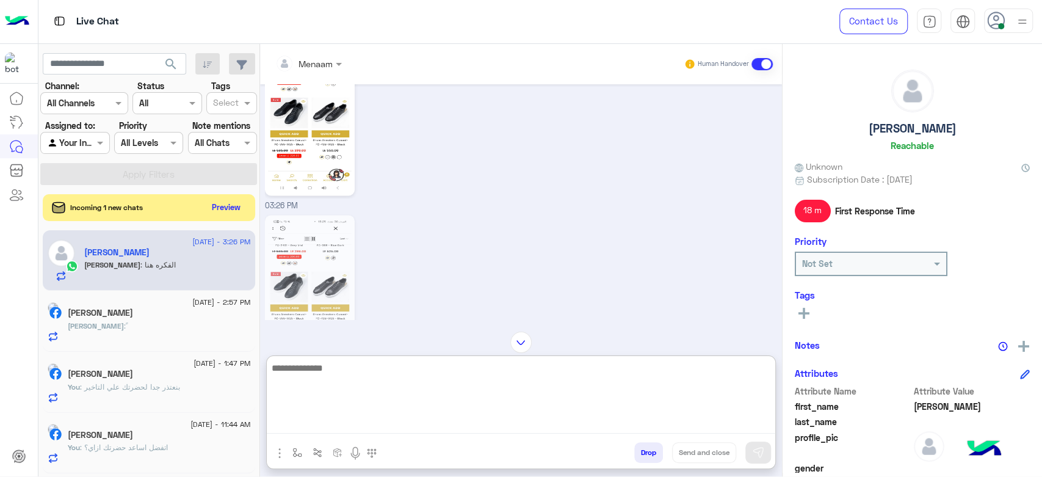
scroll to position [1137, 0]
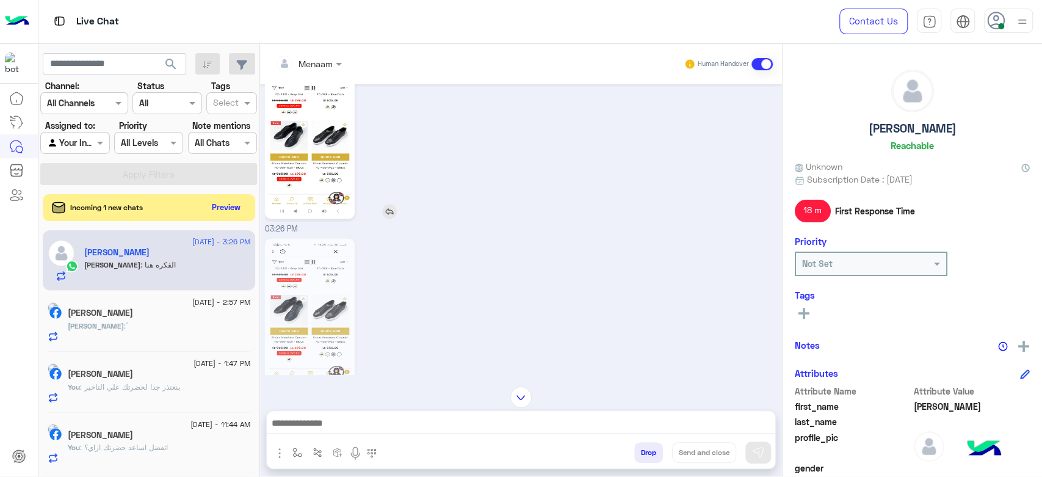
click at [301, 142] on img at bounding box center [310, 141] width 84 height 148
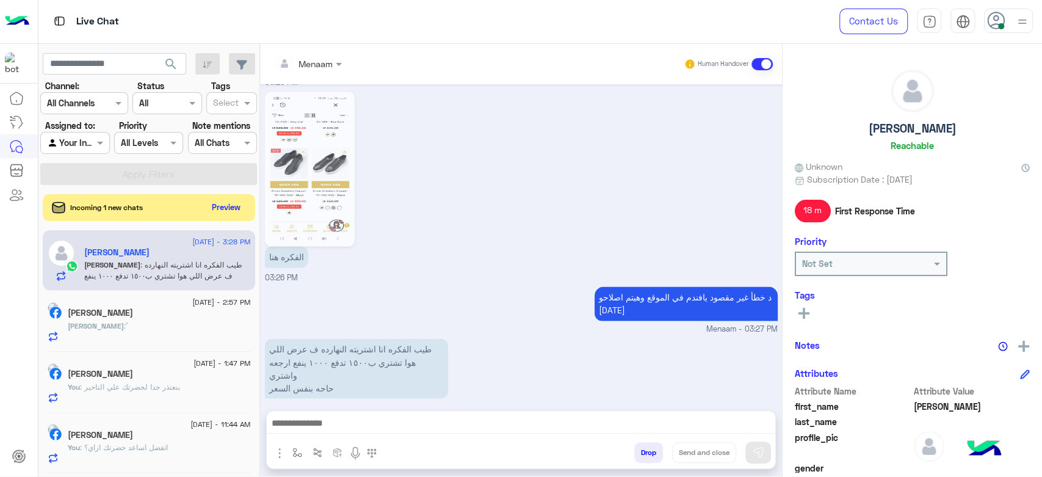
scroll to position [1284, 0]
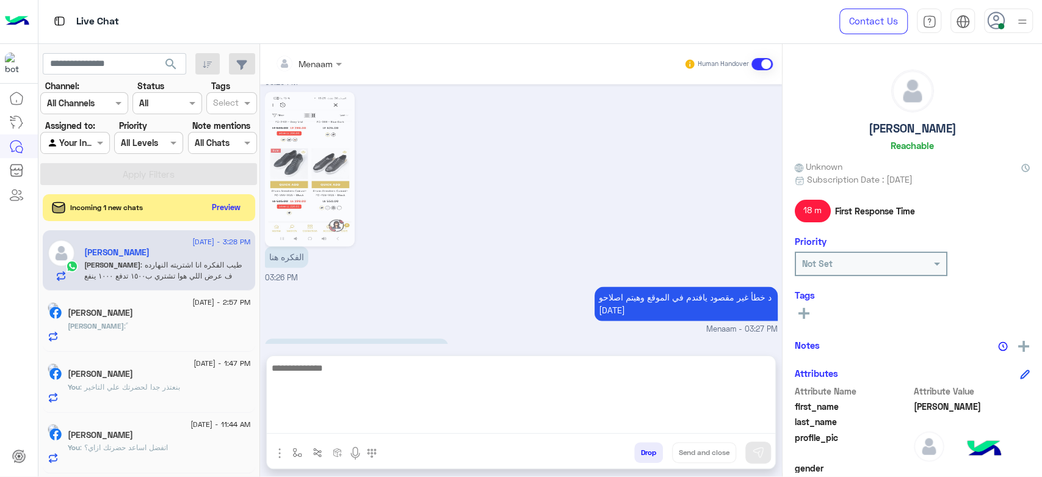
click at [340, 428] on textarea at bounding box center [521, 396] width 508 height 73
type textarea "*"
type textarea "**********"
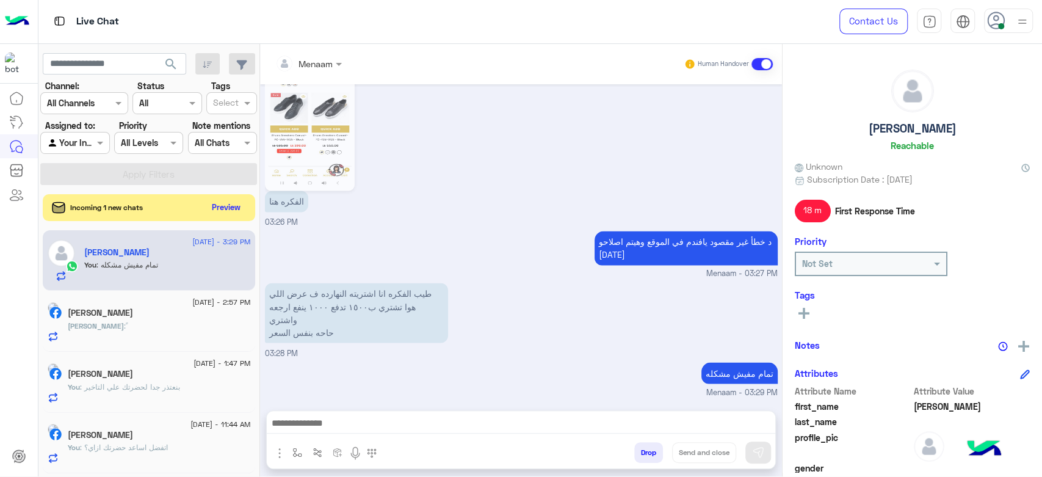
click at [144, 339] on div "Ali : ً" at bounding box center [159, 330] width 183 height 21
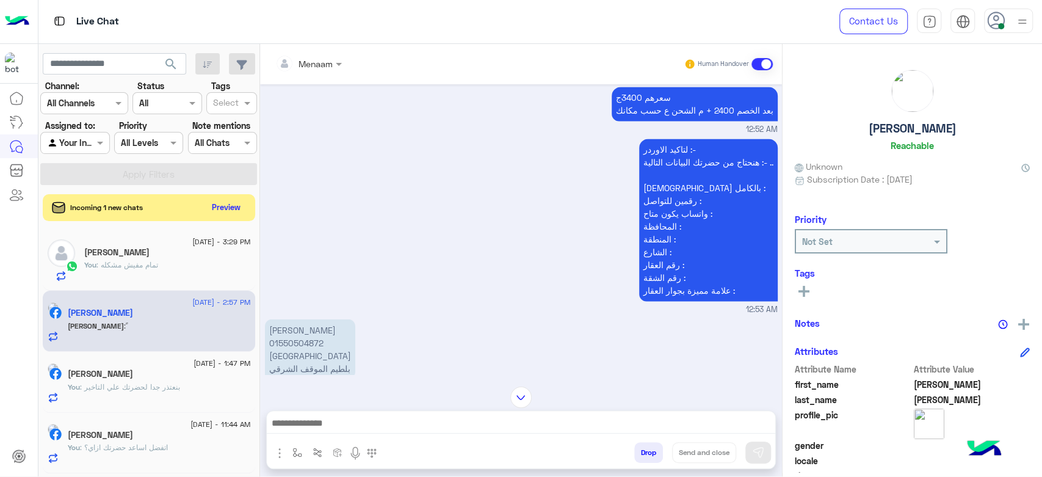
scroll to position [1463, 0]
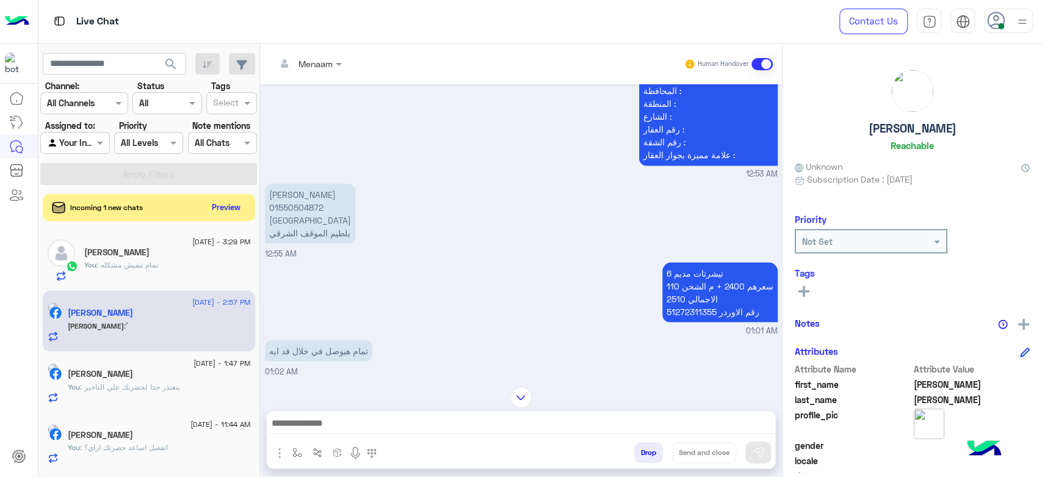
click at [667, 313] on p "6 تيشرتات مديم سعرهم 2400 + م الشحن 110 الاجمالي 2510 رقم الاوردر 51272311355" at bounding box center [719, 292] width 115 height 60
click at [674, 306] on p "6 تيشرتات مديم سعرهم 2400 + م الشحن 110 الاجمالي 2510 رقم الاوردر 51272311355" at bounding box center [719, 292] width 115 height 60
copy p "51272311355"
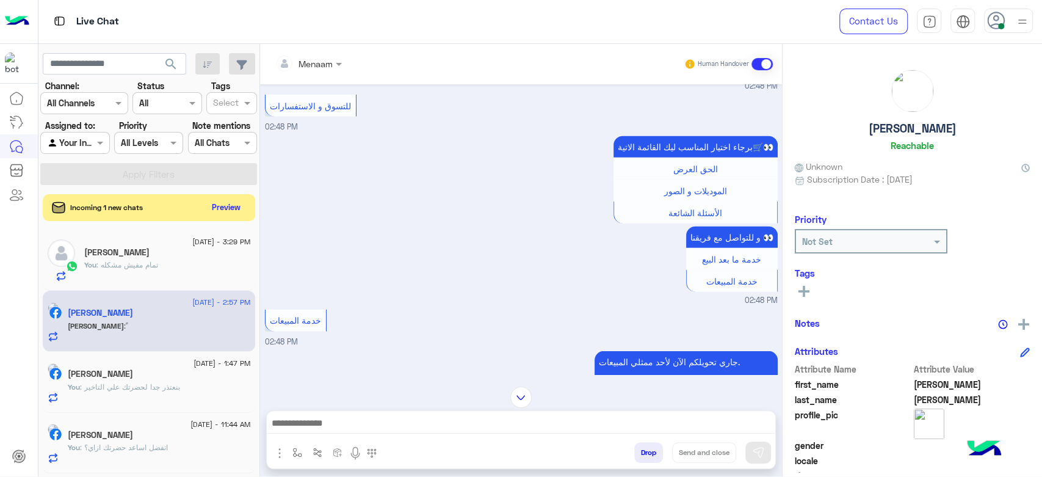
click at [377, 413] on div at bounding box center [521, 426] width 508 height 31
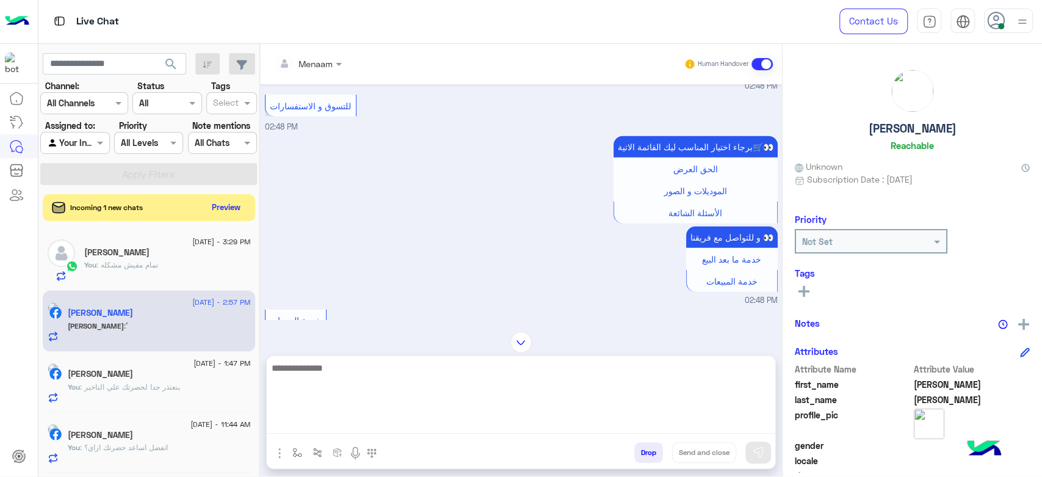
click at [381, 417] on textarea at bounding box center [521, 396] width 508 height 73
type textarea "**********"
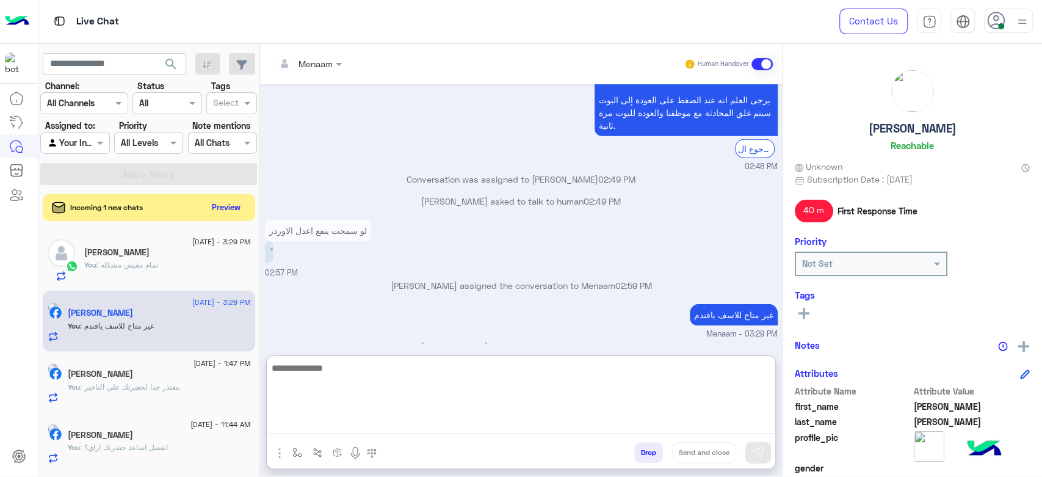
scroll to position [2363, 0]
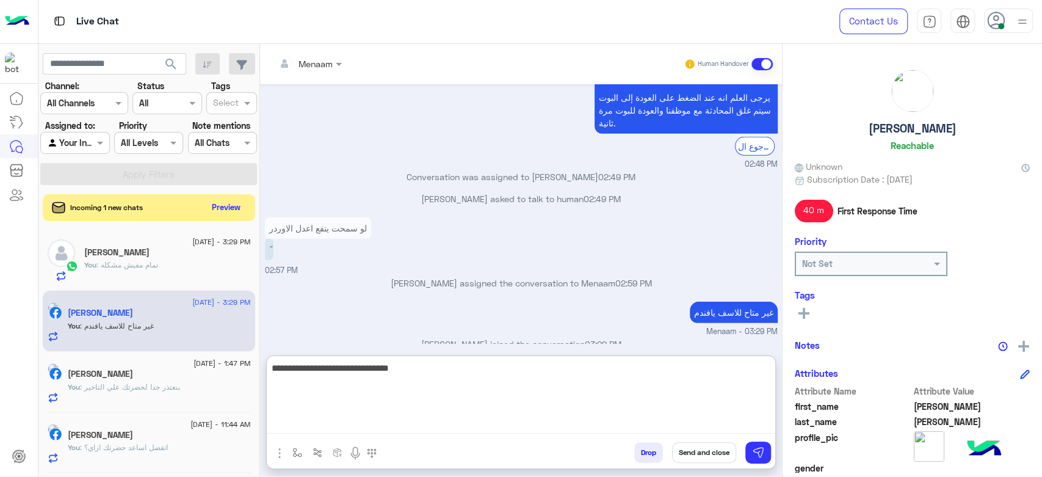
type textarea "**********"
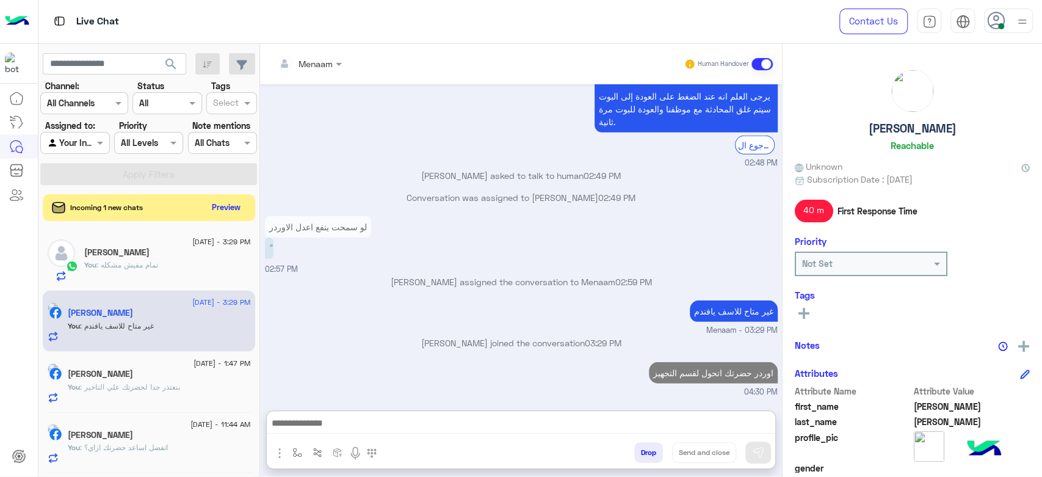
click at [140, 266] on span ": تمام مفيش مشكله" at bounding box center [127, 264] width 62 height 9
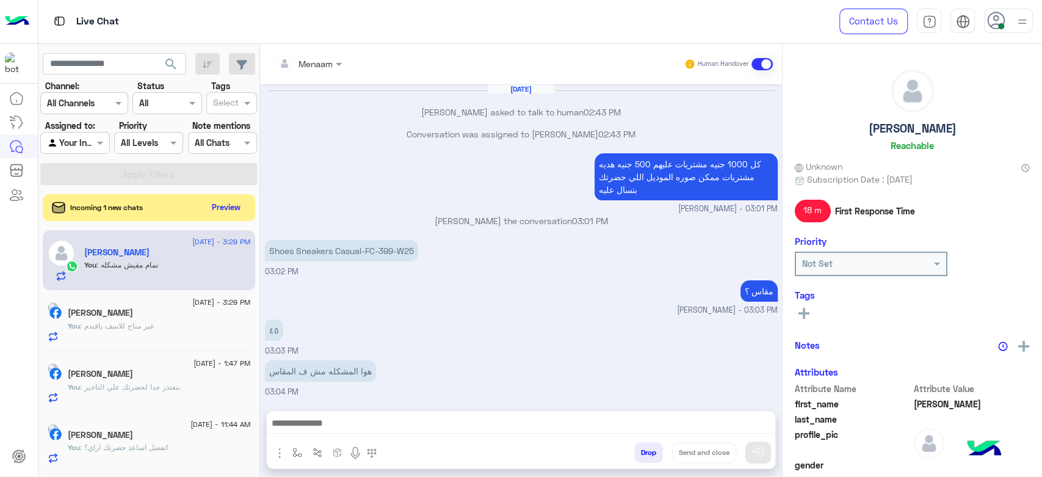
scroll to position [767, 0]
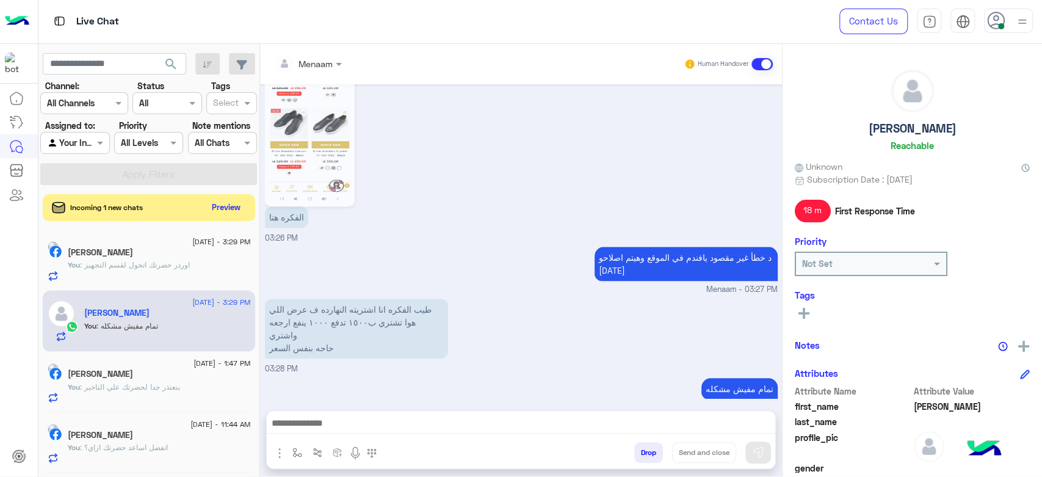
click at [913, 125] on h5 "saleh" at bounding box center [912, 128] width 88 height 14
copy h5 "saleh"
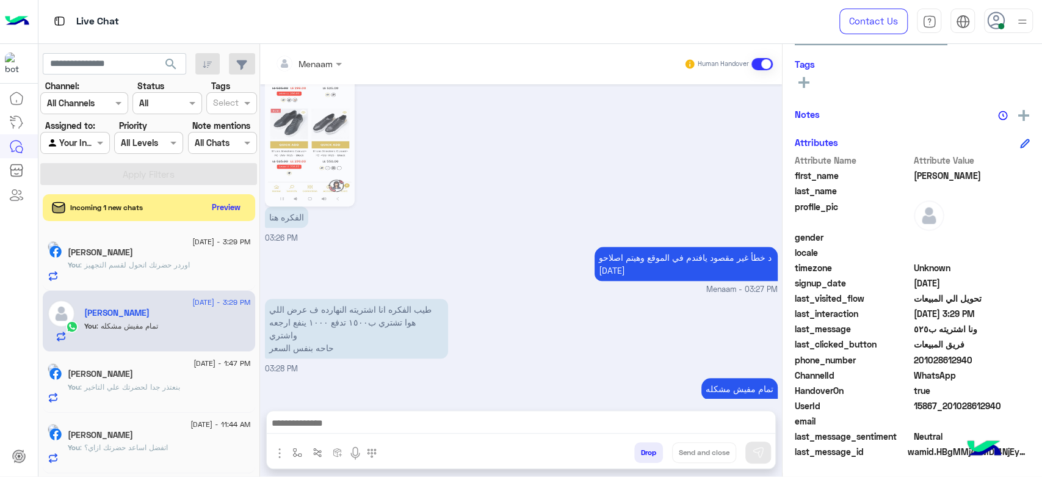
click at [944, 399] on span "15867_201028612940" at bounding box center [971, 405] width 117 height 13
copy span "15867_201028612940"
click at [146, 267] on span ": اوردر حضرتك اتحول لقسم التجهيز" at bounding box center [135, 264] width 110 height 9
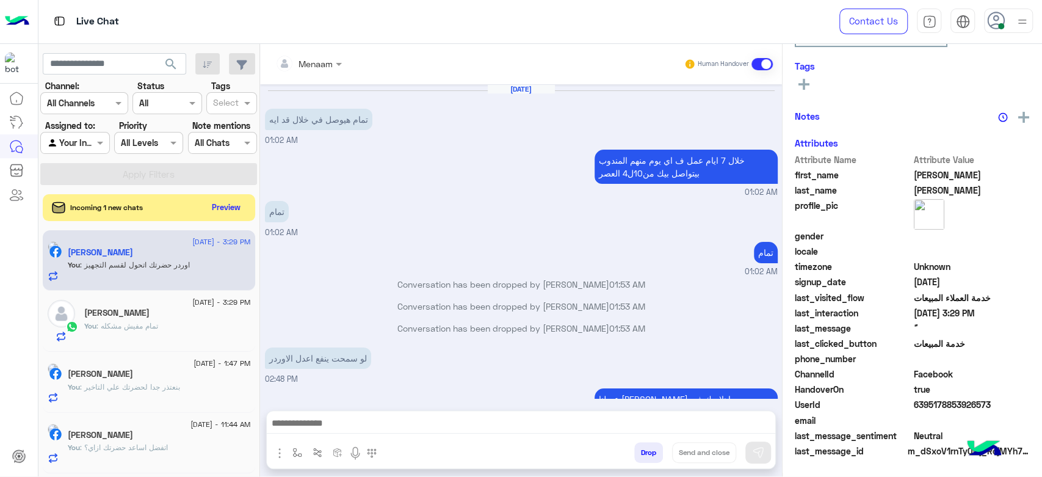
scroll to position [655, 0]
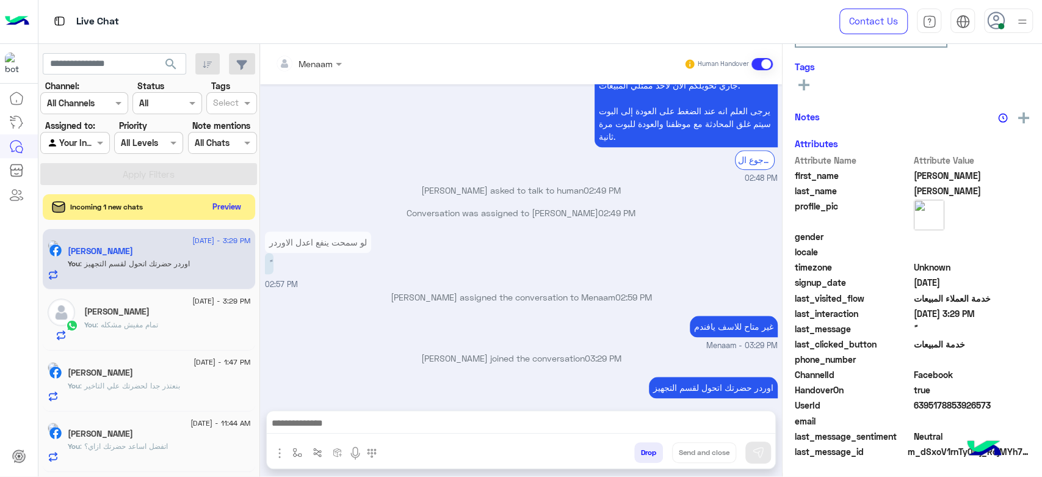
click at [235, 207] on button "Preview" at bounding box center [227, 206] width 38 height 16
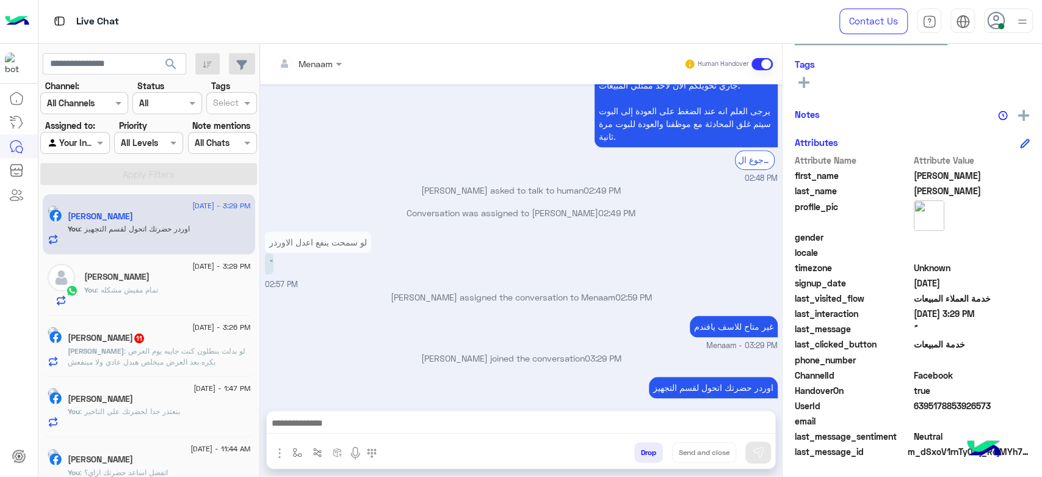
click at [186, 228] on span ": اوردر حضرتك اتحول لقسم التجهيز" at bounding box center [135, 228] width 110 height 9
click at [176, 287] on div "You : تمام مفيش مشكله" at bounding box center [167, 294] width 167 height 21
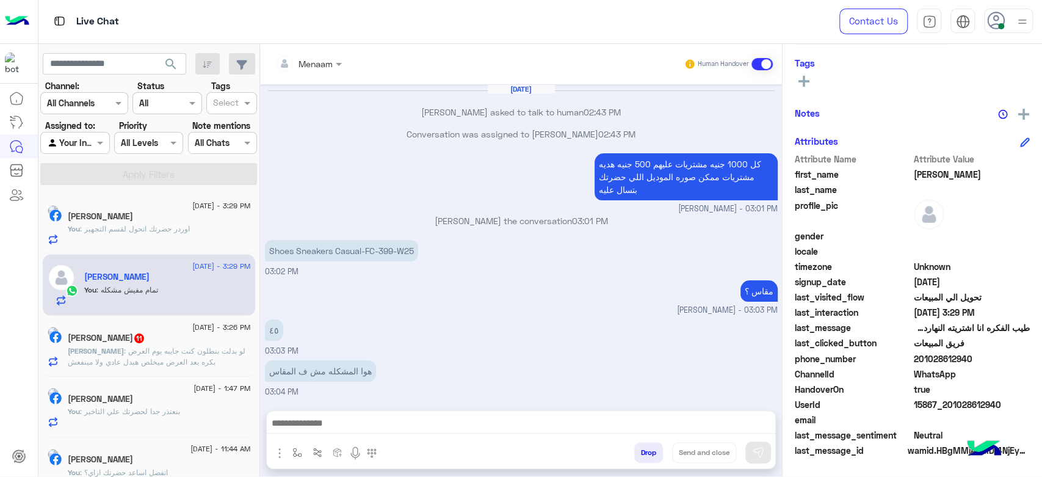
scroll to position [767, 0]
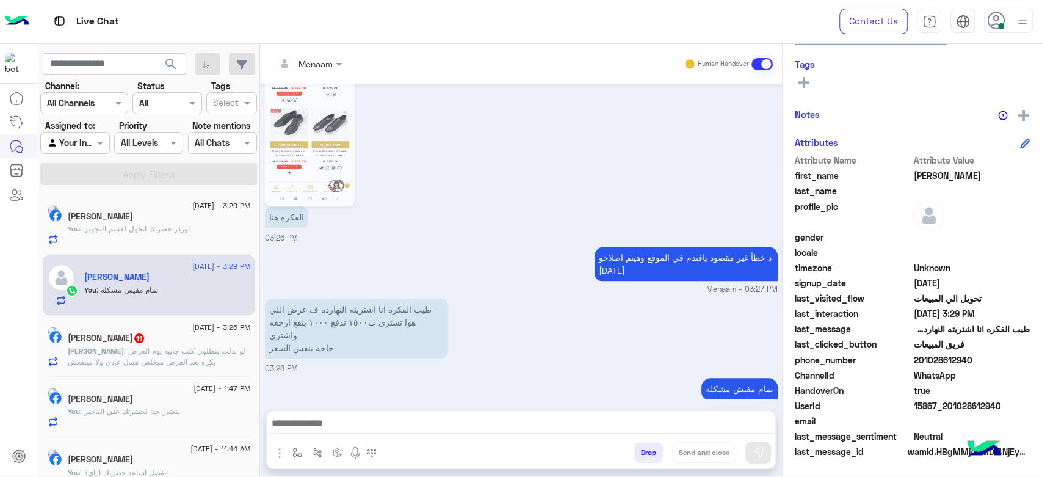
click at [185, 345] on p "Ahmed : لو بدلت بنطلون كنت جايبه يوم العرض بكره بعد العرض ميخلص هبدل عادي ولا م…" at bounding box center [159, 356] width 183 height 22
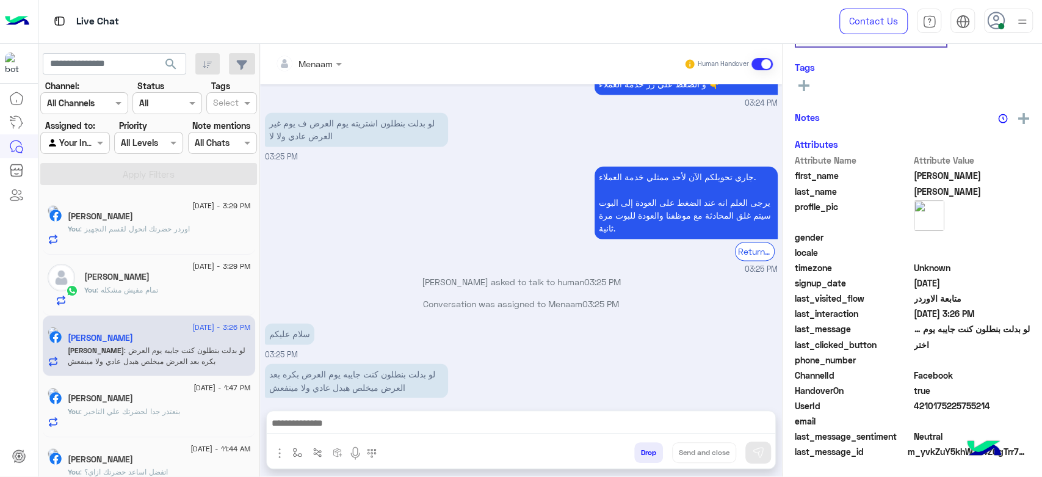
scroll to position [209, 0]
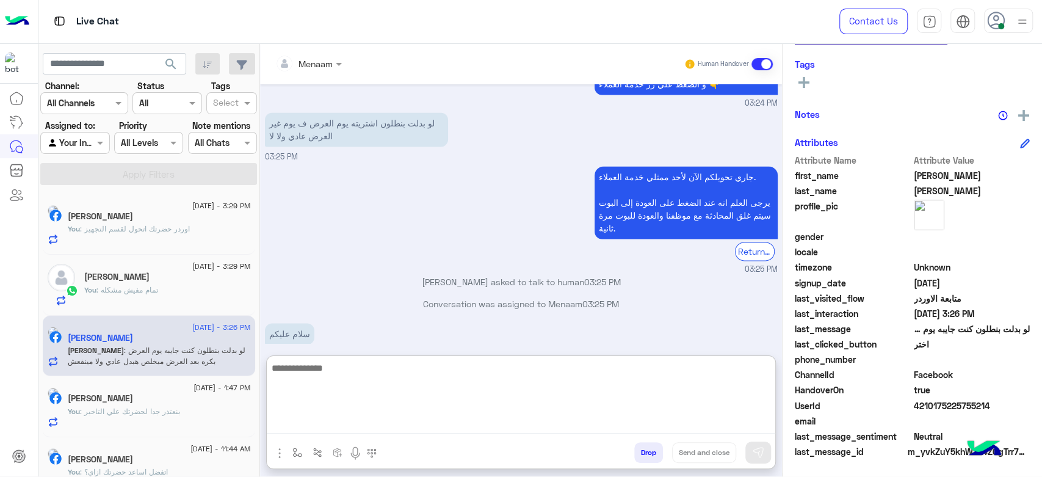
click at [441, 420] on textarea at bounding box center [521, 396] width 508 height 73
type textarea "**********"
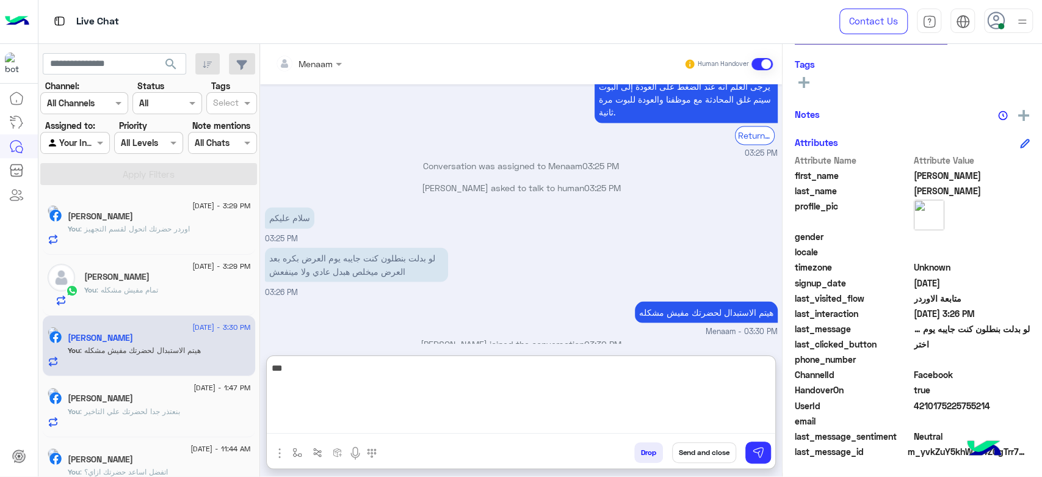
scroll to position [231, 0]
type textarea "**********"
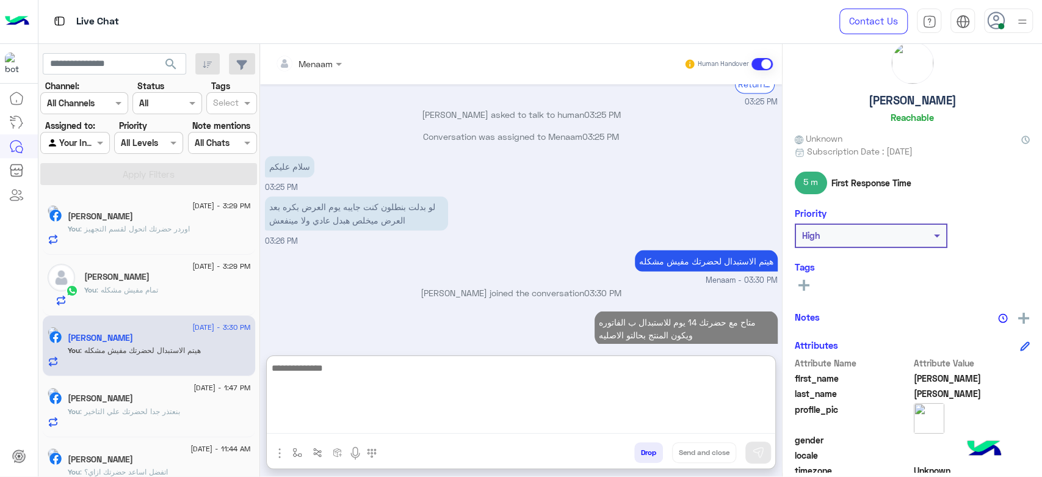
scroll to position [0, 0]
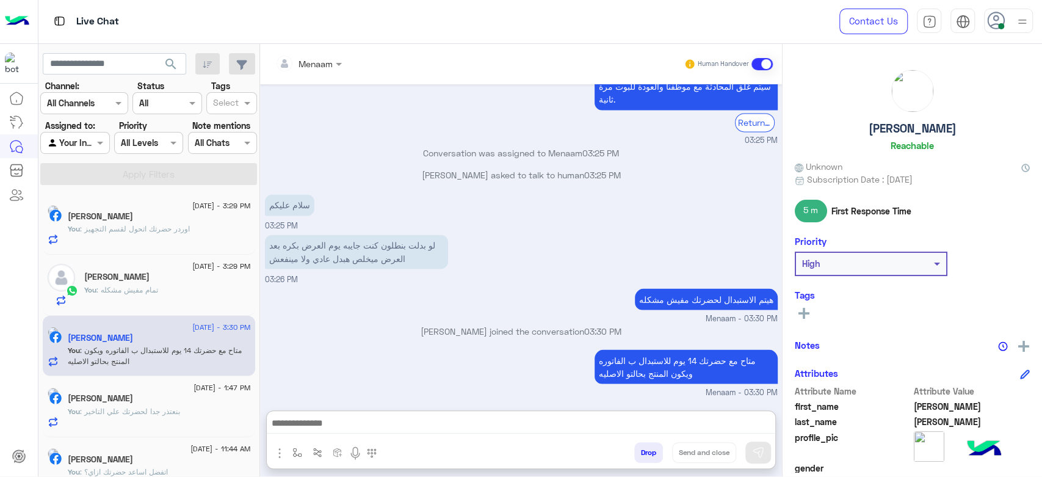
click at [907, 118] on div "Ahmed Mohamed Reachable" at bounding box center [911, 113] width 235 height 86
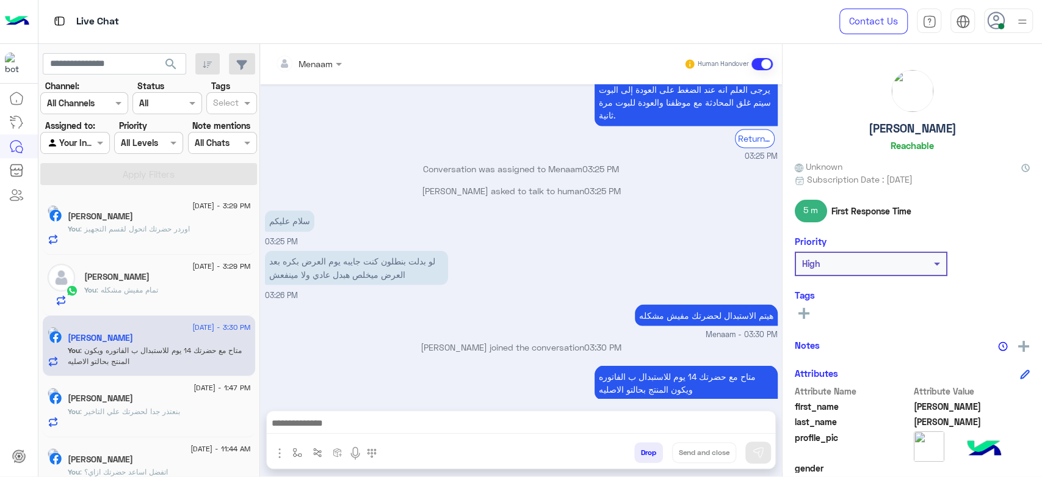
click at [907, 118] on div "Ahmed Mohamed Reachable" at bounding box center [911, 113] width 235 height 86
click at [907, 124] on h5 "Ahmed Mohamed" at bounding box center [912, 128] width 88 height 14
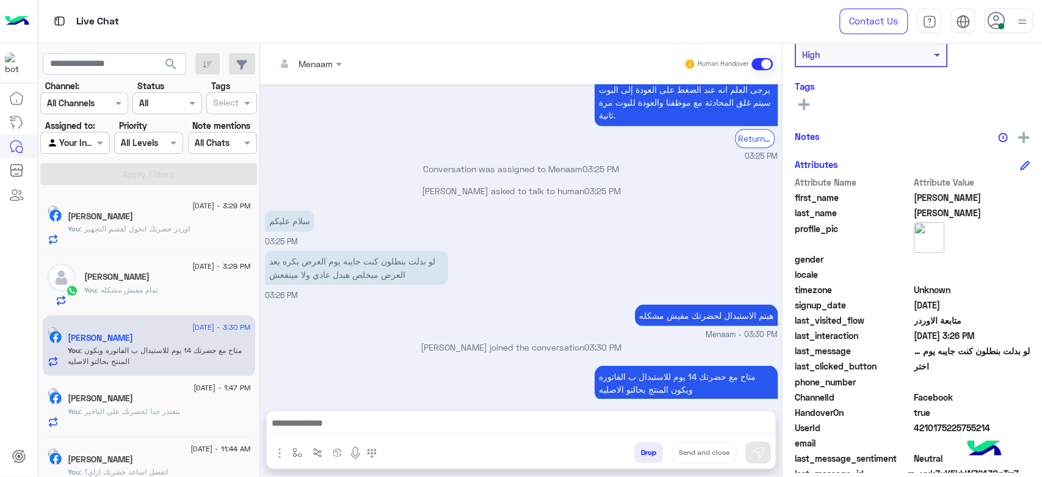
scroll to position [231, 0]
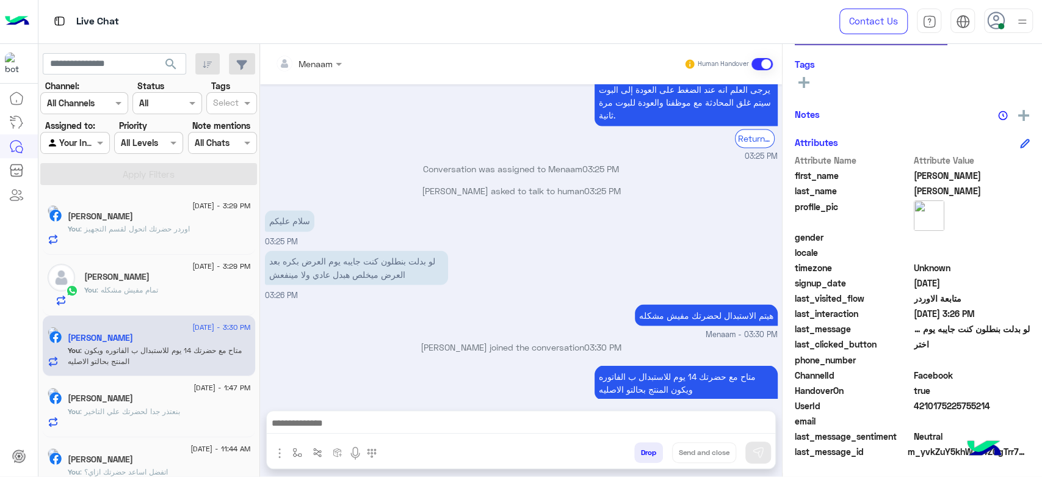
click at [948, 407] on span "4210175225755214" at bounding box center [971, 405] width 117 height 13
copy span "4210175225755214"
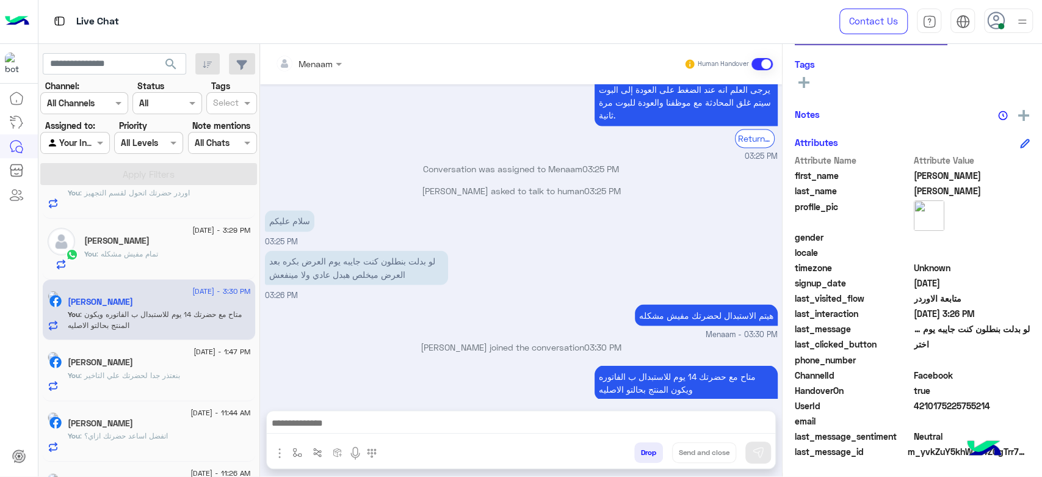
scroll to position [0, 0]
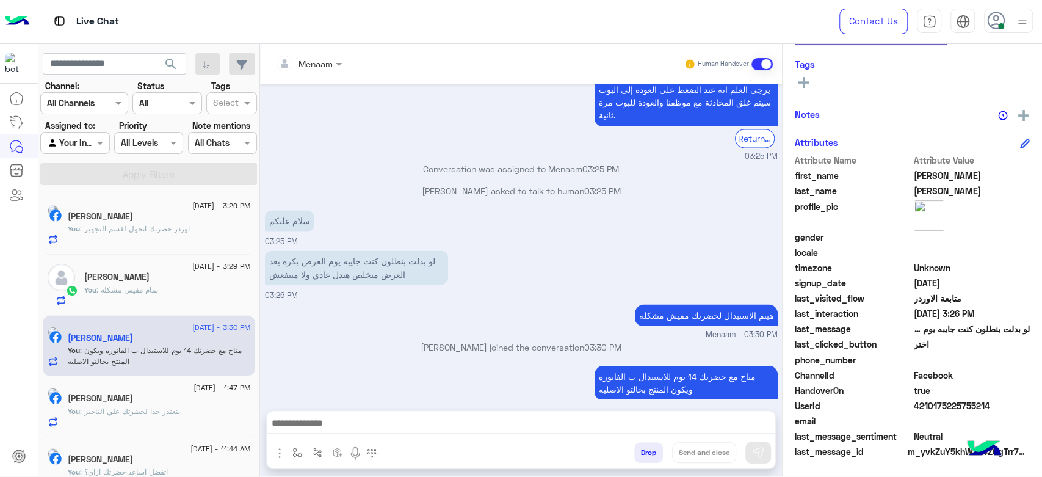
click at [131, 227] on span ": اوردر حضرتك اتحول لقسم التجهيز" at bounding box center [135, 228] width 110 height 9
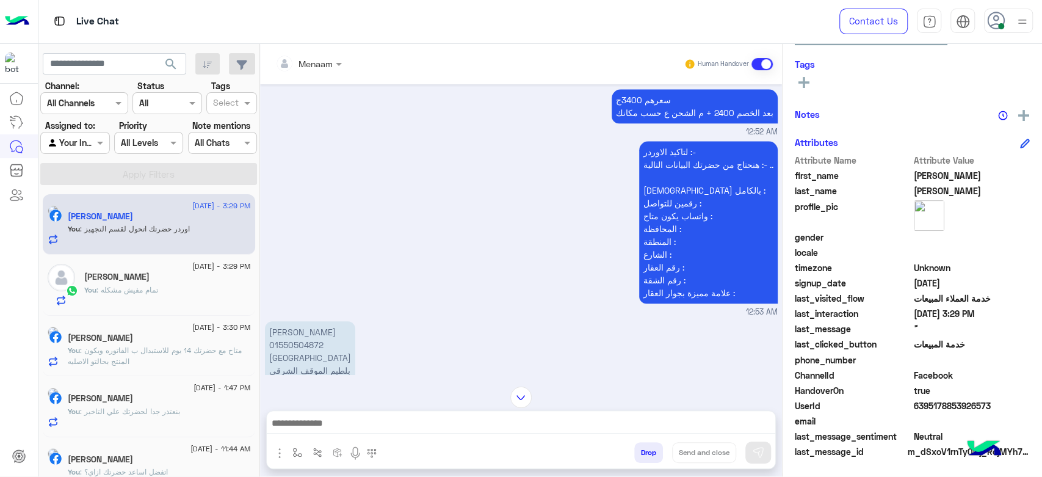
scroll to position [1188, 0]
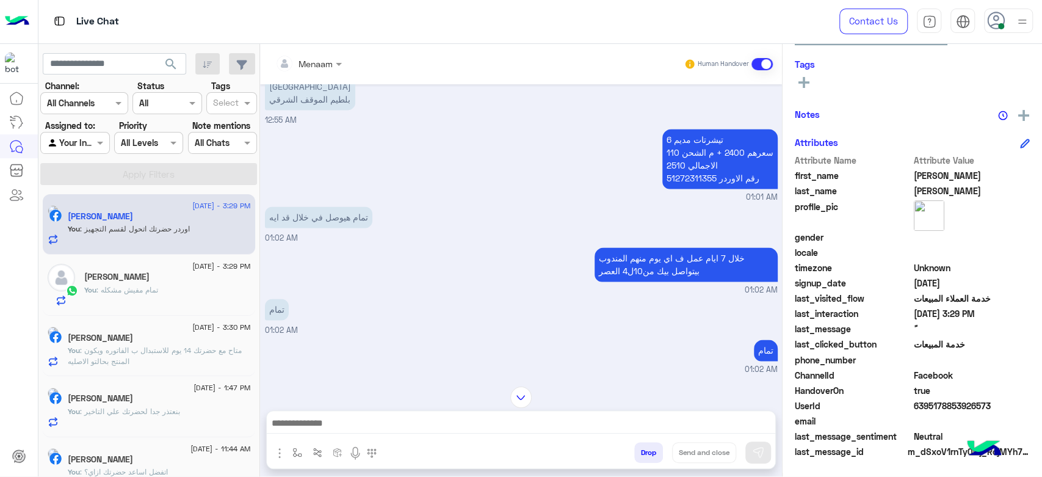
click at [677, 177] on p "6 تيشرتات مديم سعرهم 2400 + م الشحن 110 الاجمالي 2510 رقم الاوردر 51272311355" at bounding box center [719, 159] width 115 height 60
copy p "51272311355"
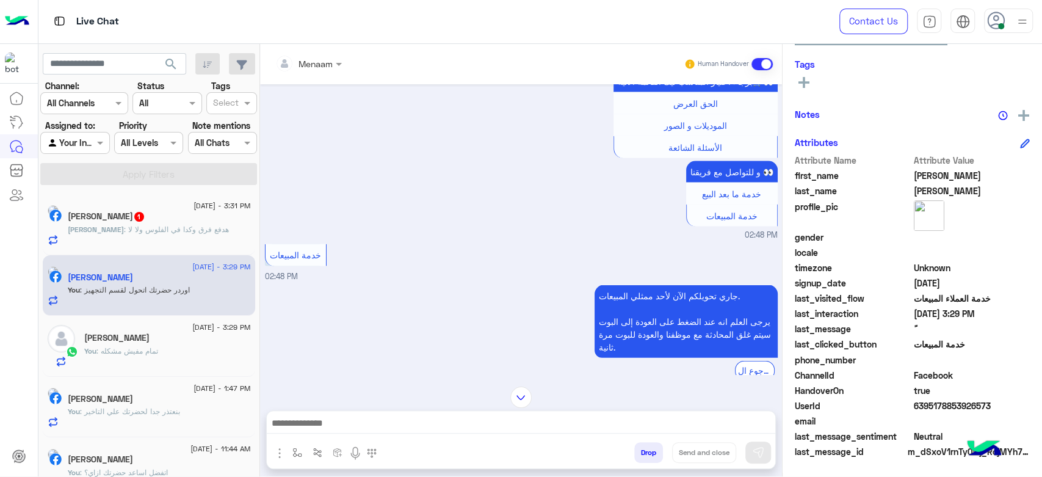
scroll to position [1938, 0]
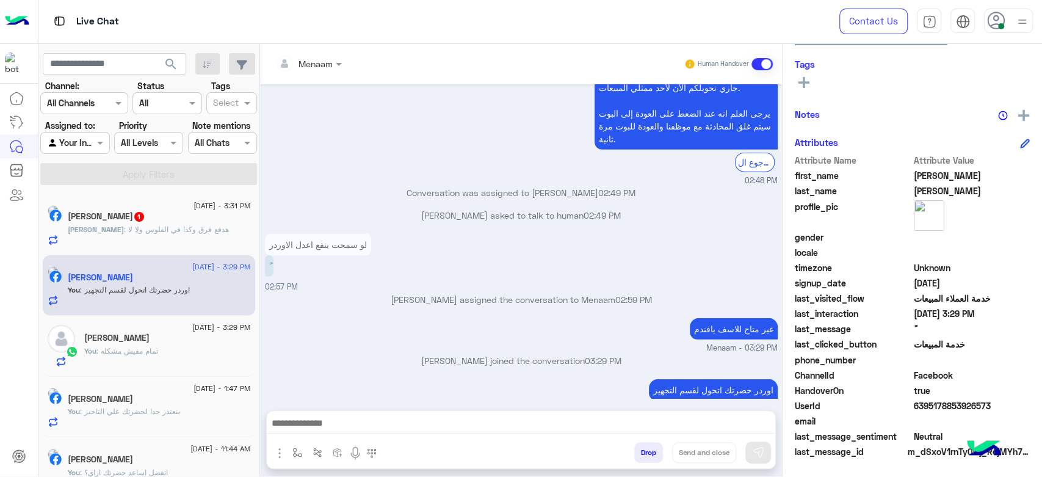
click at [181, 216] on div "Ahmed Mohamed 1" at bounding box center [159, 217] width 183 height 13
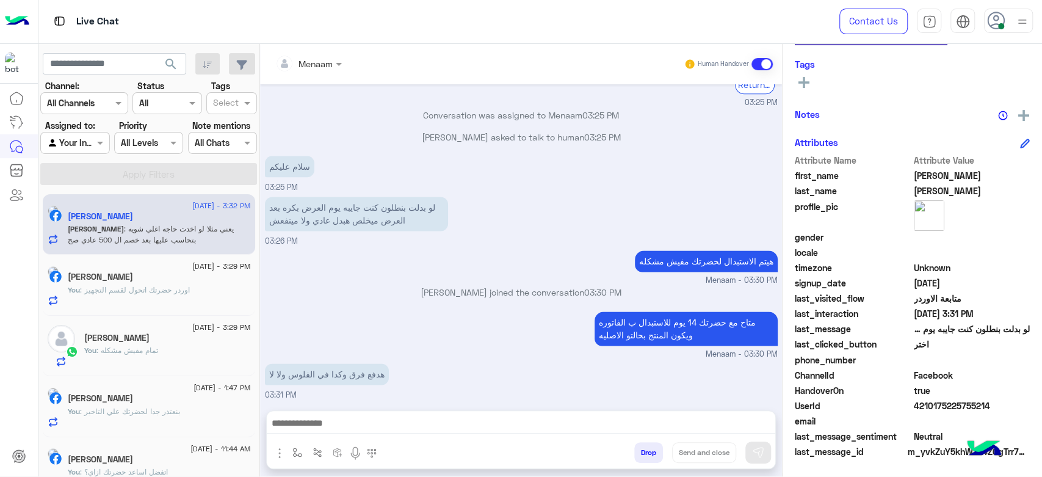
scroll to position [1129, 0]
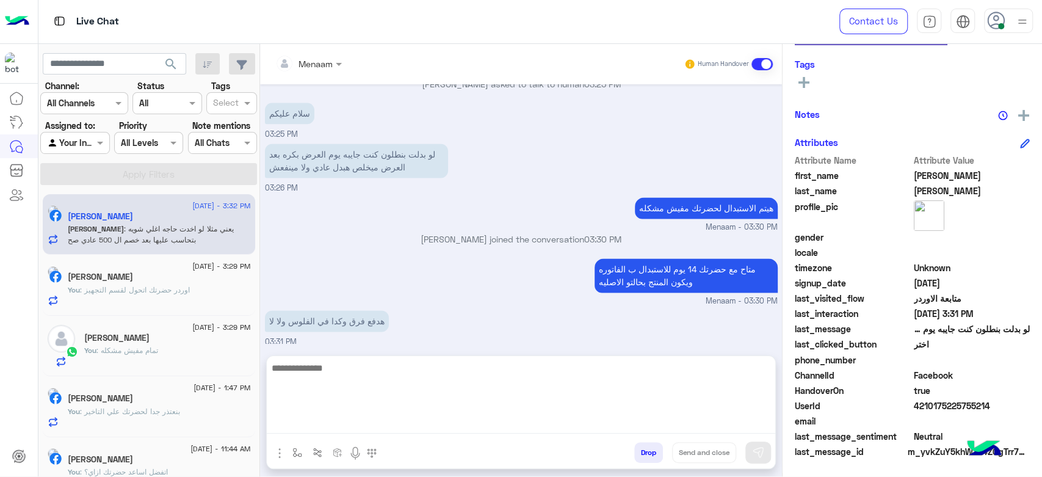
click at [356, 426] on textarea at bounding box center [521, 396] width 508 height 73
type textarea "*****"
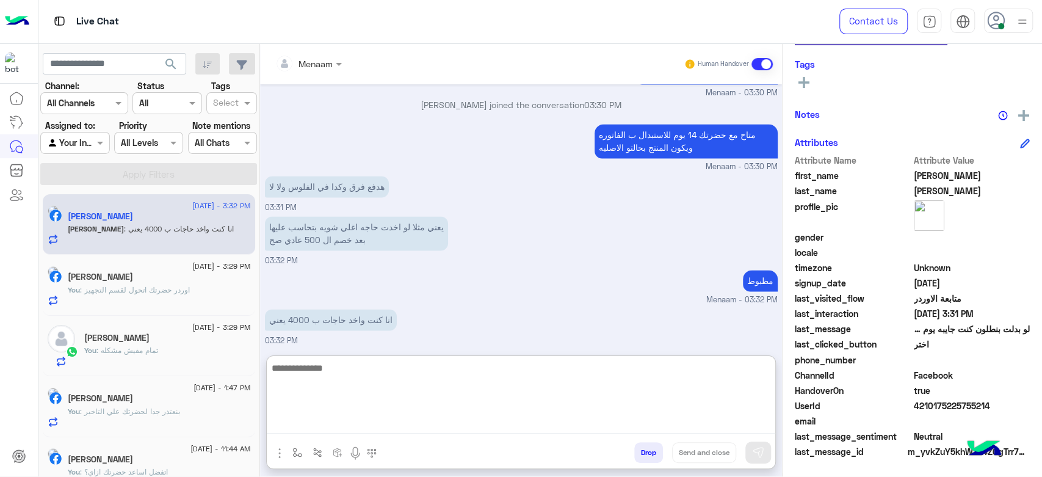
scroll to position [1325, 0]
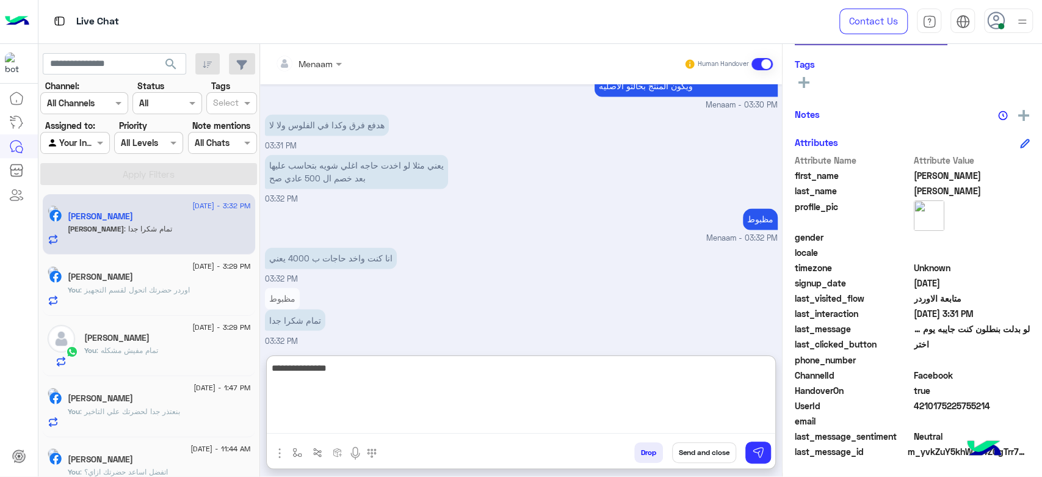
type textarea "**********"
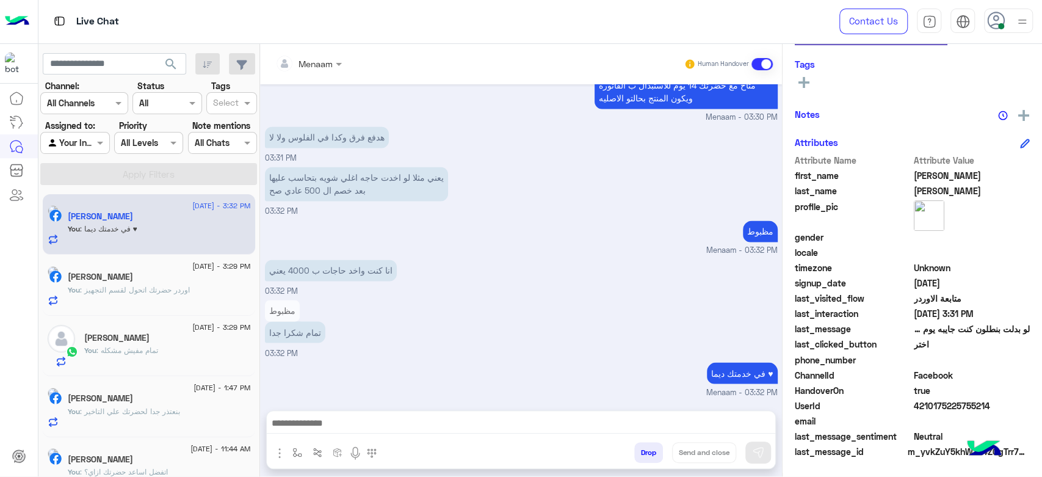
click at [639, 447] on button "Drop" at bounding box center [648, 452] width 29 height 21
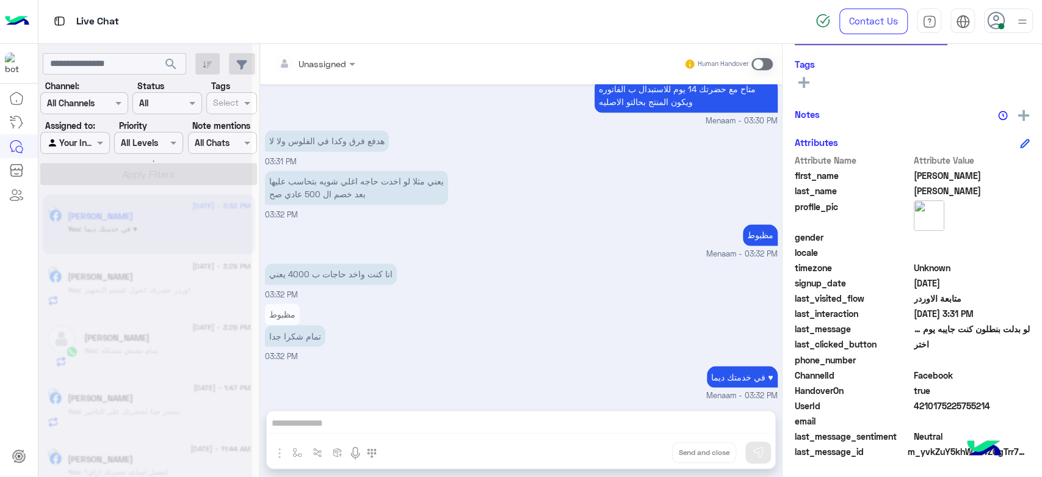
scroll to position [1332, 0]
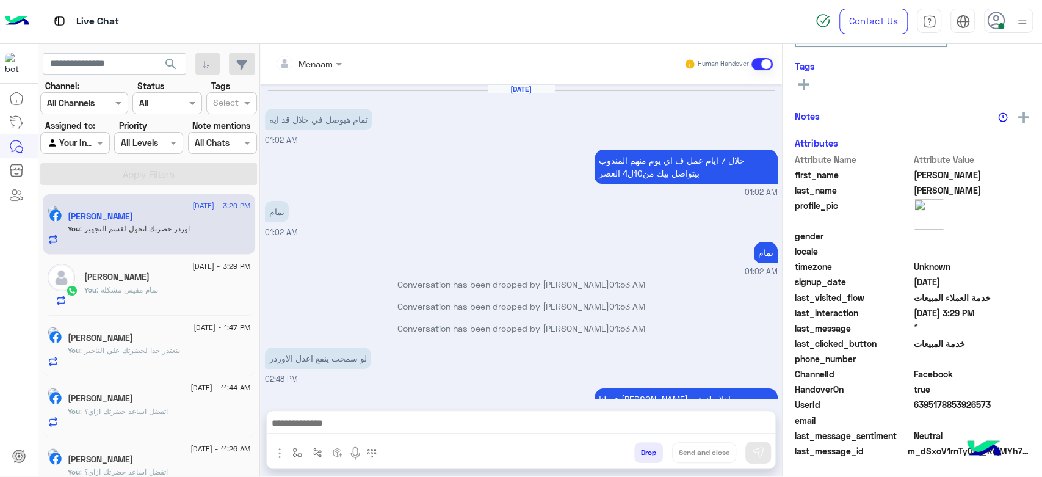
scroll to position [655, 0]
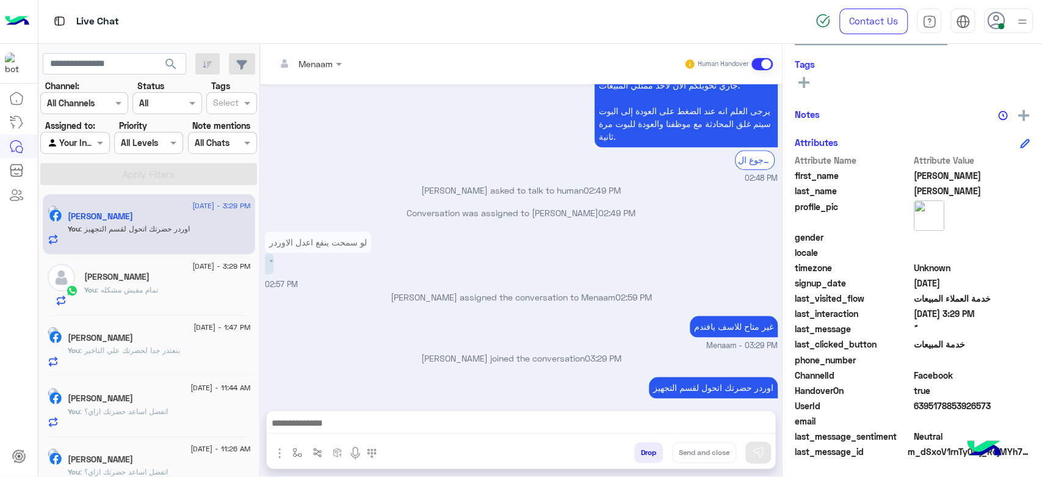
click at [113, 293] on p "You : تمام مفيش مشكله" at bounding box center [121, 289] width 74 height 11
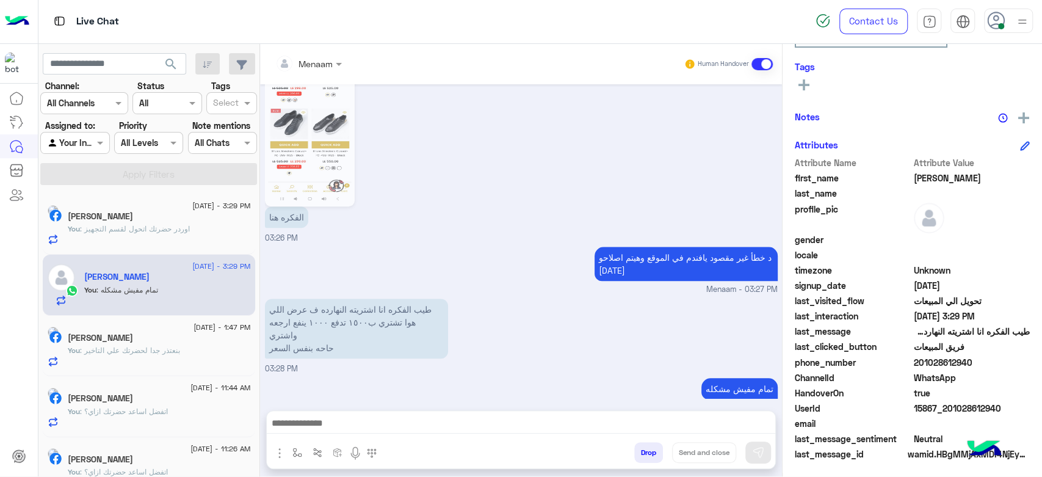
scroll to position [231, 0]
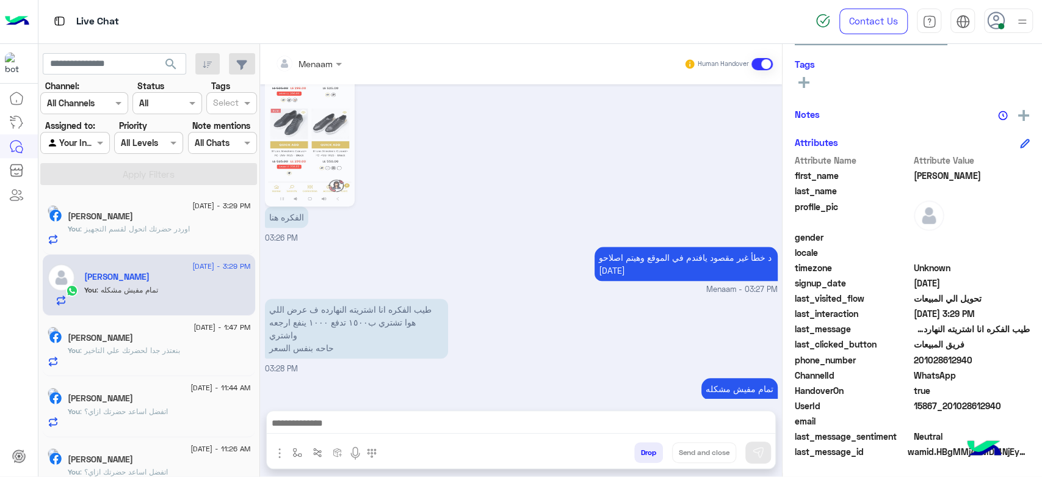
click at [156, 355] on div "You : بنعتذر جدا لحضرتك علي التاخير" at bounding box center [159, 355] width 183 height 21
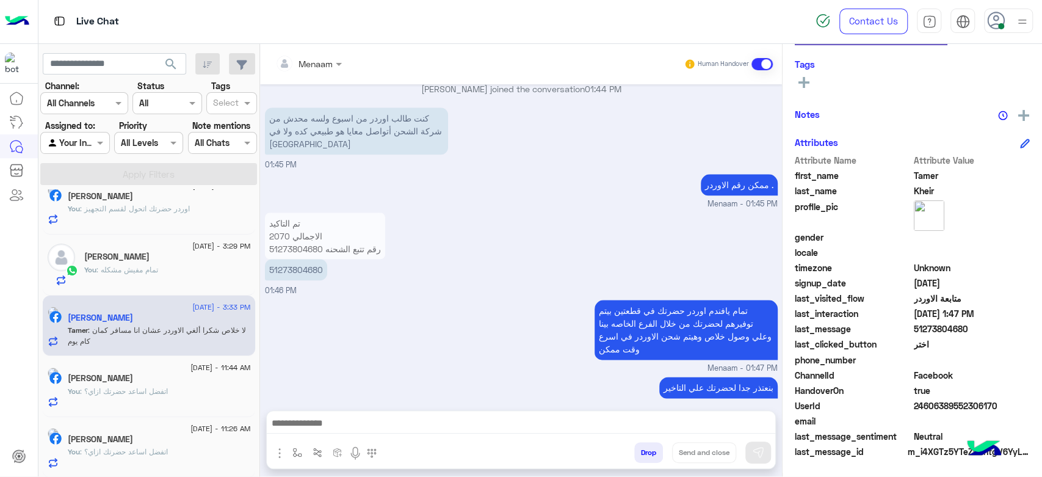
scroll to position [995, 0]
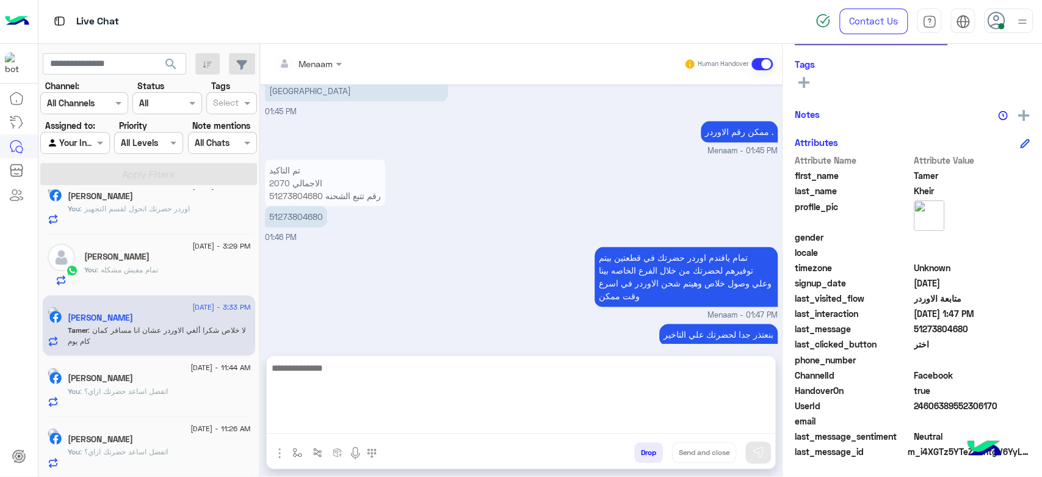
click at [333, 418] on textarea at bounding box center [521, 396] width 508 height 73
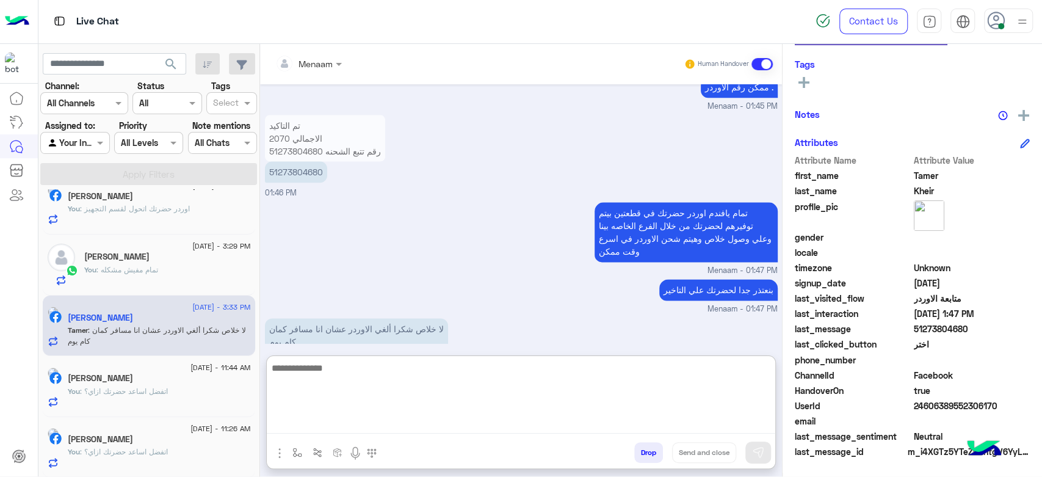
scroll to position [1049, 0]
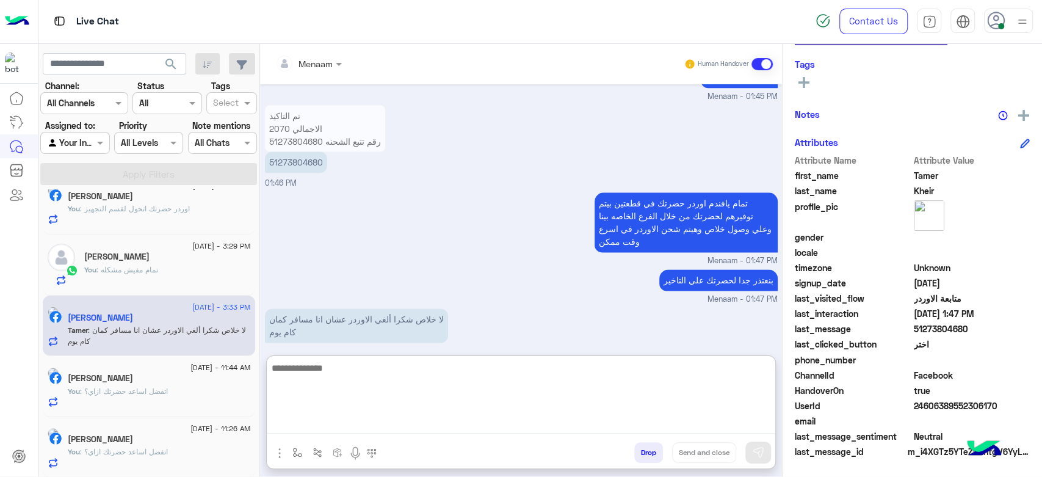
click at [361, 367] on textarea at bounding box center [521, 396] width 508 height 73
type textarea "**********"
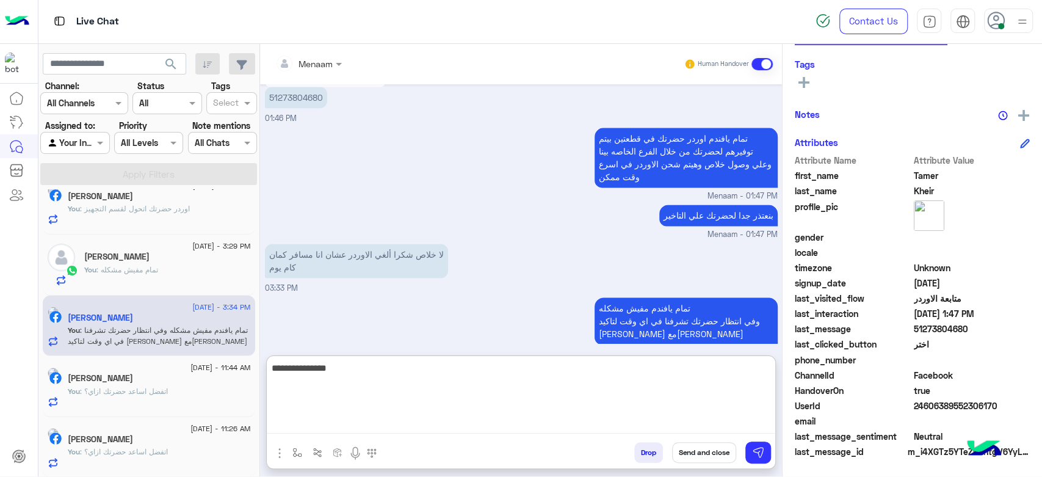
type textarea "**********"
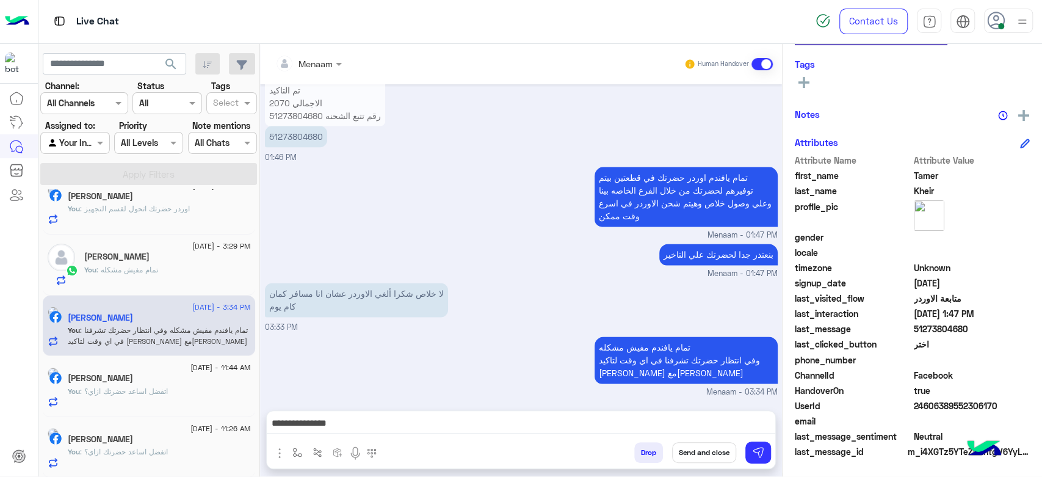
scroll to position [1059, 0]
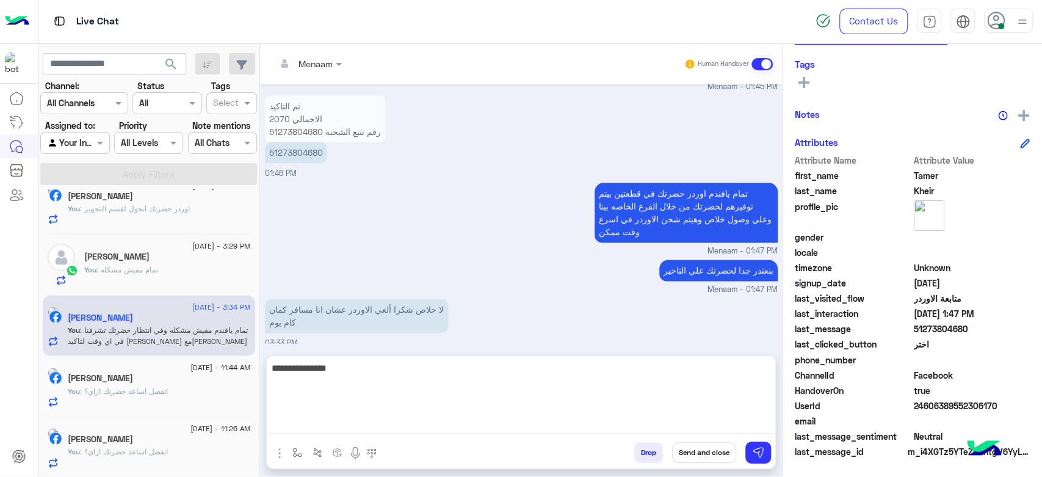
click at [658, 417] on textarea "**********" at bounding box center [521, 396] width 508 height 73
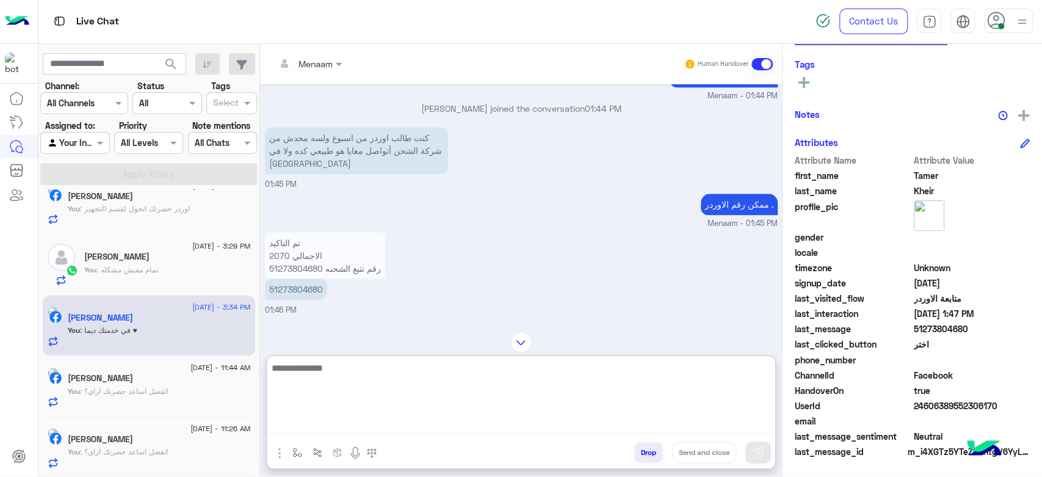
scroll to position [882, 0]
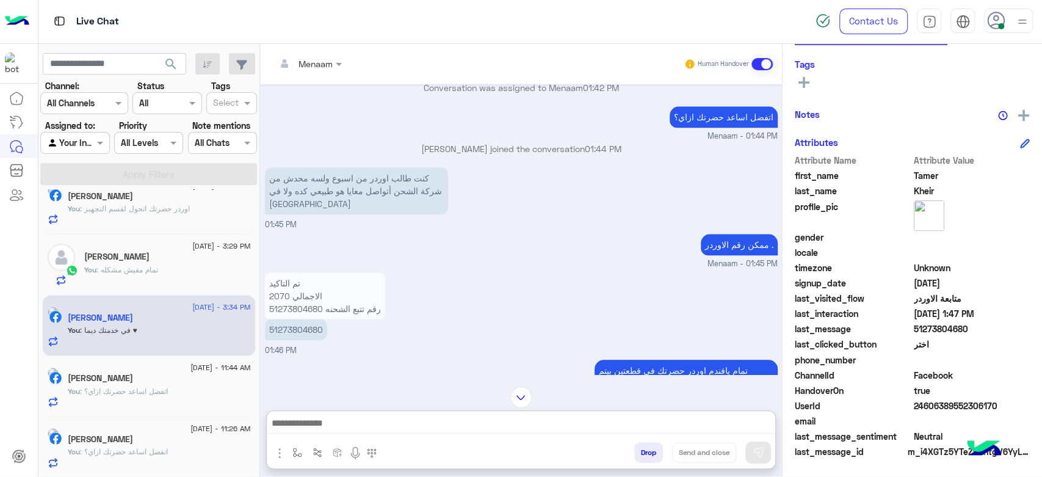
click at [306, 319] on div "Menaam Human Handover Aug 30, 2025 عميلنا العزيز Tamer اهلا بيك في إيجل، برجاء …" at bounding box center [521, 262] width 522 height 437
click at [306, 319] on p "51273804680" at bounding box center [296, 329] width 62 height 21
click at [303, 319] on p "51273804680" at bounding box center [296, 329] width 62 height 21
copy p "51273804680"
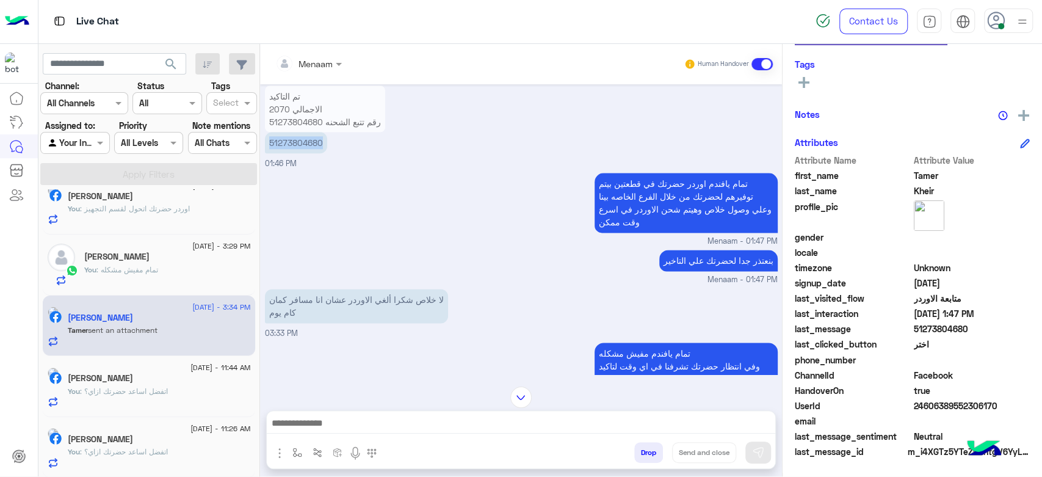
scroll to position [1272, 0]
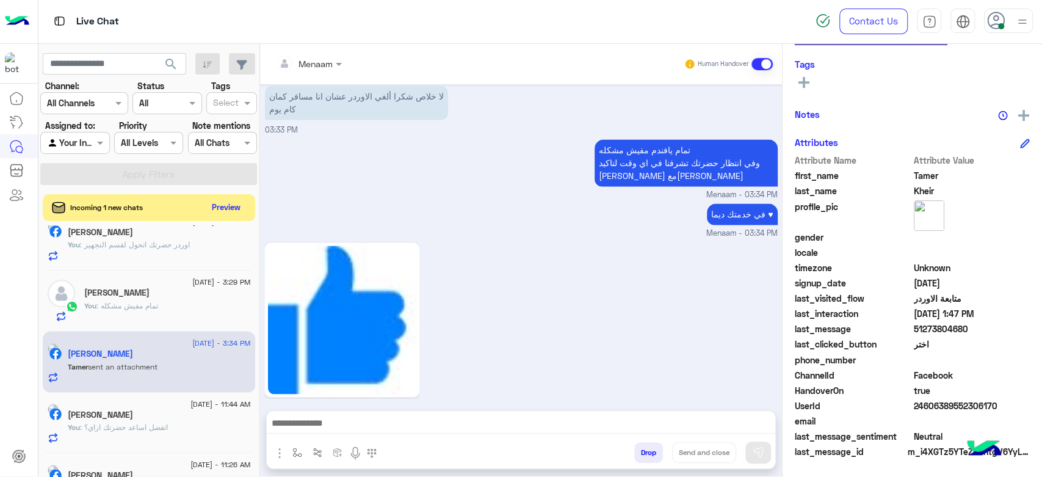
click at [653, 448] on button "Drop" at bounding box center [648, 452] width 29 height 21
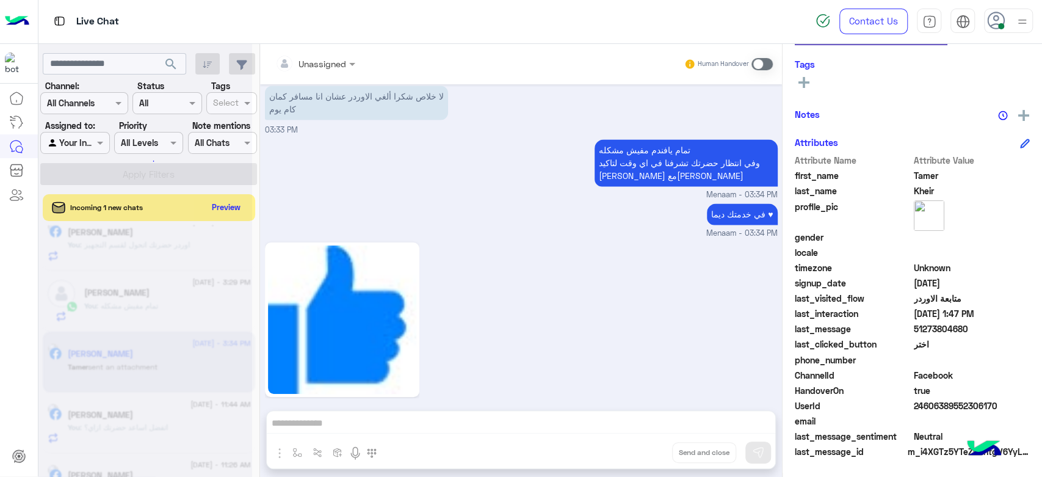
scroll to position [1294, 0]
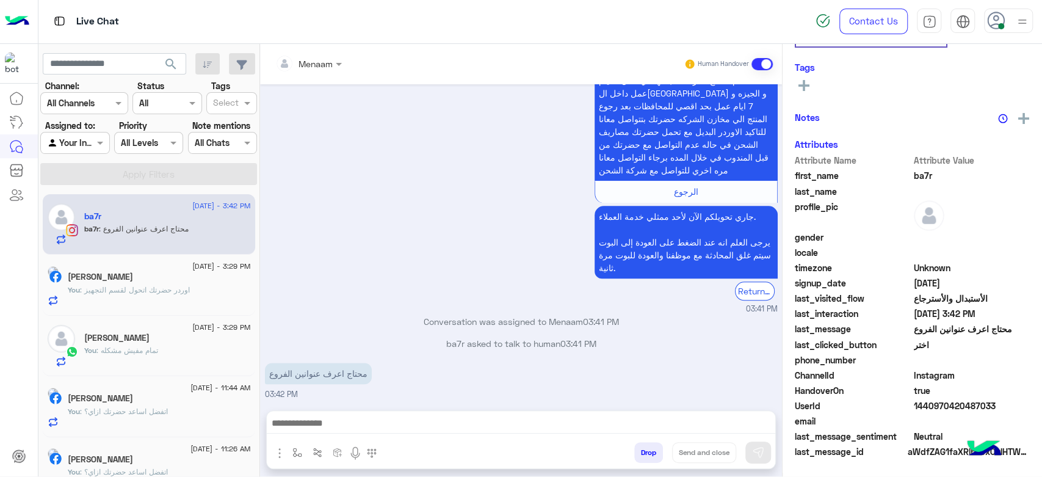
scroll to position [209, 0]
click at [274, 449] on img "button" at bounding box center [279, 452] width 15 height 15
click at [328, 407] on span "Attachements" at bounding box center [322, 402] width 61 height 14
click at [277, 451] on img "button" at bounding box center [279, 452] width 15 height 15
click at [299, 421] on span "Images" at bounding box center [307, 426] width 31 height 14
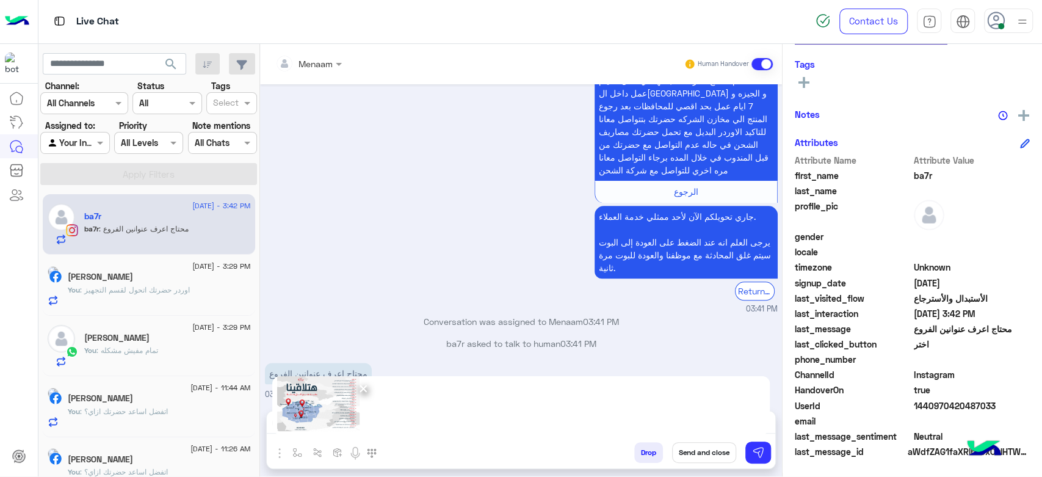
click at [420, 389] on div "×" at bounding box center [520, 405] width 497 height 58
click at [757, 448] on img at bounding box center [758, 452] width 12 height 12
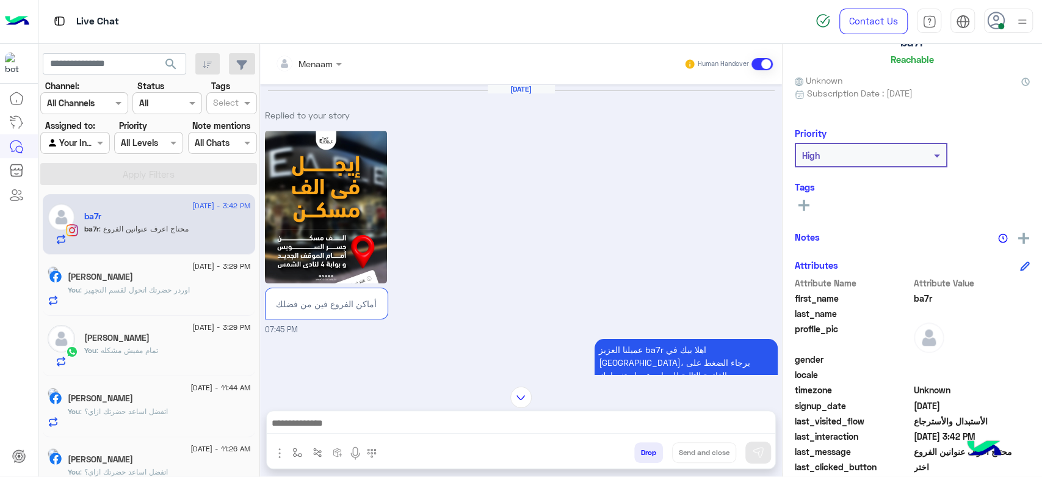
scroll to position [0, 0]
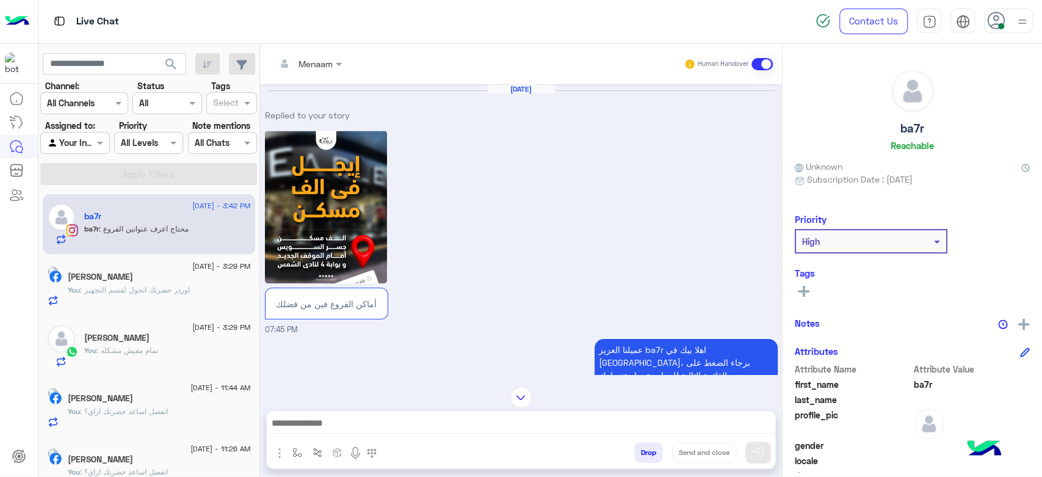
drag, startPoint x: 885, startPoint y: 128, endPoint x: 960, endPoint y: 126, distance: 75.7
click at [960, 126] on div "ba7r Reachable" at bounding box center [911, 113] width 235 height 86
click at [893, 124] on div "ba7r Reachable" at bounding box center [911, 113] width 235 height 86
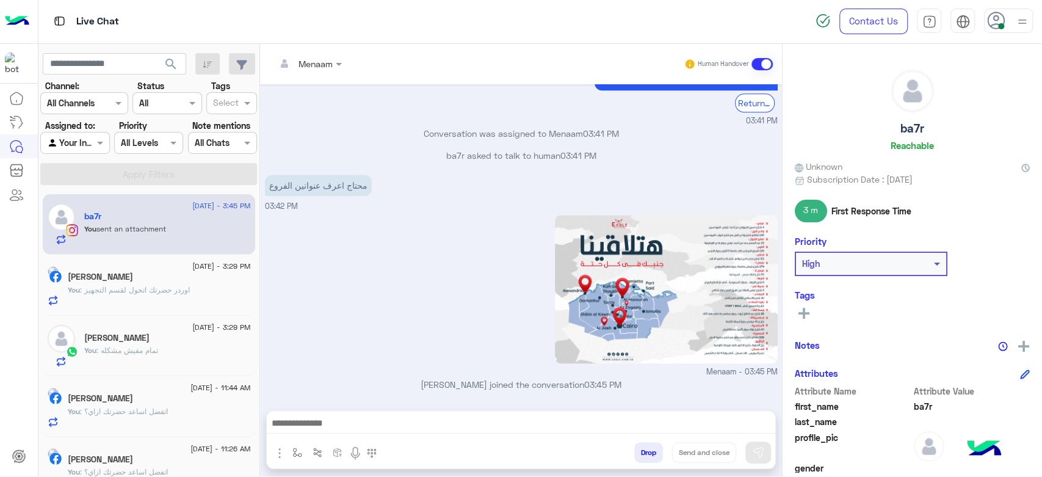
drag, startPoint x: 875, startPoint y: 125, endPoint x: 934, endPoint y: 129, distance: 58.7
click at [934, 129] on div "ba7r Reachable" at bounding box center [911, 113] width 235 height 86
click at [893, 127] on div "ba7r Reachable" at bounding box center [911, 113] width 235 height 86
click at [908, 129] on h5 "ba7r" at bounding box center [912, 128] width 24 height 14
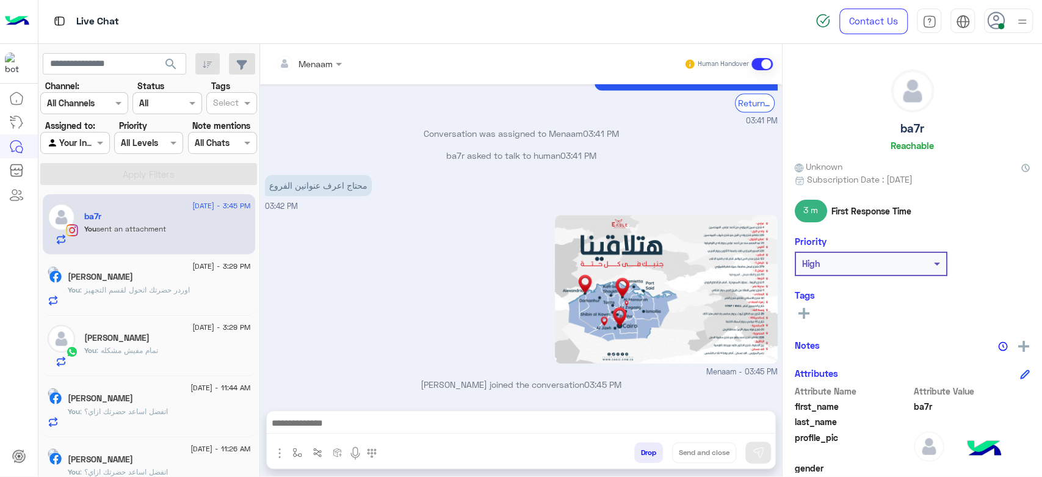
copy h5 "ba7r"
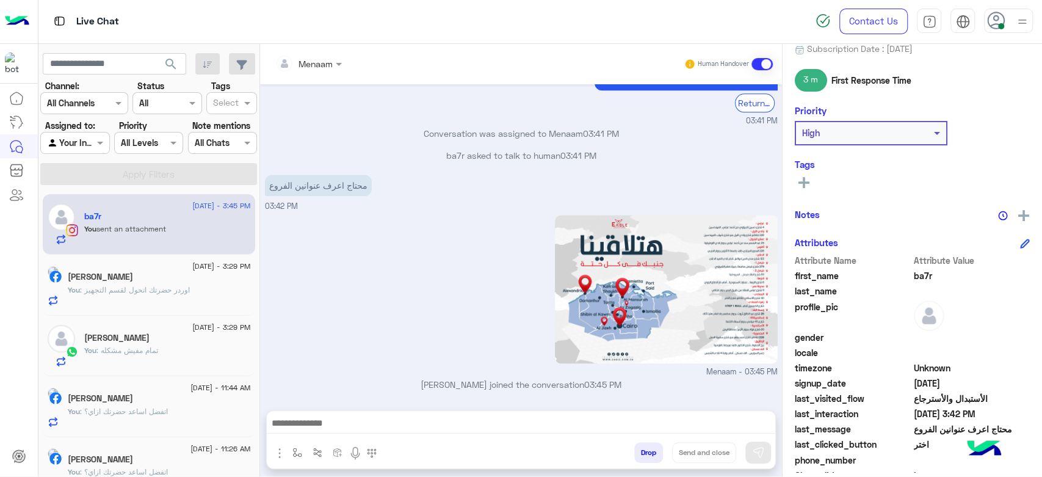
scroll to position [231, 0]
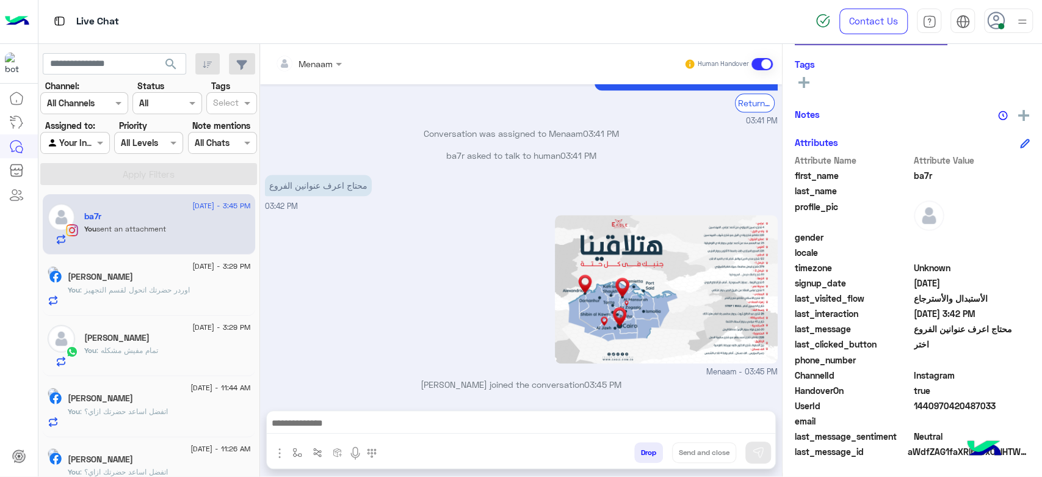
click at [950, 387] on span "true" at bounding box center [971, 390] width 117 height 13
click at [948, 396] on div "HandoverOn true" at bounding box center [911, 391] width 235 height 15
click at [940, 403] on span "1440970420487033" at bounding box center [971, 405] width 117 height 13
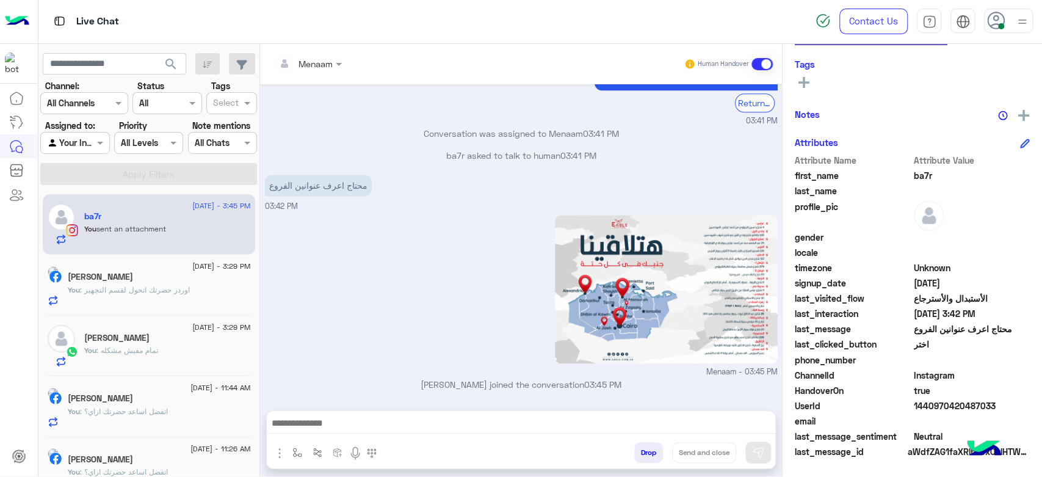
copy span "1440970420487033"
click at [200, 282] on div "Ali Abdelgawad" at bounding box center [159, 278] width 183 height 13
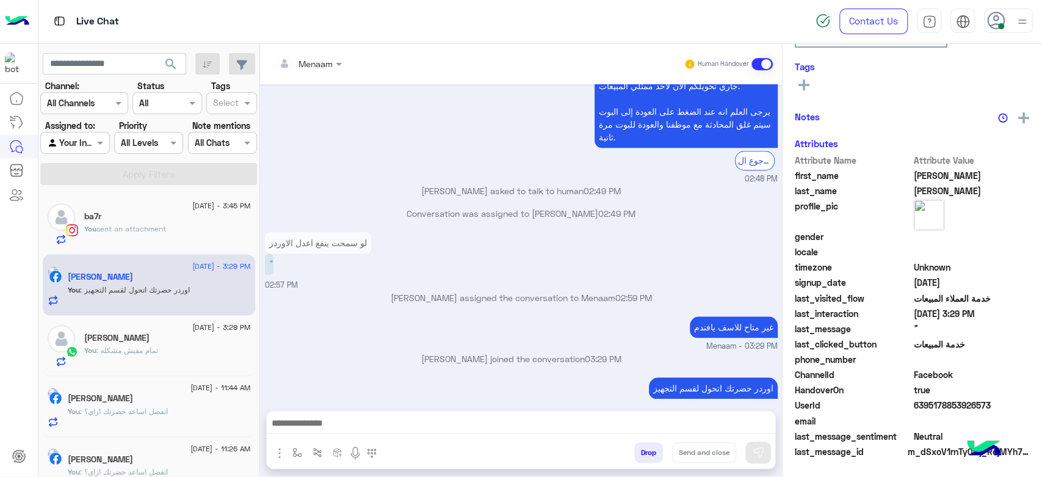
scroll to position [655, 0]
click at [176, 247] on div "30 August - 3:45 PM ba7r You sent an attachment" at bounding box center [149, 224] width 212 height 61
click at [175, 240] on div "You sent an attachment" at bounding box center [167, 233] width 167 height 21
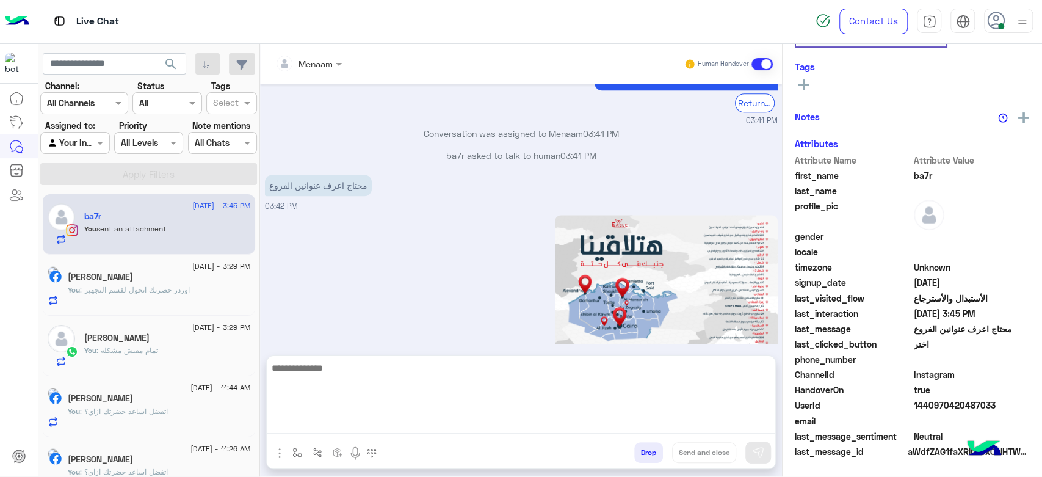
scroll to position [231, 0]
click at [337, 415] on textarea at bounding box center [521, 396] width 508 height 73
type textarea "**********"
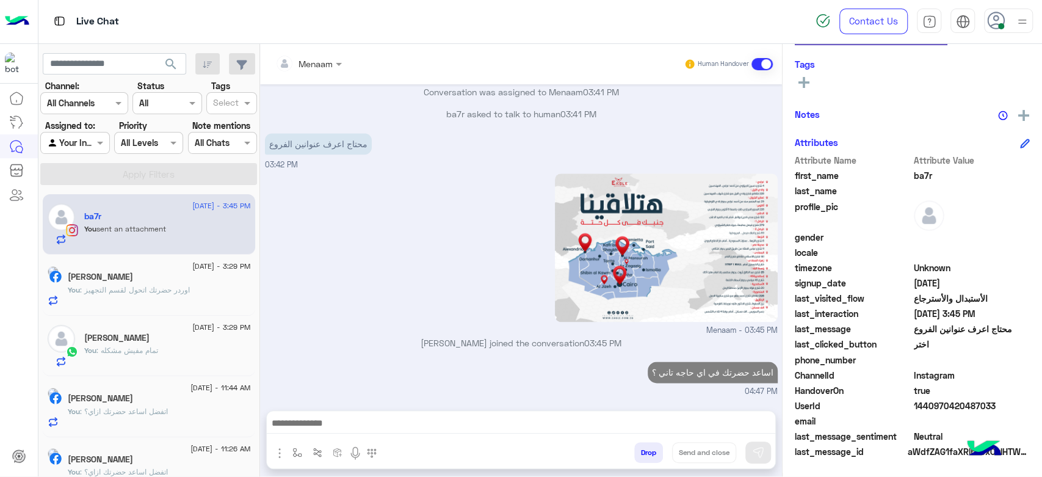
click at [145, 293] on span ": اوردر حضرتك اتحول لقسم التجهيز" at bounding box center [135, 289] width 110 height 9
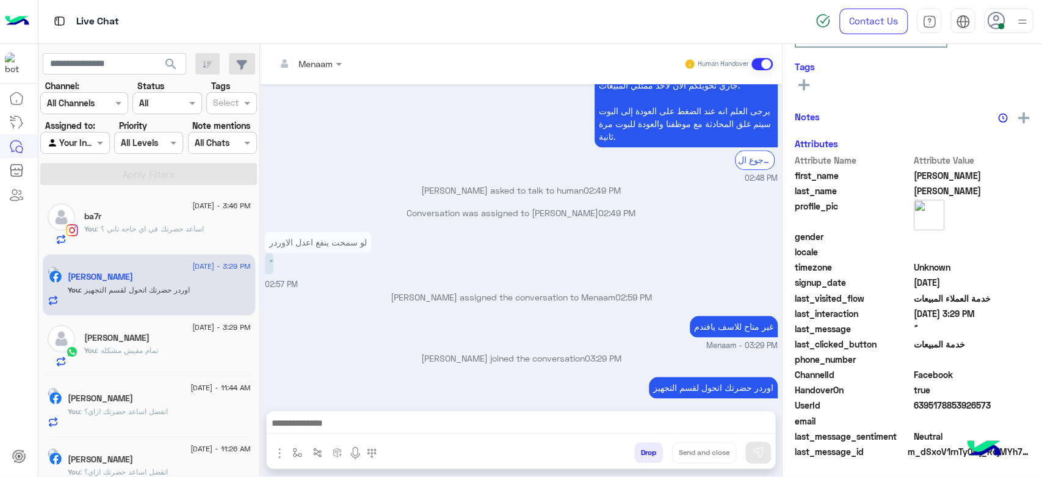
scroll to position [231, 0]
click at [154, 338] on div "saleh" at bounding box center [167, 339] width 167 height 13
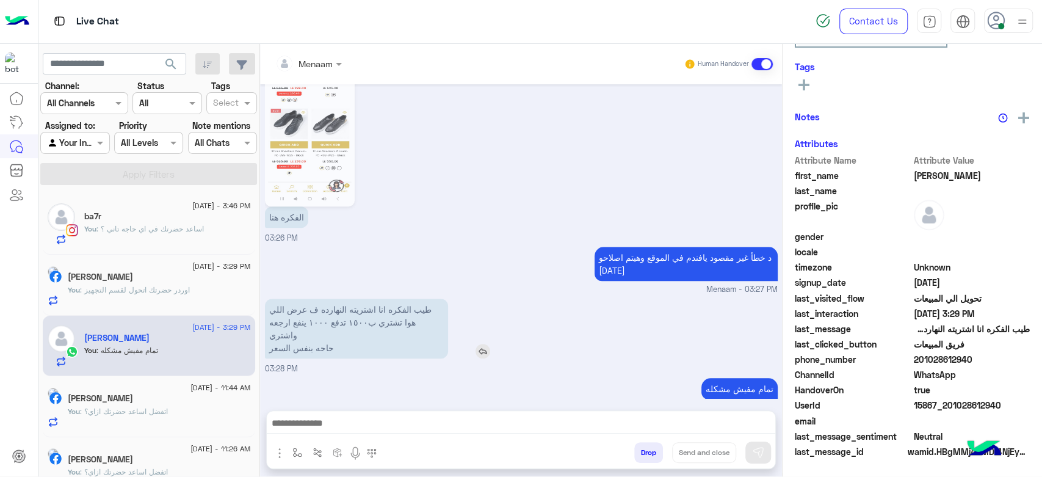
scroll to position [231, 0]
click at [652, 453] on button "Drop" at bounding box center [648, 452] width 29 height 21
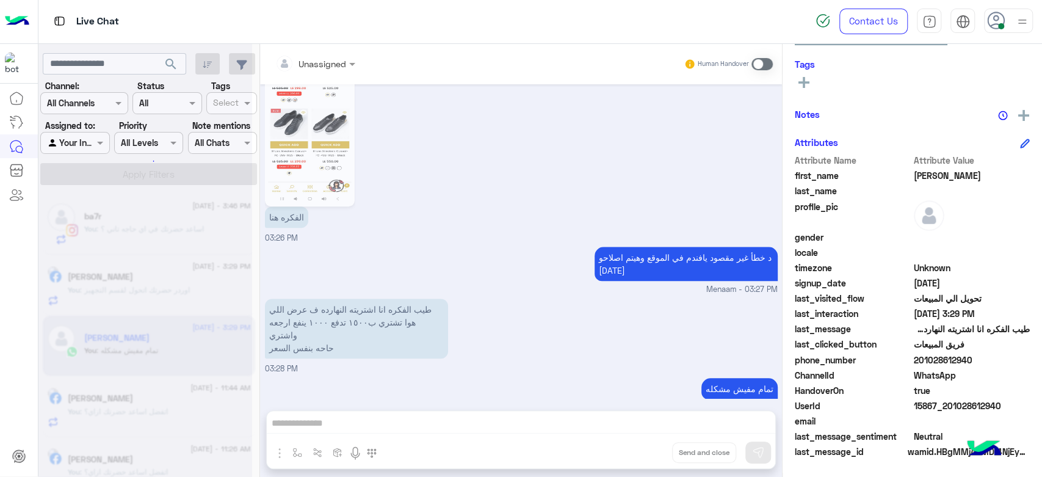
scroll to position [790, 0]
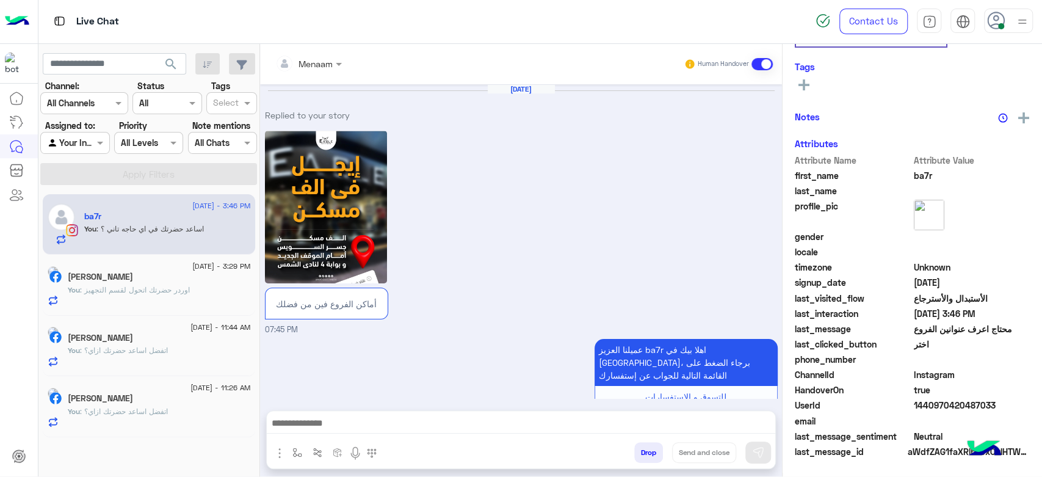
scroll to position [1061, 0]
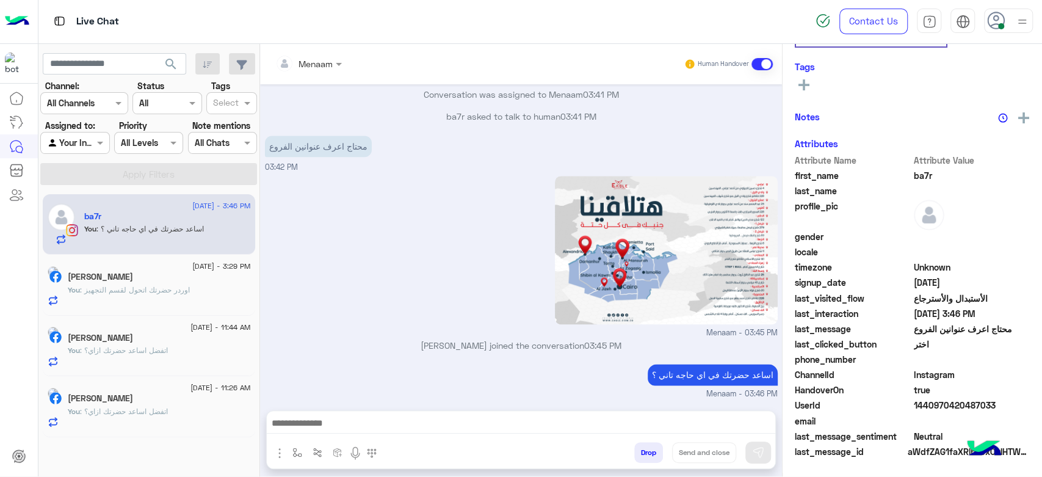
click at [164, 287] on span ": اوردر حضرتك اتحول لقسم التجهيز" at bounding box center [135, 289] width 110 height 9
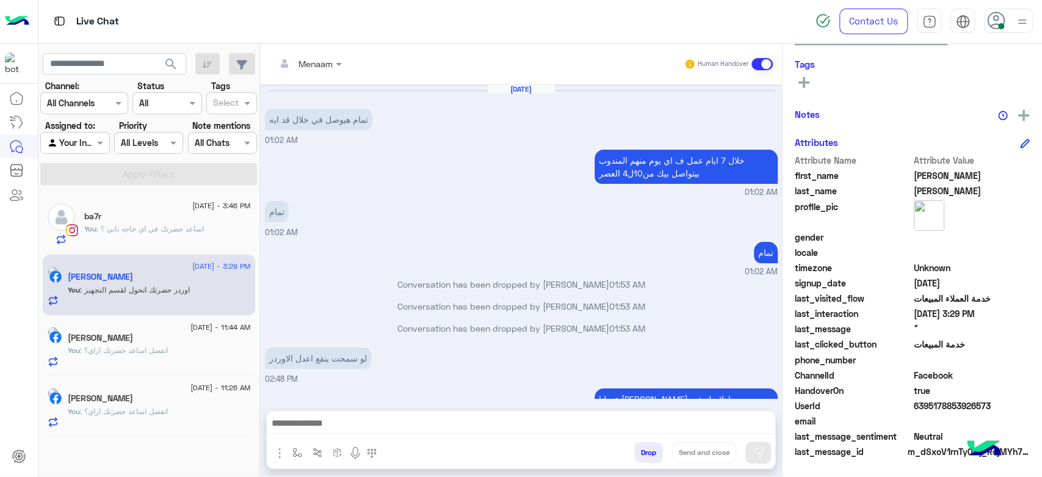
scroll to position [655, 0]
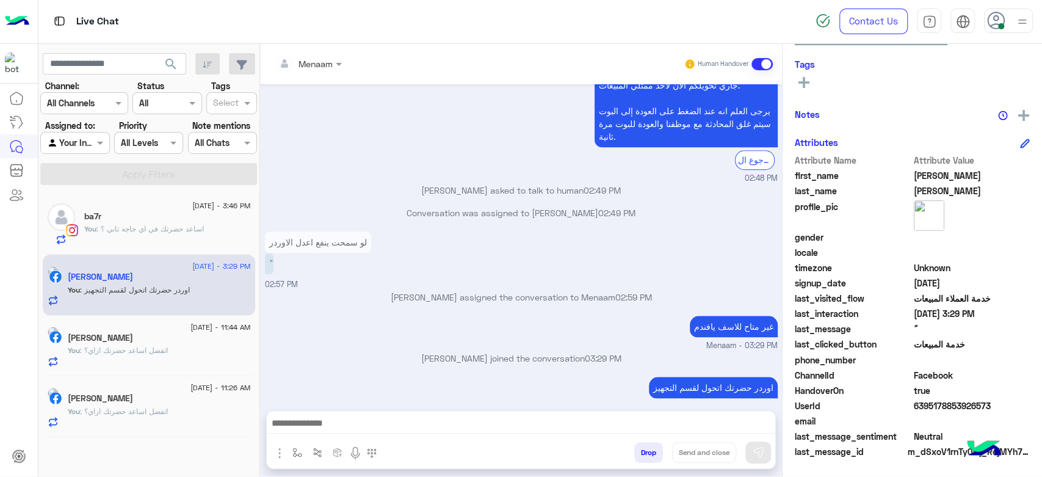
click at [139, 345] on p "You : اتفضل اساعد حضرتك ازاي؟" at bounding box center [118, 350] width 100 height 11
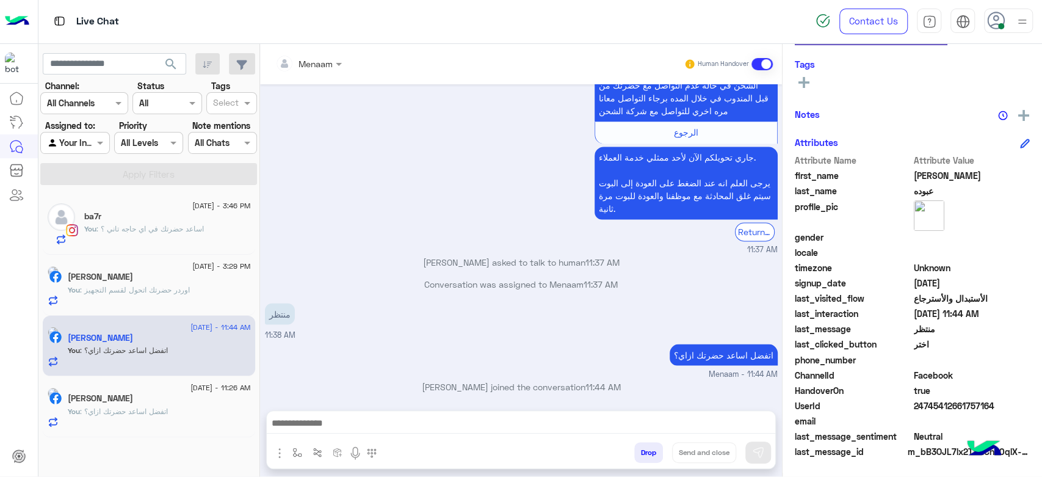
click at [157, 394] on div "[PERSON_NAME]" at bounding box center [159, 399] width 183 height 13
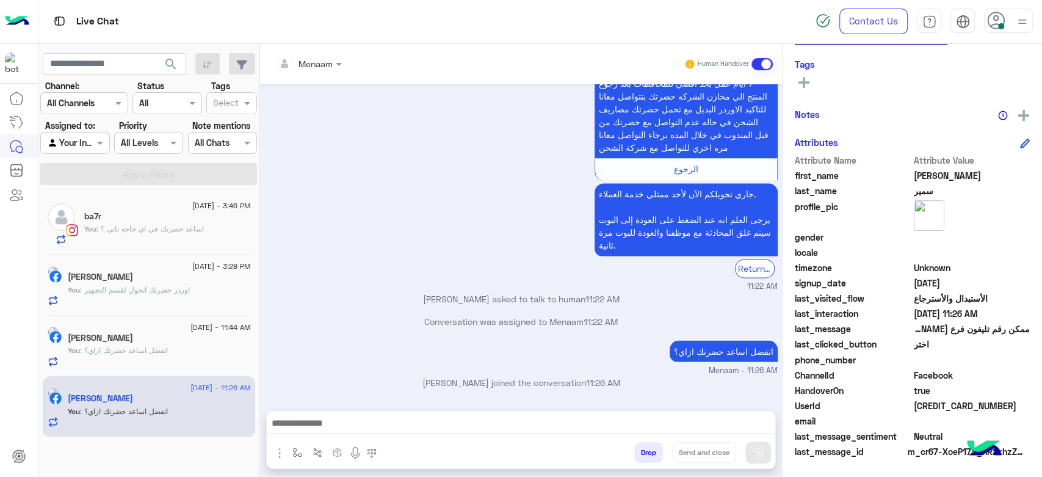
click at [150, 225] on span ": اساعد حضرتك في اي حاجه تاني ؟" at bounding box center [149, 228] width 107 height 9
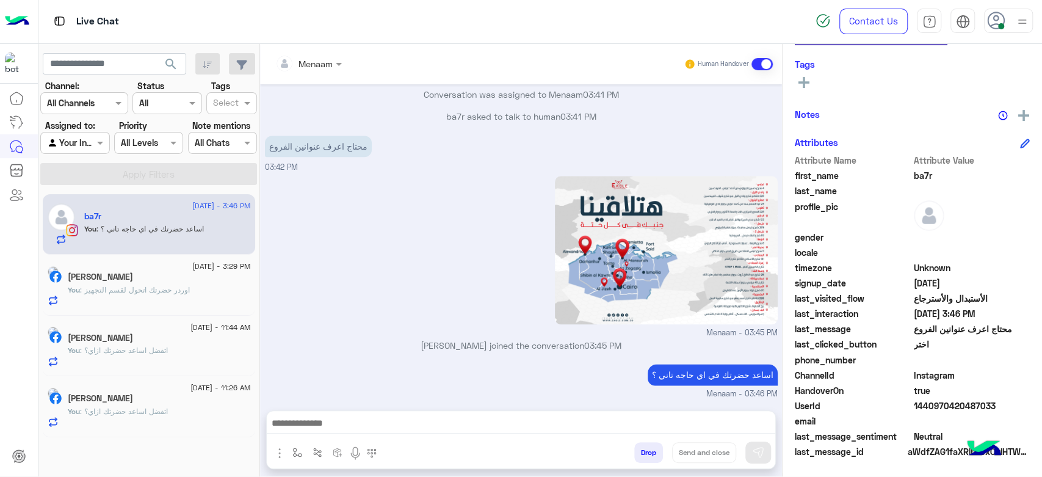
click at [168, 293] on p "You : اوردر حضرتك اتحول لقسم التجهيز" at bounding box center [129, 289] width 122 height 11
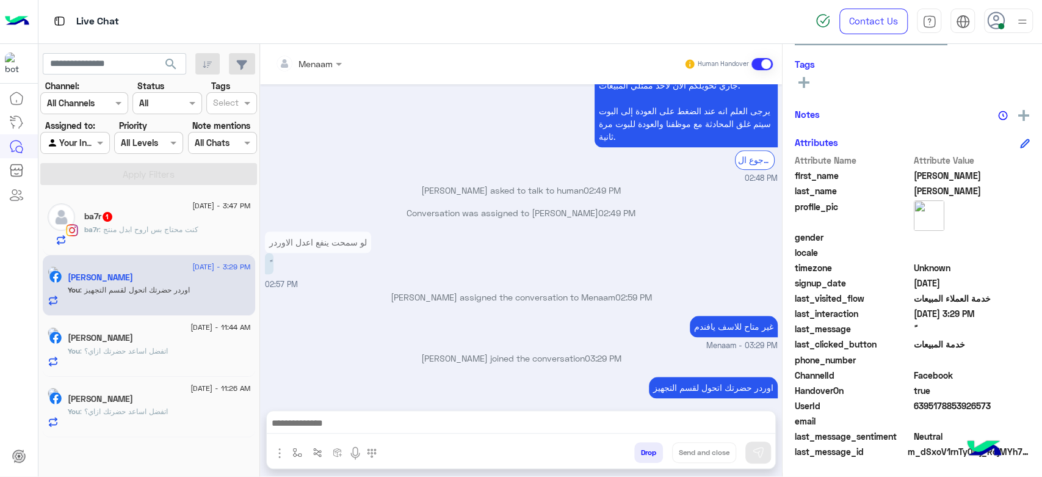
click at [149, 242] on div "ba7r : كنت محتاج بس اروح ابدل منتج" at bounding box center [167, 234] width 167 height 21
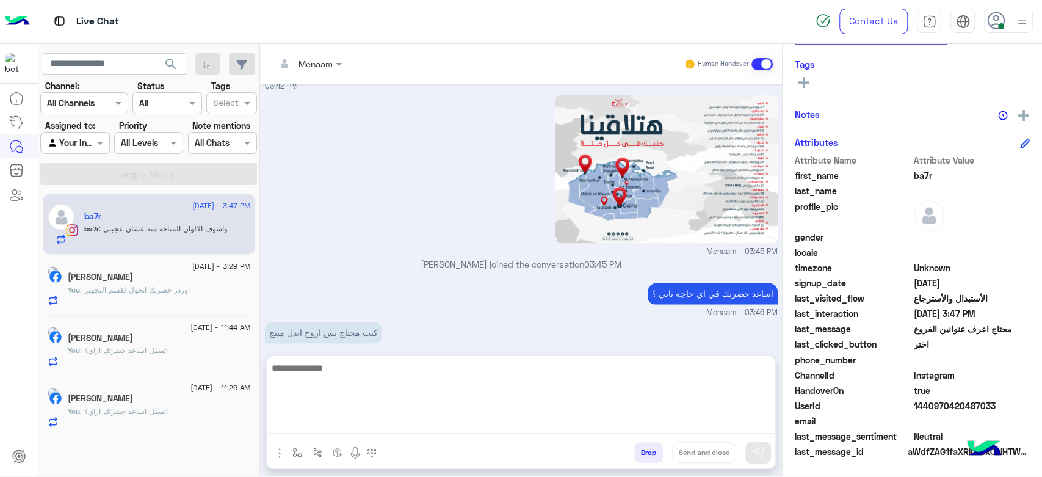
click at [381, 424] on textarea at bounding box center [521, 396] width 508 height 73
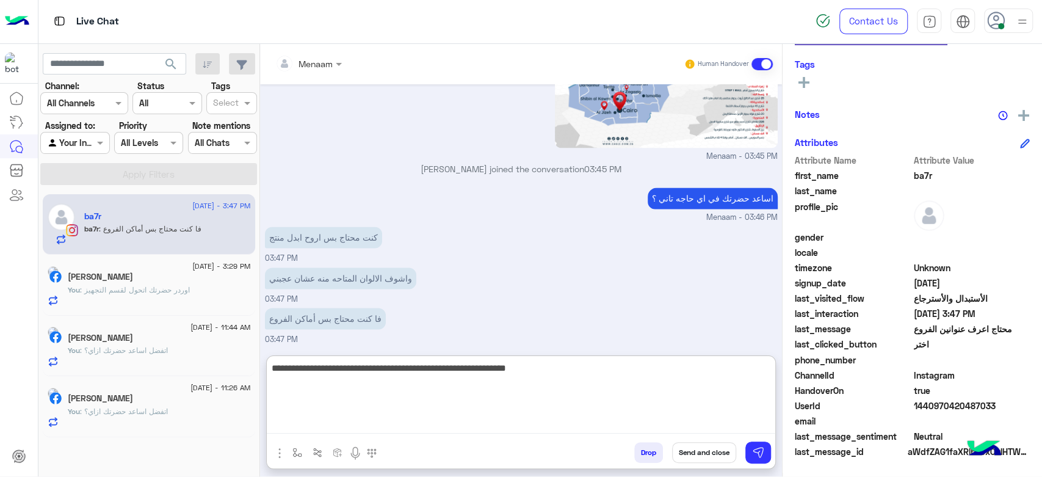
click at [751, 372] on textarea "**********" at bounding box center [521, 396] width 508 height 73
click at [481, 387] on textarea "**********" at bounding box center [521, 396] width 508 height 73
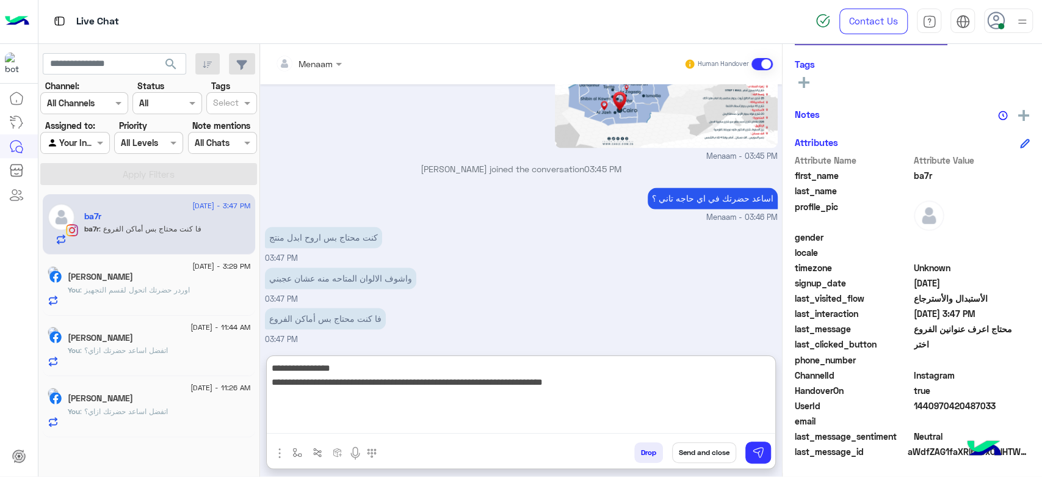
type textarea "**********"
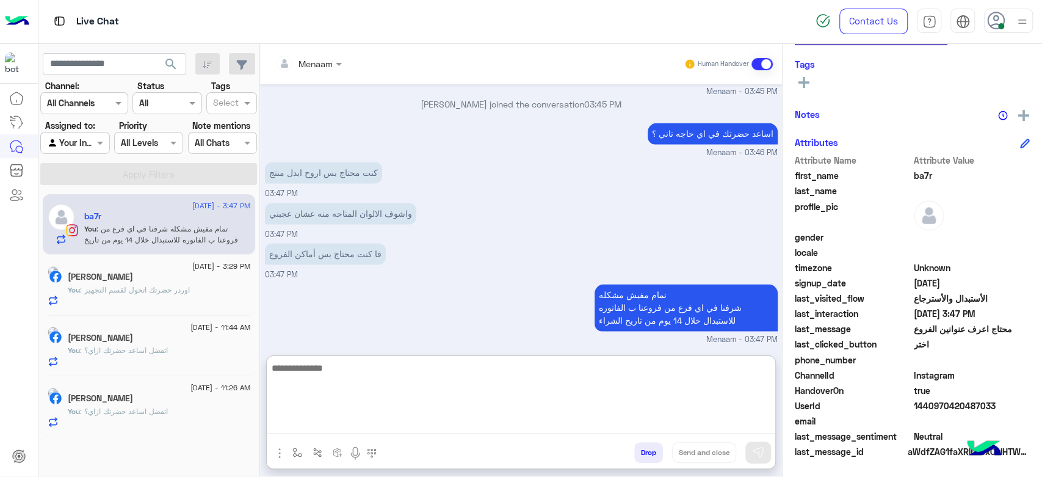
scroll to position [1342, 0]
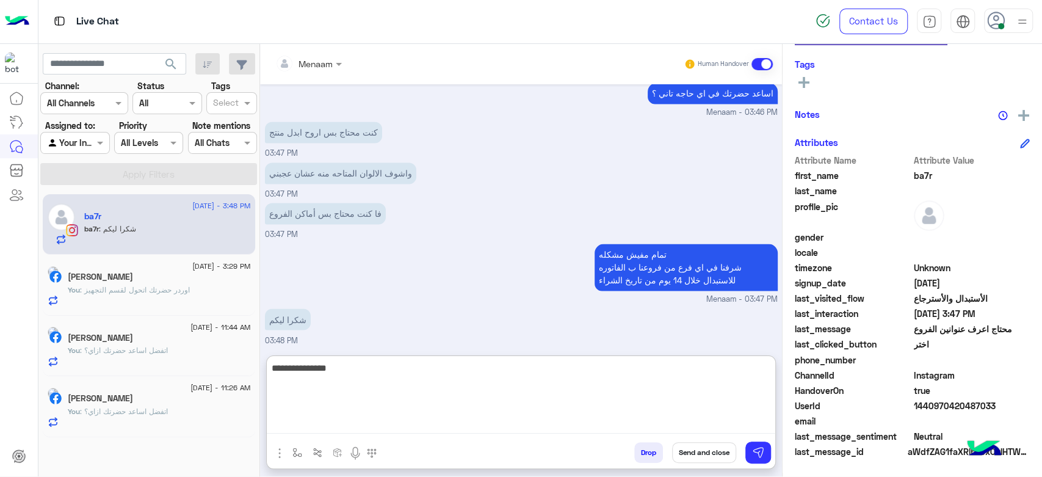
type textarea "**********"
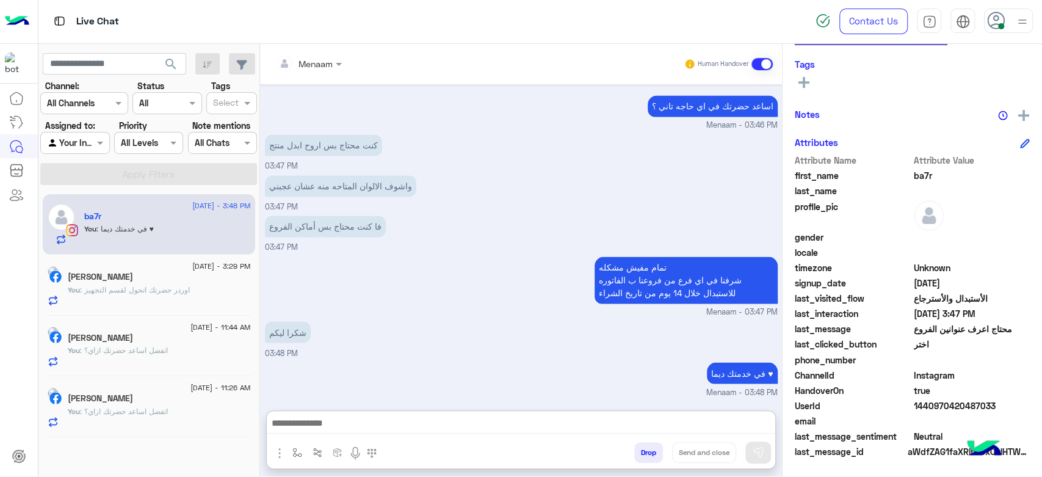
click at [644, 459] on button "Drop" at bounding box center [648, 452] width 29 height 21
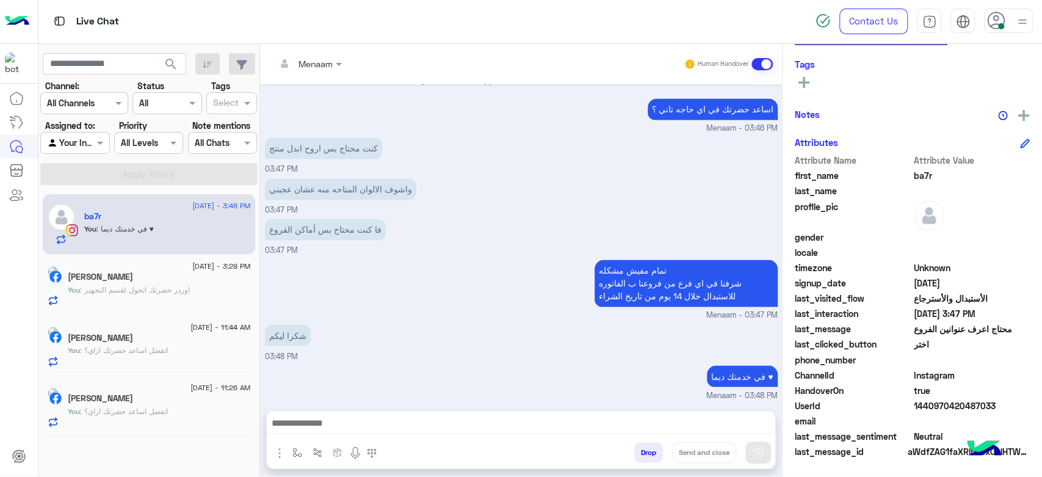
scroll to position [1348, 0]
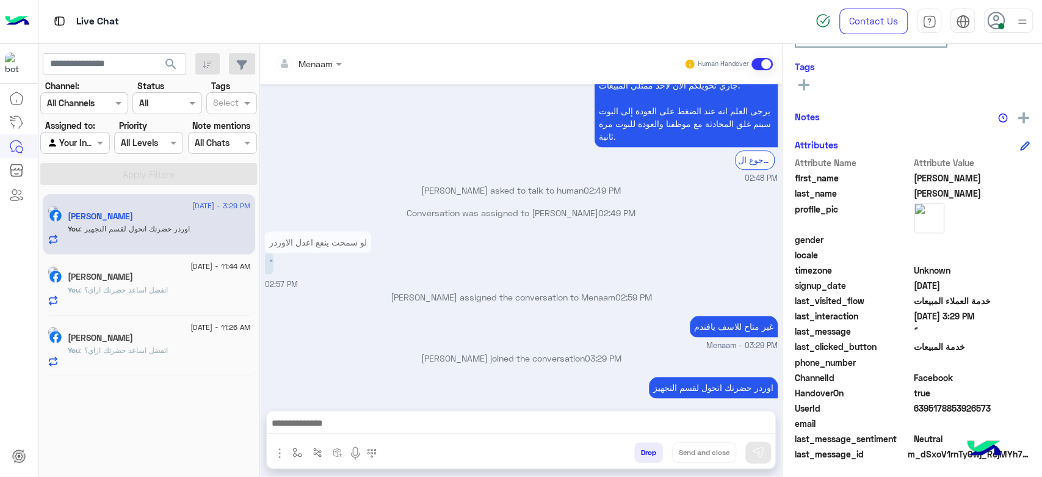
scroll to position [231, 0]
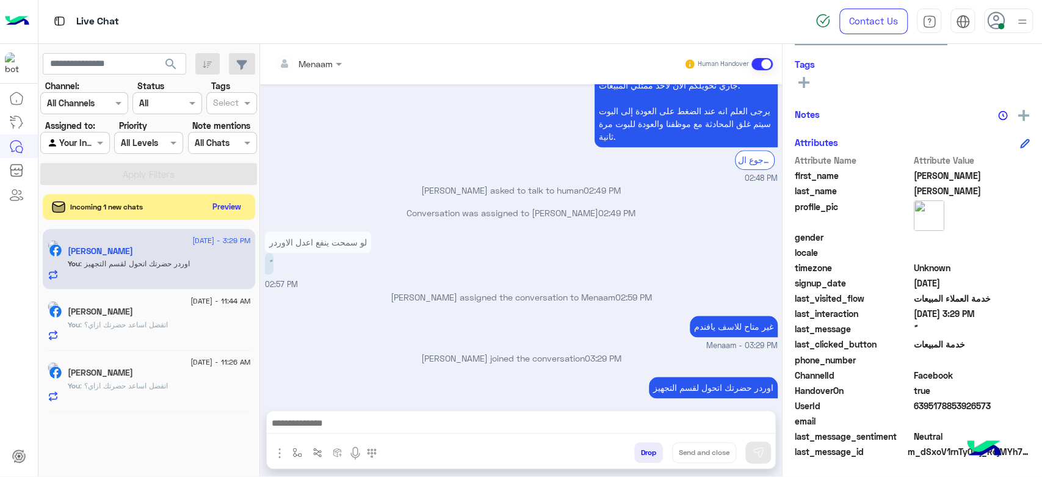
click at [234, 204] on button "Preview" at bounding box center [227, 206] width 38 height 16
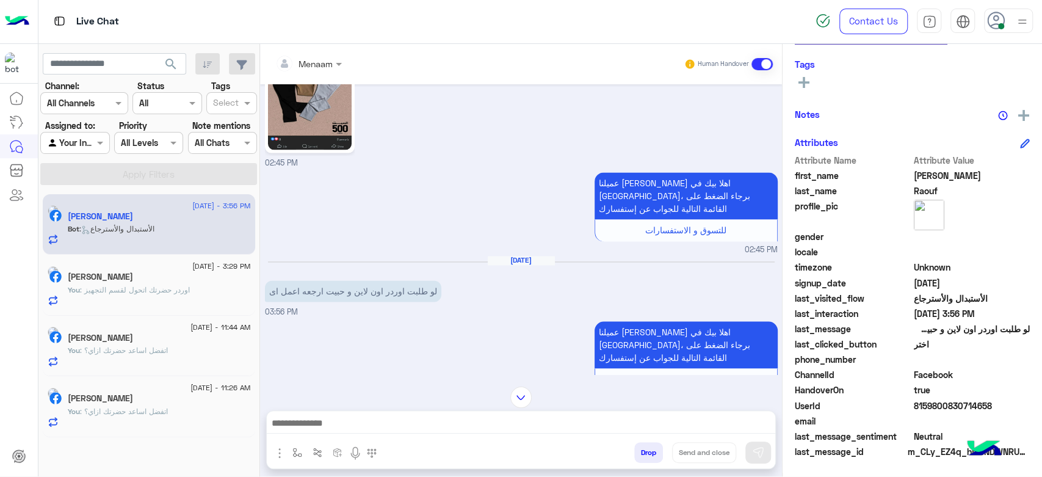
scroll to position [1328, 0]
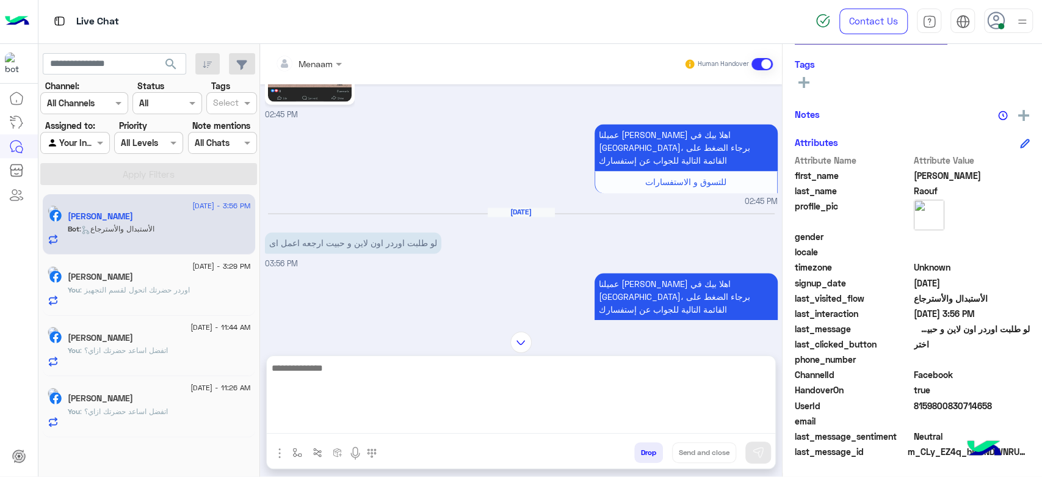
click at [360, 428] on textarea at bounding box center [521, 396] width 508 height 73
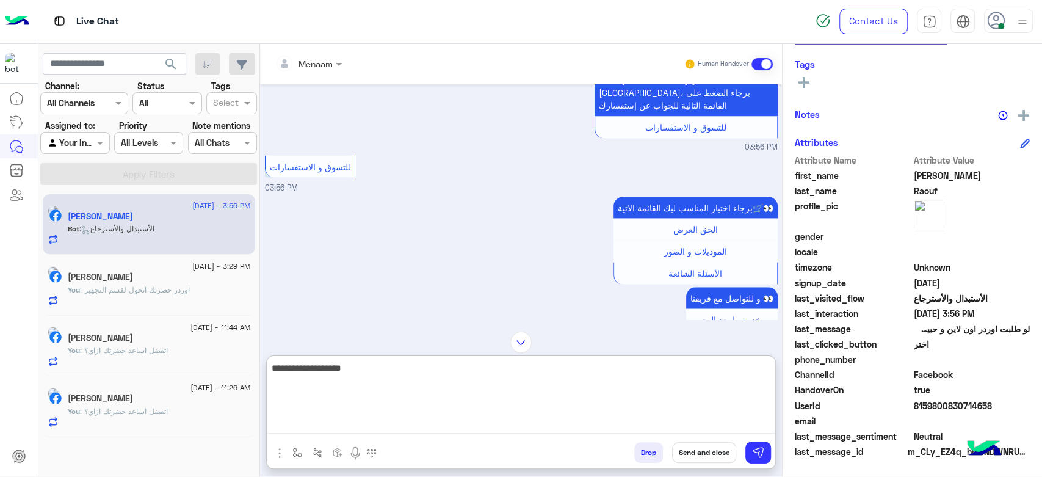
type textarea "**********"
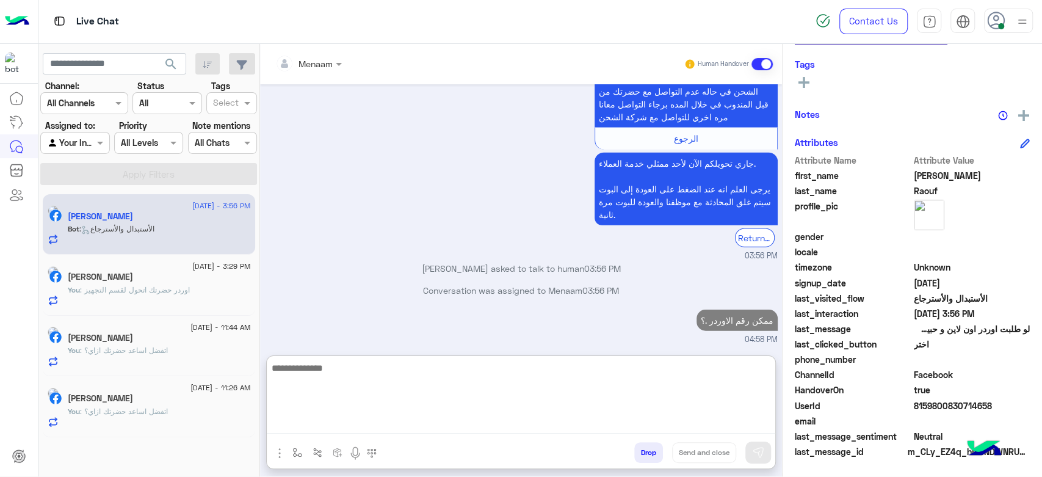
scroll to position [2100, 0]
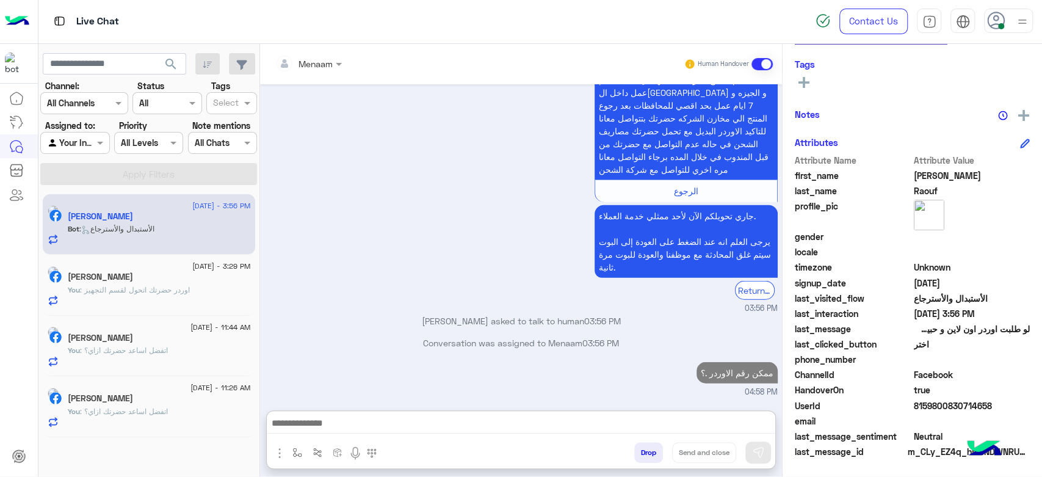
click at [145, 287] on span ": اوردر حضرتك اتحول لقسم التجهيز" at bounding box center [135, 289] width 110 height 9
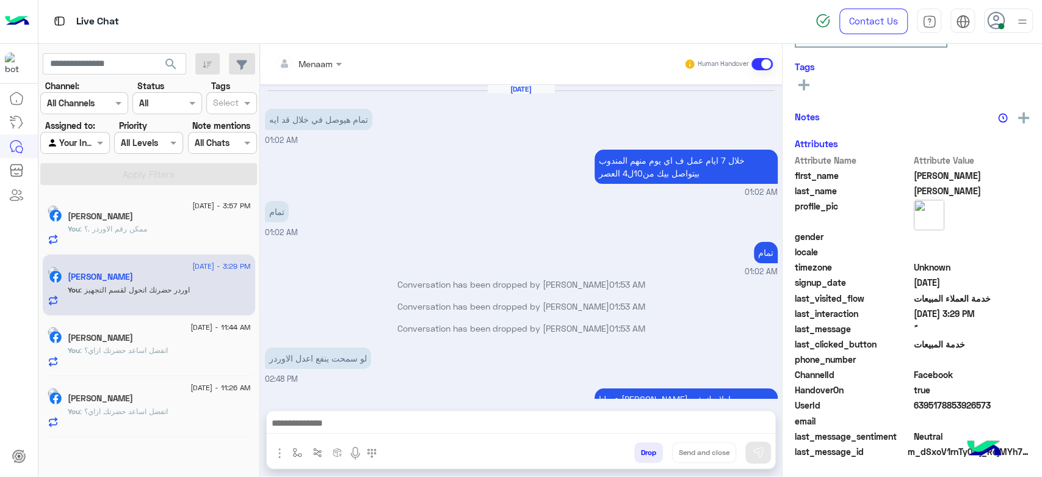
scroll to position [655, 0]
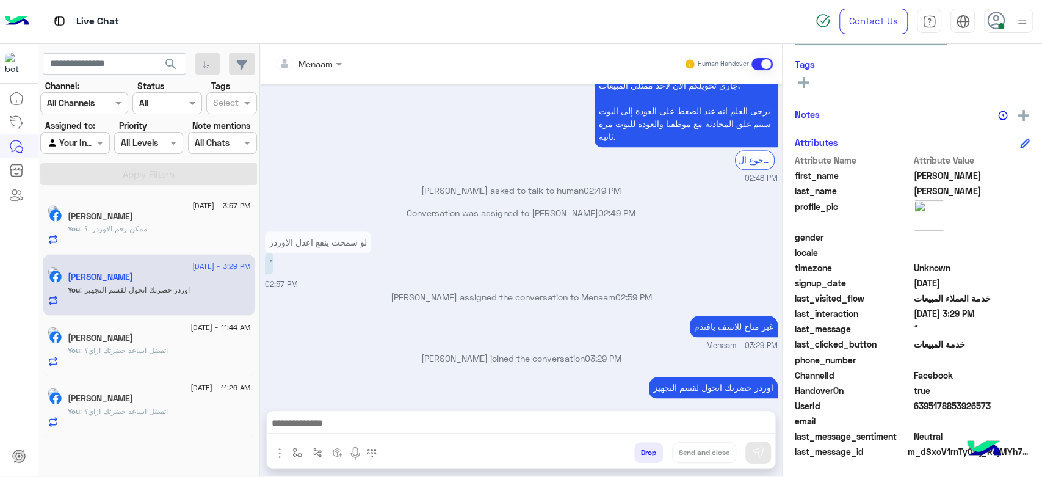
click at [147, 340] on div "[PERSON_NAME]" at bounding box center [159, 339] width 183 height 13
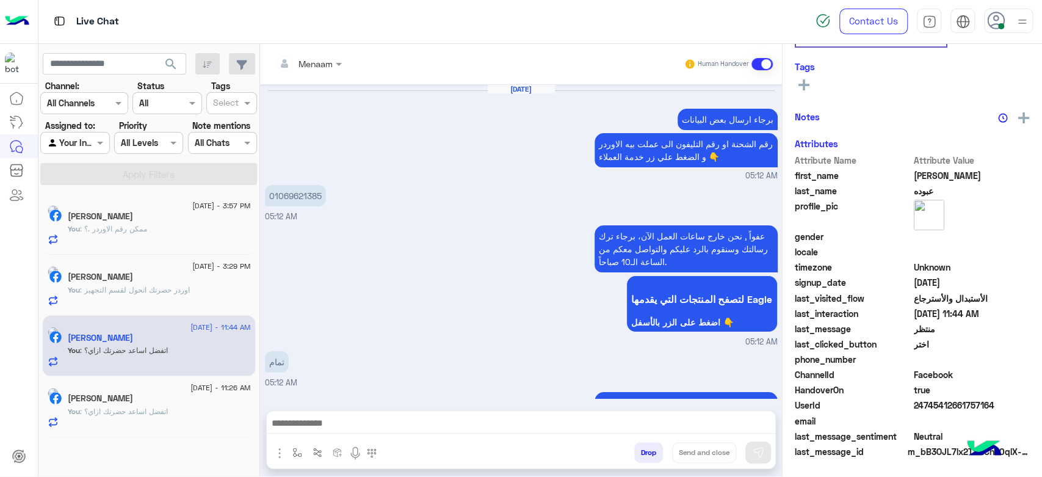
scroll to position [1330, 0]
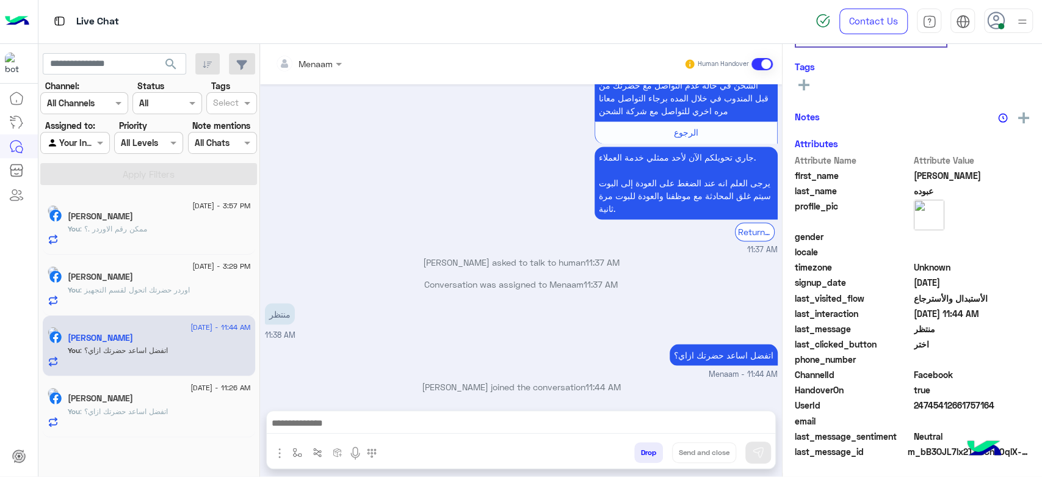
click at [164, 400] on div "[PERSON_NAME]" at bounding box center [159, 399] width 183 height 13
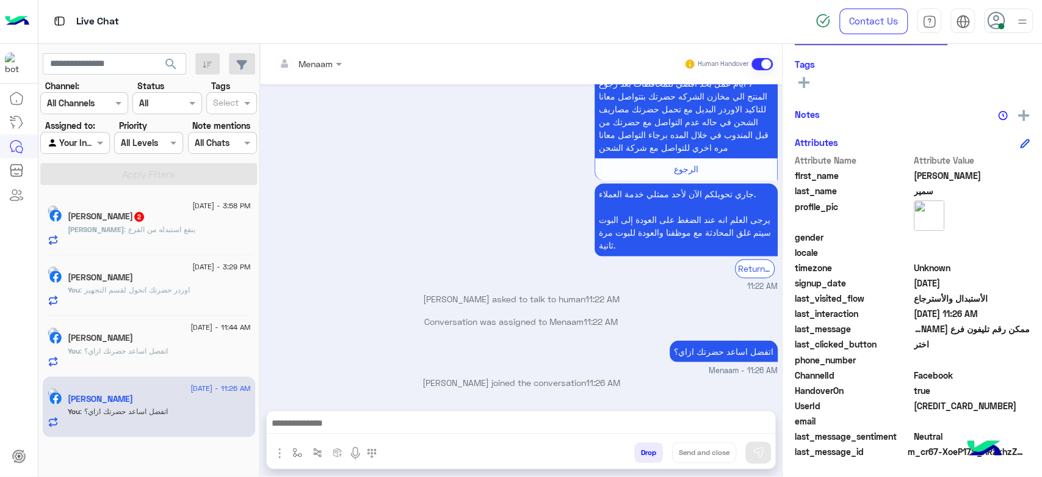
scroll to position [1351, 0]
click at [177, 229] on span ": ينفع استبدله من الفرع" at bounding box center [159, 229] width 71 height 9
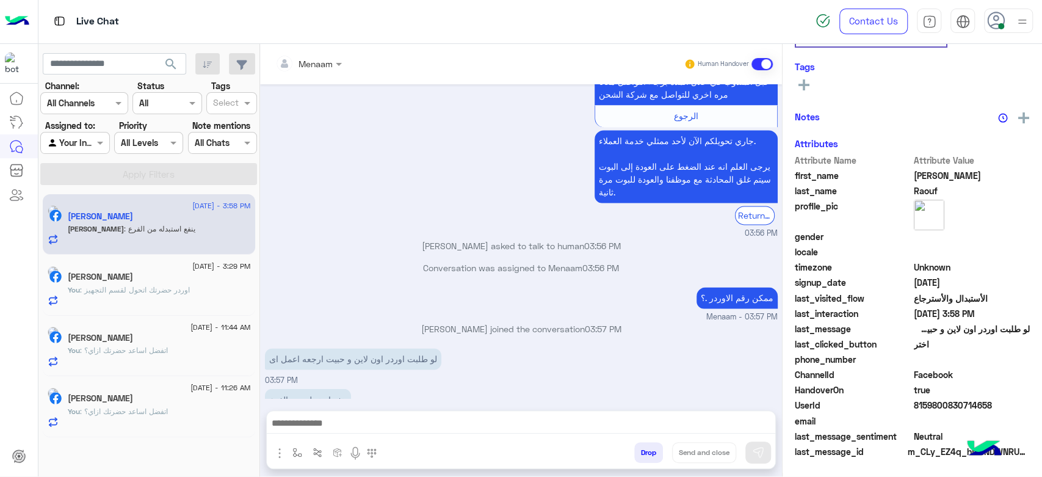
scroll to position [231, 0]
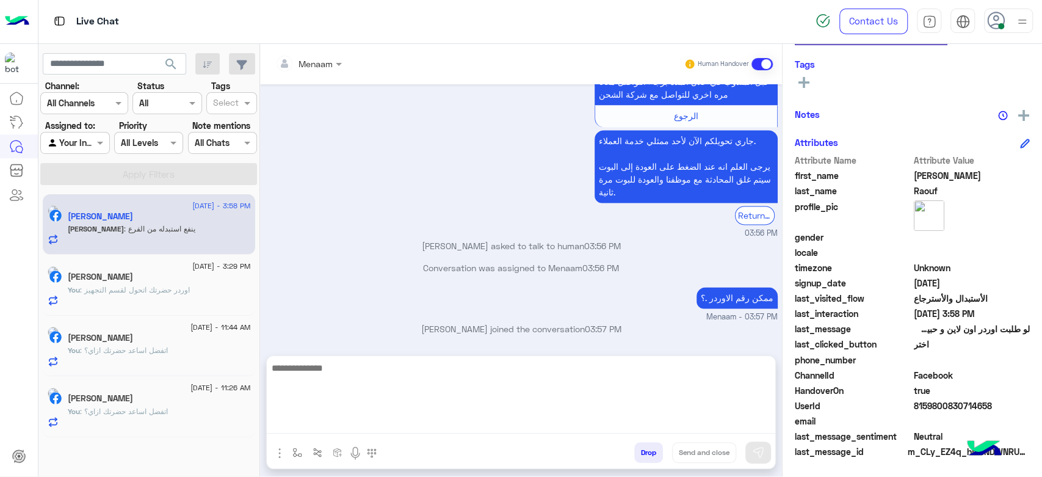
click at [344, 430] on textarea at bounding box center [521, 396] width 508 height 73
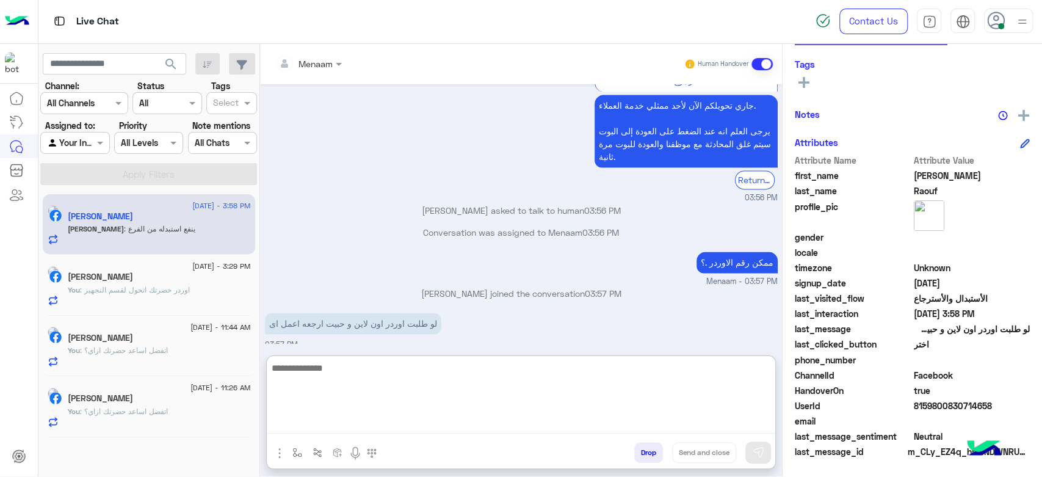
scroll to position [1328, 0]
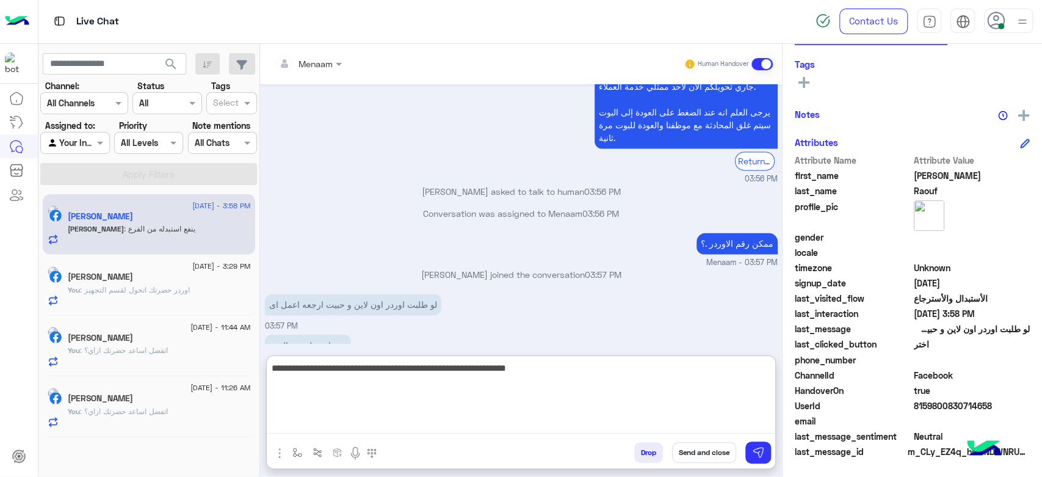
type textarea "**********"
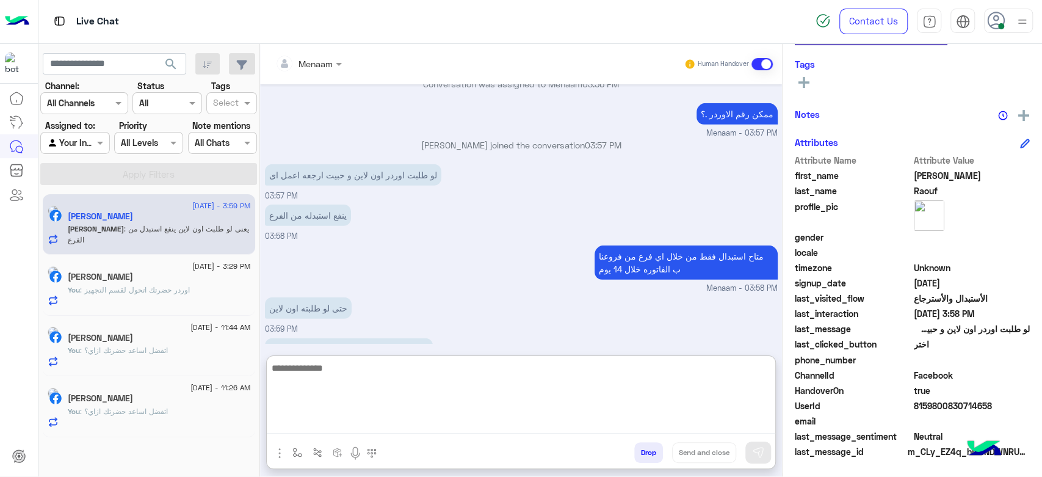
scroll to position [2335, 0]
click at [315, 364] on textarea at bounding box center [521, 396] width 508 height 73
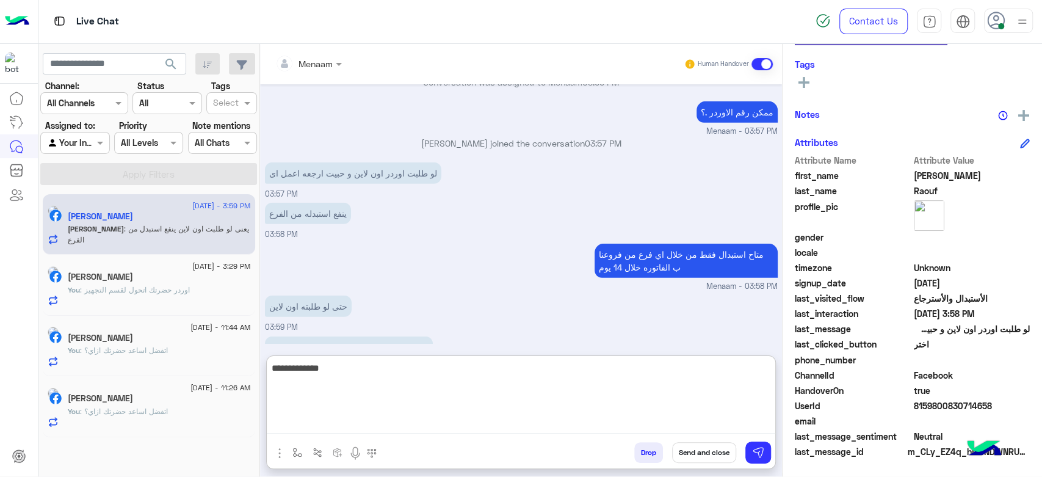
type textarea "**********"
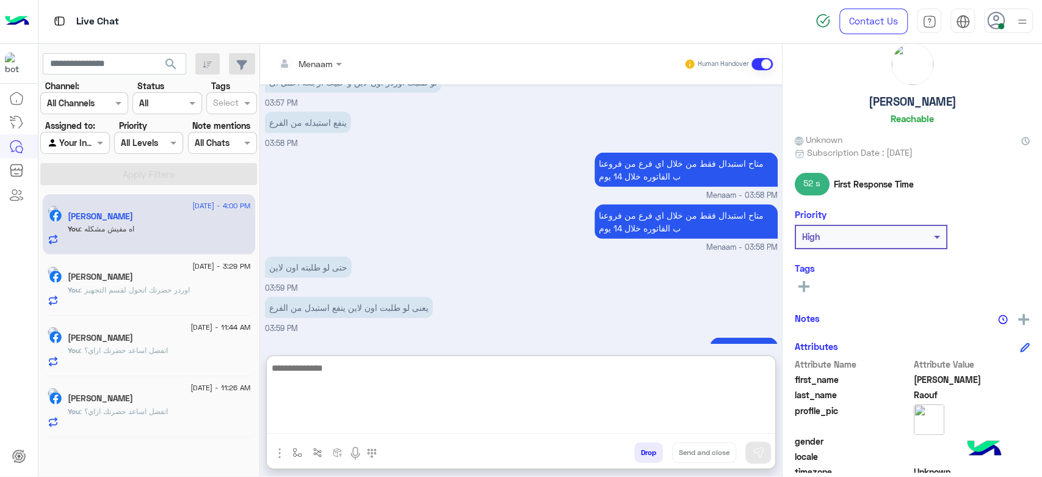
scroll to position [0, 0]
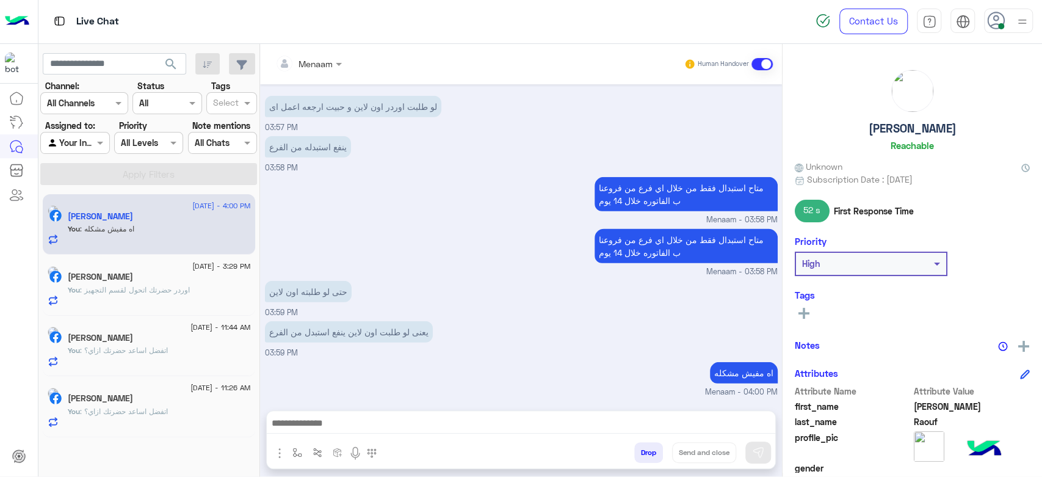
click at [904, 123] on h5 "Mohamed Raouf" at bounding box center [912, 128] width 88 height 14
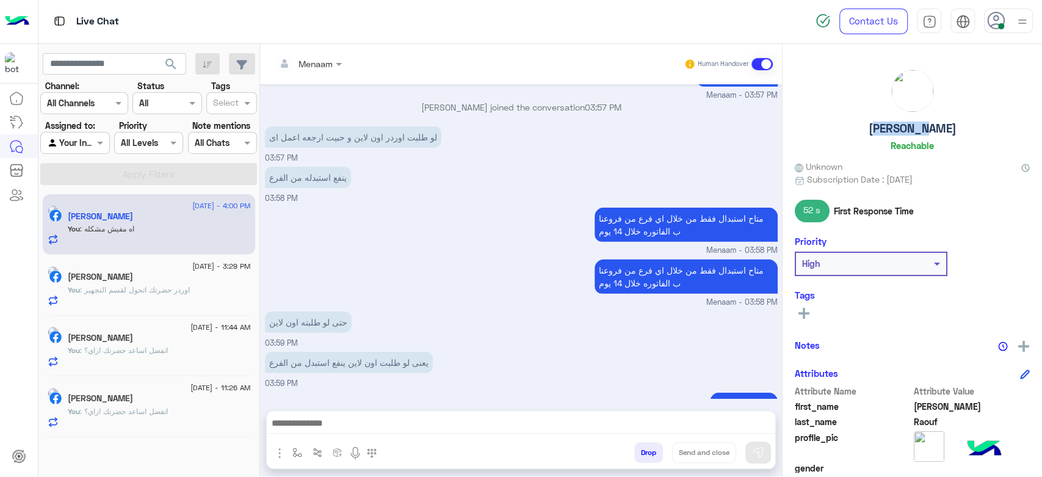
click at [904, 123] on h5 "Mohamed Raouf" at bounding box center [912, 128] width 88 height 14
copy h5 "Mohamed Raouf"
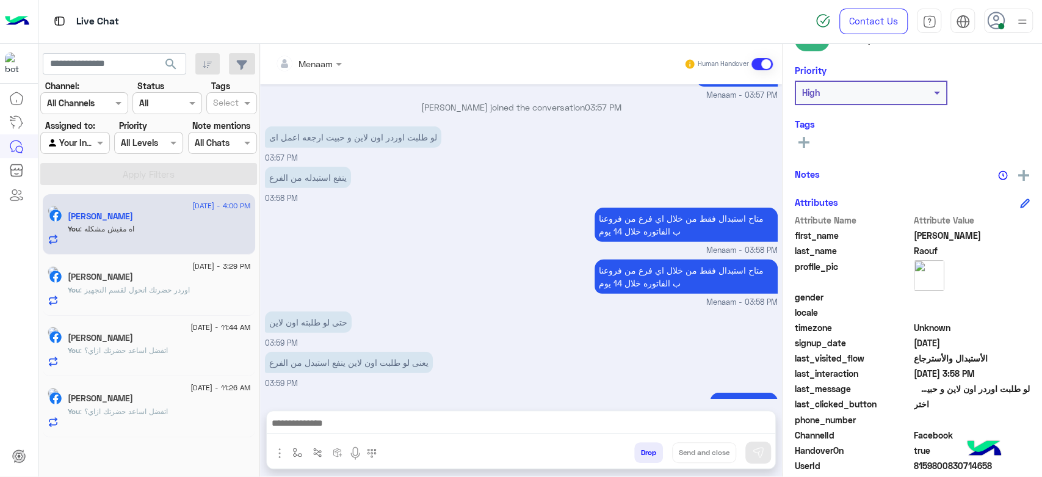
scroll to position [231, 0]
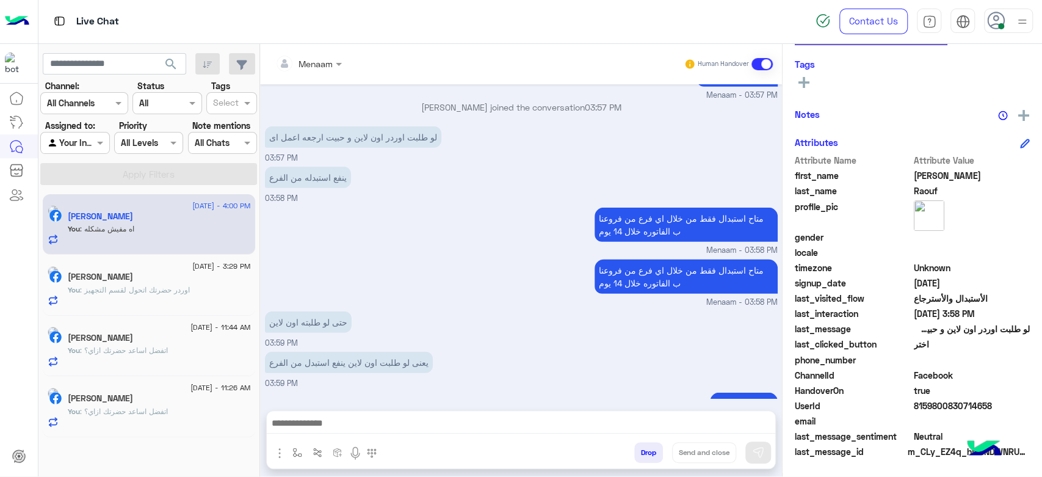
click at [927, 403] on span "8159800830714658" at bounding box center [971, 405] width 117 height 13
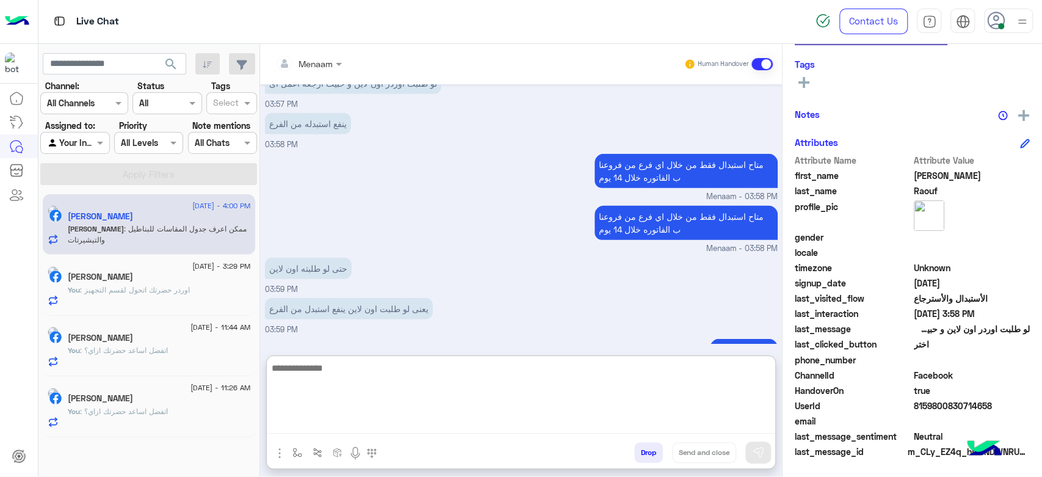
click at [322, 424] on textarea at bounding box center [521, 396] width 508 height 73
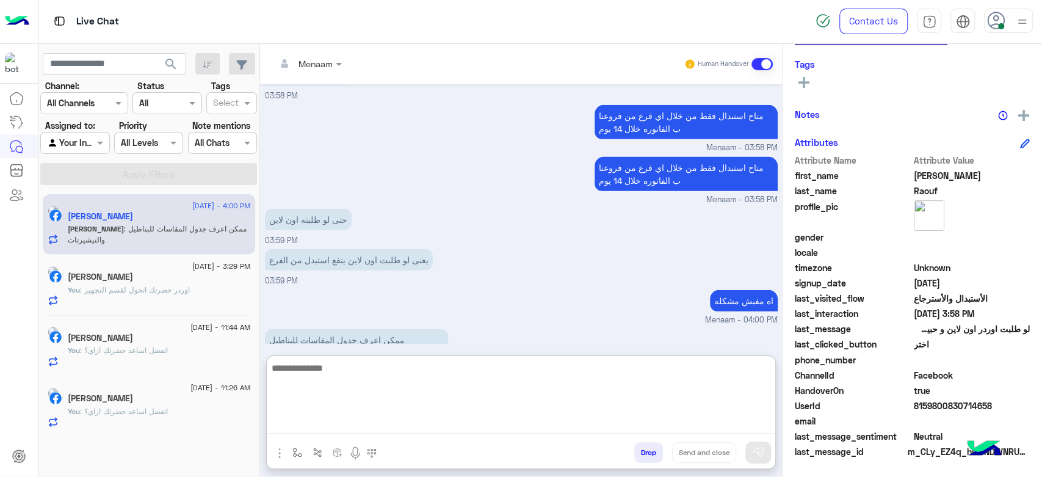
scroll to position [2480, 0]
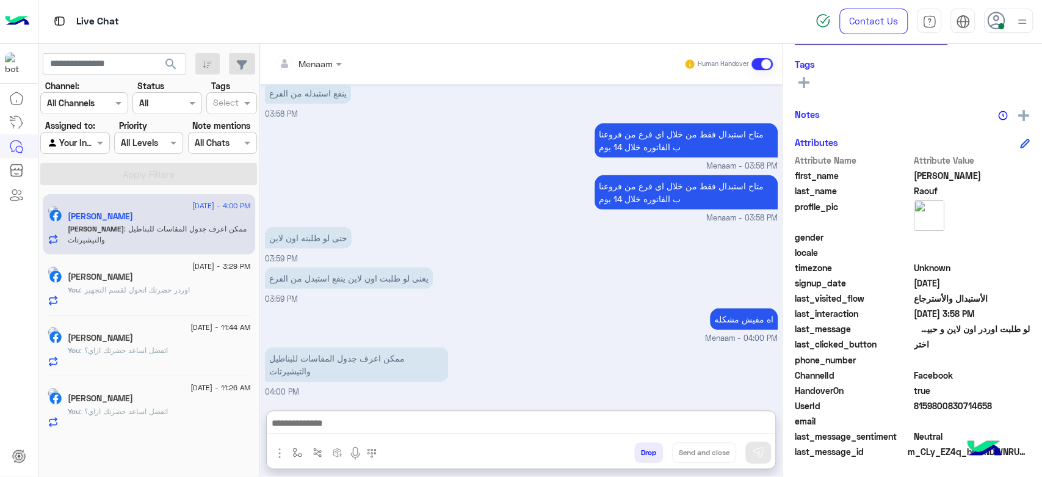
click at [329, 65] on div at bounding box center [308, 63] width 79 height 14
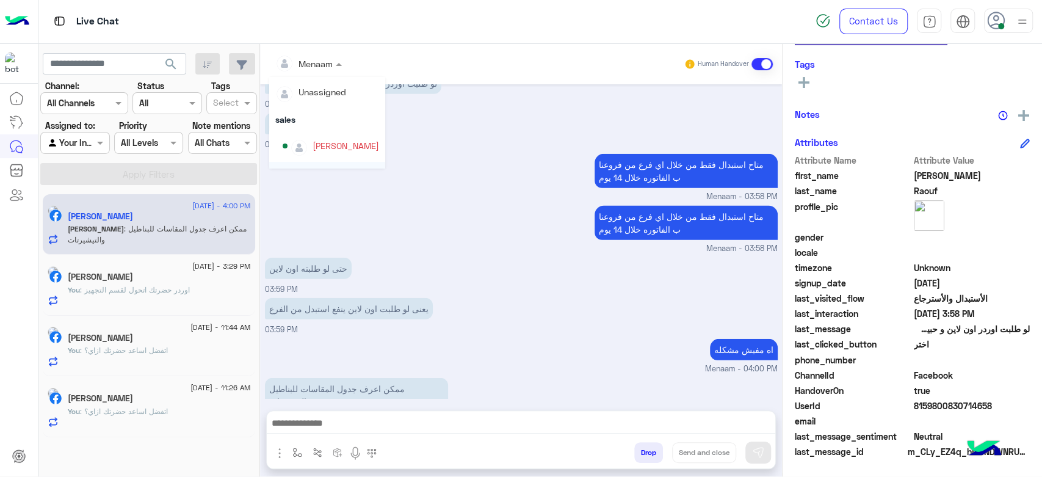
scroll to position [15, 0]
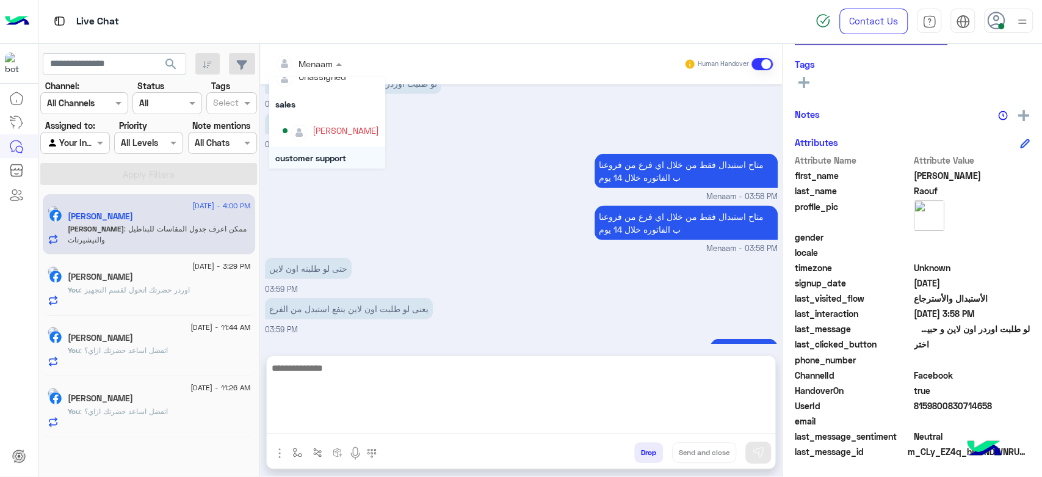
click at [351, 425] on textarea at bounding box center [521, 396] width 508 height 73
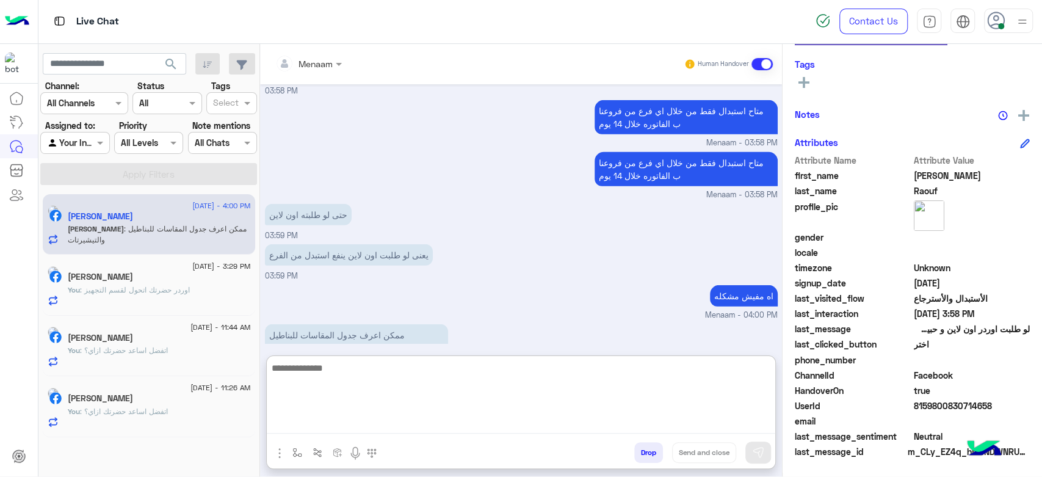
scroll to position [2480, 0]
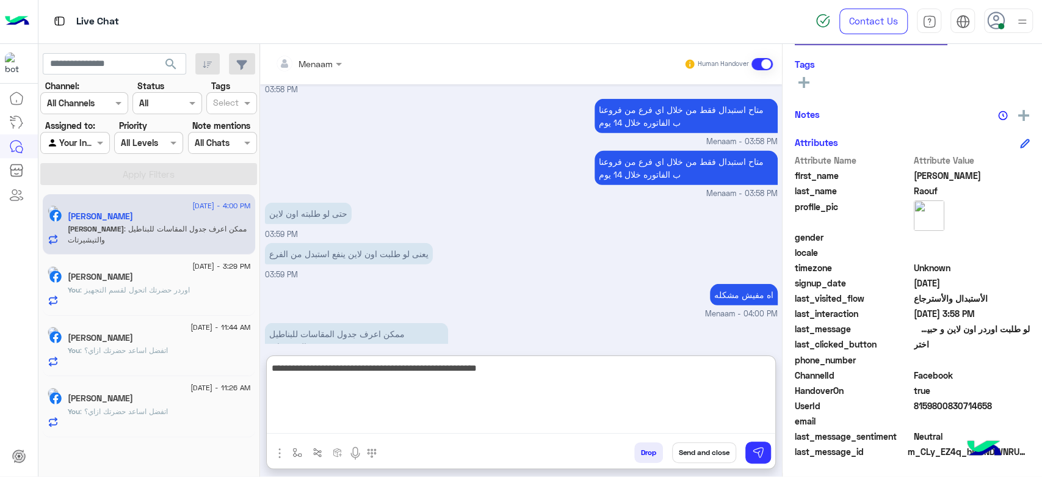
type textarea "**********"
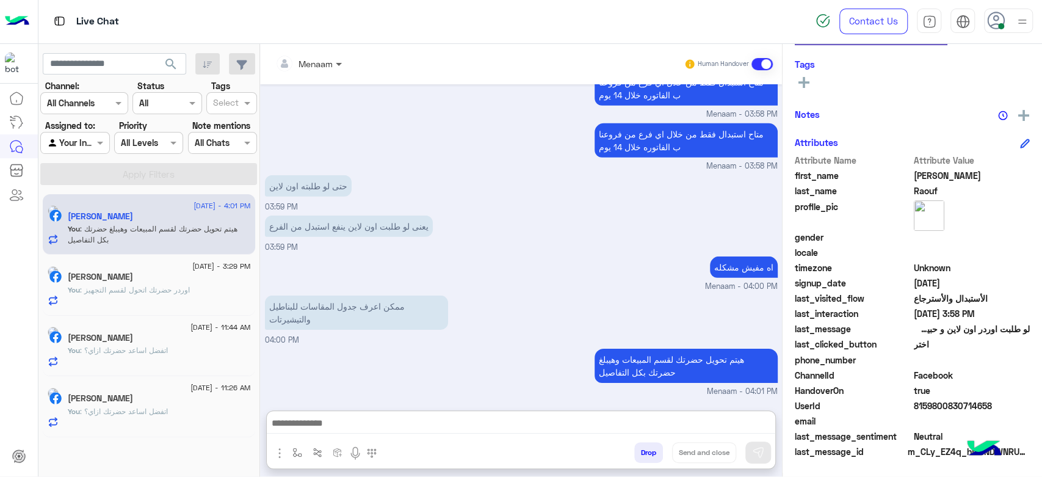
click at [337, 62] on span at bounding box center [340, 63] width 15 height 13
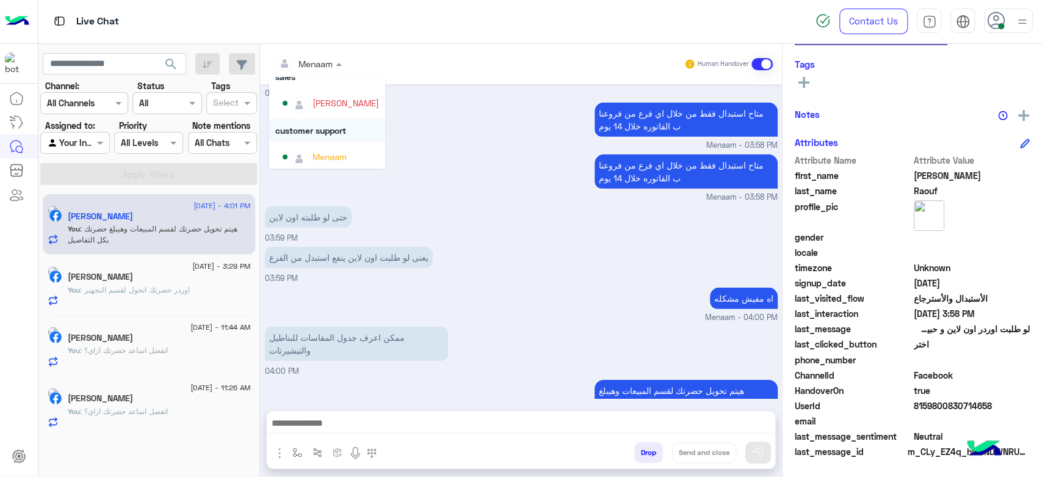
scroll to position [46, 0]
click at [337, 106] on div "[PERSON_NAME]" at bounding box center [331, 99] width 96 height 21
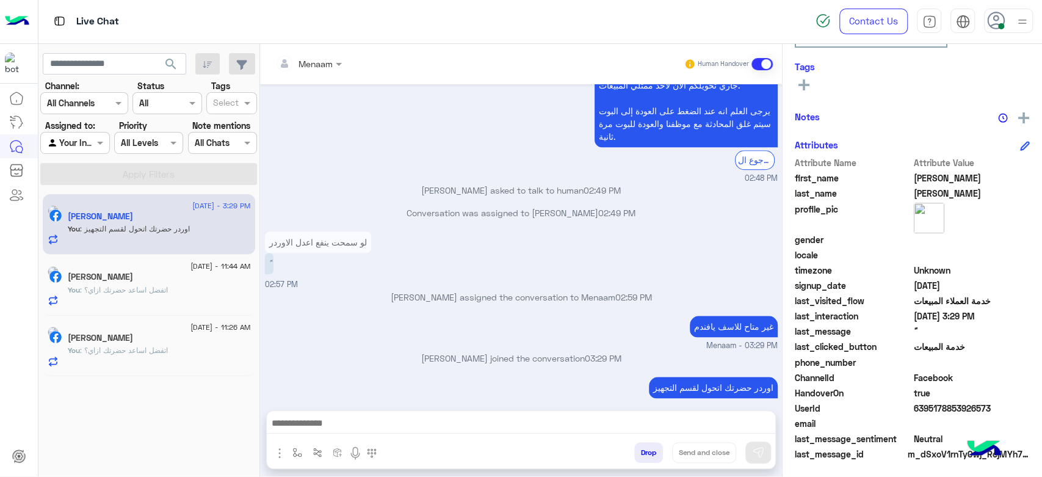
scroll to position [231, 0]
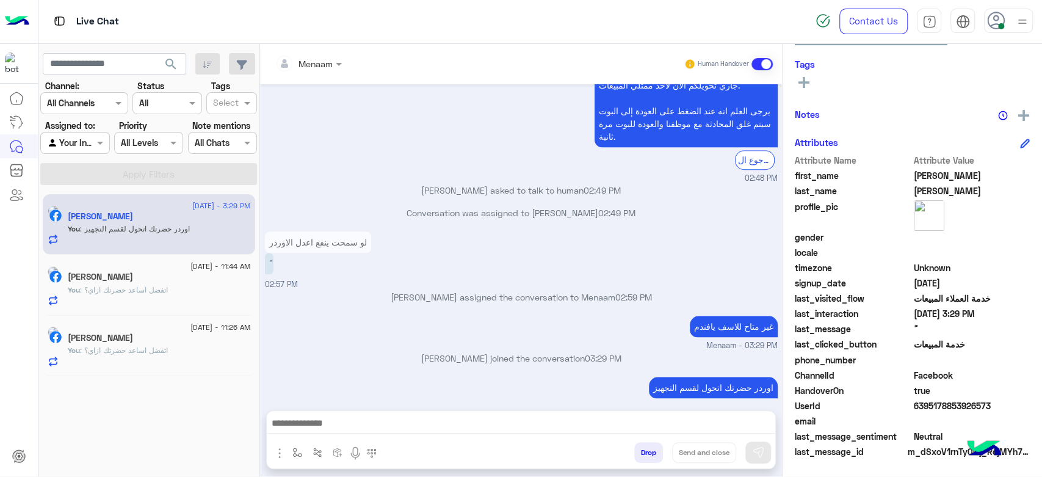
click at [156, 301] on div "You : اتفضل اساعد حضرتك ازاي؟" at bounding box center [159, 294] width 183 height 21
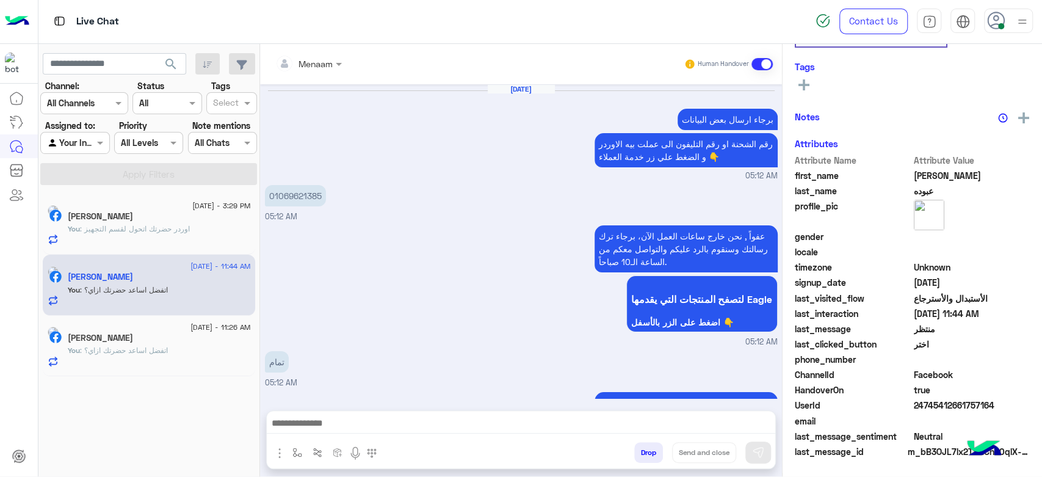
scroll to position [1330, 0]
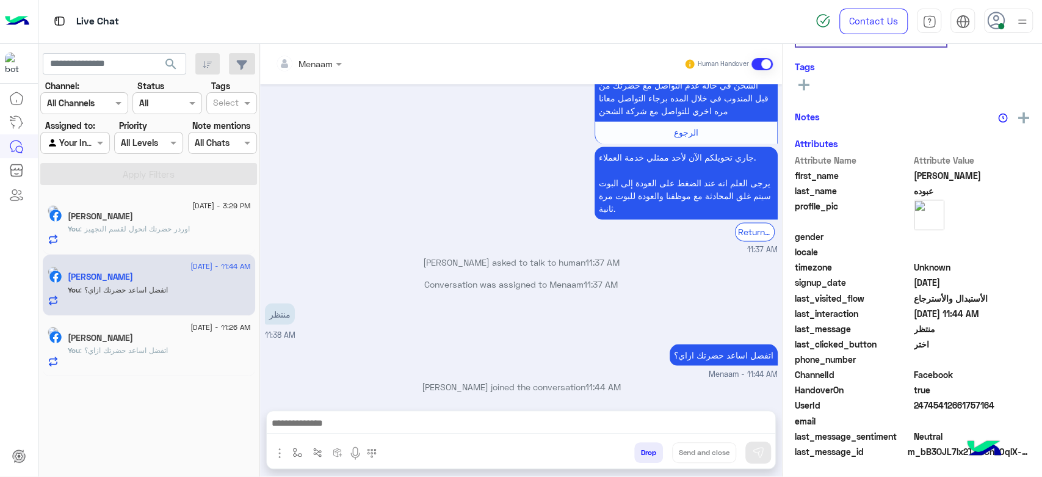
click at [151, 348] on span ": اتفضل اساعد حضرتك ازاي؟" at bounding box center [124, 349] width 88 height 9
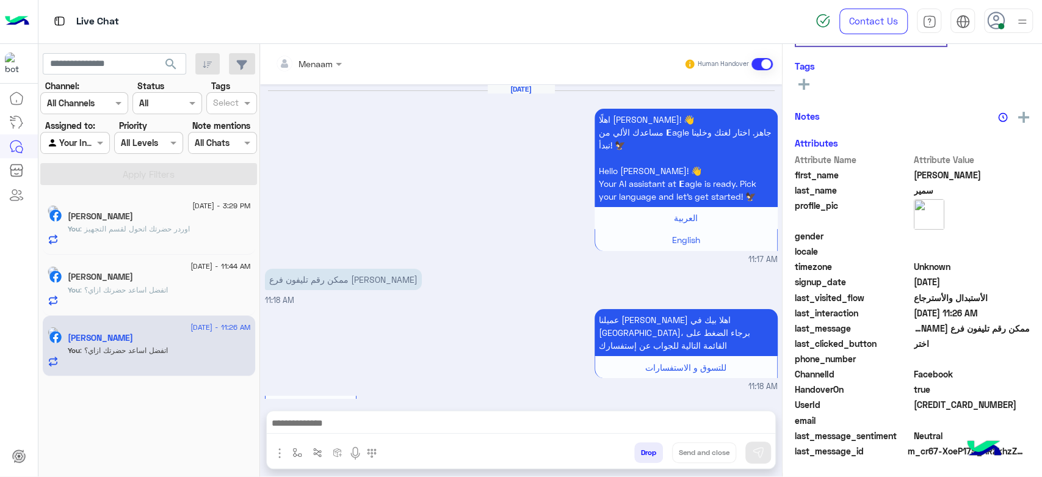
scroll to position [1352, 0]
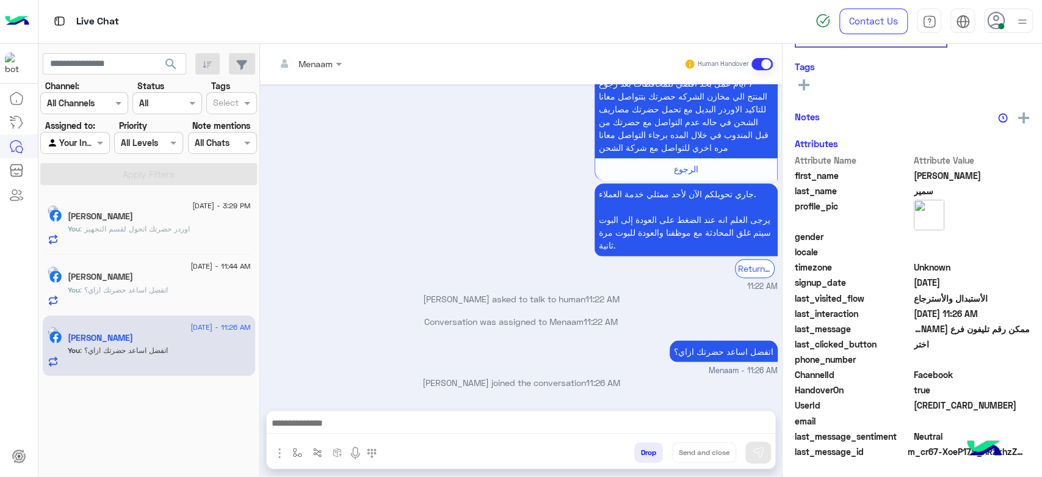
click at [169, 233] on p "You : اوردر حضرتك اتحول لقسم التجهيز" at bounding box center [129, 228] width 122 height 11
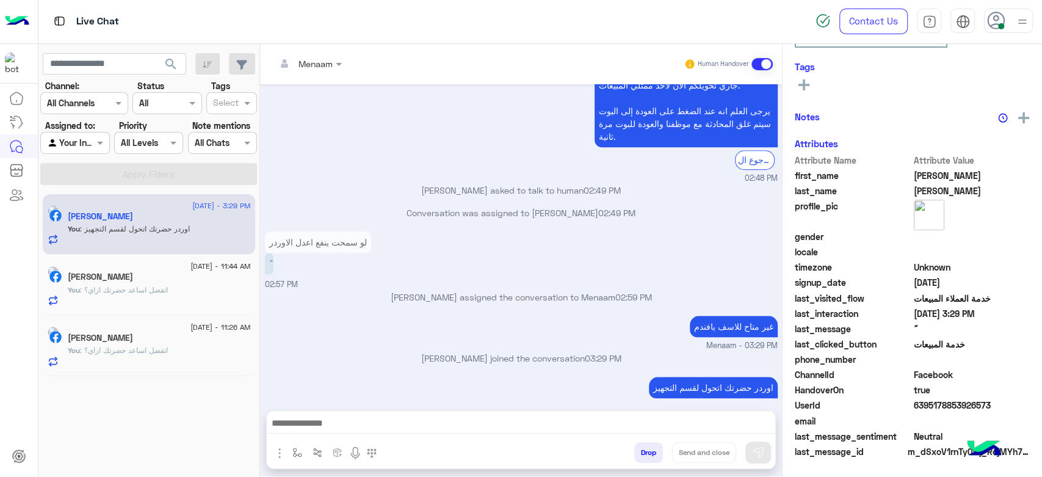
scroll to position [231, 0]
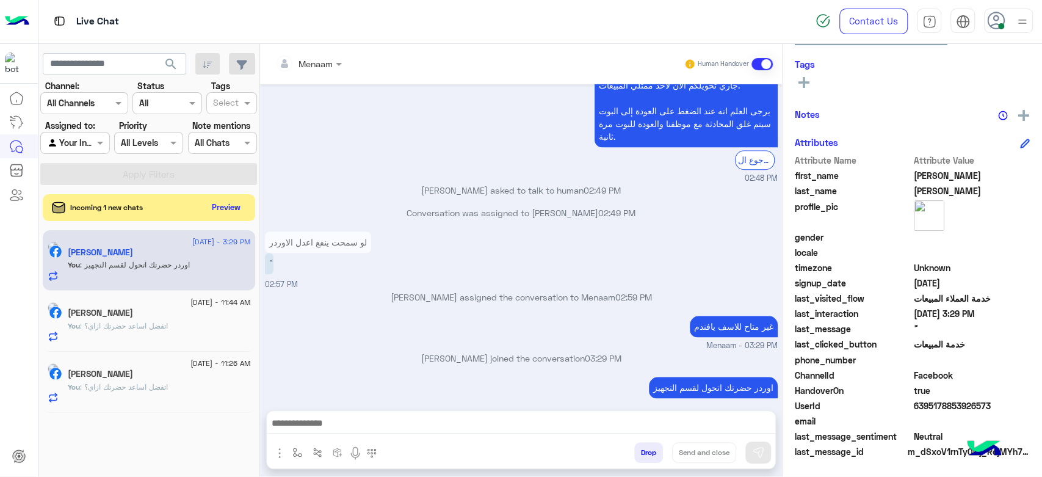
drag, startPoint x: 257, startPoint y: 203, endPoint x: 209, endPoint y: 209, distance: 48.5
click at [254, 203] on div "search Channel: Channel All Channels Status Channel All Tags Select Assigned to…" at bounding box center [148, 262] width 221 height 437
click at [209, 209] on button "Preview" at bounding box center [227, 206] width 38 height 16
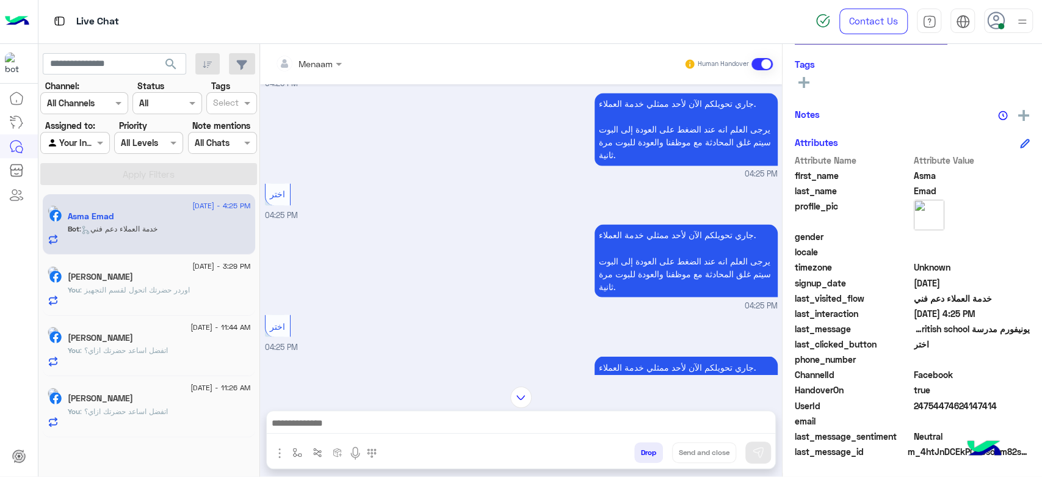
scroll to position [1425, 0]
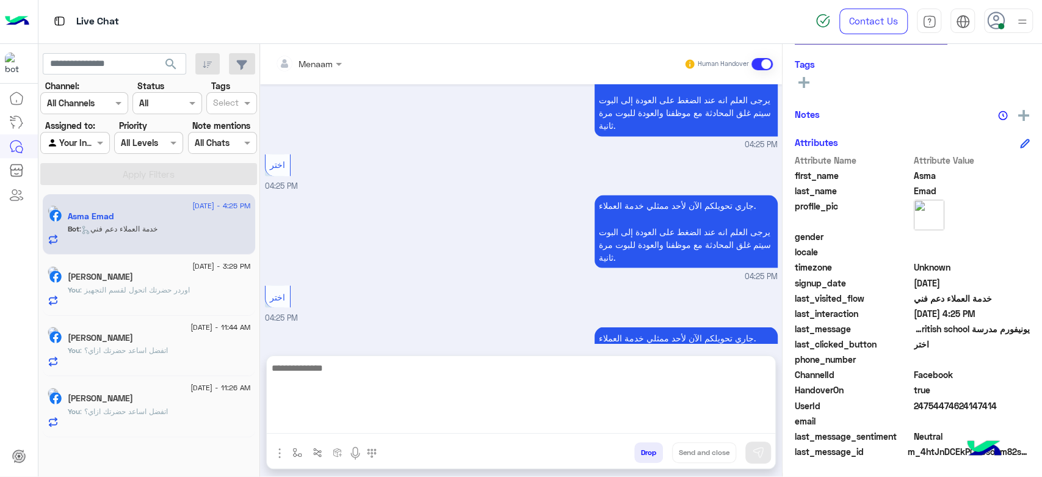
click at [322, 421] on textarea at bounding box center [521, 396] width 508 height 73
type textarea "**********"
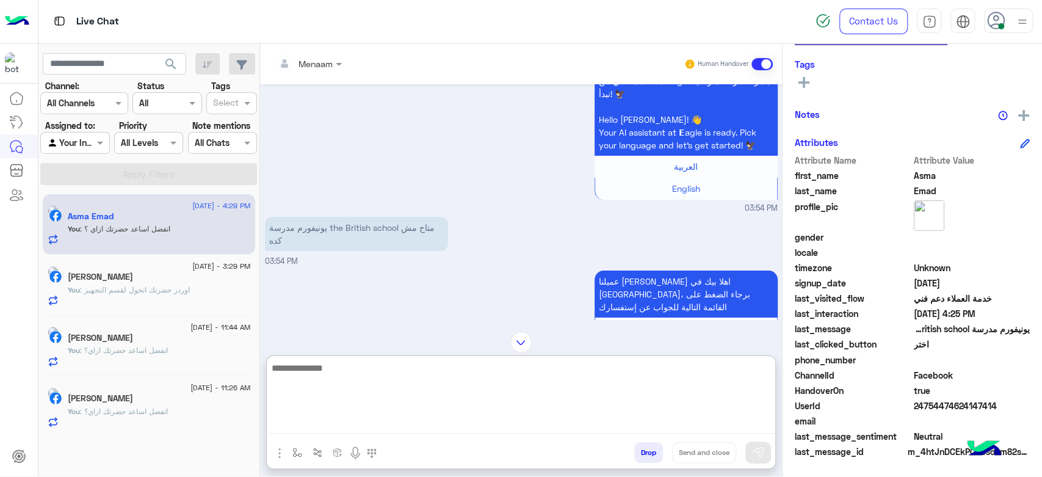
scroll to position [49, 0]
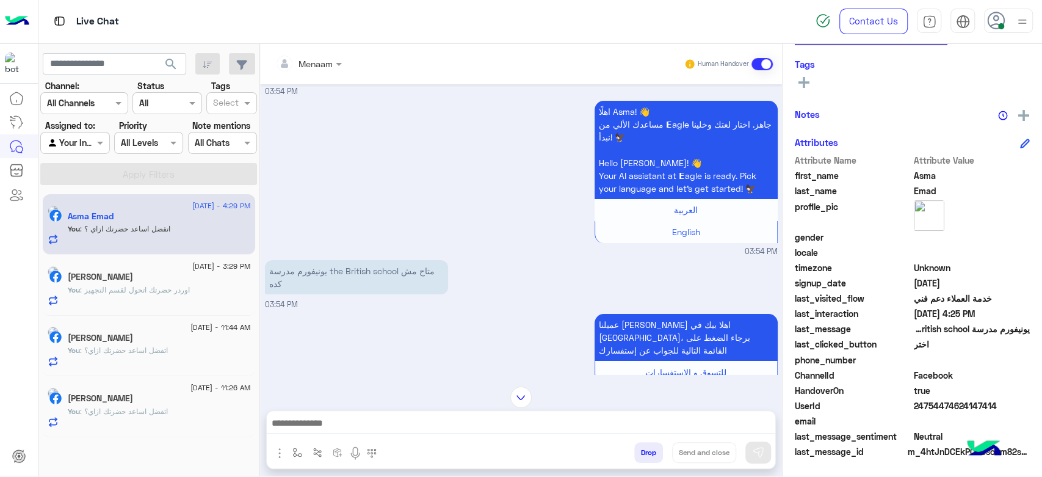
click at [167, 283] on div "Ali Abdelgawad" at bounding box center [159, 278] width 183 height 13
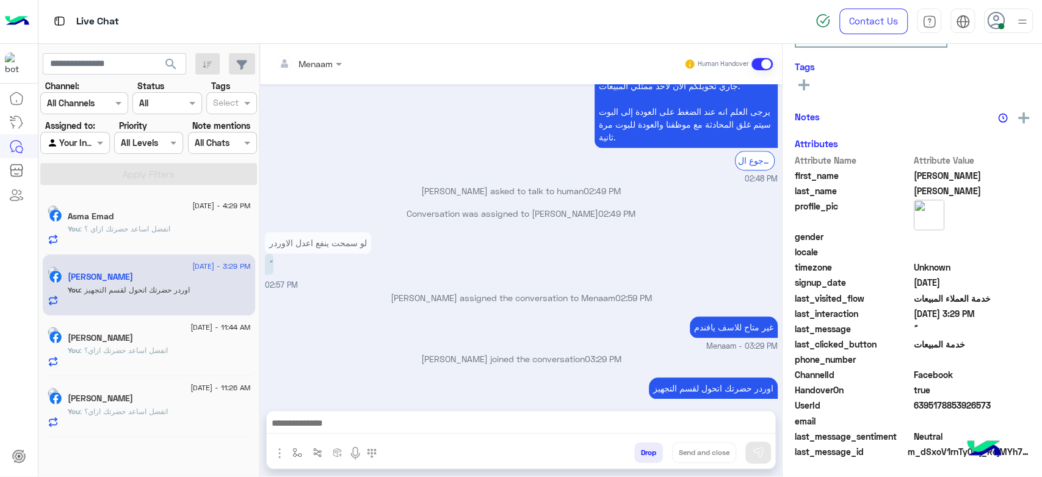
scroll to position [655, 0]
click at [175, 340] on div "[PERSON_NAME]" at bounding box center [159, 339] width 183 height 13
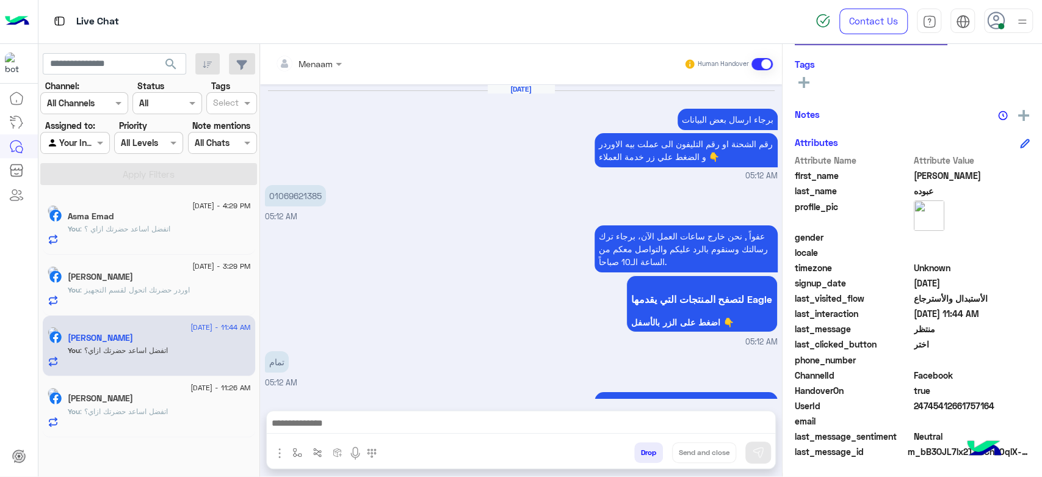
scroll to position [1329, 0]
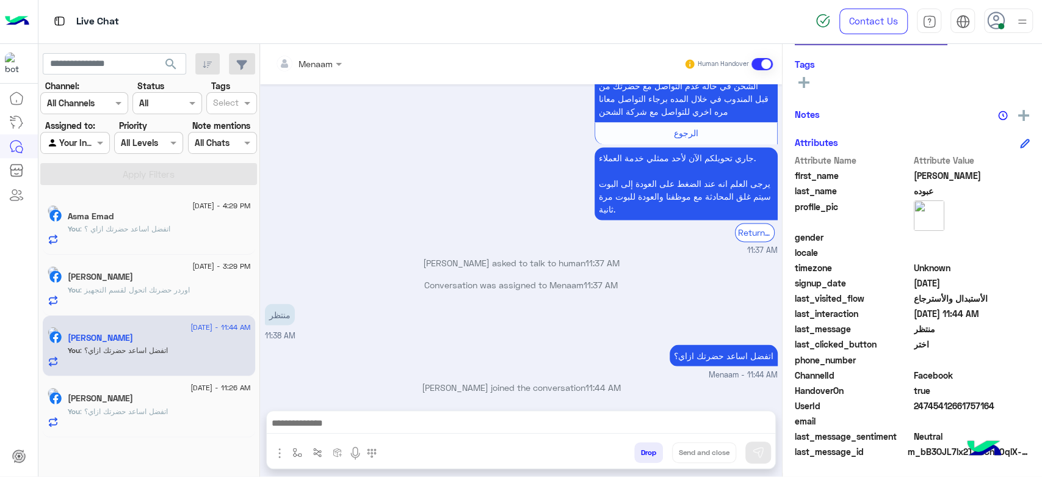
click at [132, 397] on div "[PERSON_NAME]" at bounding box center [159, 399] width 183 height 13
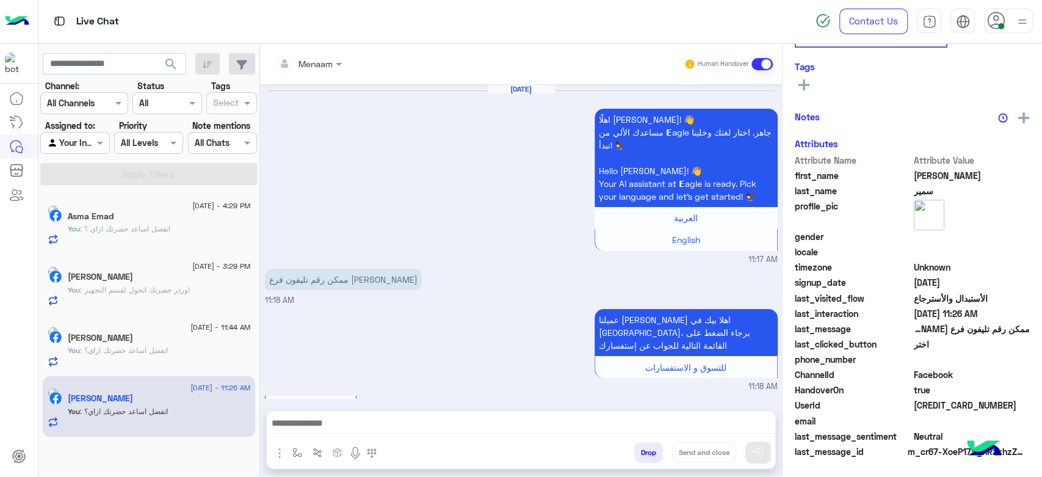
scroll to position [1352, 0]
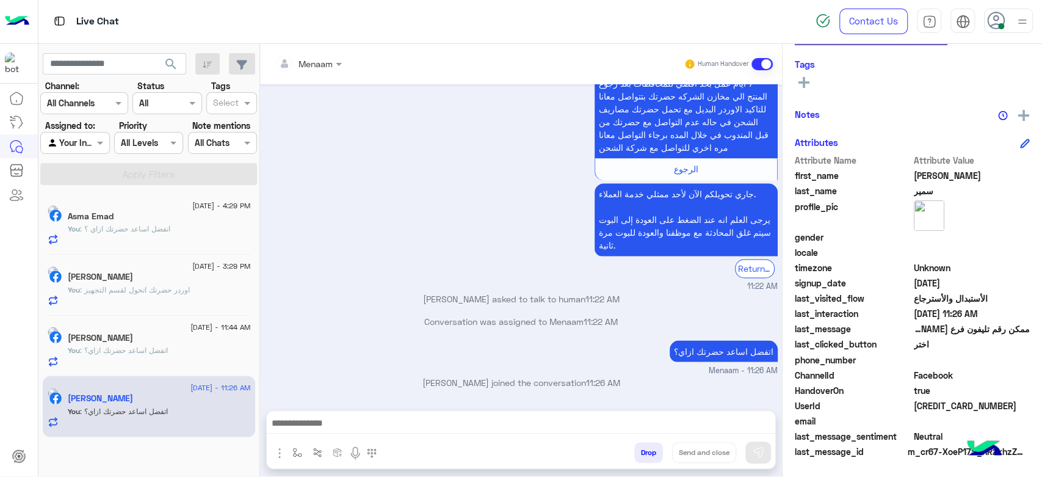
click at [161, 229] on span ": اتفضل اساعد حضرتك ازاي ؟" at bounding box center [125, 228] width 90 height 9
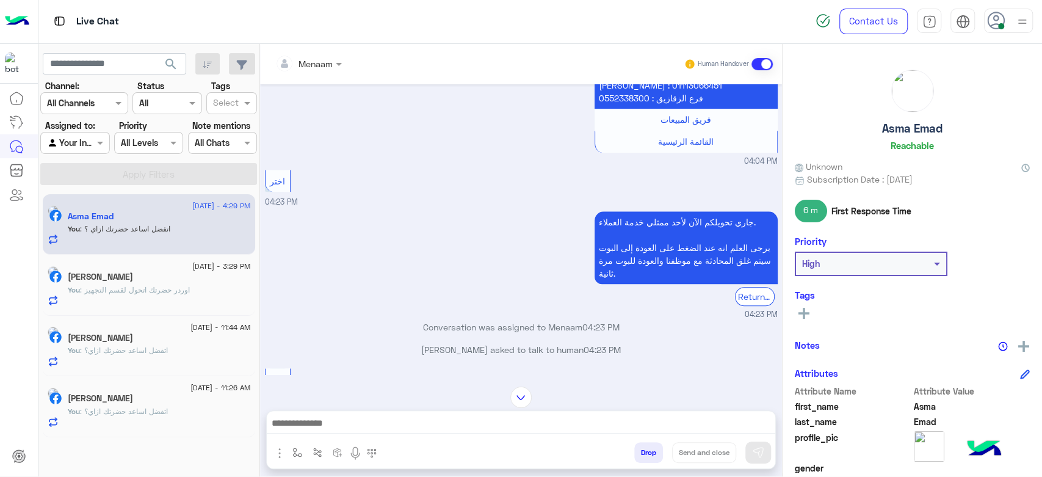
click at [899, 131] on h5 "Asma Emad" at bounding box center [912, 128] width 60 height 14
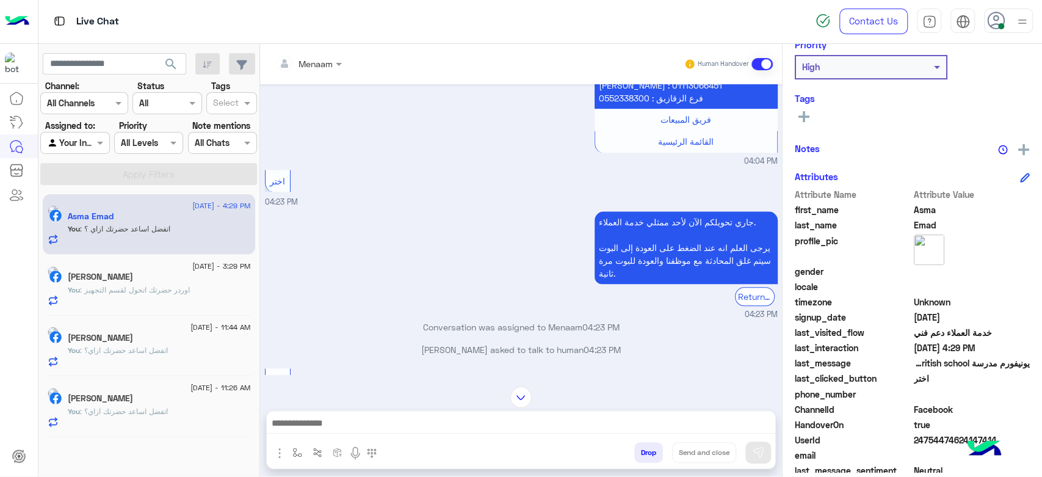
scroll to position [231, 0]
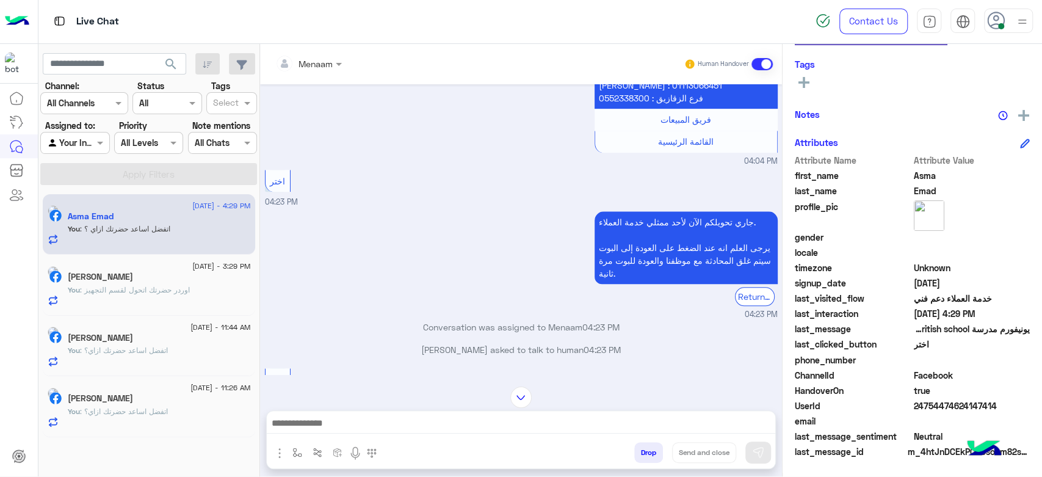
click at [947, 405] on span "24754474624147414" at bounding box center [971, 405] width 117 height 13
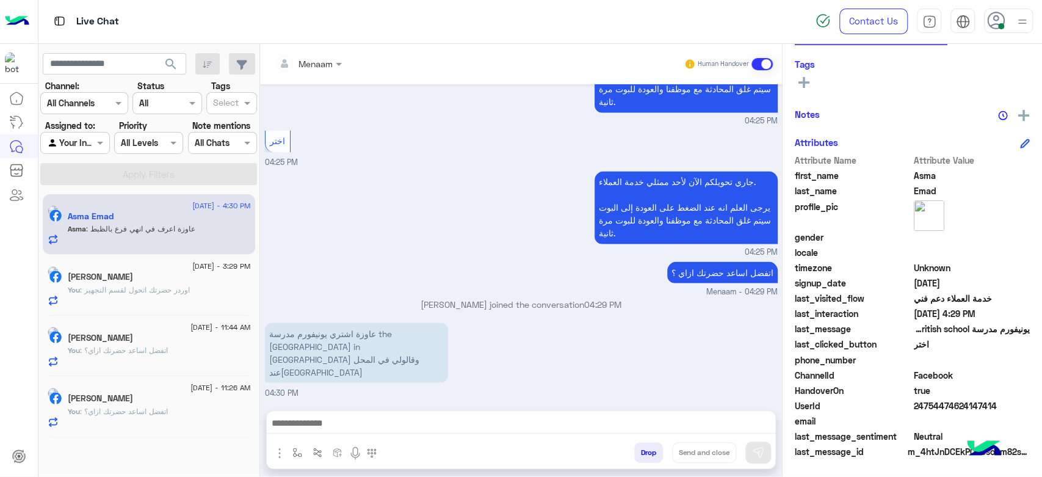
scroll to position [1379, 0]
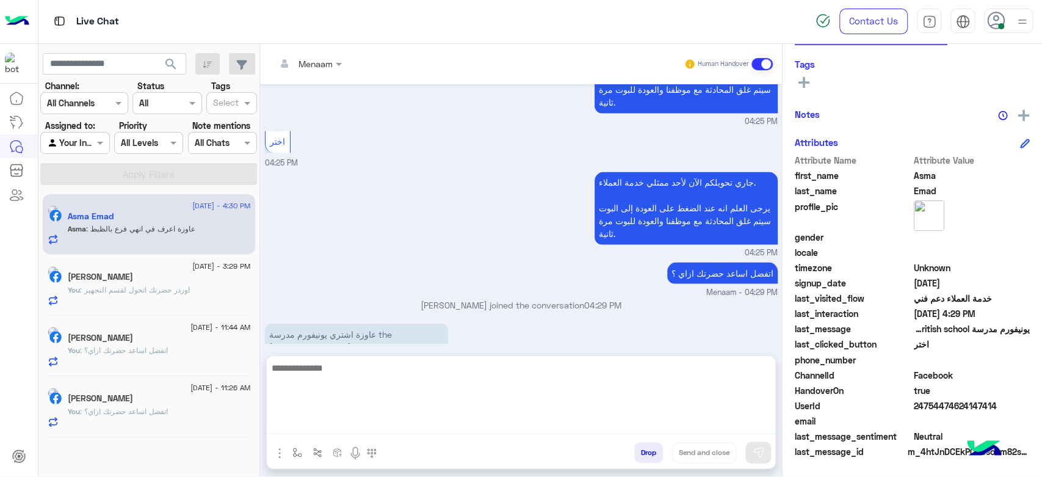
click at [366, 426] on textarea at bounding box center [521, 396] width 508 height 73
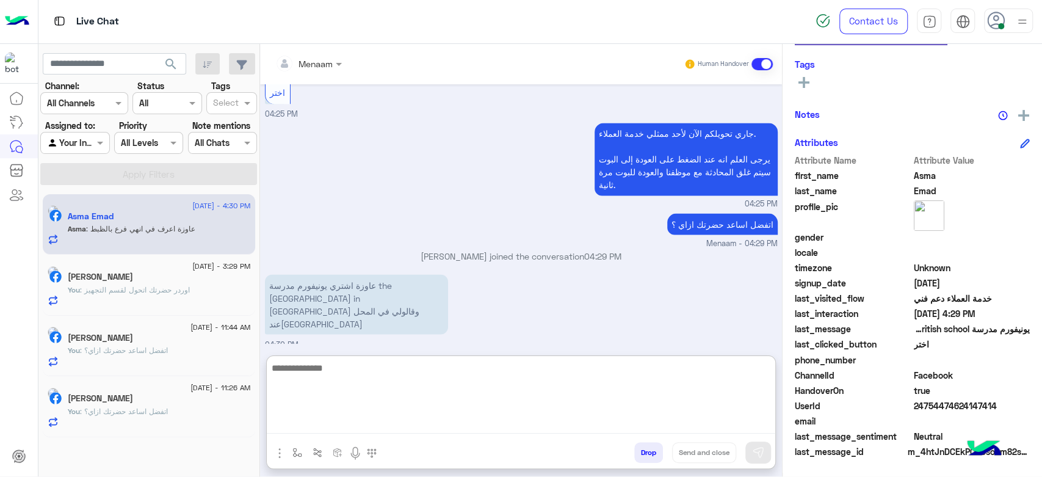
scroll to position [1434, 0]
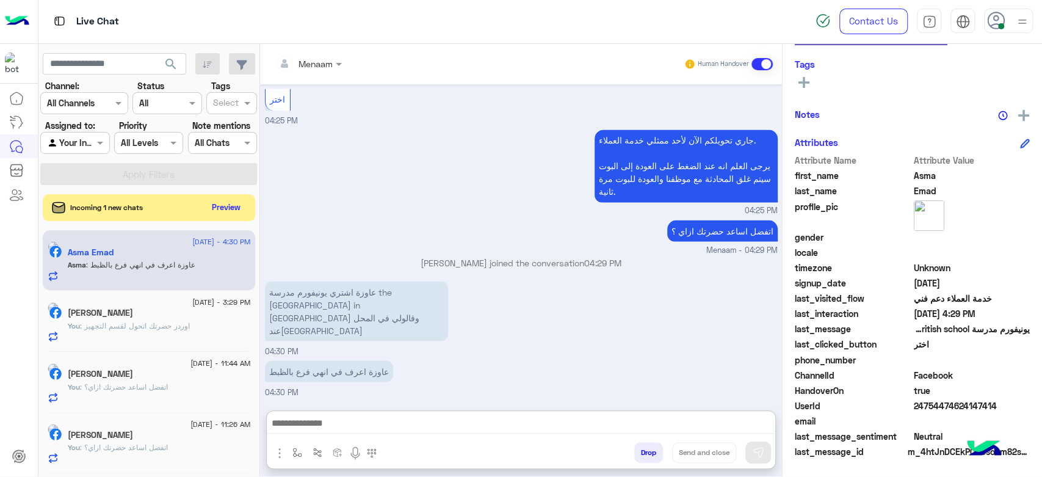
click at [360, 357] on div "Menaam Human Handover Aug 30, 2025 يونيفورم مدرسة the British school متاح مش كد…" at bounding box center [521, 262] width 522 height 437
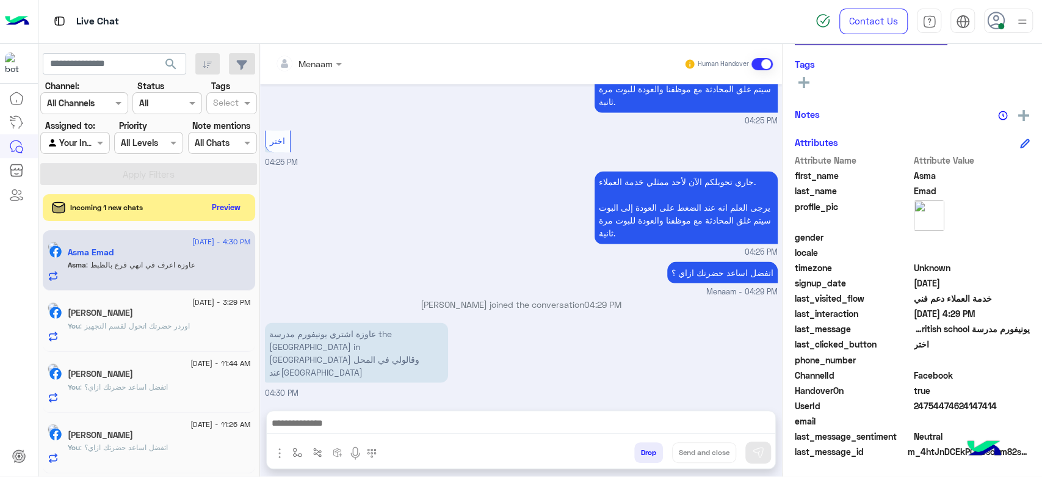
scroll to position [1379, 0]
click at [375, 414] on div at bounding box center [521, 426] width 508 height 31
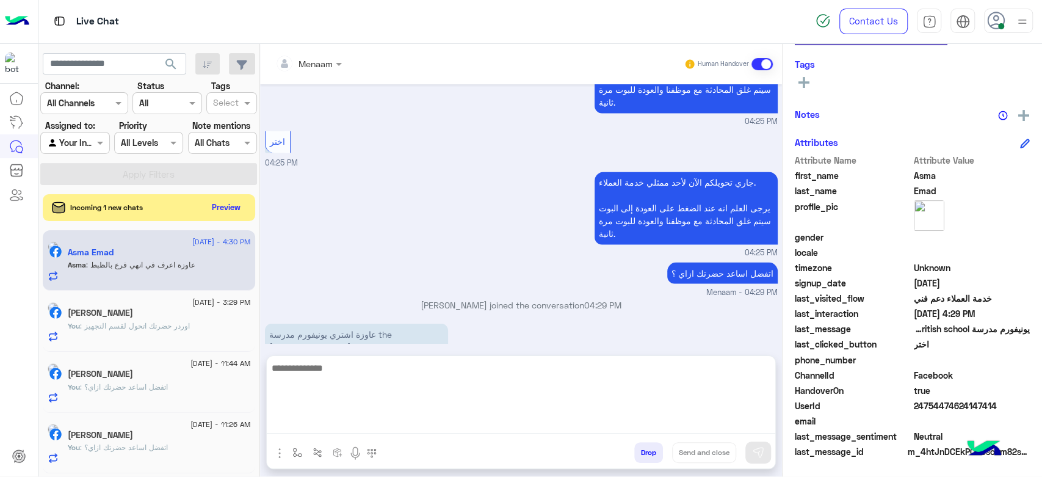
click at [376, 419] on textarea at bounding box center [521, 396] width 508 height 73
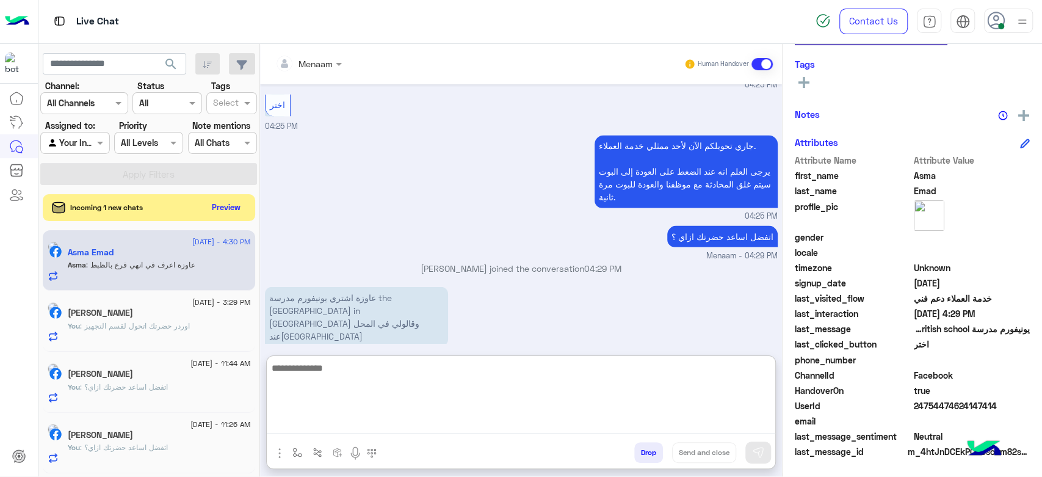
scroll to position [1434, 0]
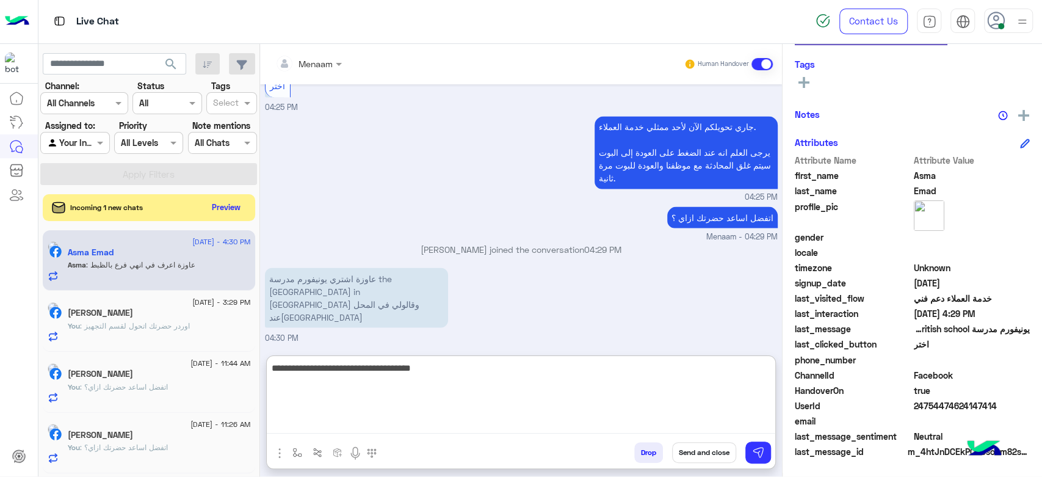
type textarea "**********"
click at [567, 373] on textarea "**********" at bounding box center [521, 396] width 508 height 73
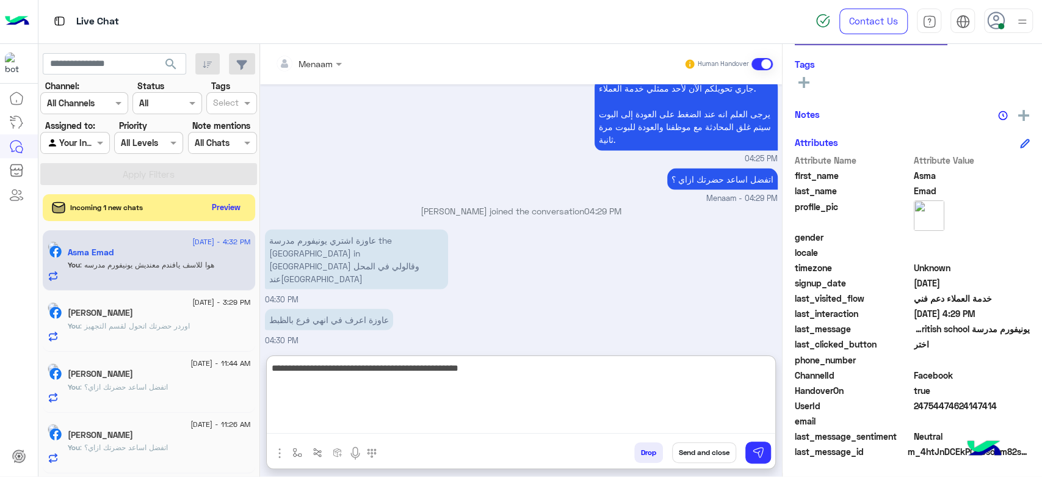
type textarea "**********"
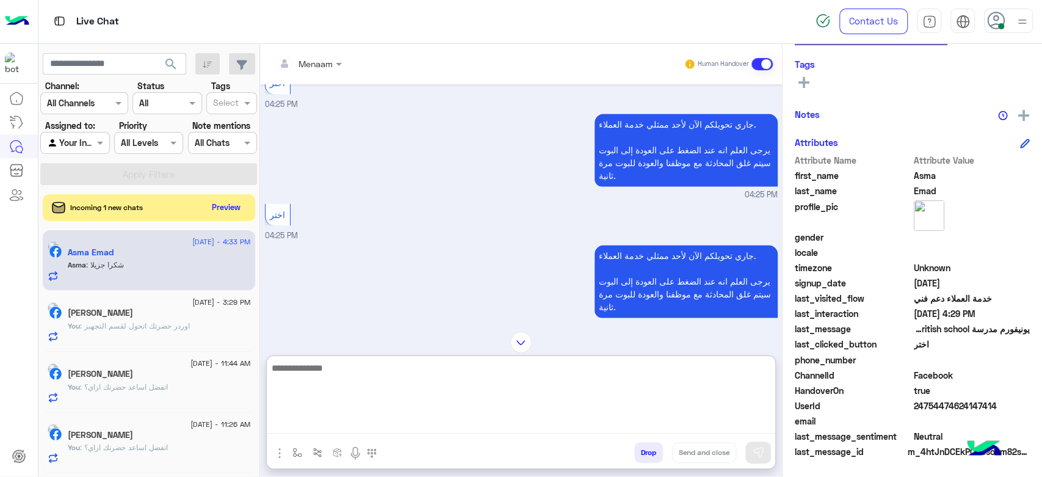
scroll to position [1513, 0]
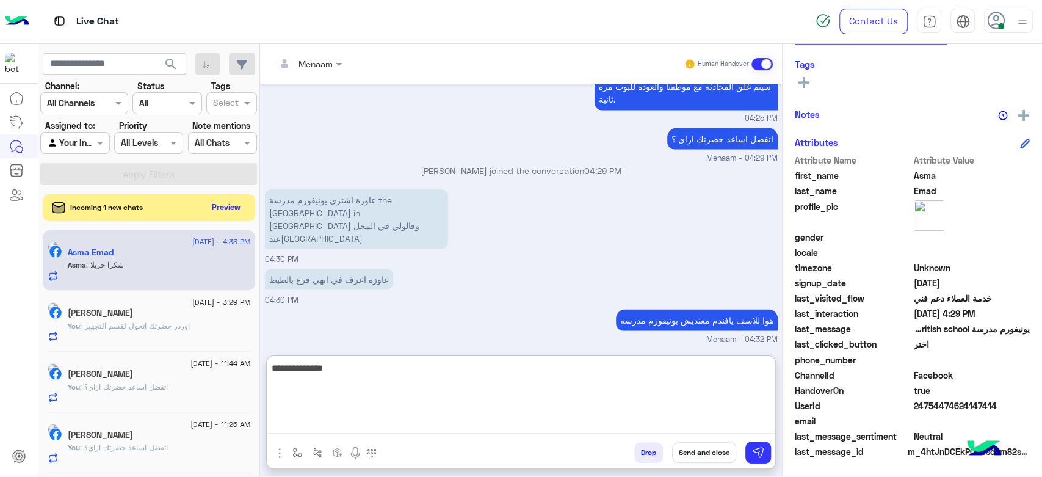
type textarea "**********"
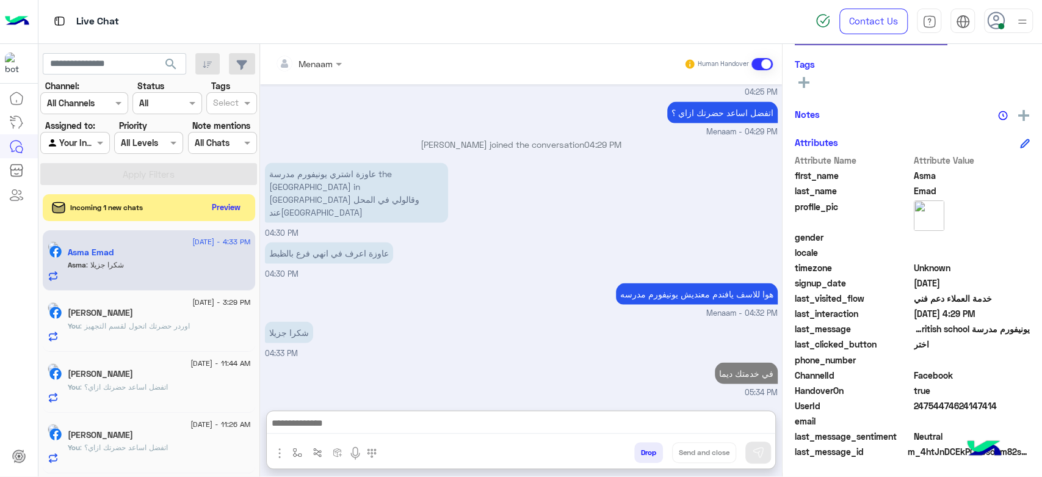
click at [634, 452] on button "Drop" at bounding box center [648, 452] width 29 height 21
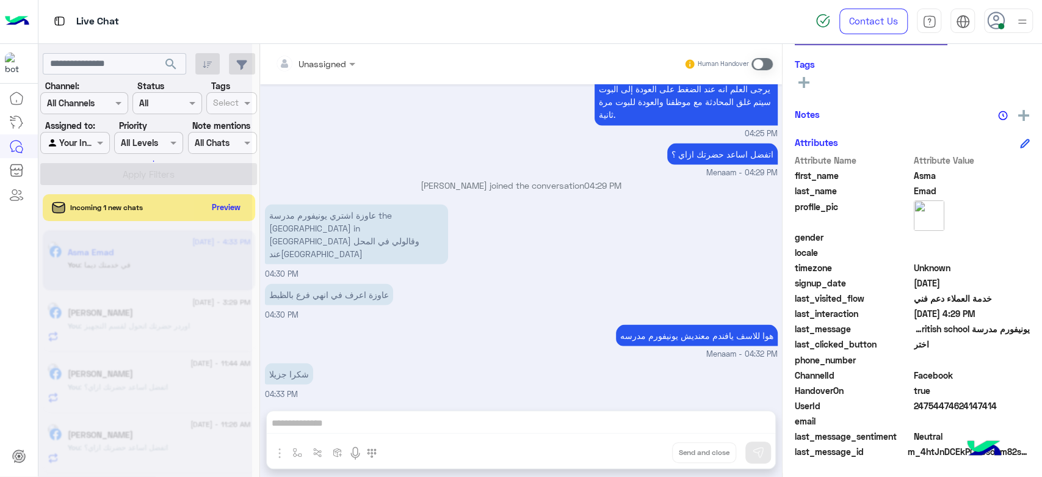
scroll to position [1520, 0]
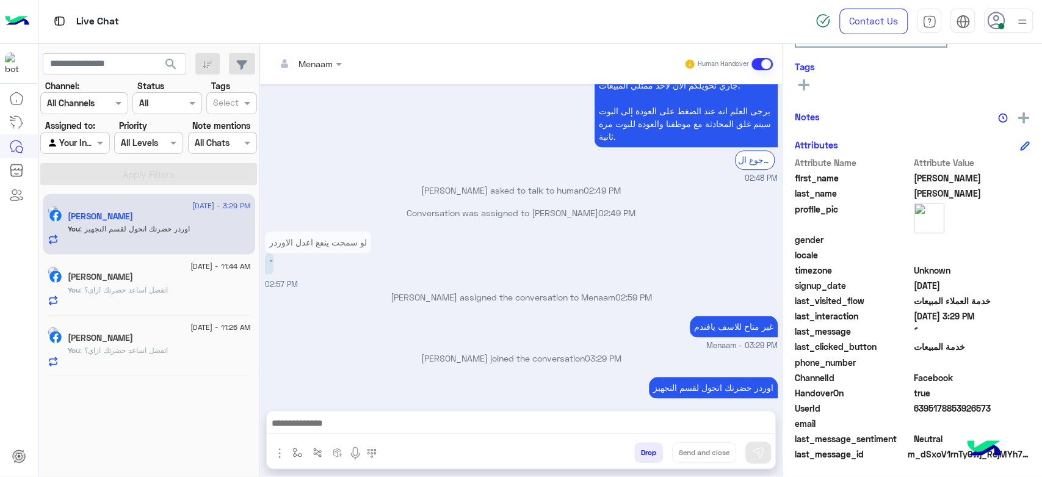
scroll to position [231, 0]
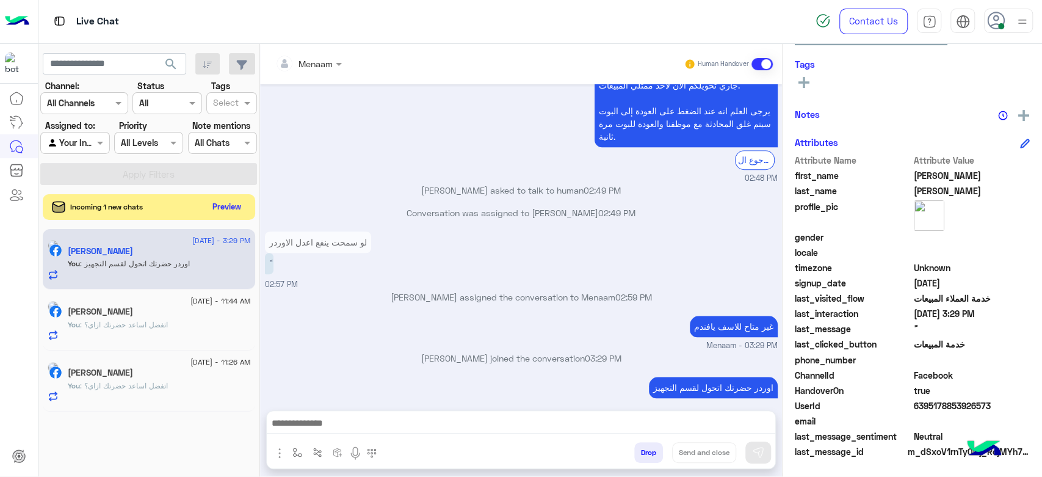
click at [215, 212] on button "Preview" at bounding box center [227, 206] width 38 height 16
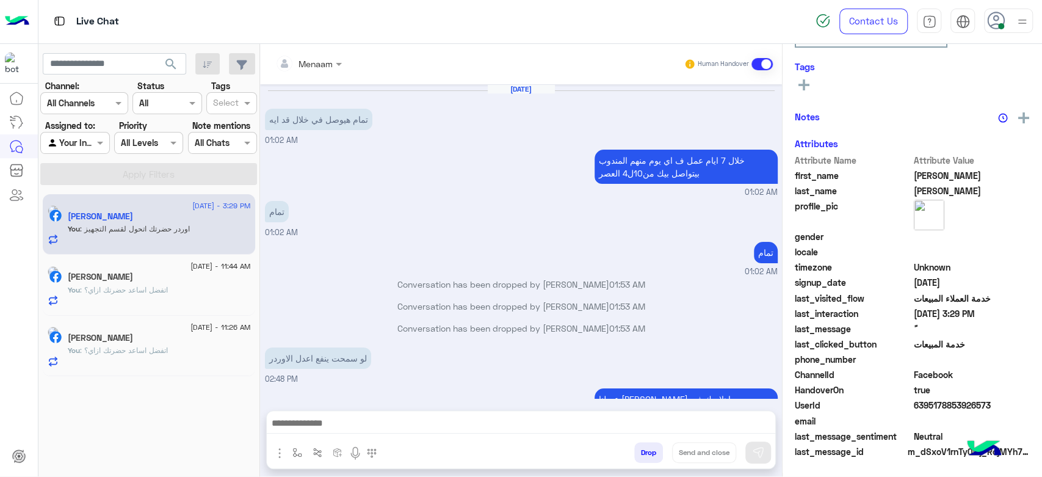
scroll to position [655, 0]
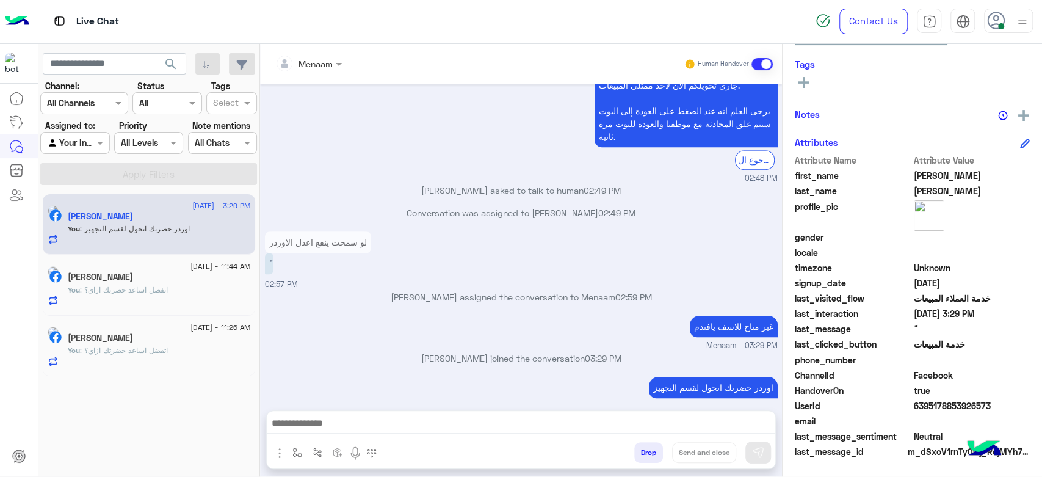
click at [165, 283] on div "[PERSON_NAME]" at bounding box center [159, 278] width 183 height 13
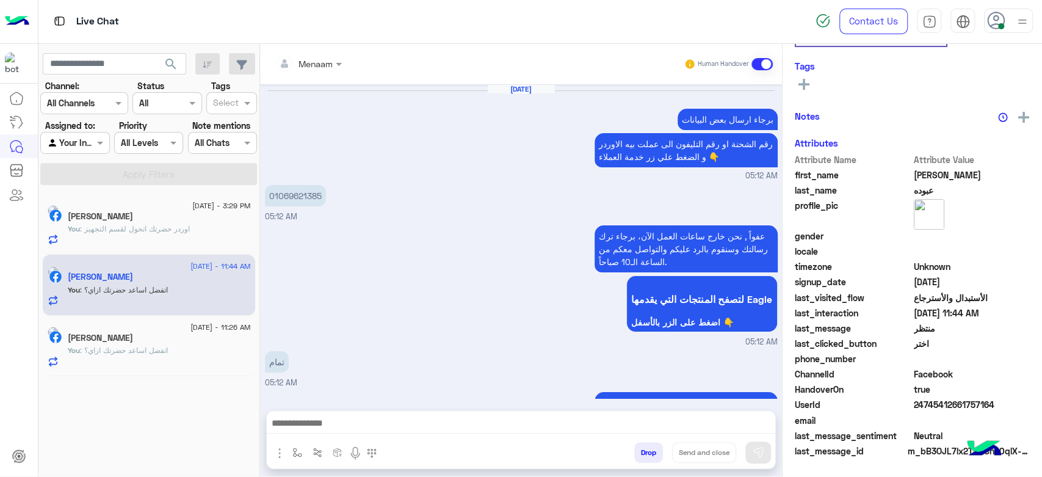
scroll to position [228, 0]
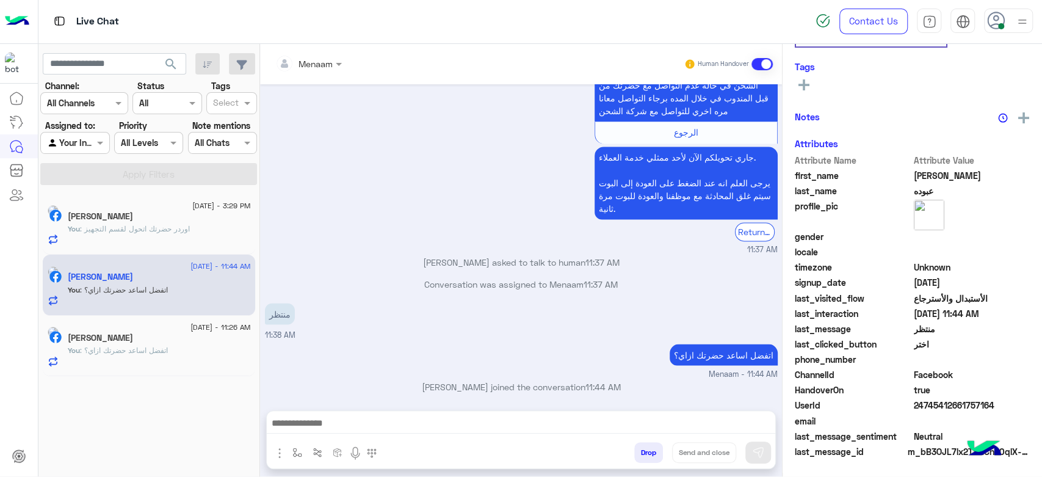
click at [140, 300] on div "You : اتفضل اساعد حضرتك ازاي؟" at bounding box center [159, 294] width 183 height 21
click at [167, 340] on div "[PERSON_NAME]" at bounding box center [159, 339] width 183 height 13
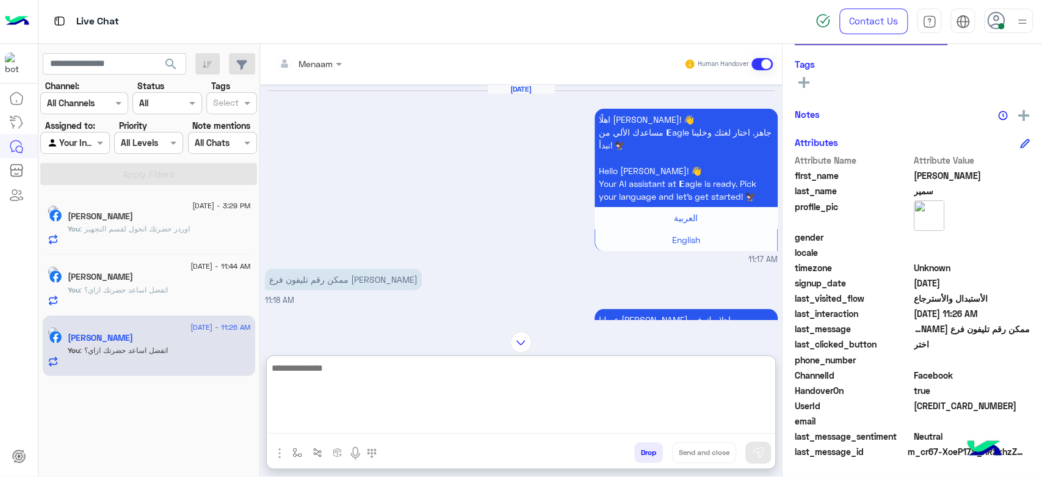
click at [344, 425] on textarea at bounding box center [521, 396] width 508 height 73
paste textarea "**********"
type textarea "**********"
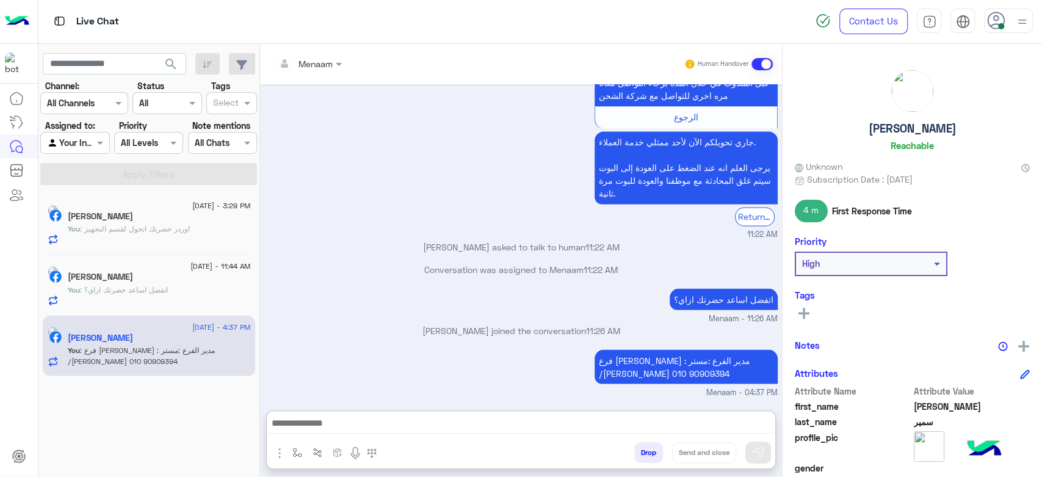
click at [915, 140] on h6 "Reachable" at bounding box center [911, 145] width 43 height 11
click at [910, 135] on div "محمد سمير Reachable" at bounding box center [911, 113] width 235 height 86
click at [902, 126] on h5 "[PERSON_NAME]" at bounding box center [912, 128] width 88 height 14
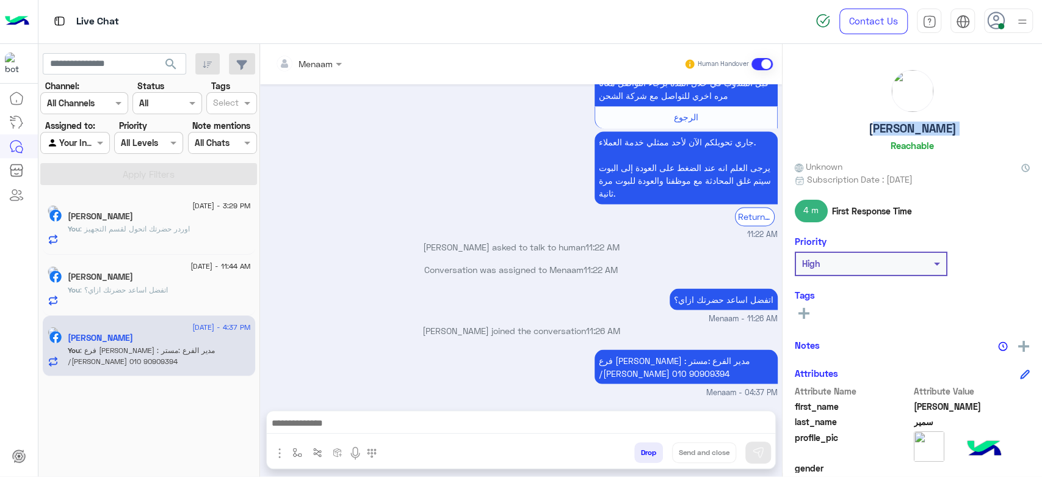
click at [902, 126] on h5 "[PERSON_NAME]" at bounding box center [912, 128] width 88 height 14
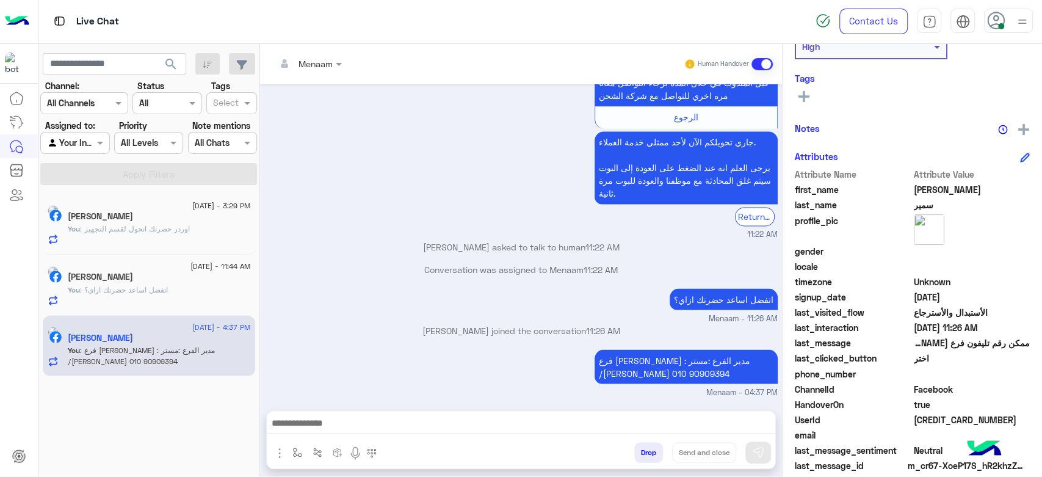
scroll to position [231, 0]
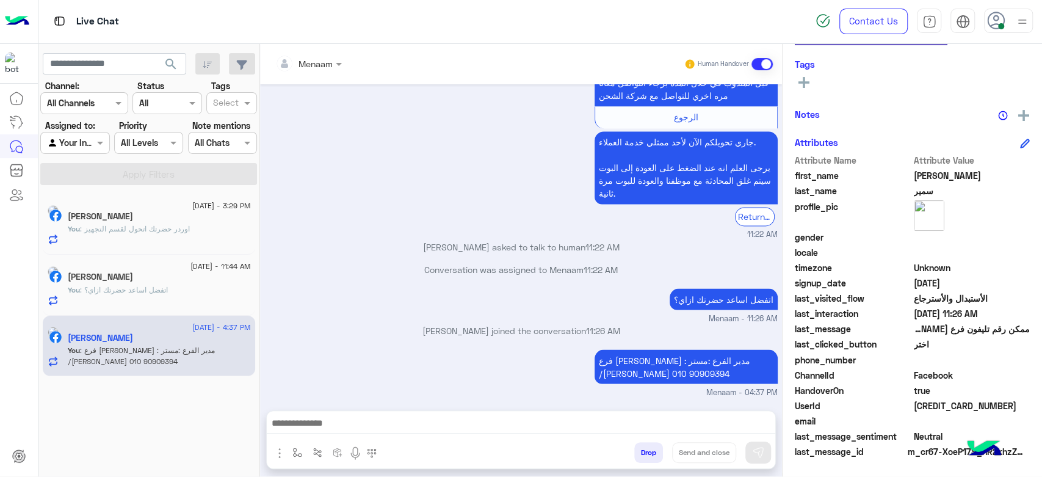
click at [940, 402] on span "4588549884553494" at bounding box center [971, 405] width 117 height 13
click at [649, 453] on button "Drop" at bounding box center [648, 452] width 29 height 21
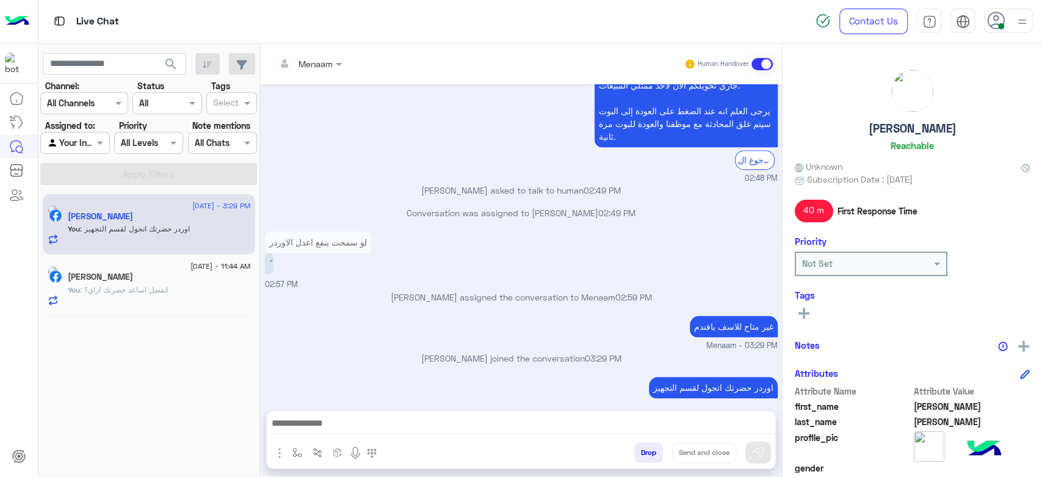
click at [912, 131] on h5 "Ali Abdelgawad" at bounding box center [912, 128] width 88 height 14
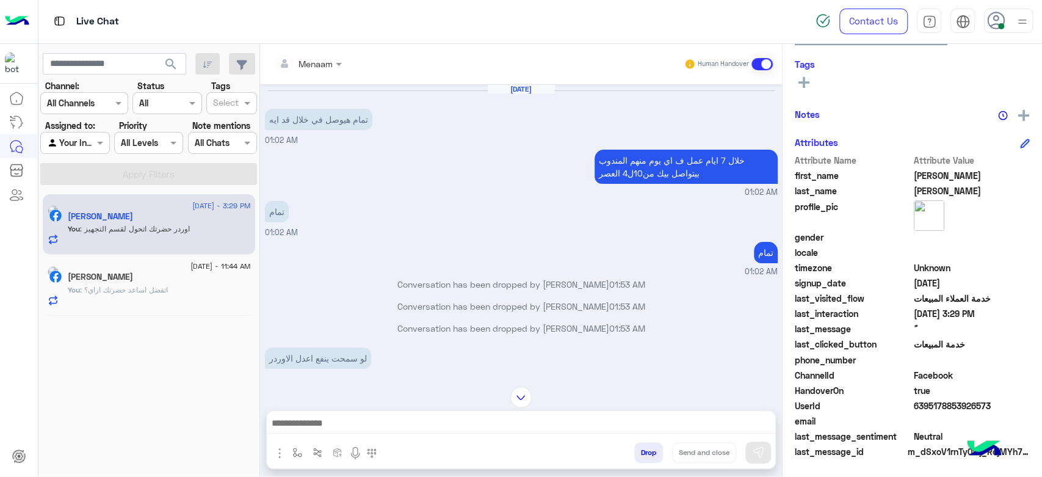
click at [938, 403] on span "6395178853926573" at bounding box center [971, 405] width 117 height 13
click at [642, 448] on button "Drop" at bounding box center [648, 452] width 29 height 21
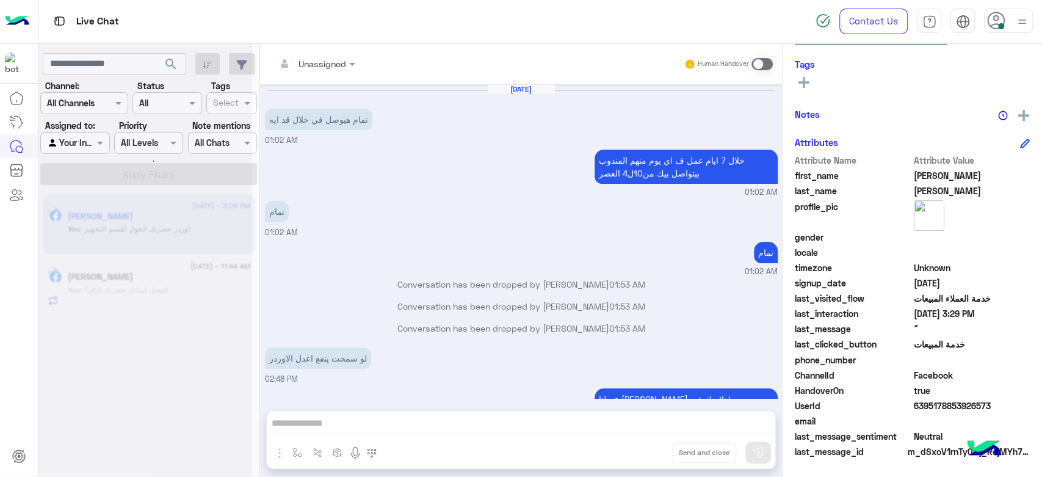
scroll to position [678, 0]
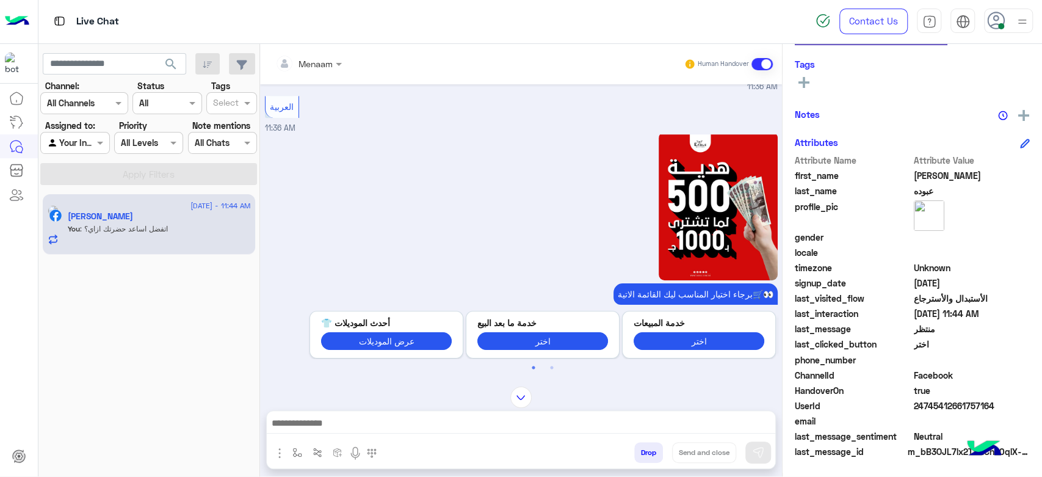
scroll to position [949, 0]
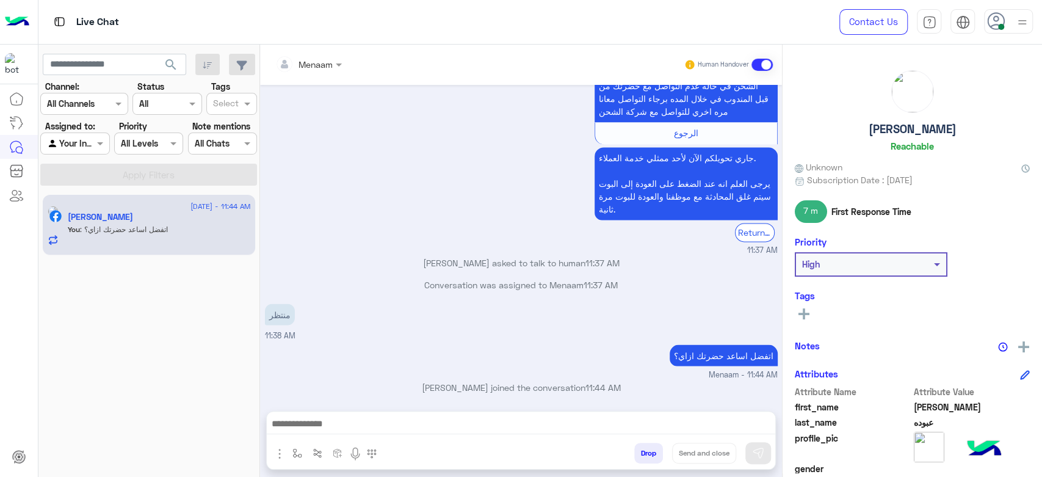
scroll to position [1329, 0]
click at [107, 140] on span at bounding box center [101, 143] width 15 height 13
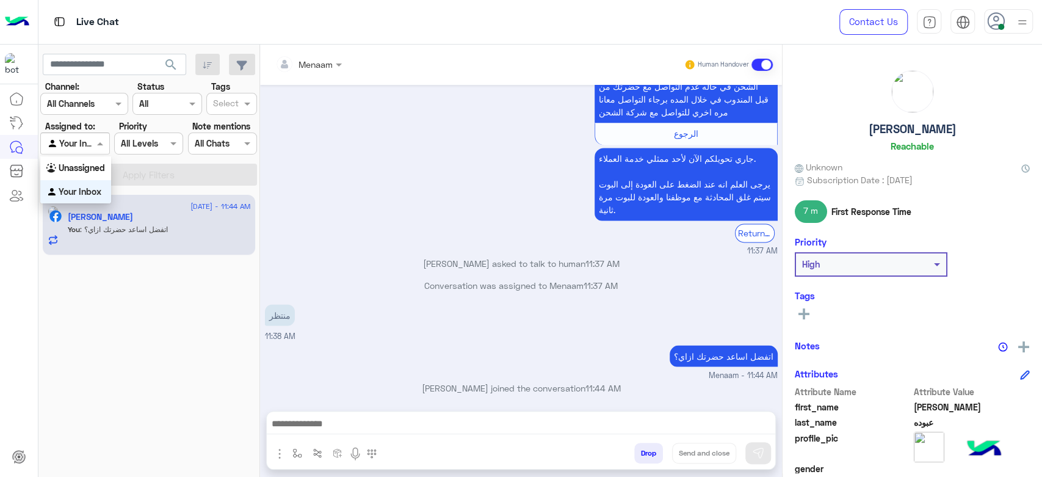
click at [93, 170] on b "Unassigned" at bounding box center [82, 167] width 46 height 10
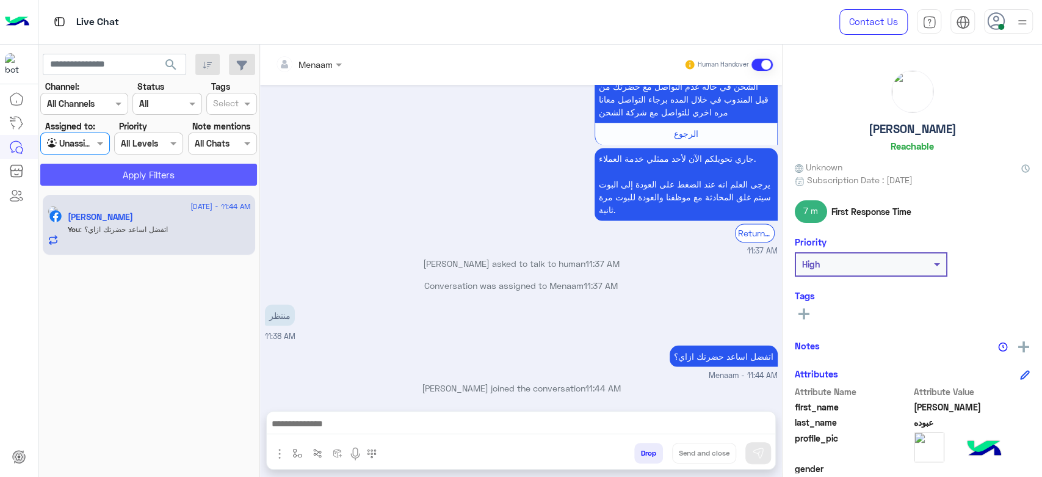
click at [127, 171] on button "Apply Filters" at bounding box center [148, 175] width 217 height 22
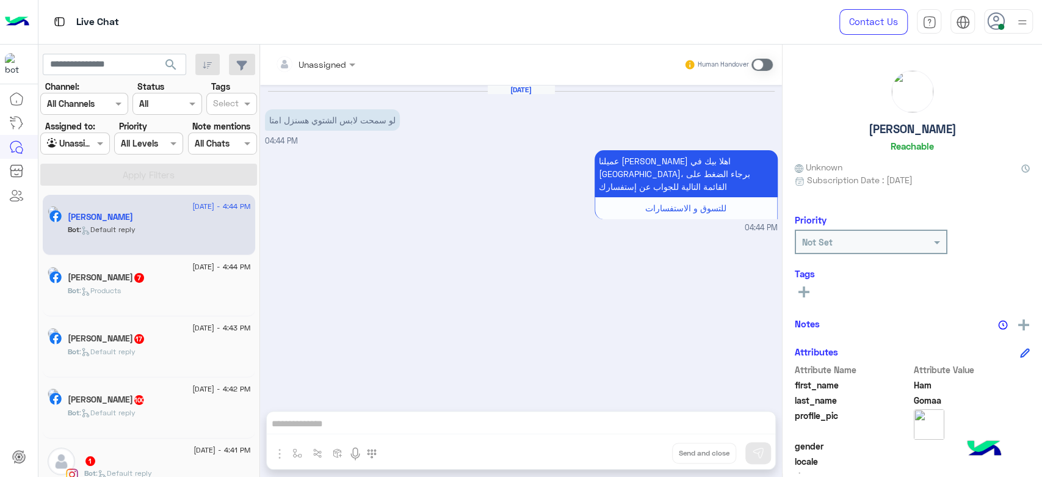
click at [117, 369] on div "[DATE] - 4:43 PM [PERSON_NAME] 17 Bot : Default reply" at bounding box center [149, 346] width 212 height 61
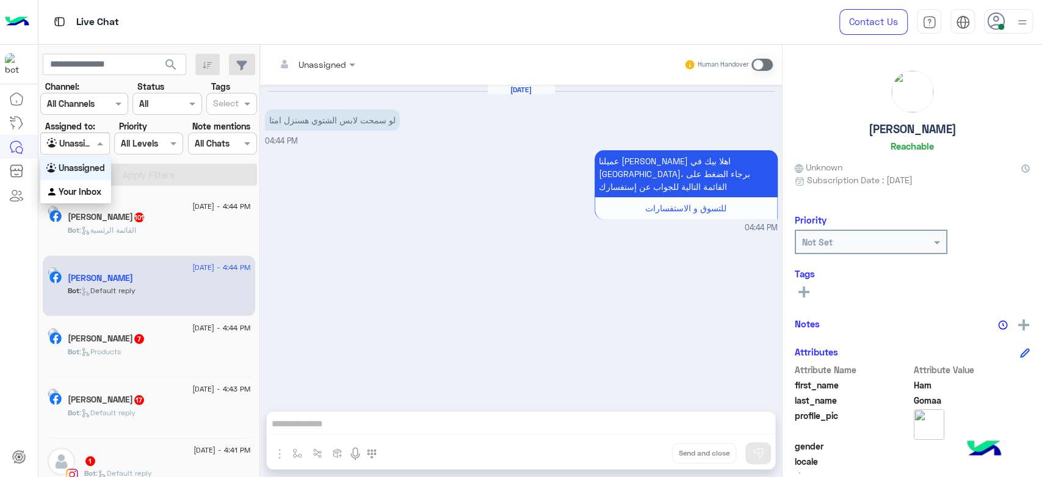
click at [104, 151] on div "Agent Filter Unassigned" at bounding box center [74, 143] width 69 height 22
click at [92, 193] on b "Your Inbox" at bounding box center [80, 191] width 43 height 10
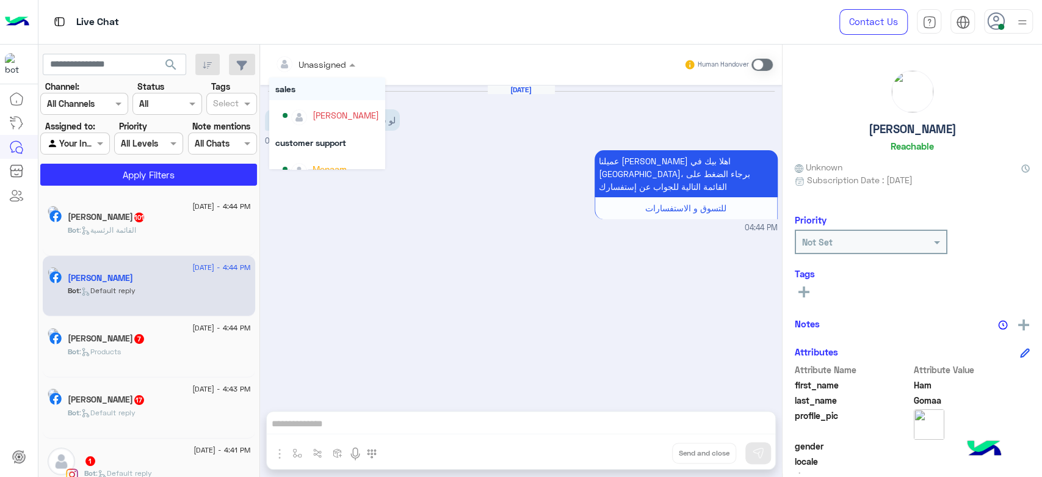
click at [348, 60] on span at bounding box center [353, 64] width 15 height 13
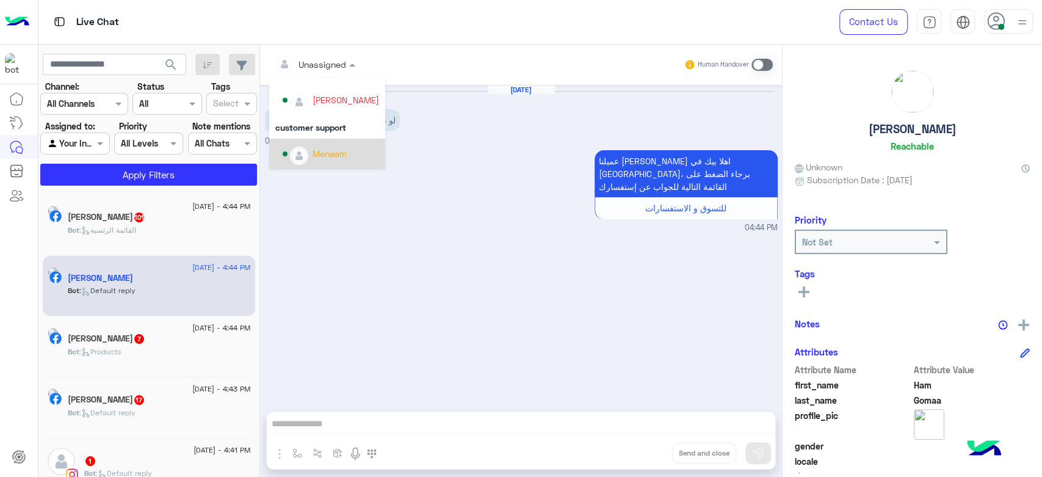
click at [345, 152] on div "Menaam" at bounding box center [329, 153] width 34 height 13
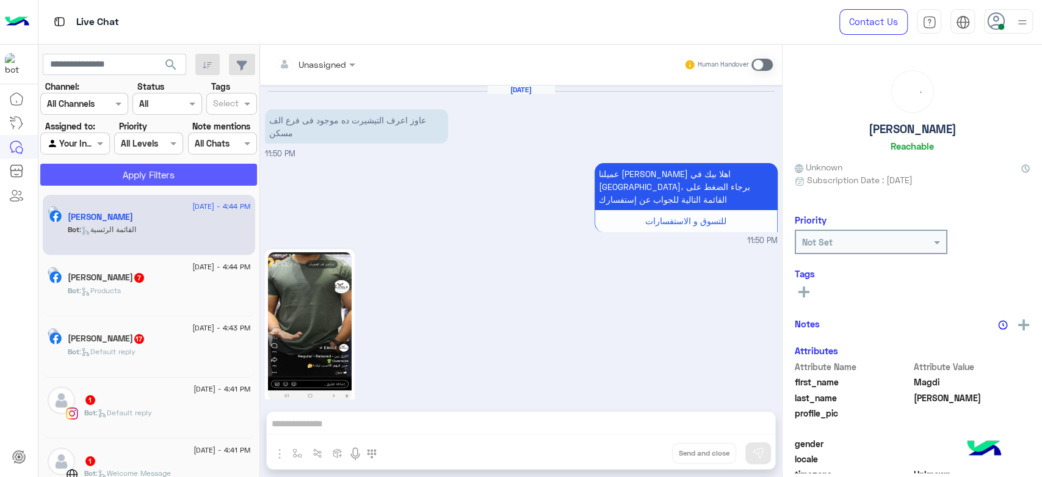
scroll to position [1599, 0]
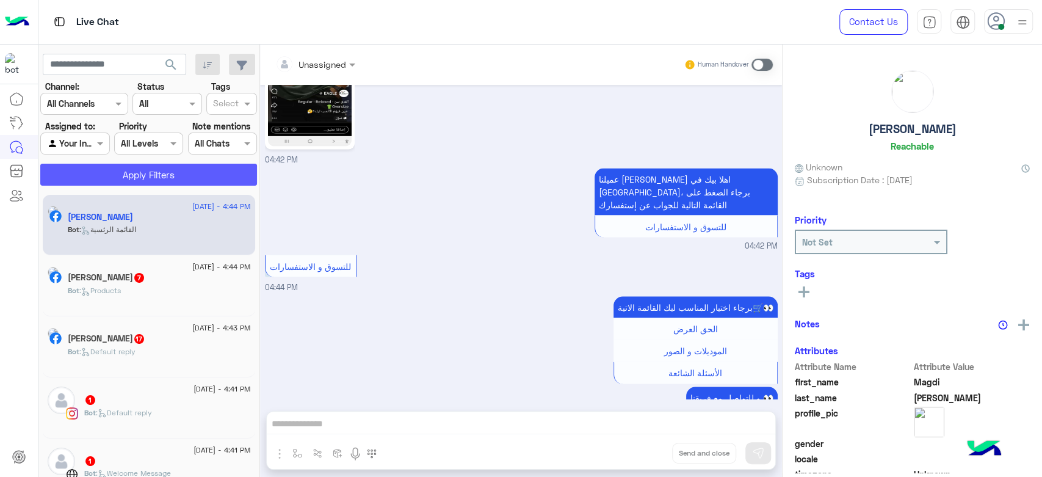
click at [142, 175] on button "Apply Filters" at bounding box center [148, 175] width 217 height 22
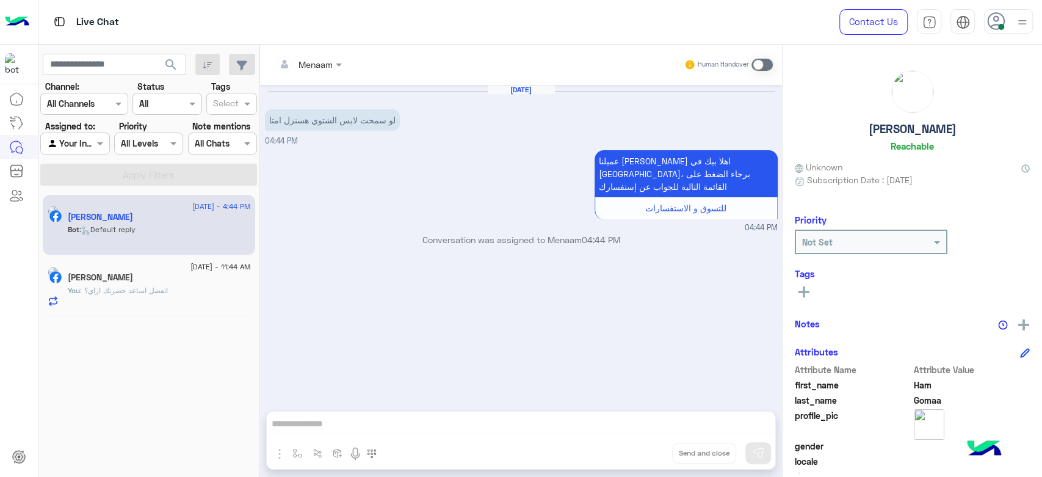
click at [142, 219] on div "[PERSON_NAME]" at bounding box center [159, 218] width 183 height 13
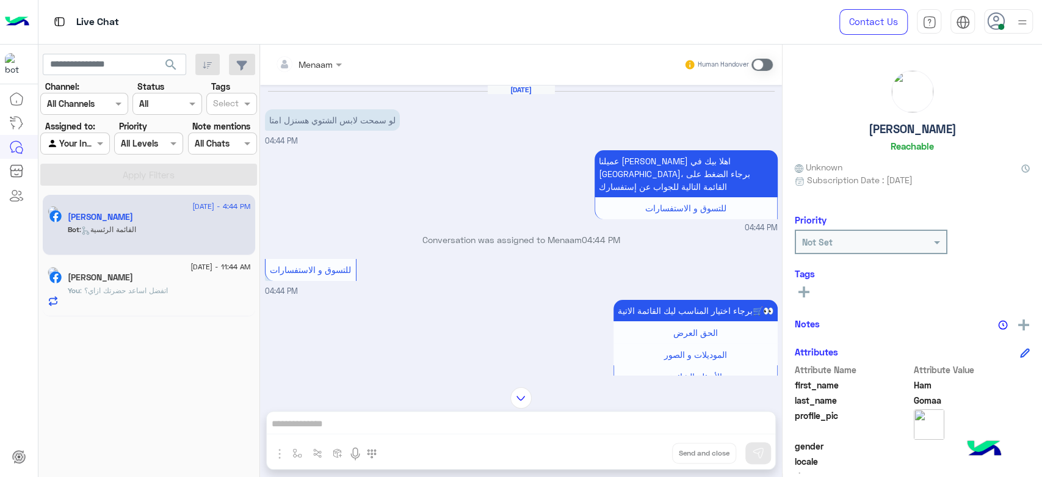
scroll to position [58, 0]
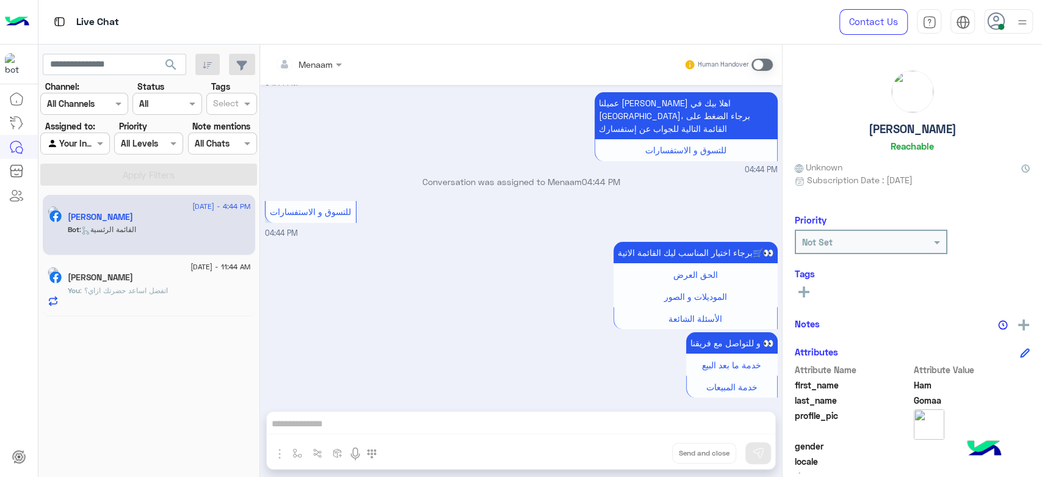
click at [160, 293] on span ": اتفضل اساعد حضرتك ازاي؟" at bounding box center [124, 290] width 88 height 9
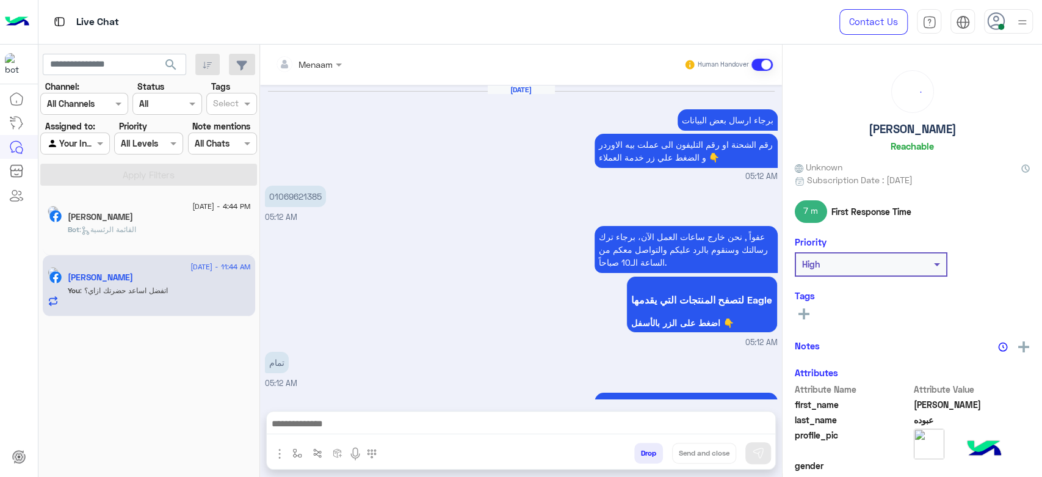
scroll to position [1329, 0]
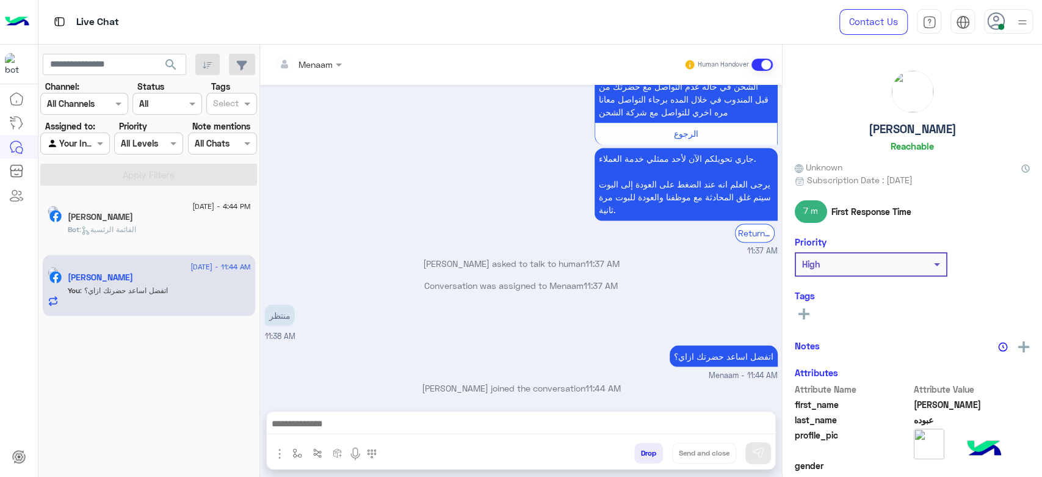
click at [79, 226] on span "Bot" at bounding box center [74, 229] width 12 height 9
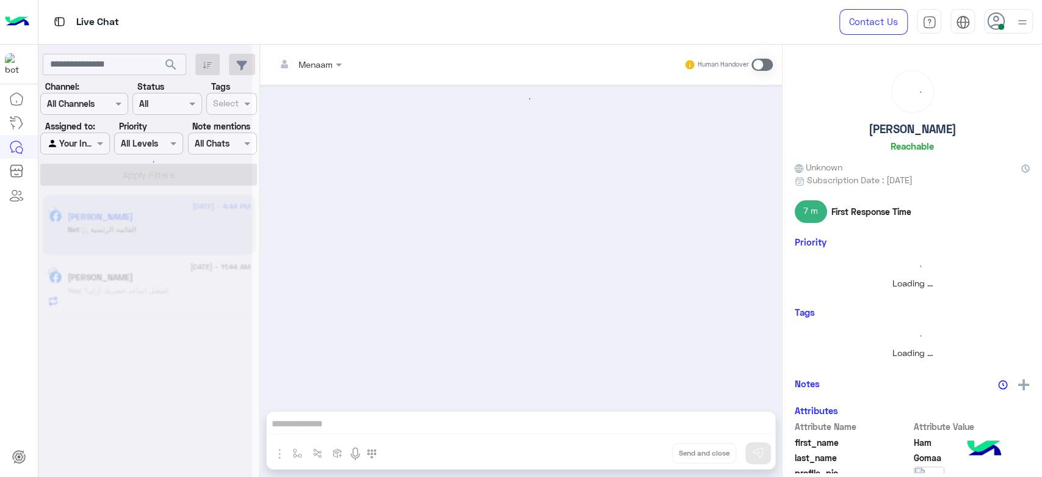
scroll to position [58, 0]
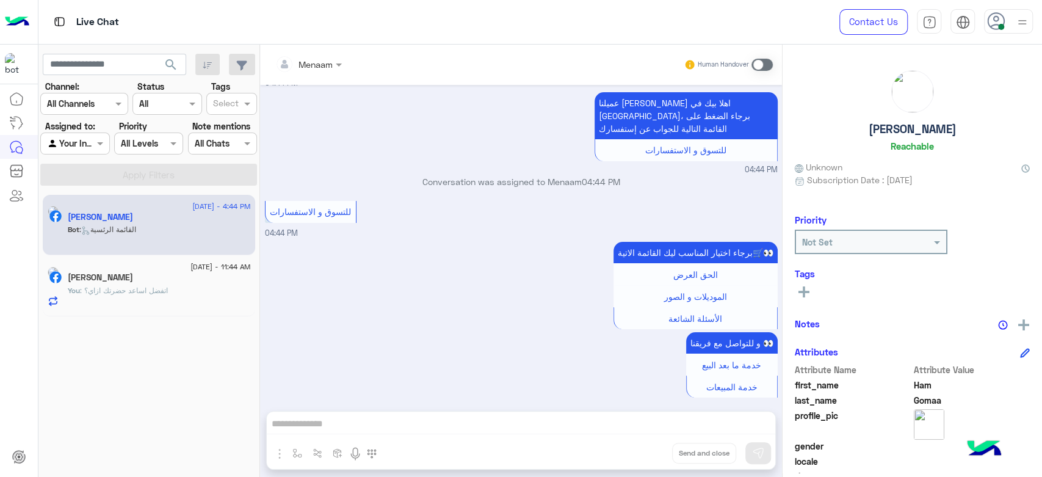
click at [766, 64] on span at bounding box center [761, 65] width 21 height 12
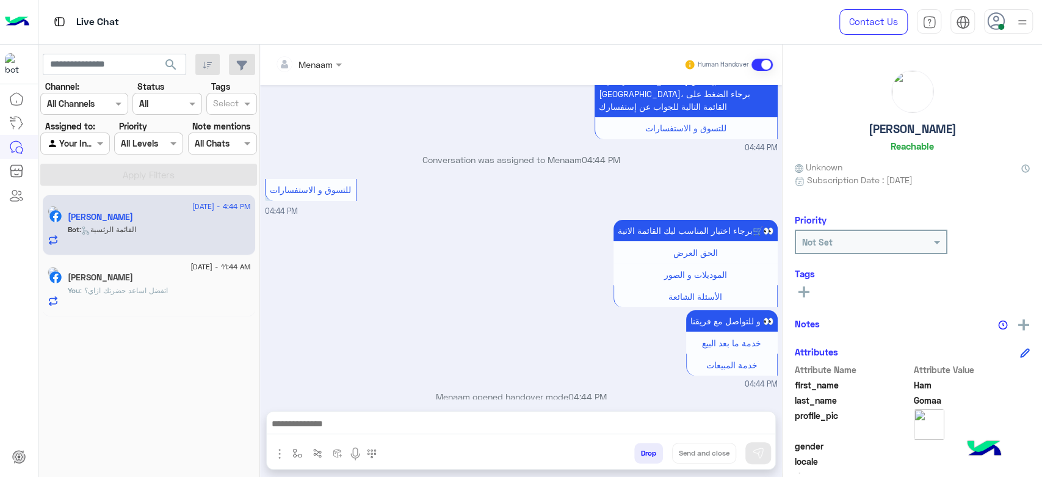
click at [645, 451] on button "Drop" at bounding box center [648, 452] width 29 height 21
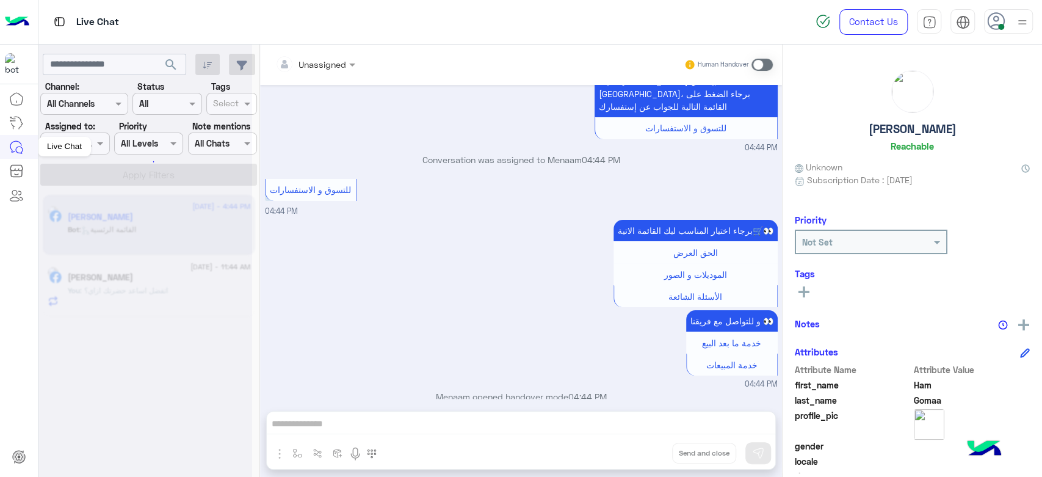
scroll to position [103, 0]
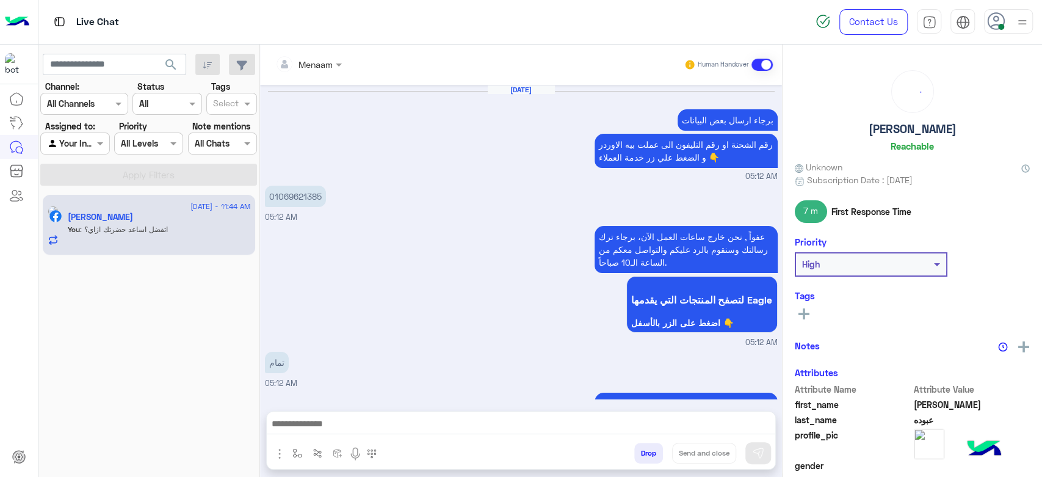
scroll to position [1330, 0]
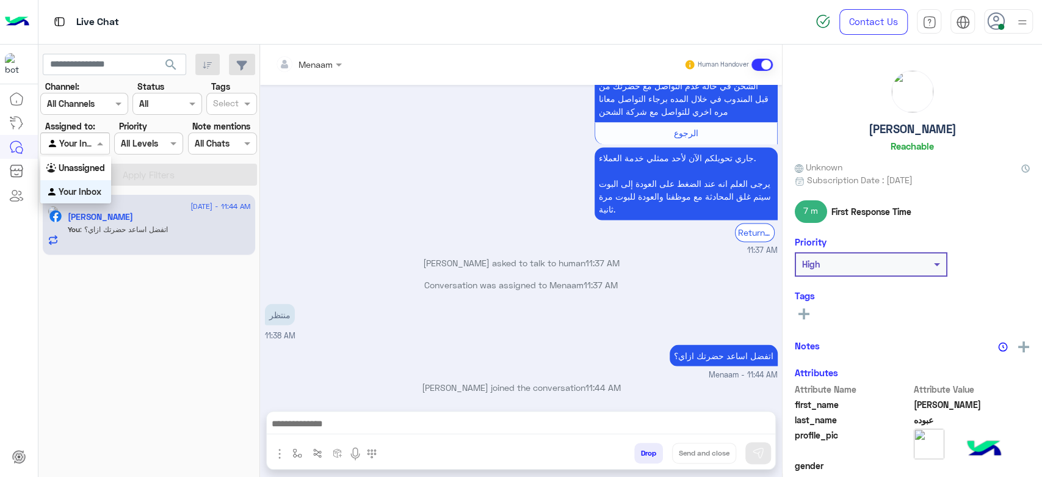
click at [89, 150] on div "Your Inbox" at bounding box center [70, 144] width 46 height 14
click at [103, 189] on div "Your Inbox" at bounding box center [75, 192] width 71 height 24
click at [93, 143] on div at bounding box center [75, 143] width 68 height 14
click at [88, 167] on b "Unassigned" at bounding box center [82, 167] width 46 height 10
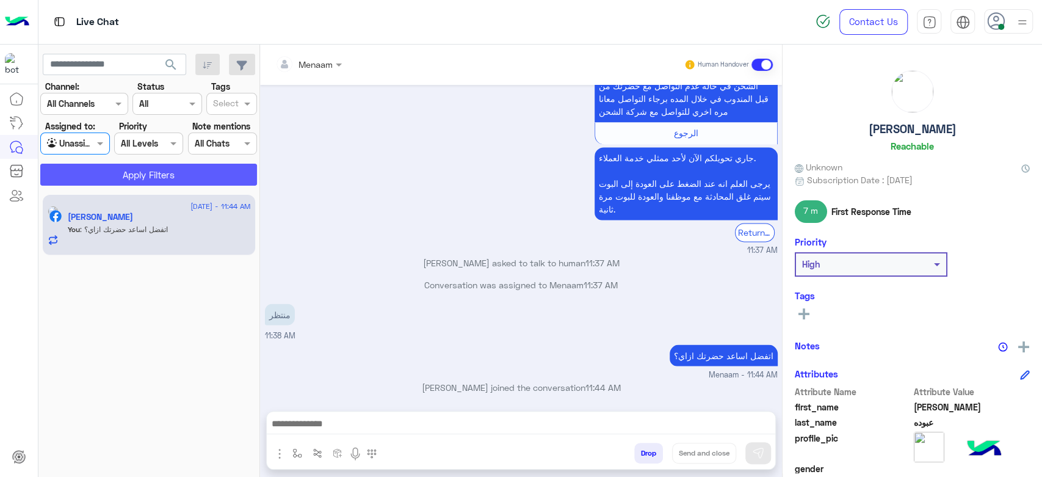
click at [112, 179] on button "Apply Filters" at bounding box center [148, 175] width 217 height 22
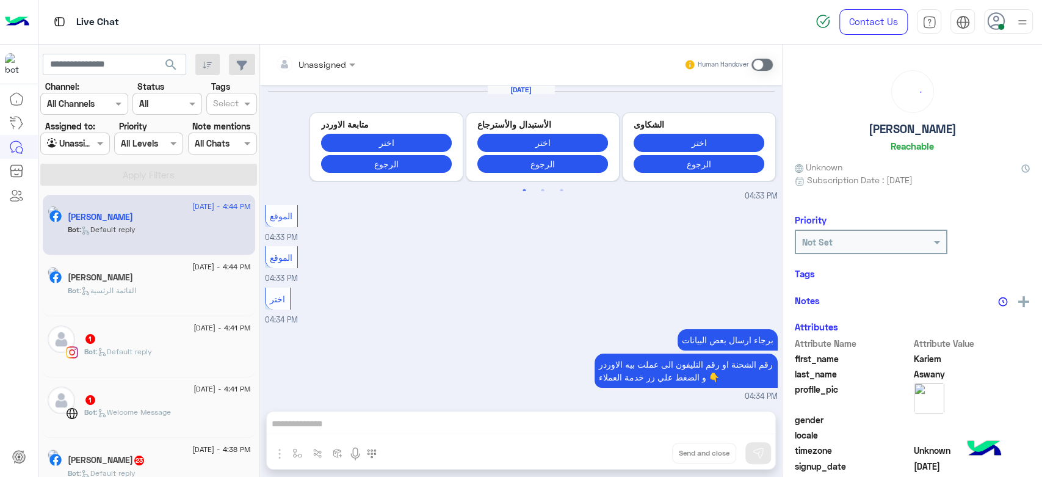
scroll to position [857, 0]
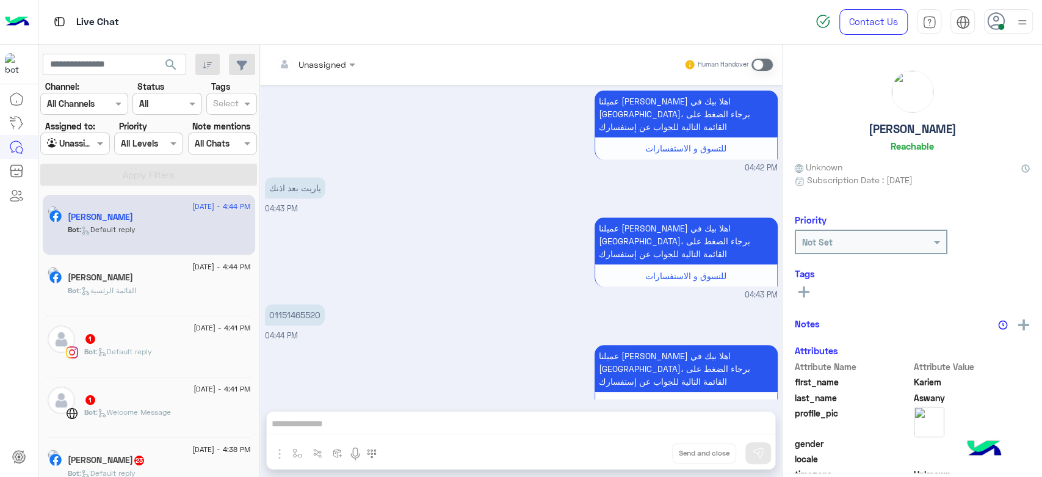
click at [135, 226] on span ": Default reply" at bounding box center [107, 229] width 56 height 9
click at [324, 71] on div "Unassigned" at bounding box center [310, 64] width 71 height 24
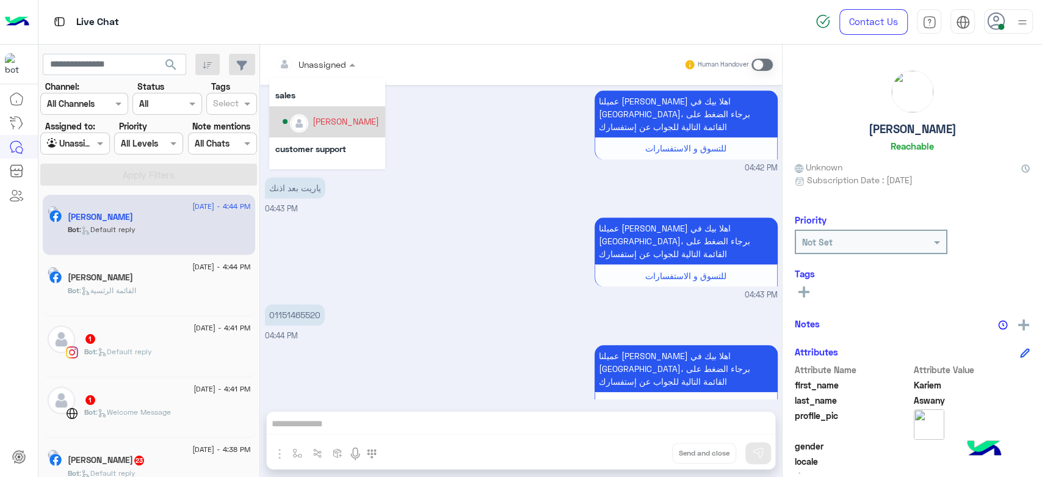
scroll to position [46, 0]
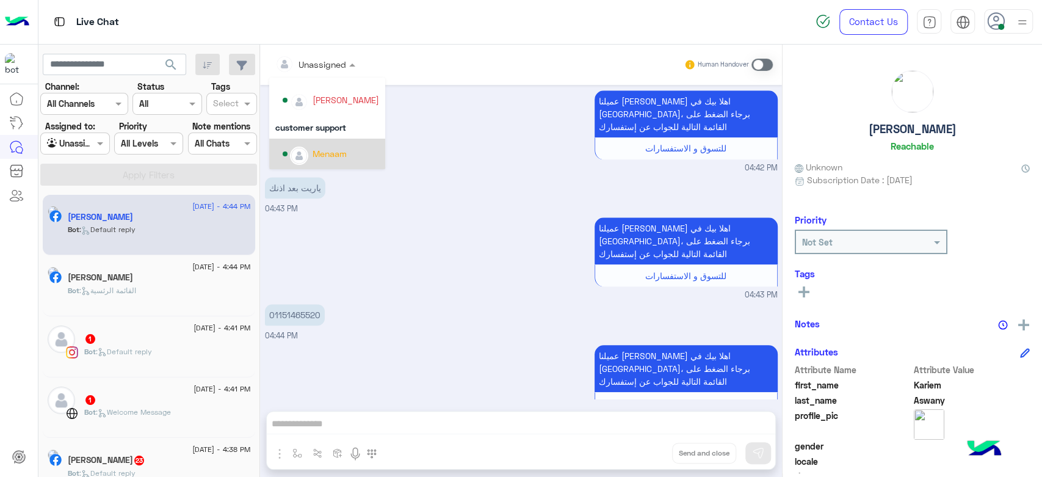
click at [347, 159] on div "Menaam" at bounding box center [331, 153] width 96 height 21
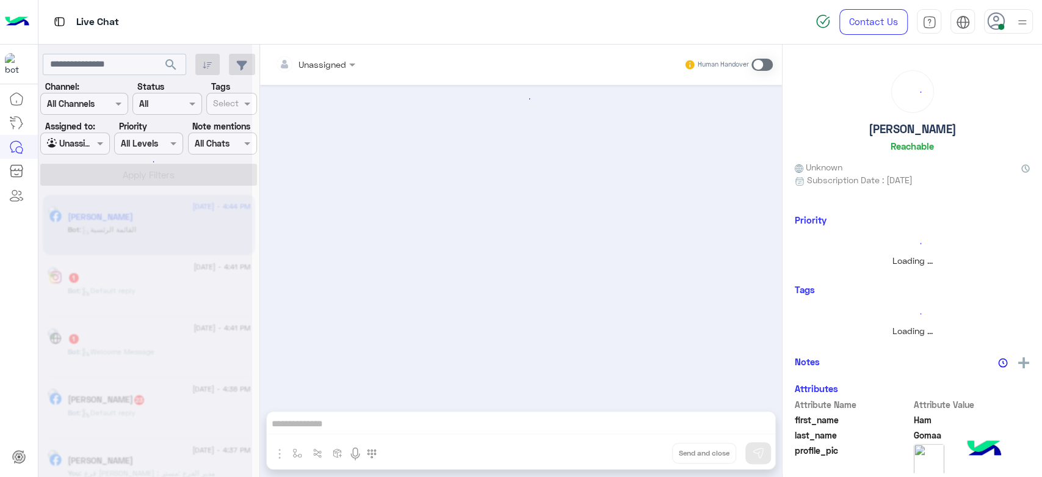
scroll to position [103, 0]
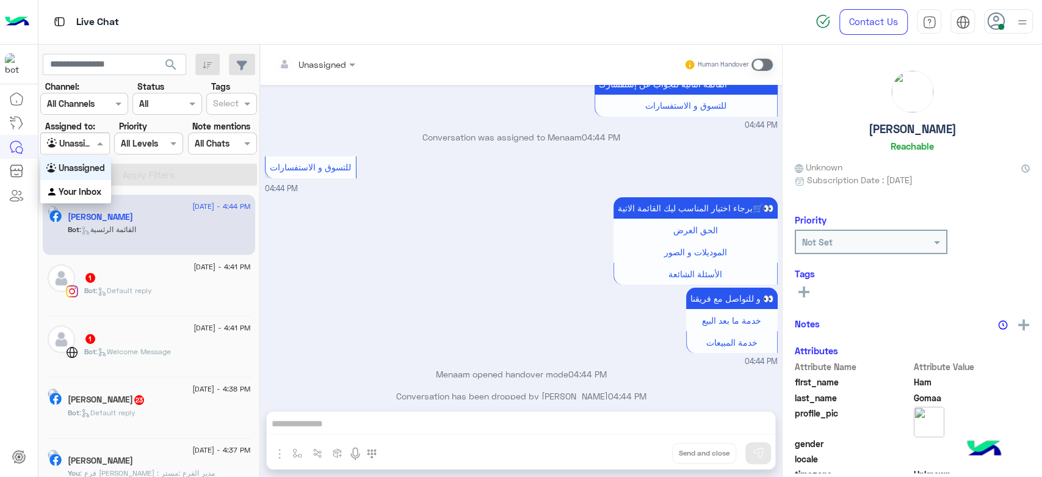
click at [85, 142] on div at bounding box center [75, 143] width 68 height 14
click at [93, 188] on b "Your Inbox" at bounding box center [80, 191] width 43 height 10
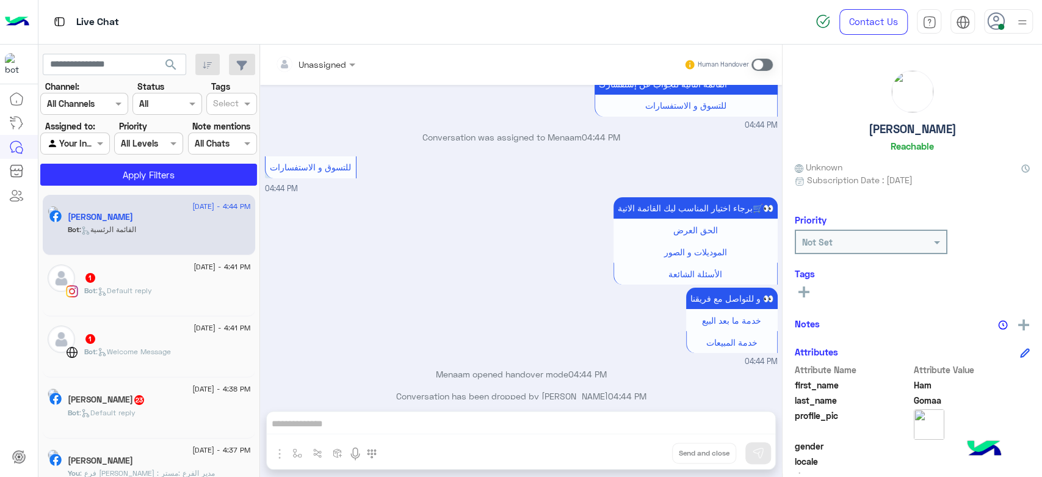
click at [142, 162] on section "Channel: Channel All Channels Status Channel All Tags Select Assigned to: Agent…" at bounding box center [149, 133] width 203 height 106
click at [144, 183] on button "Apply Filters" at bounding box center [148, 175] width 217 height 22
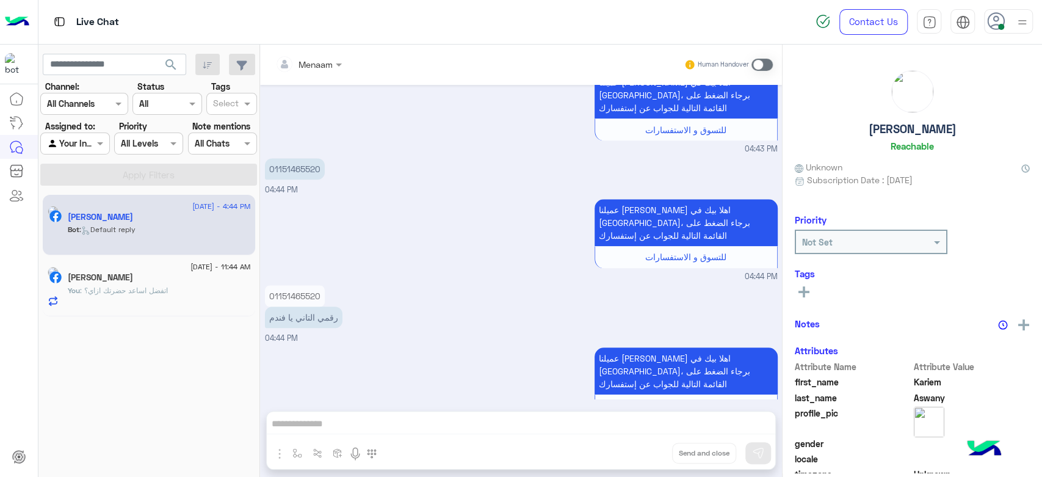
scroll to position [824, 0]
click at [383, 412] on div "Menaam Human Handover [DATE] اختر 04:34 PM برجاء ارسال بعض البيانات رقم الشحنة …" at bounding box center [521, 263] width 522 height 437
click at [760, 62] on span at bounding box center [761, 65] width 21 height 12
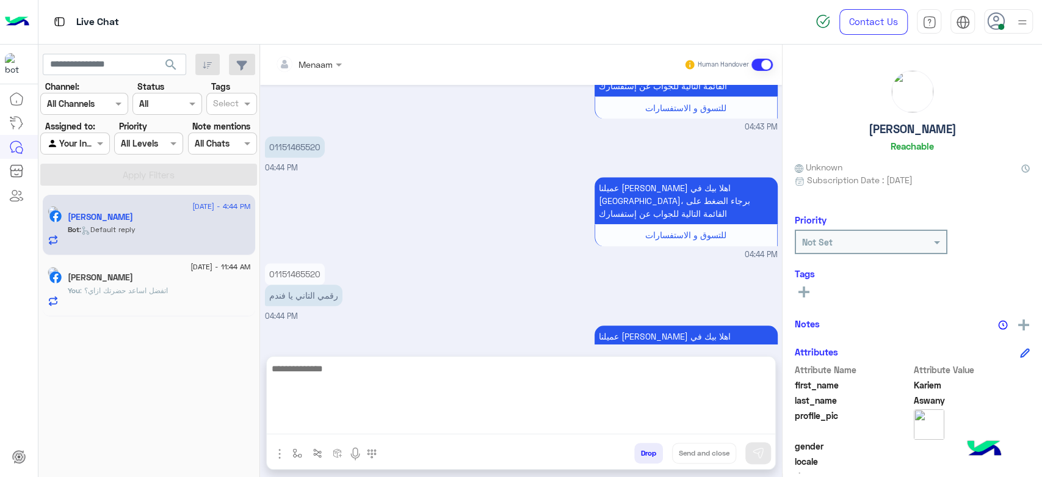
click at [414, 418] on textarea at bounding box center [521, 397] width 508 height 73
type textarea "****"
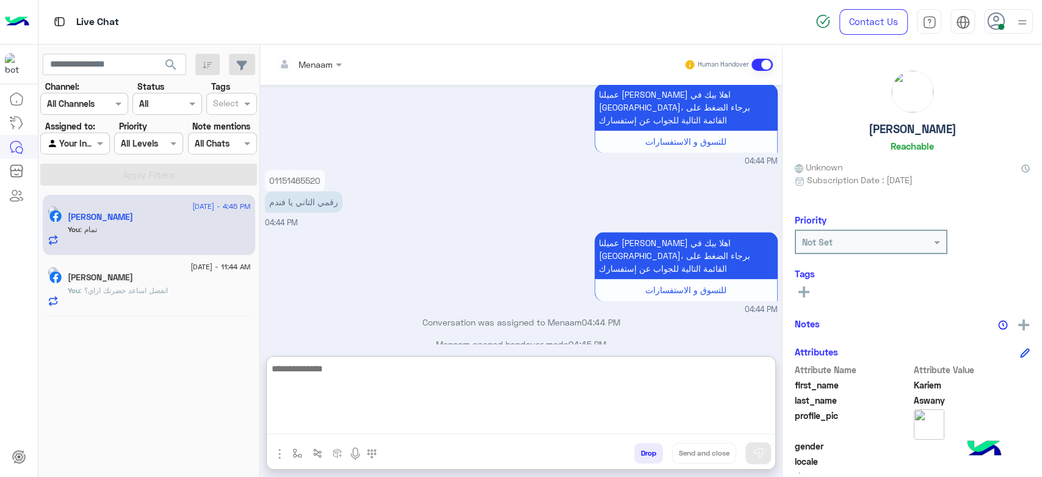
scroll to position [962, 0]
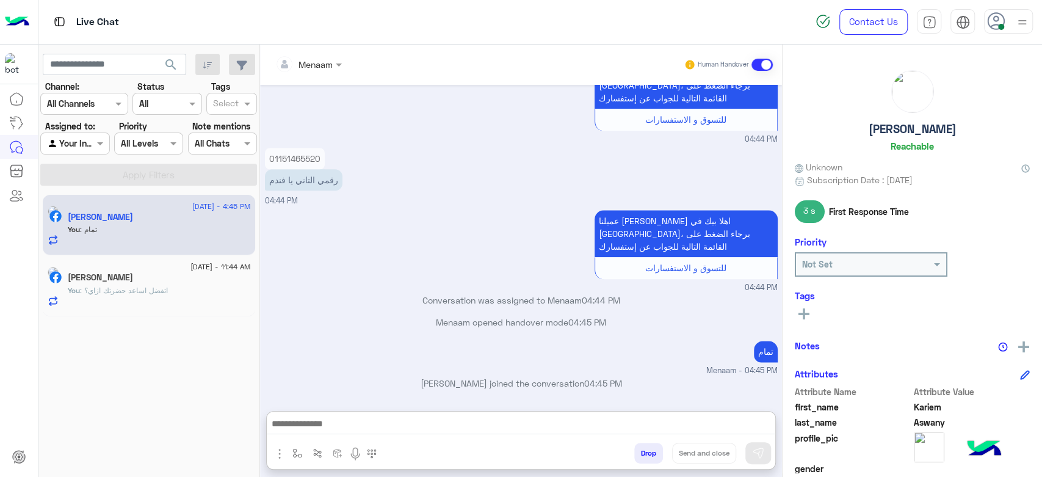
click at [157, 290] on span ": اتفضل اساعد حضرتك ازاي؟" at bounding box center [124, 290] width 88 height 9
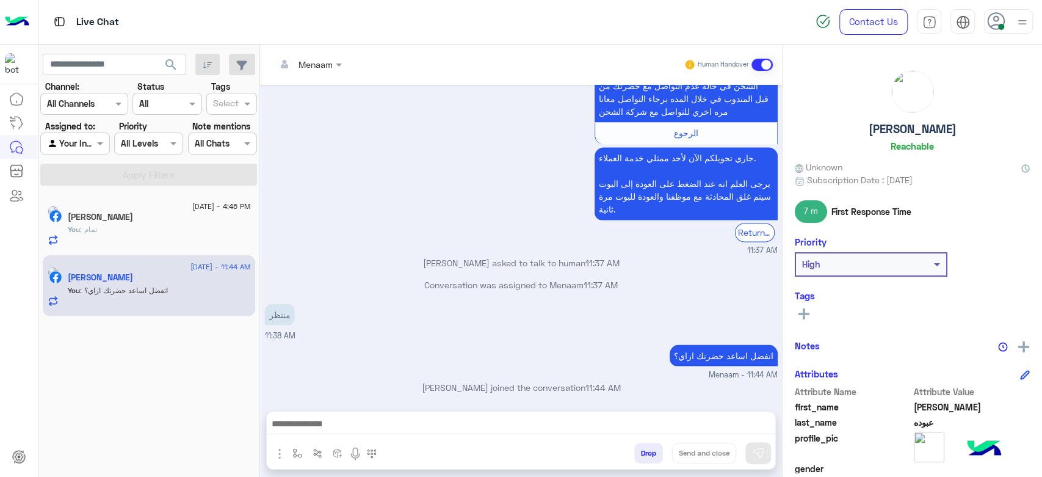
scroll to position [1329, 0]
click at [108, 222] on div "[PERSON_NAME]" at bounding box center [159, 218] width 183 height 13
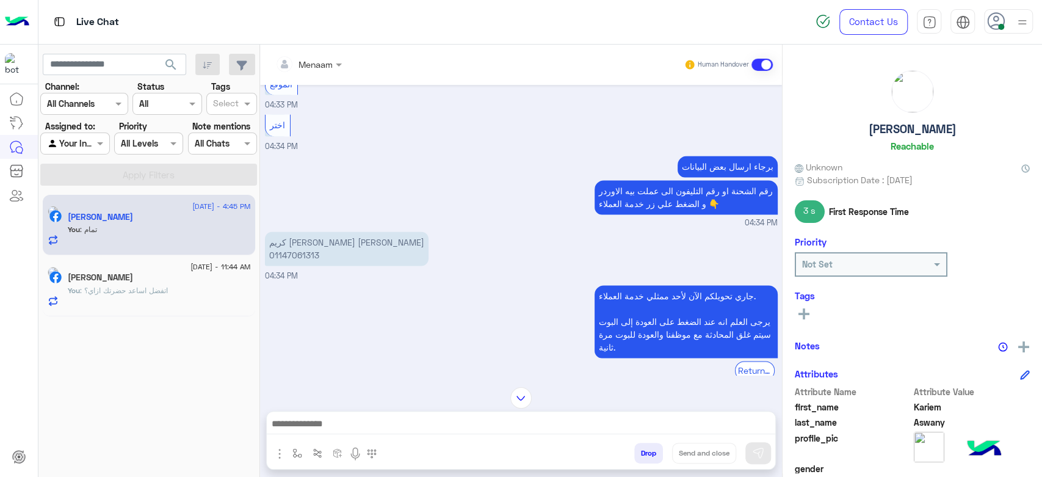
scroll to position [1259, 0]
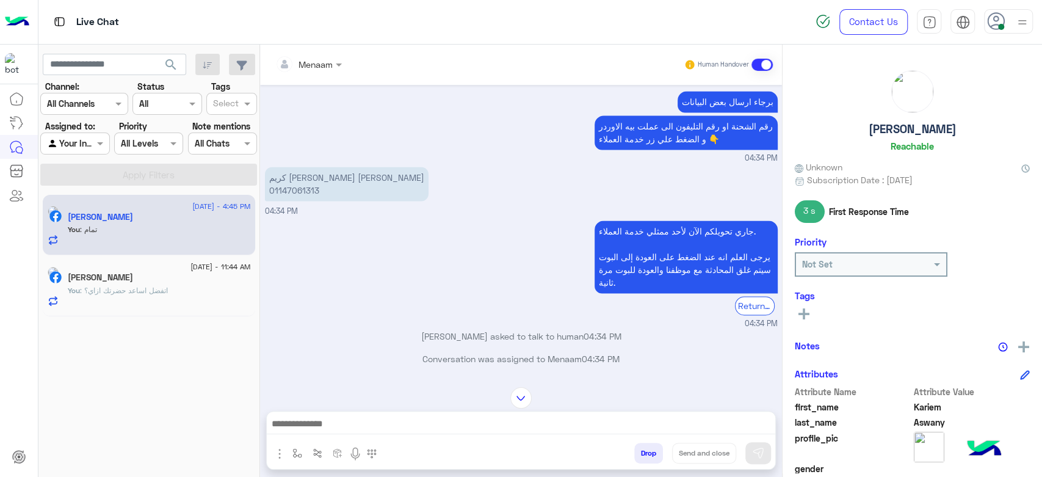
click at [302, 176] on p "كريم [PERSON_NAME] [PERSON_NAME] 01147061313" at bounding box center [347, 184] width 164 height 34
click at [312, 167] on p "كريم [PERSON_NAME] [PERSON_NAME] 01147061313" at bounding box center [347, 184] width 164 height 34
click at [317, 167] on p "كريم [PERSON_NAME] [PERSON_NAME] 01147061313" at bounding box center [347, 184] width 164 height 34
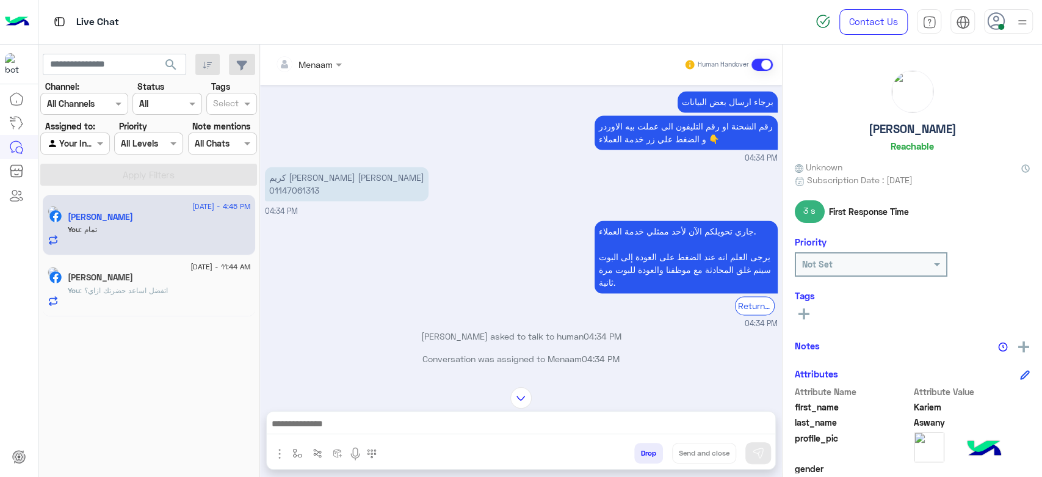
drag, startPoint x: 317, startPoint y: 160, endPoint x: 323, endPoint y: 183, distance: 24.1
click at [323, 183] on p "كريم [PERSON_NAME] [PERSON_NAME] 01147061313" at bounding box center [347, 184] width 164 height 34
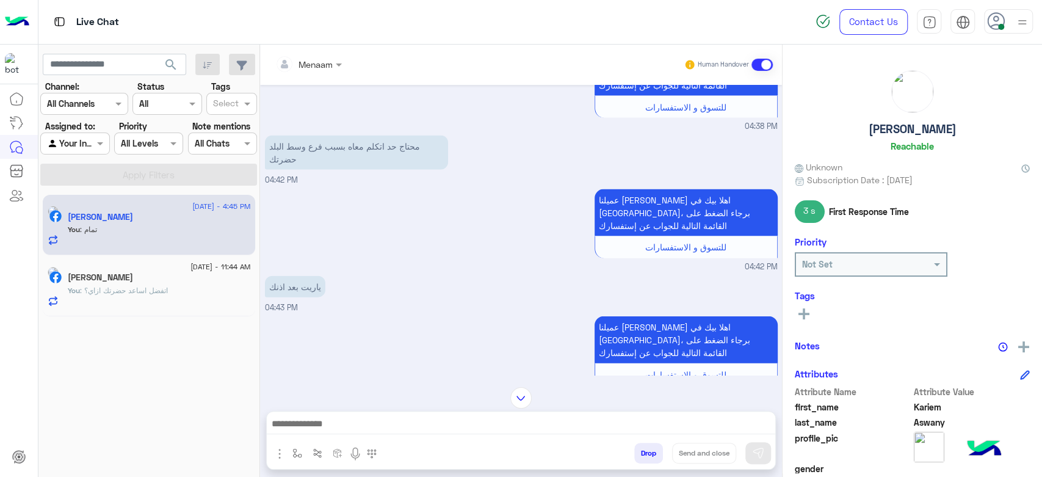
scroll to position [1802, 0]
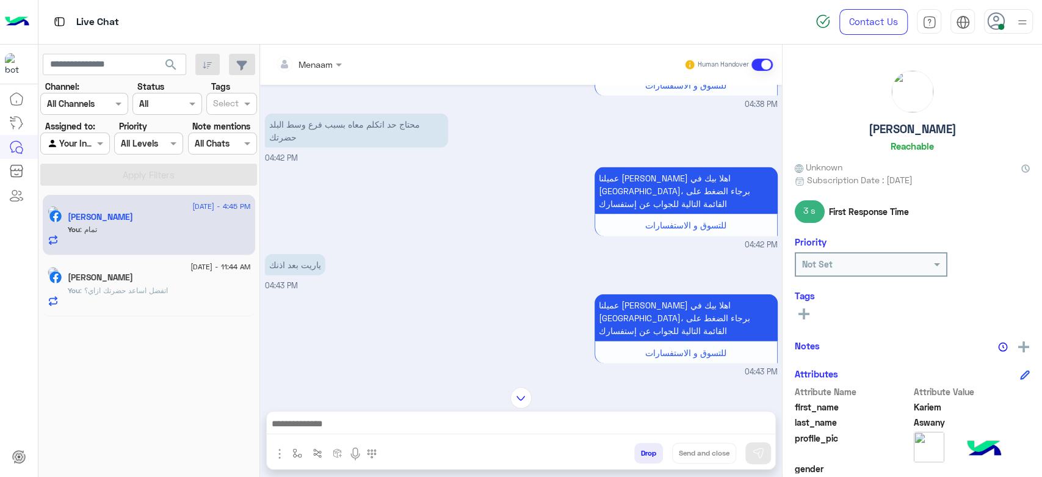
click at [330, 113] on p "محتاج حد اتكلم معاه بسبب فرع وسط البلد حضرتك" at bounding box center [356, 130] width 183 height 34
drag, startPoint x: 330, startPoint y: 112, endPoint x: 331, endPoint y: 125, distance: 13.4
click at [331, 125] on p "محتاج حد اتكلم معاه بسبب فرع وسط البلد حضرتك" at bounding box center [356, 130] width 183 height 34
click at [336, 113] on p "محتاج حد اتكلم معاه بسبب فرع وسط البلد حضرتك" at bounding box center [356, 130] width 183 height 34
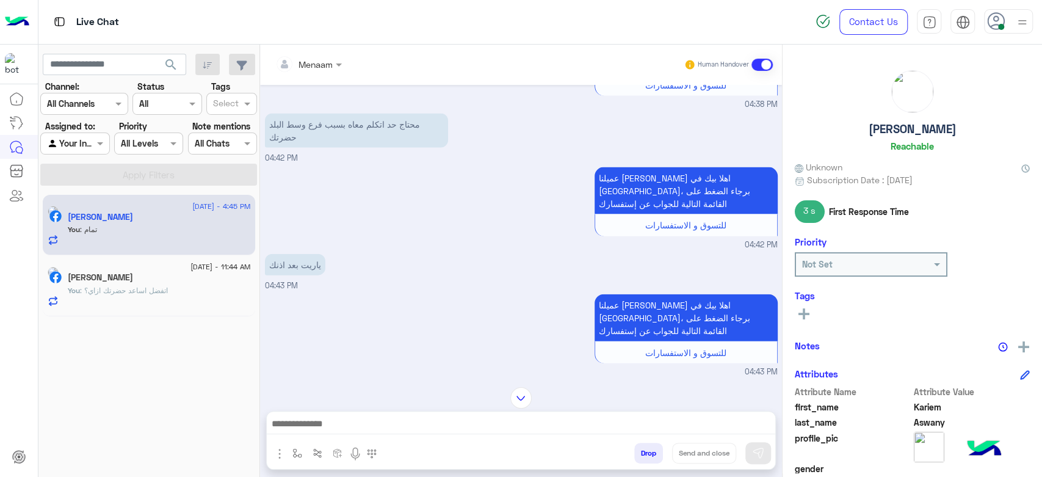
click at [336, 113] on p "محتاج حد اتكلم معاه بسبب فرع وسط البلد حضرتك" at bounding box center [356, 130] width 183 height 34
drag, startPoint x: 336, startPoint y: 107, endPoint x: 342, endPoint y: 127, distance: 21.0
click at [342, 127] on p "محتاج حد اتكلم معاه بسبب فرع وسط البلد حضرتك" at bounding box center [356, 130] width 183 height 34
click at [399, 257] on div "ياريت بعد اذنك 04:43 PM" at bounding box center [521, 271] width 513 height 41
click at [312, 113] on p "محتاج حد اتكلم معاه بسبب فرع وسط البلد حضرتك" at bounding box center [356, 130] width 183 height 34
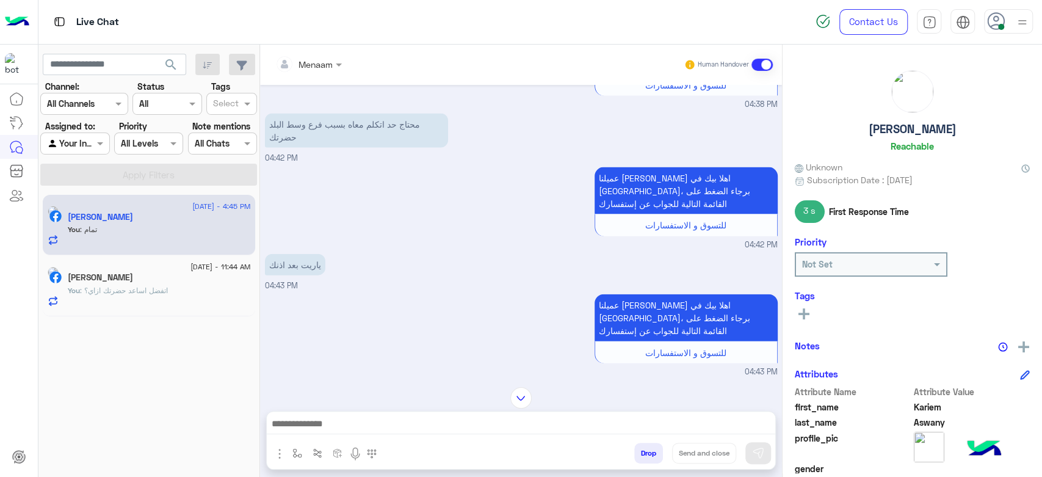
click at [312, 113] on p "محتاج حد اتكلم معاه بسبب فرع وسط البلد حضرتك" at bounding box center [356, 130] width 183 height 34
click at [317, 121] on p "محتاج حد اتكلم معاه بسبب فرع وسط البلد حضرتك" at bounding box center [356, 130] width 183 height 34
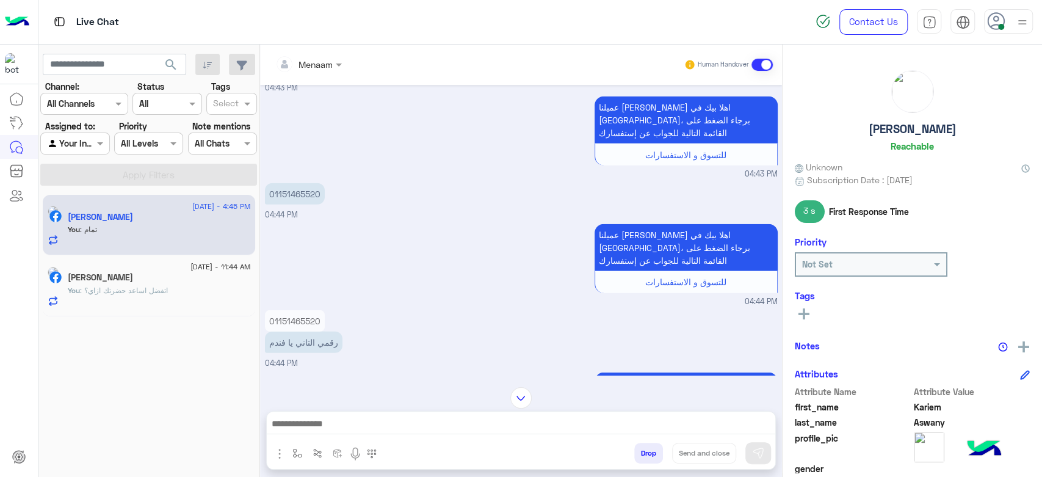
scroll to position [2092, 0]
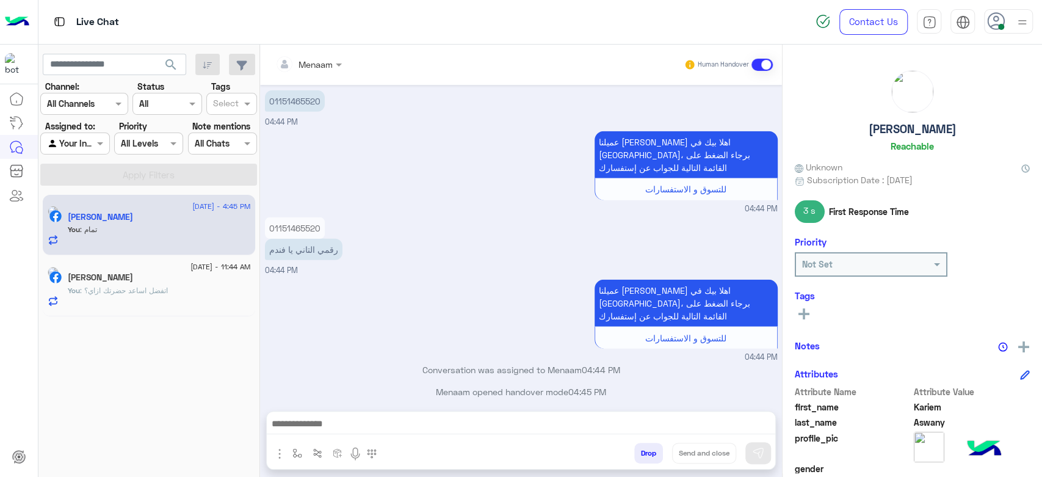
click at [182, 283] on div "[PERSON_NAME]" at bounding box center [159, 278] width 183 height 13
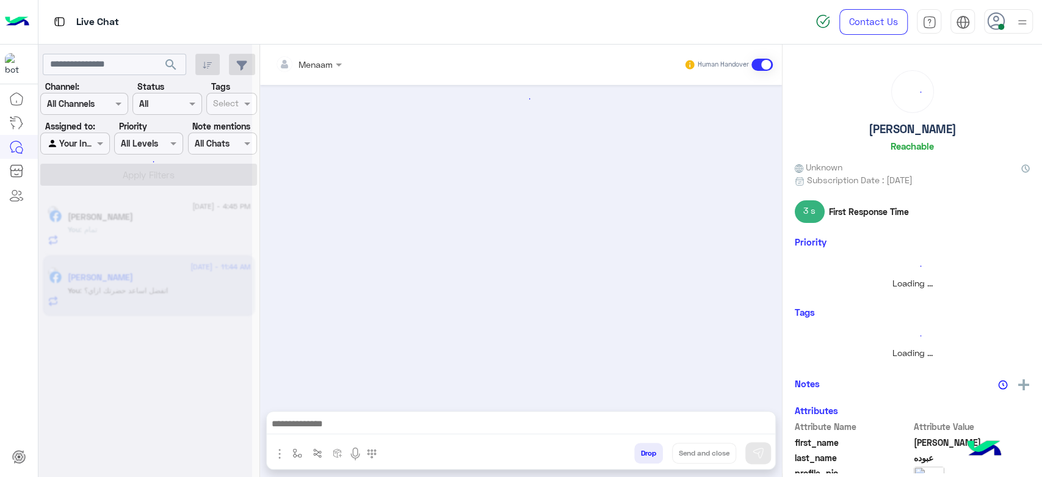
click at [161, 222] on div at bounding box center [145, 243] width 214 height 477
click at [162, 229] on div at bounding box center [145, 243] width 214 height 477
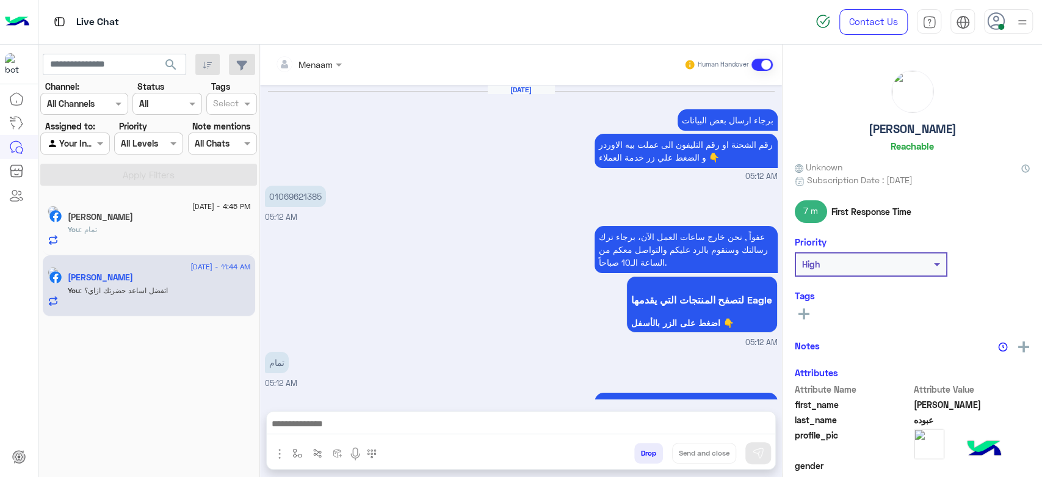
scroll to position [1330, 0]
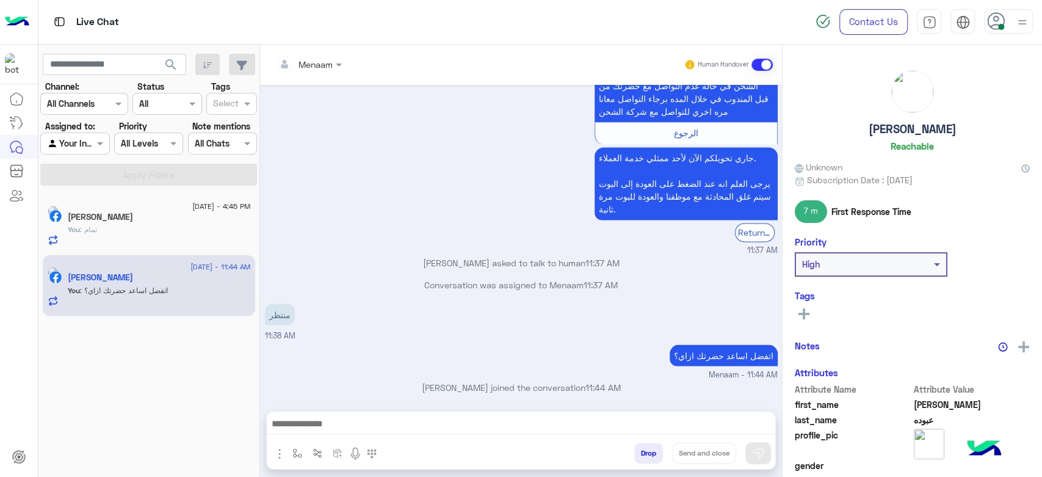
click at [163, 235] on div "You : تمام" at bounding box center [159, 234] width 183 height 21
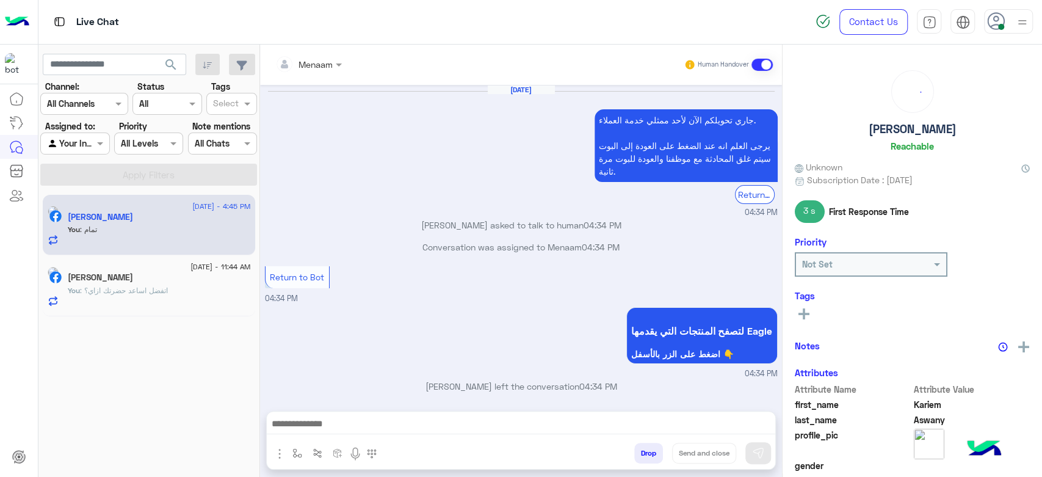
scroll to position [737, 0]
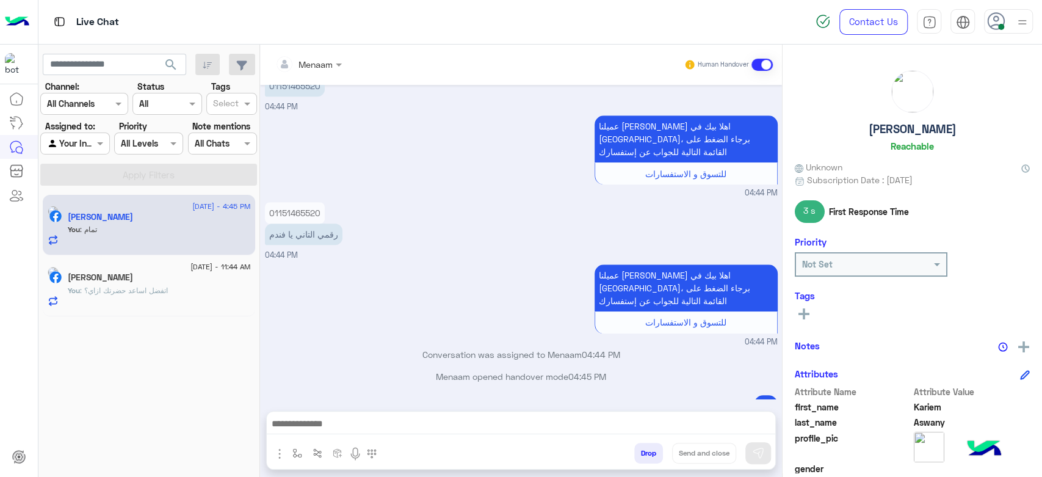
click at [122, 282] on h5 "[PERSON_NAME]" at bounding box center [100, 277] width 65 height 10
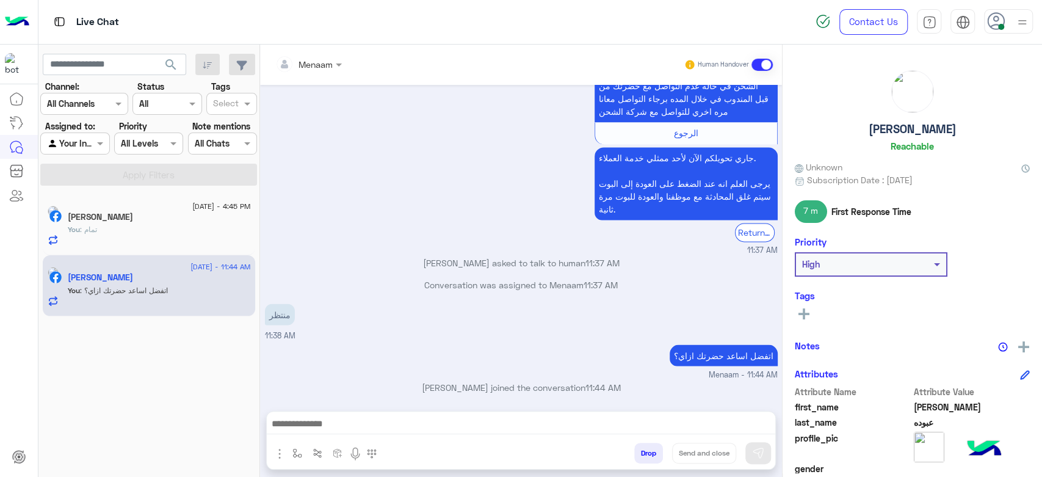
scroll to position [1329, 0]
click at [165, 226] on div "You : تمام" at bounding box center [159, 234] width 183 height 21
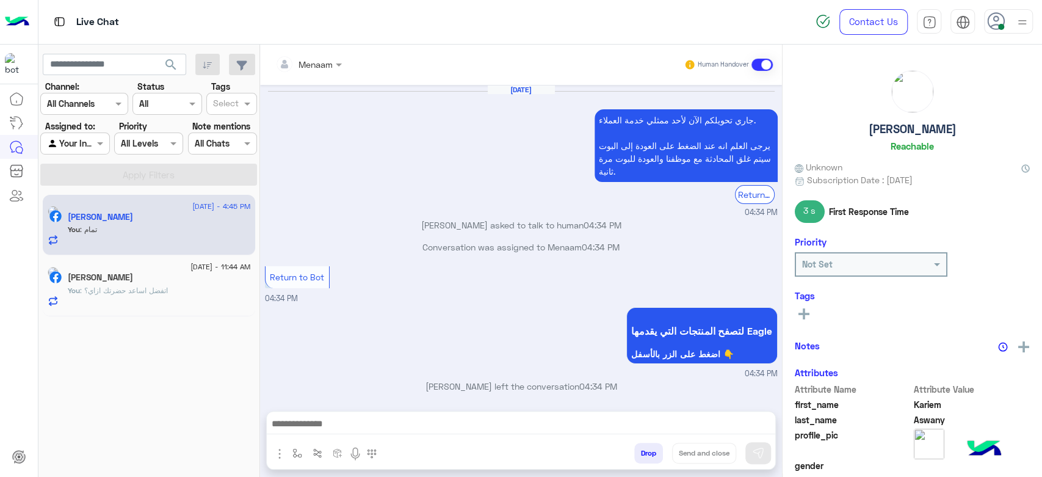
scroll to position [737, 0]
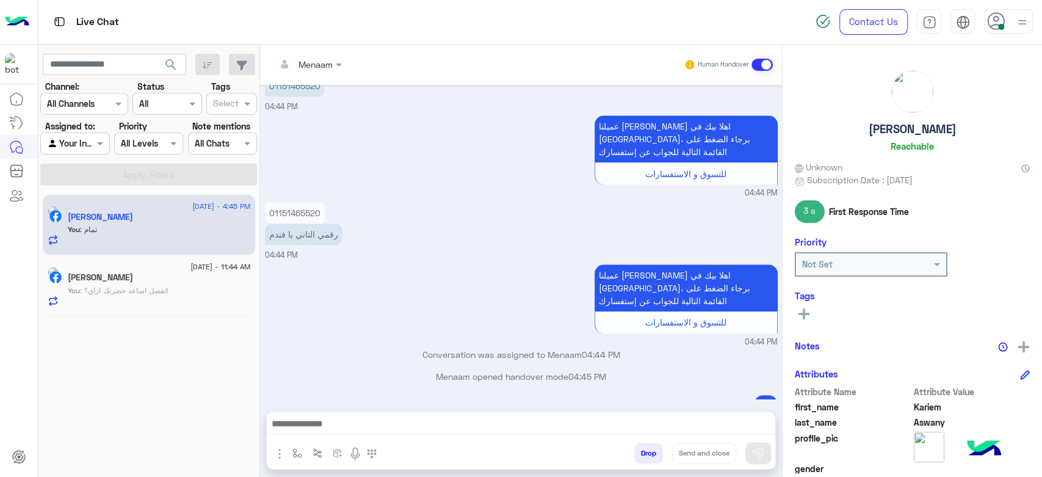
click at [139, 301] on div "You : اتفضل اساعد حضرتك ازاي؟" at bounding box center [159, 295] width 183 height 21
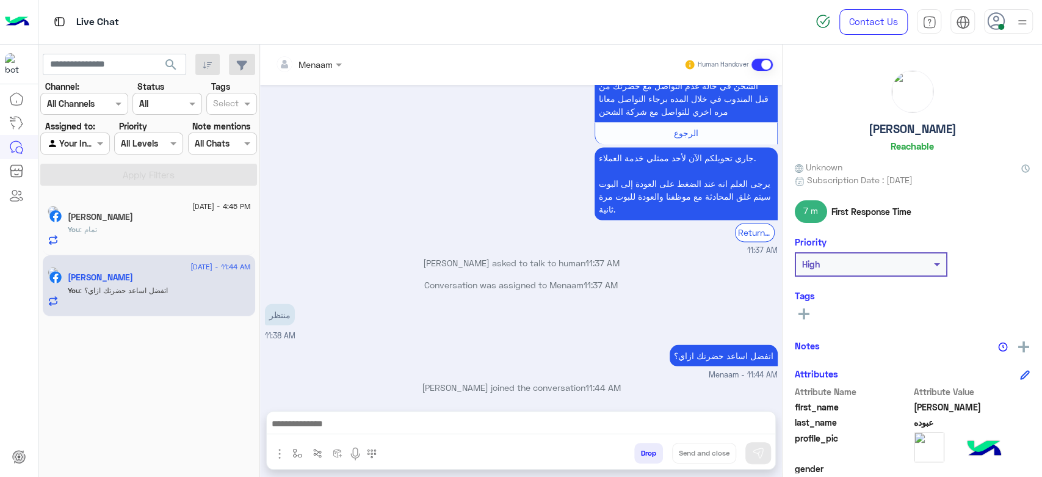
scroll to position [1329, 0]
click at [125, 224] on div "You : تمام" at bounding box center [159, 234] width 183 height 21
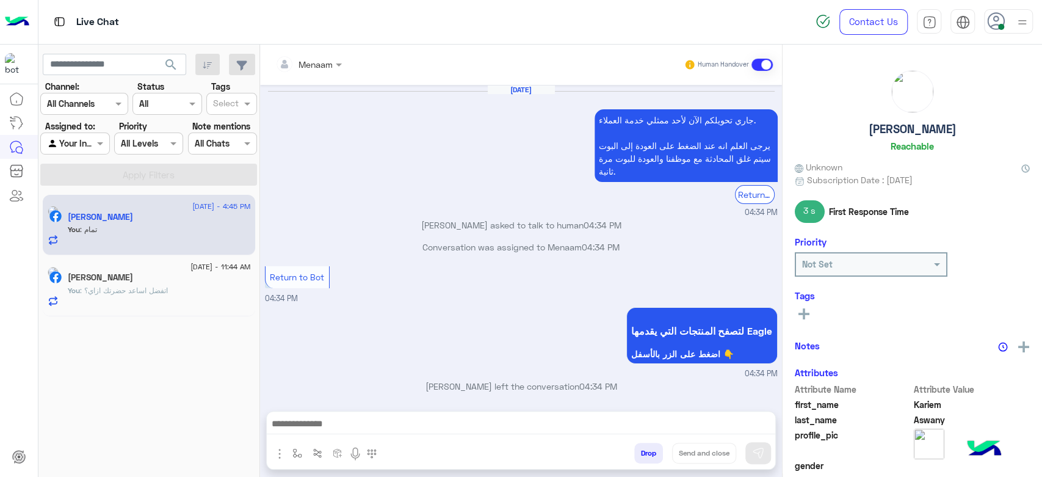
scroll to position [737, 0]
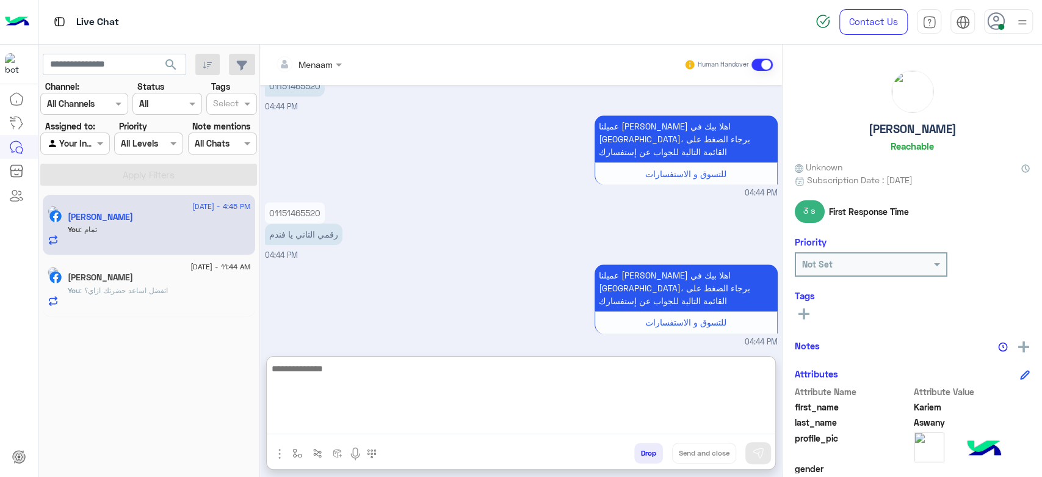
click at [337, 423] on textarea at bounding box center [521, 397] width 508 height 73
type textarea "*"
type textarea "**********"
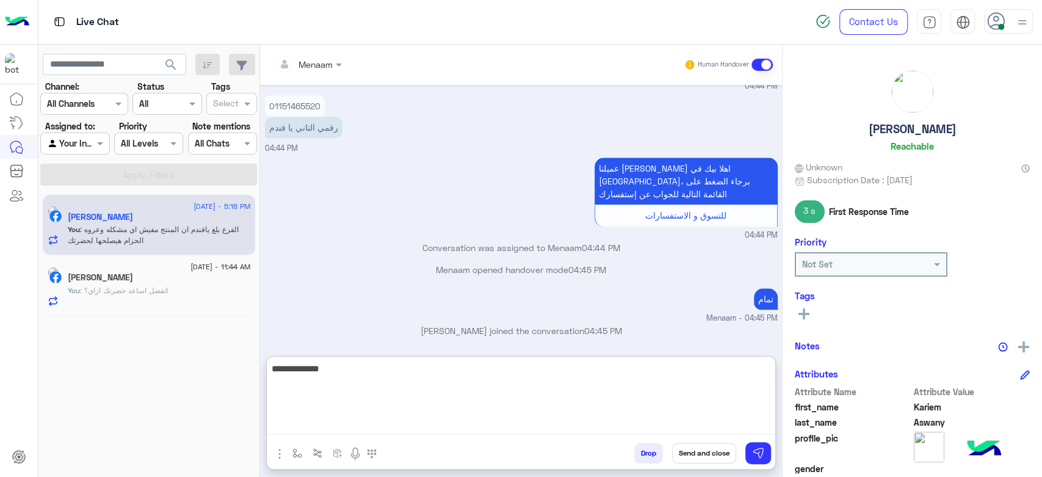
type textarea "**********"
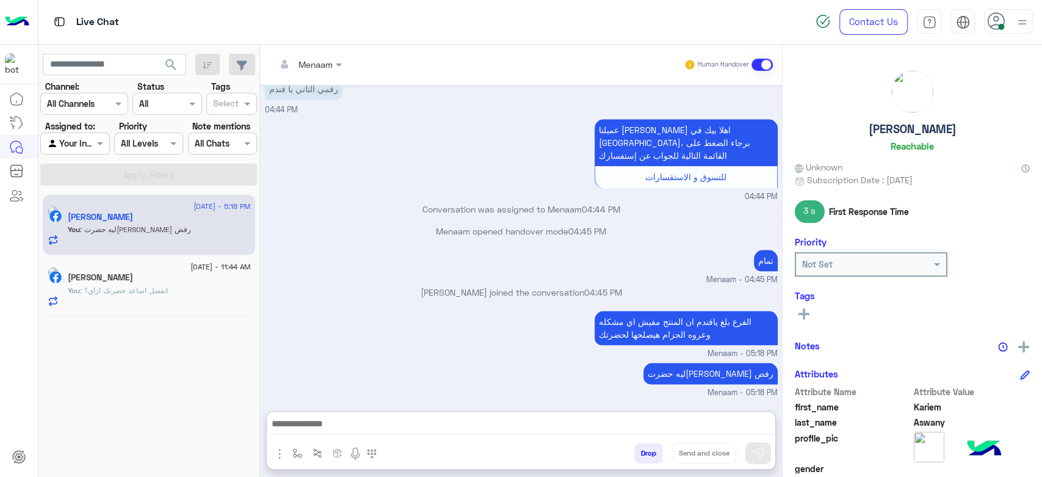
click at [172, 283] on div "[PERSON_NAME]" at bounding box center [159, 278] width 183 height 13
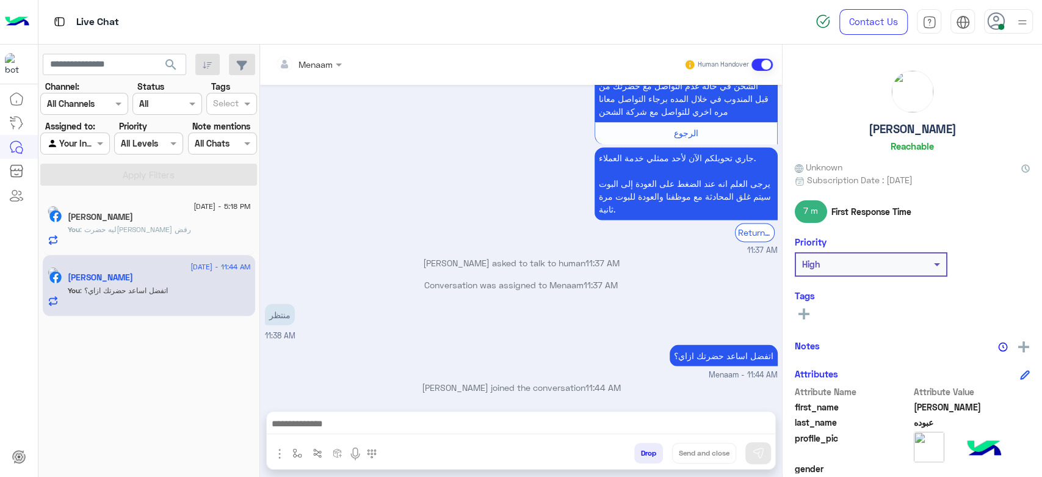
scroll to position [1329, 0]
click at [141, 229] on span ": ليه حضرت[PERSON_NAME] رفض" at bounding box center [135, 229] width 111 height 9
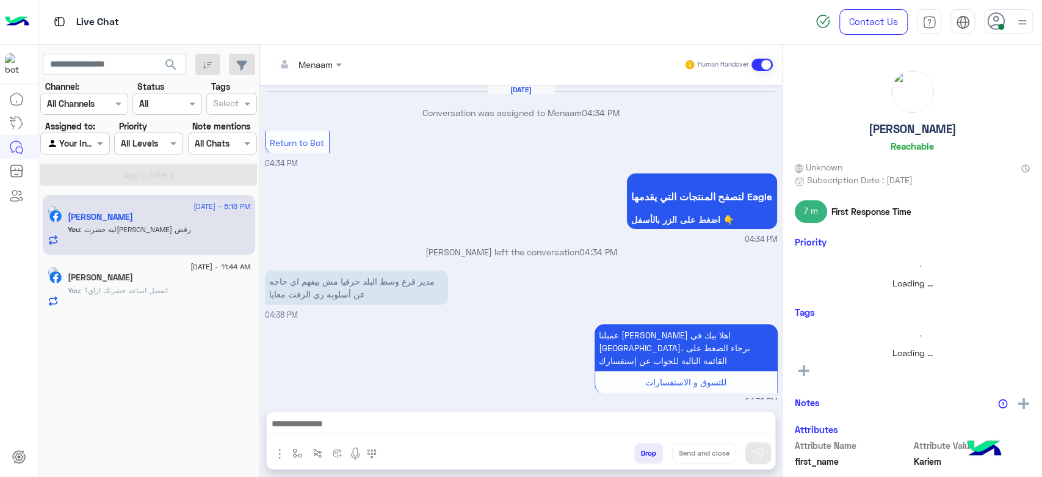
scroll to position [693, 0]
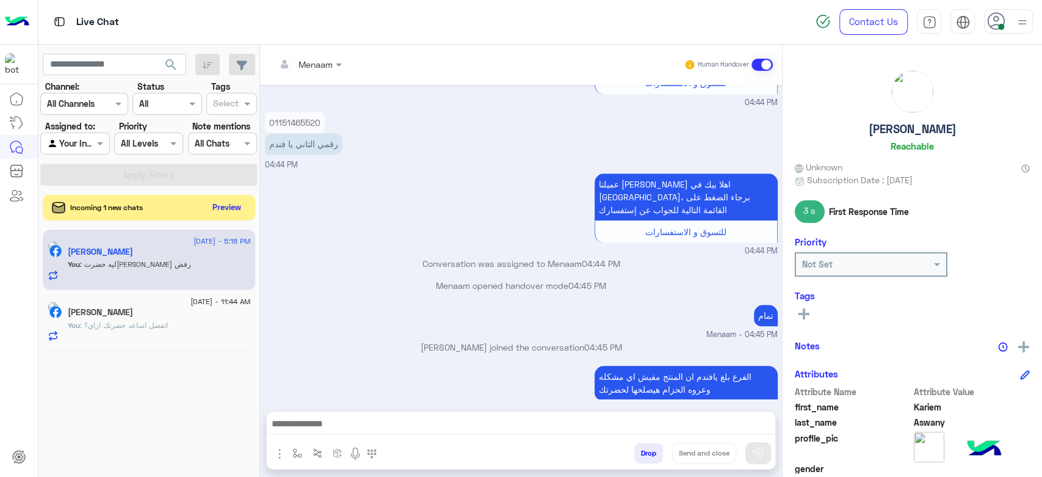
click at [229, 212] on button "Preview" at bounding box center [227, 207] width 38 height 16
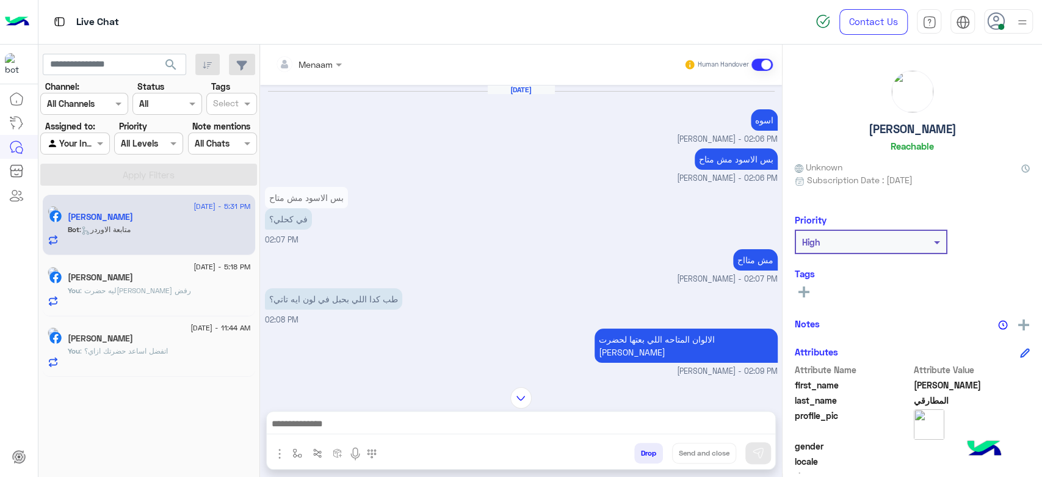
scroll to position [1366, 0]
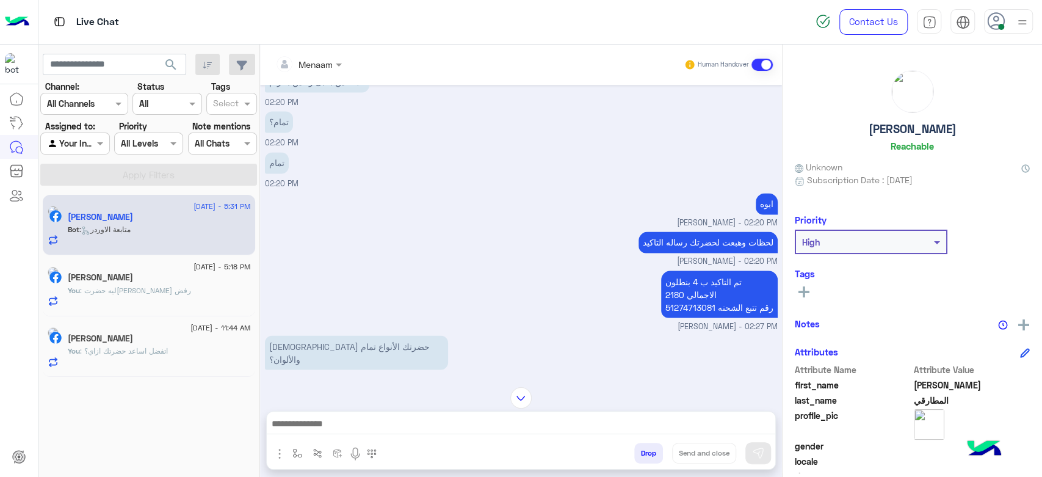
click at [693, 291] on p "تم التاكيد ب 4 بنطلون الاجمالي 2180 رقم تتبع الشحنه 51274713081" at bounding box center [719, 293] width 117 height 47
copy p "51274713081"
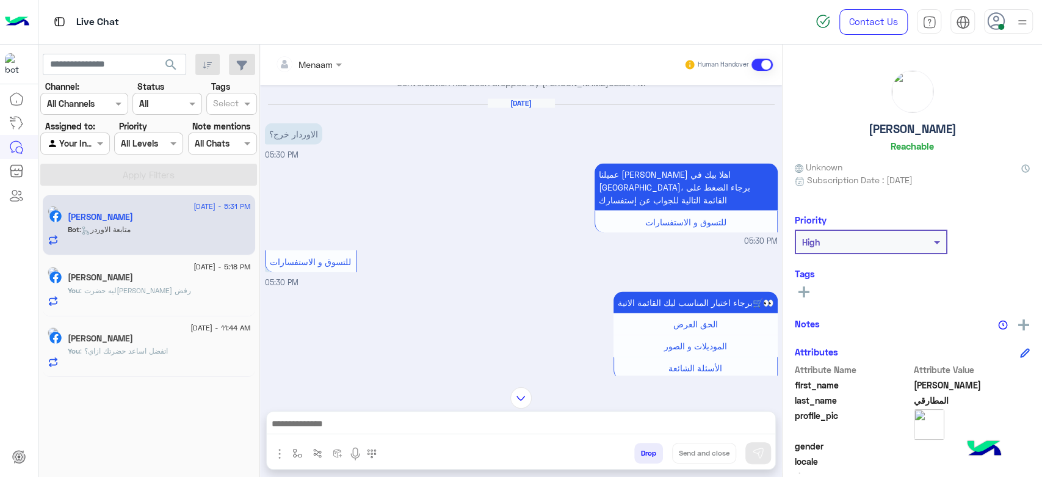
scroll to position [1908, 0]
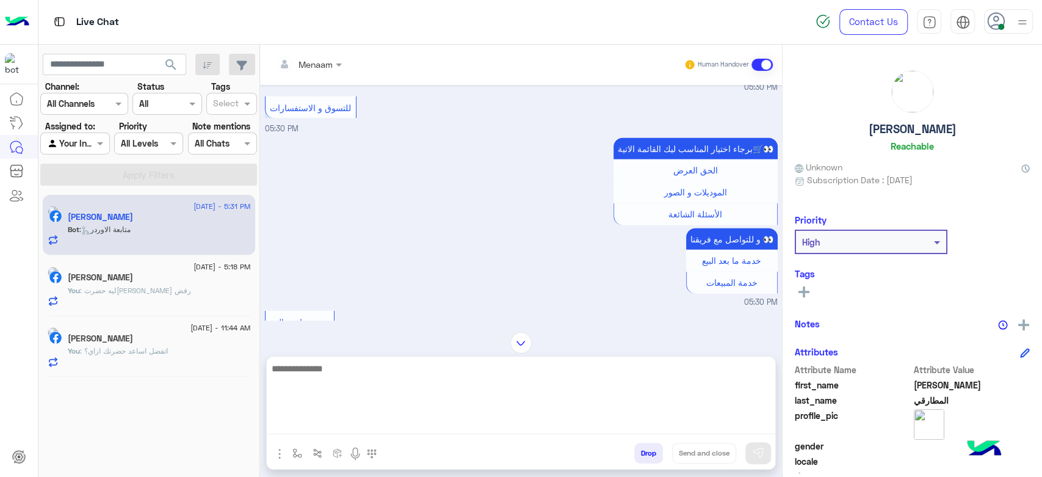
click at [390, 418] on textarea at bounding box center [521, 397] width 508 height 73
type textarea "**********"
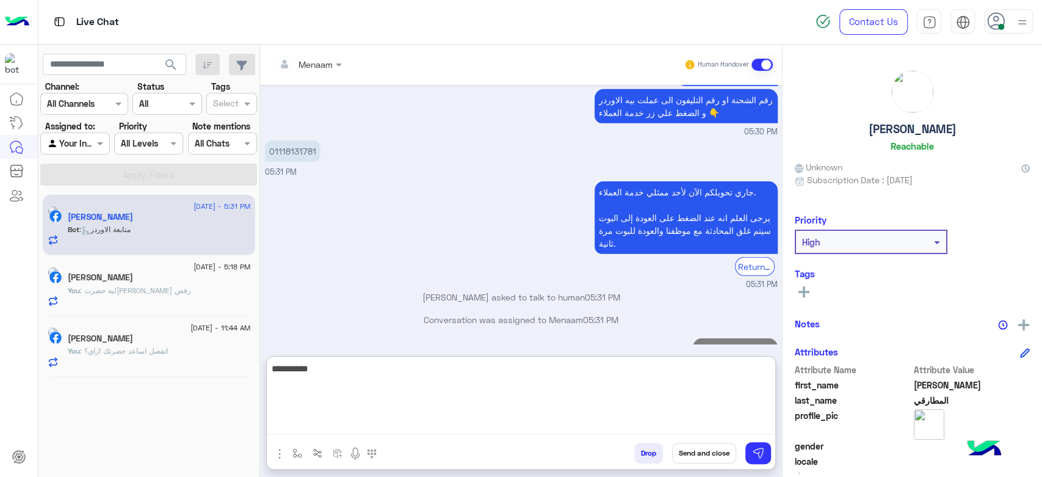
scroll to position [2355, 0]
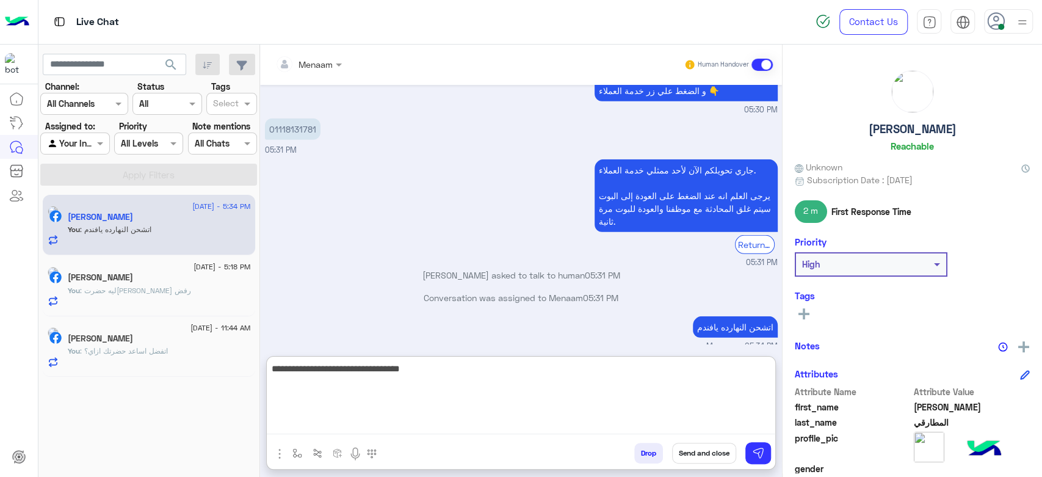
type textarea "**********"
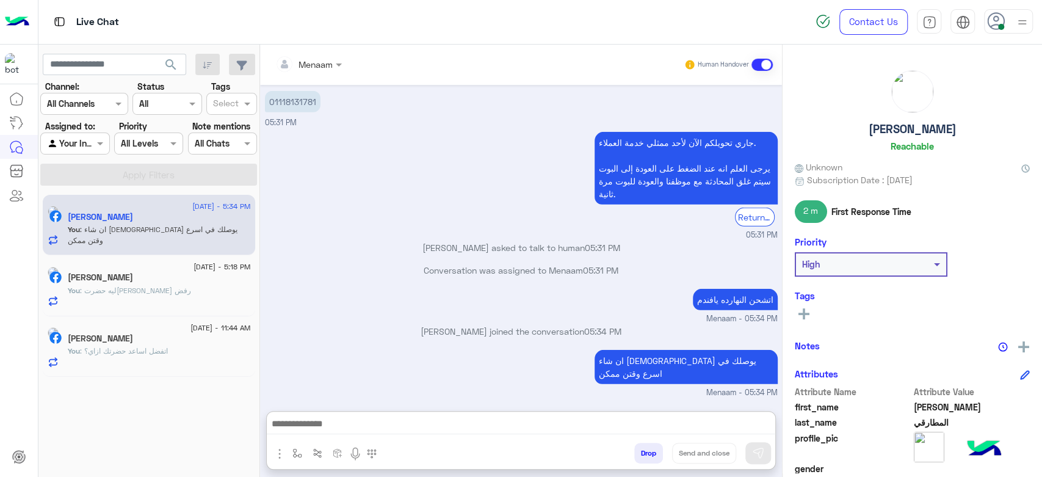
click at [669, 311] on div "[DATE] [PERSON_NAME] - 02:06 PM بس الاسود مش متاح [PERSON_NAME] - 02:06 PM بس ا…" at bounding box center [521, 242] width 522 height 314
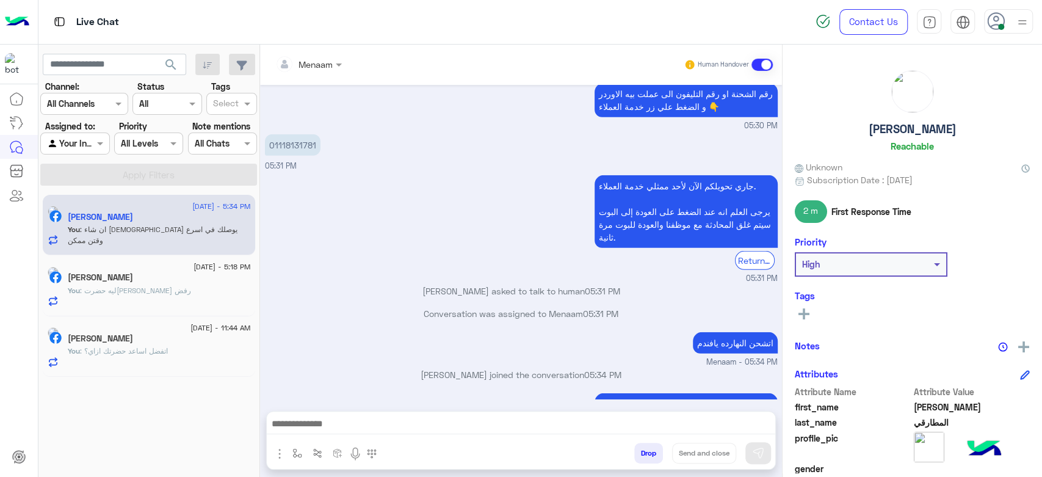
click at [669, 329] on div "اتشحن النهارده يافندم Menaam - 05:34 PM" at bounding box center [521, 348] width 513 height 39
click at [650, 393] on p "ان شاء [DEMOGRAPHIC_DATA] يوصلك في اسرع وقتن ممكن" at bounding box center [685, 410] width 183 height 34
copy app-message "ان شاء [DEMOGRAPHIC_DATA] يوصلك في اسرع وقتن ممكن"
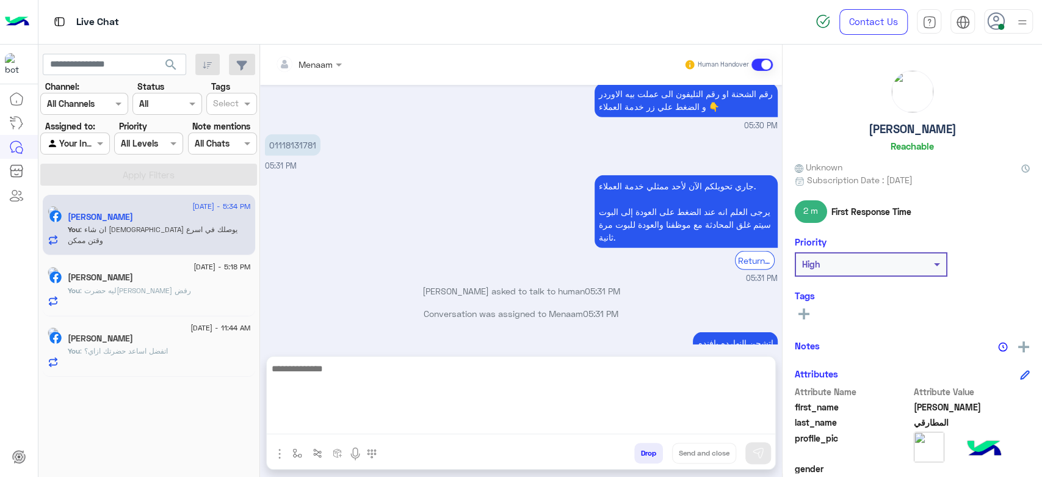
click at [336, 422] on textarea at bounding box center [521, 397] width 508 height 73
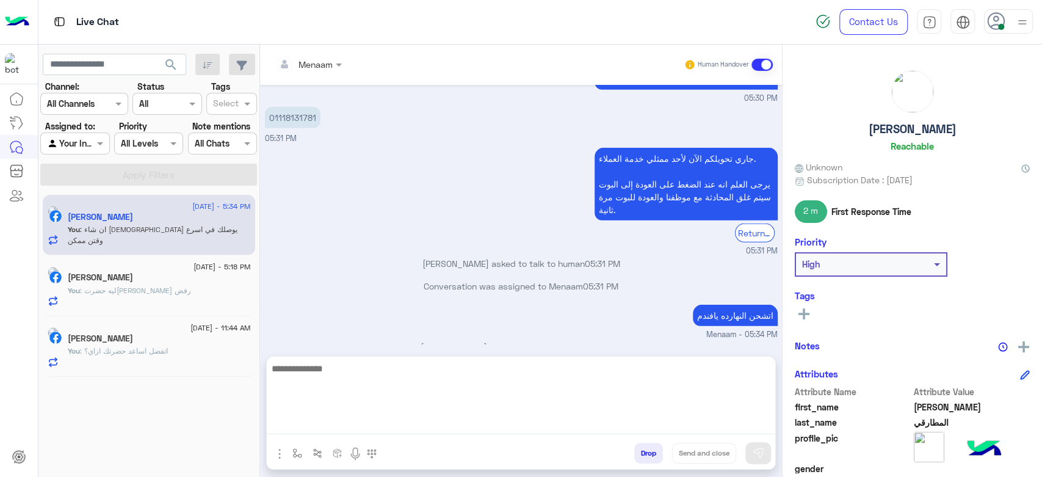
paste textarea "**********"
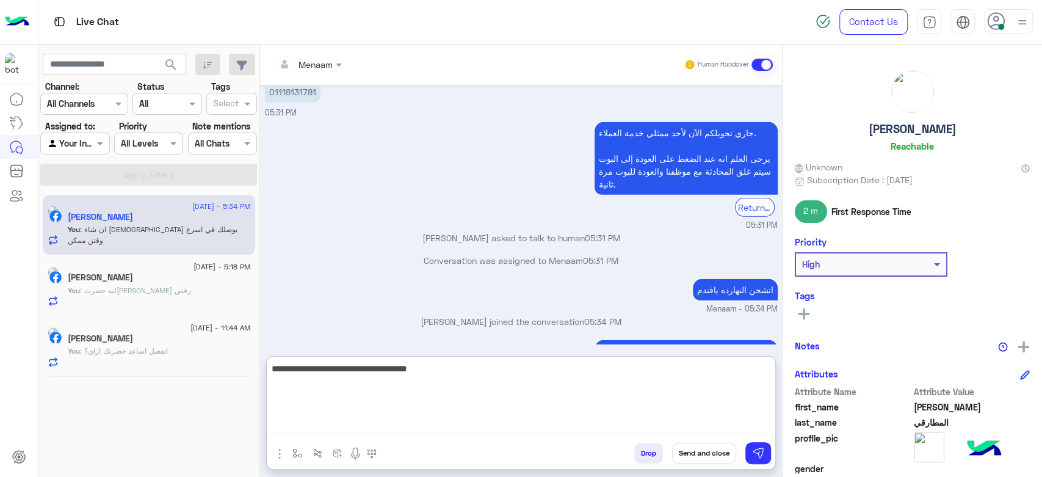
scroll to position [2394, 0]
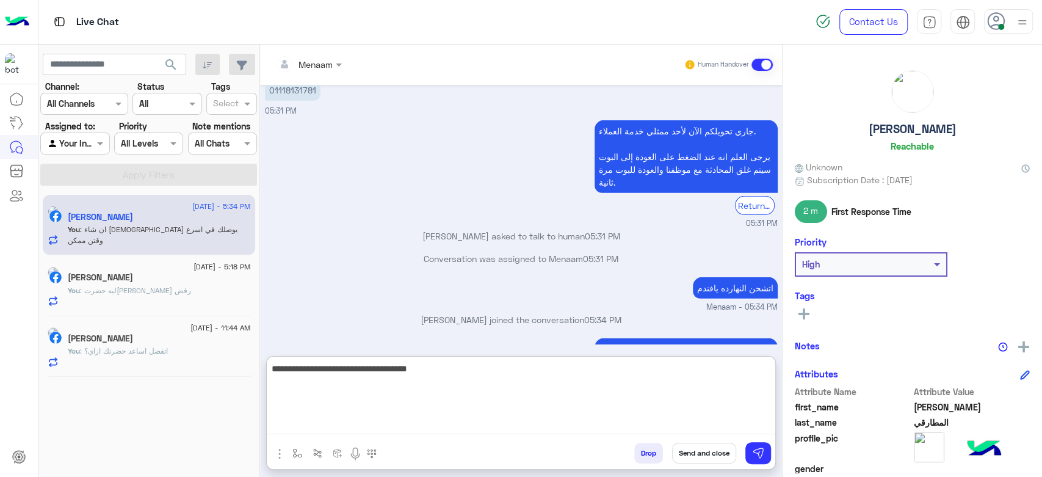
click at [641, 373] on textarea "**********" at bounding box center [521, 397] width 508 height 73
type textarea "**********"
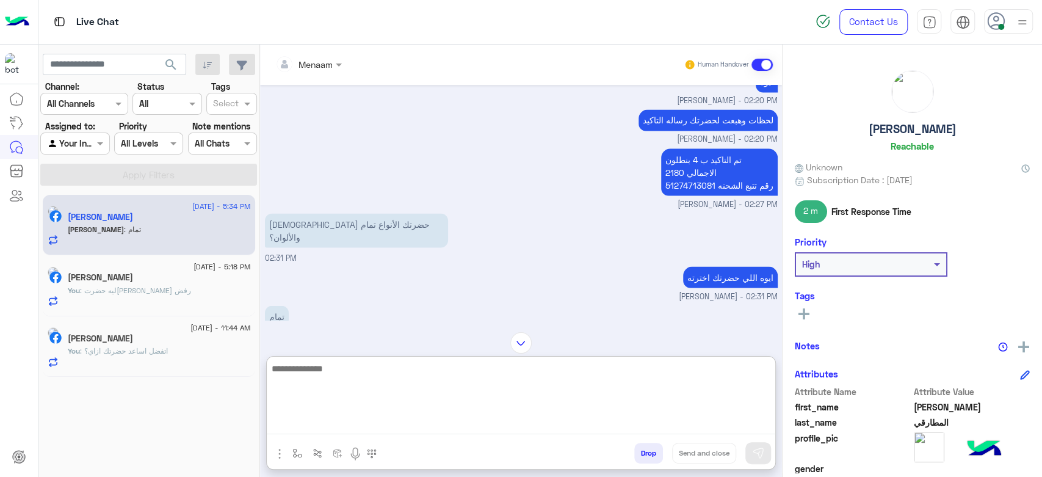
scroll to position [1456, 0]
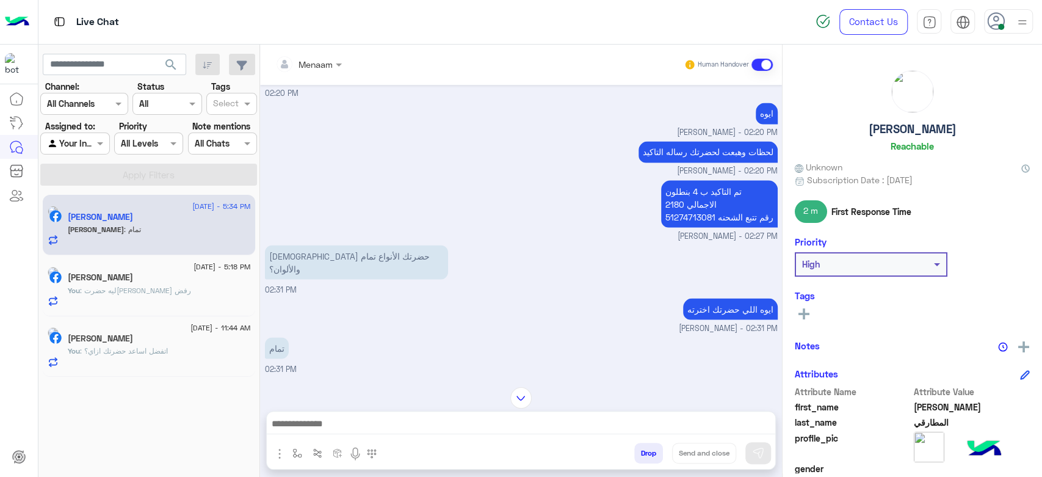
click at [683, 205] on p "تم التاكيد ب 4 بنطلون الاجمالي 2180 رقم تتبع الشحنه 51274713081" at bounding box center [719, 203] width 117 height 47
copy p "51274713081"
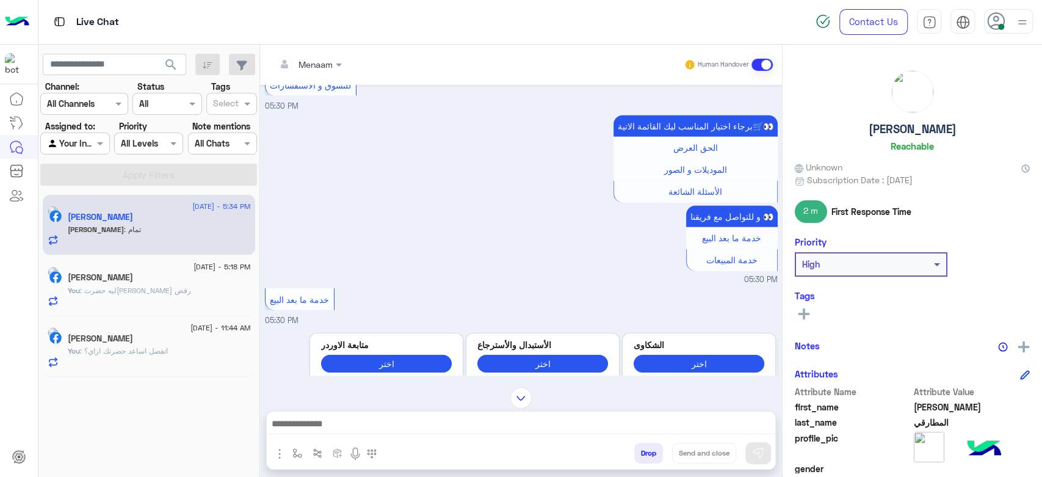
scroll to position [2418, 0]
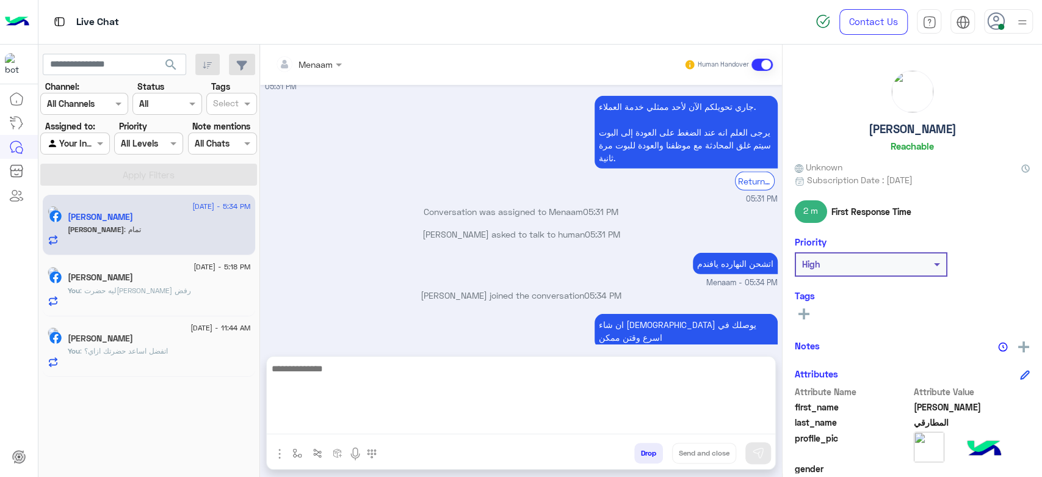
click at [325, 431] on textarea at bounding box center [521, 397] width 508 height 73
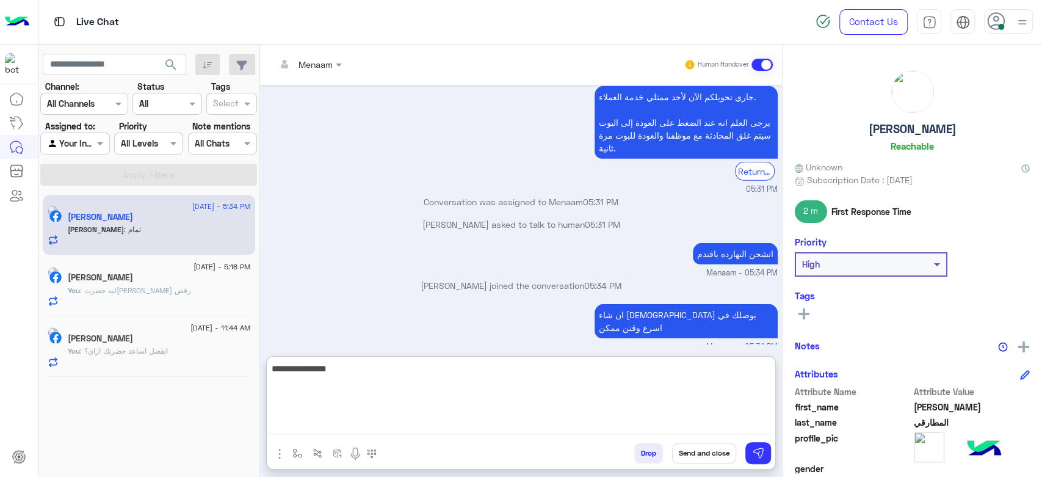
type textarea "**********"
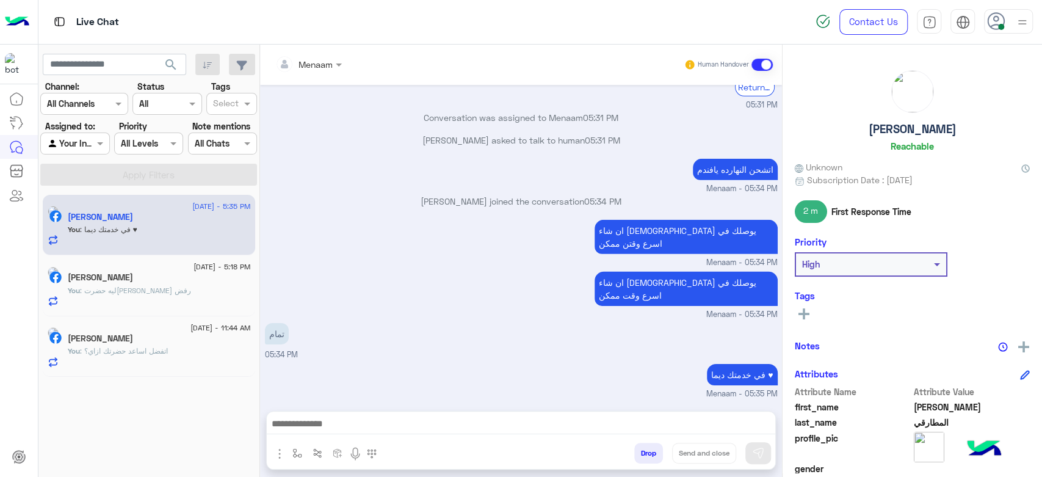
click at [662, 449] on div "Drop Send and close" at bounding box center [580, 455] width 389 height 27
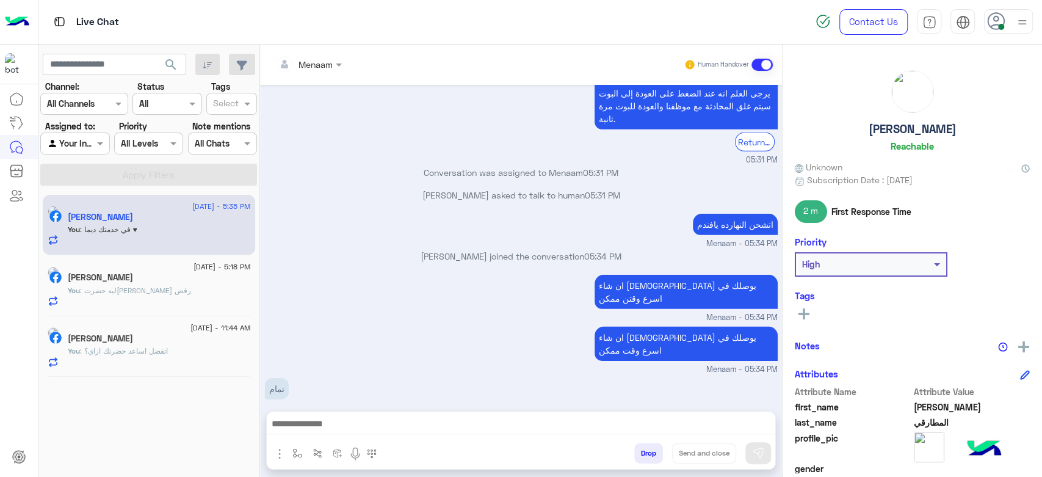
click at [649, 449] on button "Drop" at bounding box center [648, 452] width 29 height 21
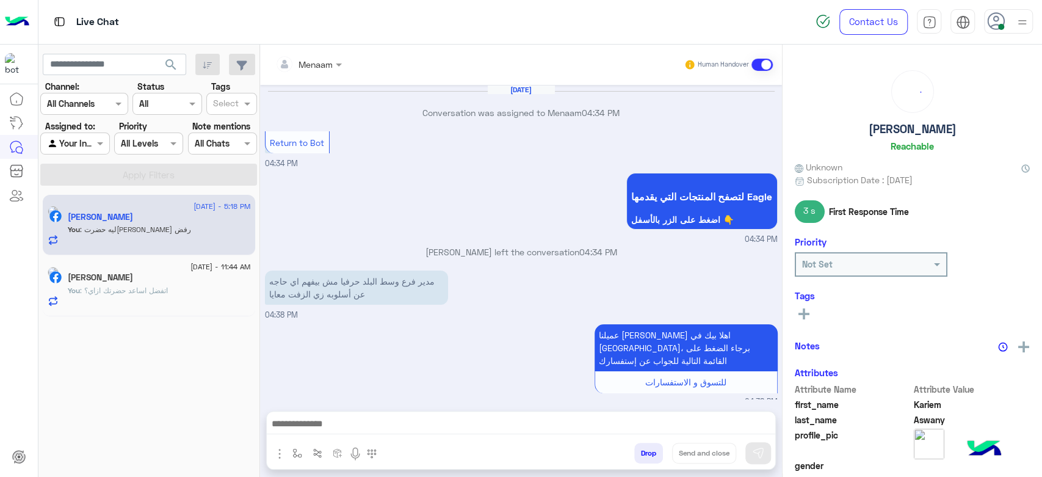
scroll to position [693, 0]
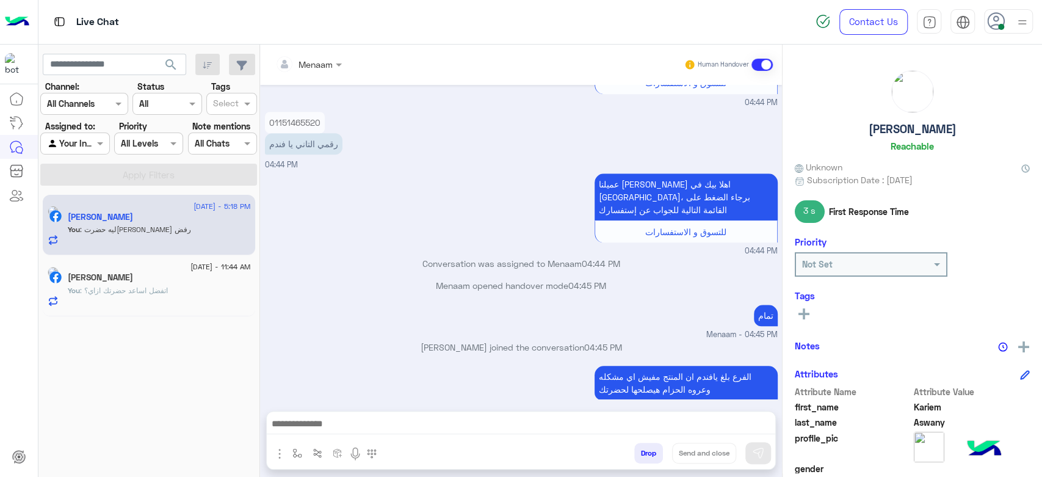
click at [142, 284] on div "[PERSON_NAME]" at bounding box center [159, 278] width 183 height 13
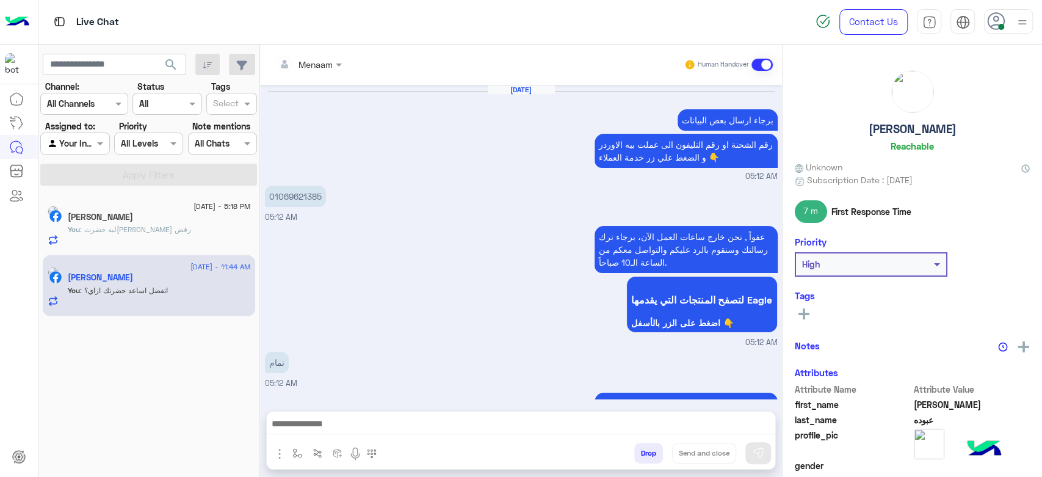
scroll to position [1330, 0]
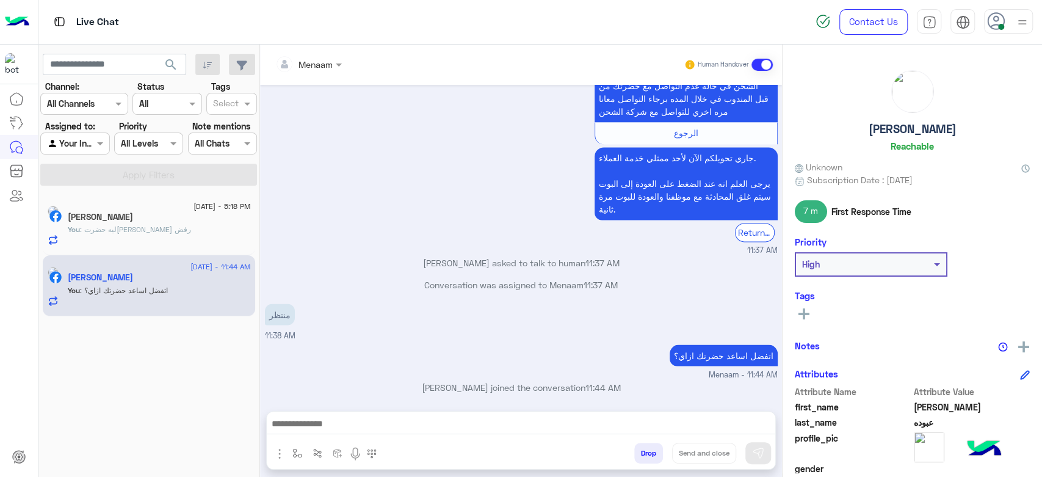
click at [646, 457] on button "Drop" at bounding box center [648, 452] width 29 height 21
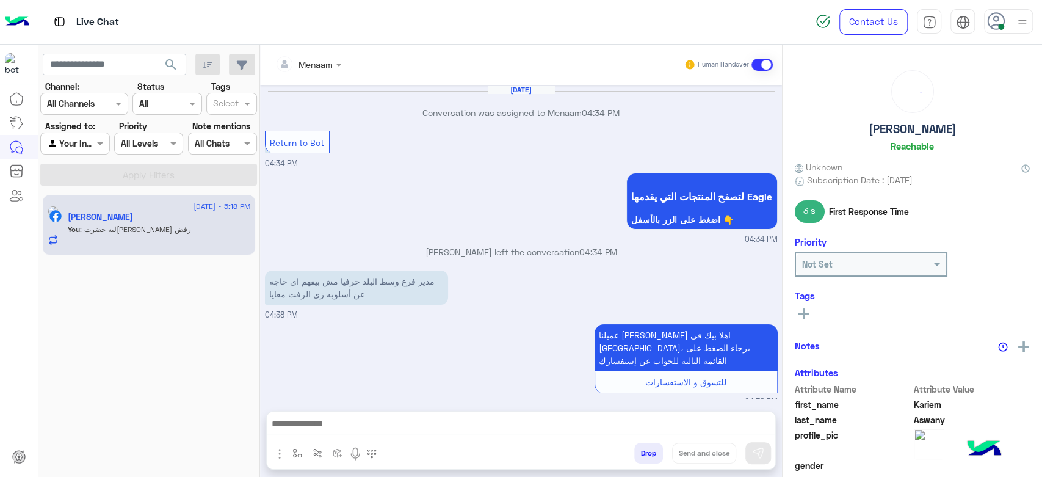
scroll to position [693, 0]
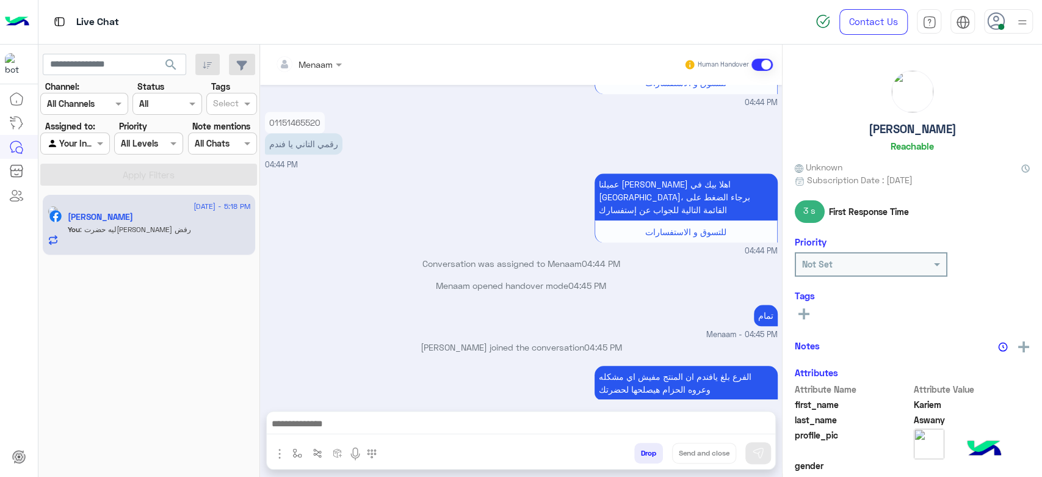
click at [652, 447] on button "Drop" at bounding box center [648, 452] width 29 height 21
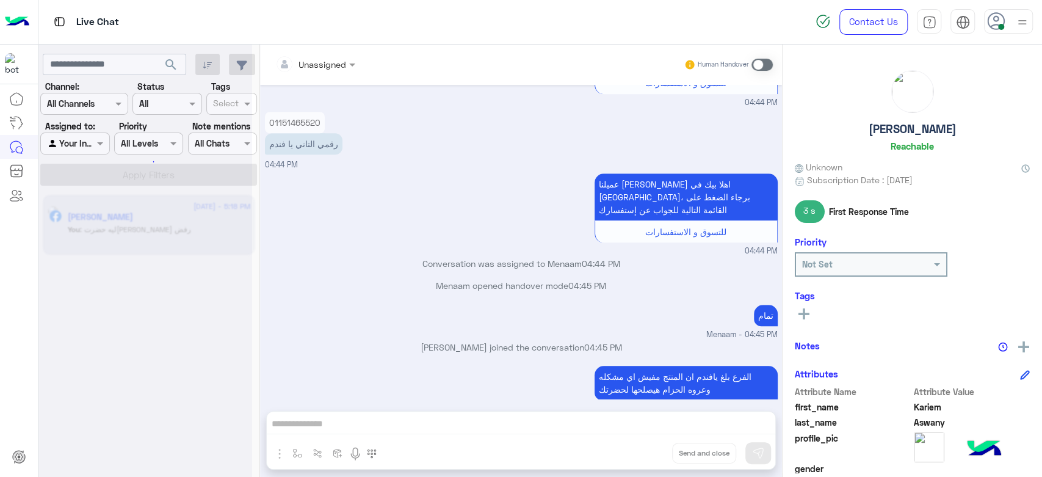
scroll to position [716, 0]
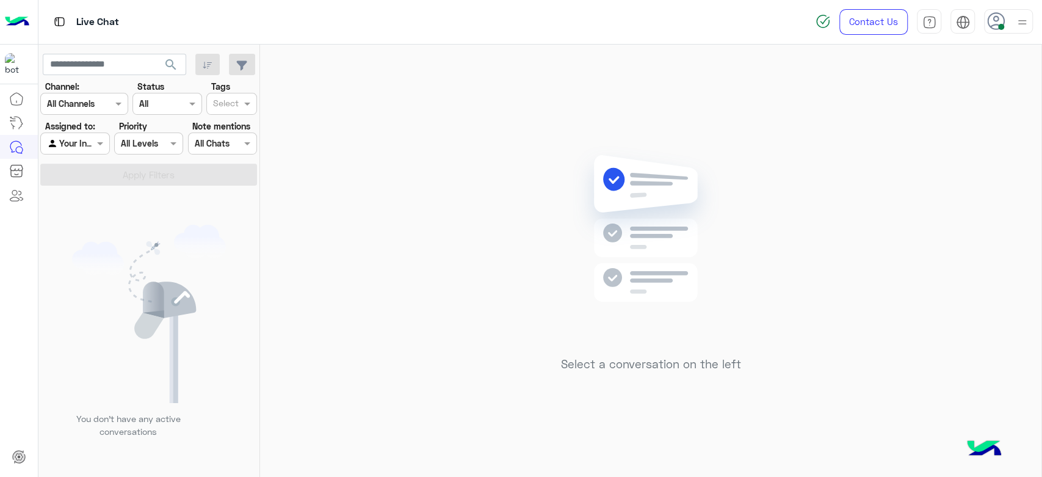
click at [1017, 23] on img at bounding box center [1021, 22] width 15 height 15
click at [975, 181] on label "Offline" at bounding box center [956, 173] width 133 height 22
click at [464, 146] on div "Select a conversation on the left" at bounding box center [650, 263] width 781 height 437
click at [96, 146] on span at bounding box center [101, 143] width 15 height 13
click at [82, 166] on b "Unassigned" at bounding box center [82, 167] width 46 height 10
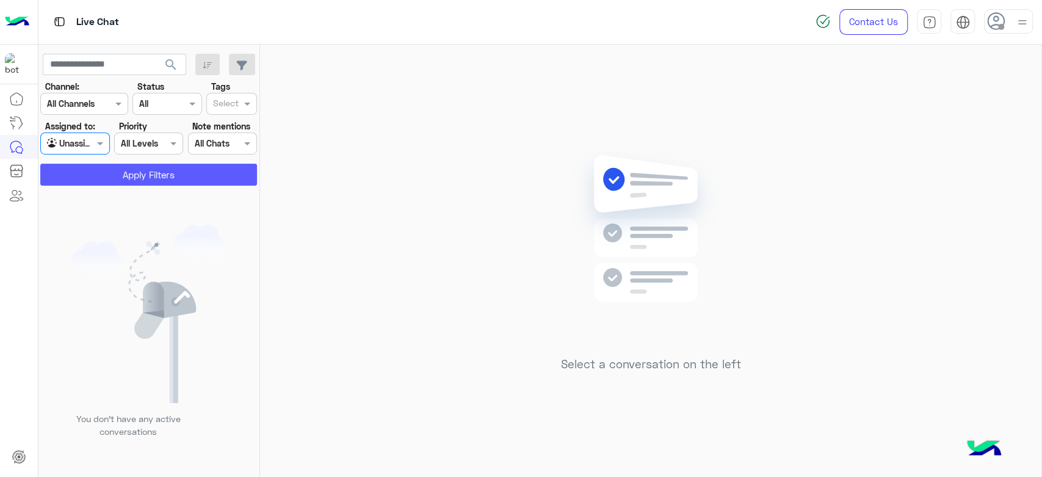
click at [115, 173] on button "Apply Filters" at bounding box center [148, 175] width 217 height 22
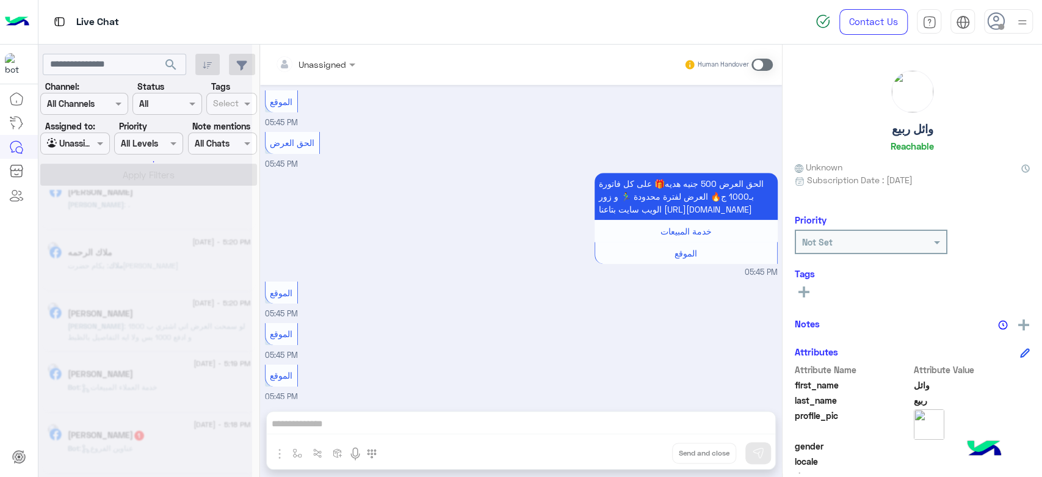
scroll to position [5, 0]
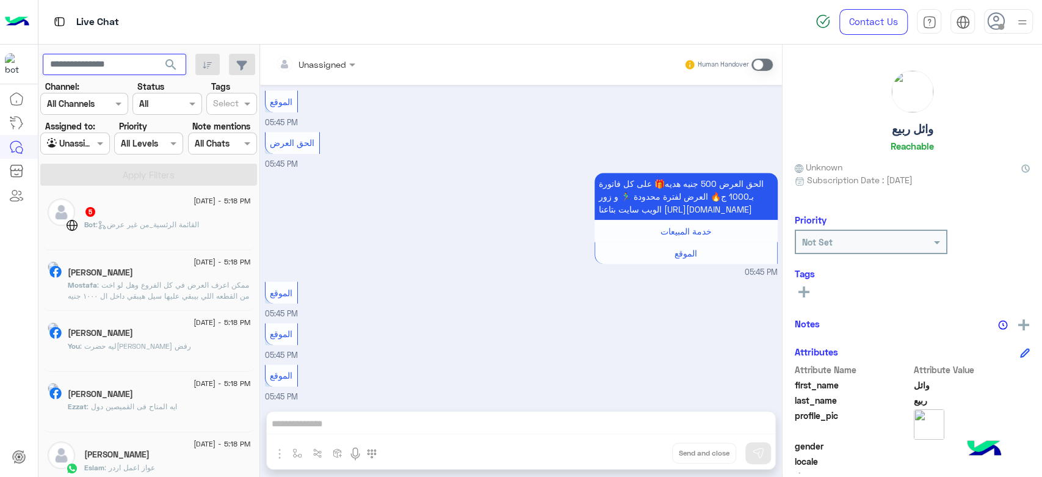
click at [98, 68] on input "text" at bounding box center [114, 65] width 143 height 22
paste input "**********"
type input "**********"
click at [177, 63] on span "search" at bounding box center [171, 64] width 15 height 15
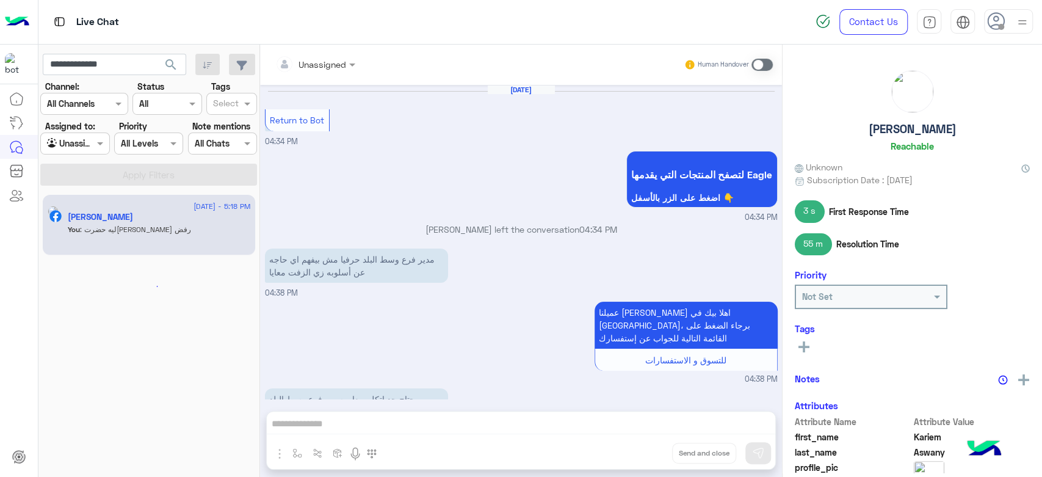
scroll to position [693, 0]
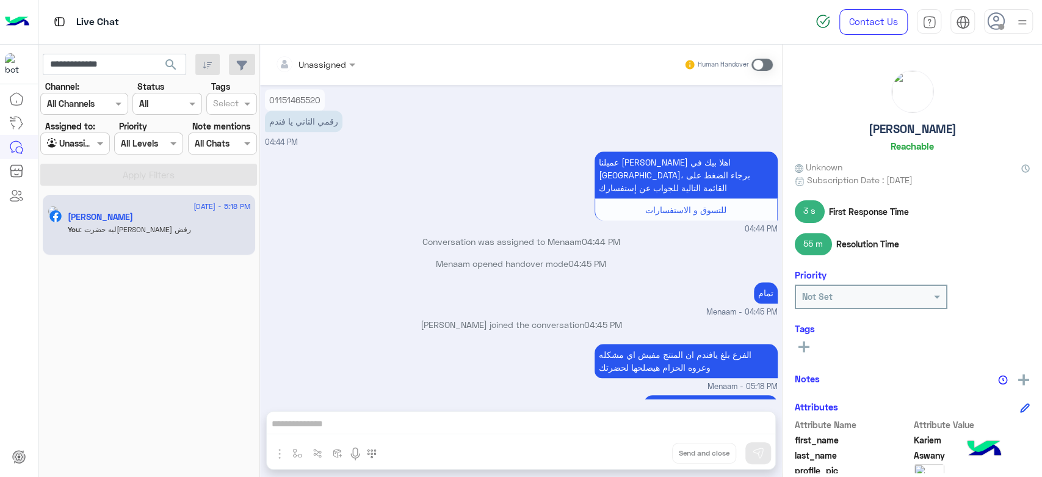
click at [896, 127] on h5 "[PERSON_NAME]" at bounding box center [912, 129] width 88 height 14
copy h5 "[PERSON_NAME]"
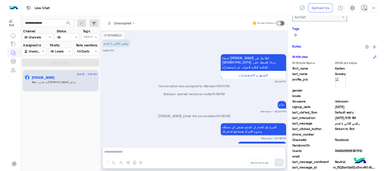
scroll to position [264, 0]
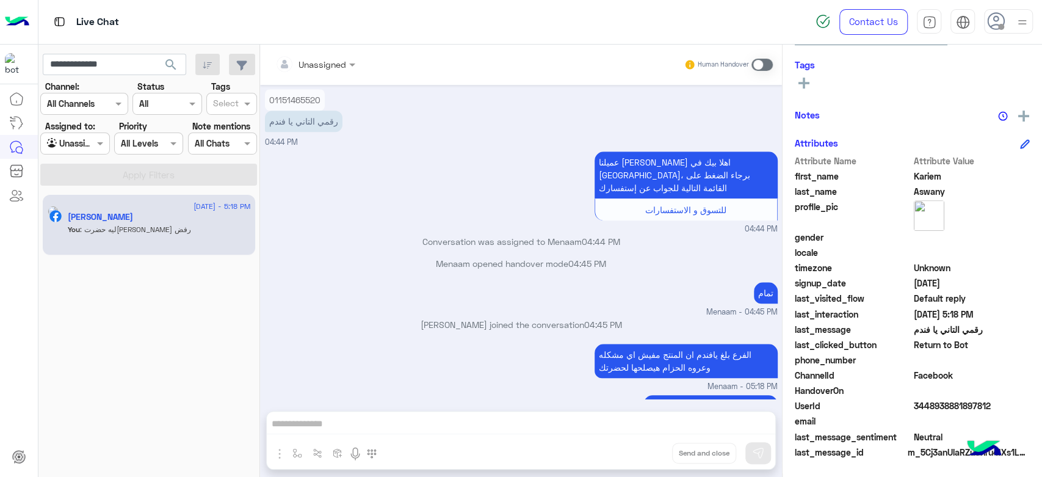
click at [934, 413] on div "UserId 3448938881897812" at bounding box center [911, 406] width 235 height 15
click at [927, 404] on span "3448938881897812" at bounding box center [971, 405] width 117 height 13
copy span "3448938881897812"
click at [95, 141] on span at bounding box center [101, 143] width 15 height 13
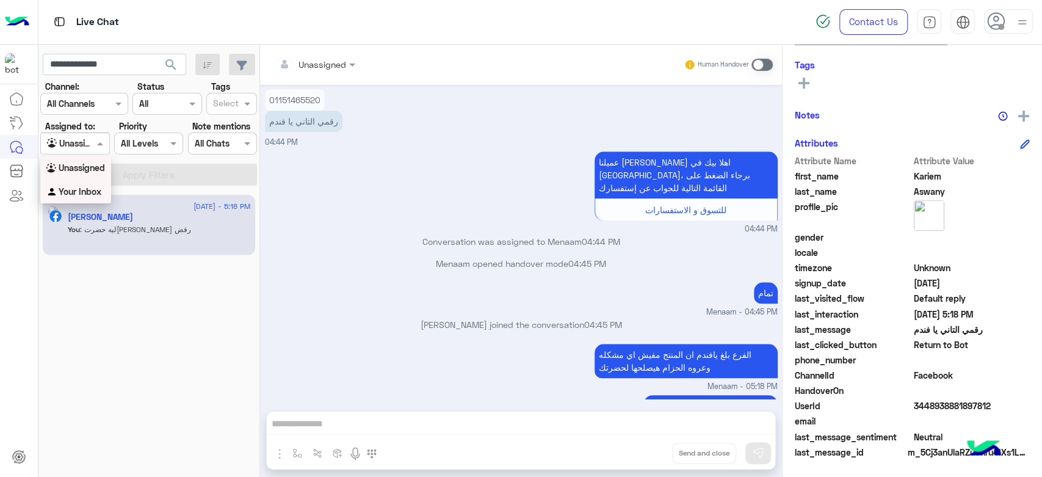
click at [83, 191] on b "Your Inbox" at bounding box center [80, 191] width 43 height 10
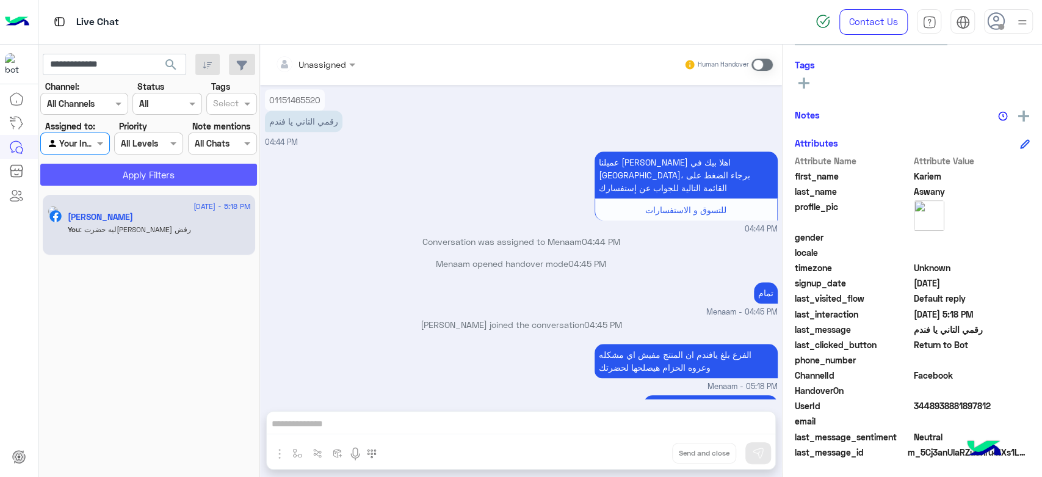
click at [112, 176] on button "Apply Filters" at bounding box center [148, 175] width 217 height 22
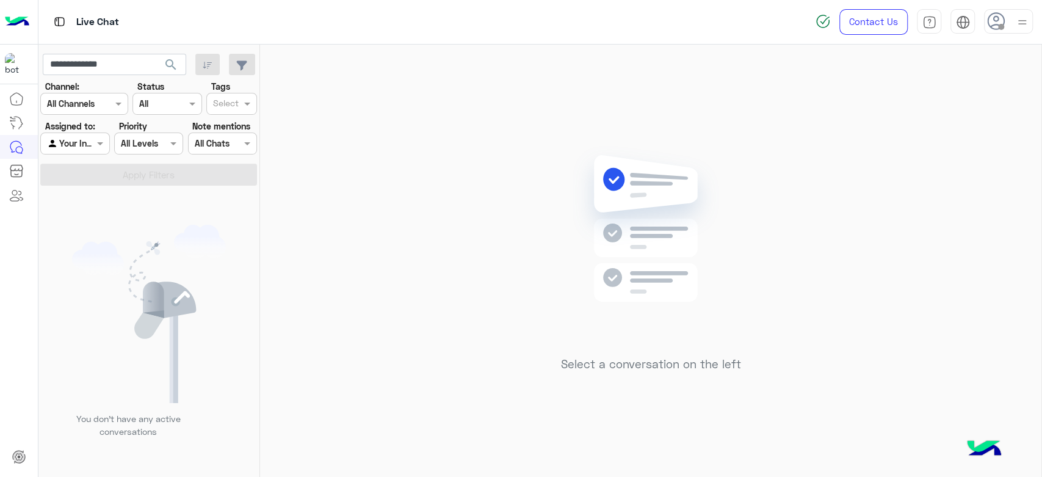
click at [103, 77] on app-inbox-users-filters "**********" at bounding box center [148, 118] width 221 height 146
click at [98, 62] on input "**********" at bounding box center [114, 65] width 143 height 22
click at [373, 145] on div "Select a conversation on the left" at bounding box center [650, 263] width 781 height 437
